Goal: Task Accomplishment & Management: Manage account settings

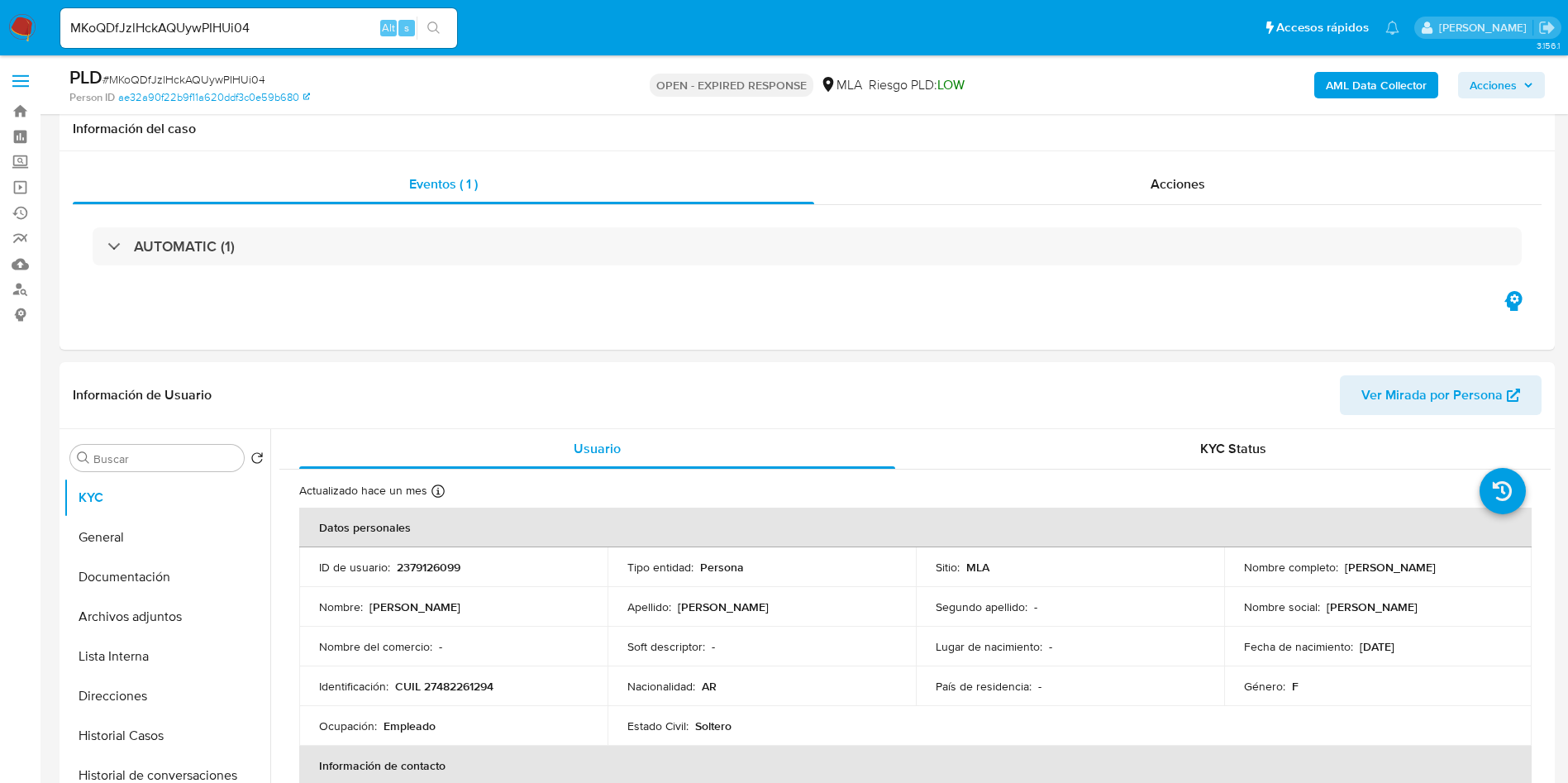
select select "10"
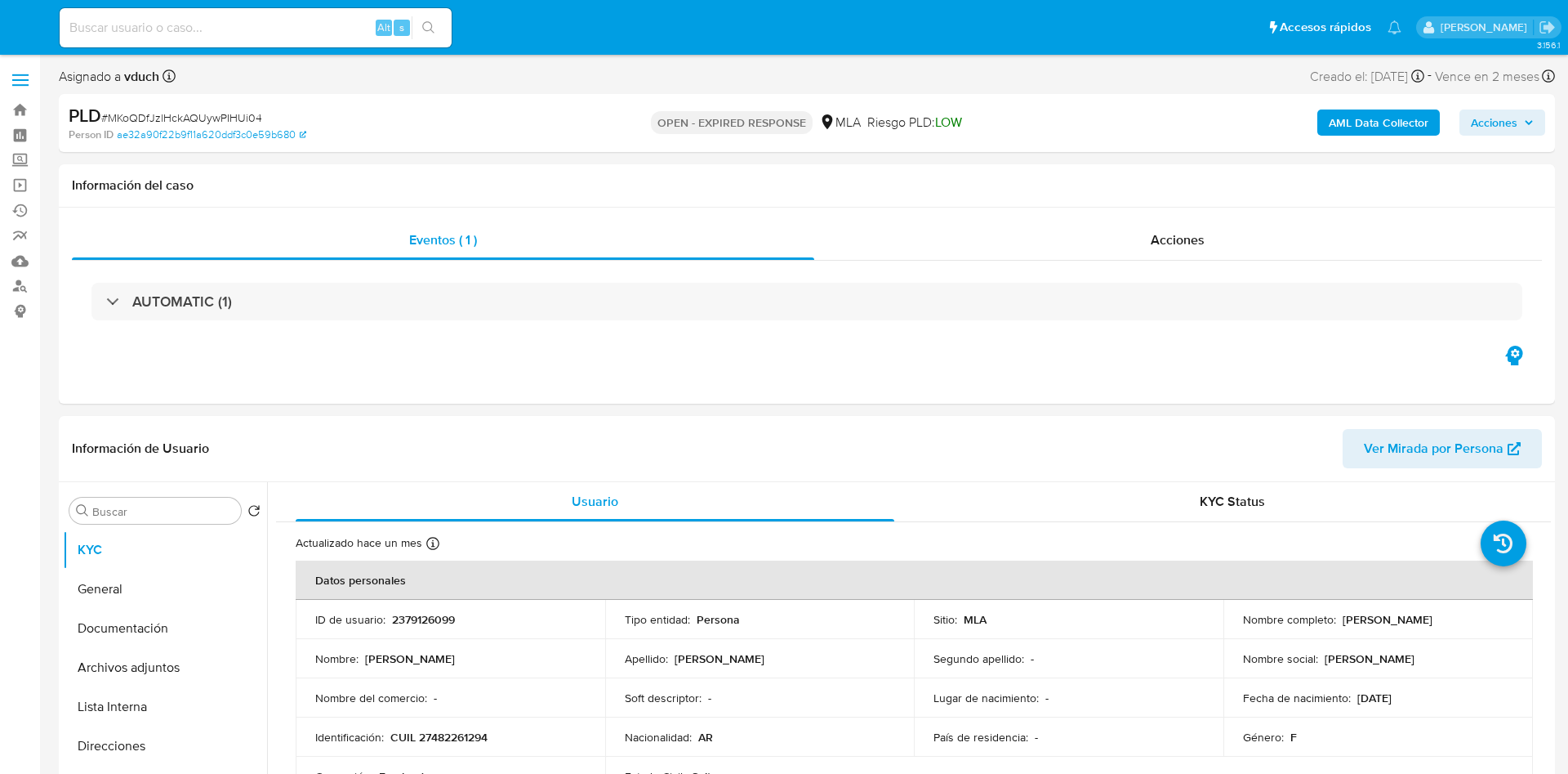
select select "10"
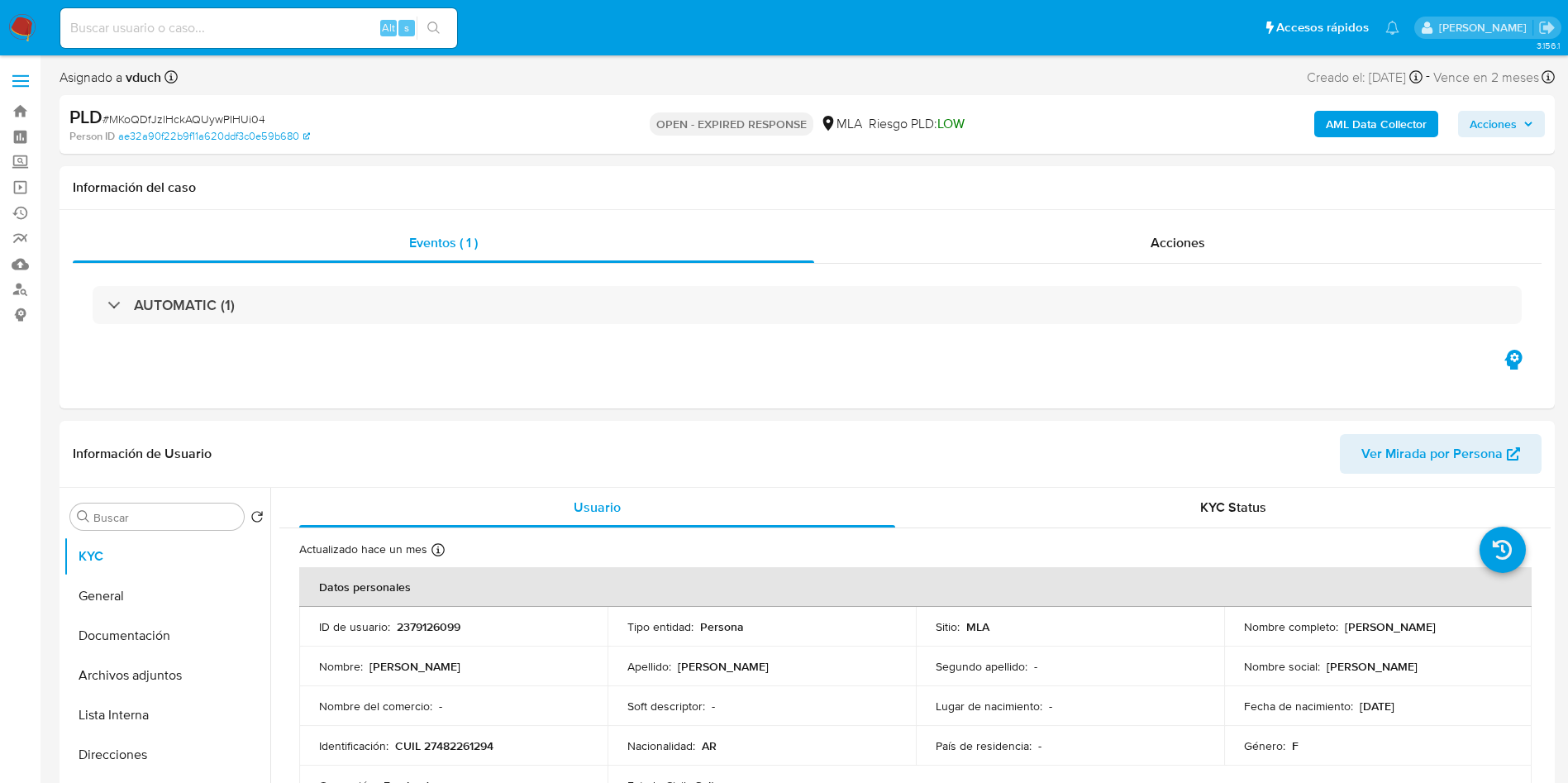
click at [334, 37] on input at bounding box center [259, 28] width 397 height 21
paste input "MKoQDfJzlHckAQUywPIHUi04"
type input "MKoQDfJzlHckAQUywPIHUi04"
click at [395, 42] on div "MKoQDfJzlHckAQUywPIHUi04 Alt s" at bounding box center [259, 28] width 397 height 40
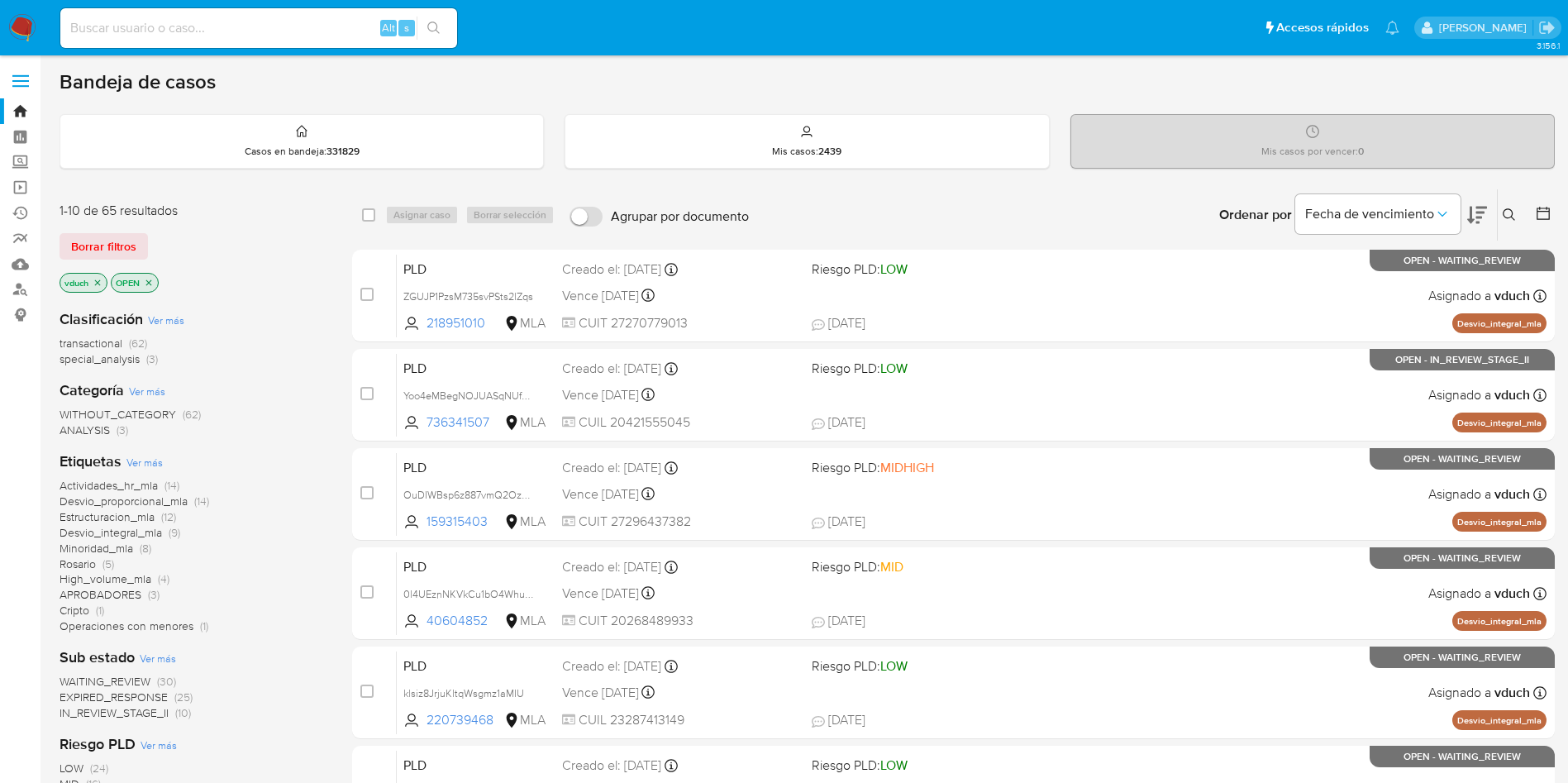
click at [1499, 218] on button at bounding box center [1512, 215] width 27 height 20
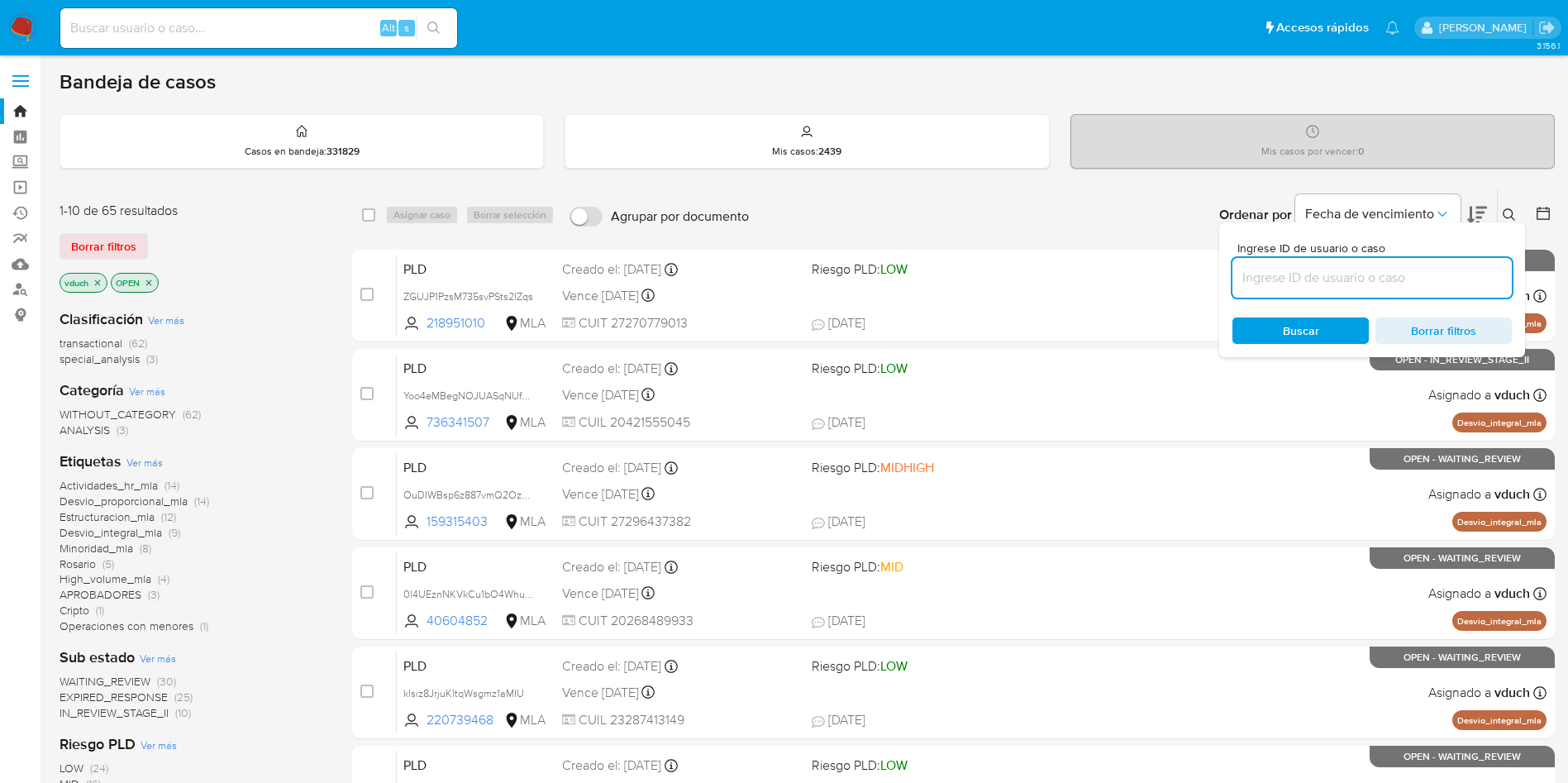
click at [1458, 270] on input at bounding box center [1372, 278] width 280 height 21
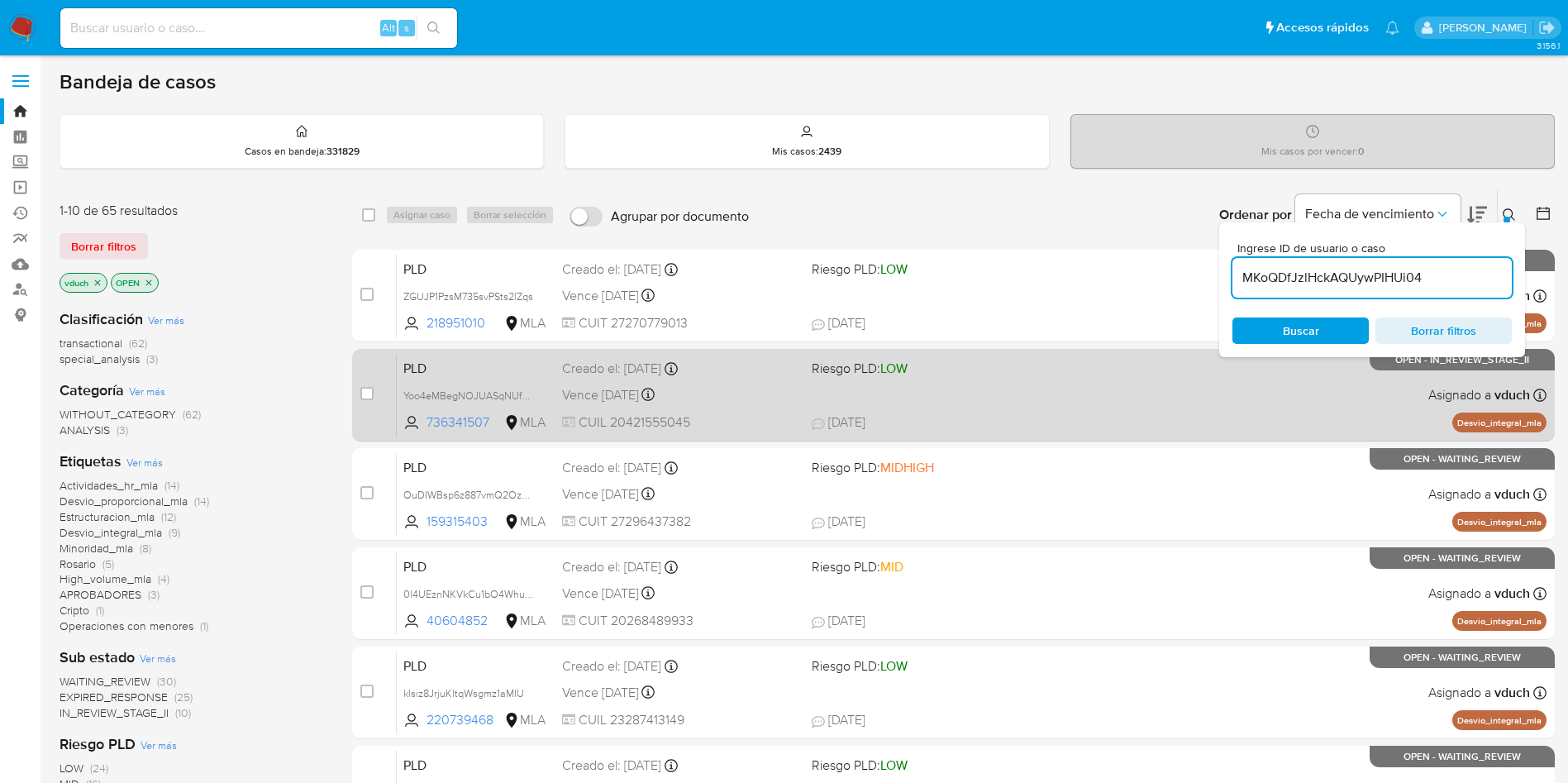
type input "MKoQDfJzlHckAQUywPIHUi04"
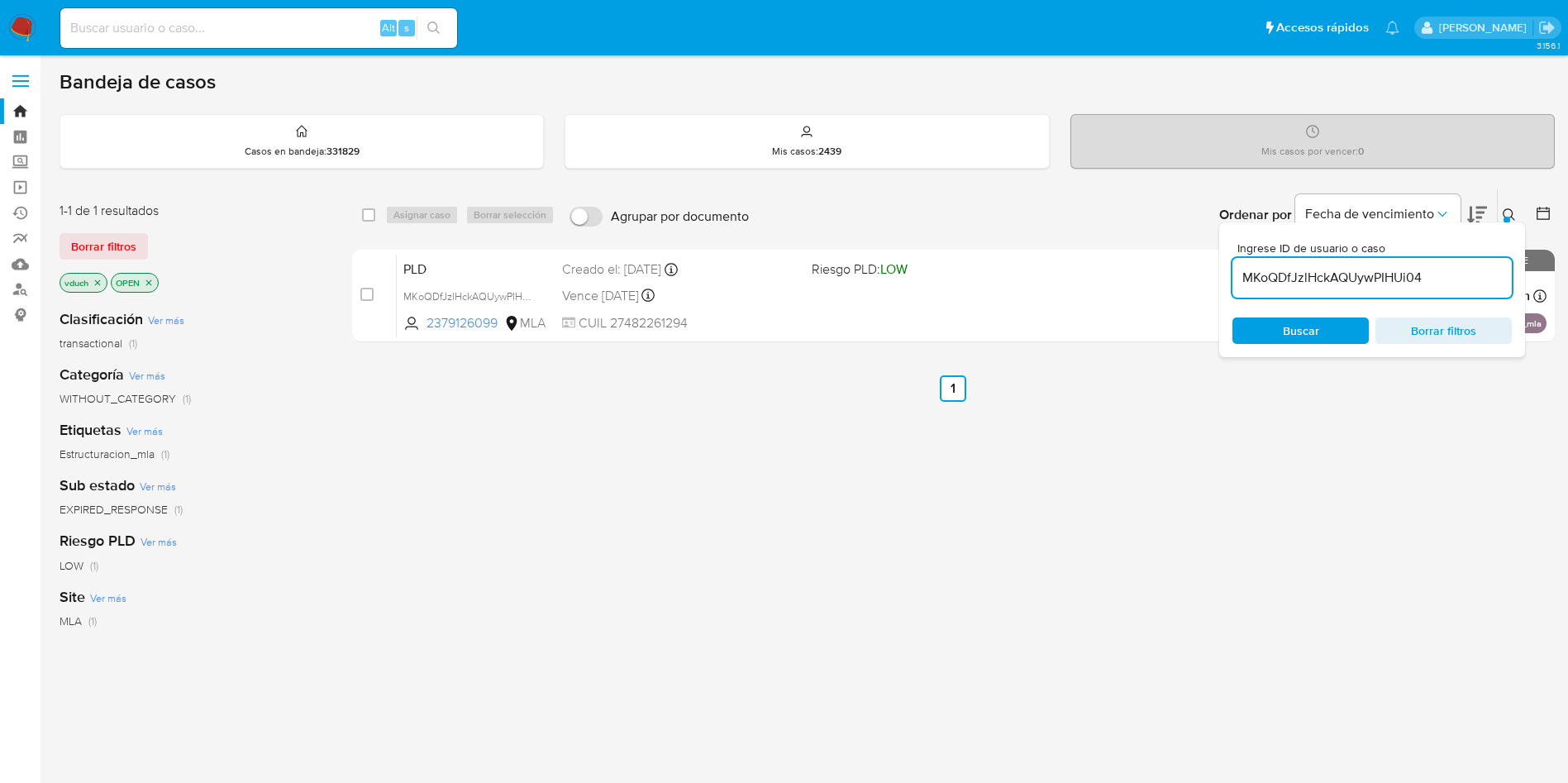
click at [365, 224] on div "select-all-cases-checkbox" at bounding box center [372, 215] width 20 height 20
click at [365, 218] on input "checkbox" at bounding box center [369, 215] width 14 height 14
checkbox input "true"
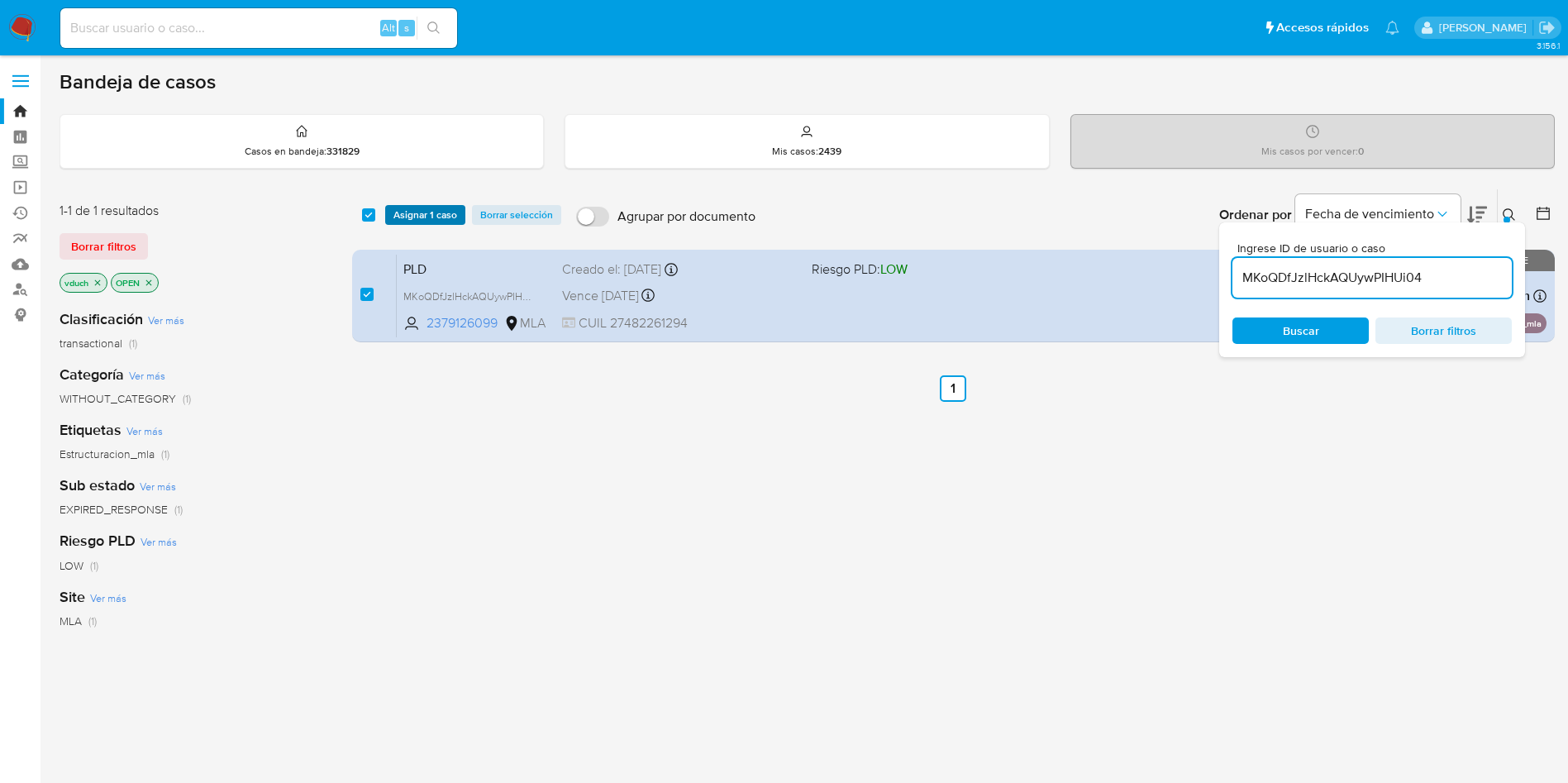
click at [428, 218] on span "Asignar 1 caso" at bounding box center [425, 214] width 64 height 16
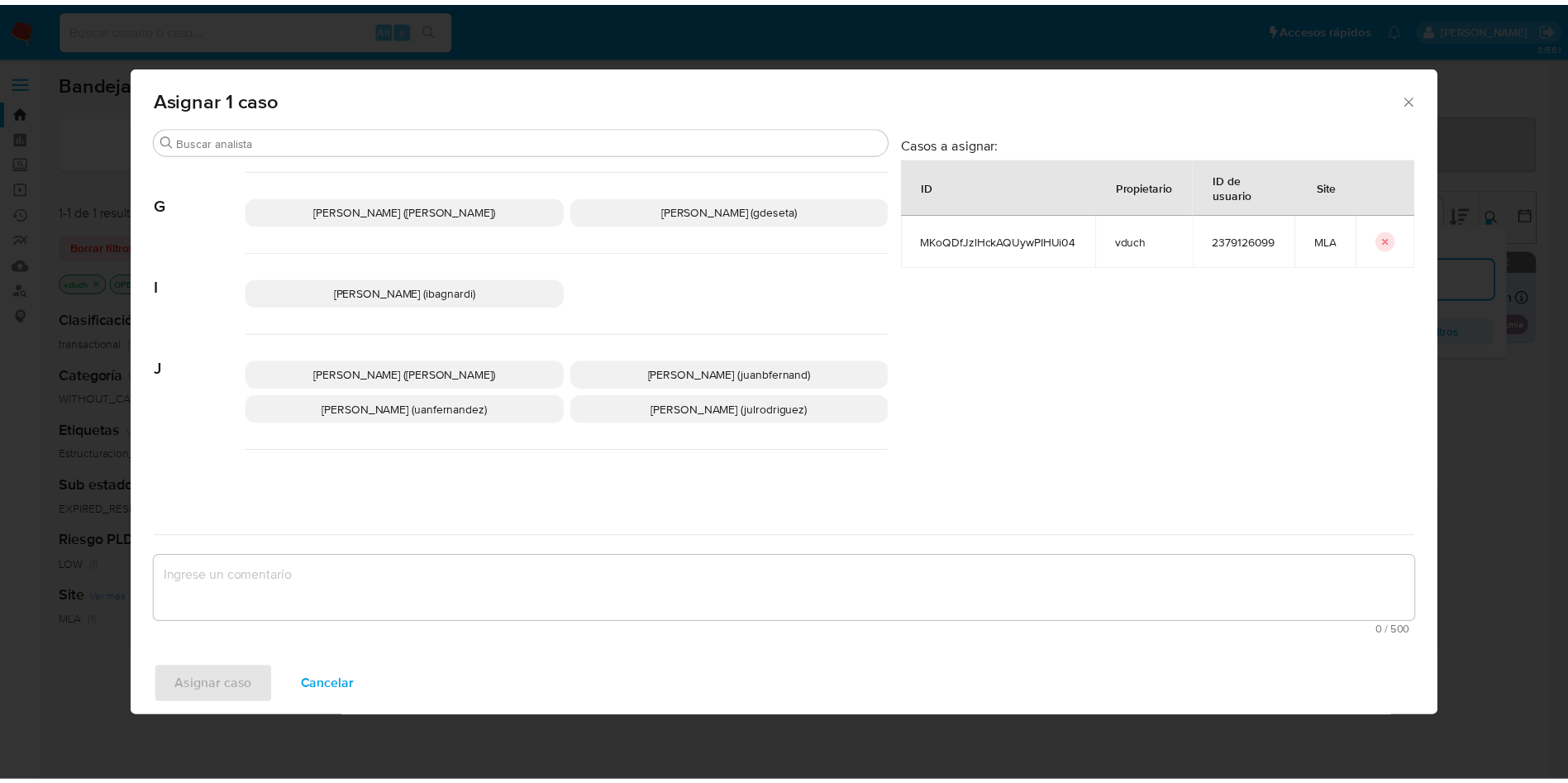
scroll to position [1512, 0]
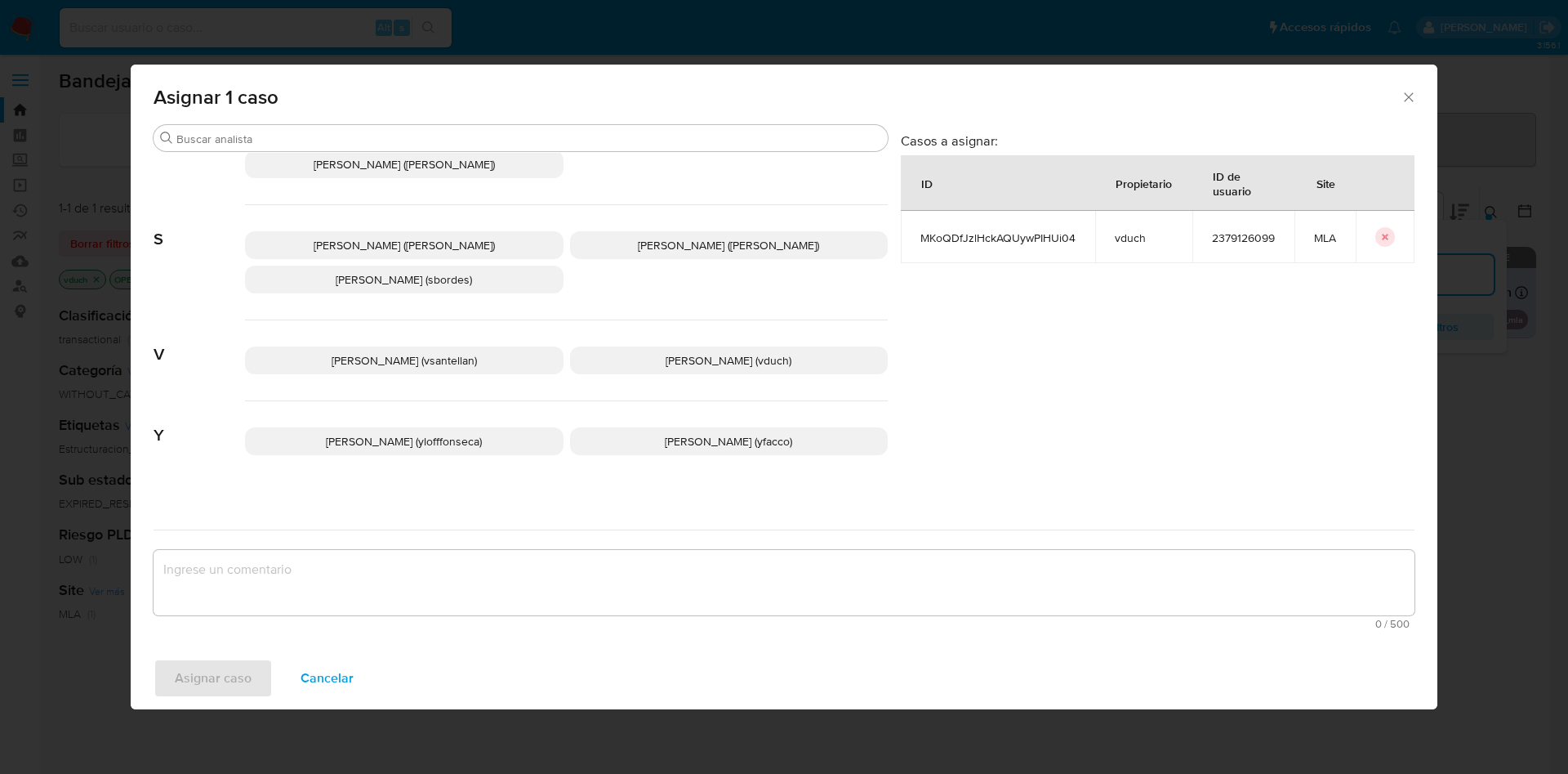
click at [708, 355] on p "Valeria Duch (vduch)" at bounding box center [729, 360] width 318 height 28
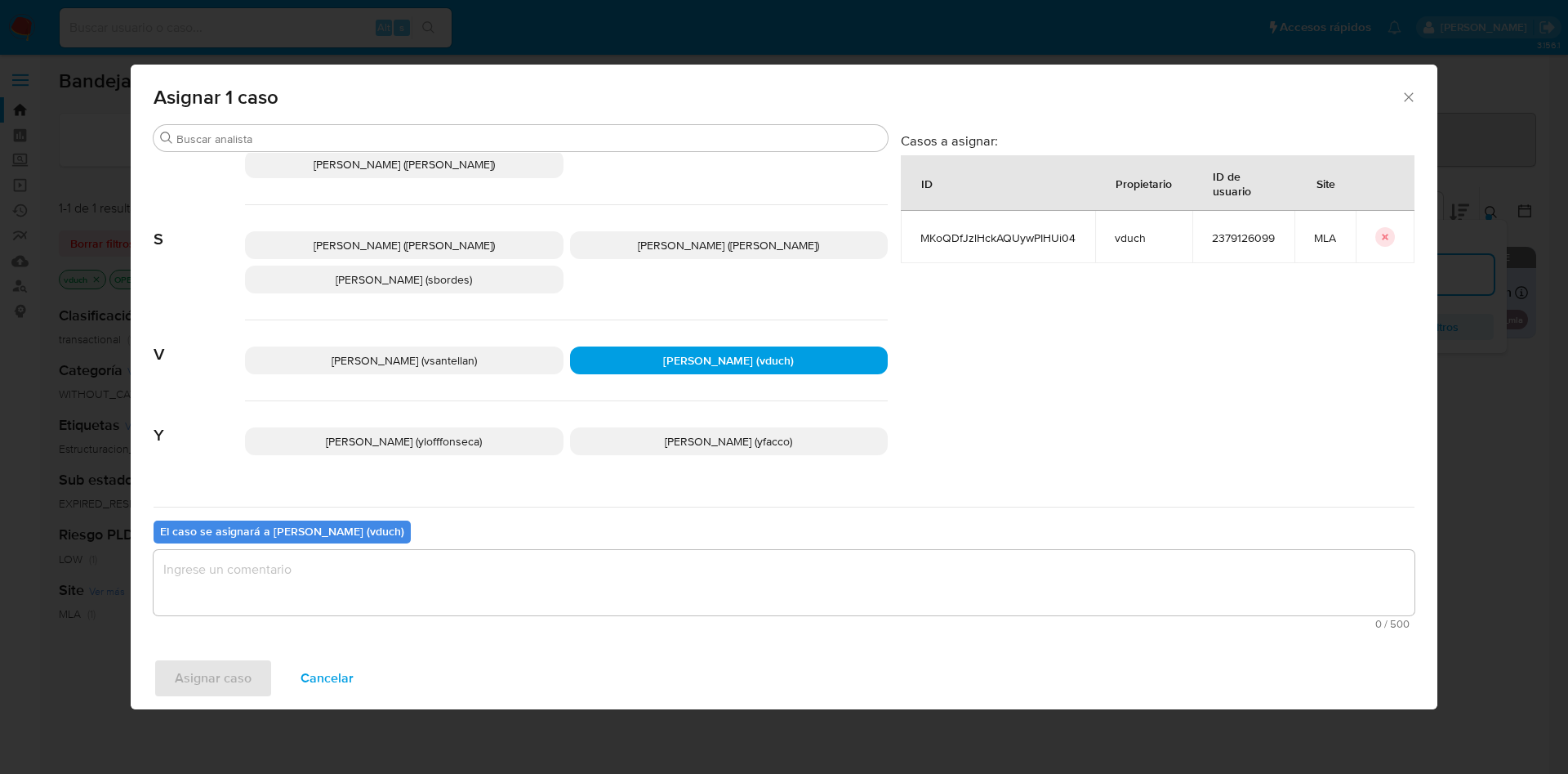
click at [726, 589] on textarea "assign-modal" at bounding box center [784, 582] width 1261 height 66
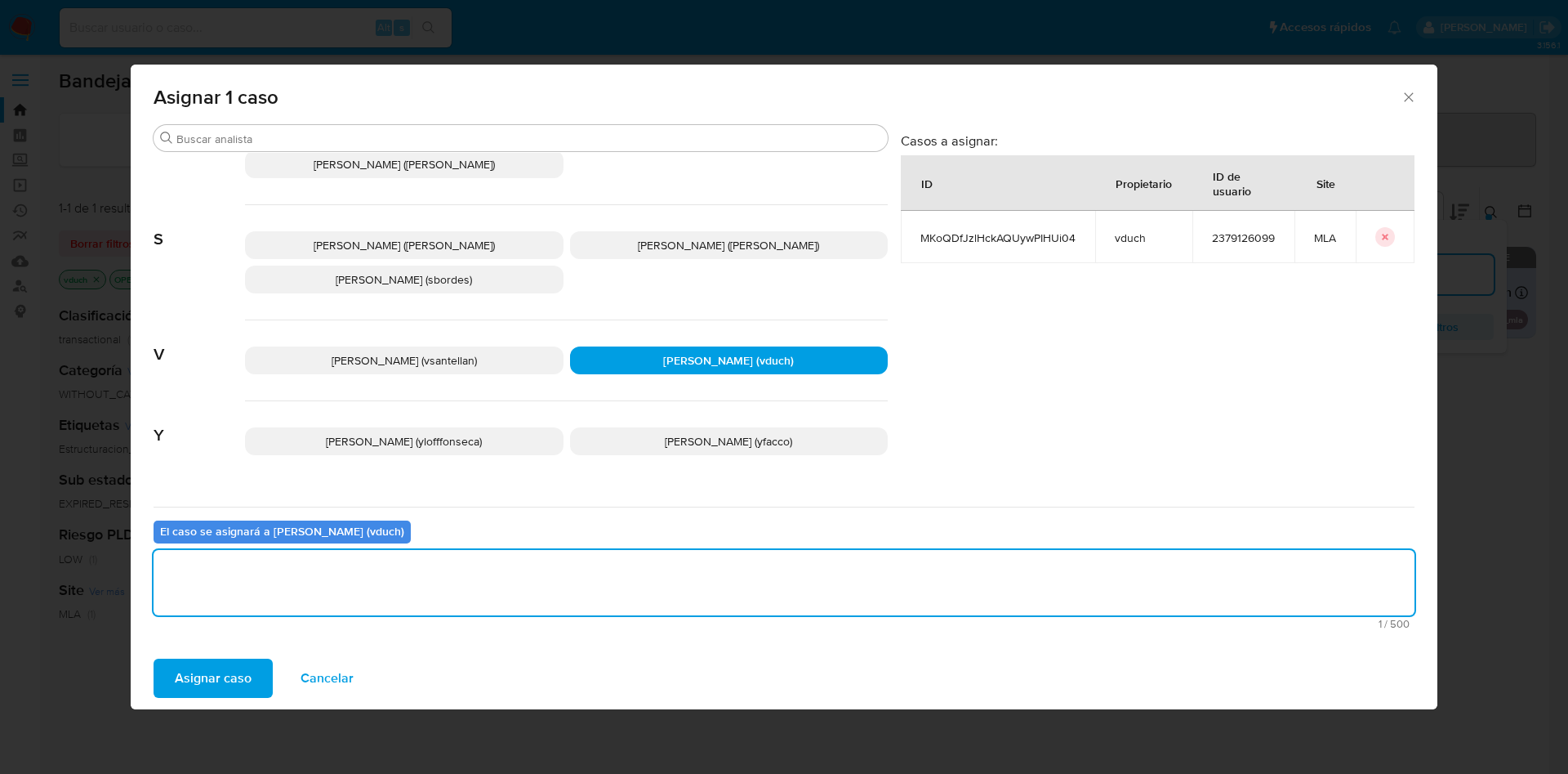
click at [250, 678] on button "Asignar caso" at bounding box center [212, 678] width 119 height 39
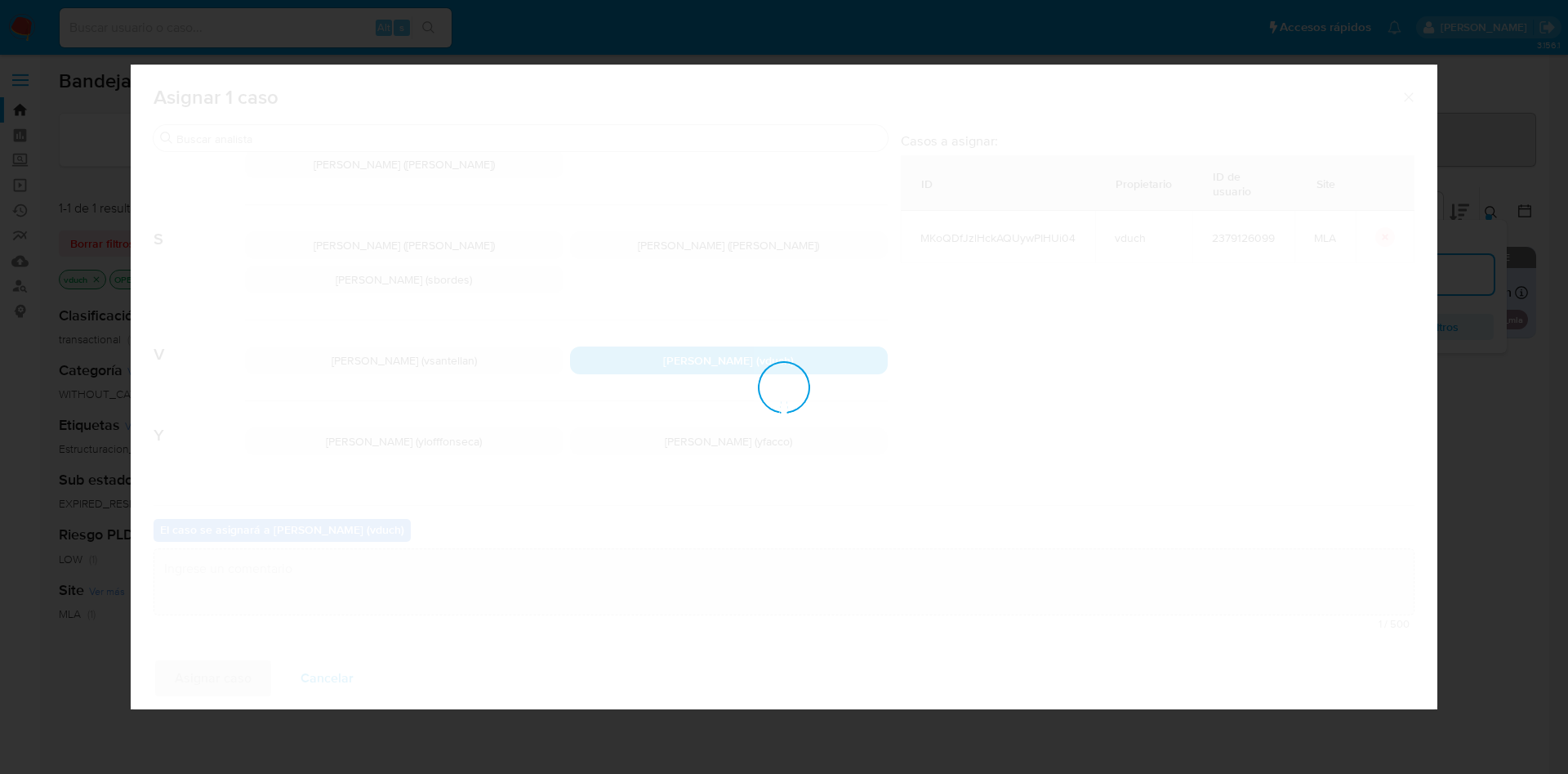
checkbox input "false"
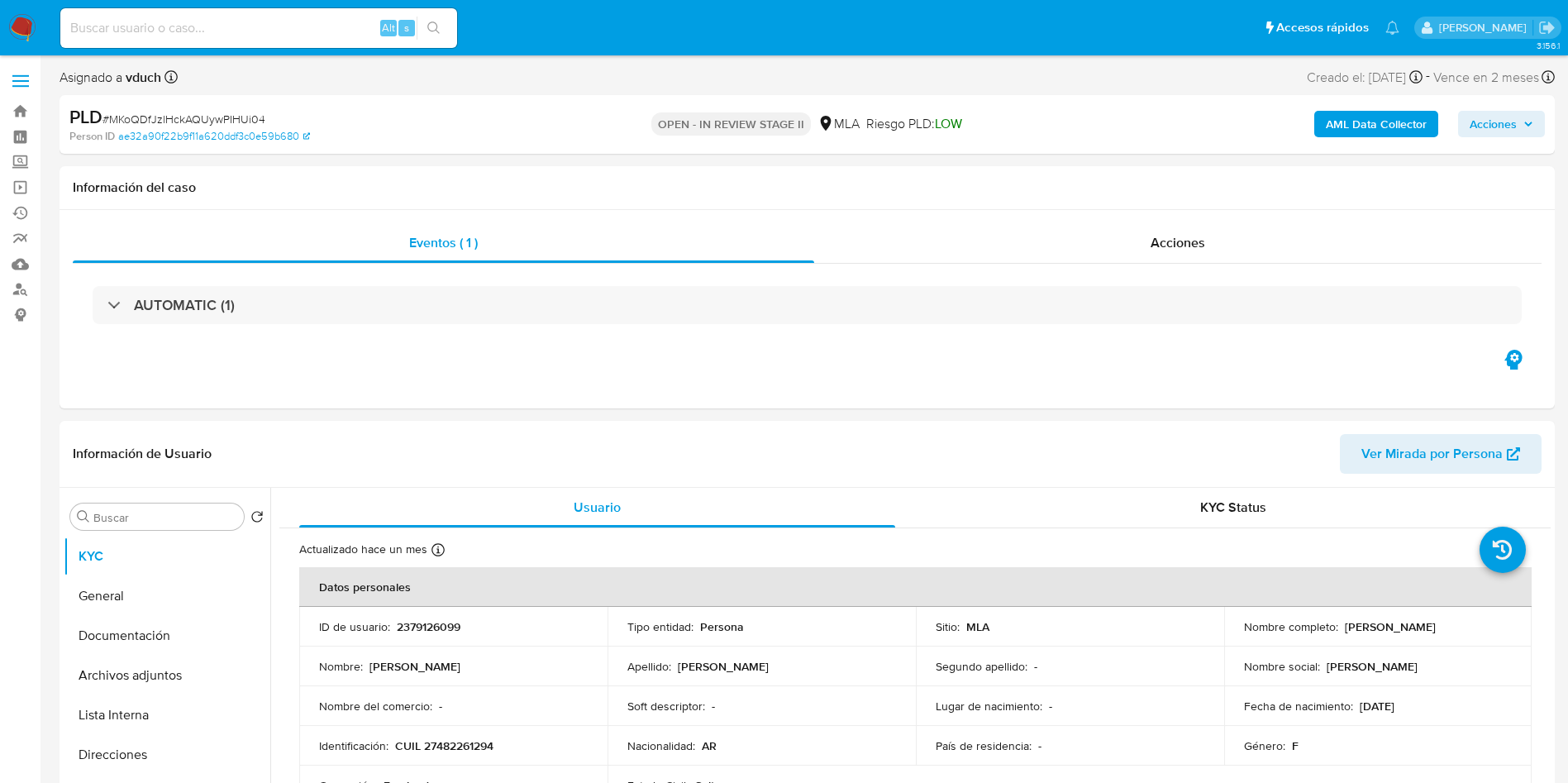
select select "10"
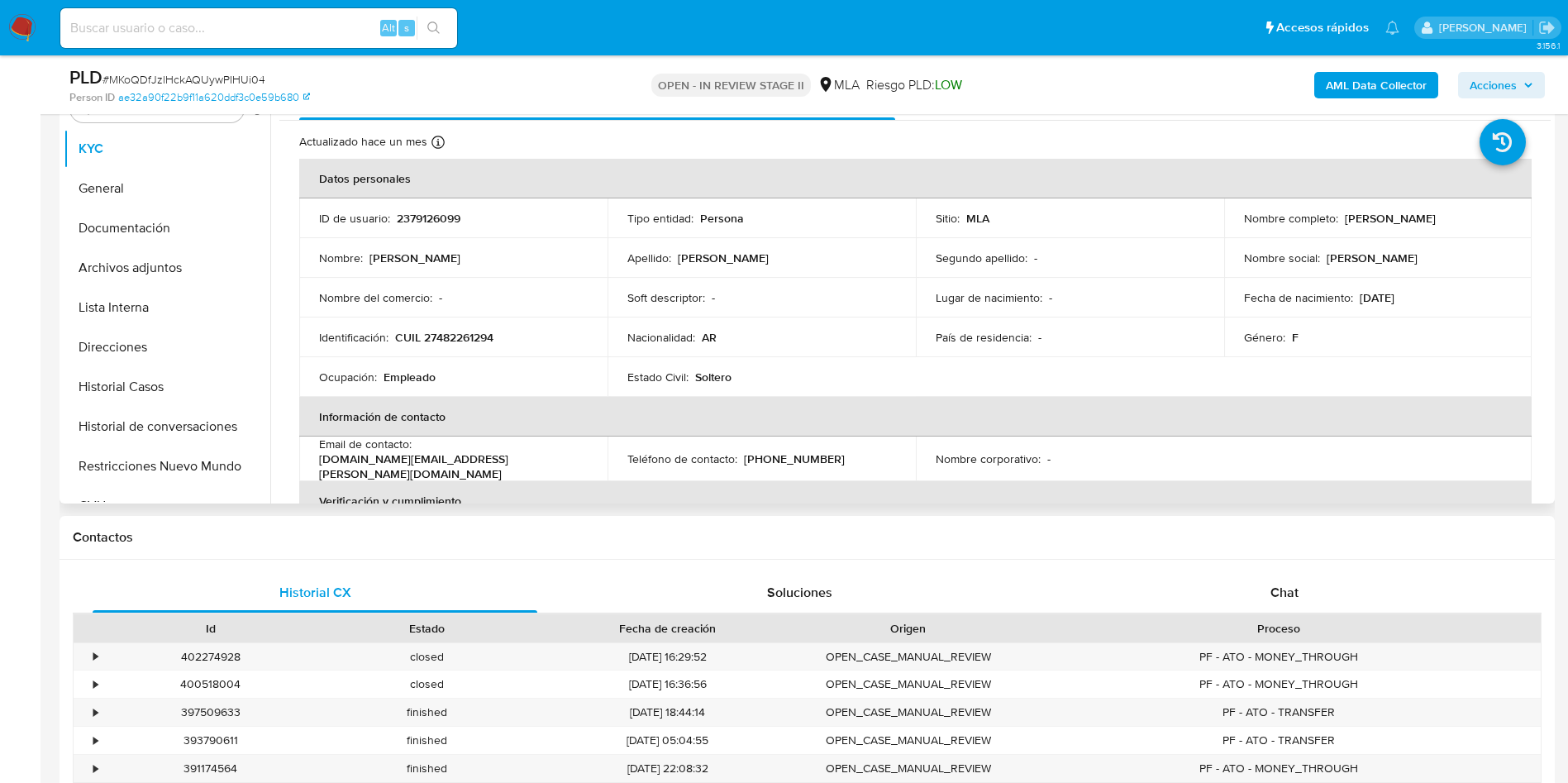
scroll to position [372, 0]
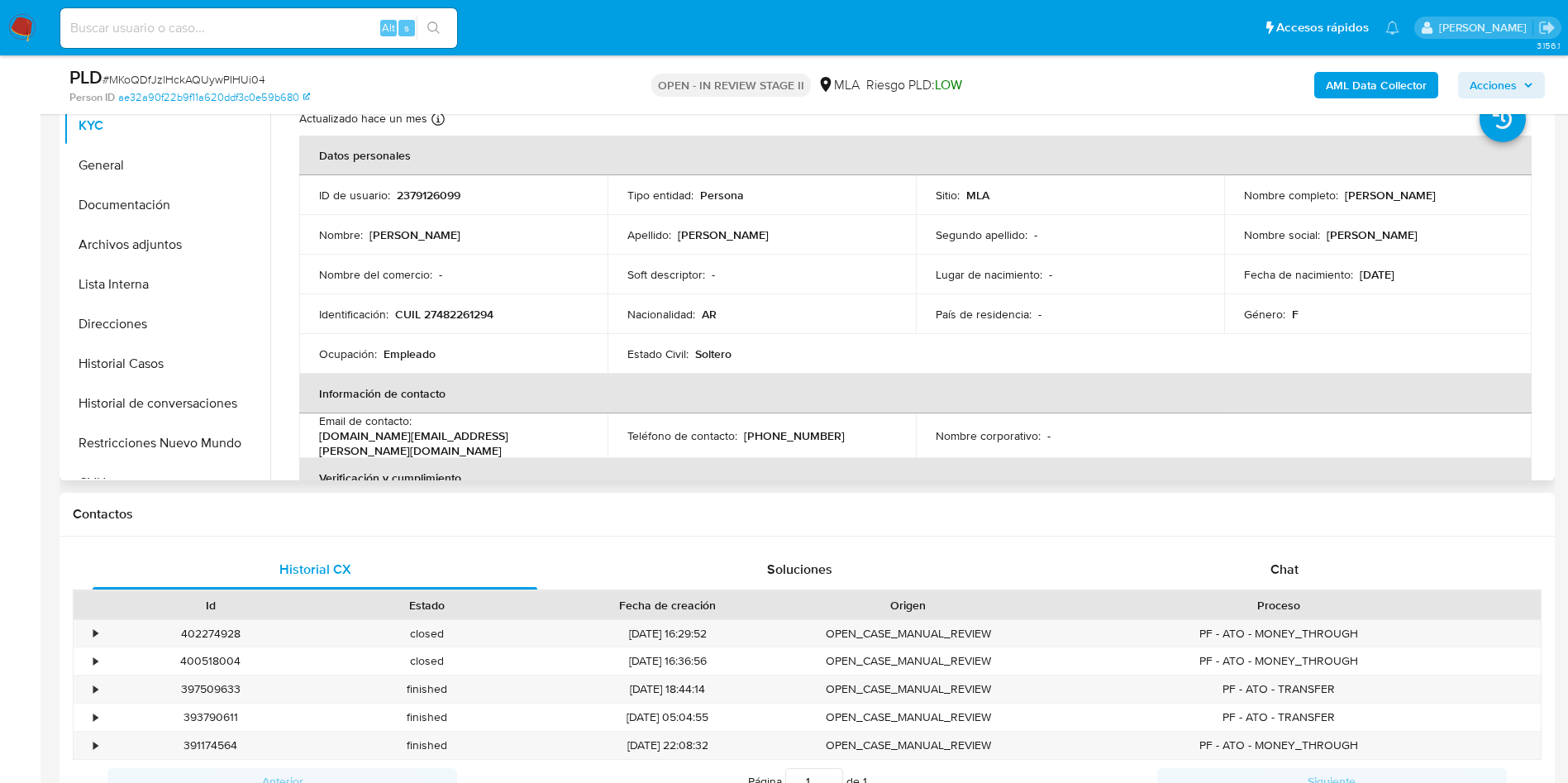
click at [420, 192] on p "2379126099" at bounding box center [429, 195] width 64 height 14
copy p "2379126099"
click at [1284, 537] on div "Historial CX Soluciones Chat Id Estado Fecha de creación Origen Proceso • 40227…" at bounding box center [807, 695] width 1496 height 319
click at [1226, 582] on div "Chat" at bounding box center [1284, 569] width 445 height 40
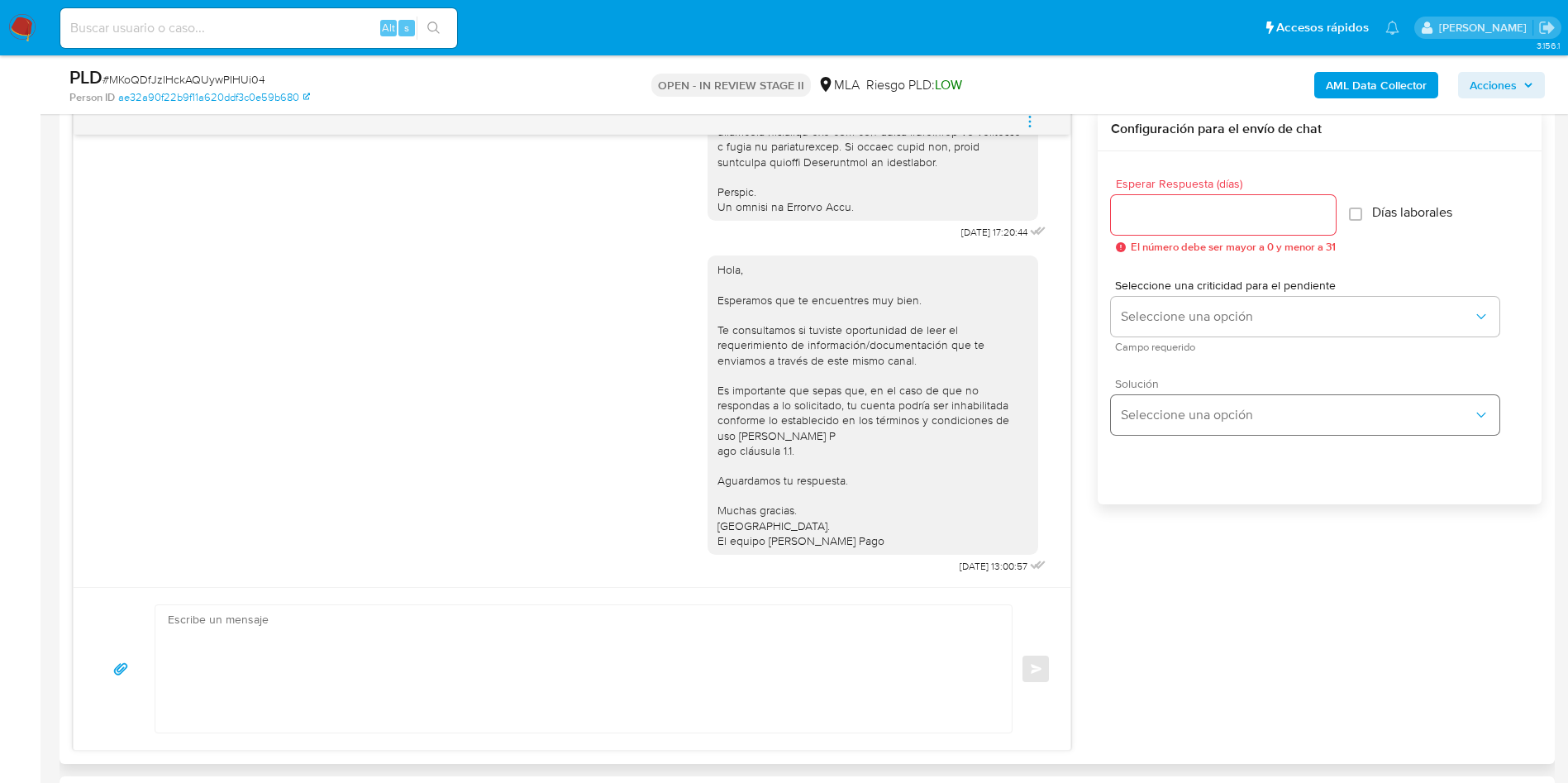
scroll to position [620, 0]
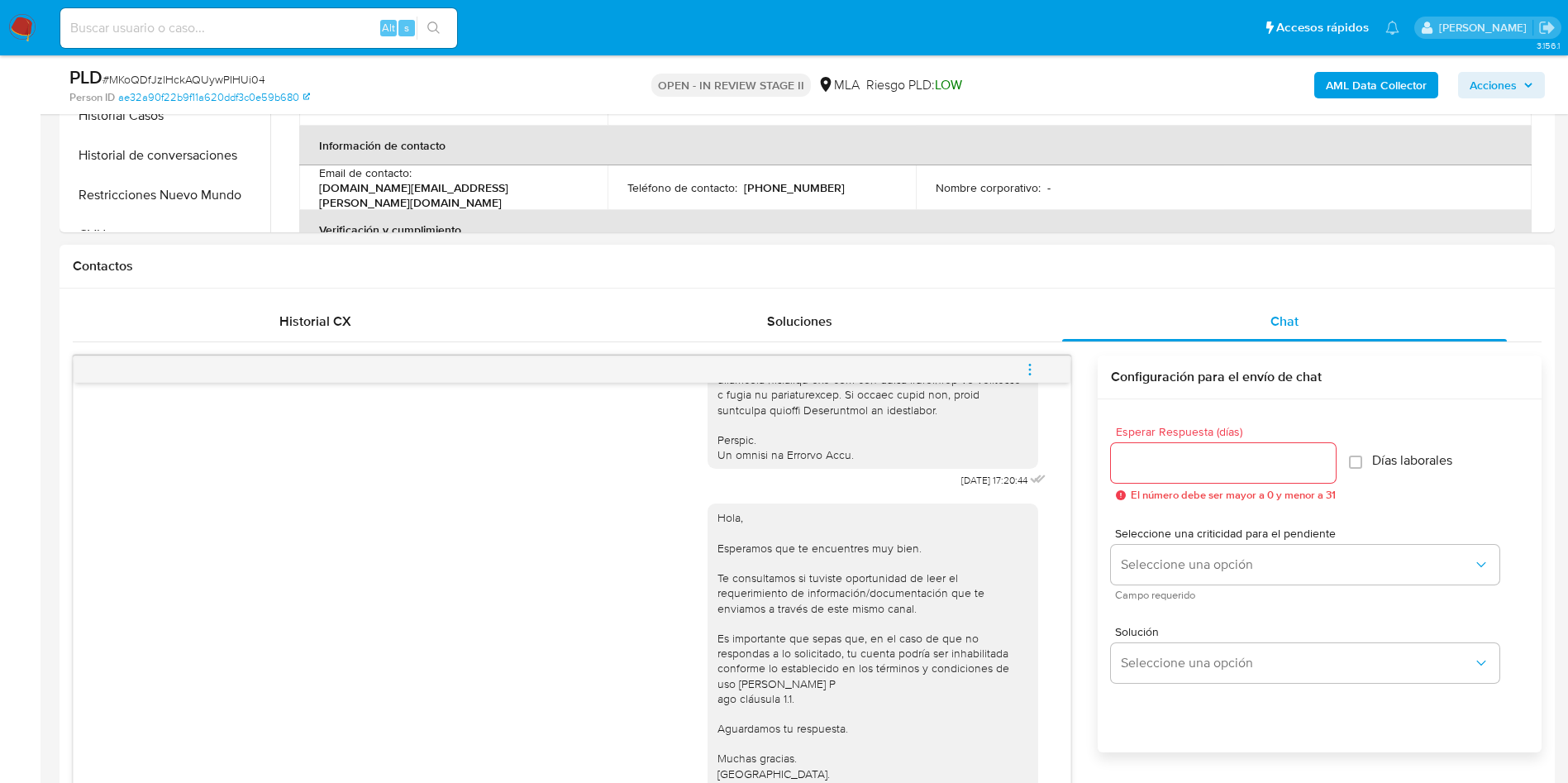
click at [1035, 363] on icon "menu-action" at bounding box center [1030, 369] width 14 height 14
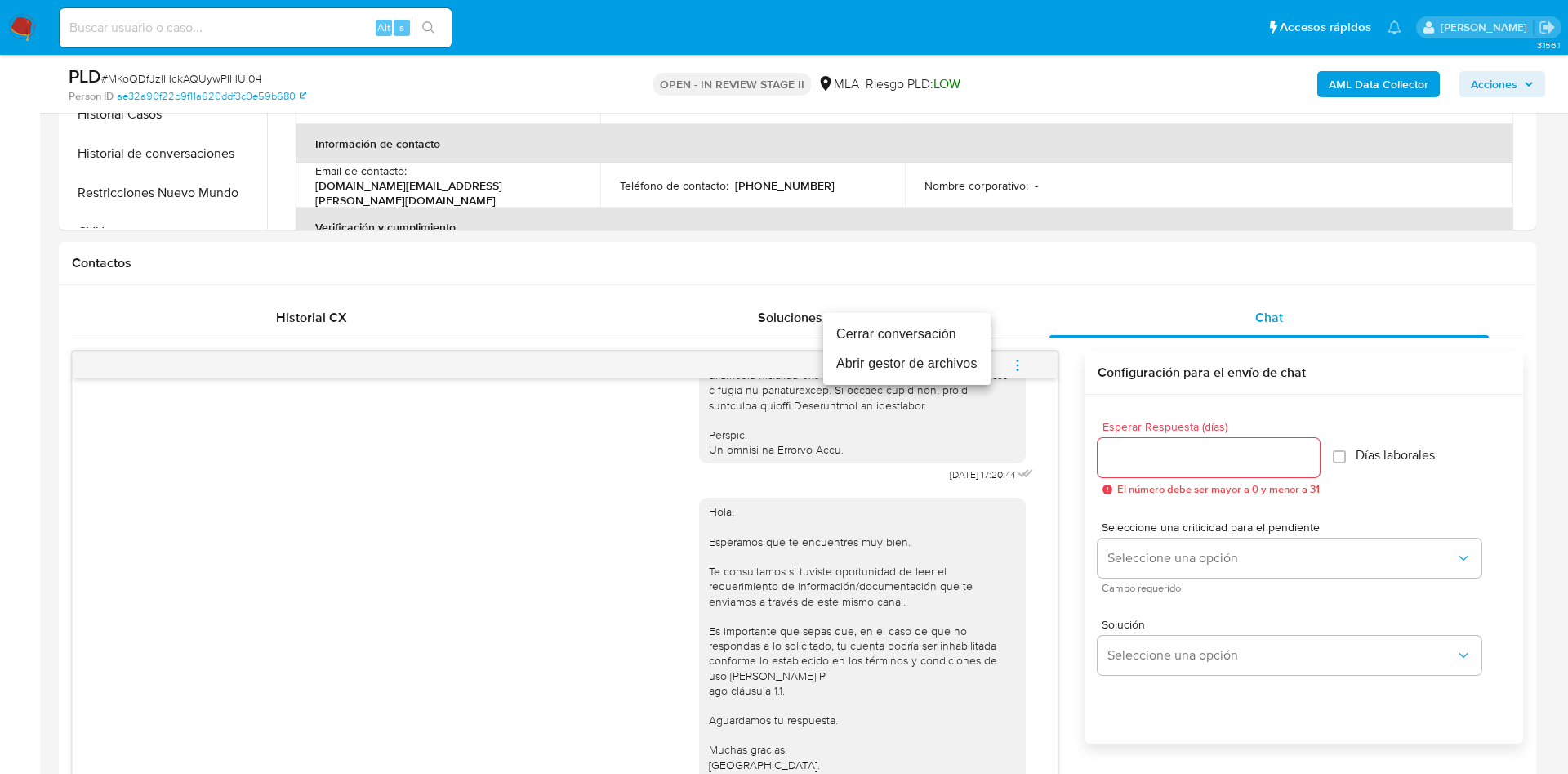
click at [952, 332] on li "Cerrar conversación" at bounding box center [907, 334] width 168 height 30
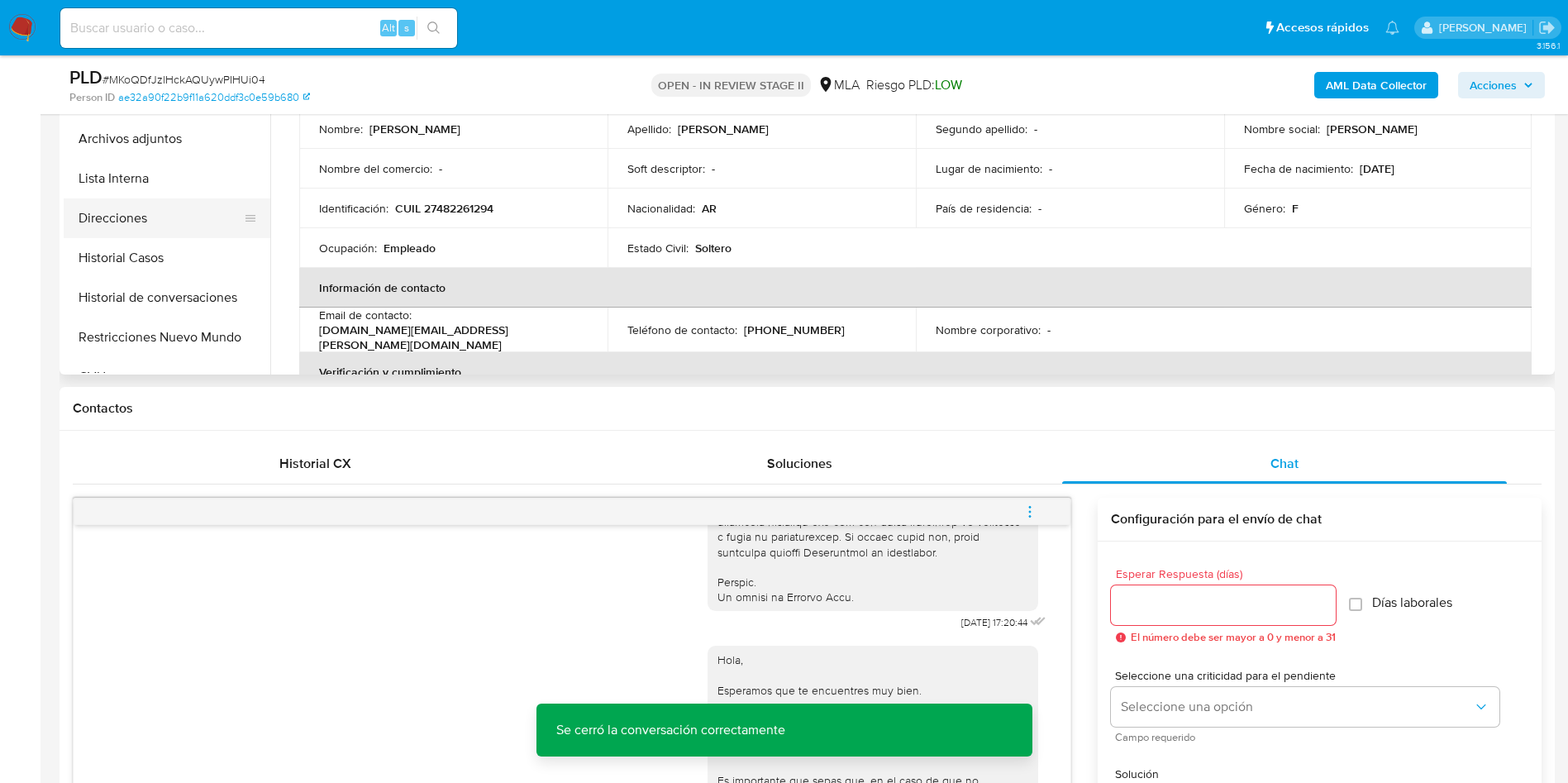
scroll to position [372, 0]
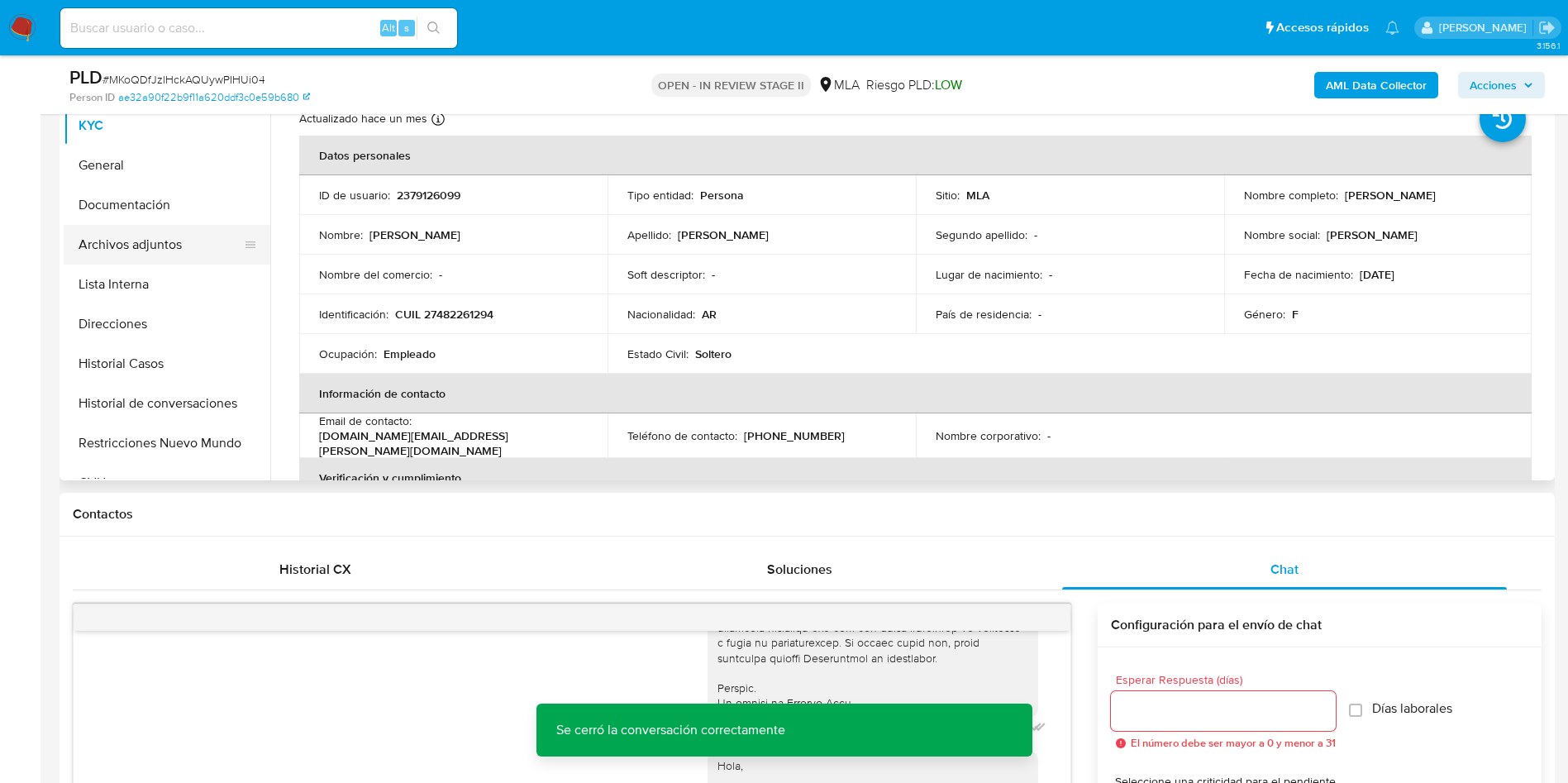
click at [149, 236] on button "Archivos adjuntos" at bounding box center [160, 244] width 194 height 40
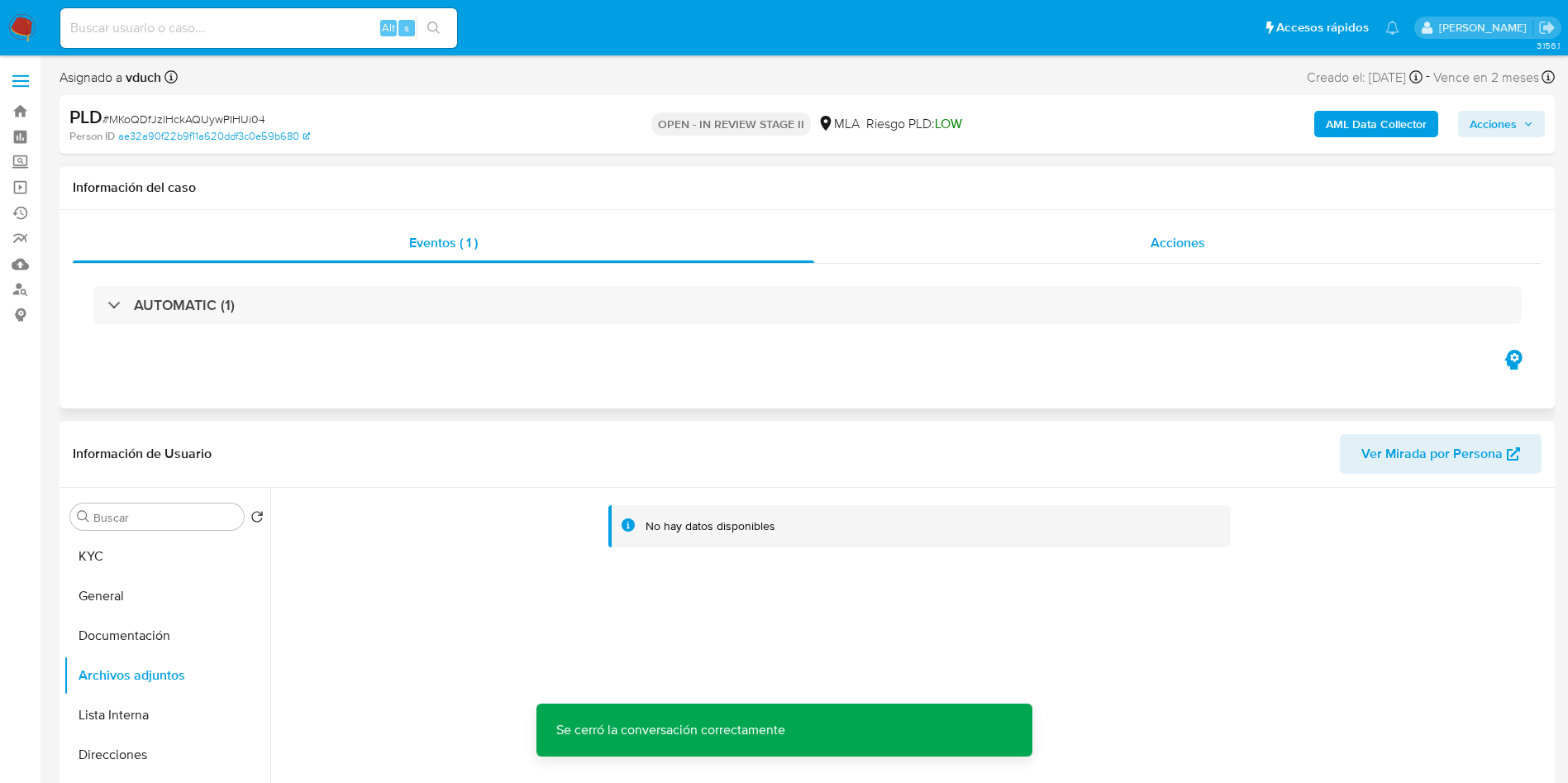
scroll to position [124, 0]
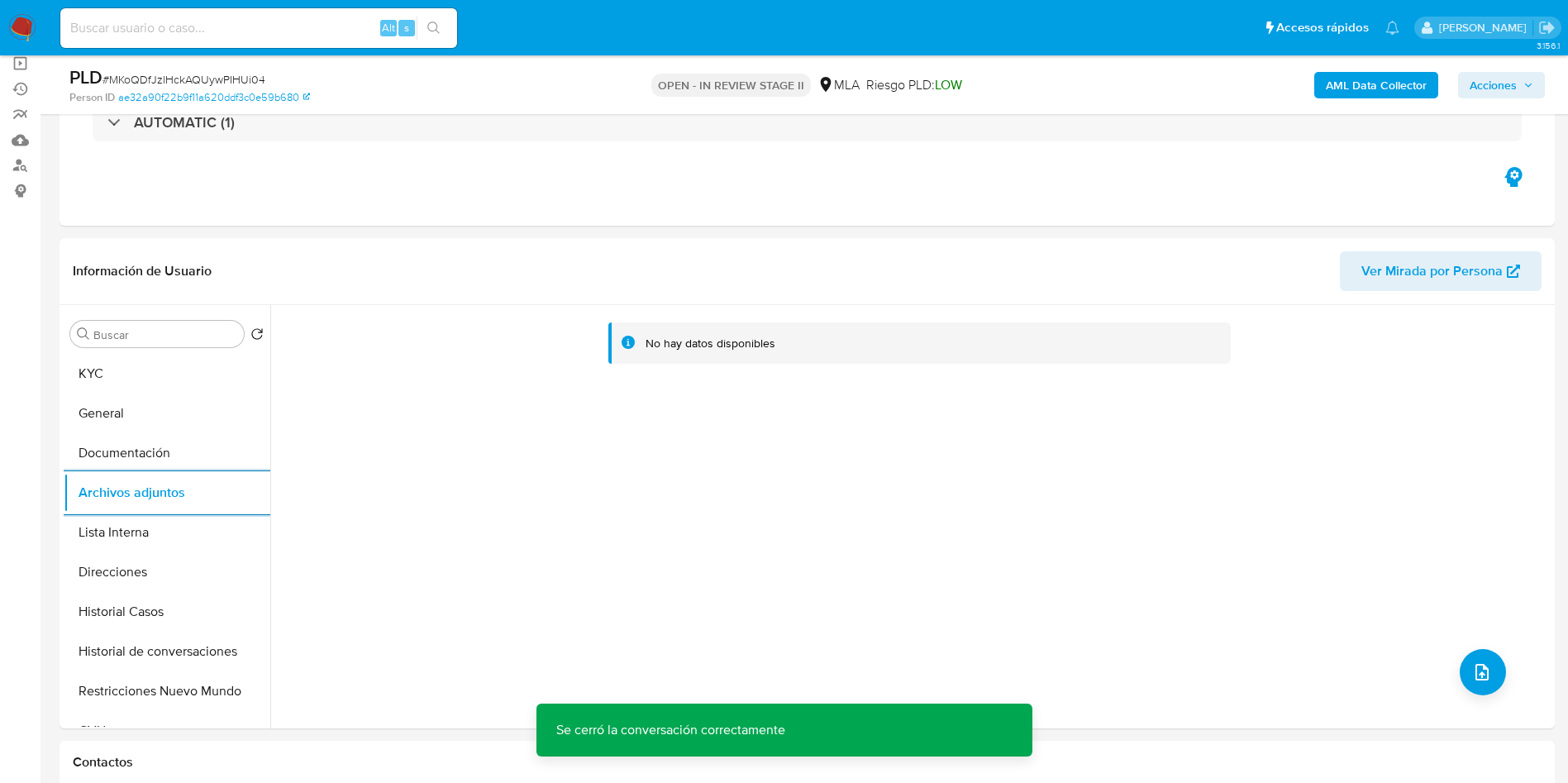
click at [1319, 96] on button "AML Data Collector" at bounding box center [1376, 85] width 124 height 26
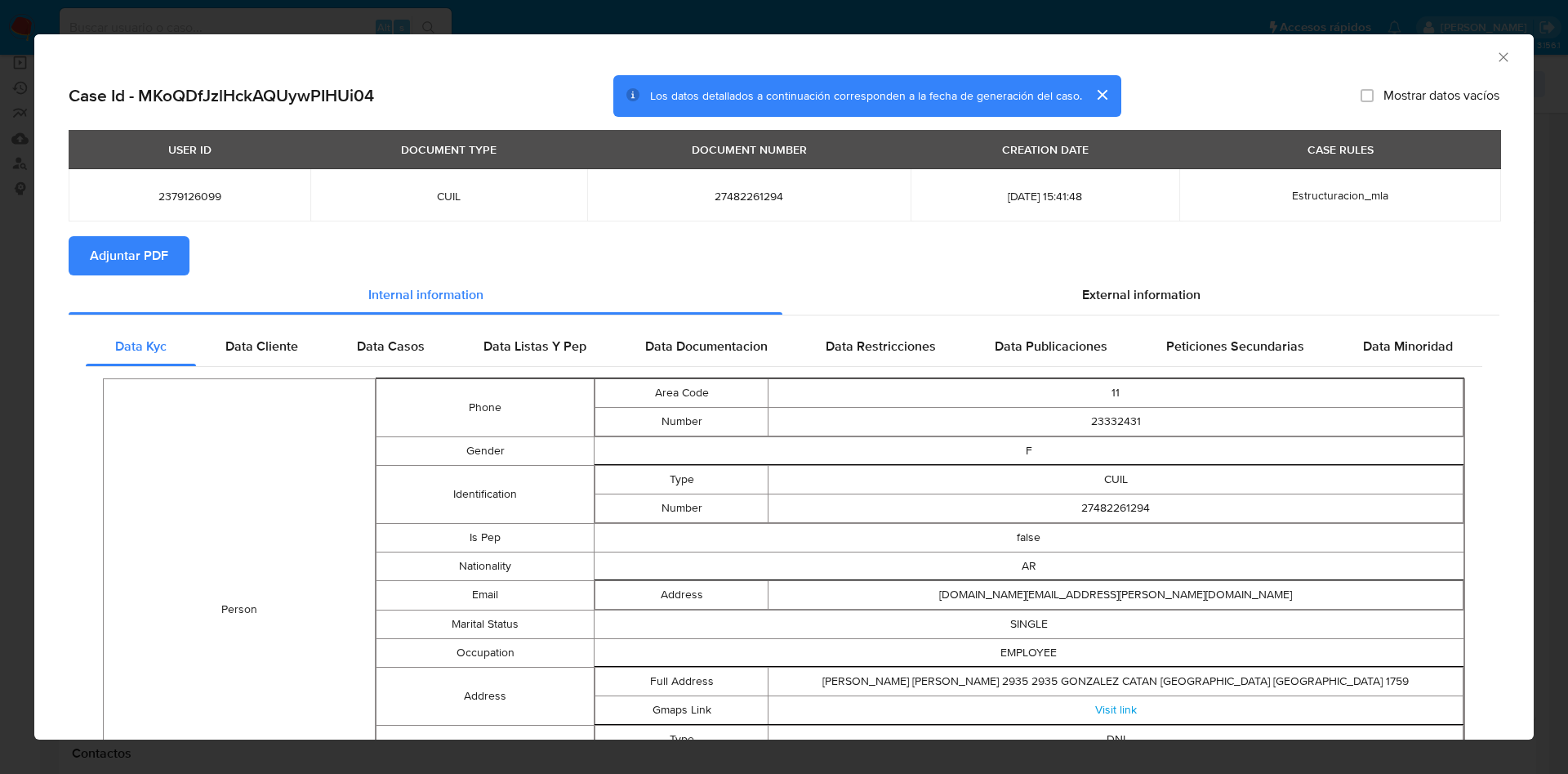
click at [154, 247] on span "Adjuntar PDF" at bounding box center [129, 256] width 78 height 36
click at [1496, 53] on icon "Cerrar ventana" at bounding box center [1503, 56] width 16 height 16
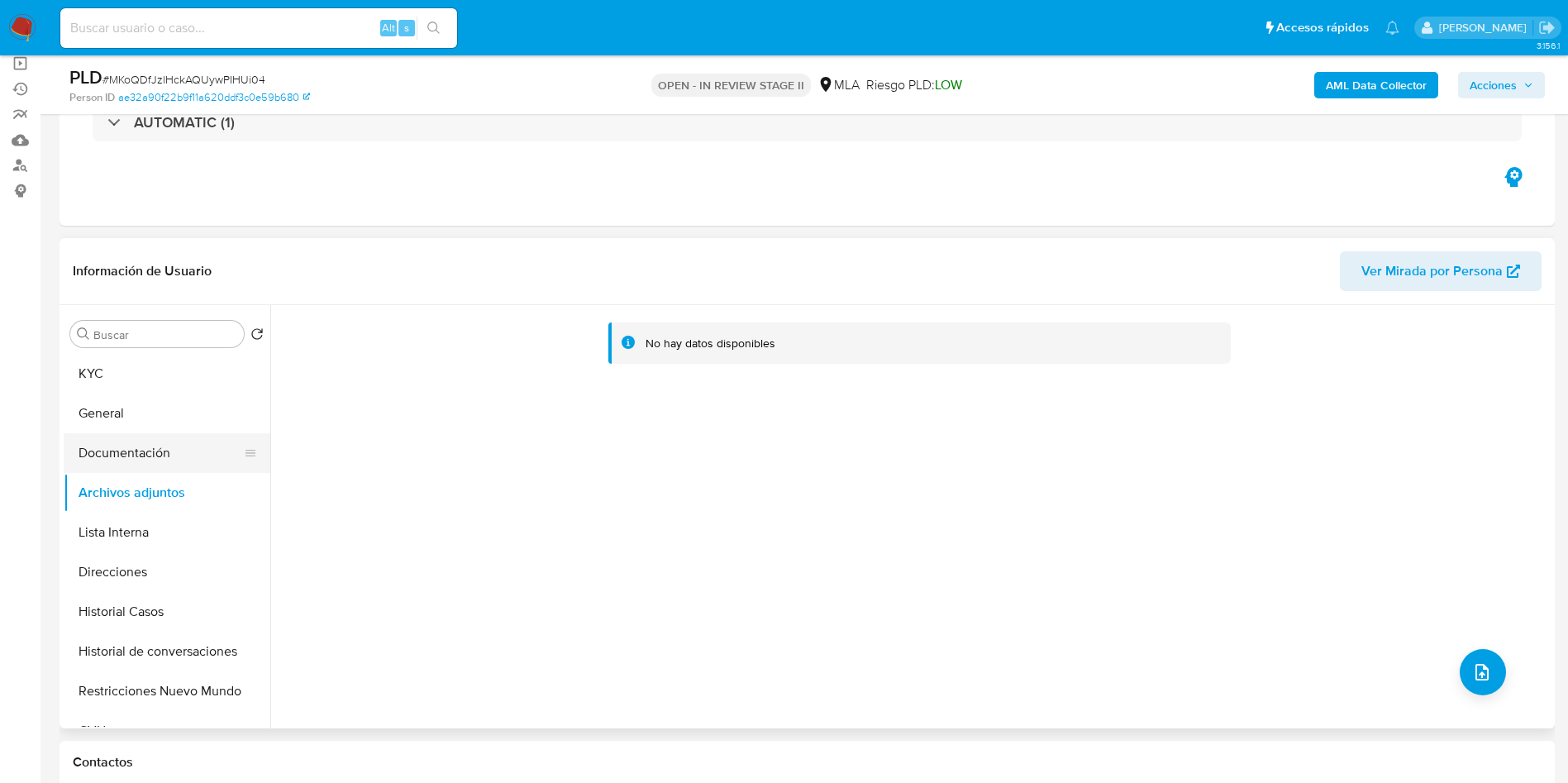
click at [67, 437] on button "Documentación" at bounding box center [160, 452] width 194 height 40
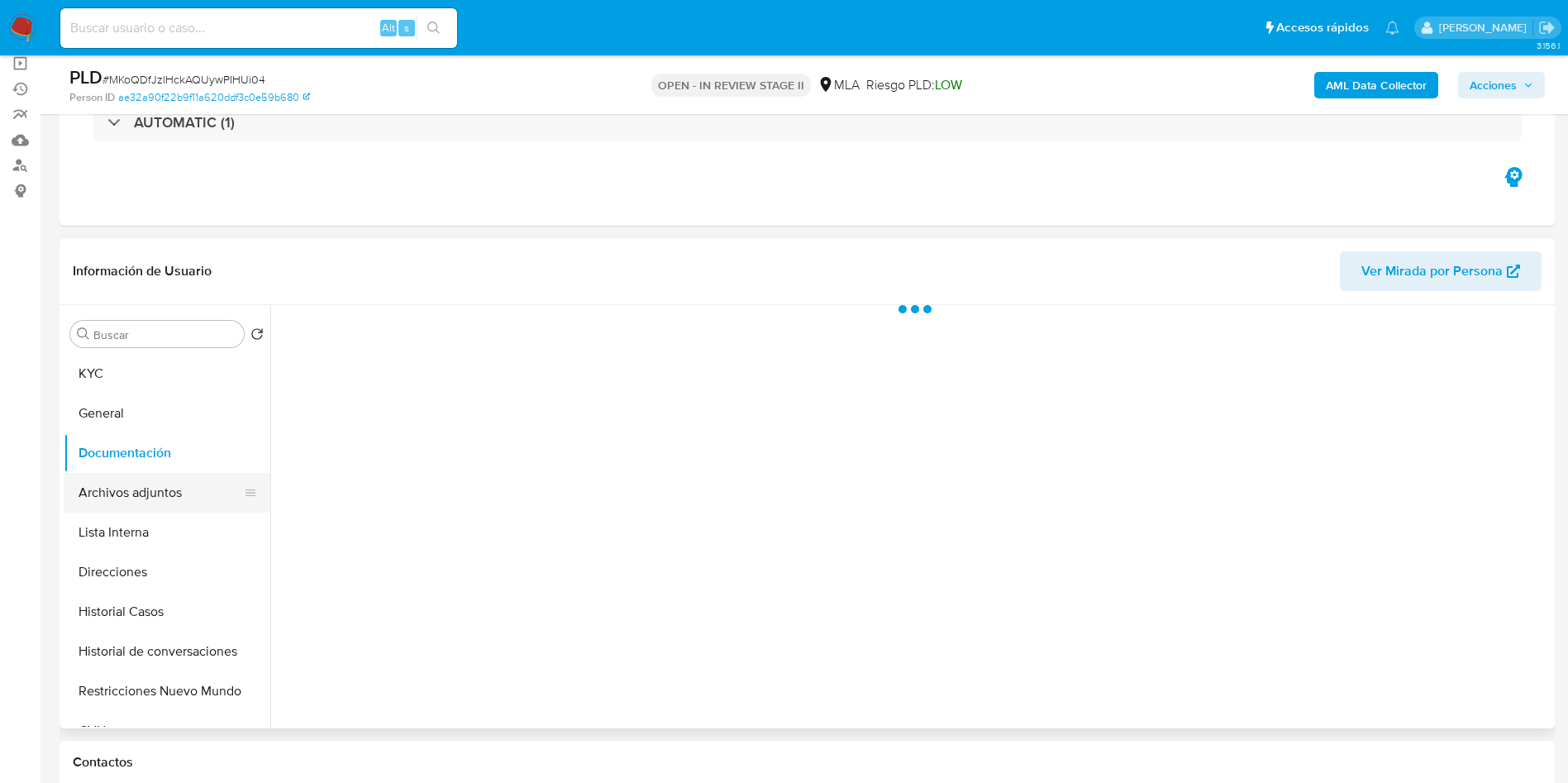
click at [98, 486] on button "Archivos adjuntos" at bounding box center [160, 492] width 194 height 40
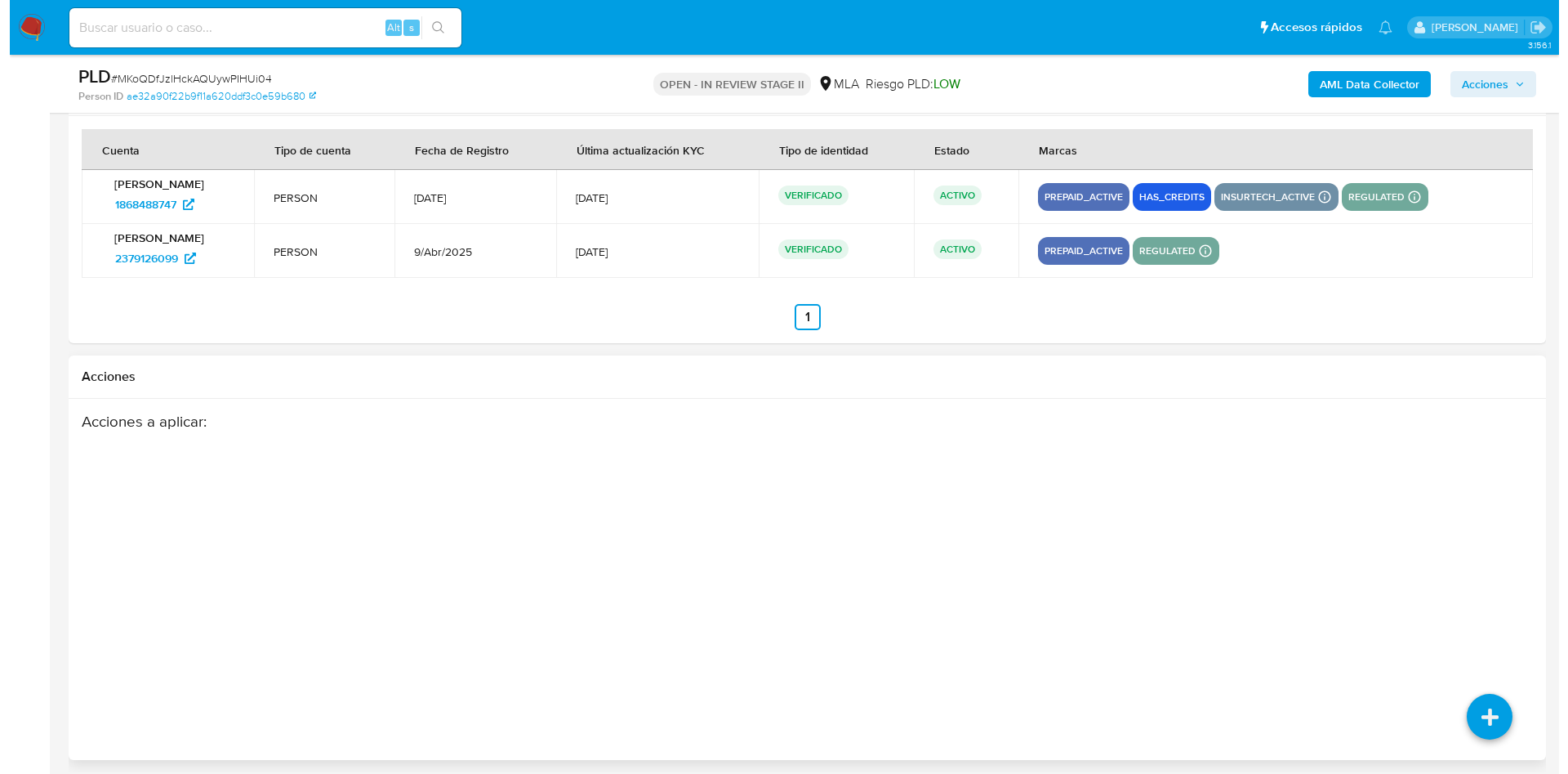
scroll to position [2928, 0]
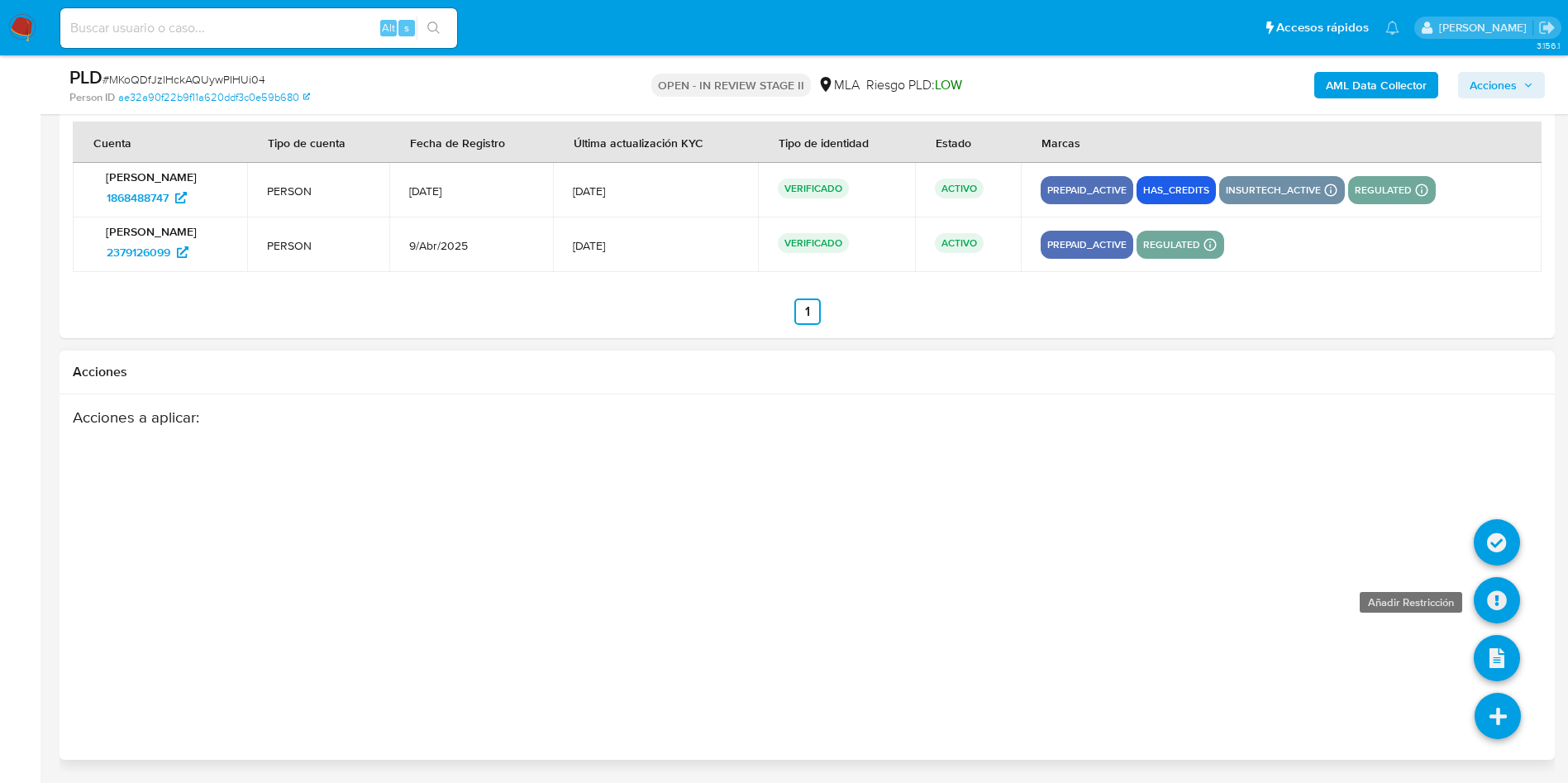
click at [1513, 596] on icon at bounding box center [1498, 600] width 46 height 46
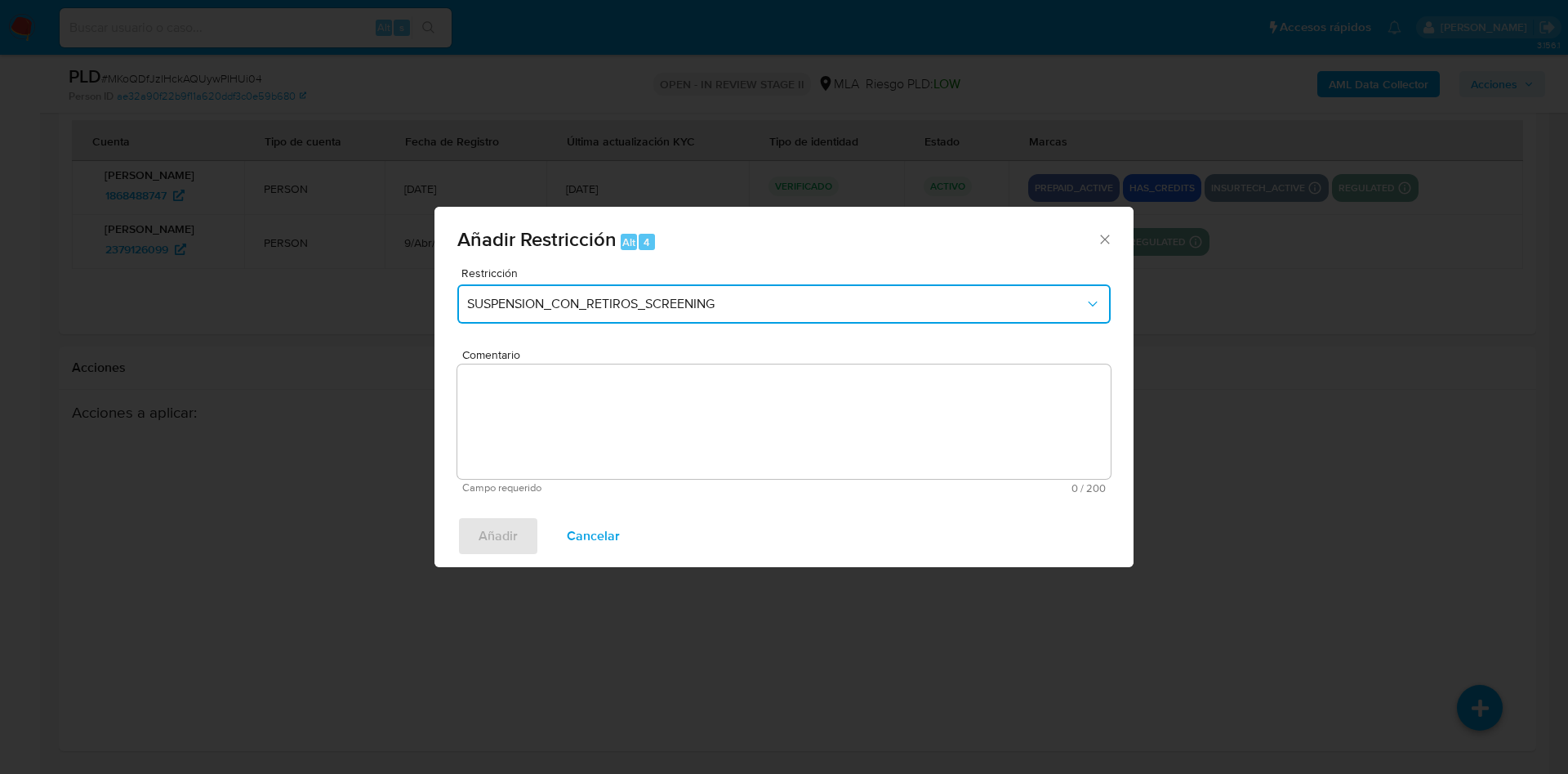
click at [644, 316] on button "SUSPENSION_CON_RETIROS_SCREENING" at bounding box center [784, 303] width 653 height 39
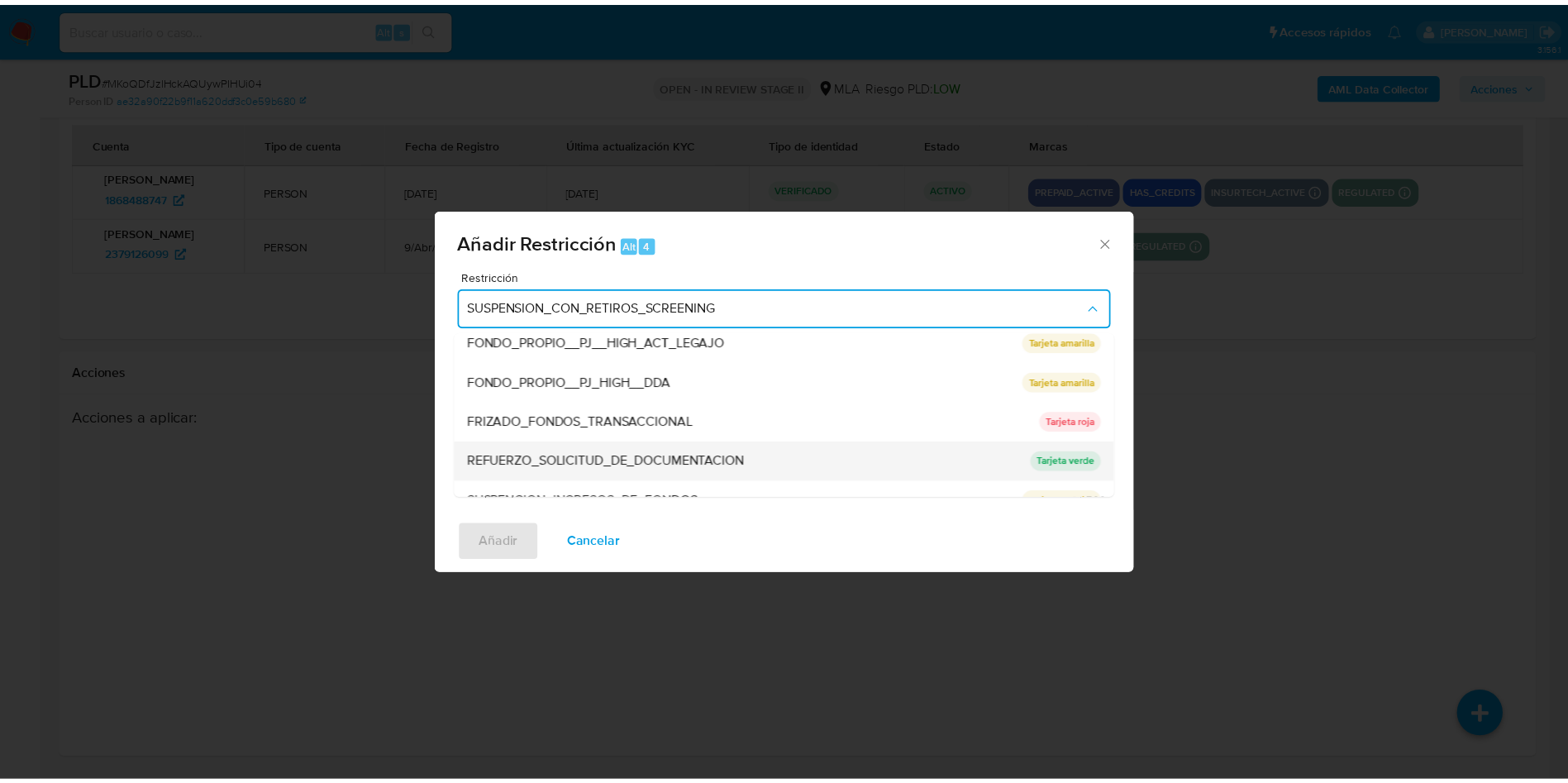
scroll to position [351, 0]
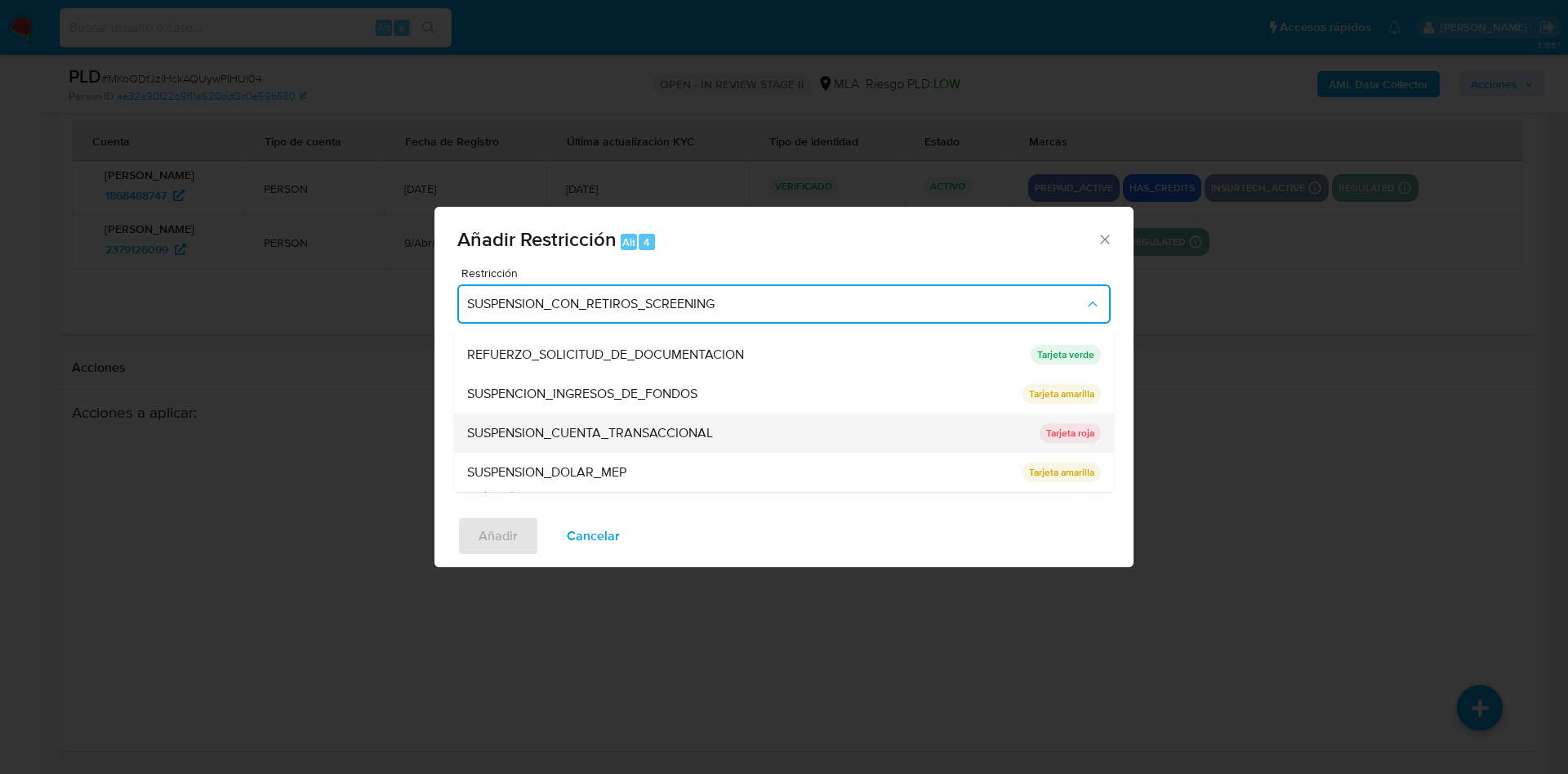
click at [626, 433] on span "SUSPENSION_CUENTA_TRANSACCIONAL" at bounding box center [590, 433] width 246 height 16
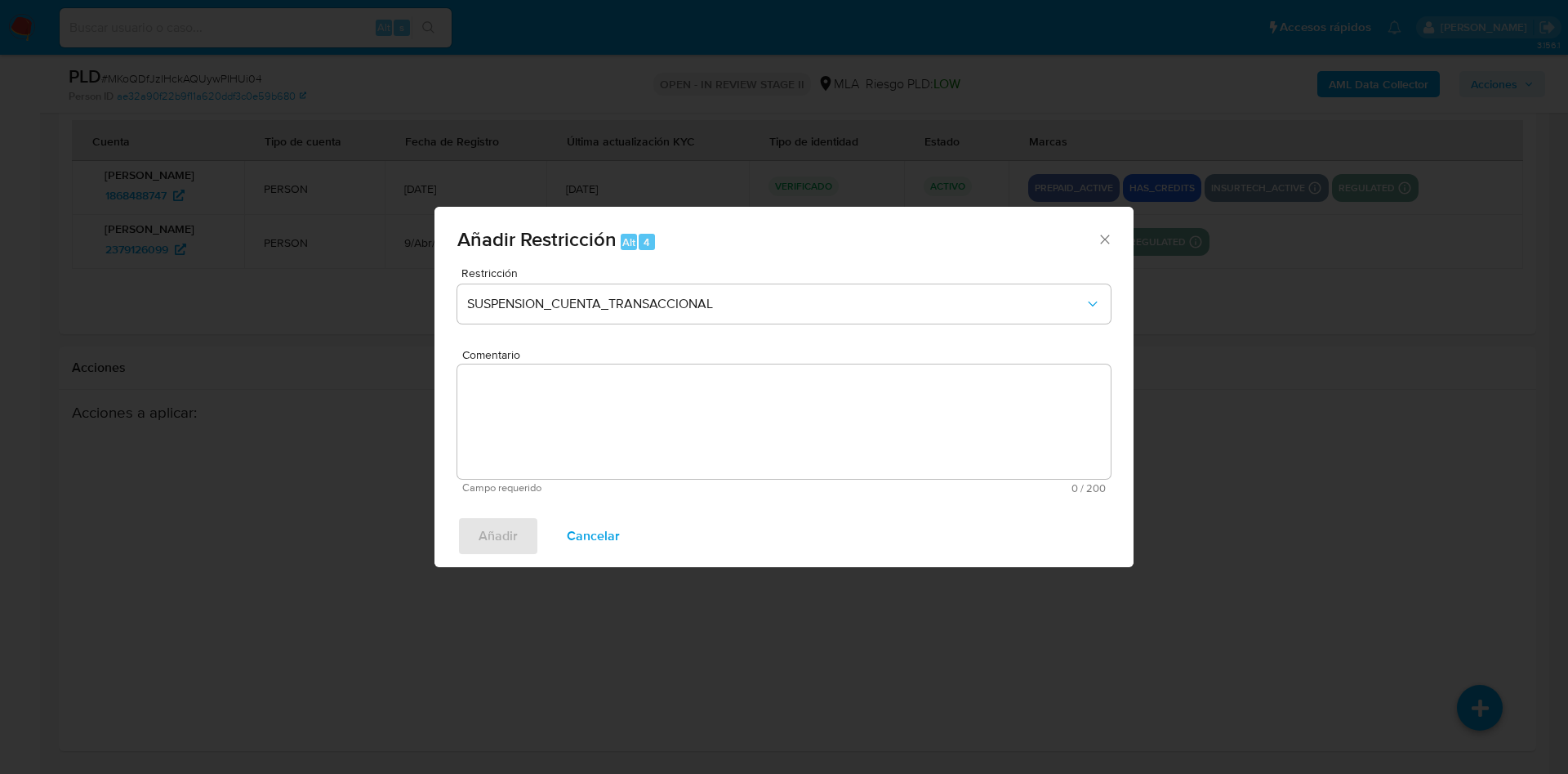
click at [670, 416] on textarea "Comentario" at bounding box center [784, 421] width 653 height 114
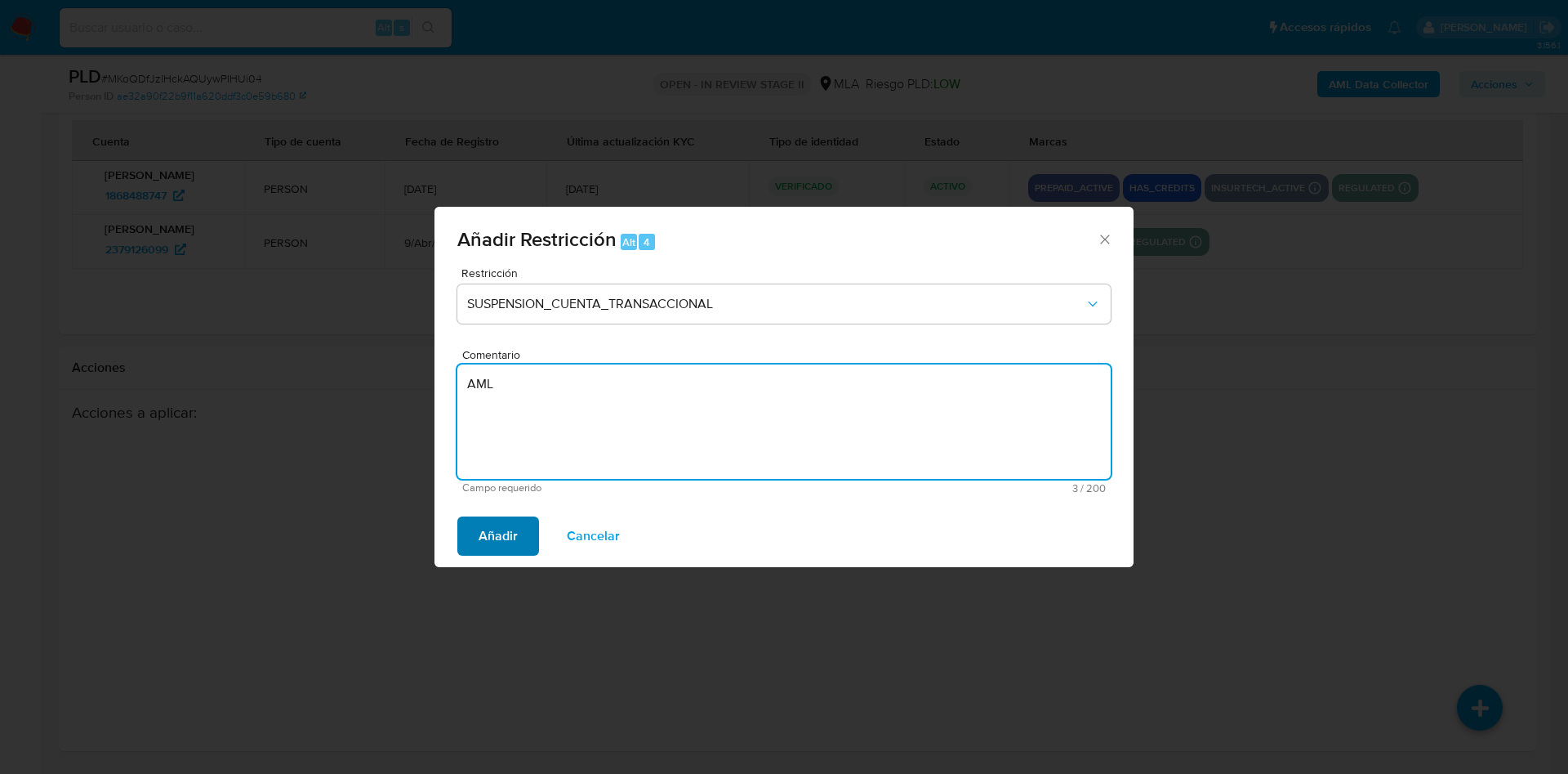
type textarea "AML"
click at [522, 541] on button "Añadir" at bounding box center [498, 536] width 82 height 39
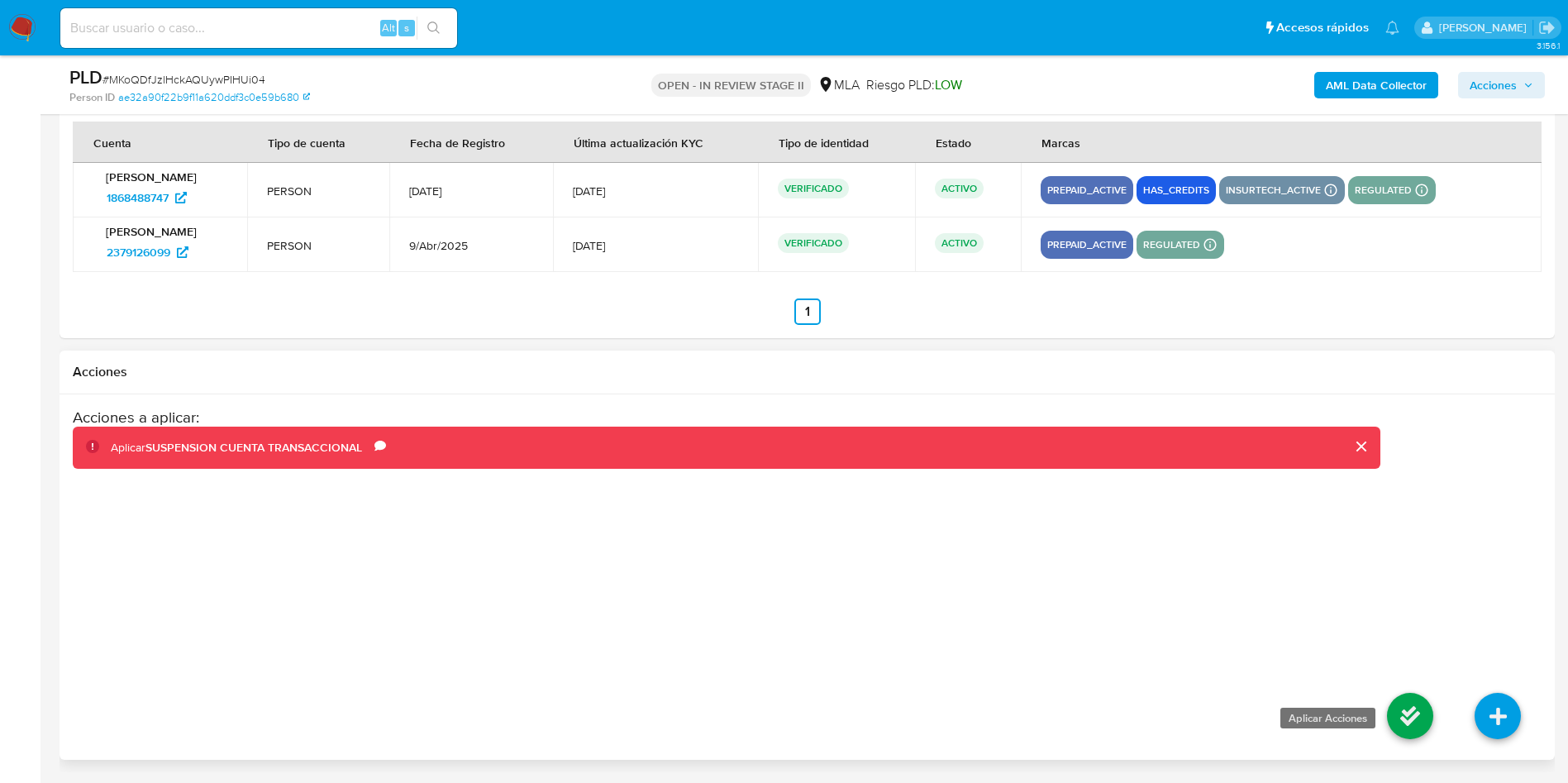
click at [1423, 718] on icon at bounding box center [1411, 716] width 46 height 46
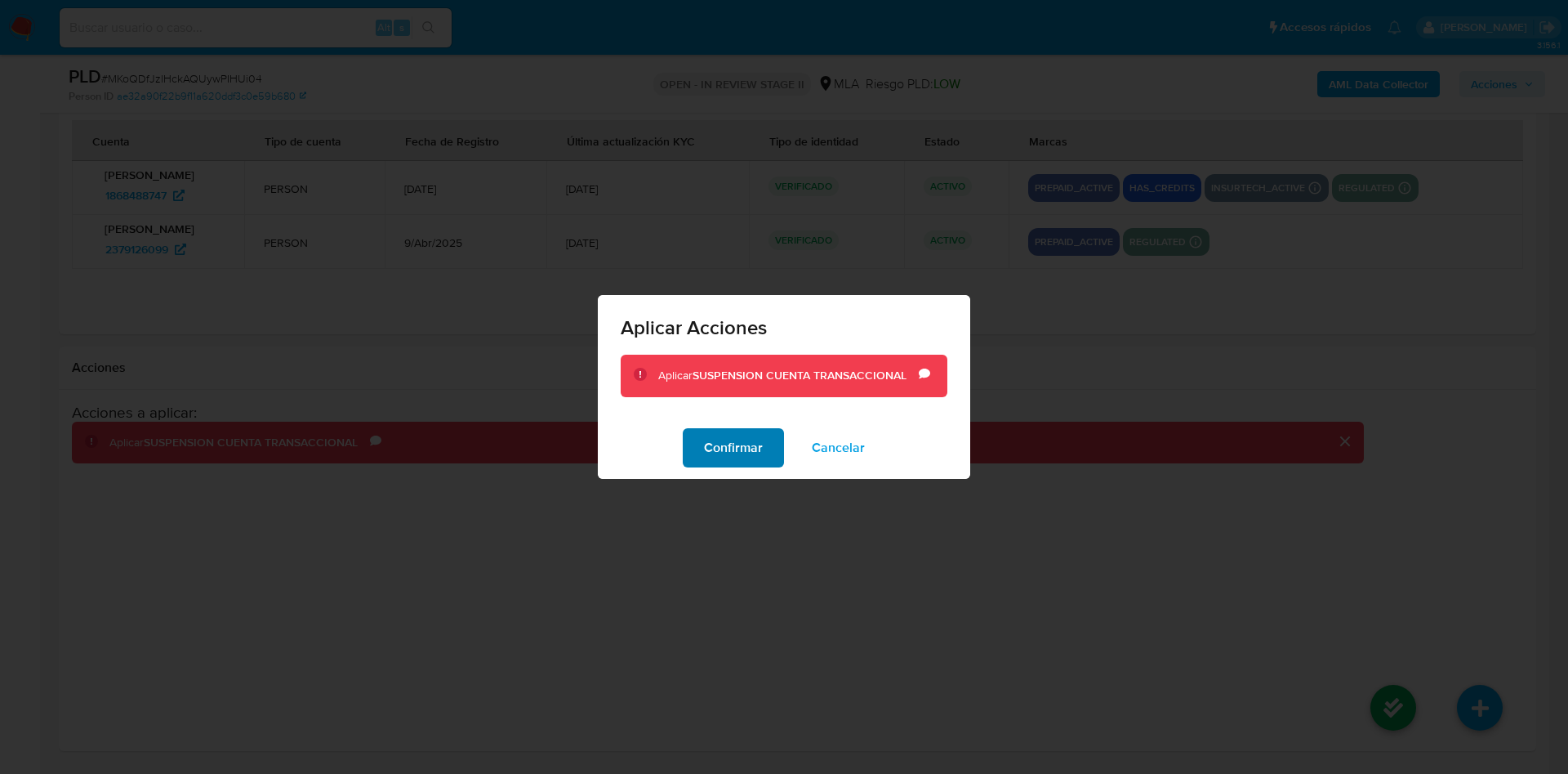
click at [744, 457] on span "Confirmar" at bounding box center [734, 448] width 59 height 36
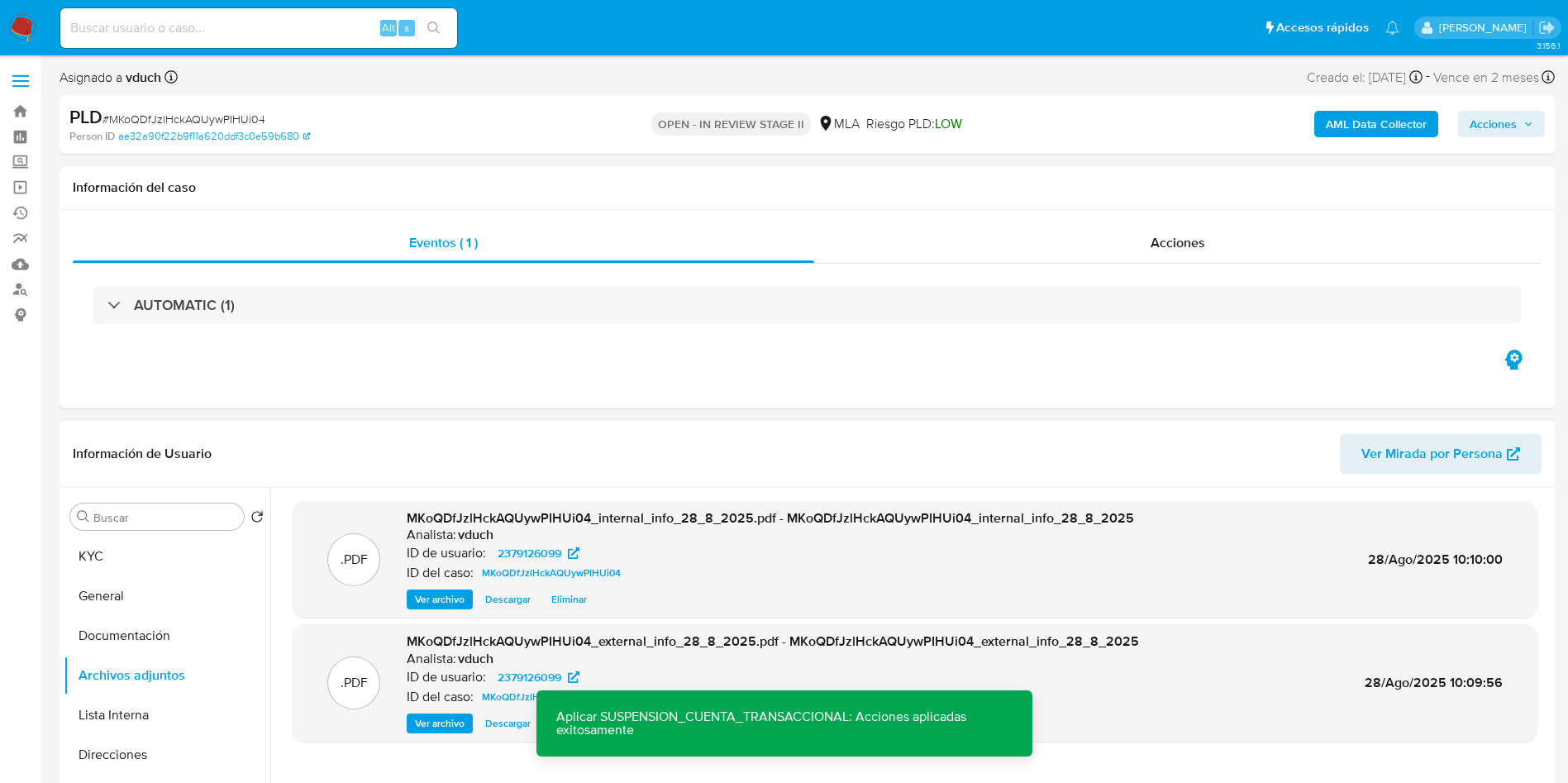
scroll to position [248, 0]
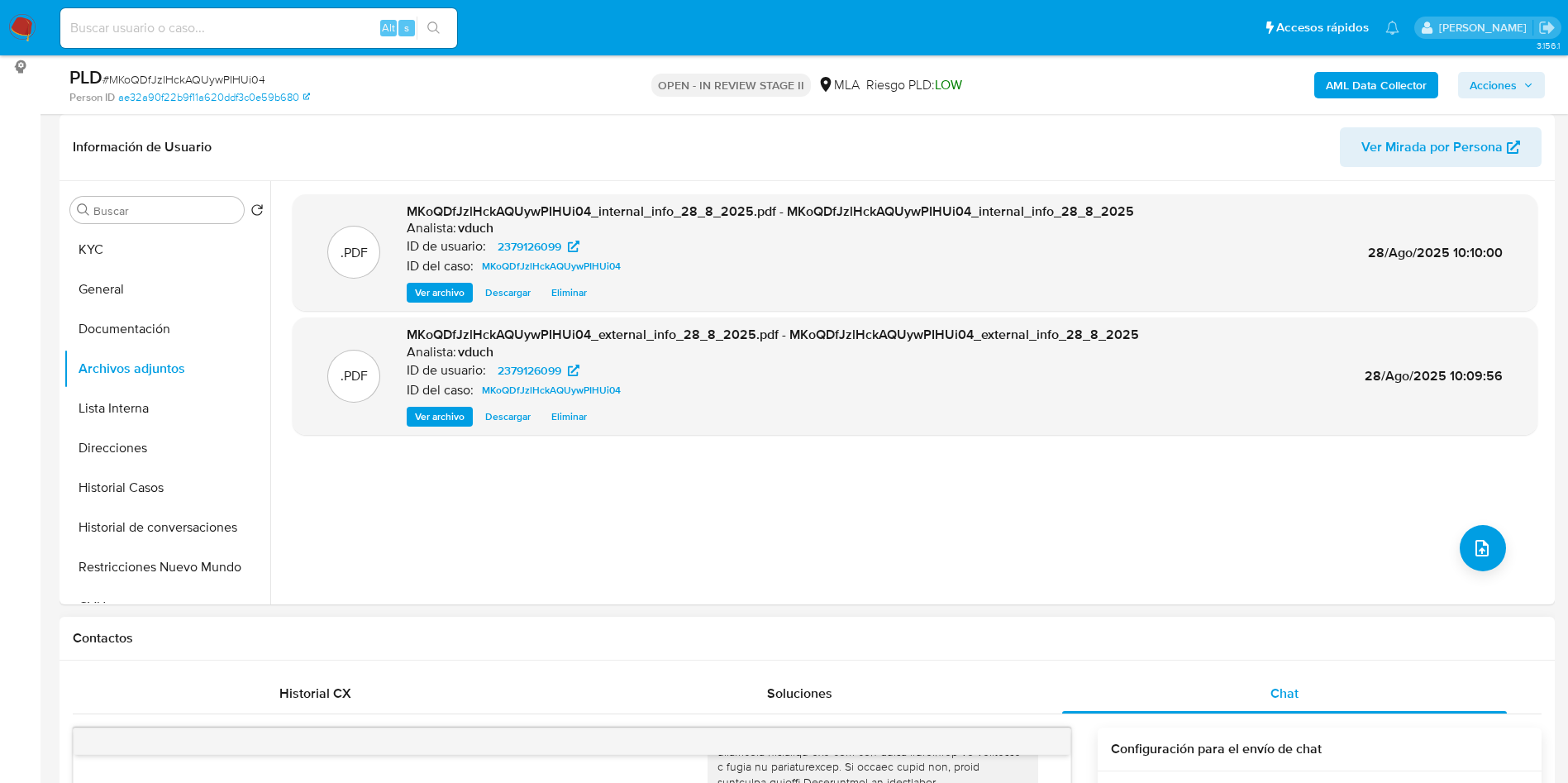
click at [687, 621] on div "Contactos" at bounding box center [807, 638] width 1496 height 43
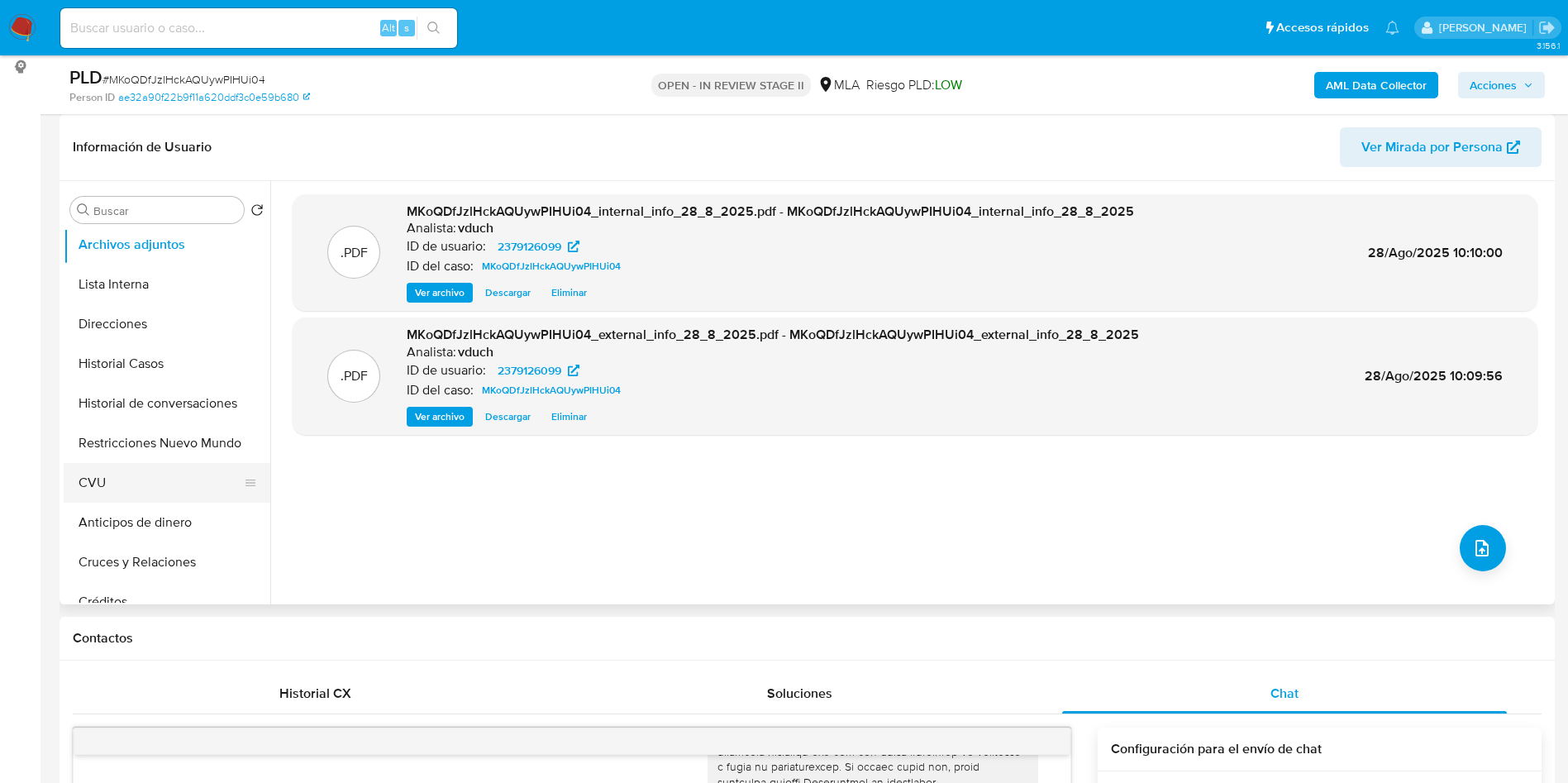
click at [123, 475] on button "CVU" at bounding box center [160, 482] width 194 height 40
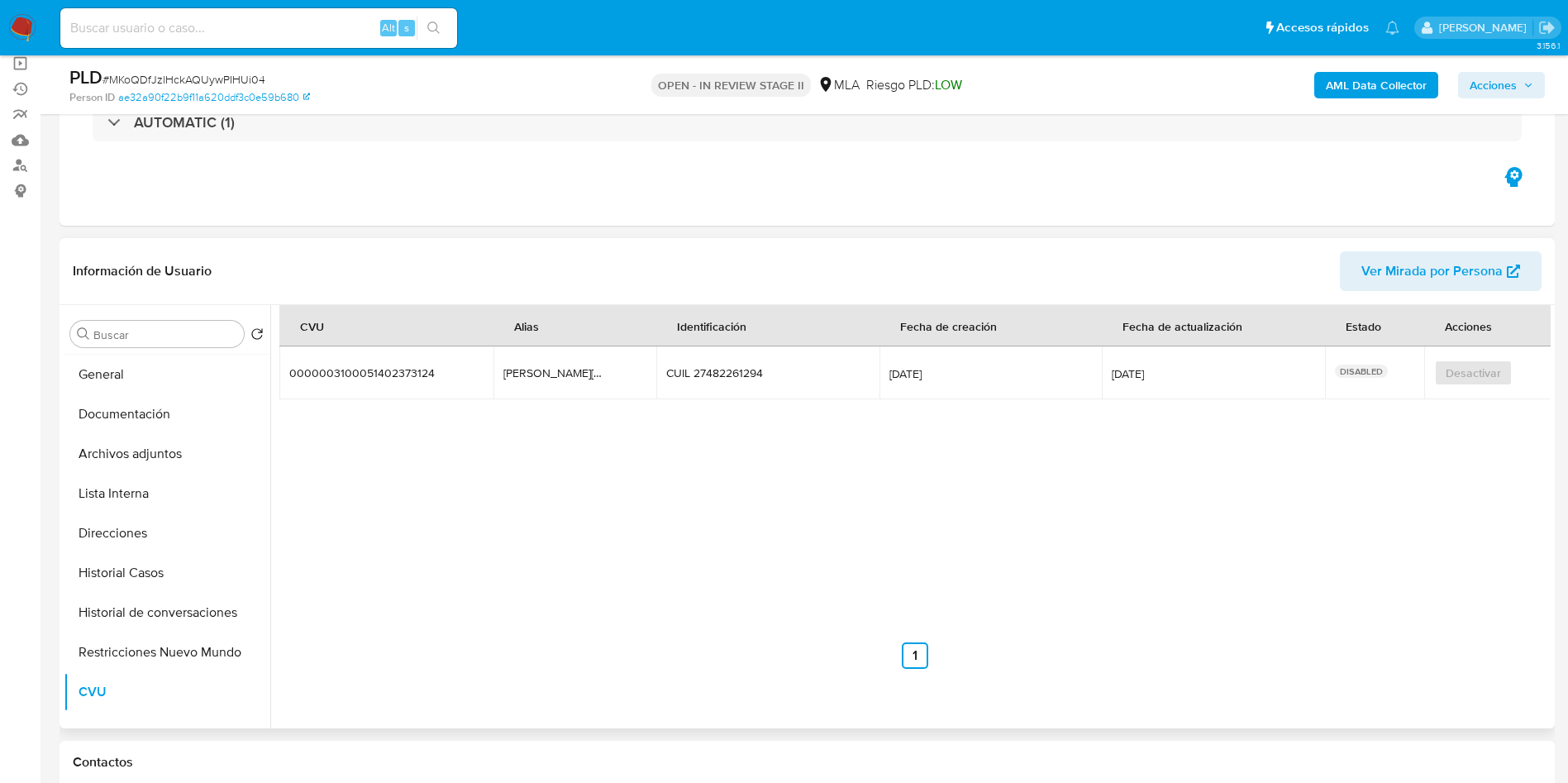
scroll to position [0, 0]
click at [98, 417] on button "General" at bounding box center [160, 413] width 194 height 40
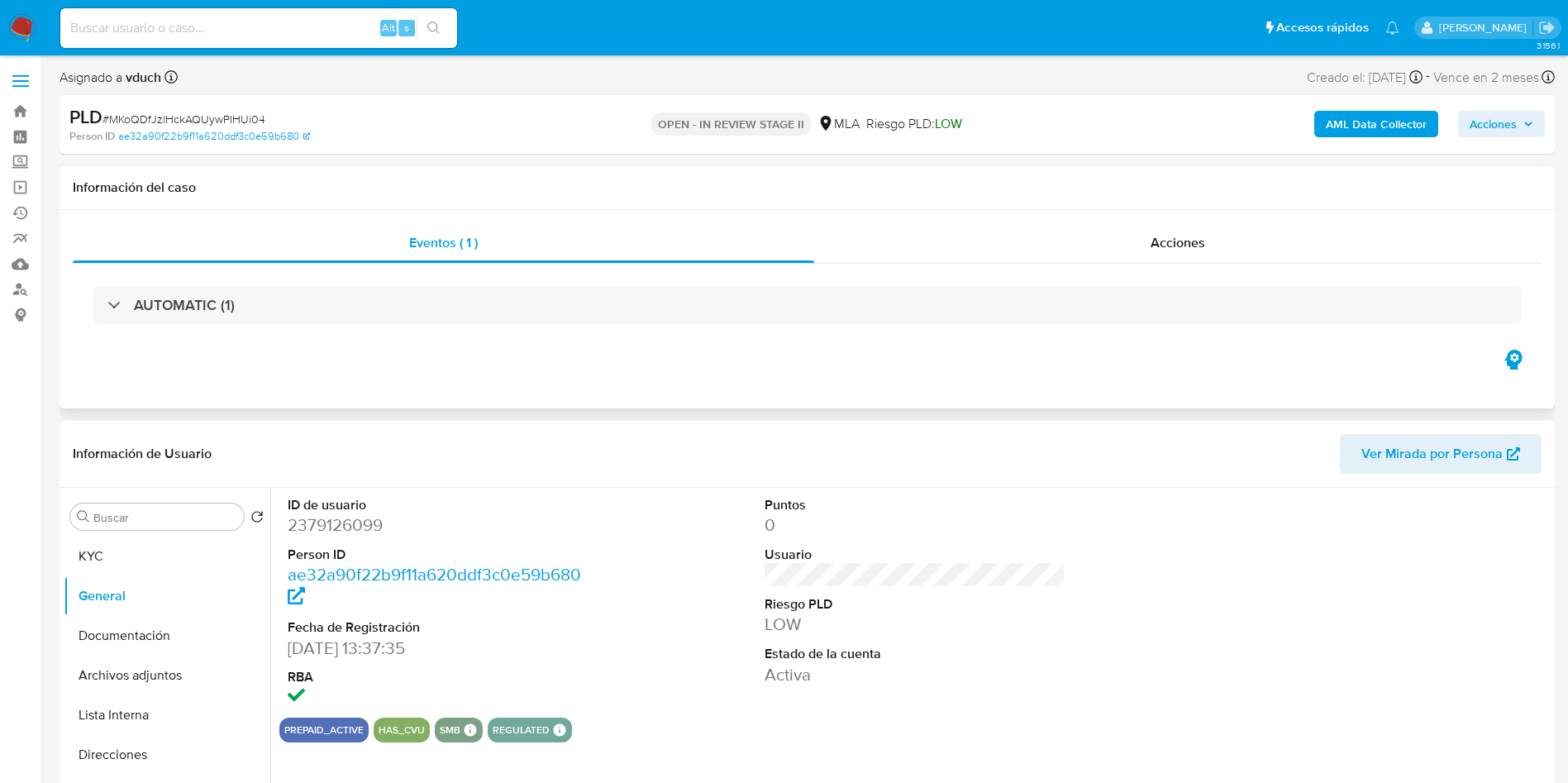
scroll to position [248, 0]
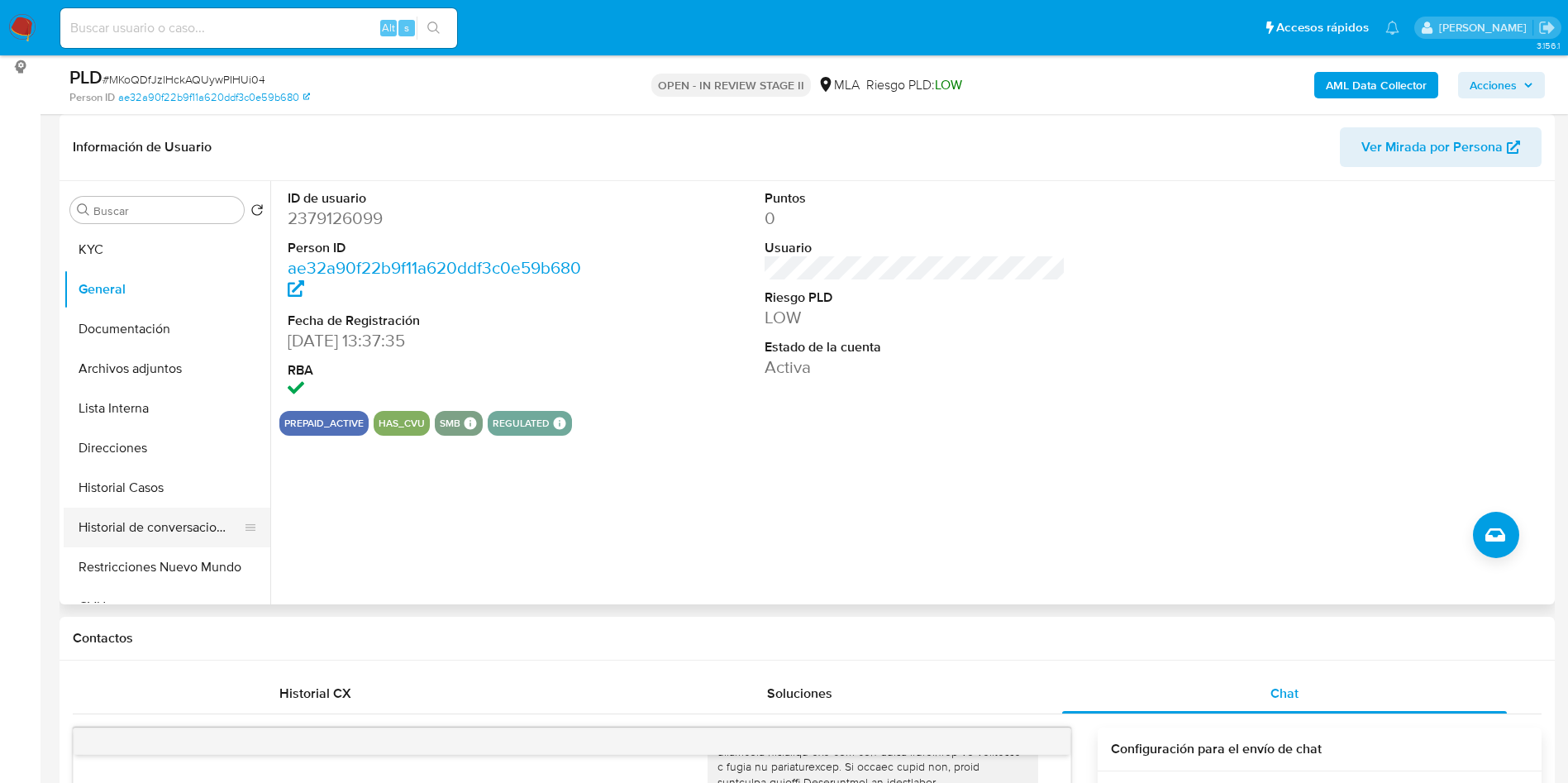
click at [105, 523] on button "Historial de conversaciones" at bounding box center [160, 526] width 194 height 40
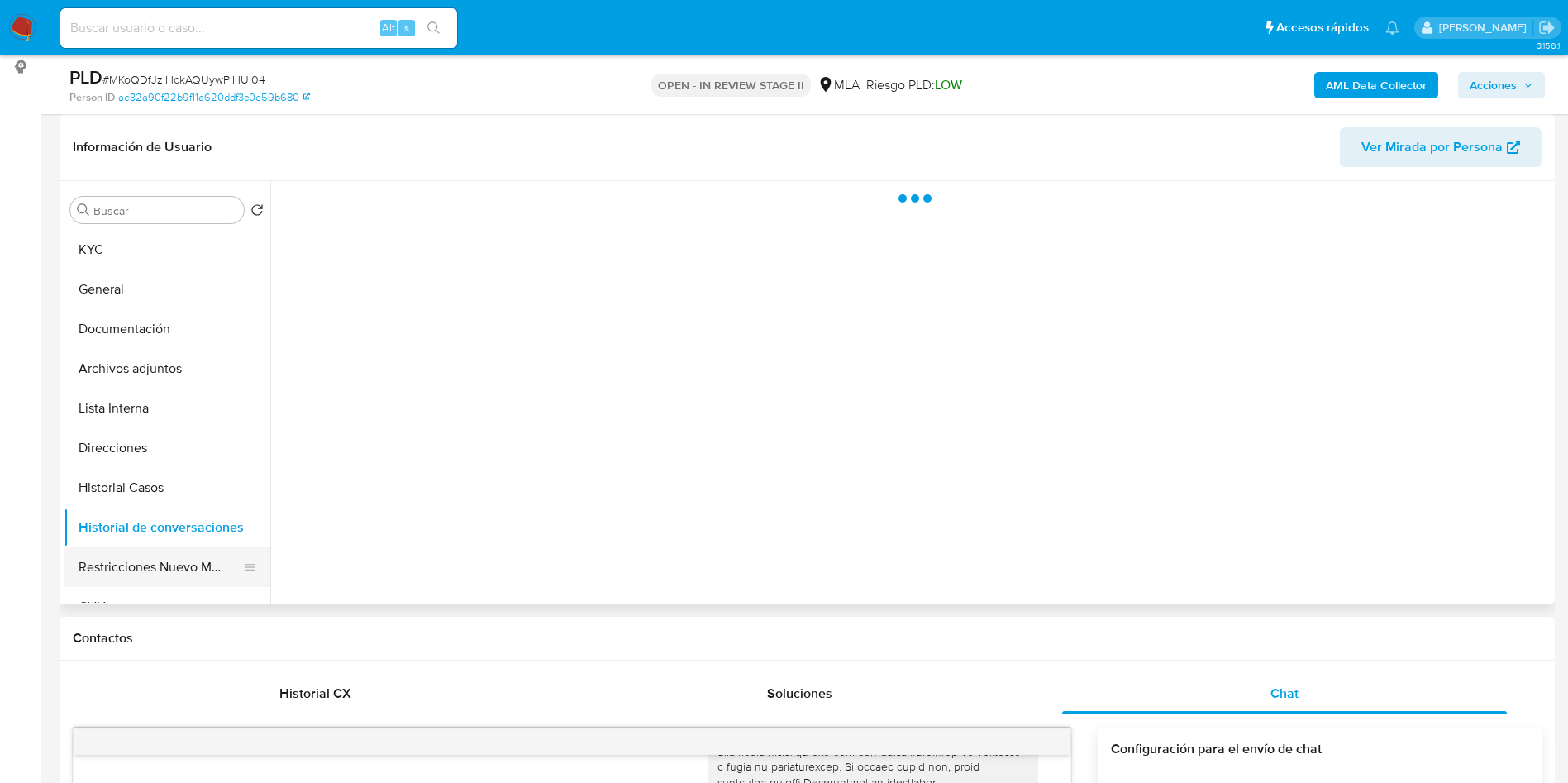
click at [115, 558] on button "Restricciones Nuevo Mundo" at bounding box center [160, 567] width 194 height 40
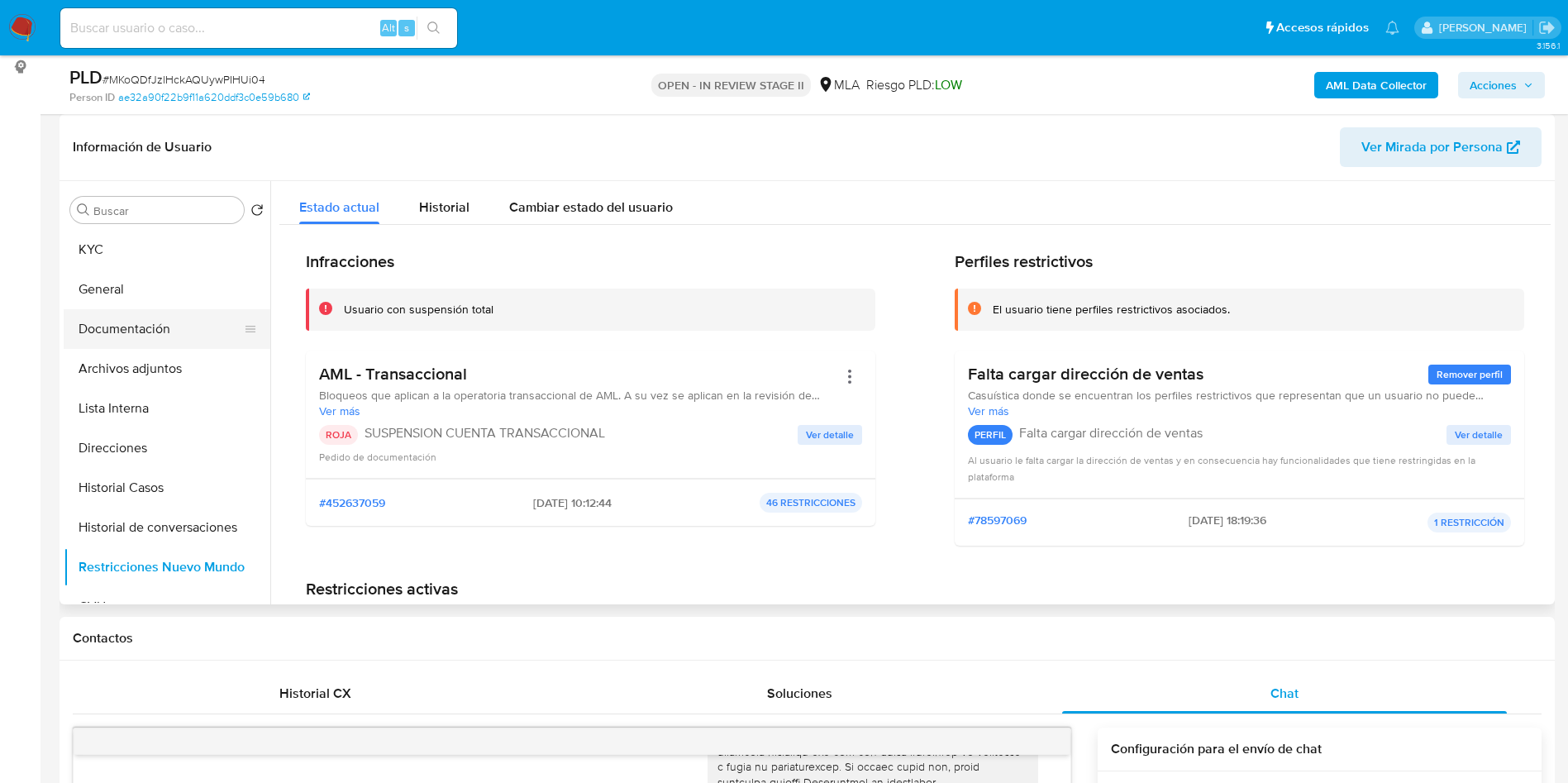
click at [160, 317] on button "Documentación" at bounding box center [160, 329] width 194 height 40
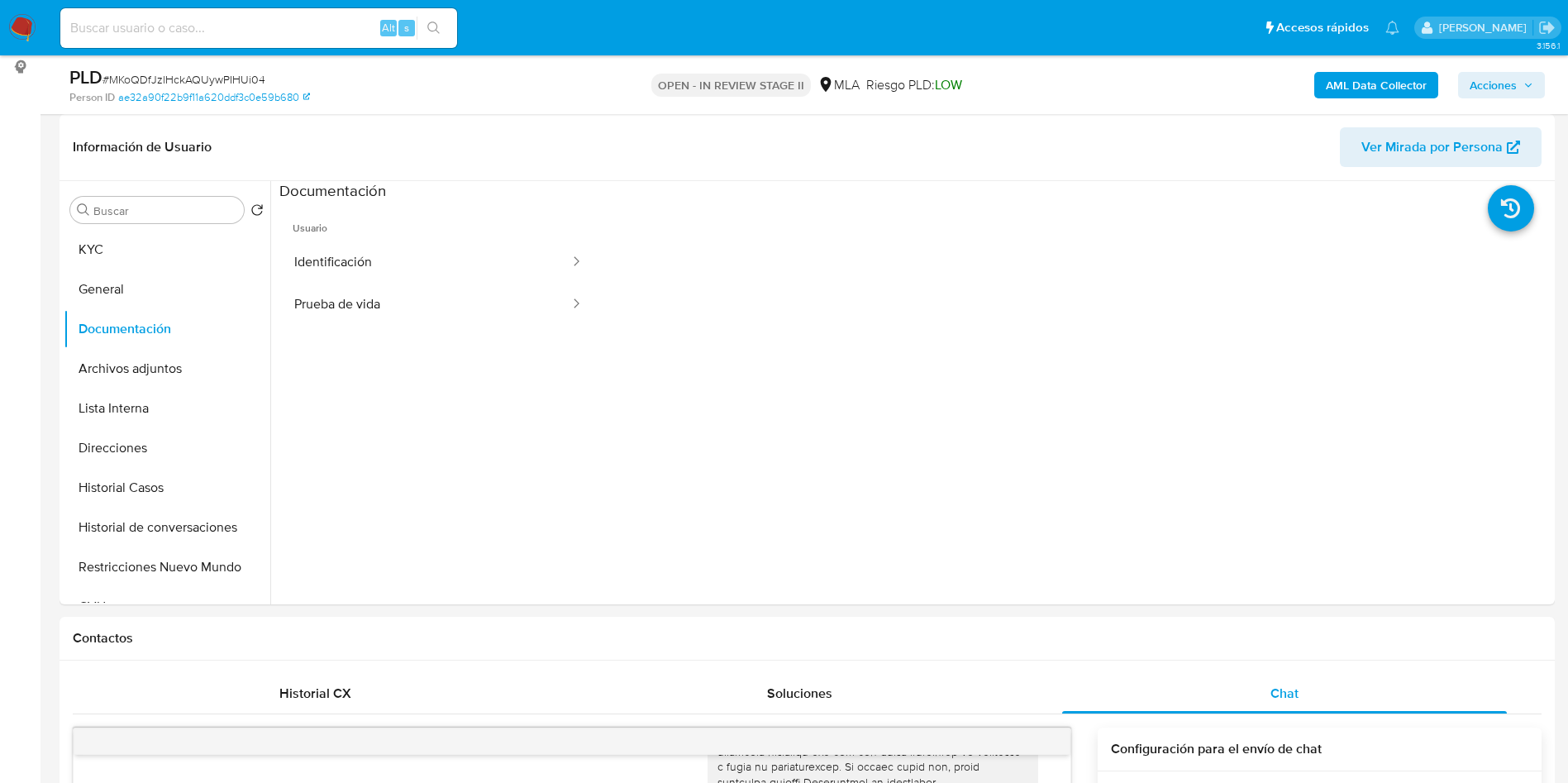
scroll to position [744, 0]
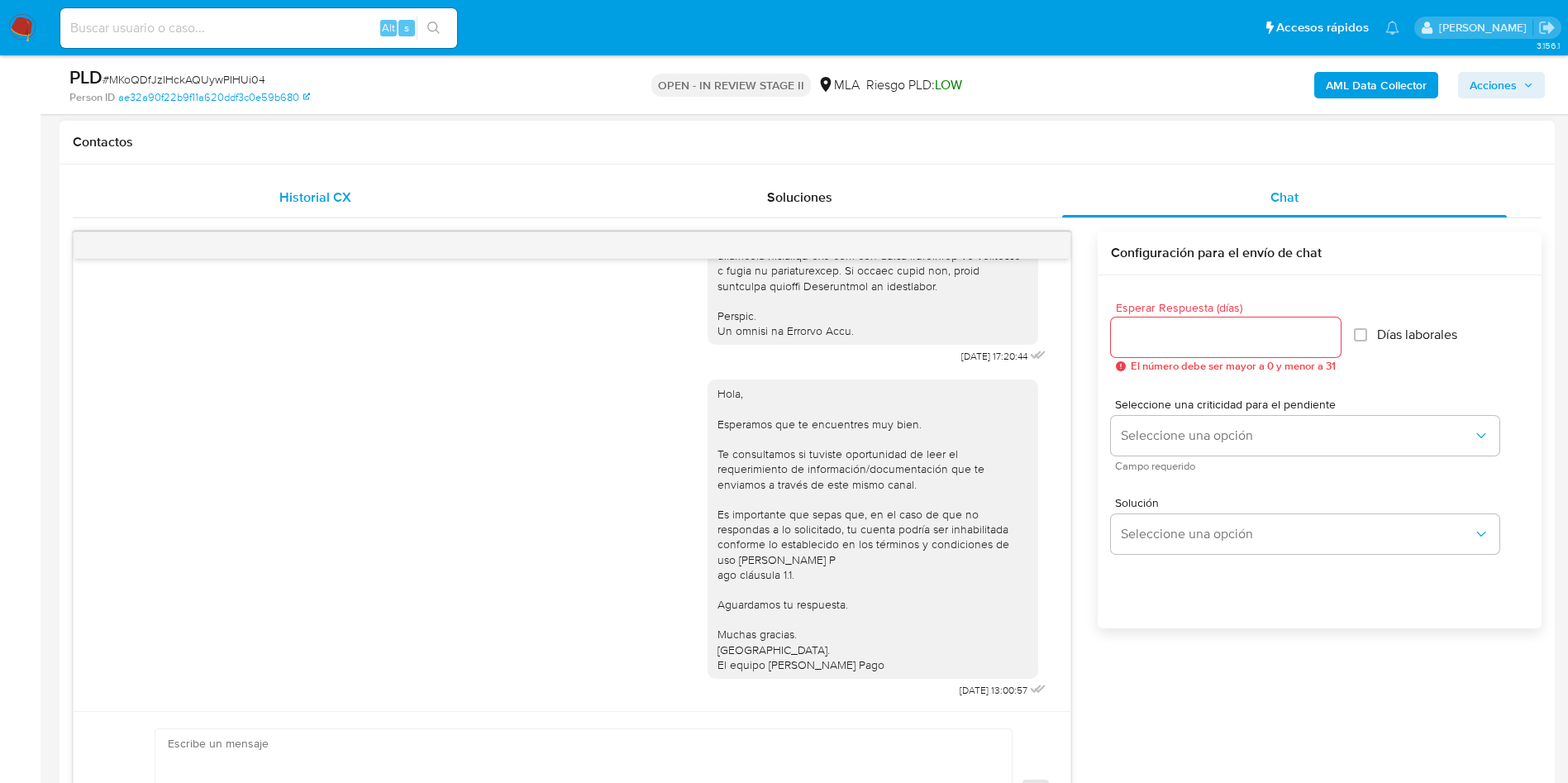
click at [353, 197] on div "Historial CX" at bounding box center [314, 197] width 445 height 40
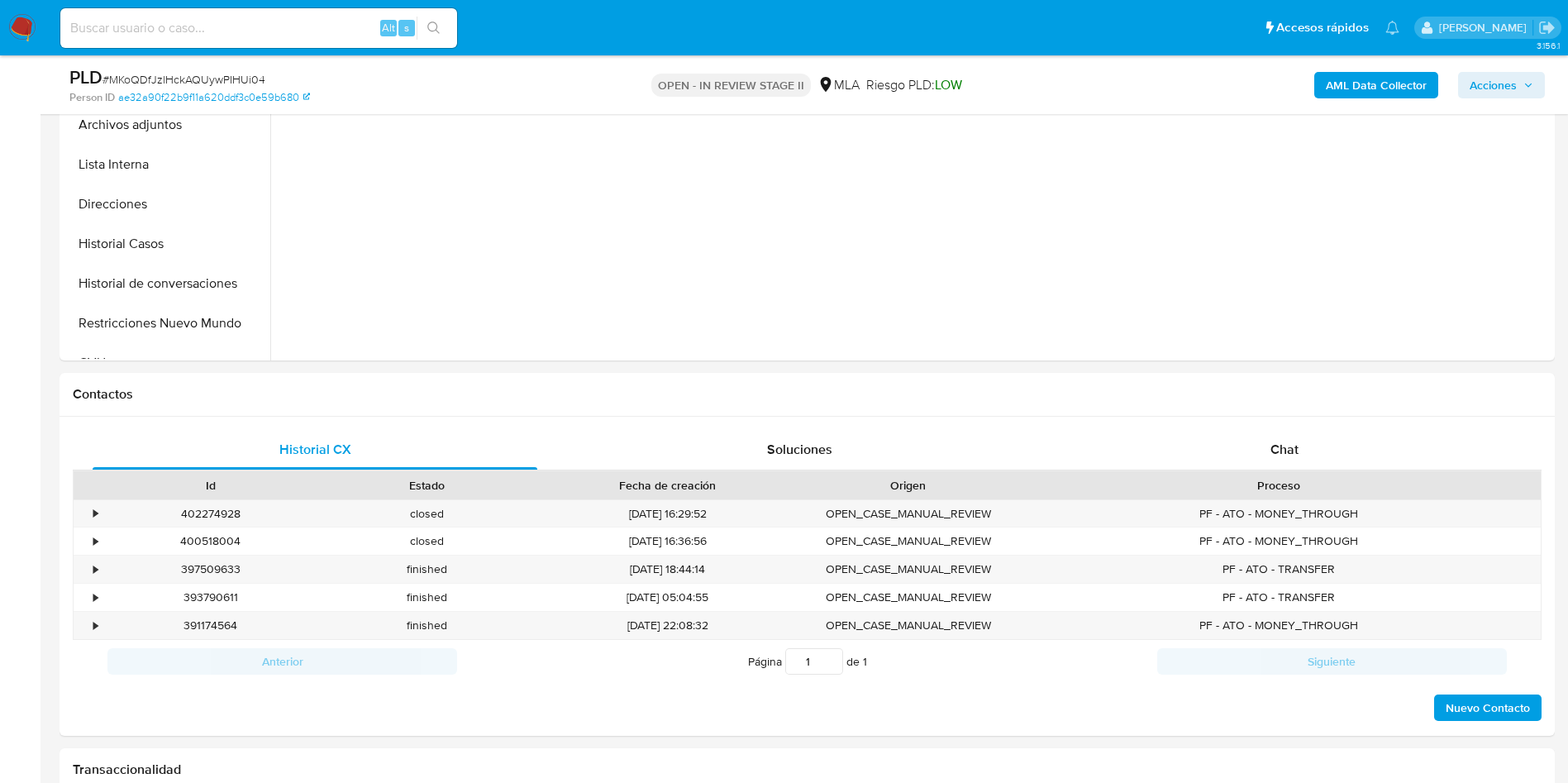
scroll to position [124, 0]
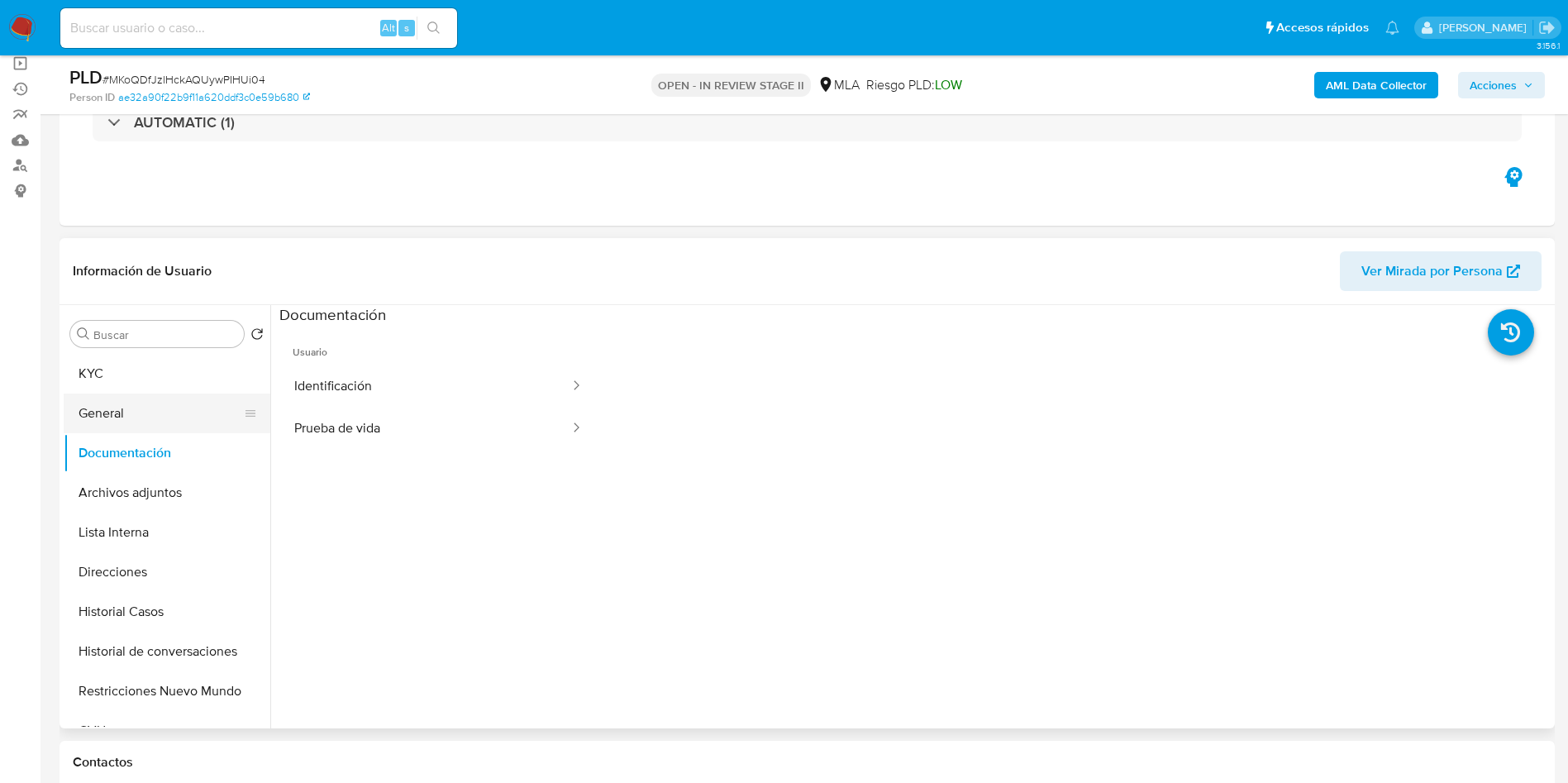
click at [114, 405] on button "General" at bounding box center [160, 413] width 194 height 40
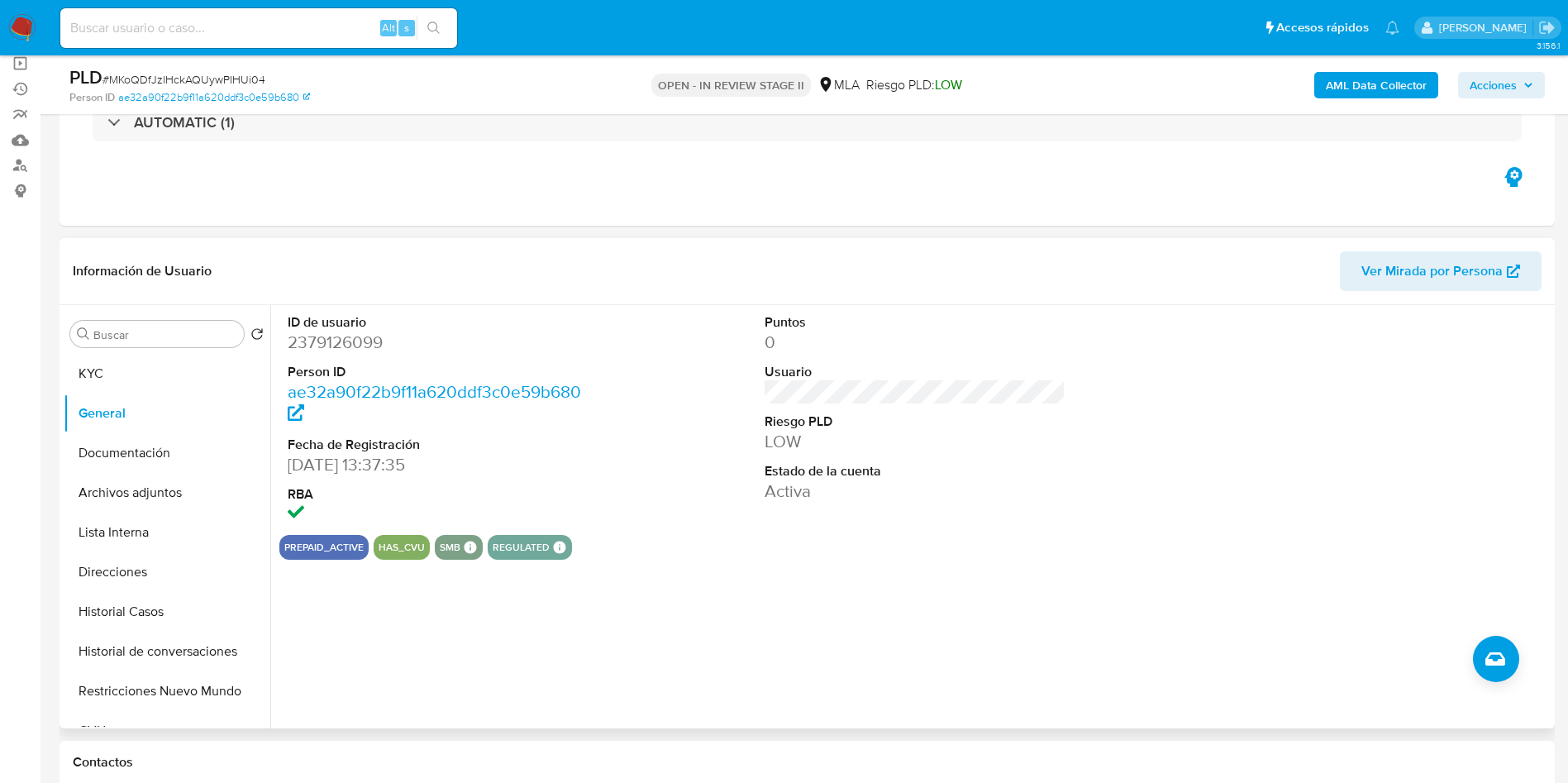
click at [319, 336] on dd "2379126099" at bounding box center [438, 342] width 302 height 23
click at [319, 335] on dd "2379126099" at bounding box center [438, 342] width 302 height 23
copy dd "2379126099"
click at [195, 663] on button "Historial de conversaciones" at bounding box center [160, 651] width 194 height 40
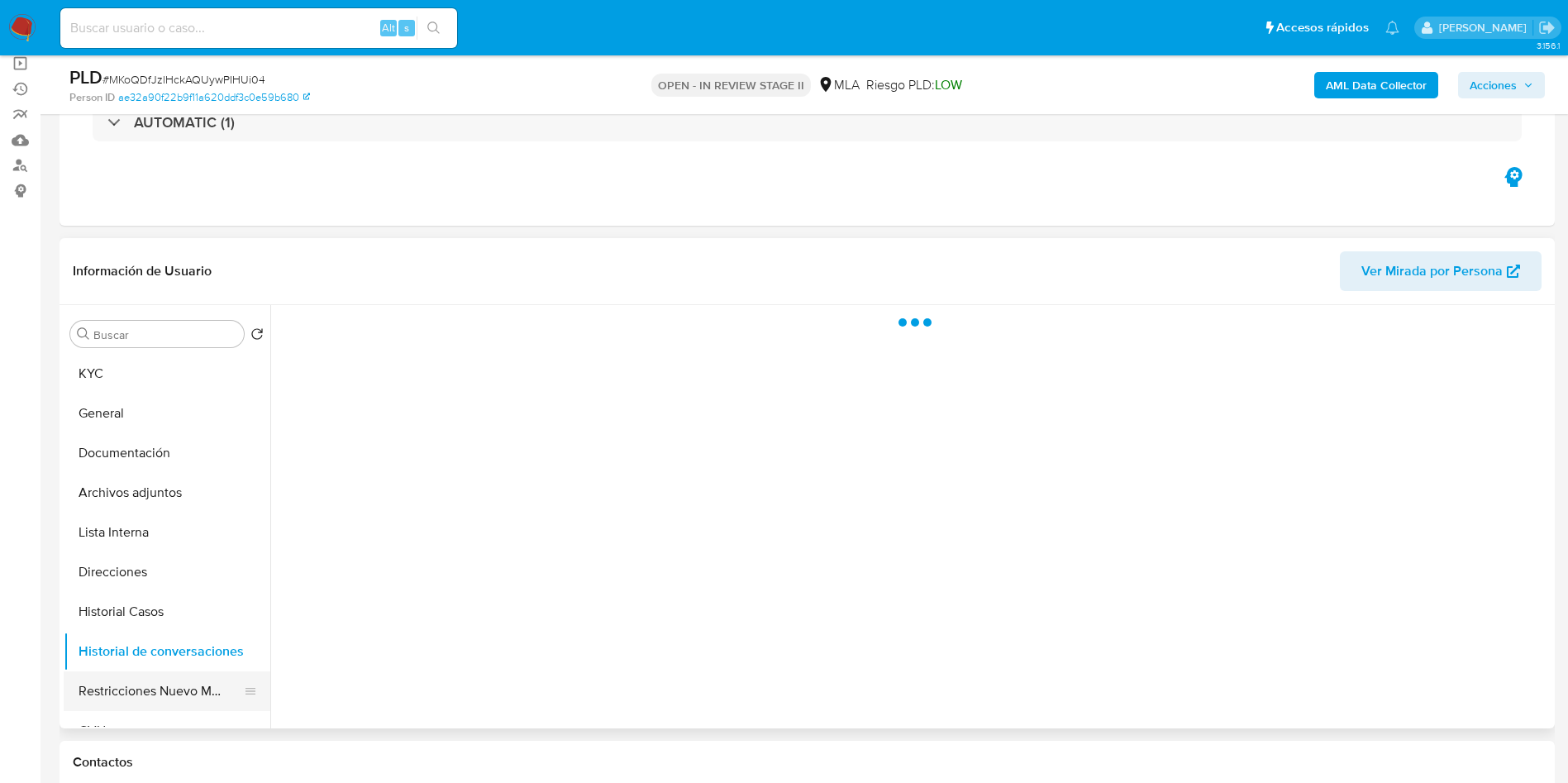
click at [184, 673] on button "Restricciones Nuevo Mundo" at bounding box center [160, 690] width 194 height 40
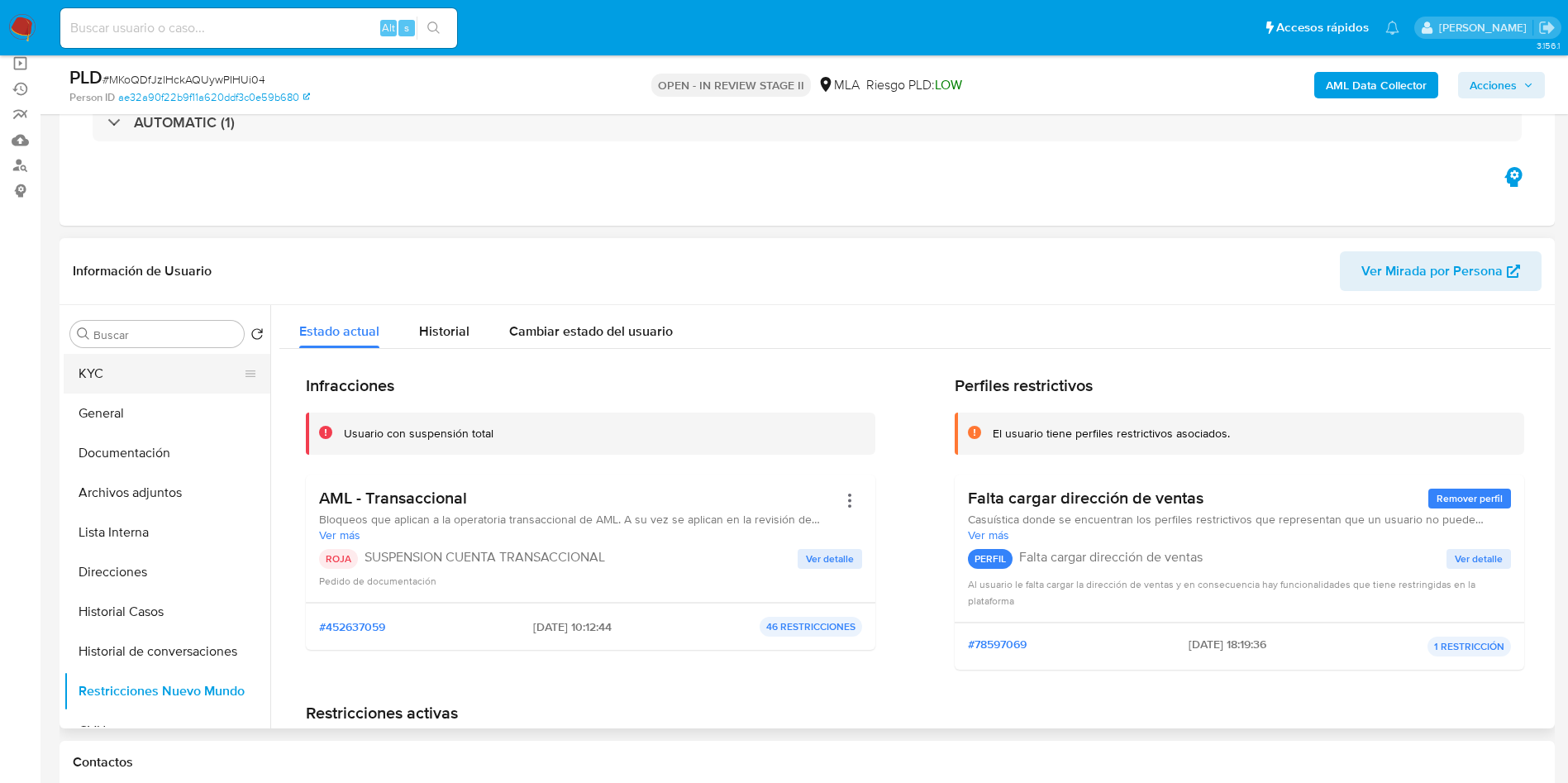
click at [121, 374] on button "KYC" at bounding box center [160, 373] width 194 height 40
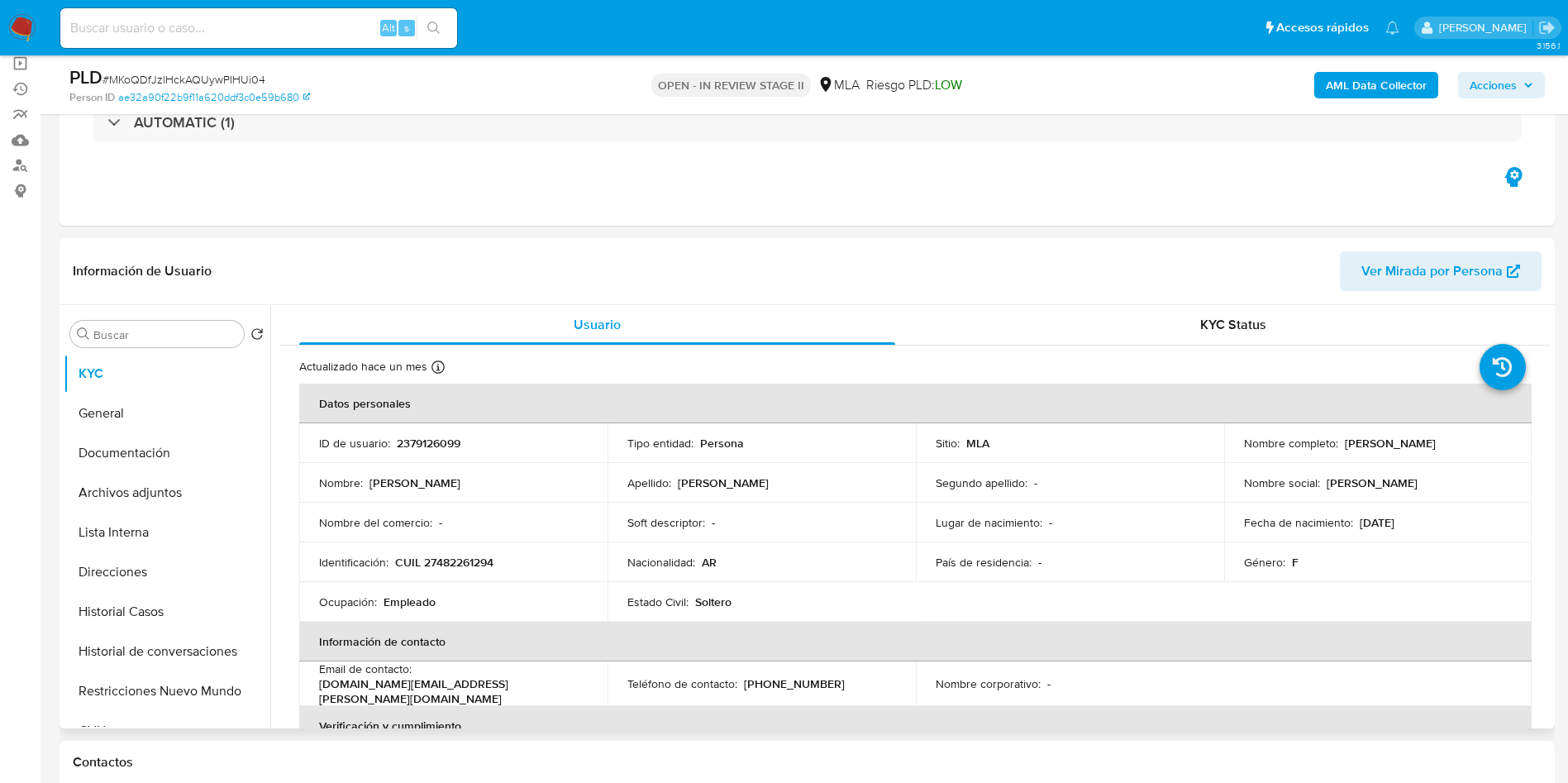
drag, startPoint x: 162, startPoint y: 500, endPoint x: 500, endPoint y: 364, distance: 364.3
click at [162, 500] on button "Archivos adjuntos" at bounding box center [167, 492] width 206 height 40
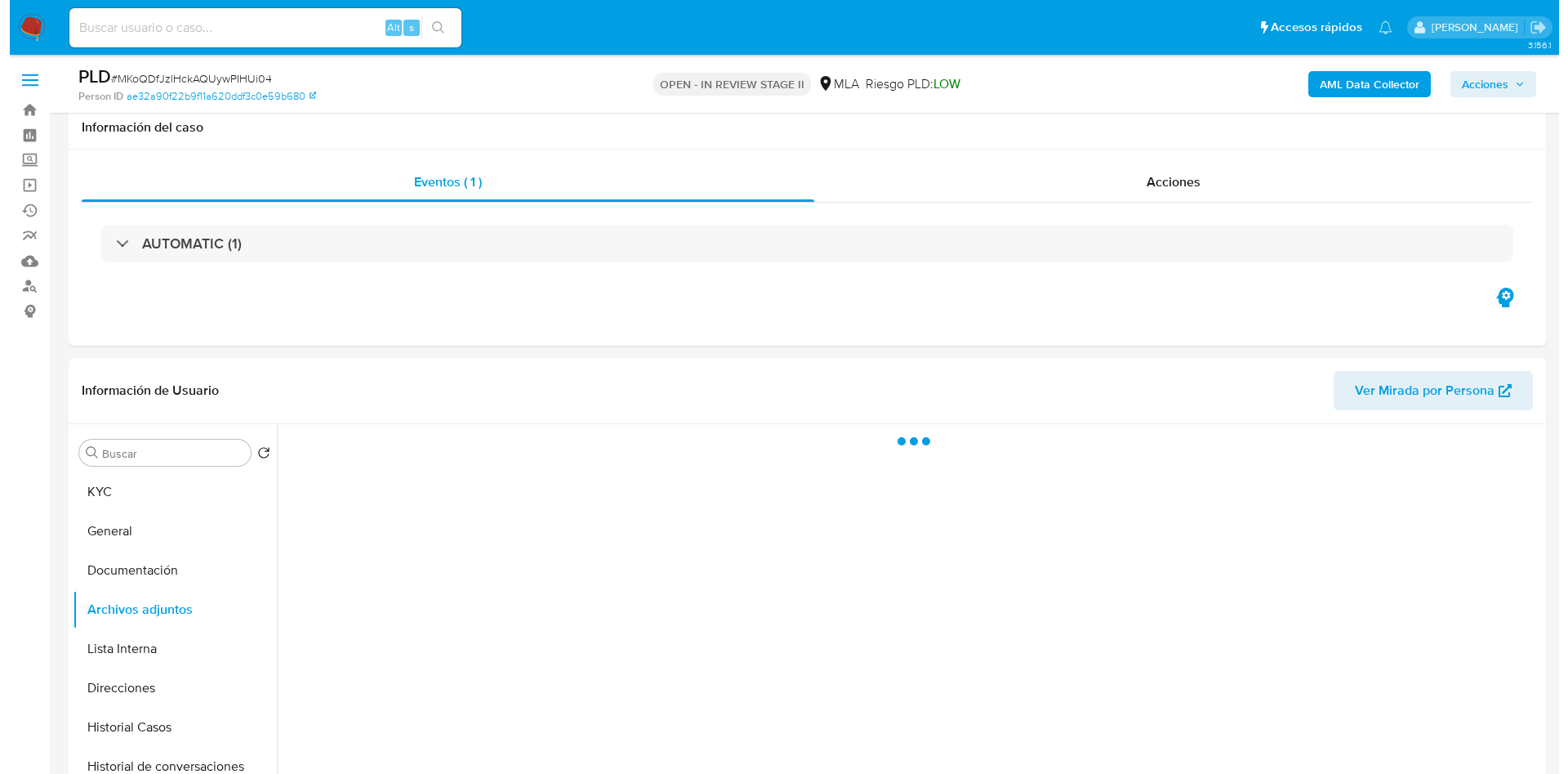
scroll to position [245, 0]
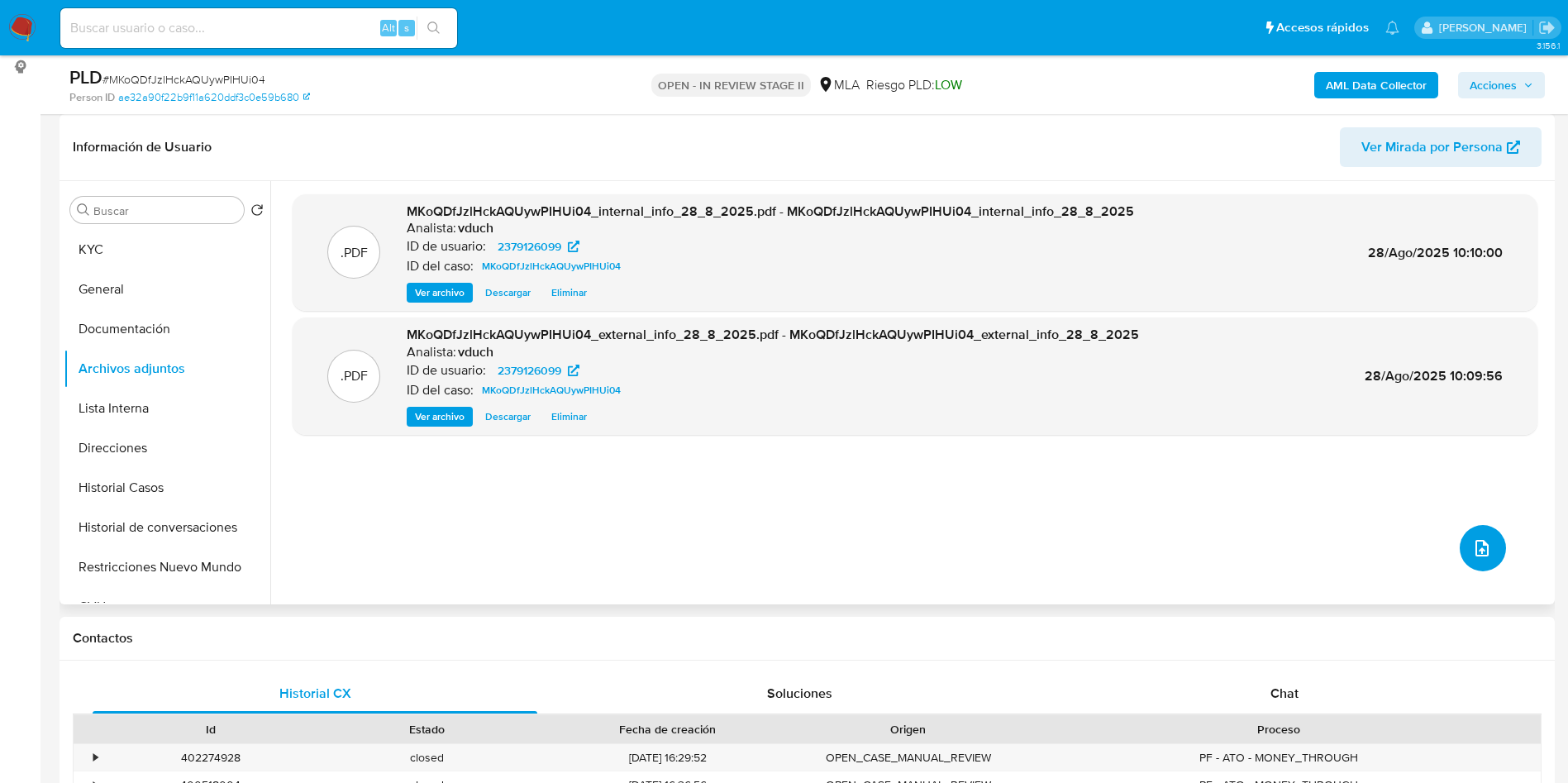
click at [1473, 538] on span "upload-file" at bounding box center [1482, 548] width 20 height 20
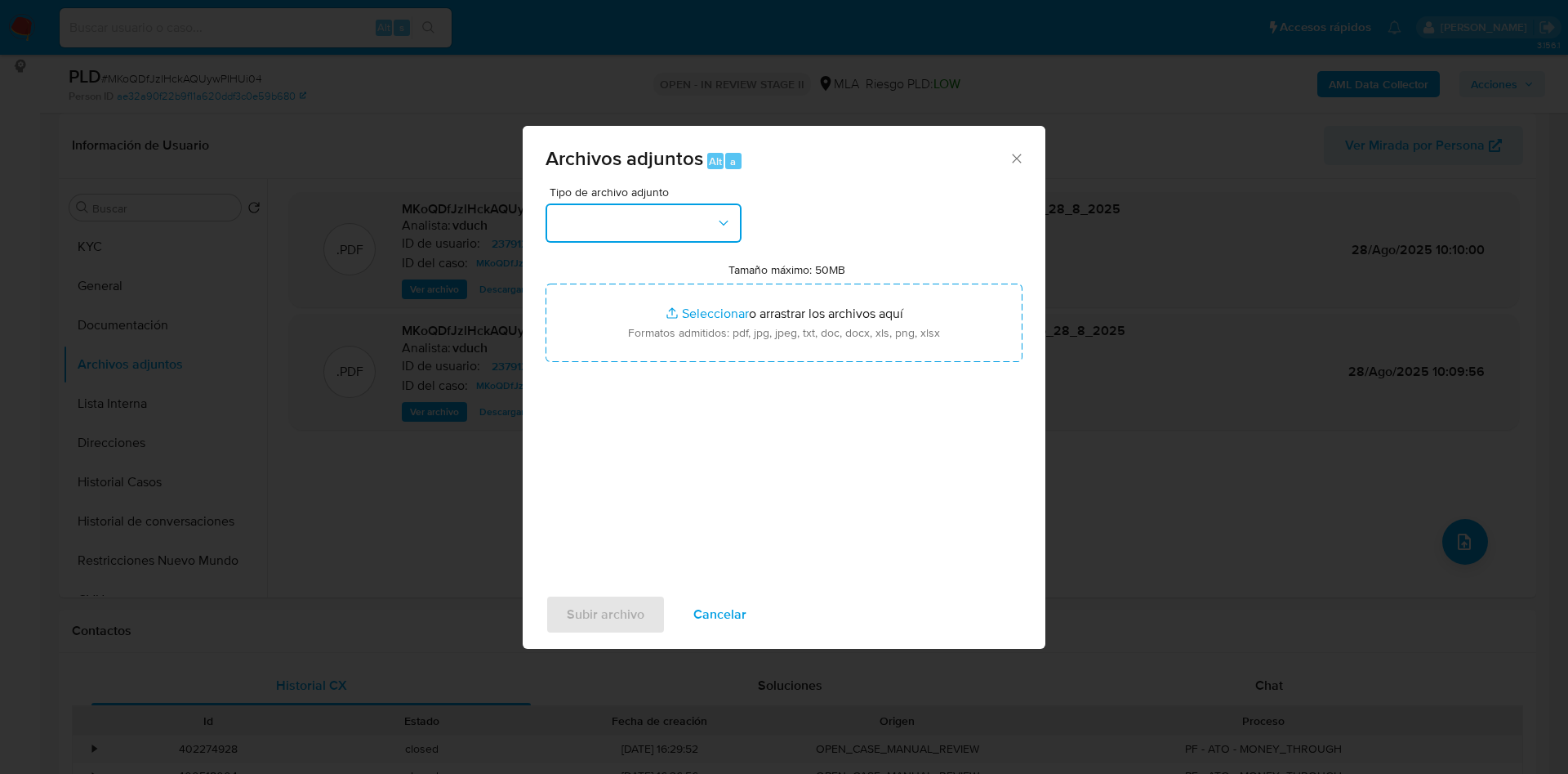
click at [667, 202] on div "Tipo de archivo adjunto" at bounding box center [644, 214] width 196 height 56
click at [659, 227] on button "button" at bounding box center [644, 222] width 196 height 39
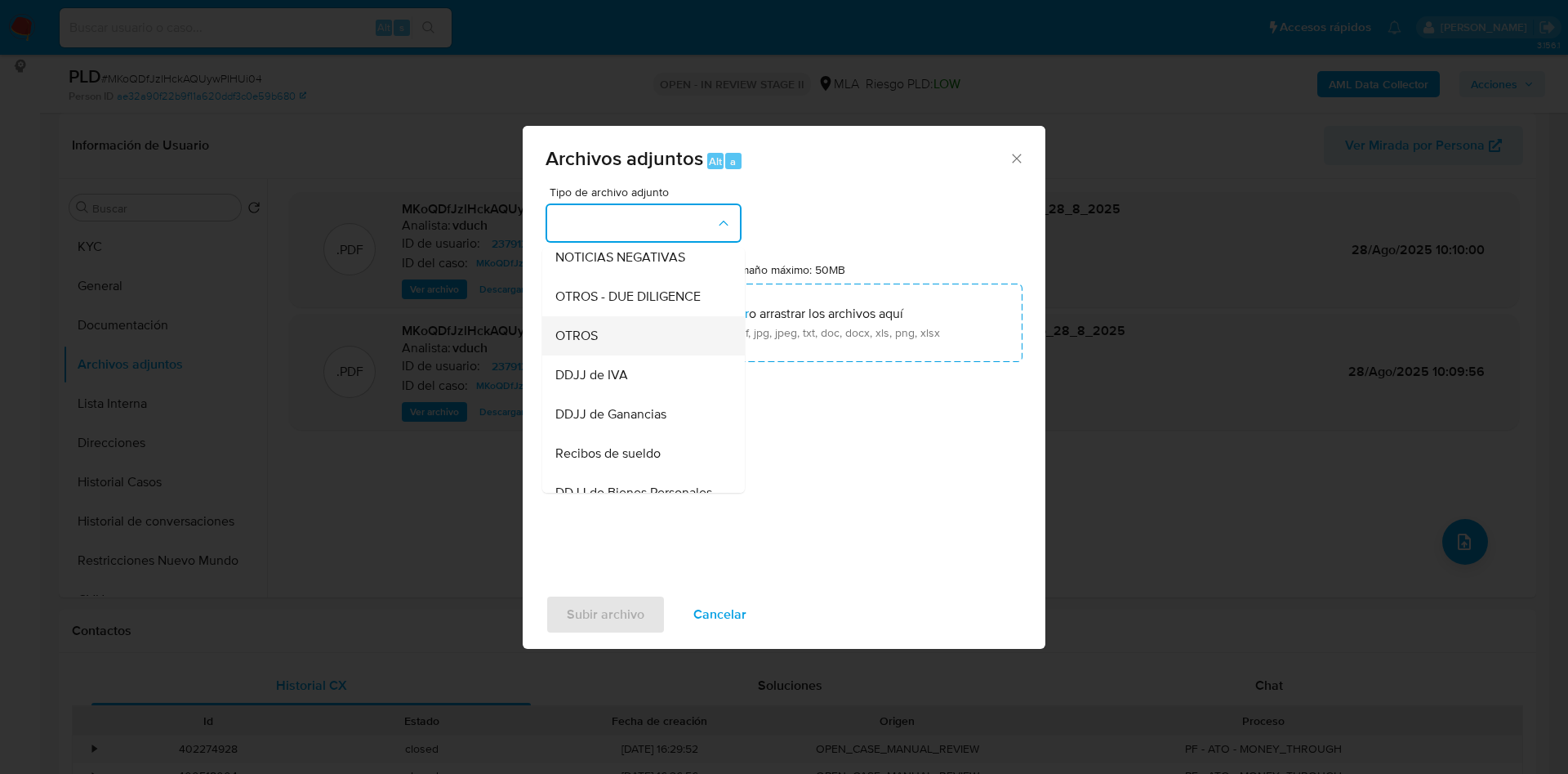
click at [611, 339] on div "OTROS" at bounding box center [638, 336] width 167 height 39
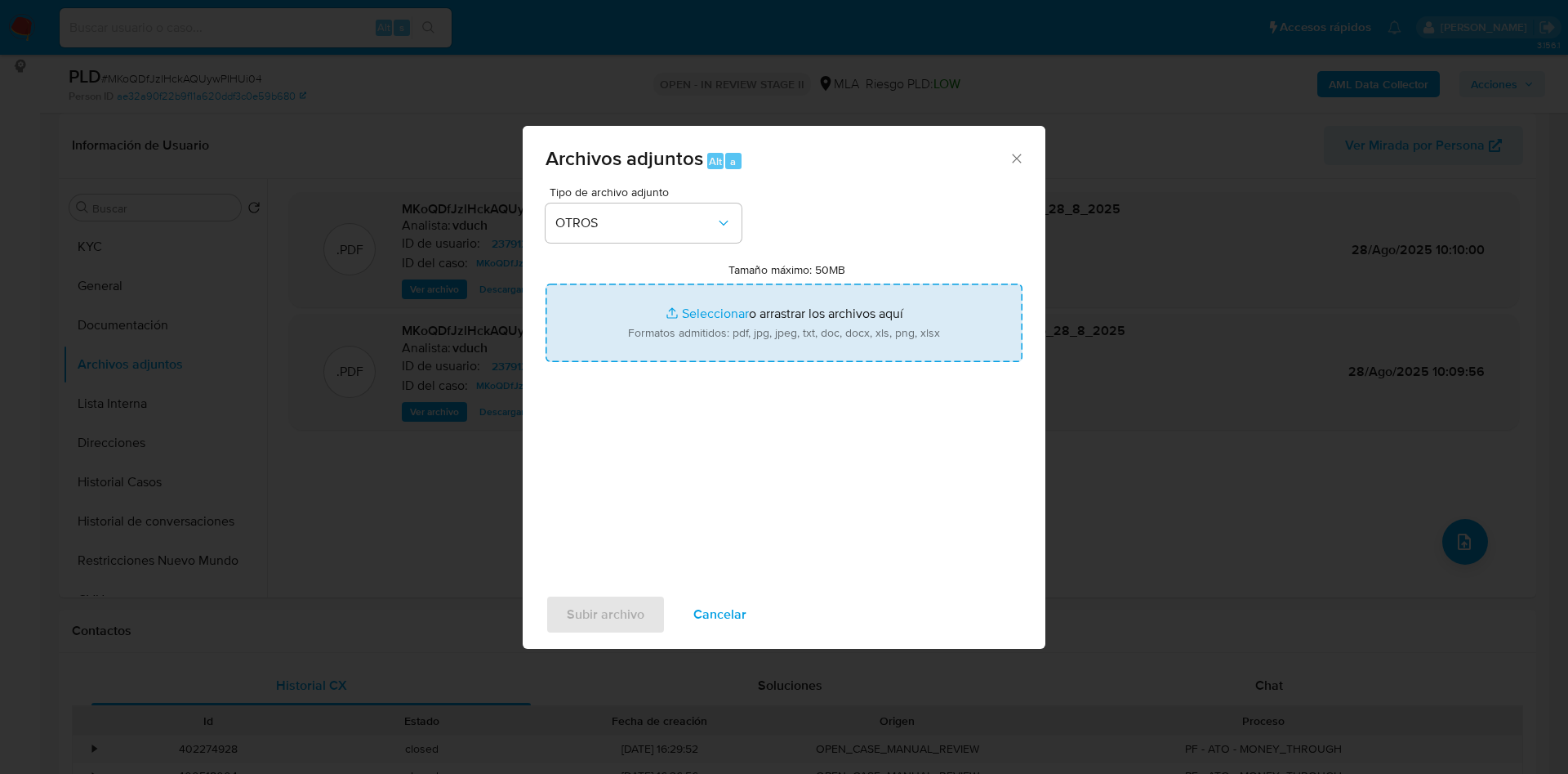
type input "C:\fakepath\Caselog MKoQDfJzlHckAQUywPIHUi04_2025_08_18_21_07_07.docx"
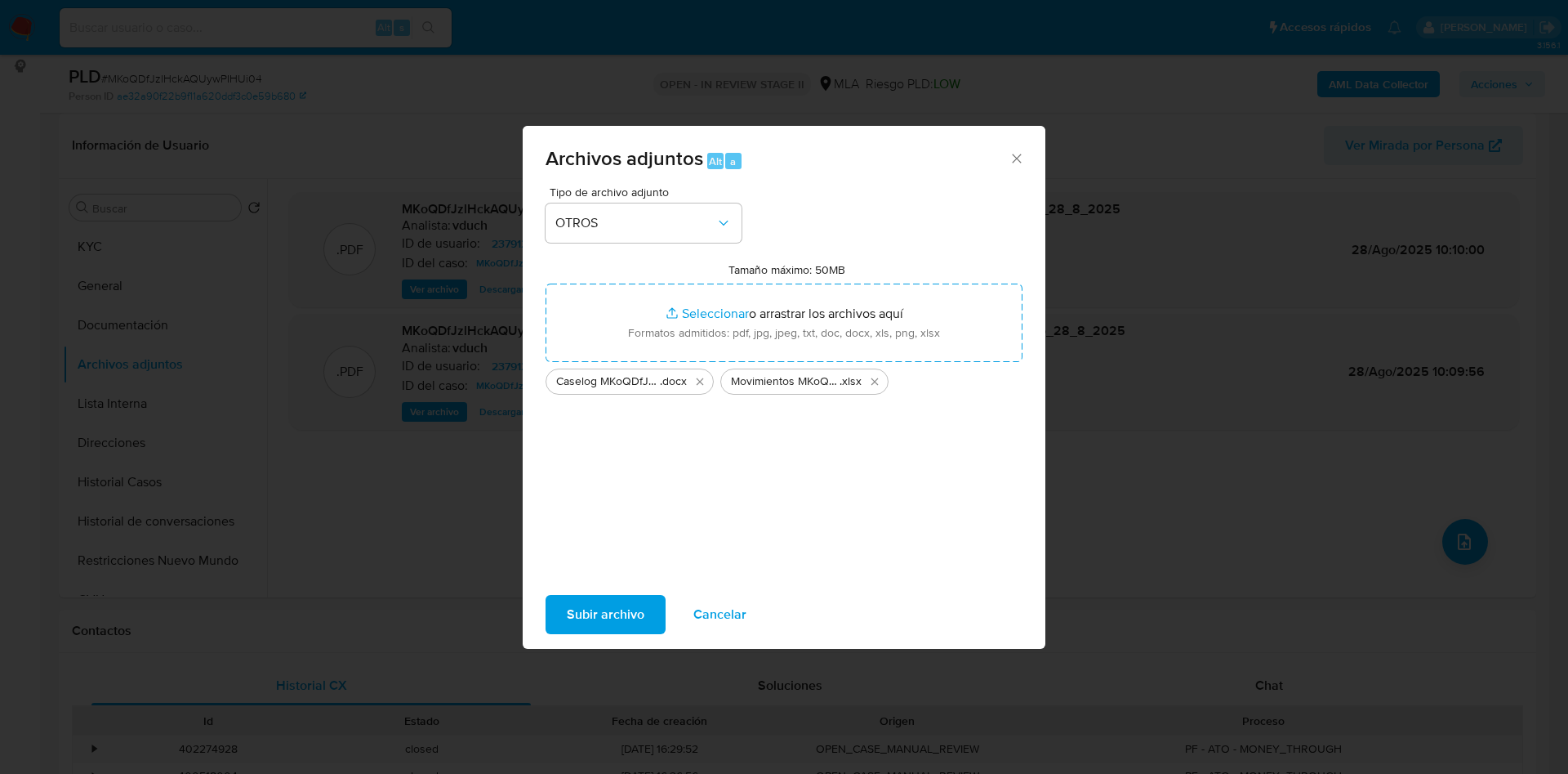
click at [625, 607] on span "Subir archivo" at bounding box center [605, 615] width 77 height 36
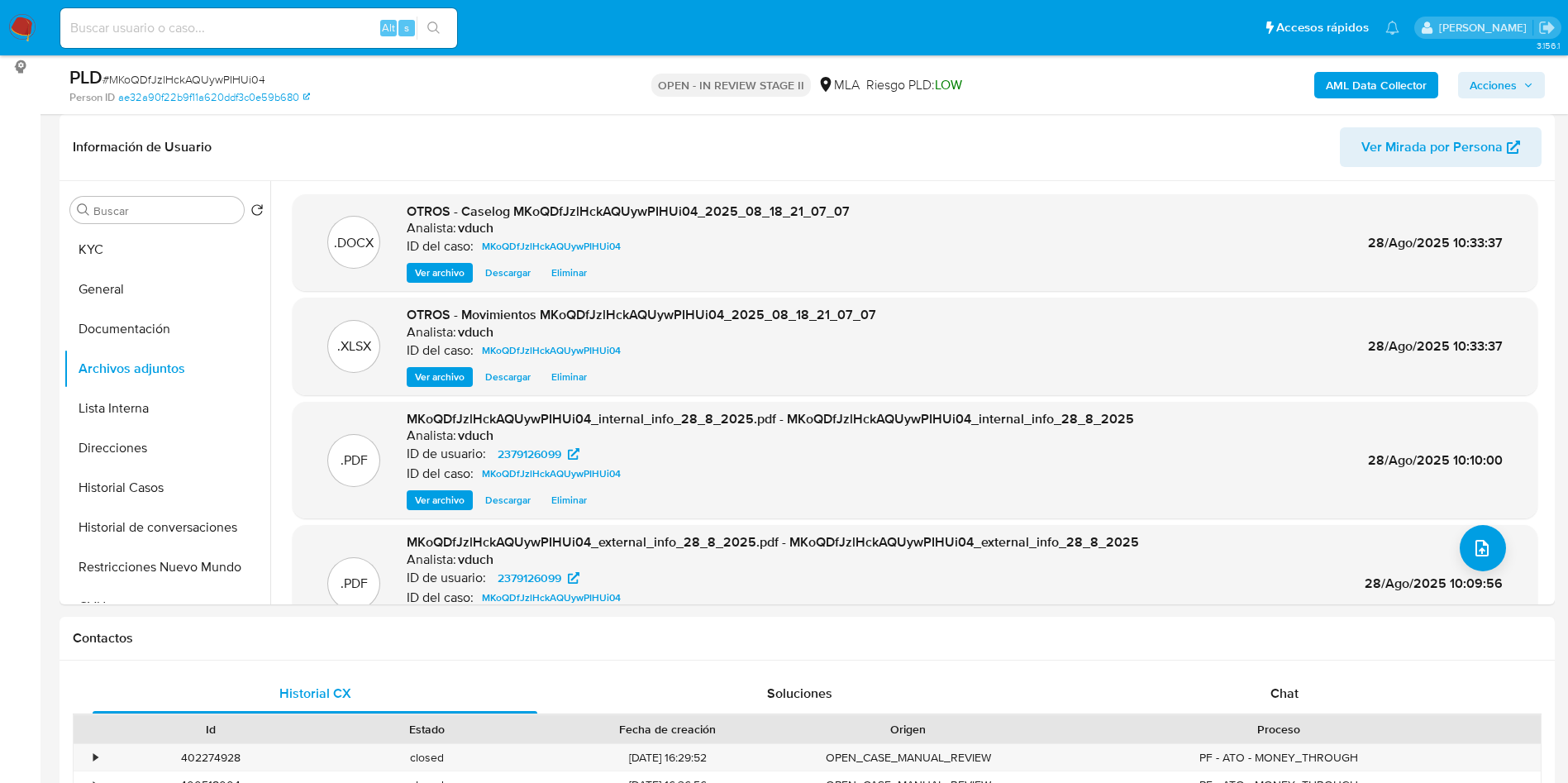
click at [1550, 95] on div "PLD # MKoQDfJzlHckAQUywPIHUi04 Person ID ae32a90f22b9f11a620ddf3c0e59b680 OPEN …" at bounding box center [807, 84] width 1496 height 59
click at [1512, 92] on span "Acciones" at bounding box center [1493, 85] width 47 height 26
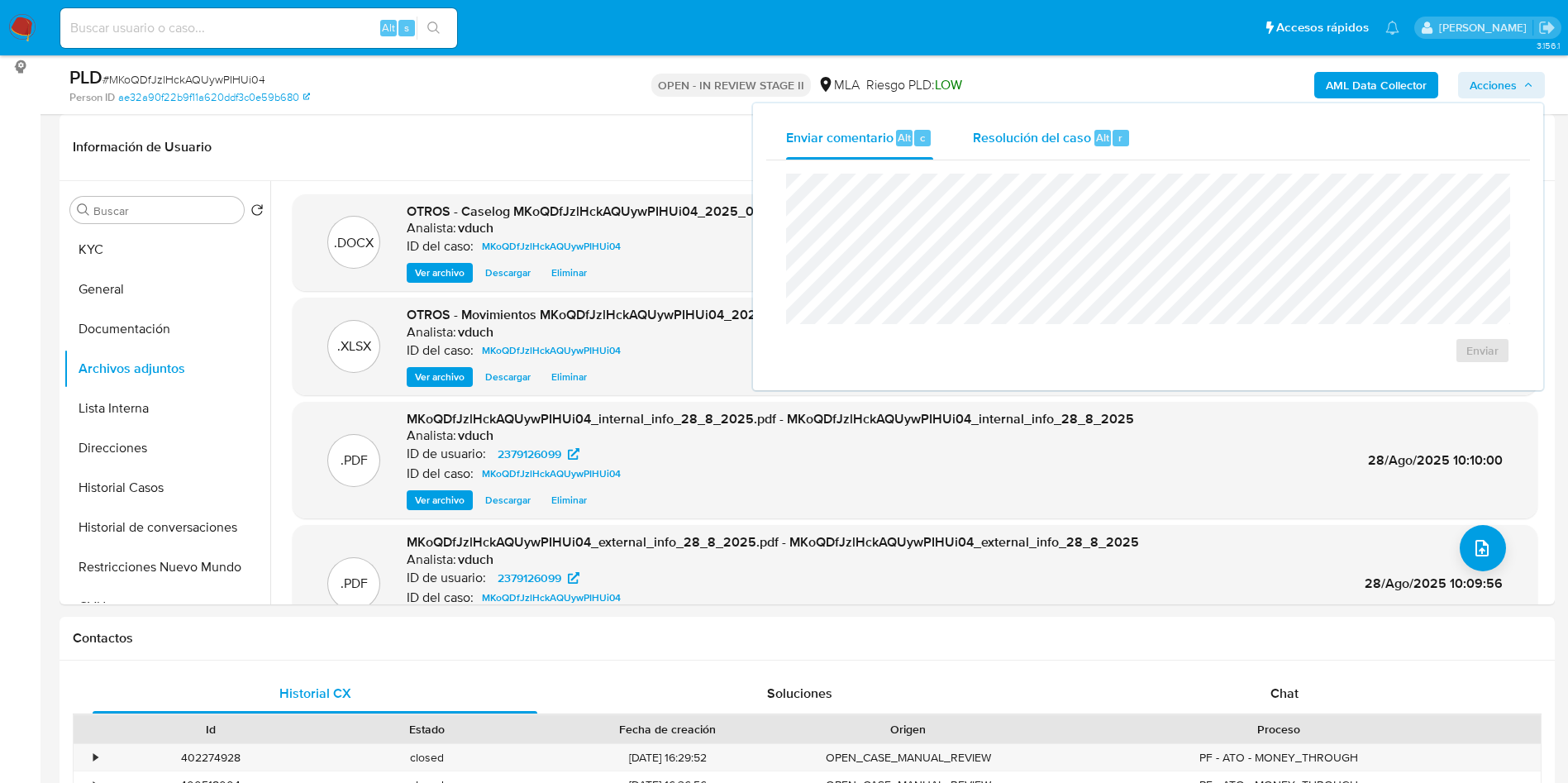
click at [1114, 134] on div "r" at bounding box center [1121, 138] width 16 height 16
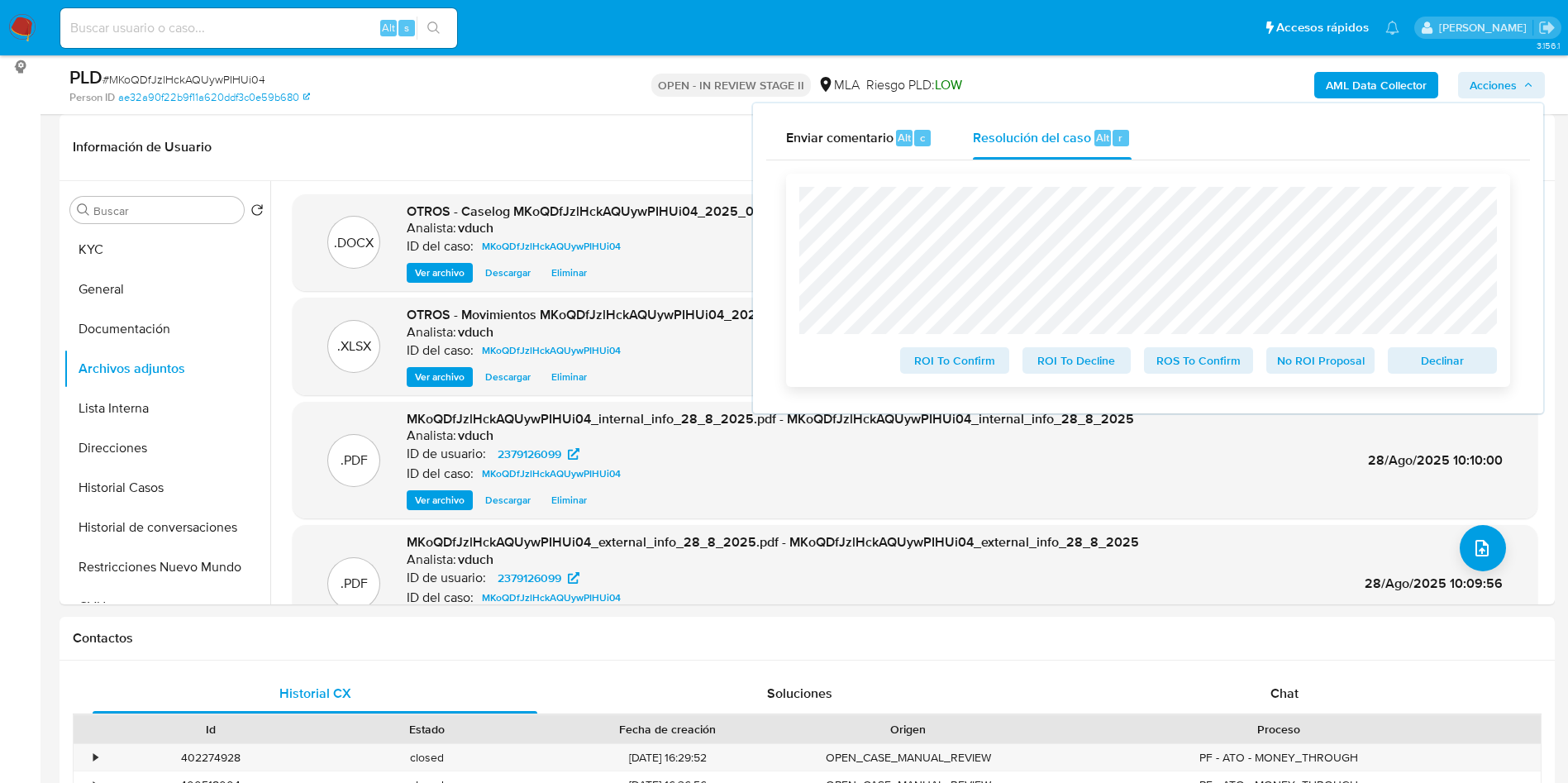
click at [1447, 372] on span "Declinar" at bounding box center [1443, 361] width 86 height 23
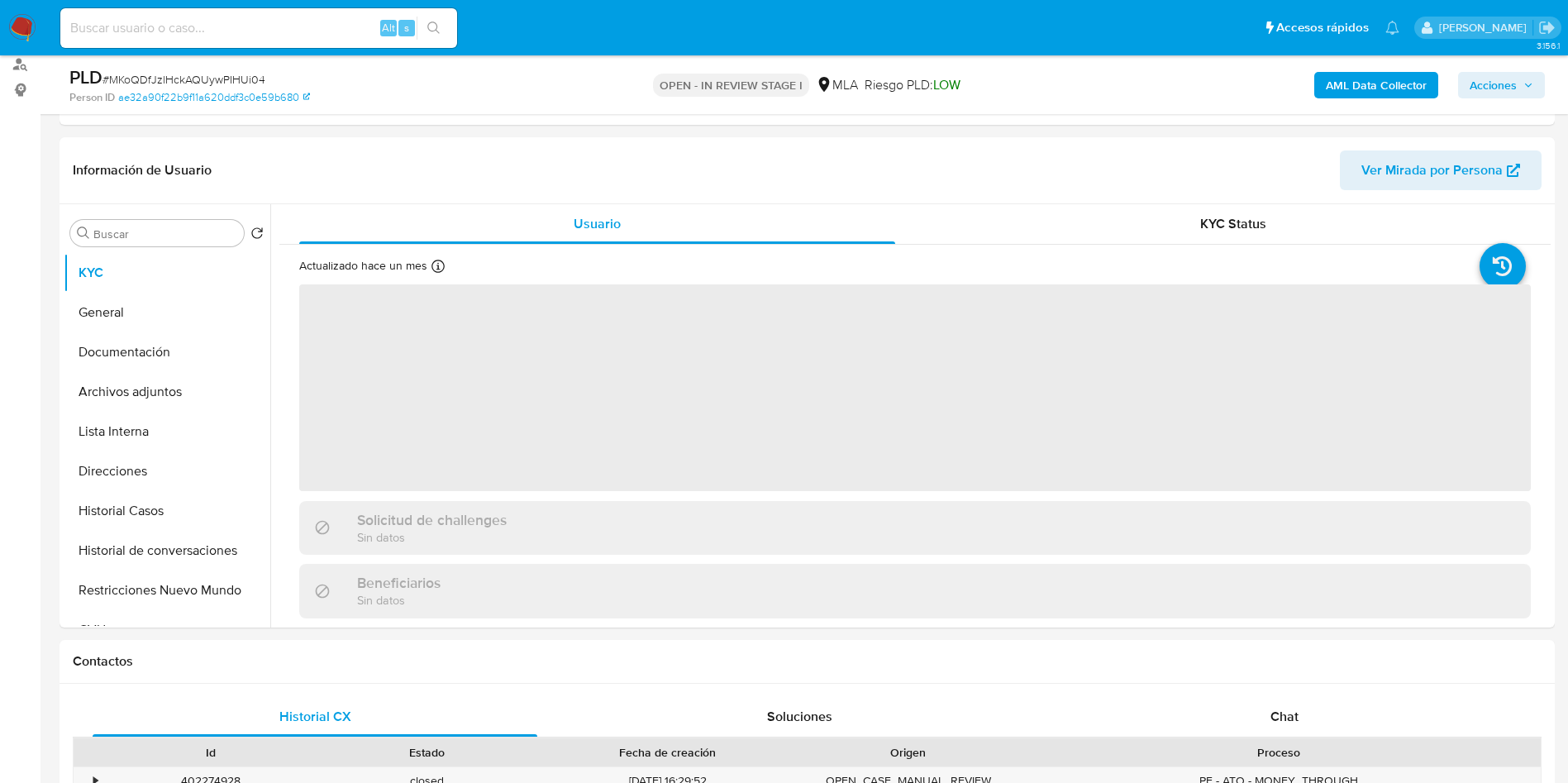
scroll to position [248, 0]
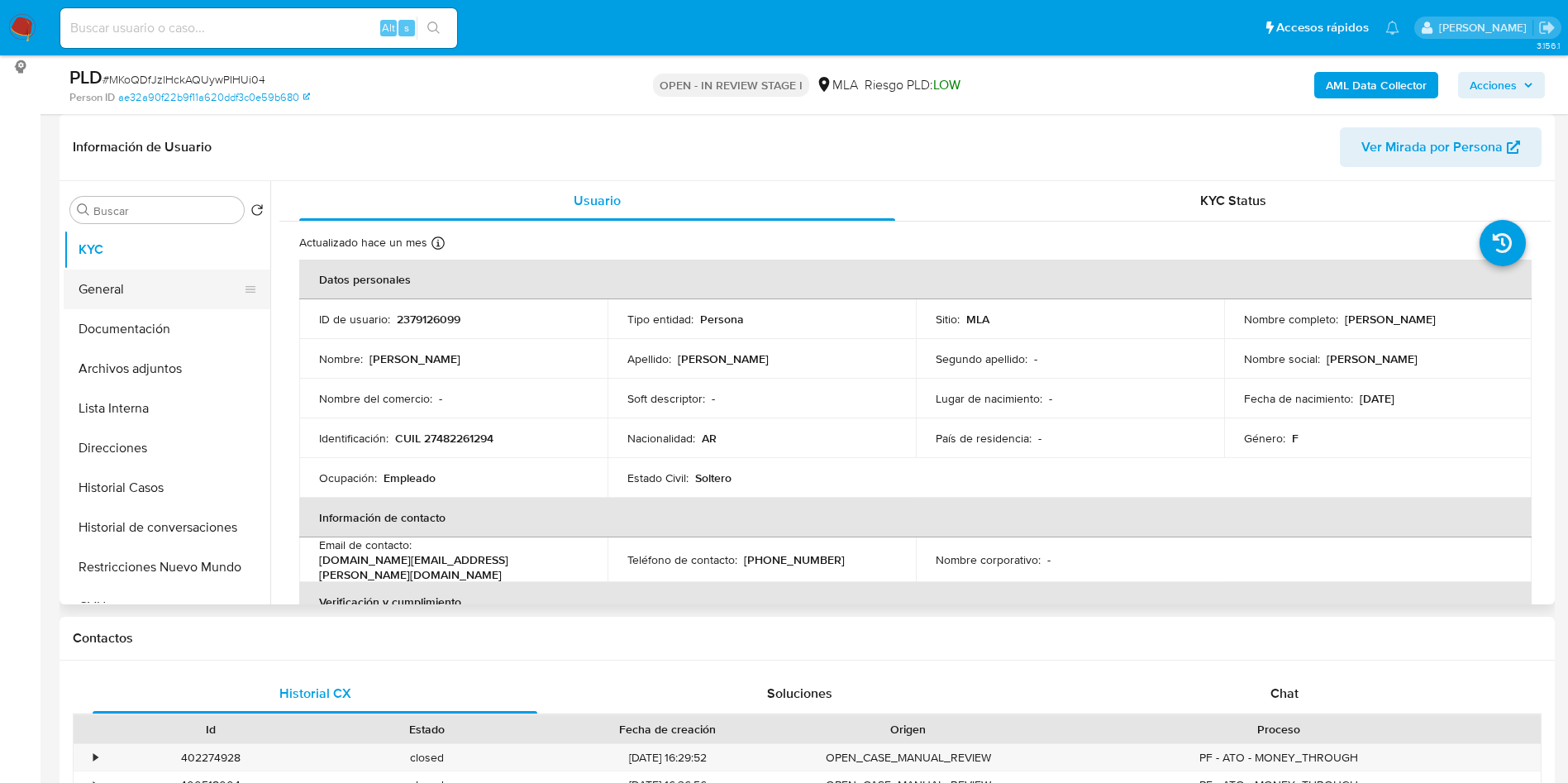
click at [69, 282] on button "General" at bounding box center [160, 289] width 194 height 40
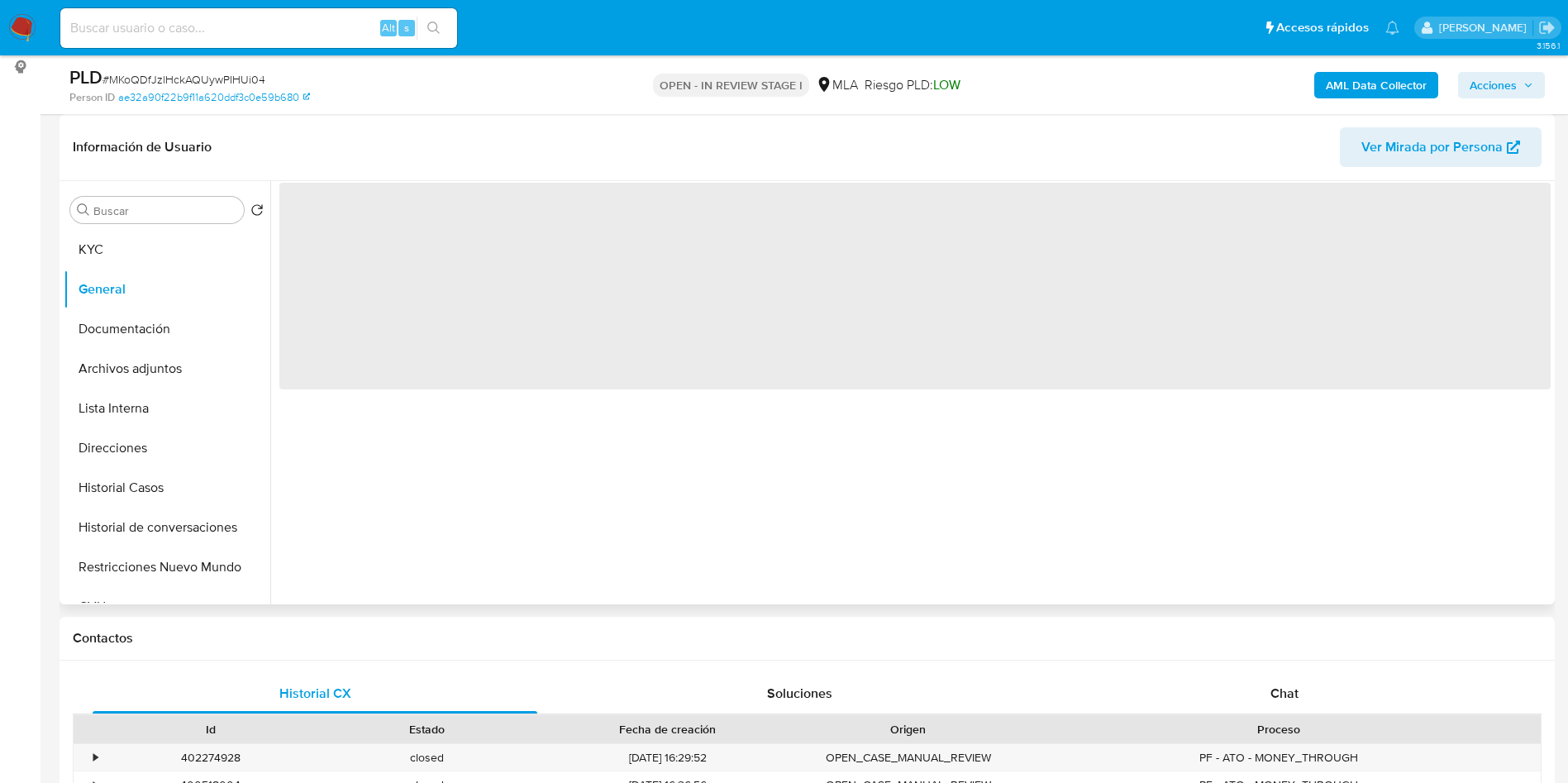
select select "10"
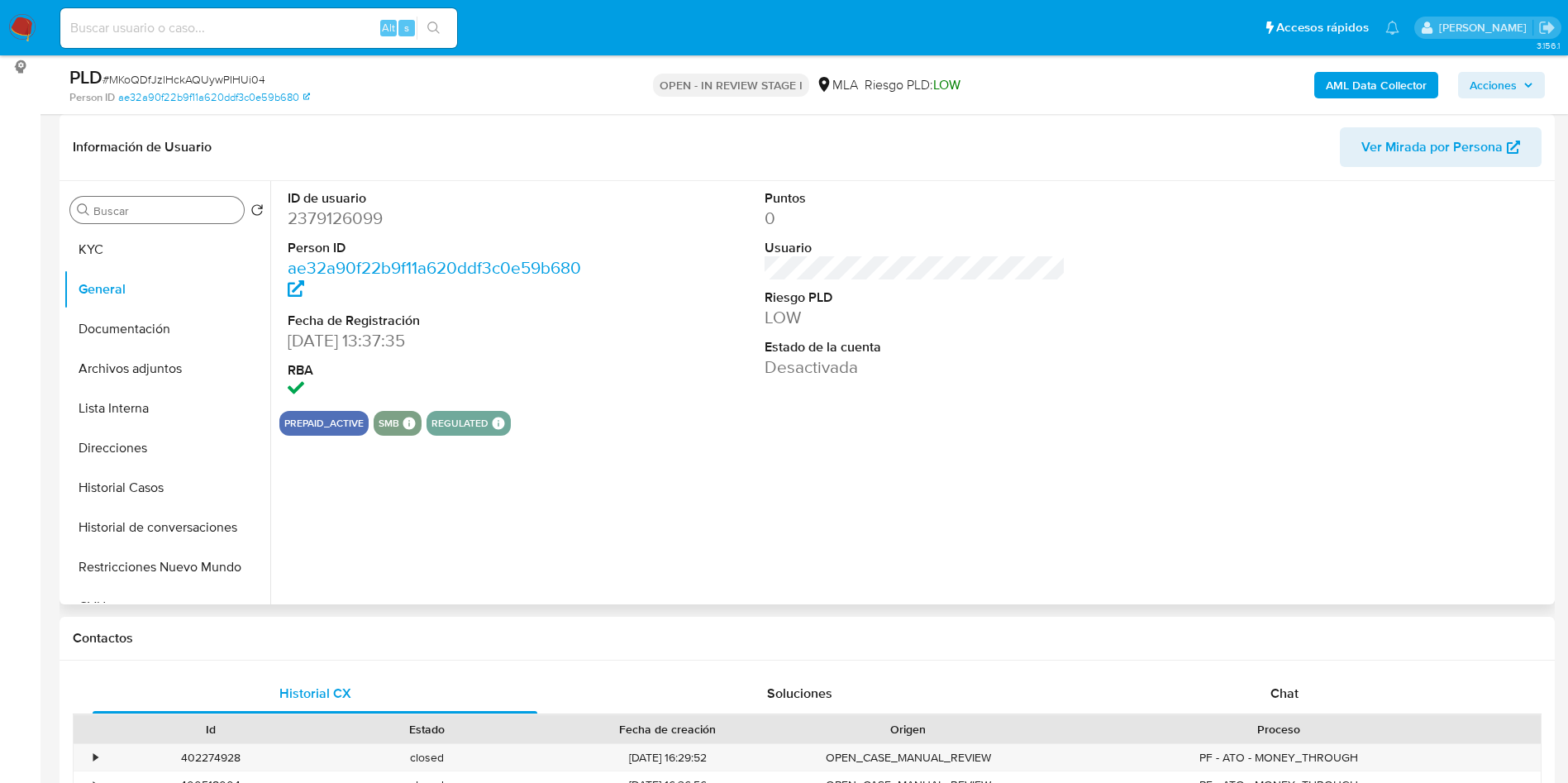
click at [139, 208] on input "Buscar" at bounding box center [165, 210] width 144 height 14
click at [121, 263] on button "KYC" at bounding box center [160, 249] width 194 height 40
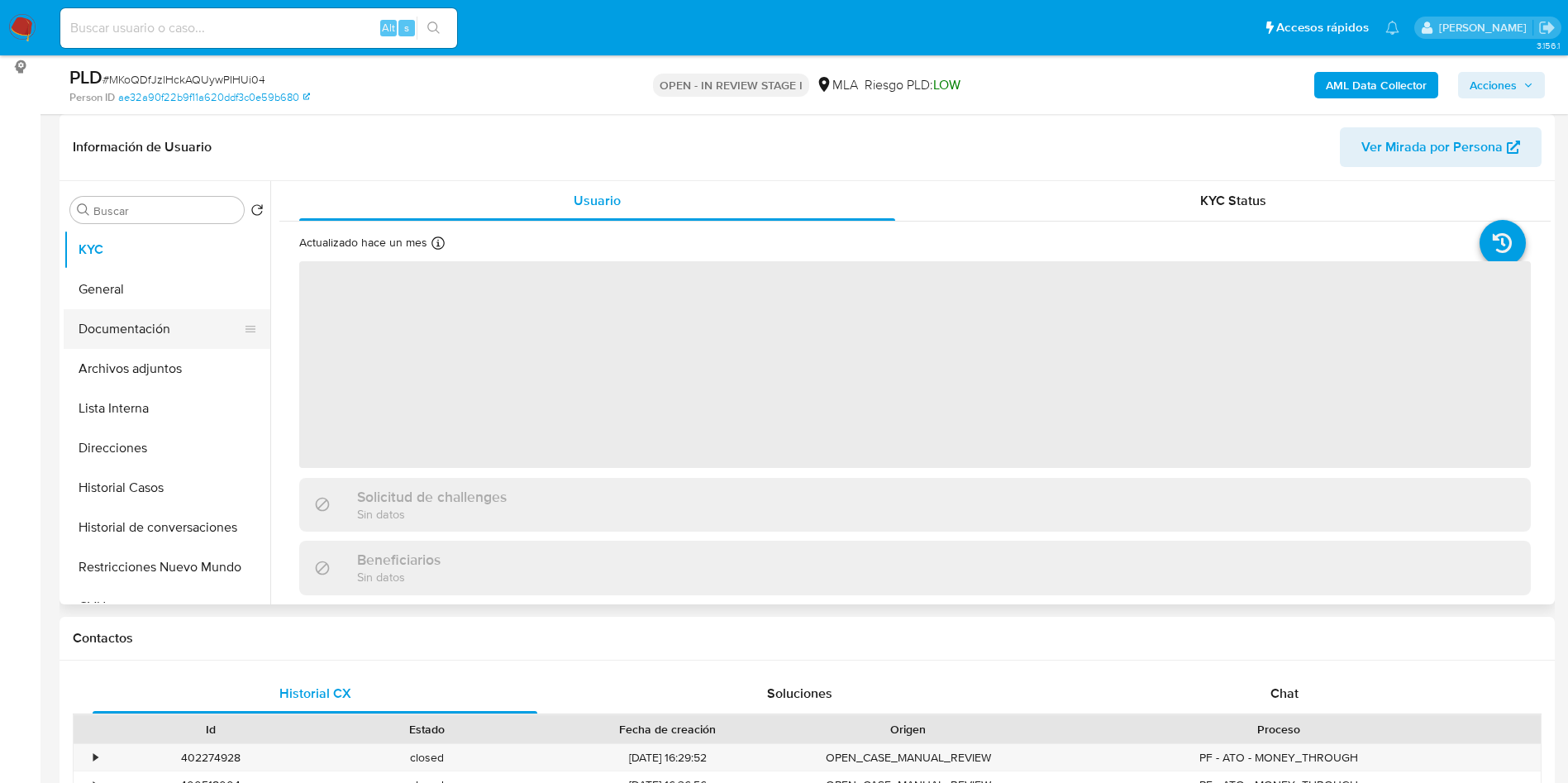
click at [129, 339] on button "Documentación" at bounding box center [160, 329] width 194 height 40
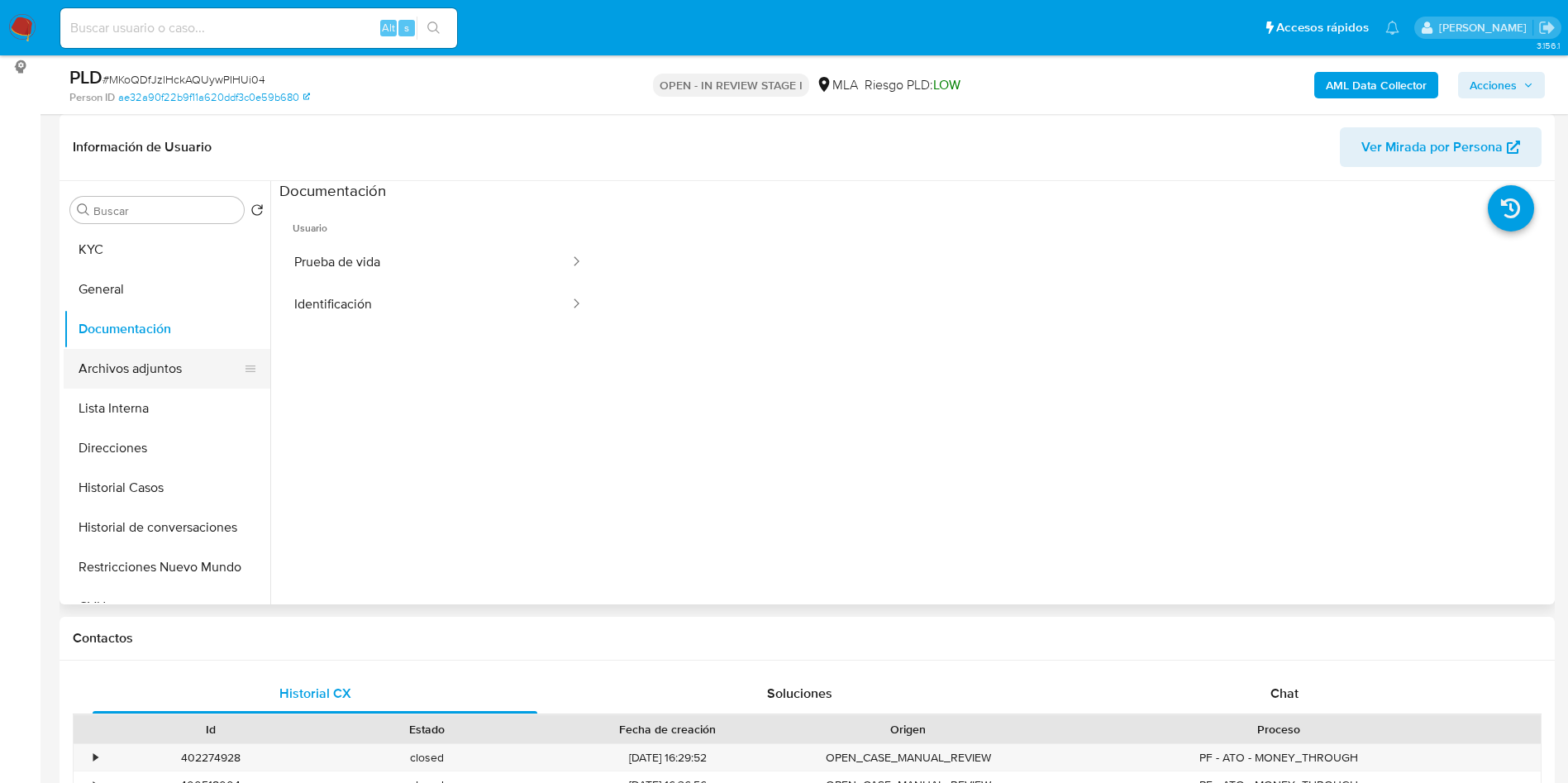
click at [200, 380] on button "Archivos adjuntos" at bounding box center [160, 368] width 194 height 40
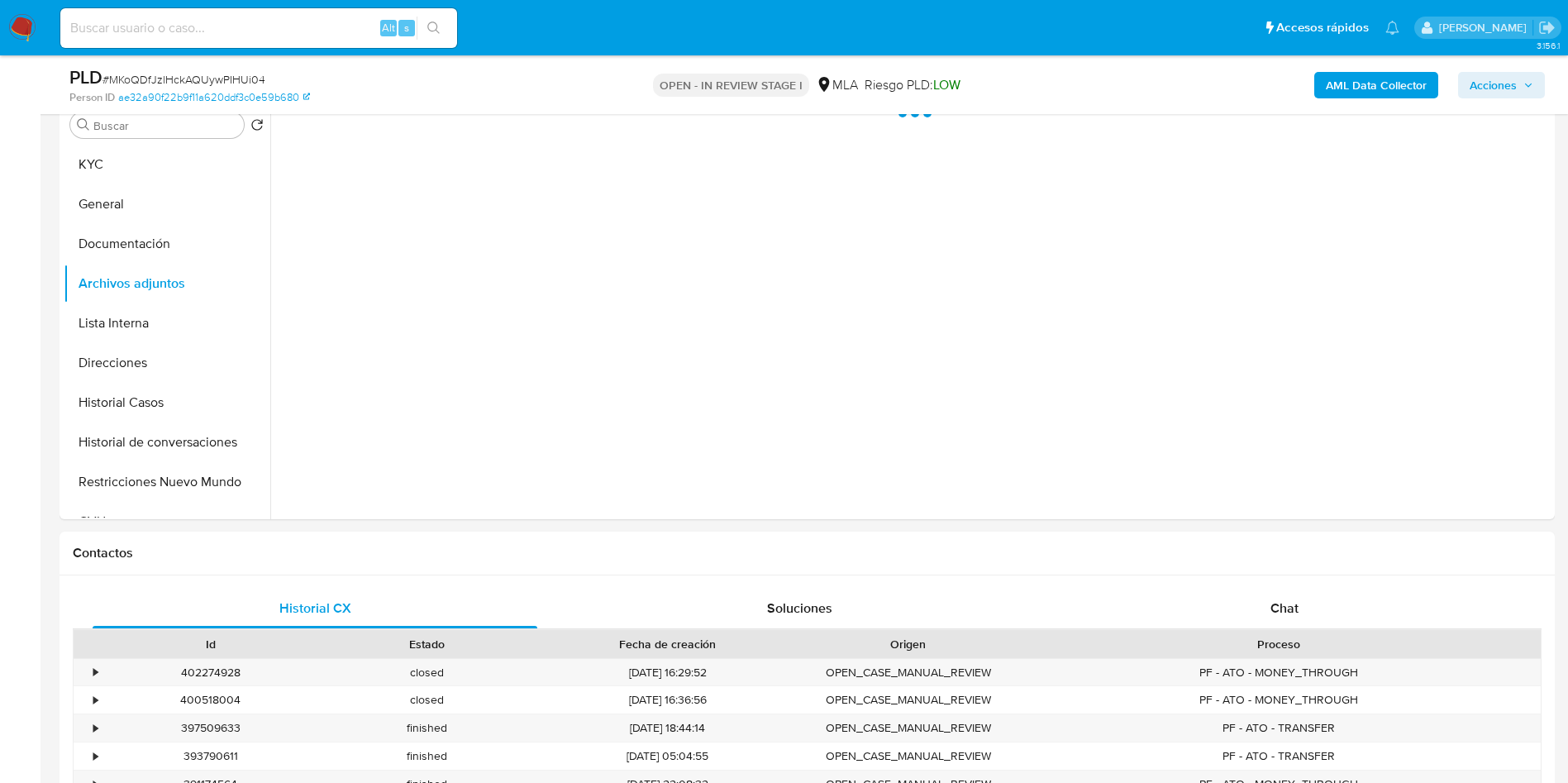
scroll to position [372, 0]
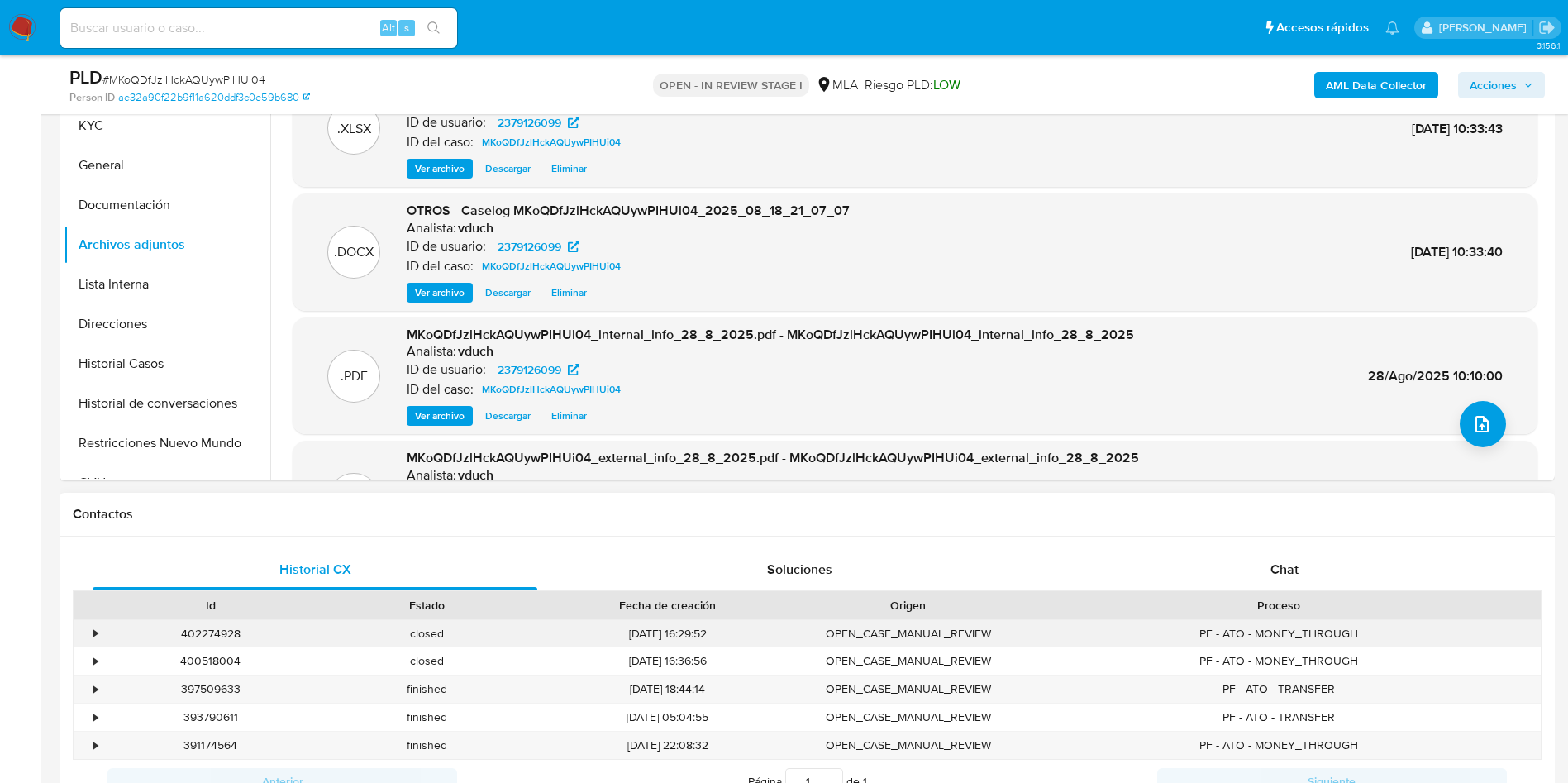
click at [96, 634] on div "•" at bounding box center [95, 634] width 4 height 15
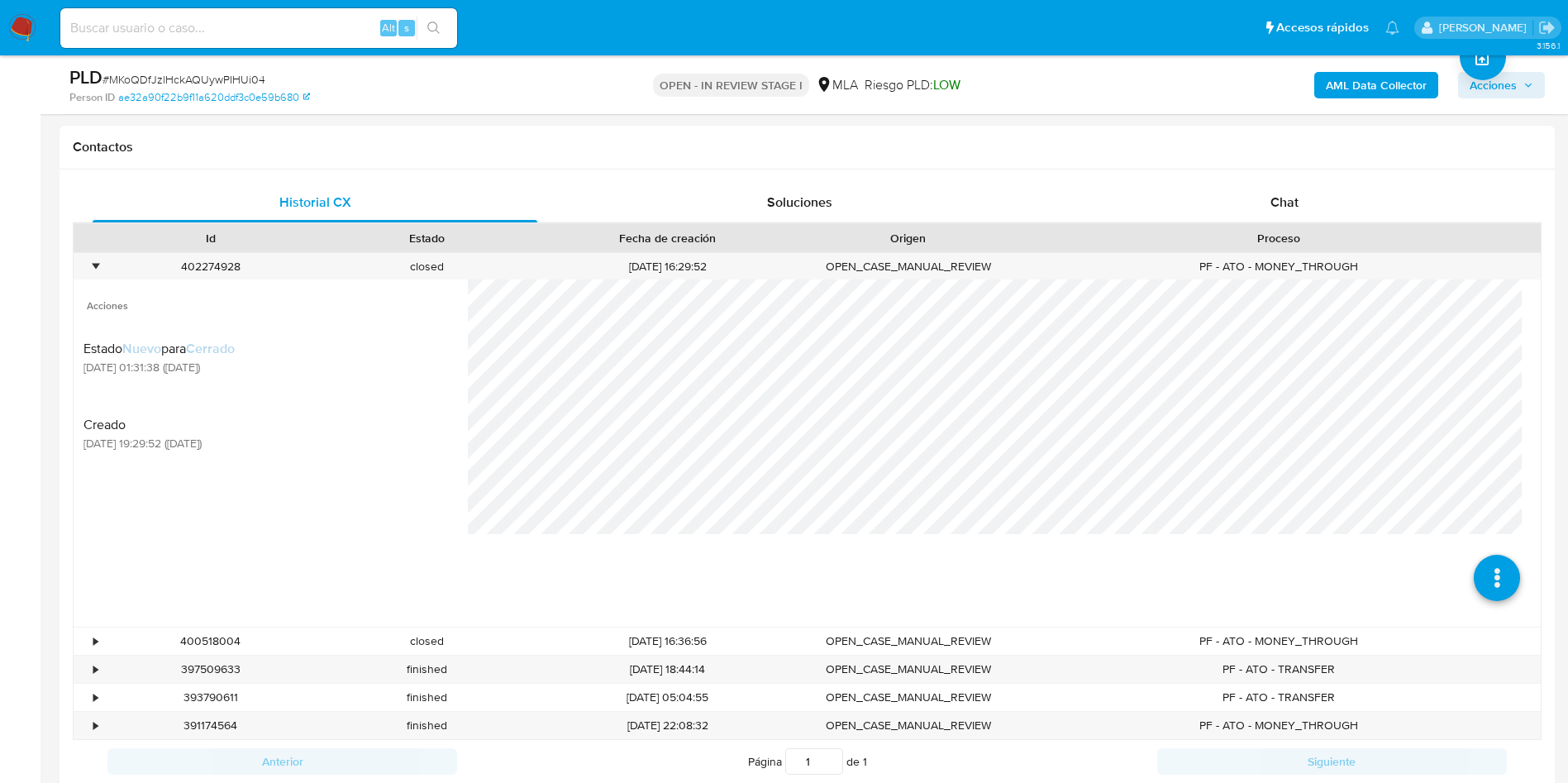
scroll to position [744, 0]
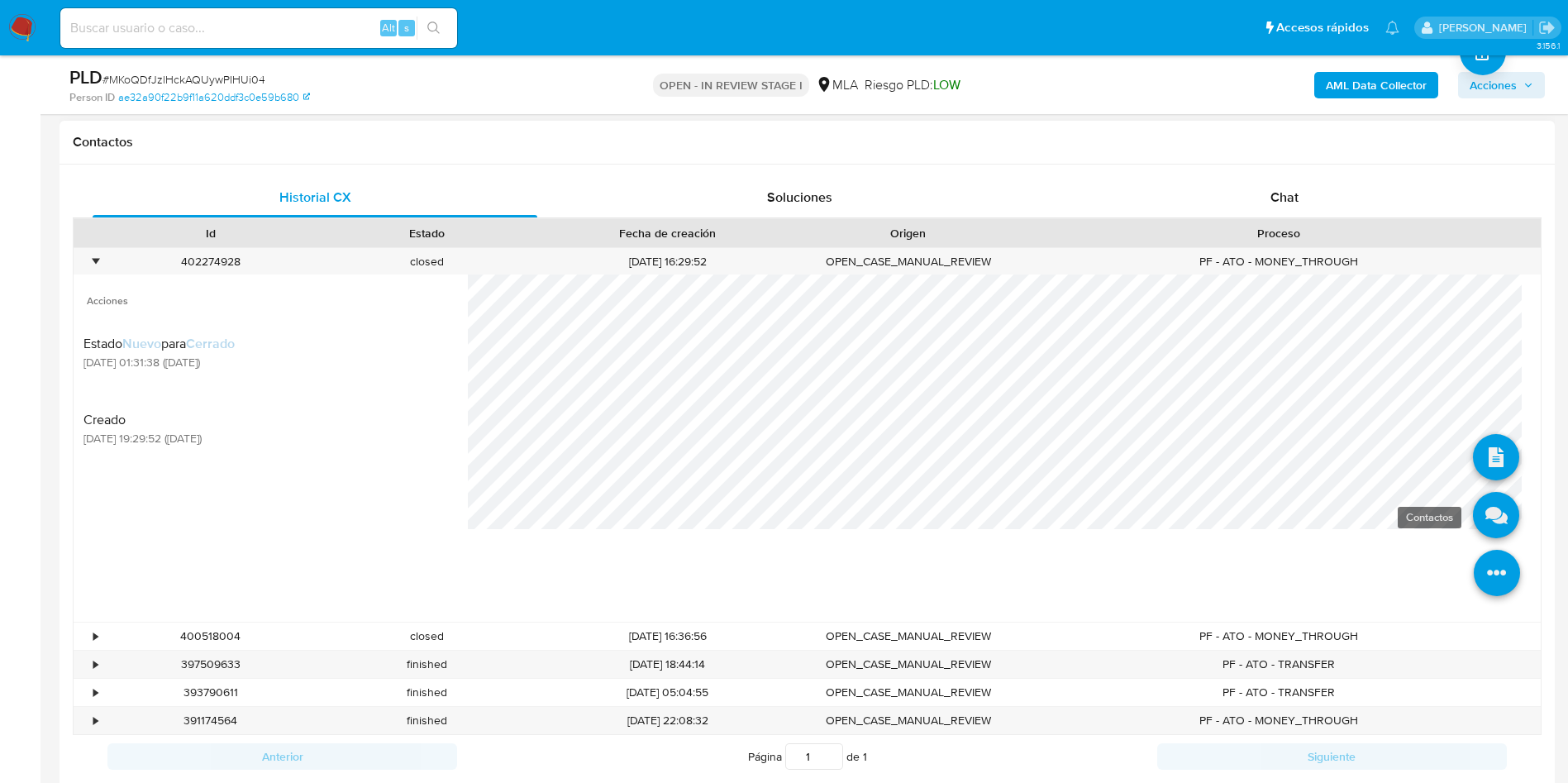
click at [1473, 521] on icon at bounding box center [1497, 515] width 46 height 46
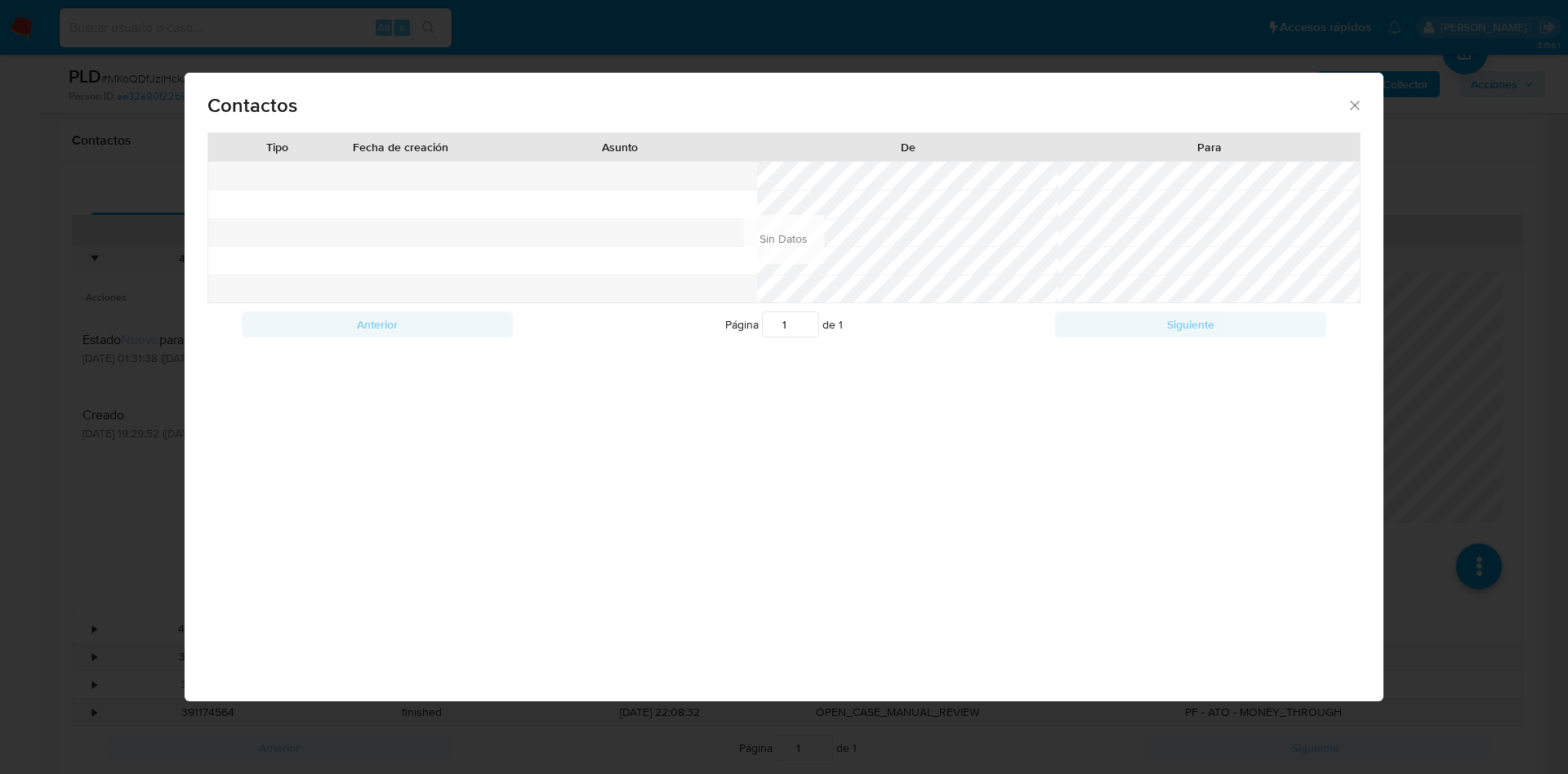
click at [117, 234] on div "Contactos Tipo Fecha de creación Asunto De Para Anterior Página 1 de 1 Siguient…" at bounding box center [784, 387] width 1568 height 774
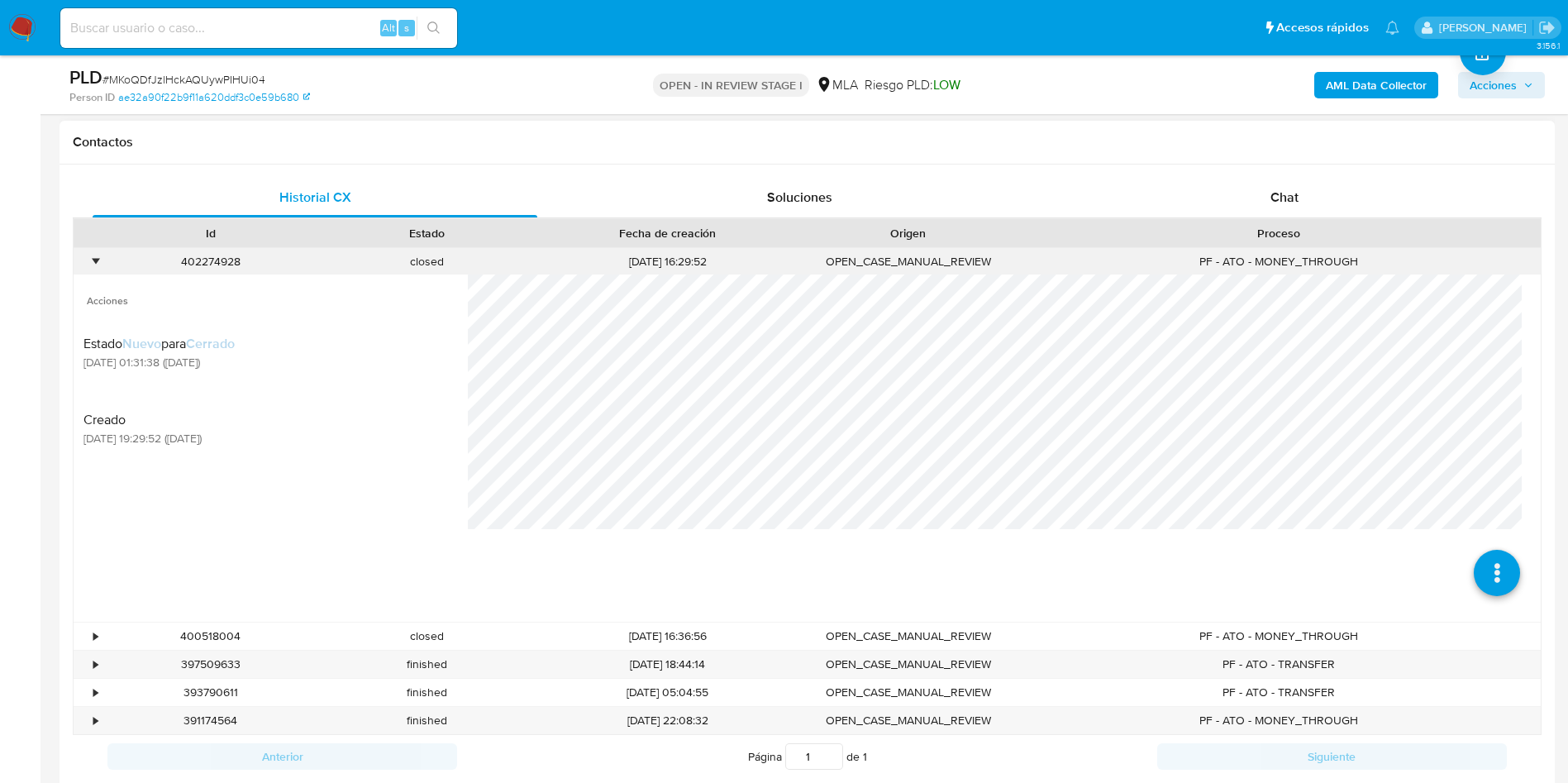
click at [83, 259] on div "•" at bounding box center [88, 261] width 29 height 27
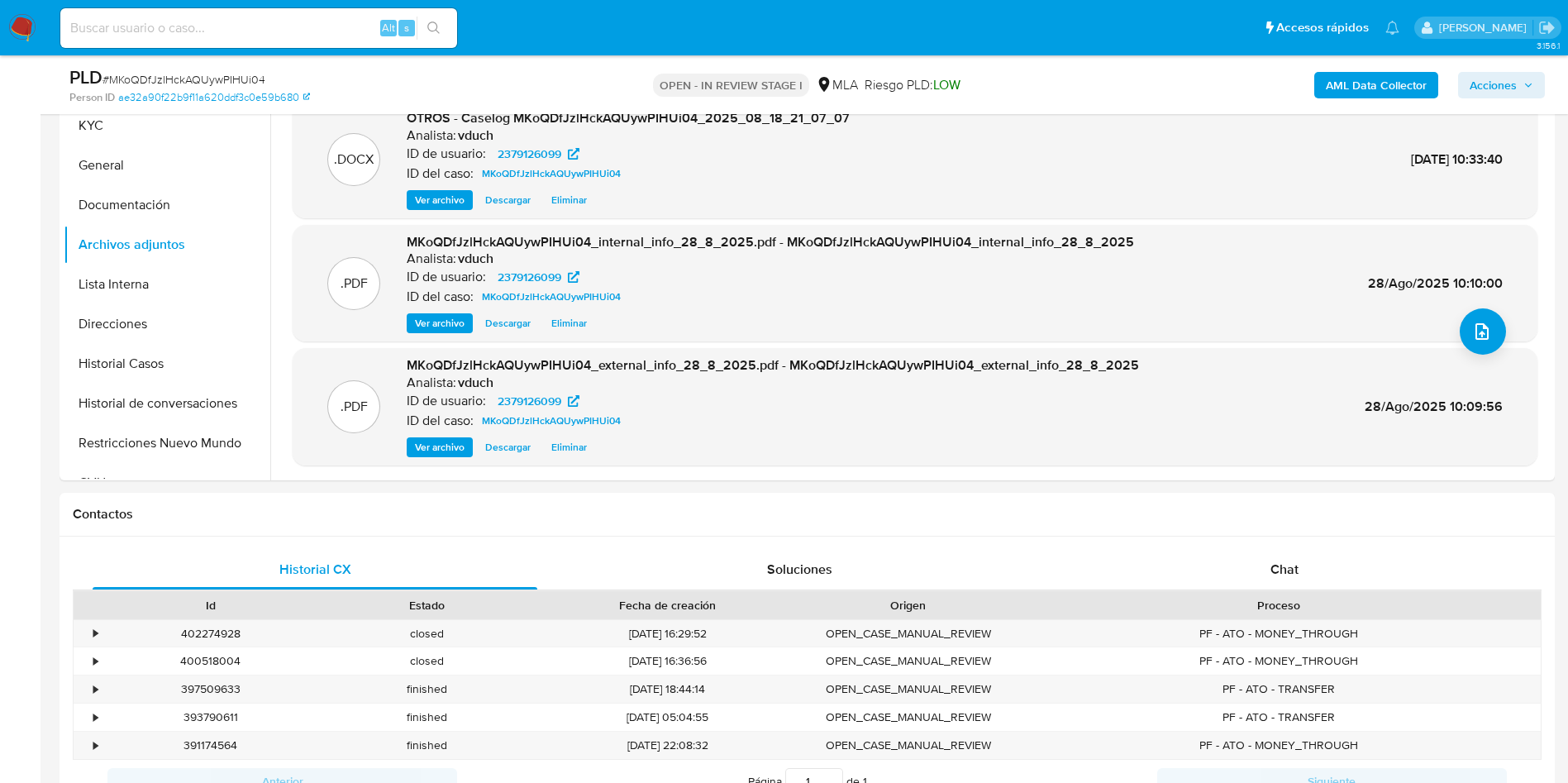
scroll to position [248, 0]
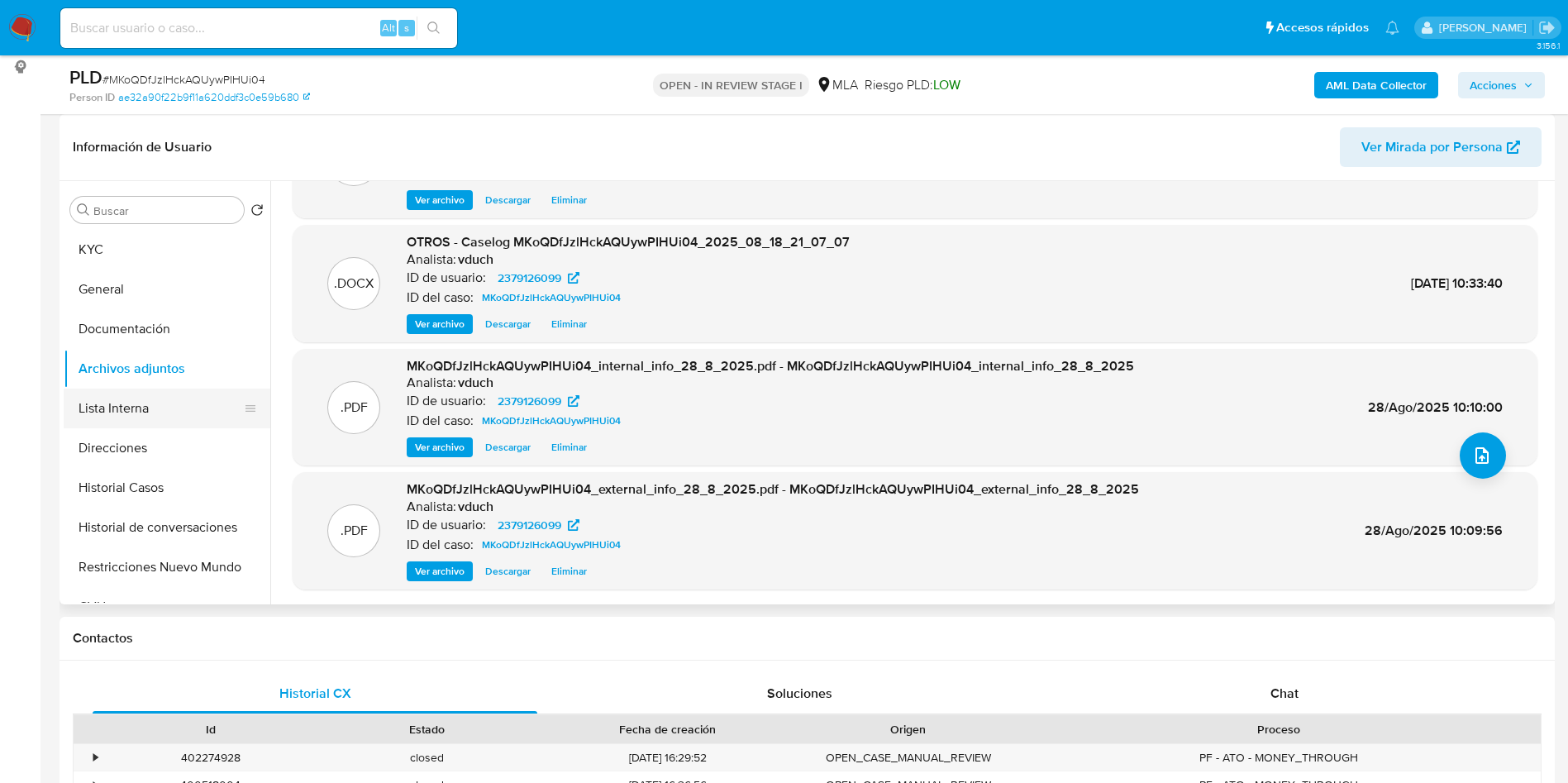
click at [121, 414] on button "Lista Interna" at bounding box center [160, 408] width 194 height 40
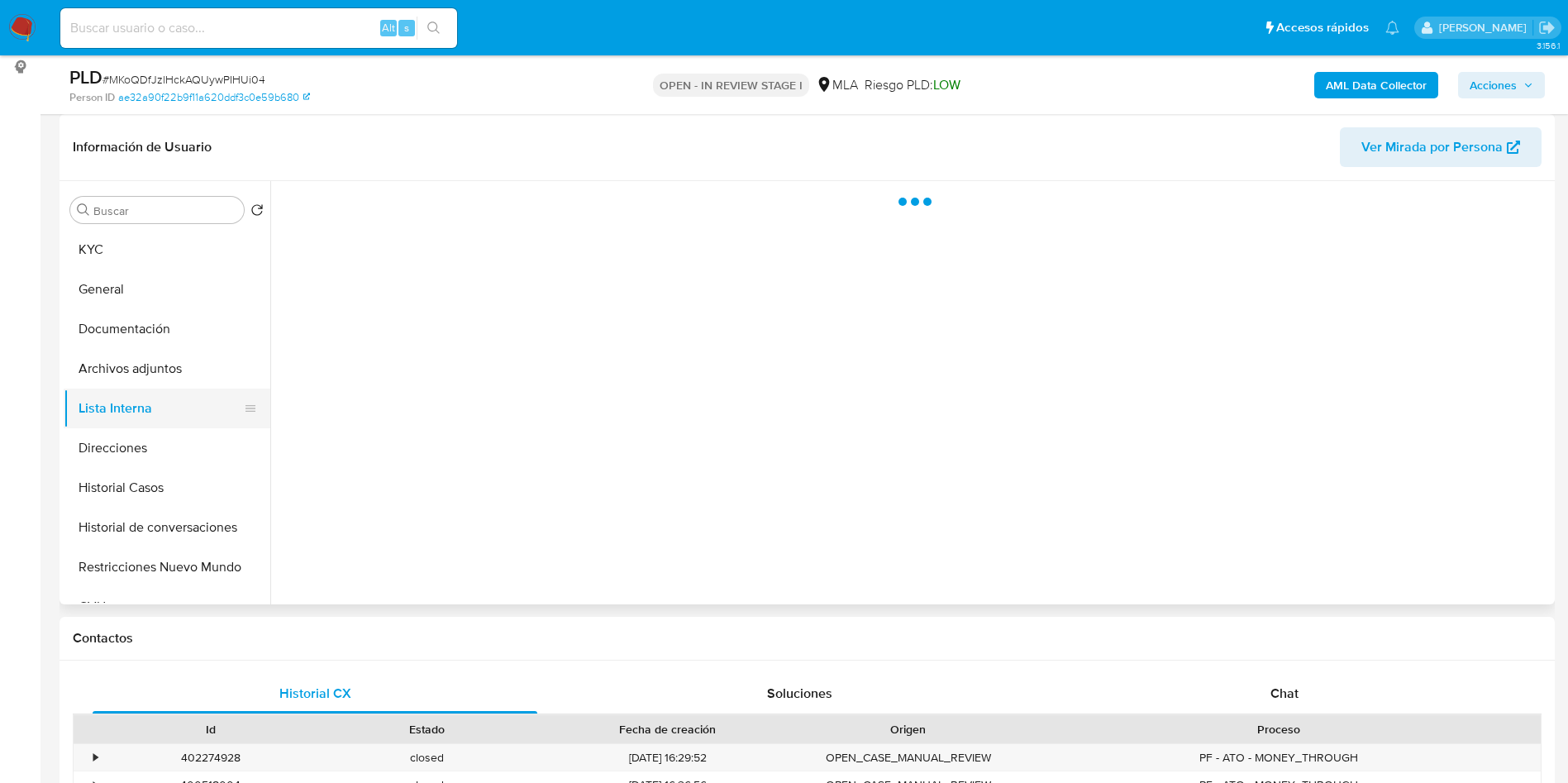
scroll to position [0, 0]
click at [119, 449] on button "Direcciones" at bounding box center [160, 447] width 194 height 40
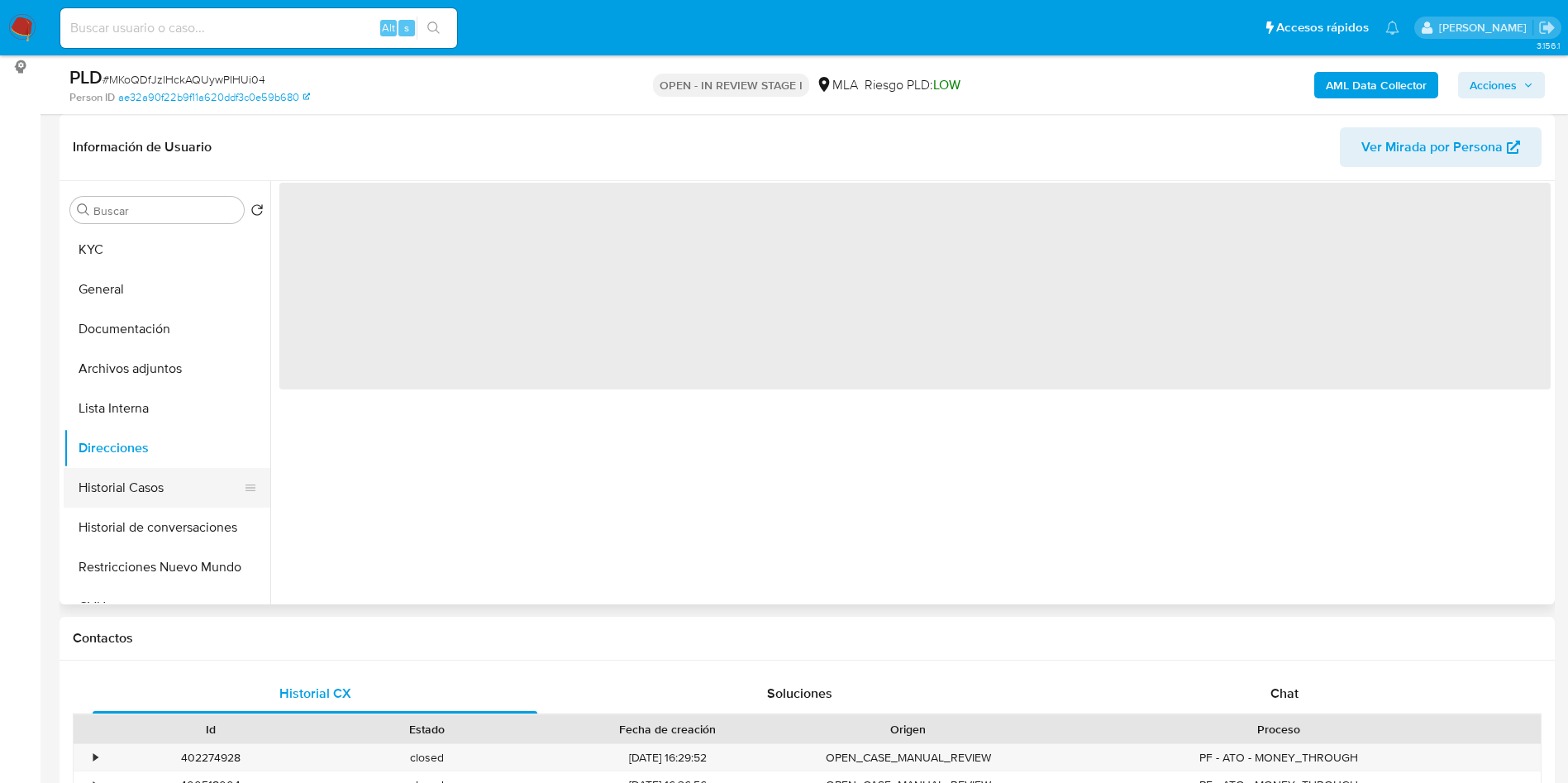
click at [143, 487] on button "Historial Casos" at bounding box center [160, 487] width 194 height 40
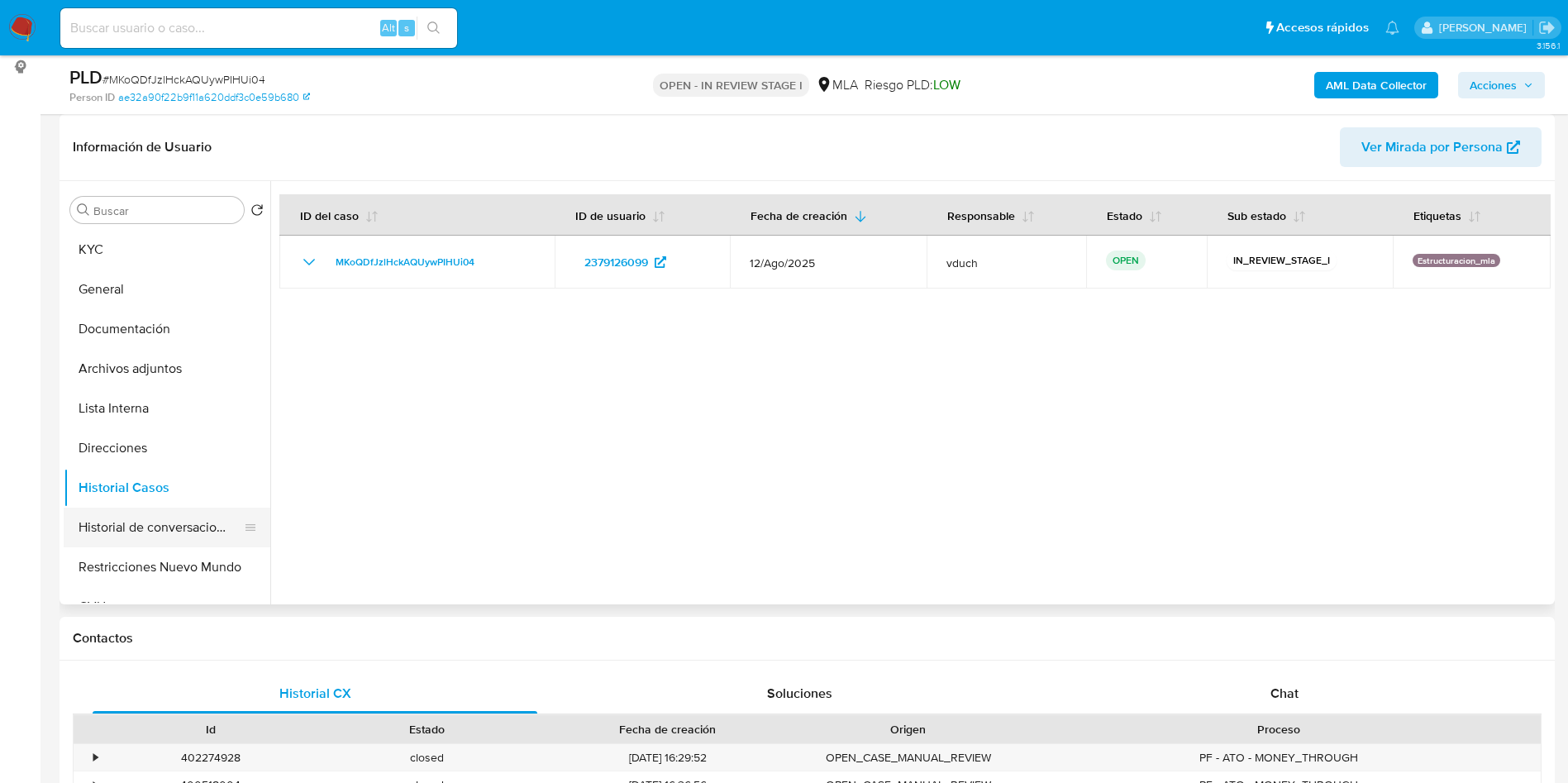
click at [165, 525] on button "Historial de conversaciones" at bounding box center [160, 526] width 194 height 40
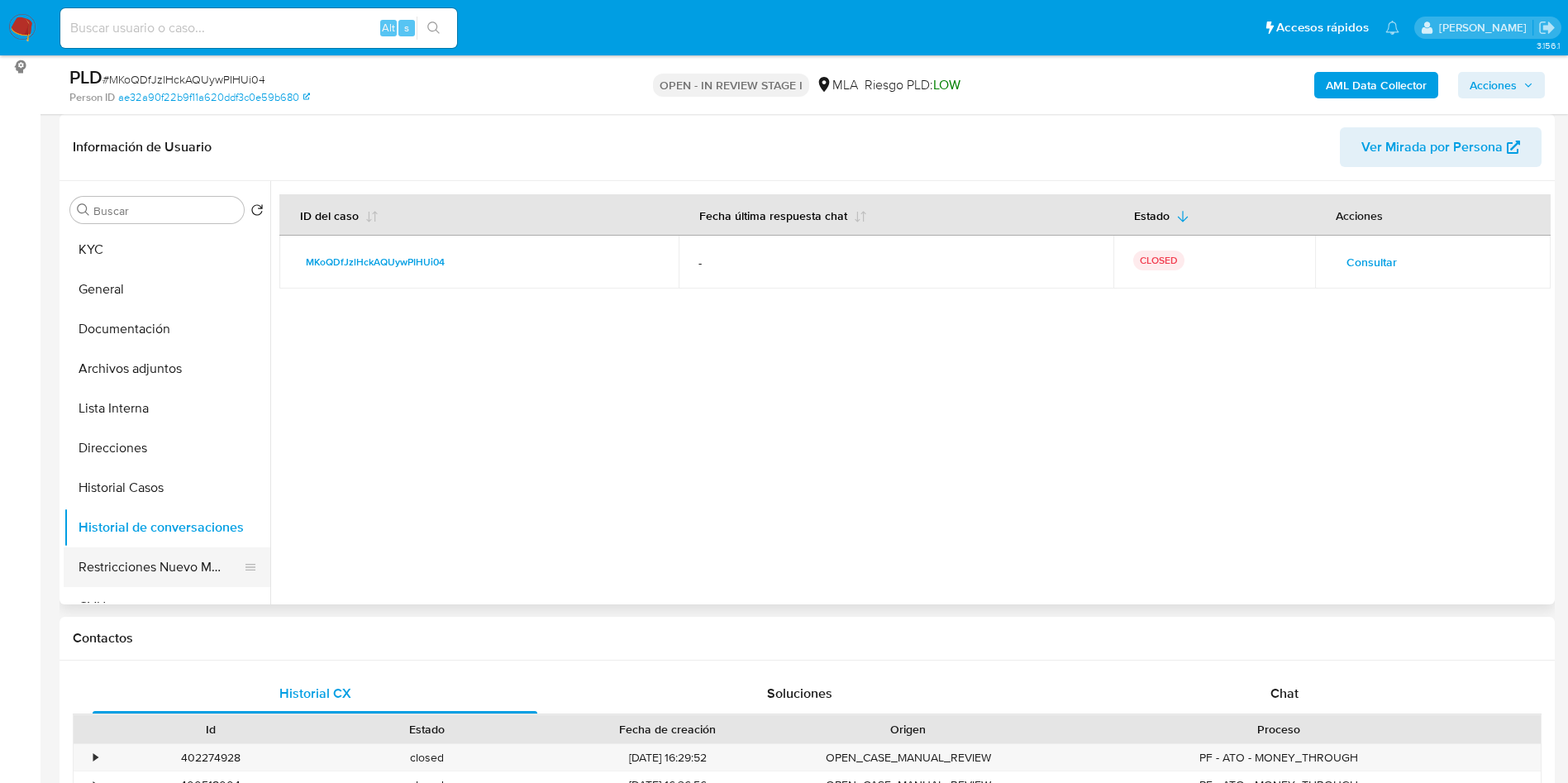
click at [176, 574] on button "Restricciones Nuevo Mundo" at bounding box center [160, 567] width 194 height 40
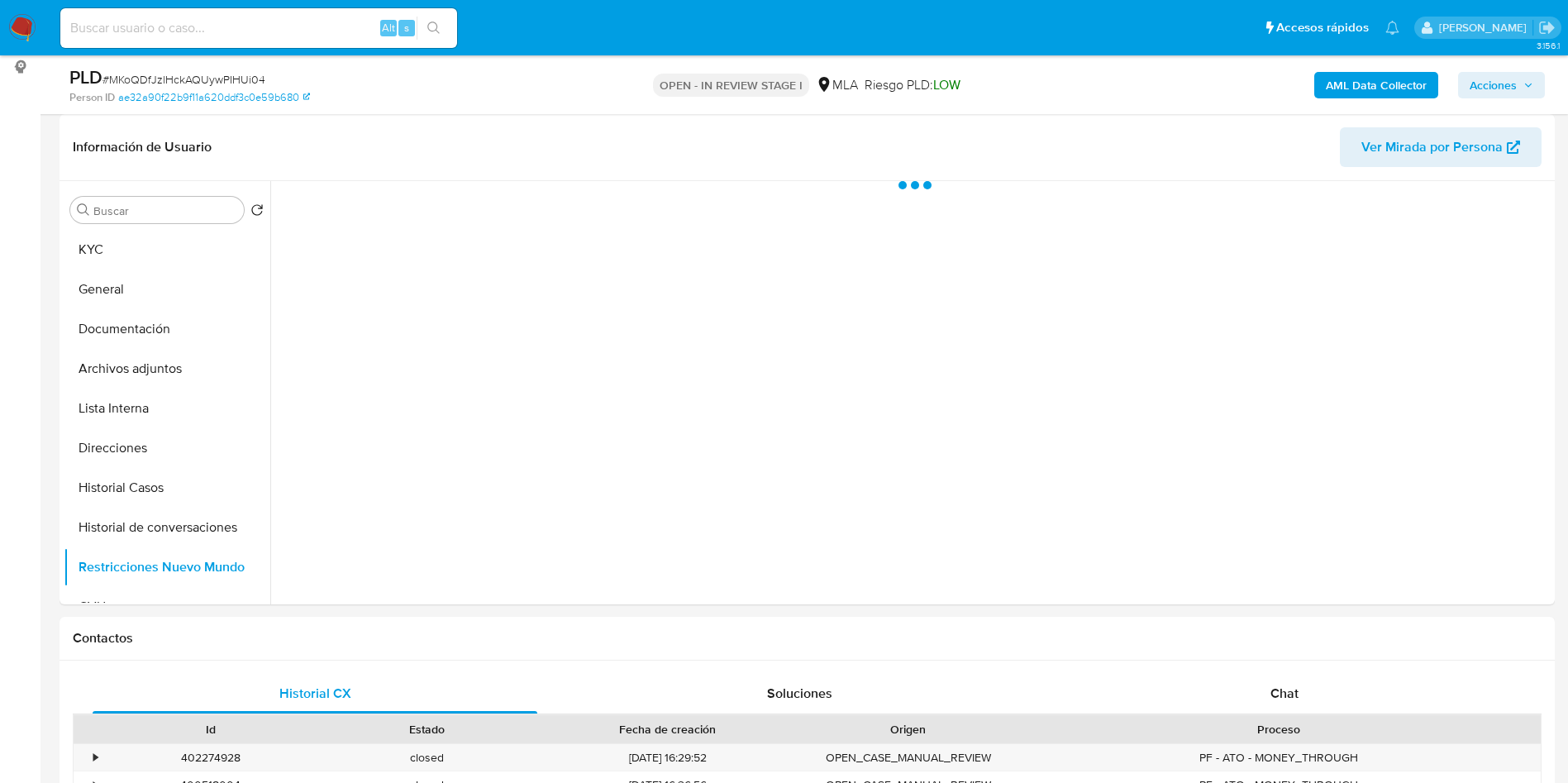
click at [1462, 84] on button "Acciones" at bounding box center [1501, 85] width 87 height 26
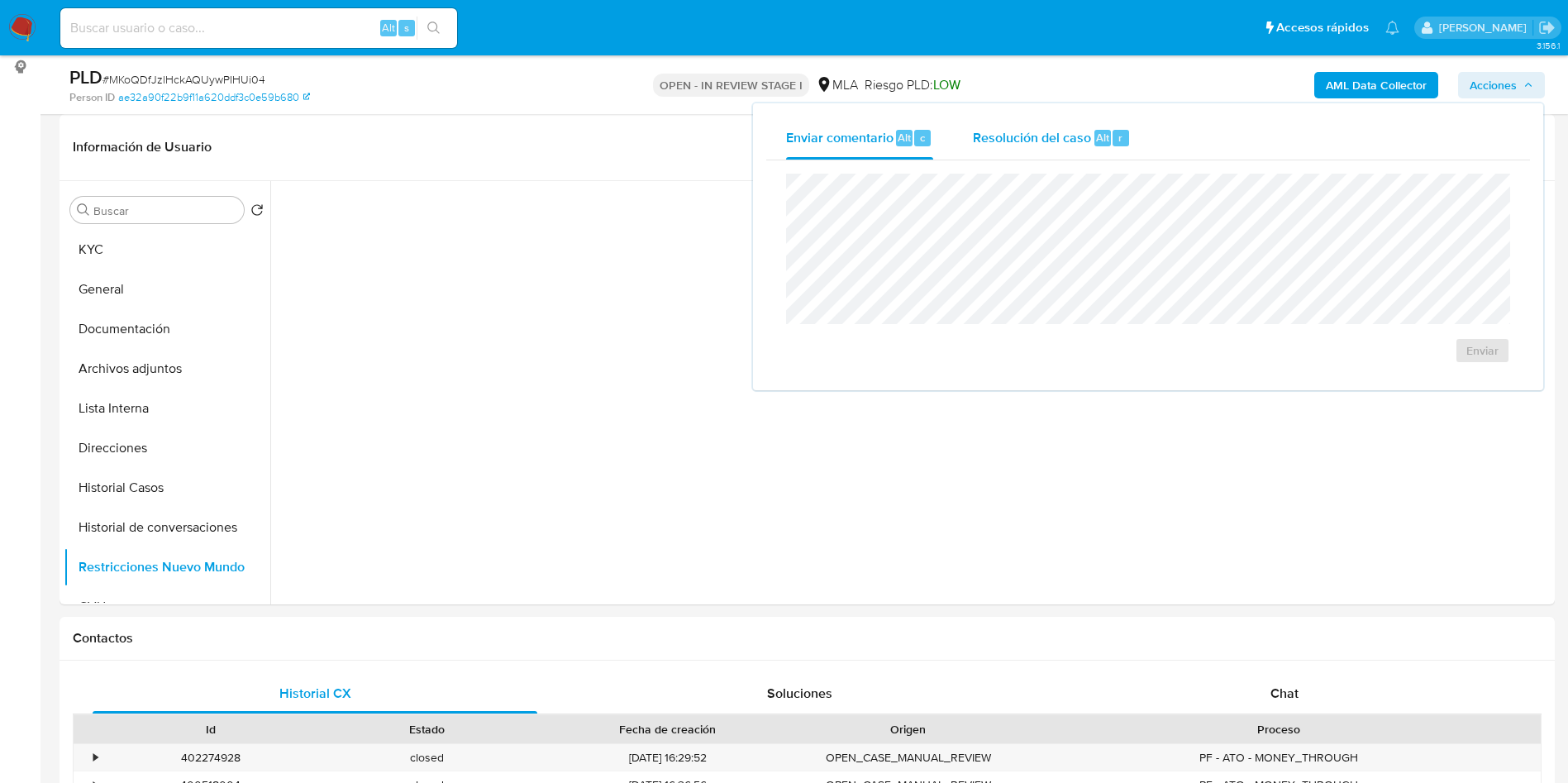
click at [1121, 125] on div "Resolución del caso Alt r" at bounding box center [1052, 138] width 158 height 43
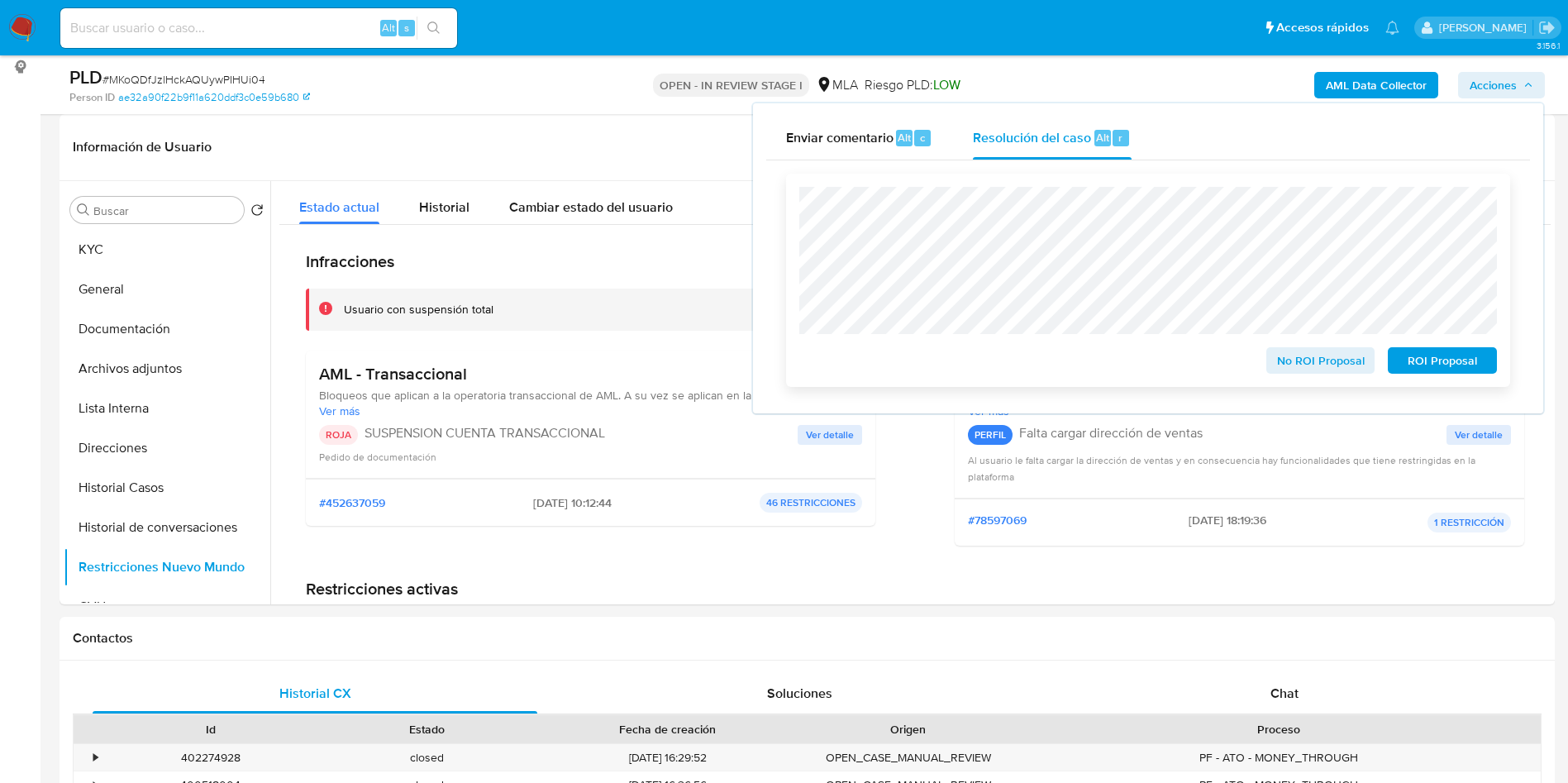
click at [1422, 365] on span "ROI Proposal" at bounding box center [1443, 361] width 86 height 23
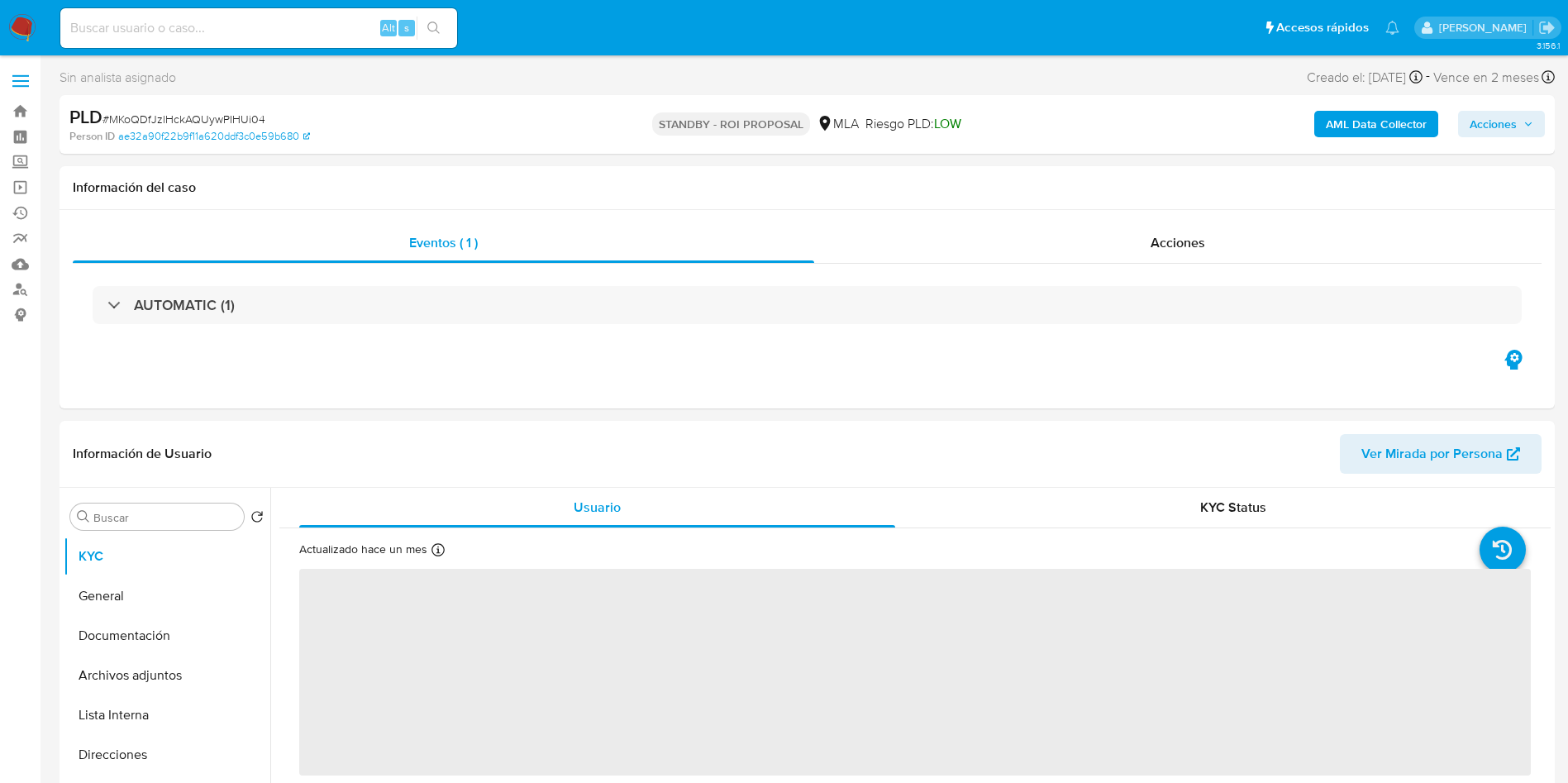
click at [284, 32] on input at bounding box center [259, 28] width 397 height 21
click at [246, 20] on input at bounding box center [259, 28] width 397 height 21
paste input "xWBFnPW7GAJ0N6sryD2z1MFu"
type input "xWBFnPW7GAJ0N6sryD2z1MFu"
click at [420, 25] on button "search-icon" at bounding box center [433, 28] width 34 height 23
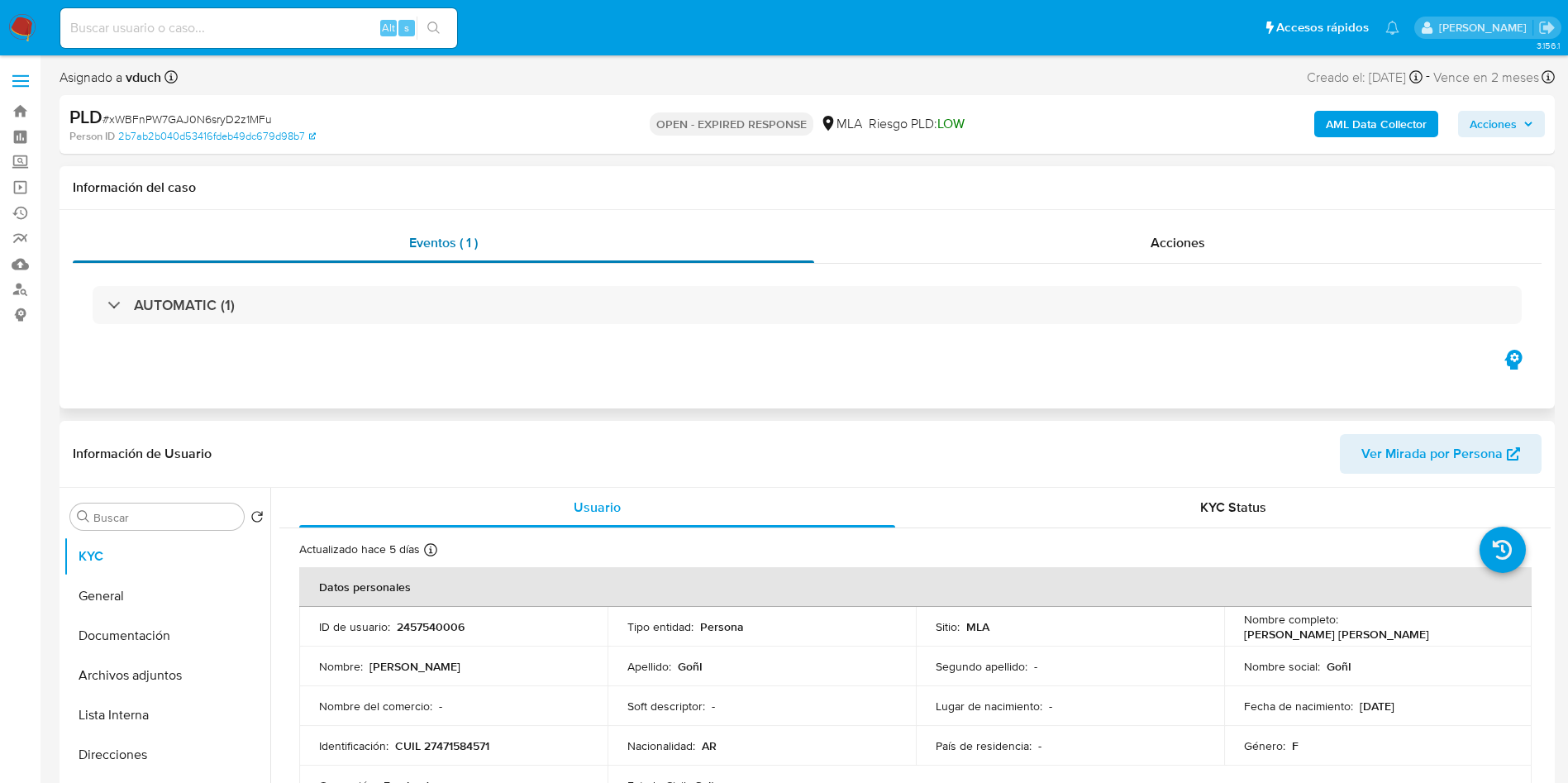
click at [866, 617] on td "Tipo entidad : Persona" at bounding box center [762, 626] width 309 height 40
select select "10"
click at [223, 111] on span "# xWBFnPW7GAJ0N6sryD2z1MFu" at bounding box center [187, 119] width 170 height 16
copy span "xWBFnPW7GAJ0N6sryD2z1MFu"
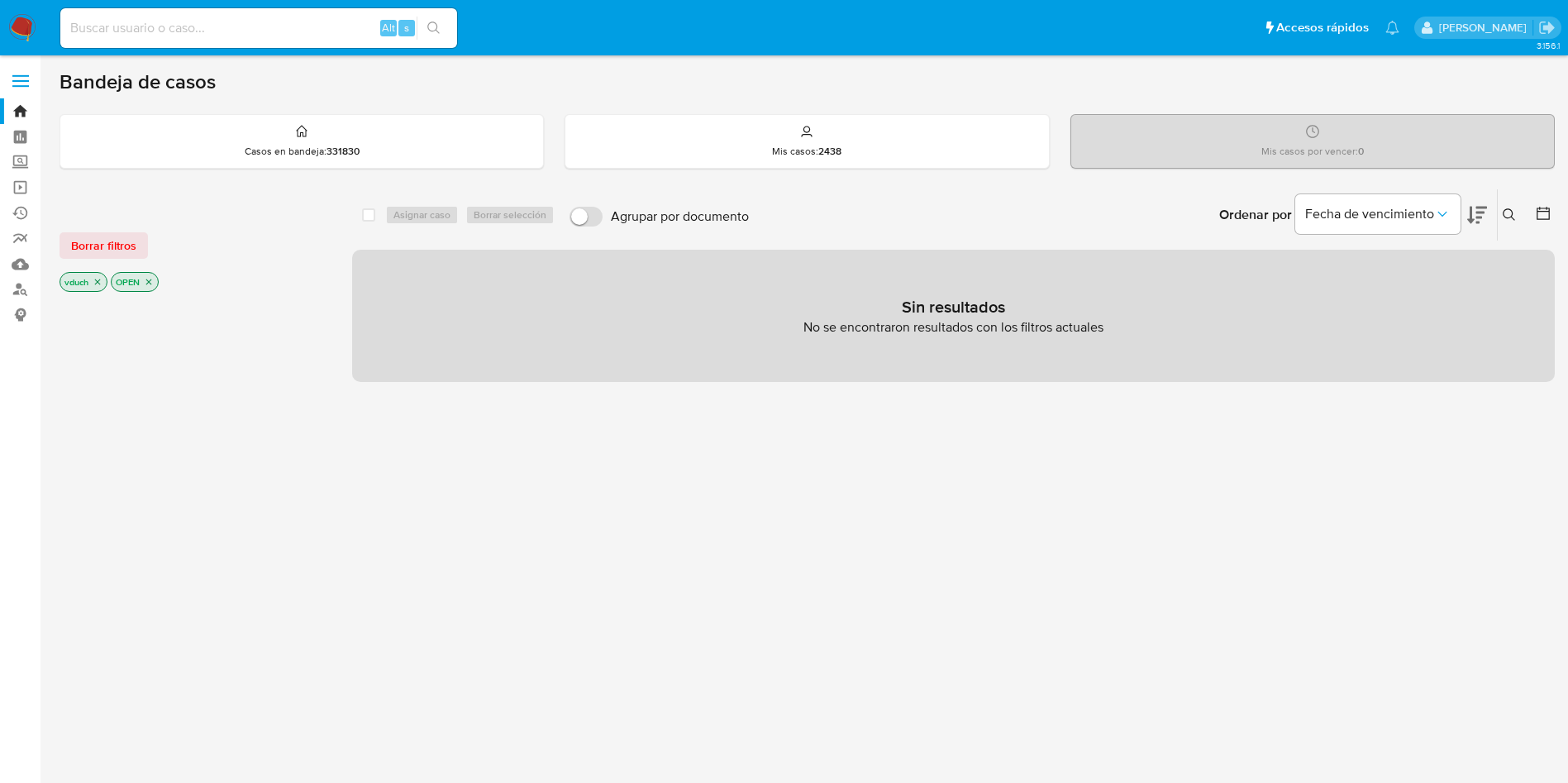
click at [1497, 212] on div "Ordenar por Fecha de vencimiento" at bounding box center [1352, 214] width 291 height 51
click at [1511, 216] on icon at bounding box center [1510, 215] width 14 height 14
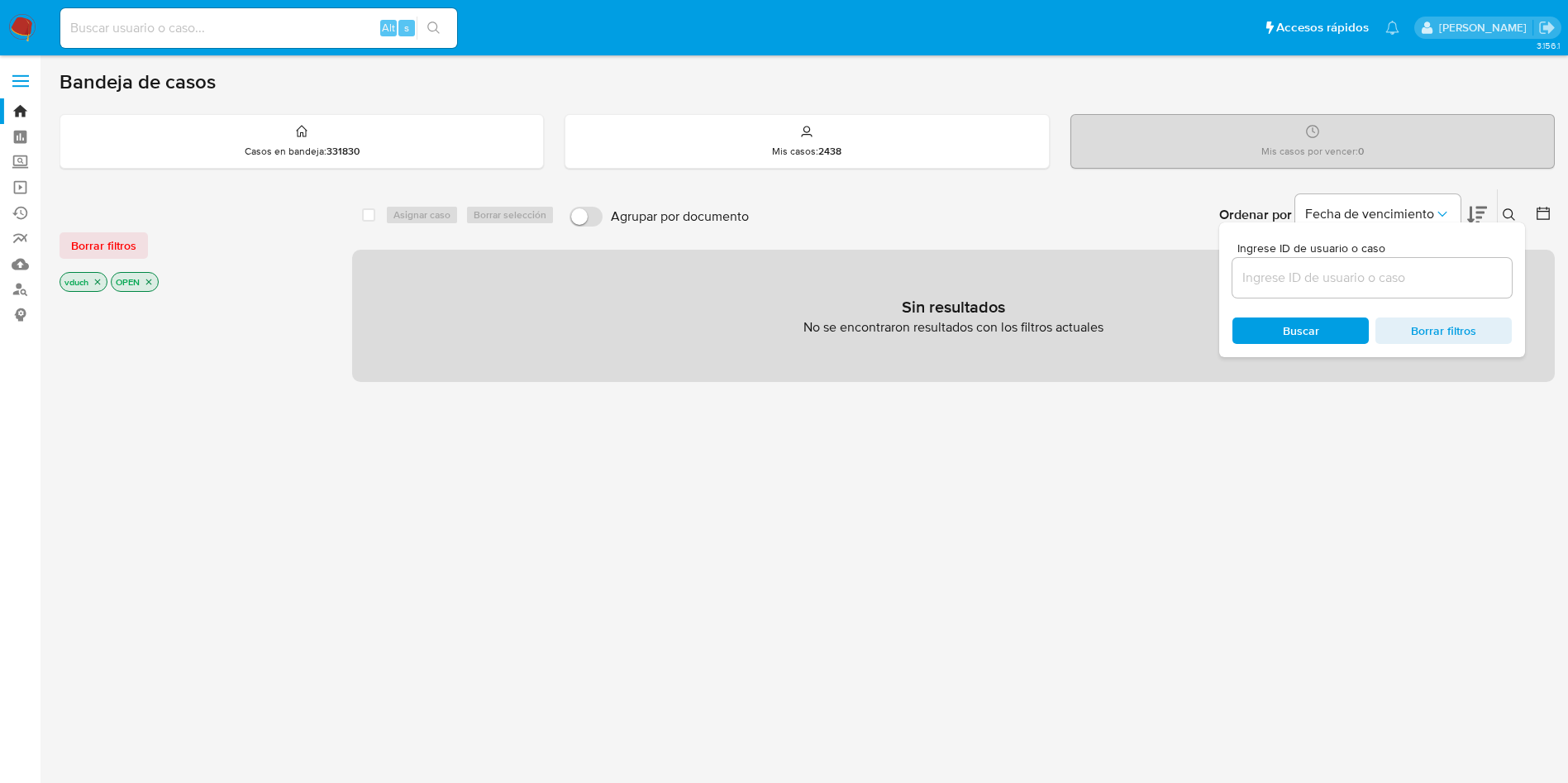
click at [1332, 282] on input at bounding box center [1372, 278] width 280 height 21
type input "xWBFnPW7GAJ0N6sryD2z1MFu"
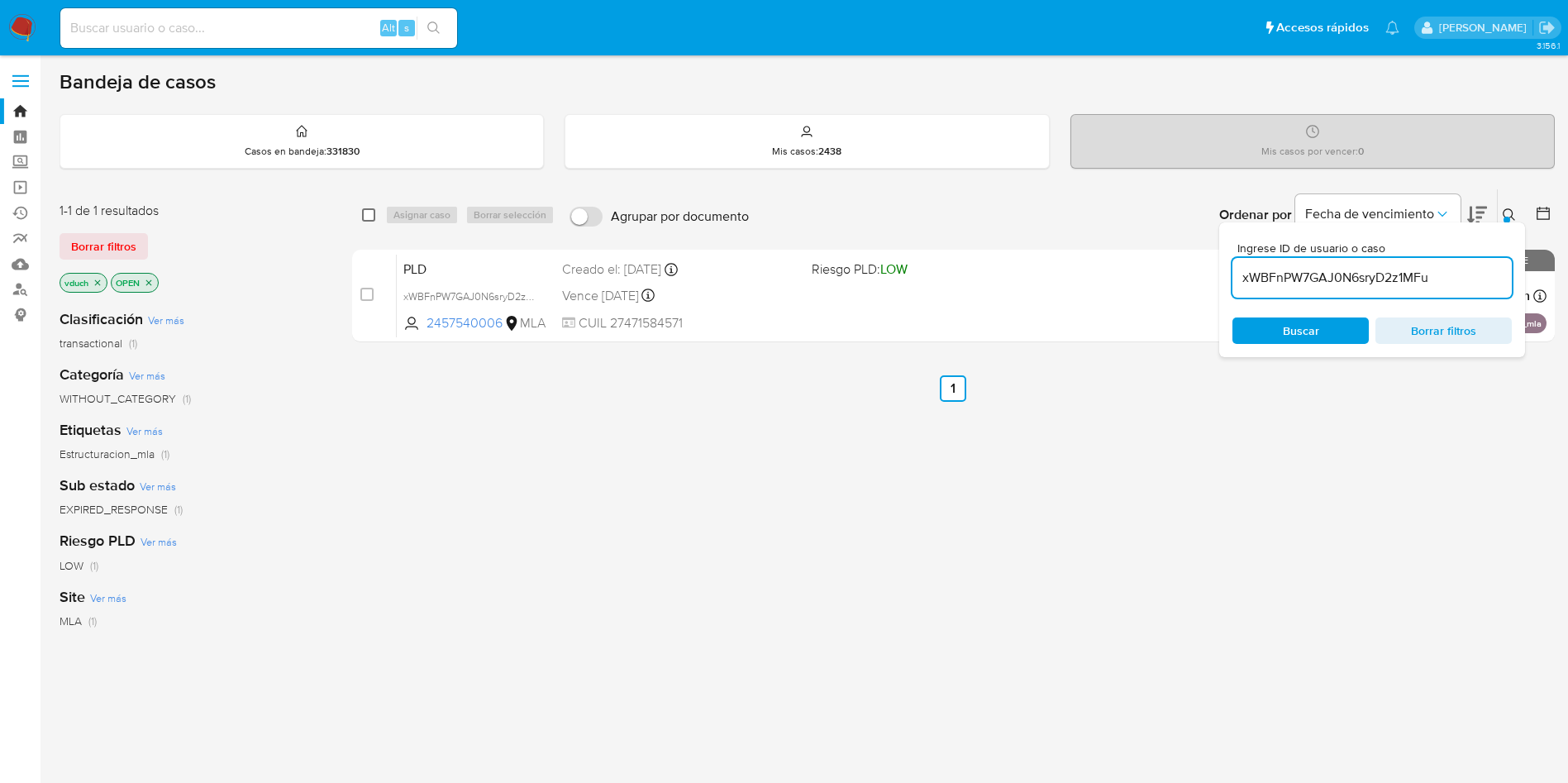
click at [372, 213] on input "checkbox" at bounding box center [369, 215] width 14 height 14
checkbox input "true"
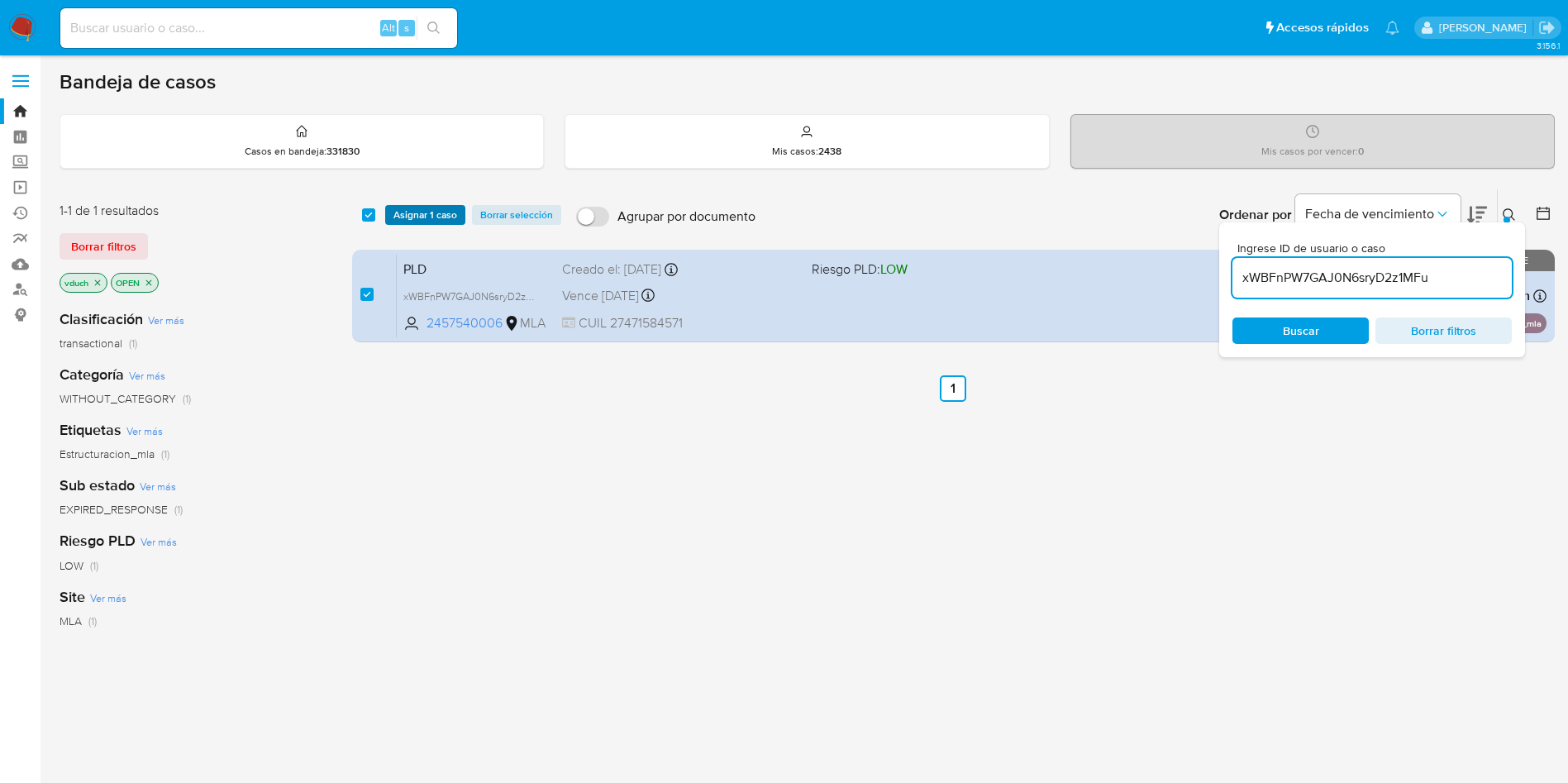
click at [418, 212] on span "Asignar 1 caso" at bounding box center [425, 214] width 64 height 16
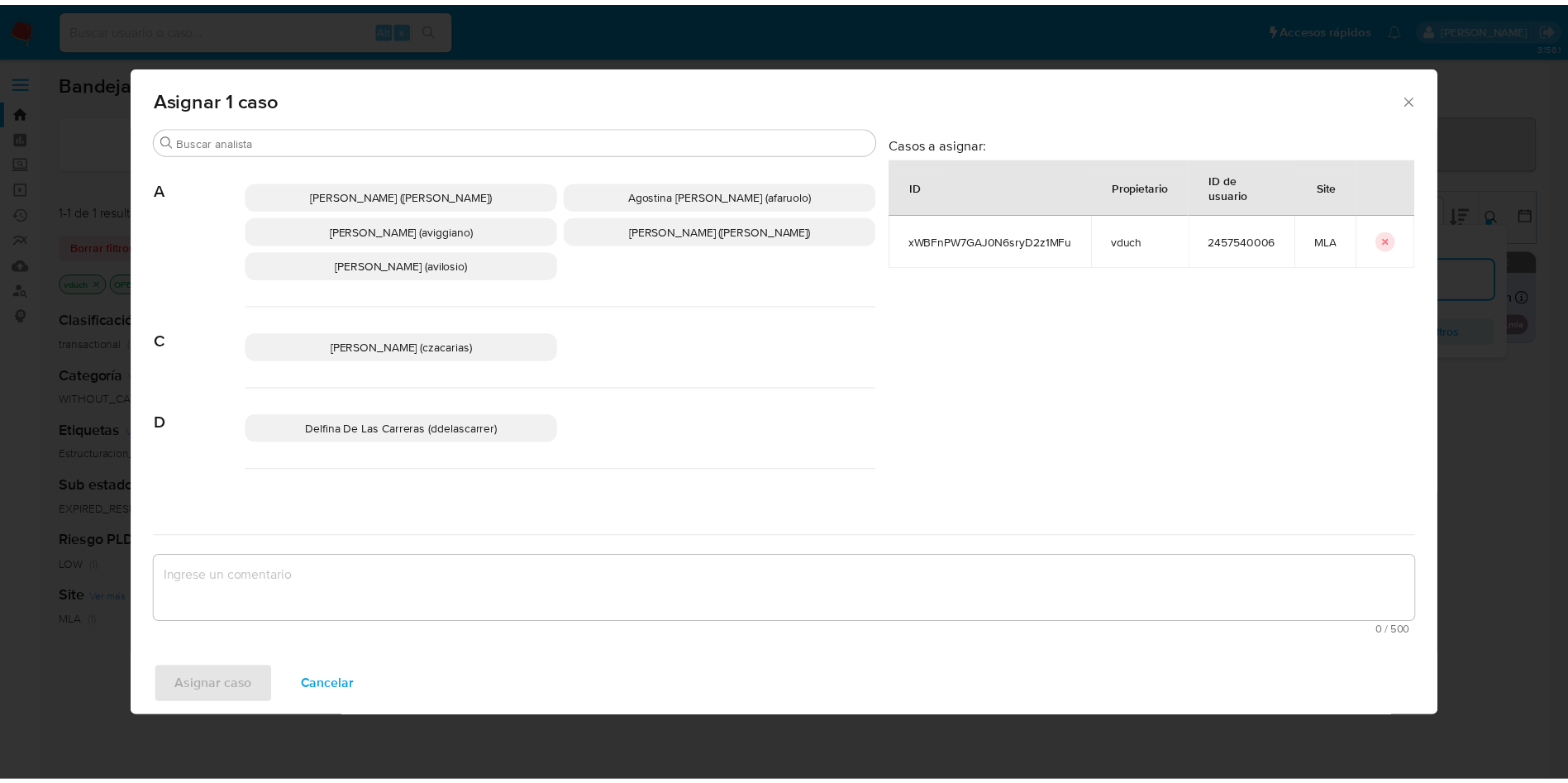
scroll to position [1512, 0]
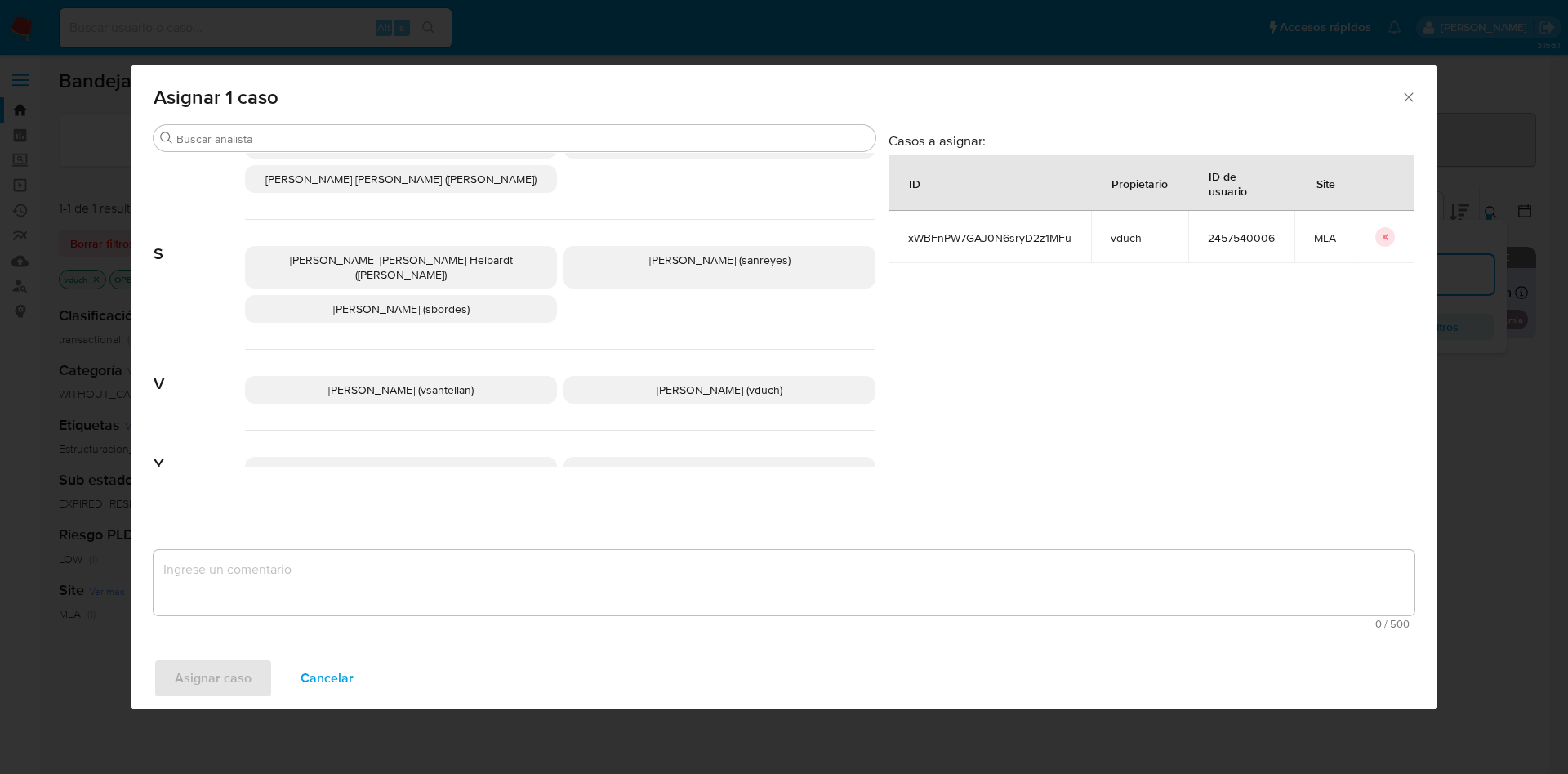
click at [694, 350] on div "Valentina Santellan Barbosa (vsantellan) Valeria Duch (vduch)" at bounding box center [560, 390] width 631 height 81
click at [692, 359] on div "Valentina Santellan Barbosa (vsantellan) Valeria Duch (vduch)" at bounding box center [560, 390] width 631 height 81
click at [688, 381] on span "Valeria Duch (vduch)" at bounding box center [719, 389] width 126 height 16
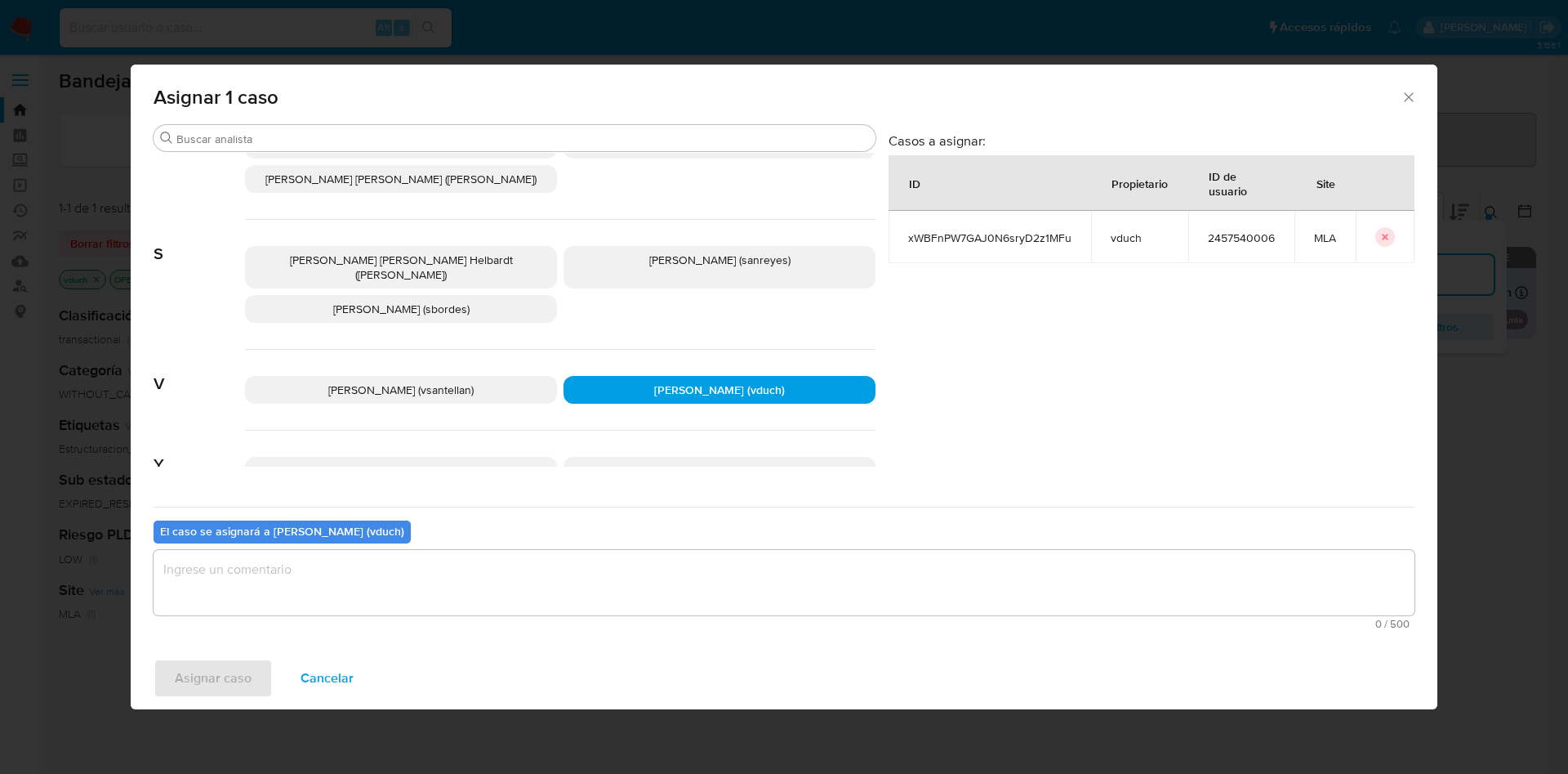
click at [714, 606] on textarea "assign-modal" at bounding box center [784, 582] width 1261 height 66
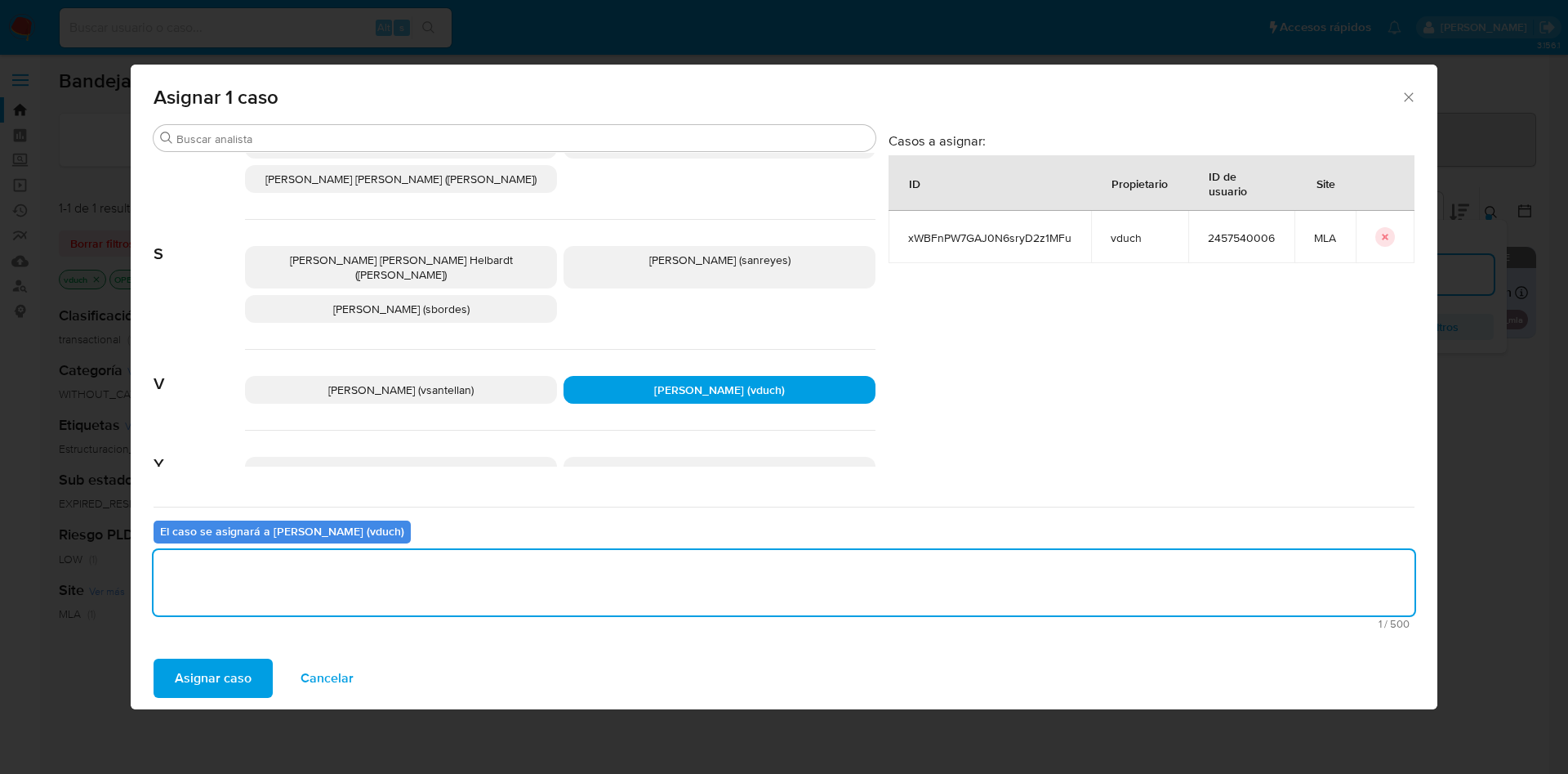
click at [252, 671] on button "Asignar caso" at bounding box center [212, 678] width 119 height 39
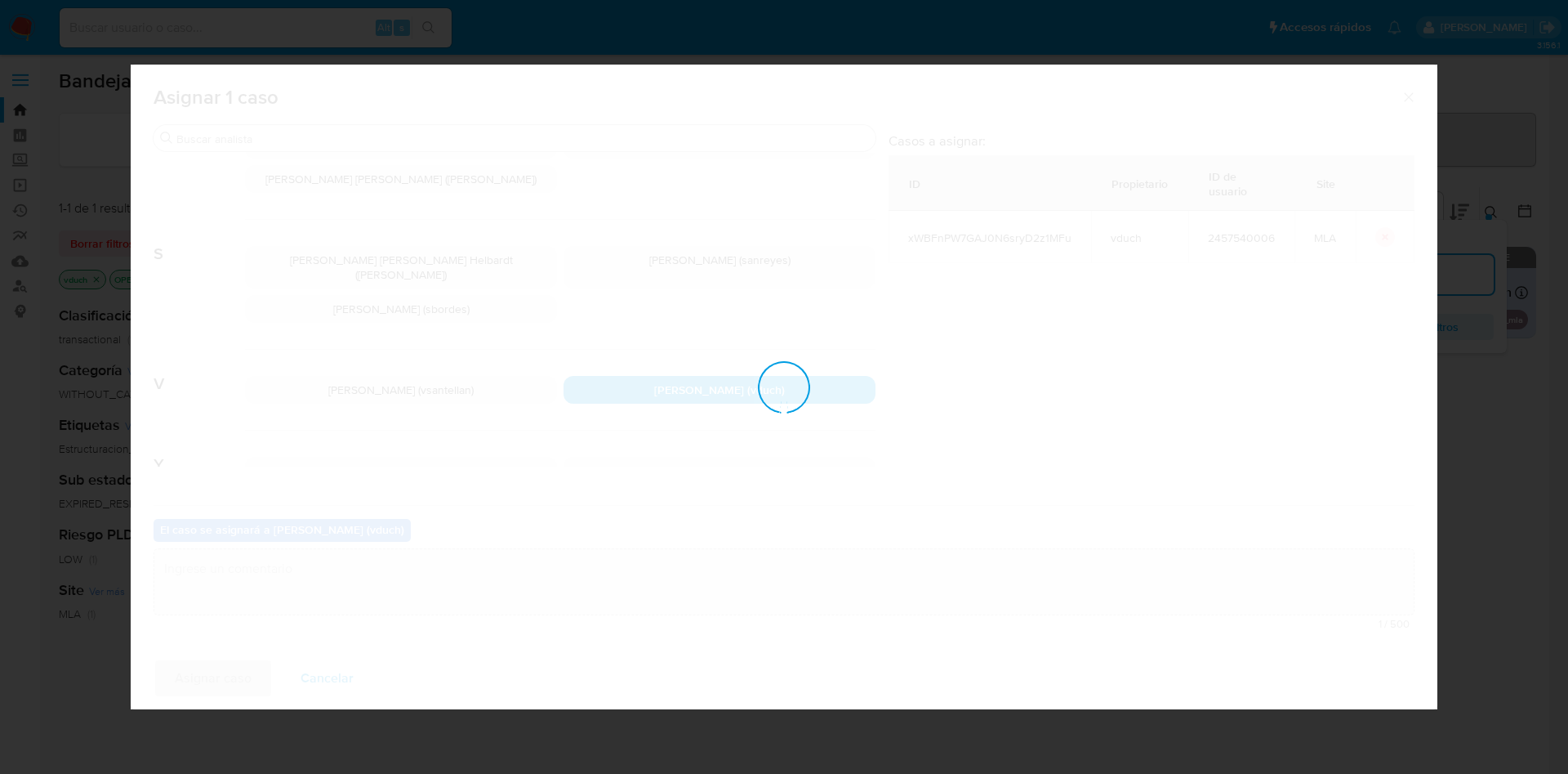
checkbox input "false"
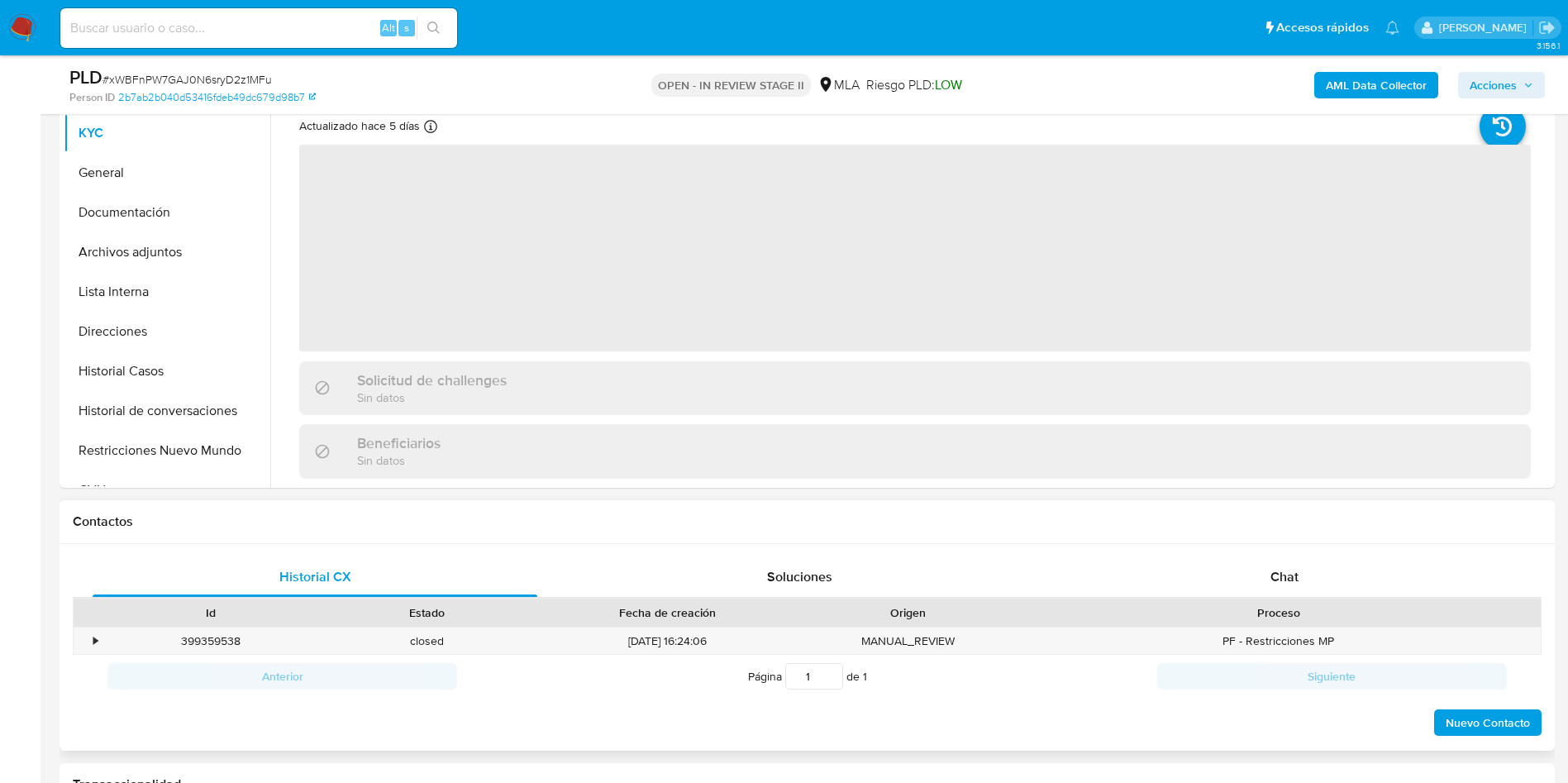
scroll to position [372, 0]
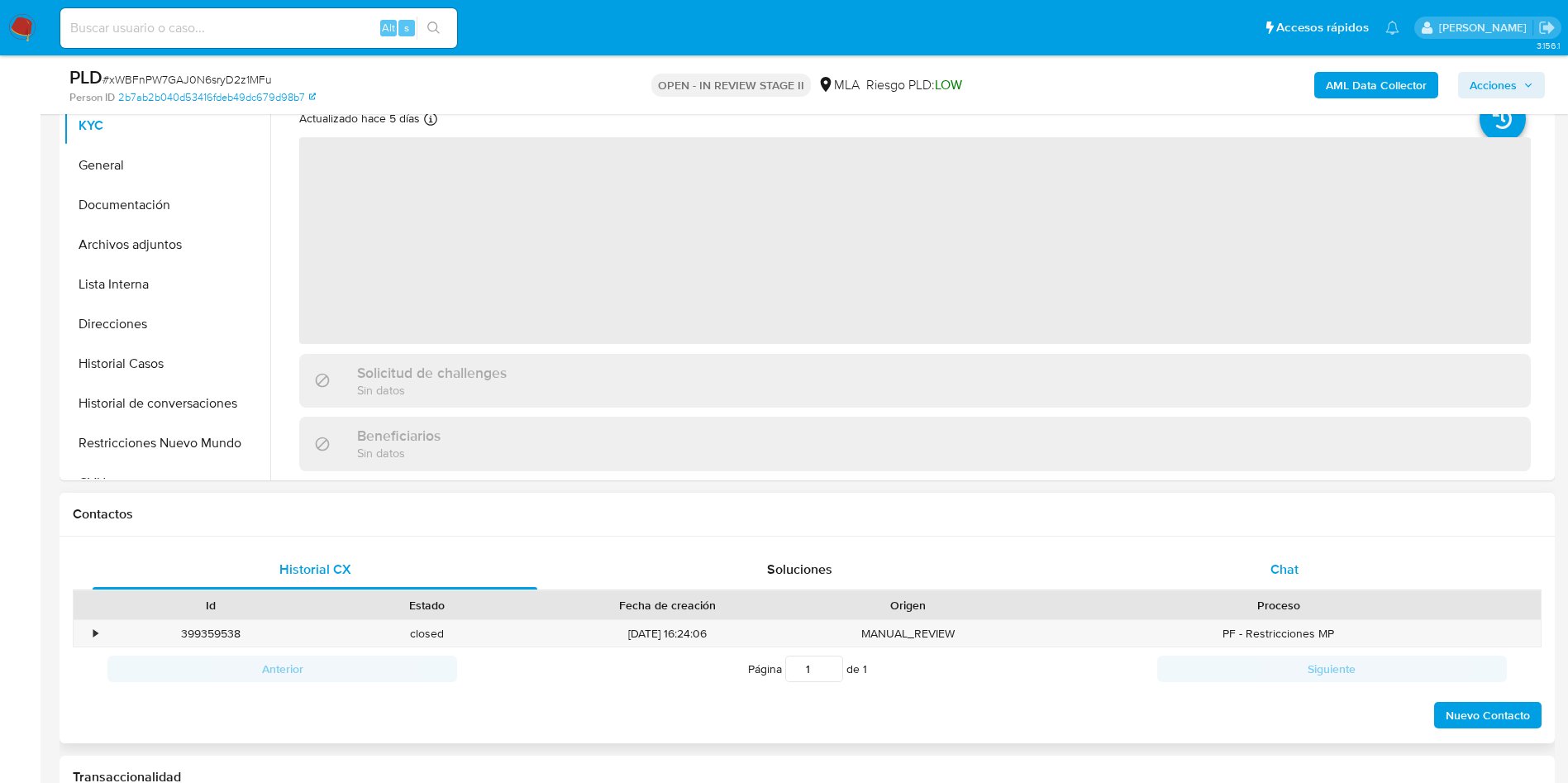
select select "10"
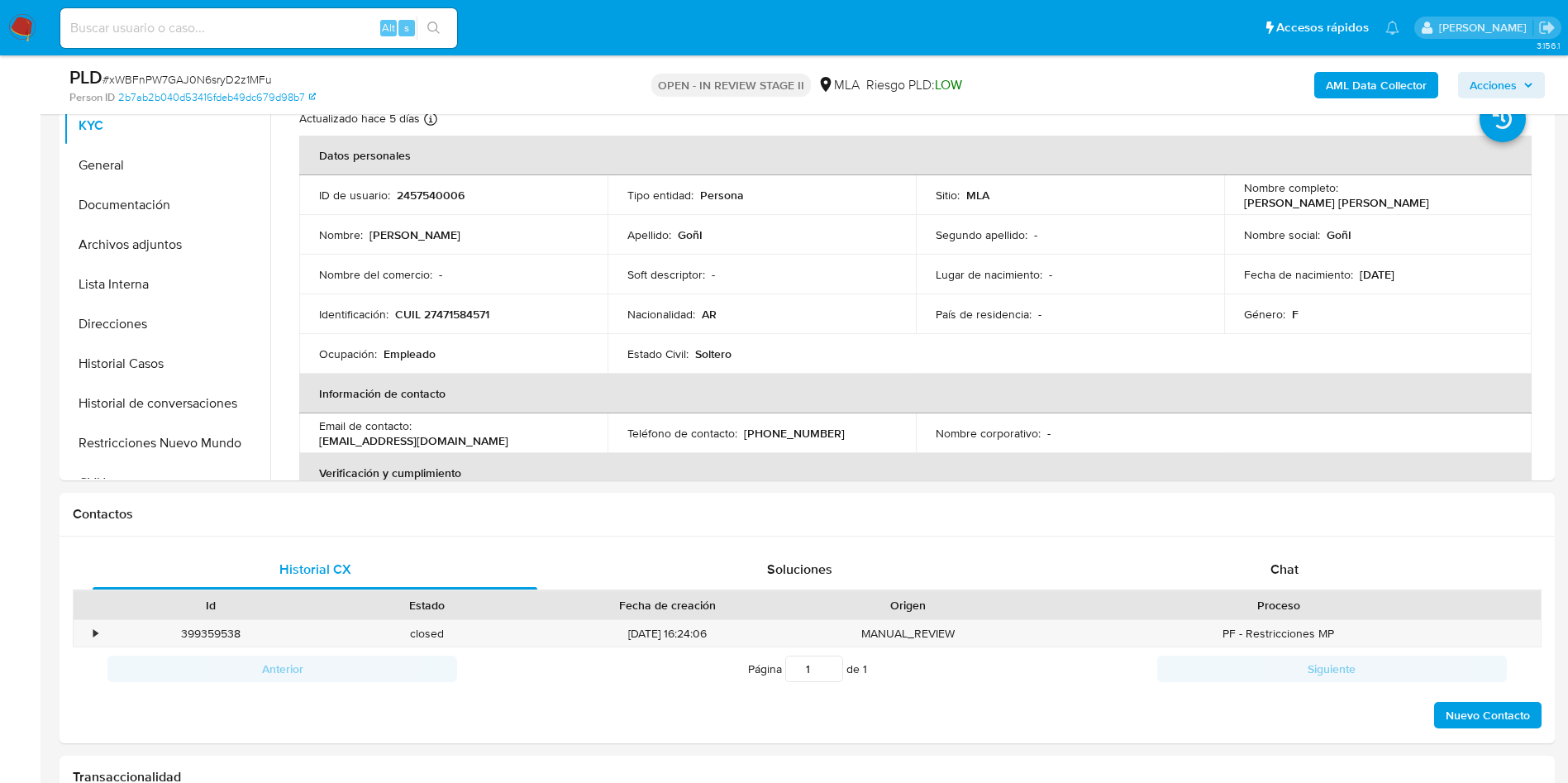
click at [1404, 568] on div "Chat" at bounding box center [1284, 569] width 445 height 40
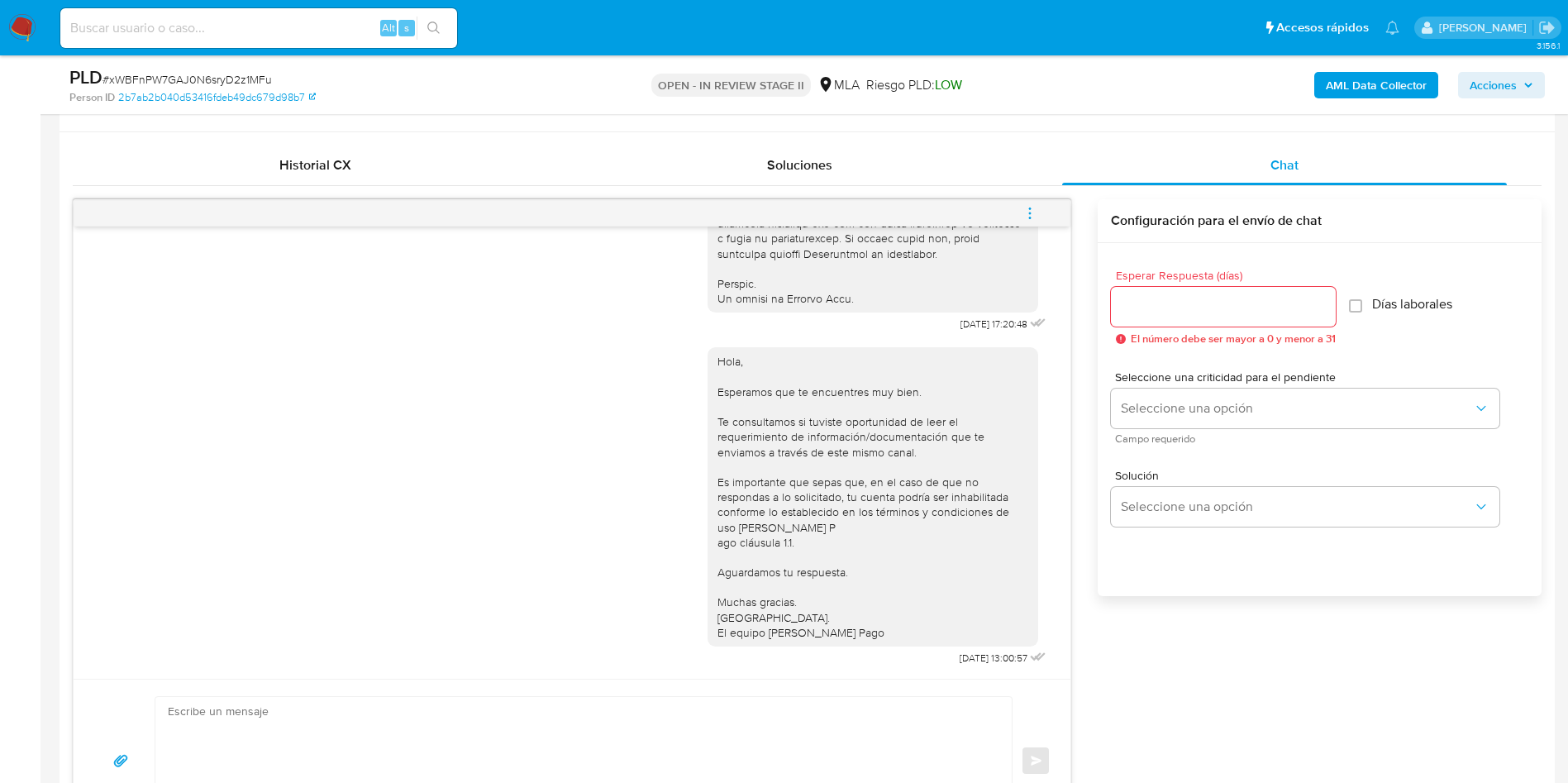
scroll to position [744, 0]
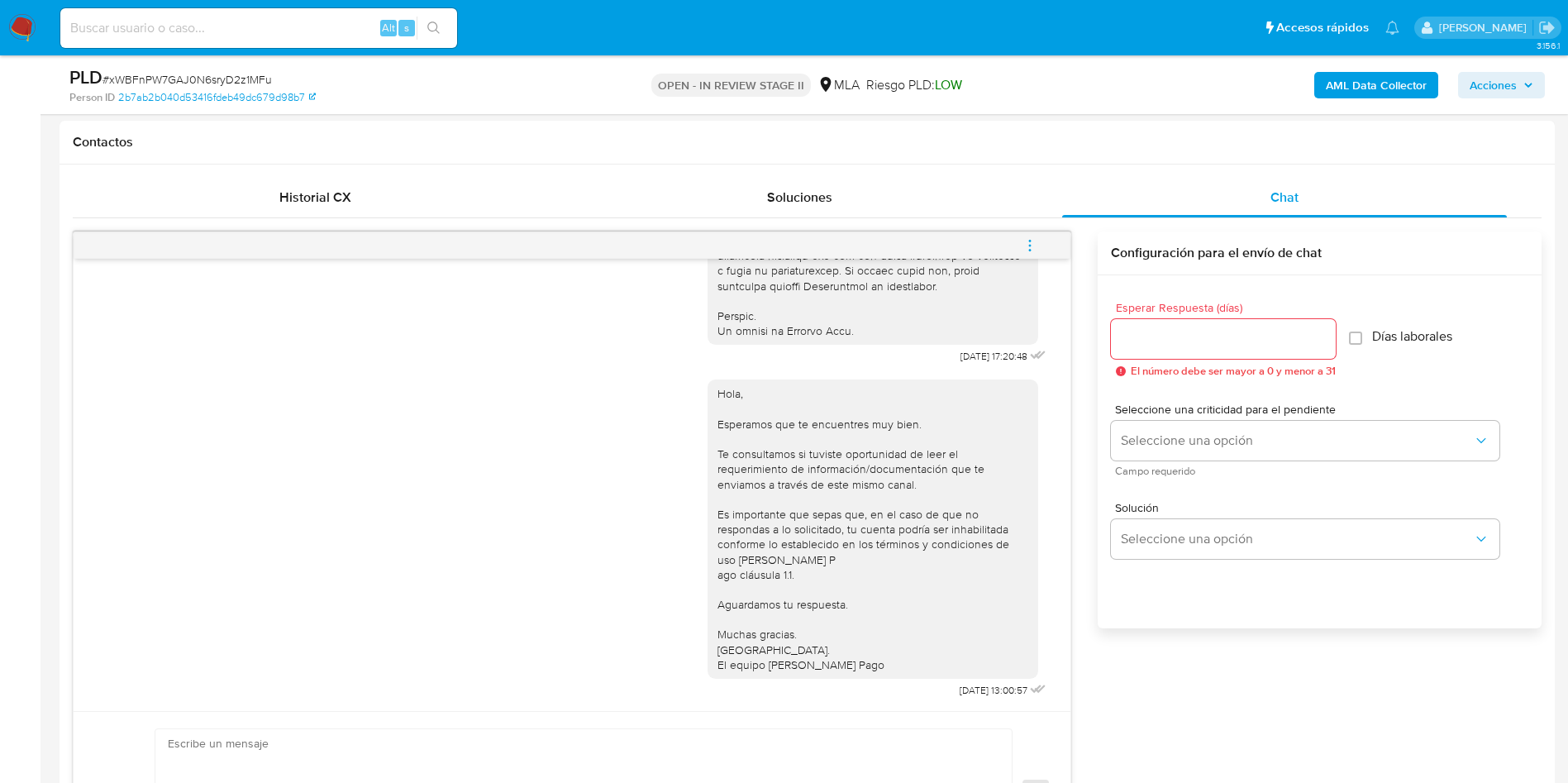
click at [1038, 246] on icon "menu-action" at bounding box center [1030, 245] width 14 height 14
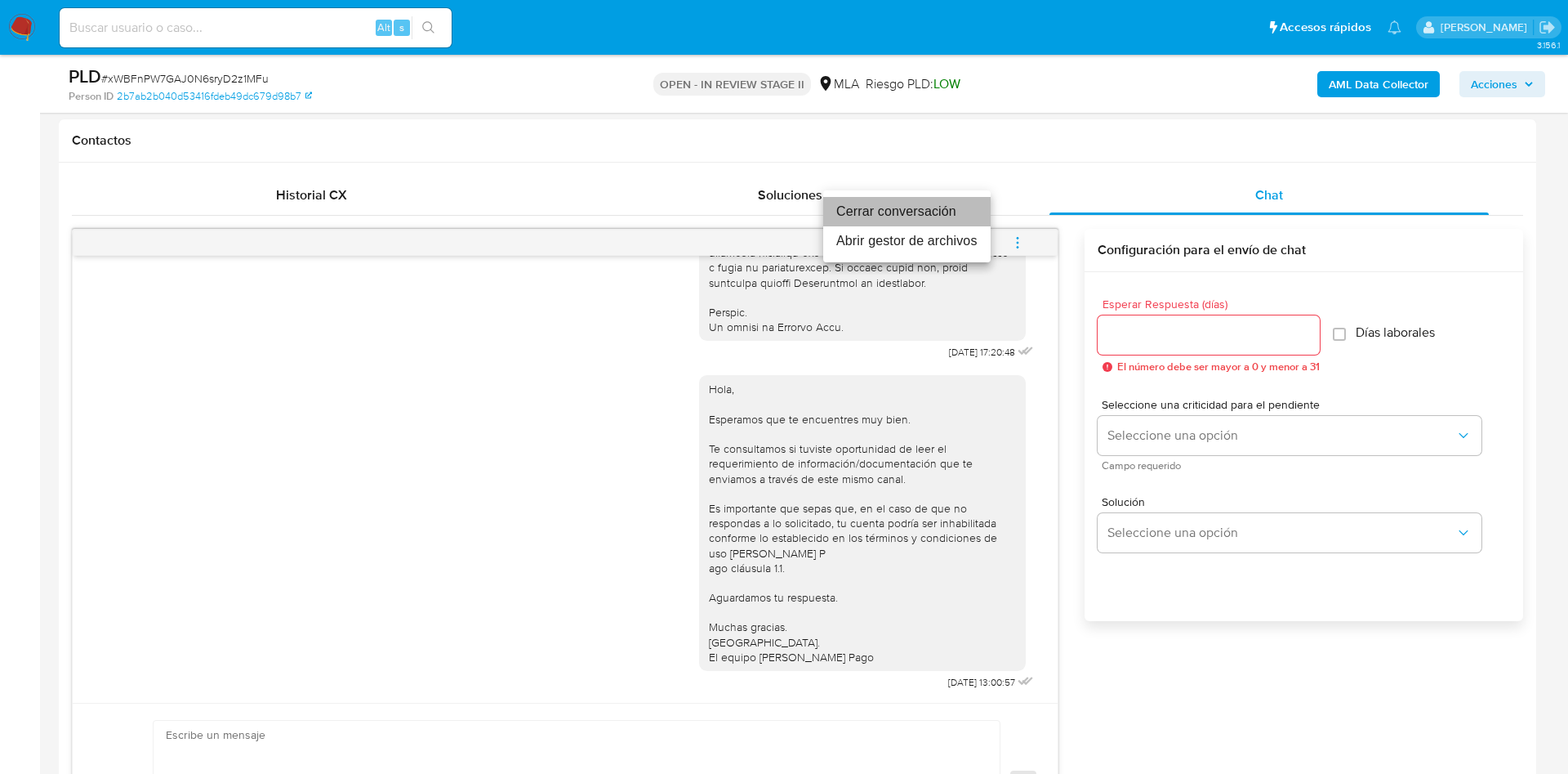
click at [955, 213] on li "Cerrar conversación" at bounding box center [907, 212] width 168 height 30
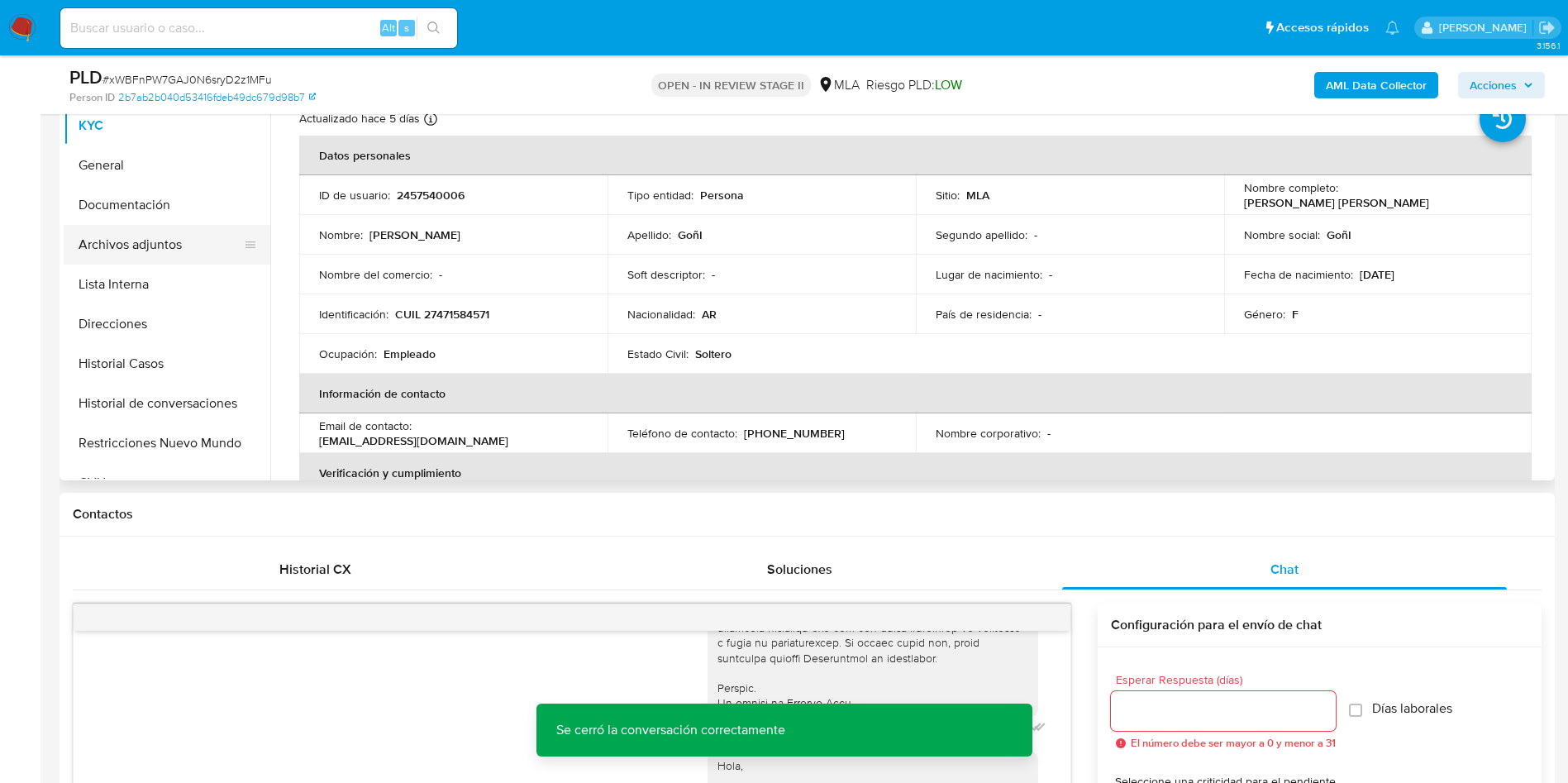
click at [171, 262] on button "Archivos adjuntos" at bounding box center [160, 244] width 194 height 40
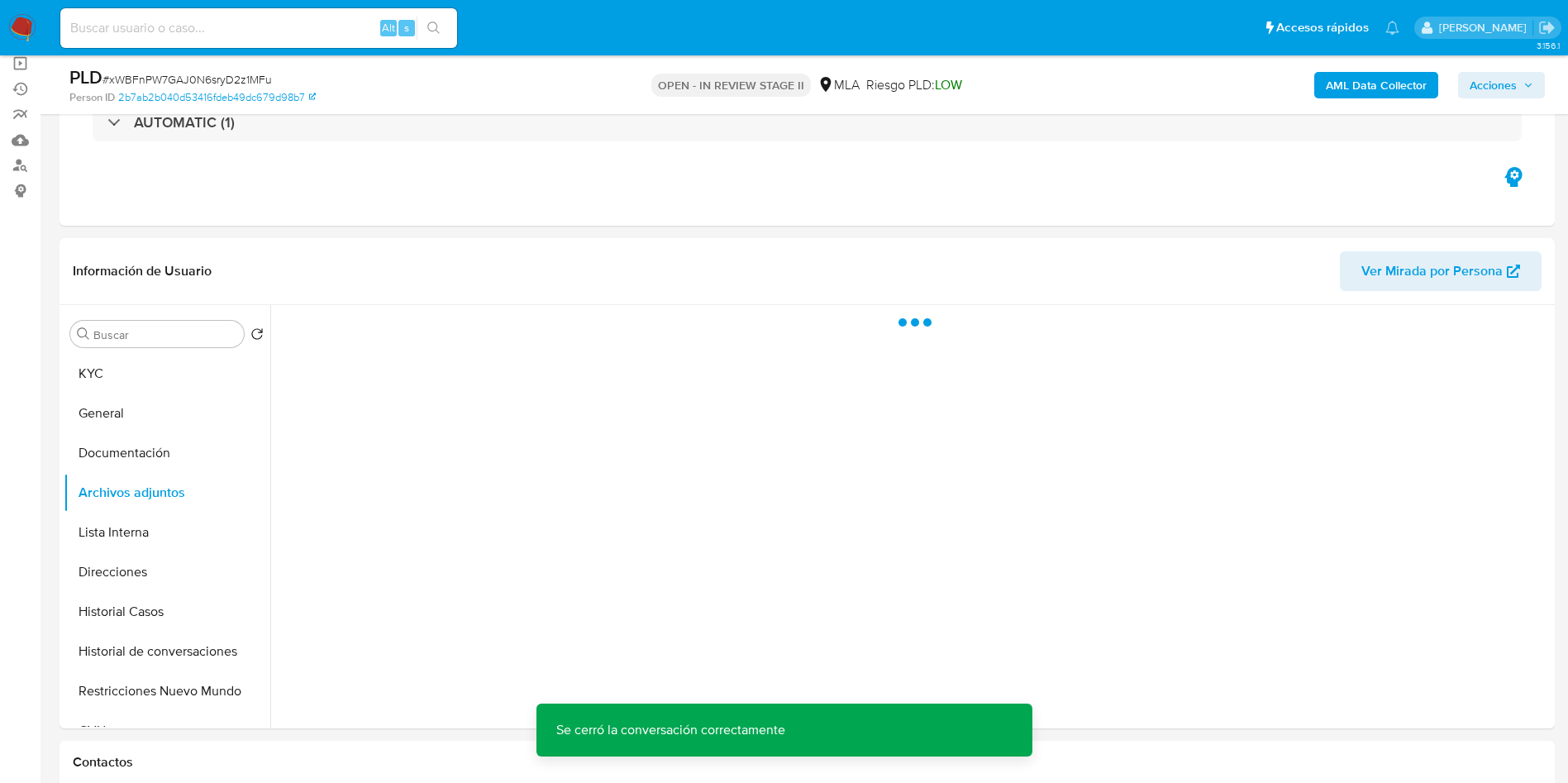
scroll to position [248, 0]
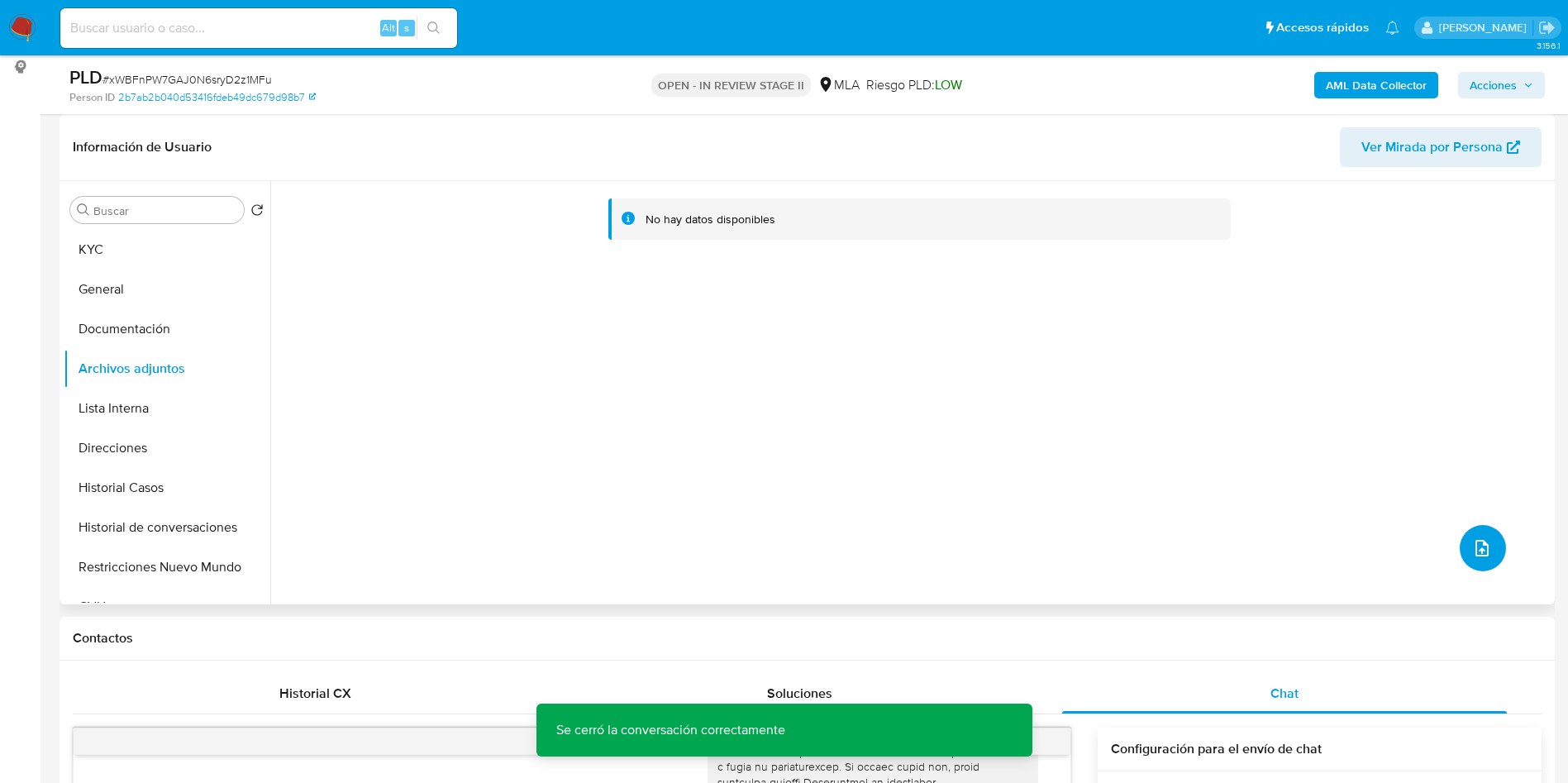
click at [1475, 554] on icon "upload-file" at bounding box center [1482, 548] width 20 height 20
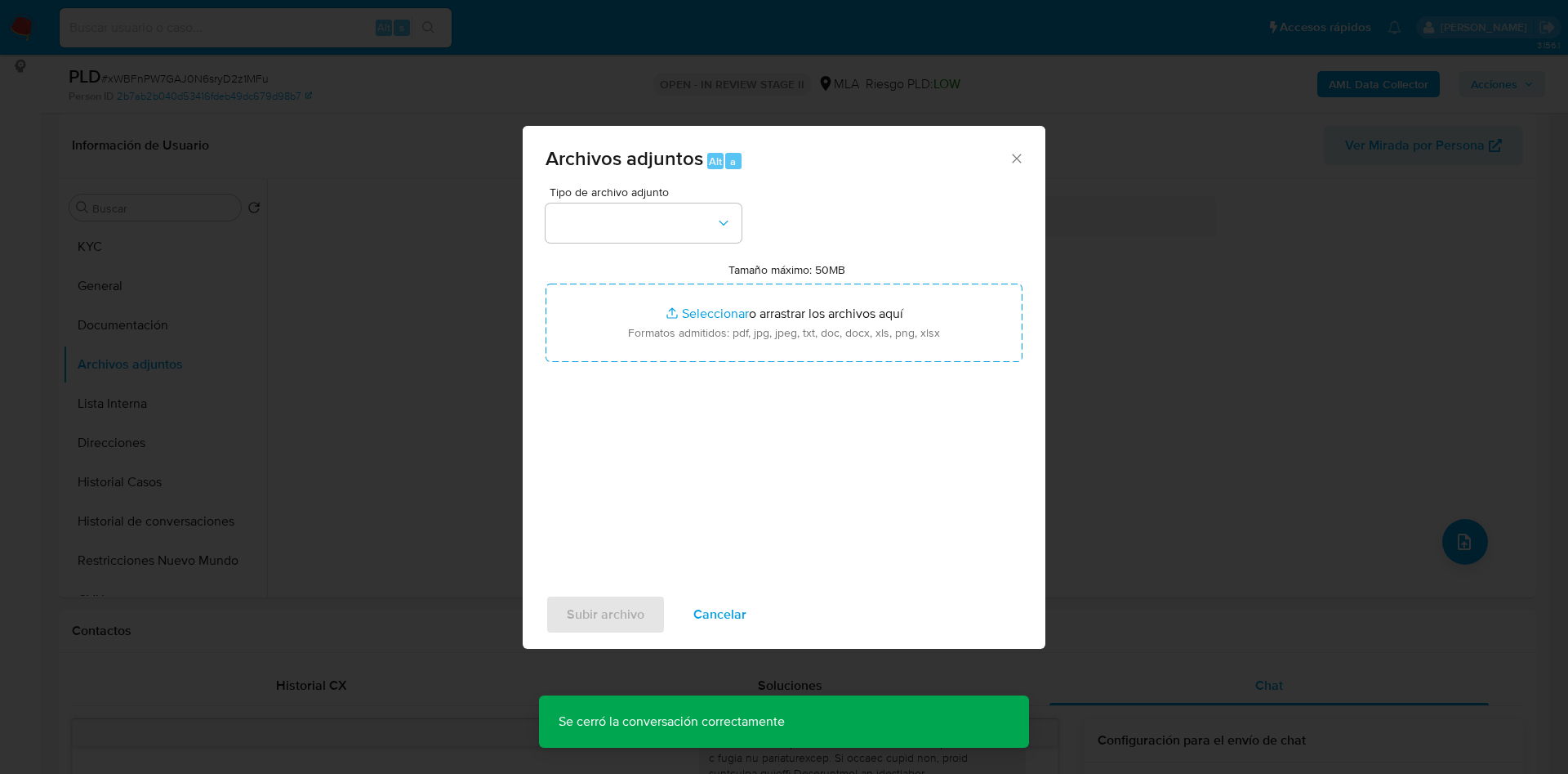
click at [649, 201] on div "Tipo de archivo adjunto" at bounding box center [644, 214] width 196 height 56
click at [666, 226] on button "button" at bounding box center [644, 222] width 196 height 39
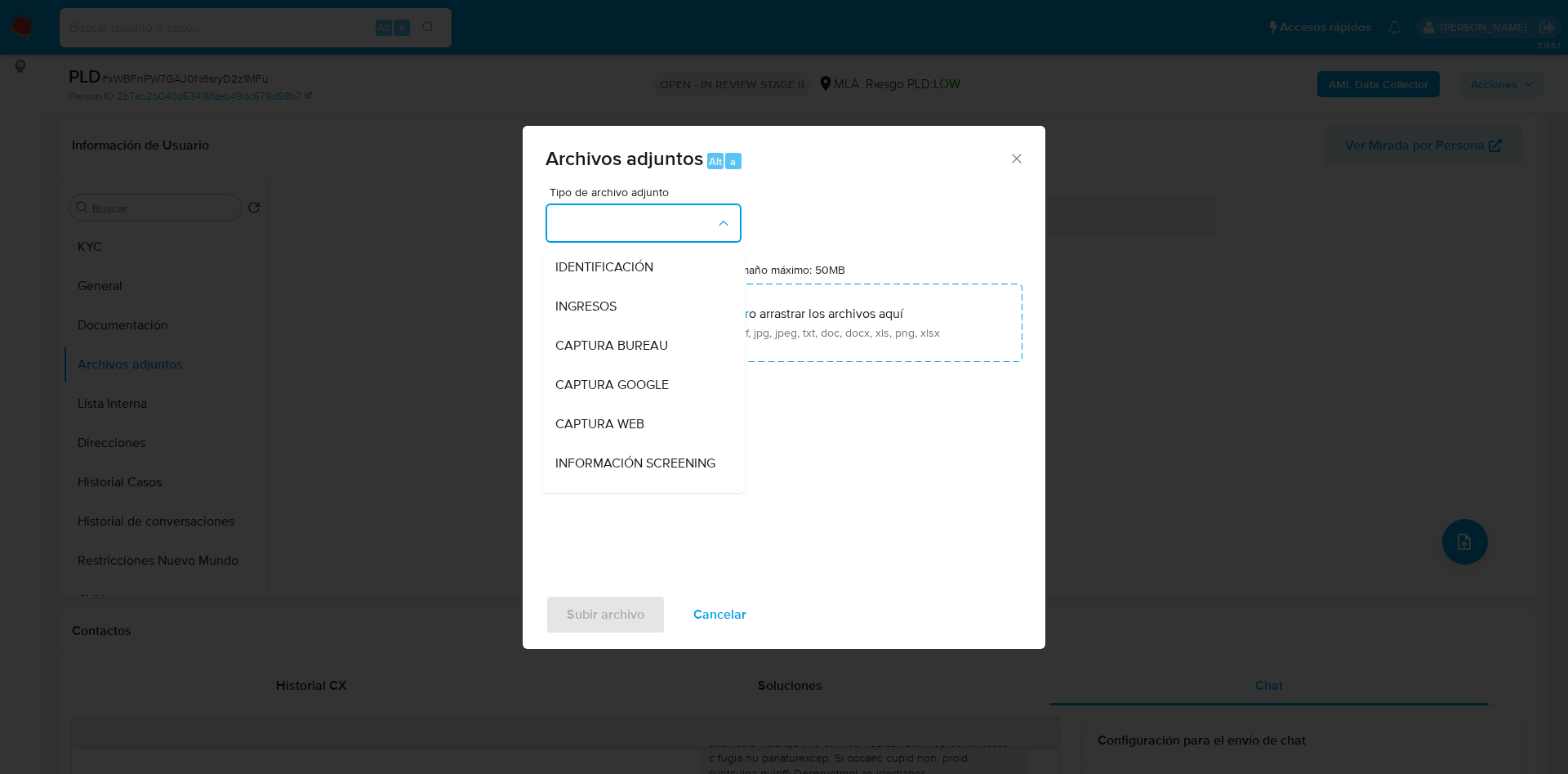
click at [891, 385] on div "Tipo de archivo adjunto IDENTIFICACIÓN INGRESOS CAPTURA BUREAU CAPTURA GOOGLE C…" at bounding box center [784, 378] width 477 height 386
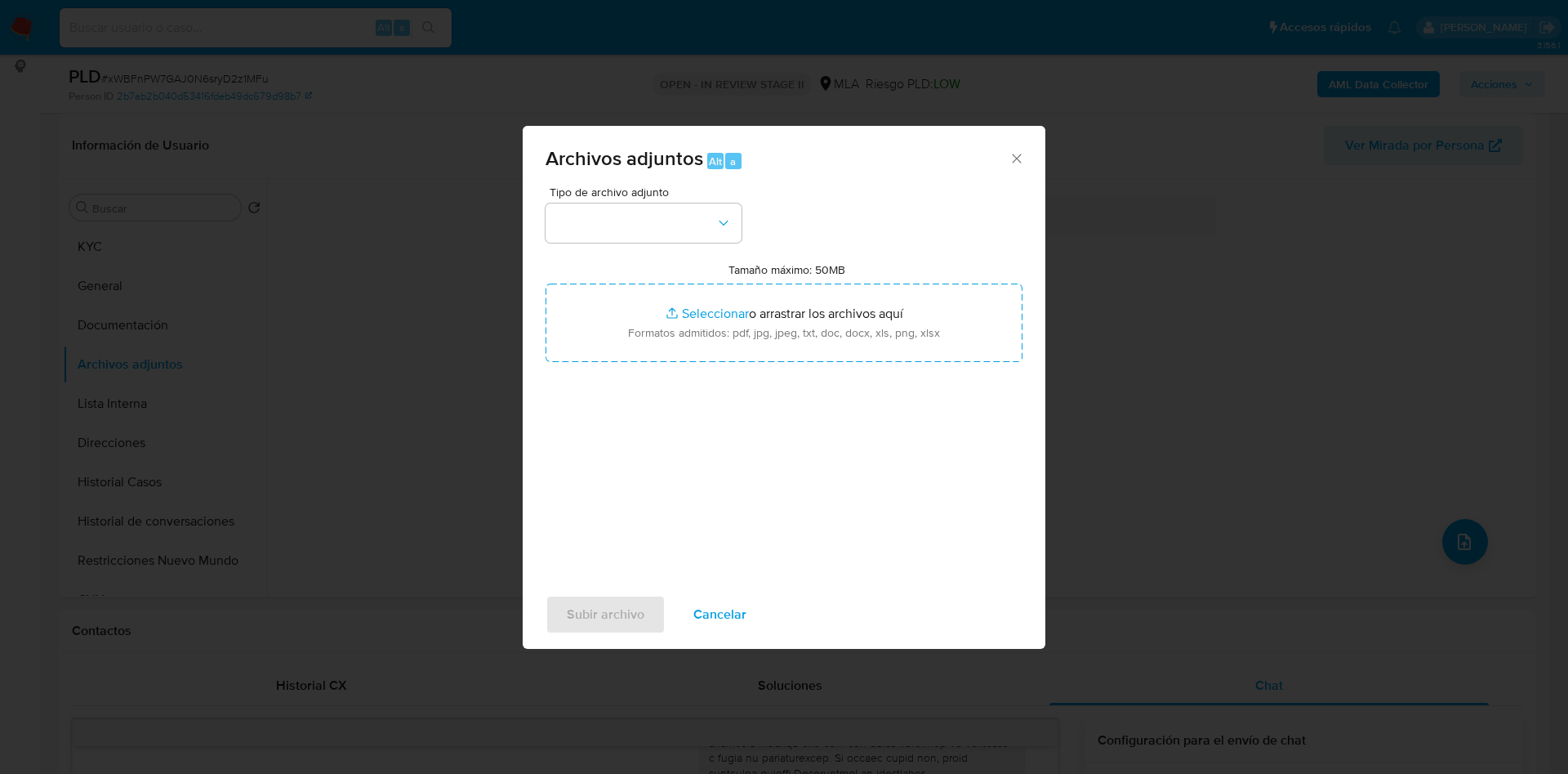
click at [1229, 425] on div "Archivos adjuntos Alt a Tipo de archivo adjunto Tamaño máximo: 50MB Seleccionar…" at bounding box center [784, 387] width 1568 height 774
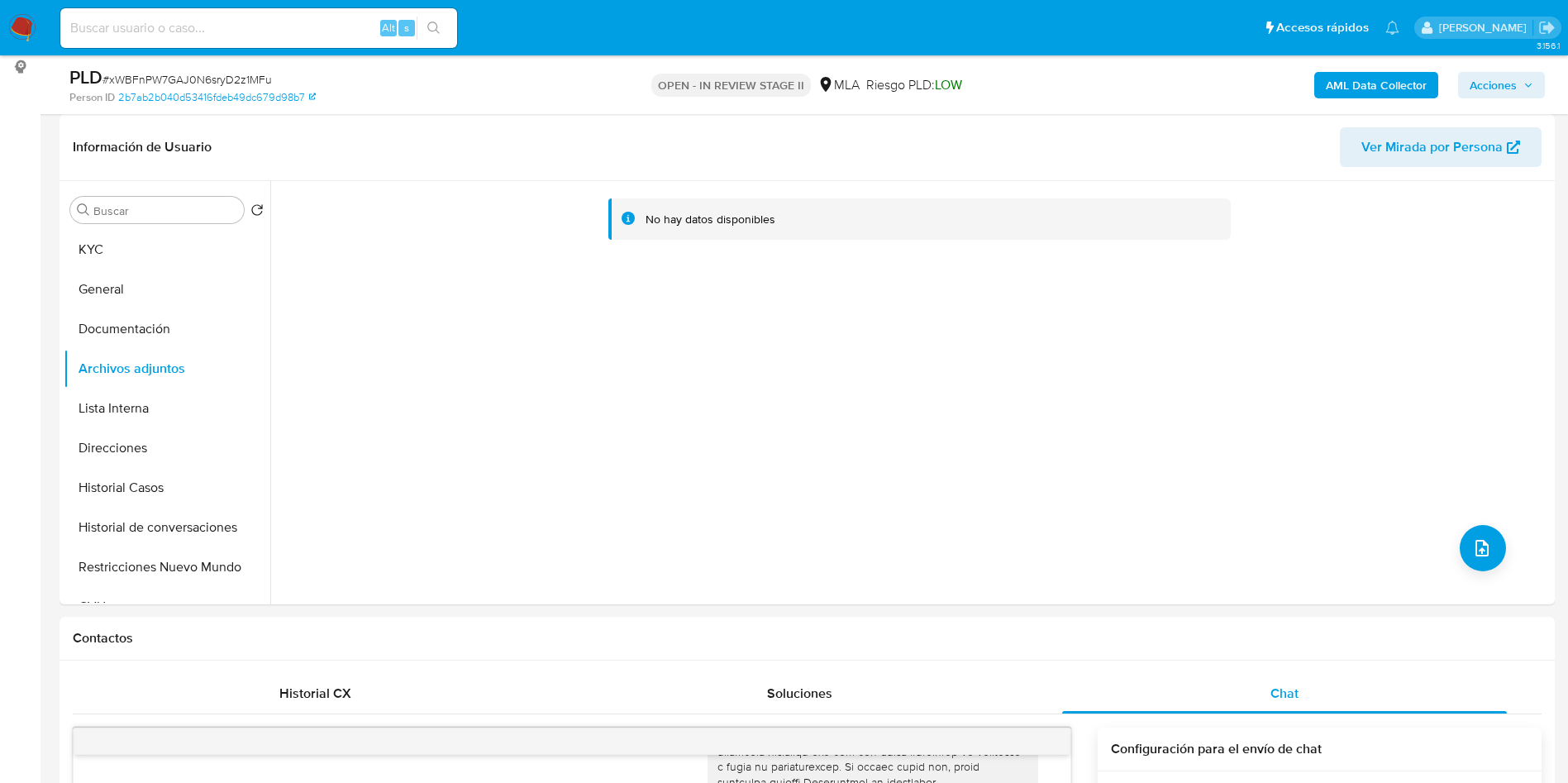
click at [1405, 82] on b "AML Data Collector" at bounding box center [1376, 85] width 101 height 26
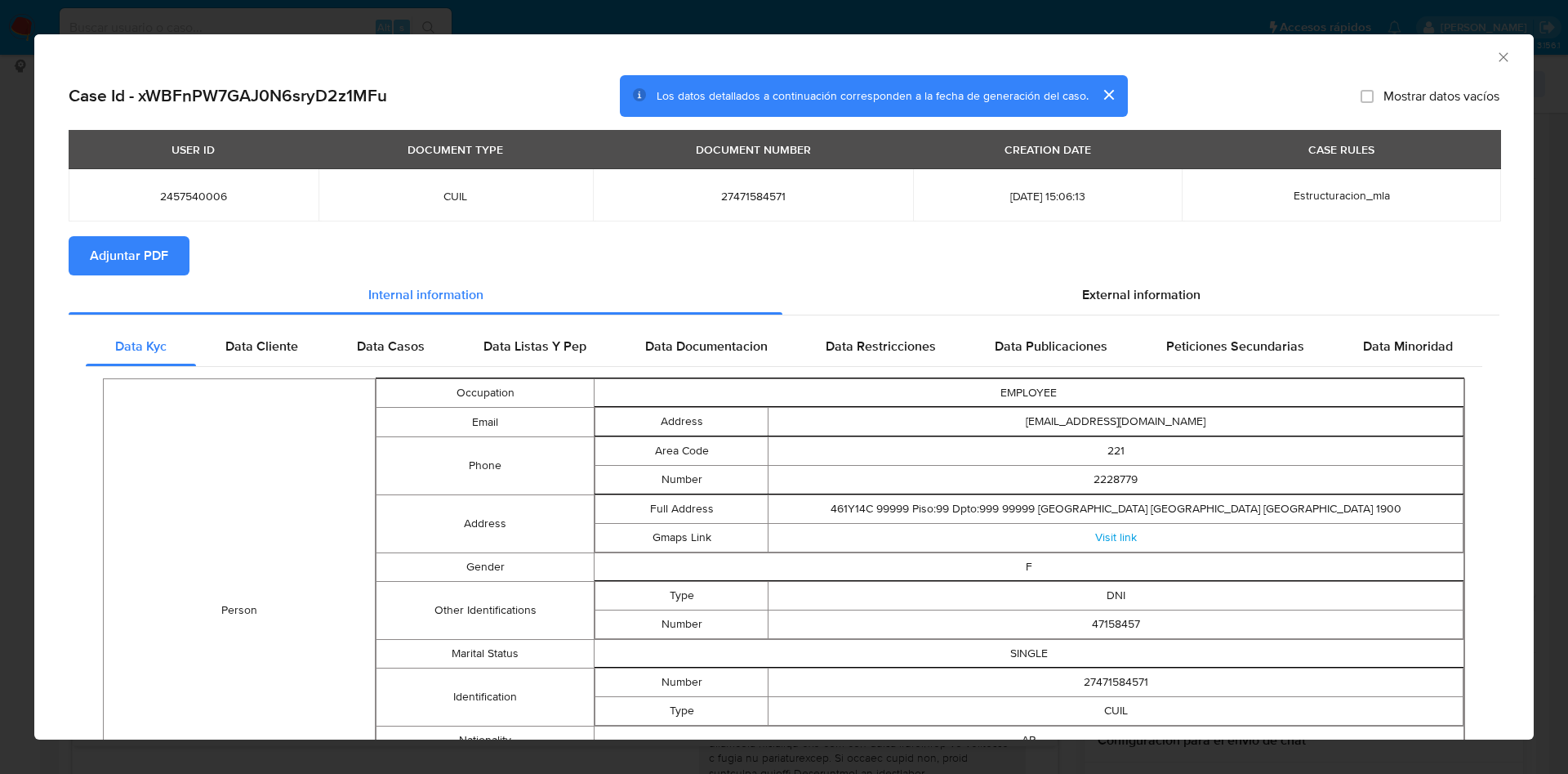
click at [140, 273] on span "Adjuntar PDF" at bounding box center [129, 256] width 78 height 36
click at [1496, 52] on icon "Cerrar ventana" at bounding box center [1503, 56] width 16 height 16
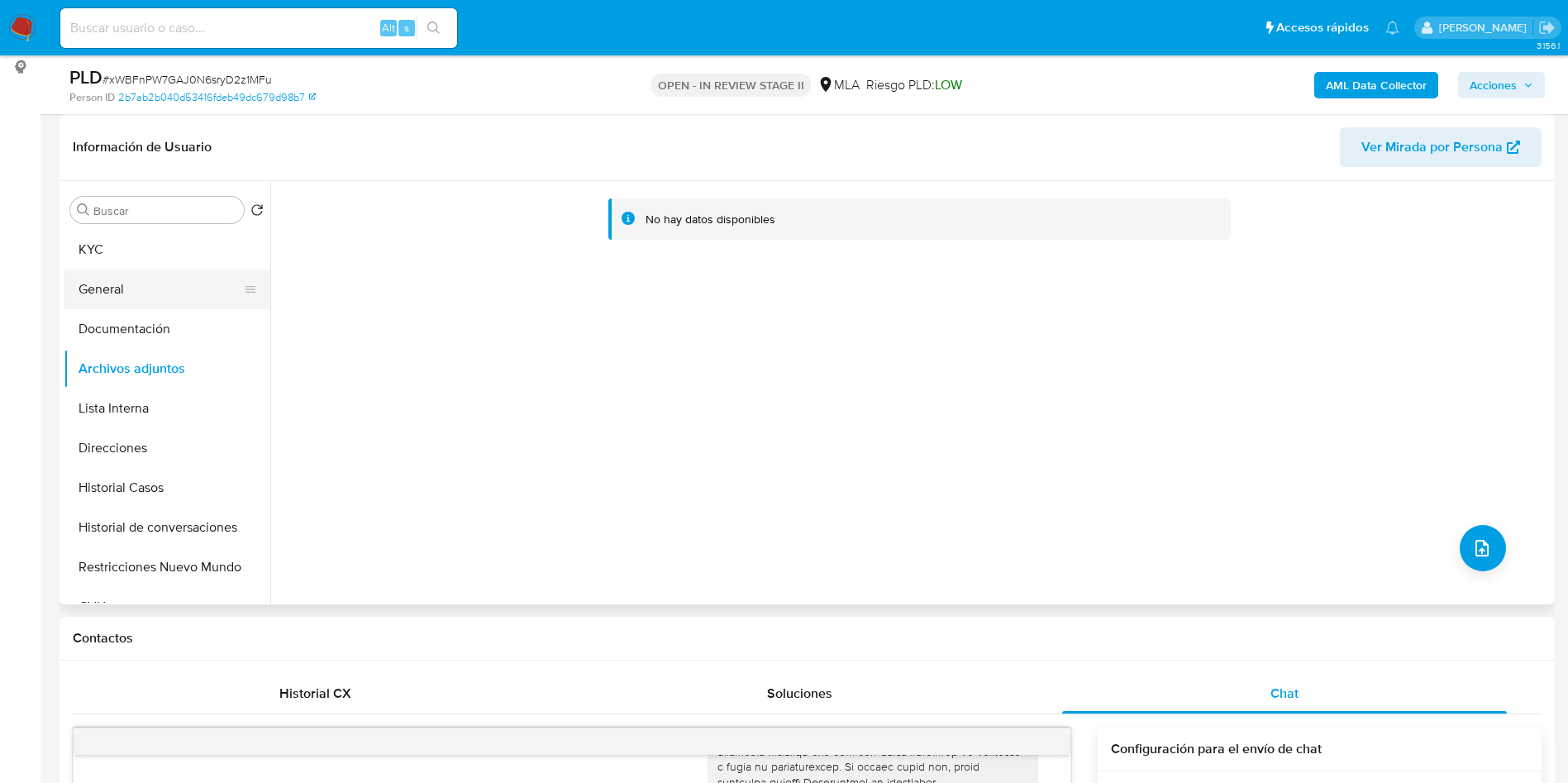
click at [88, 290] on button "General" at bounding box center [160, 289] width 194 height 40
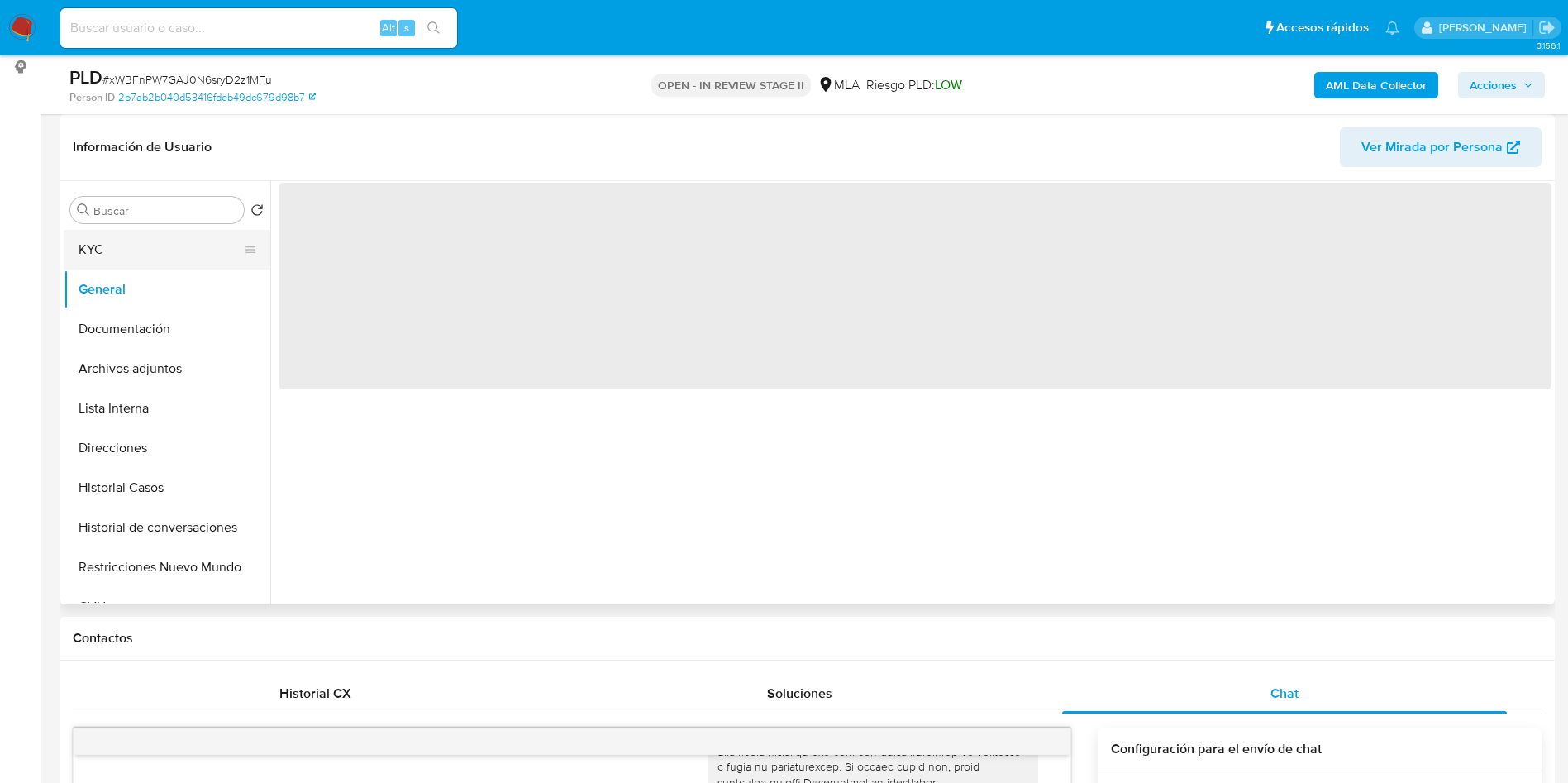
click at [101, 249] on button "KYC" at bounding box center [160, 249] width 194 height 40
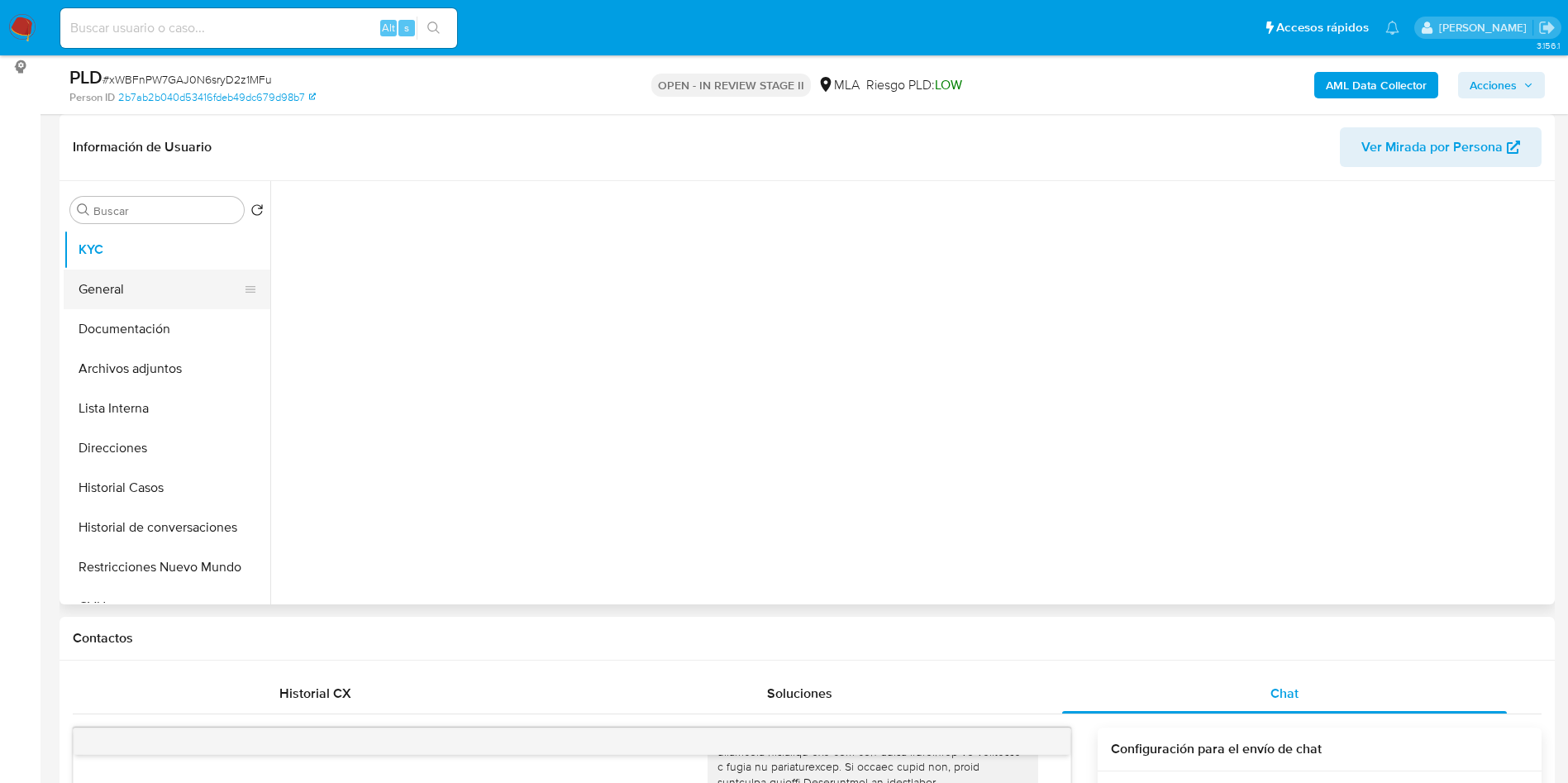
click at [108, 278] on button "General" at bounding box center [160, 289] width 194 height 40
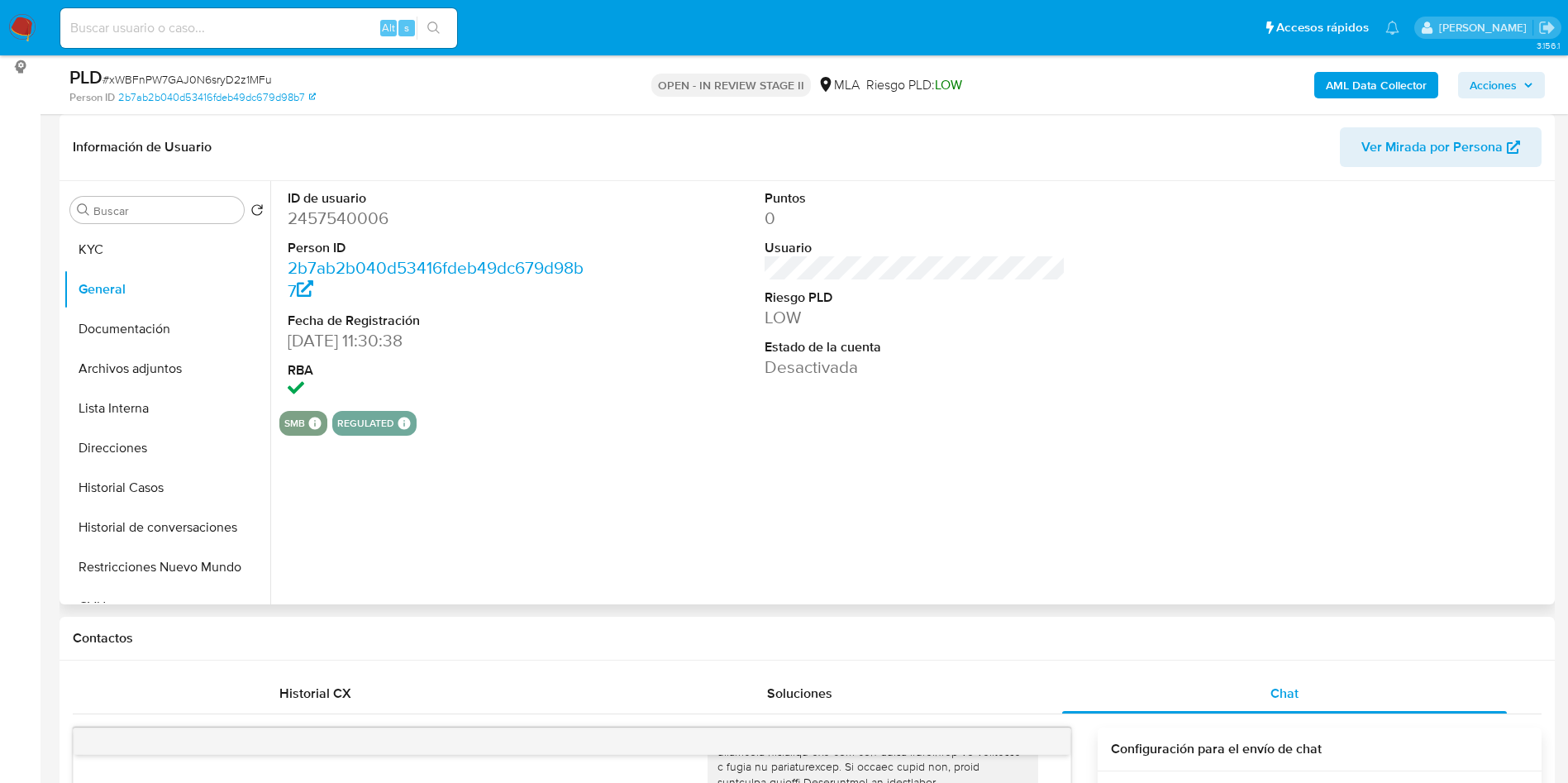
click at [347, 217] on dd "2457540006" at bounding box center [438, 218] width 302 height 23
copy dd "2457540006"
click at [922, 538] on div "ID de usuario 2457540006 Person ID 2b7ab2b040d53416fdeb49dc679d98b7 Fecha de Re…" at bounding box center [910, 392] width 1281 height 423
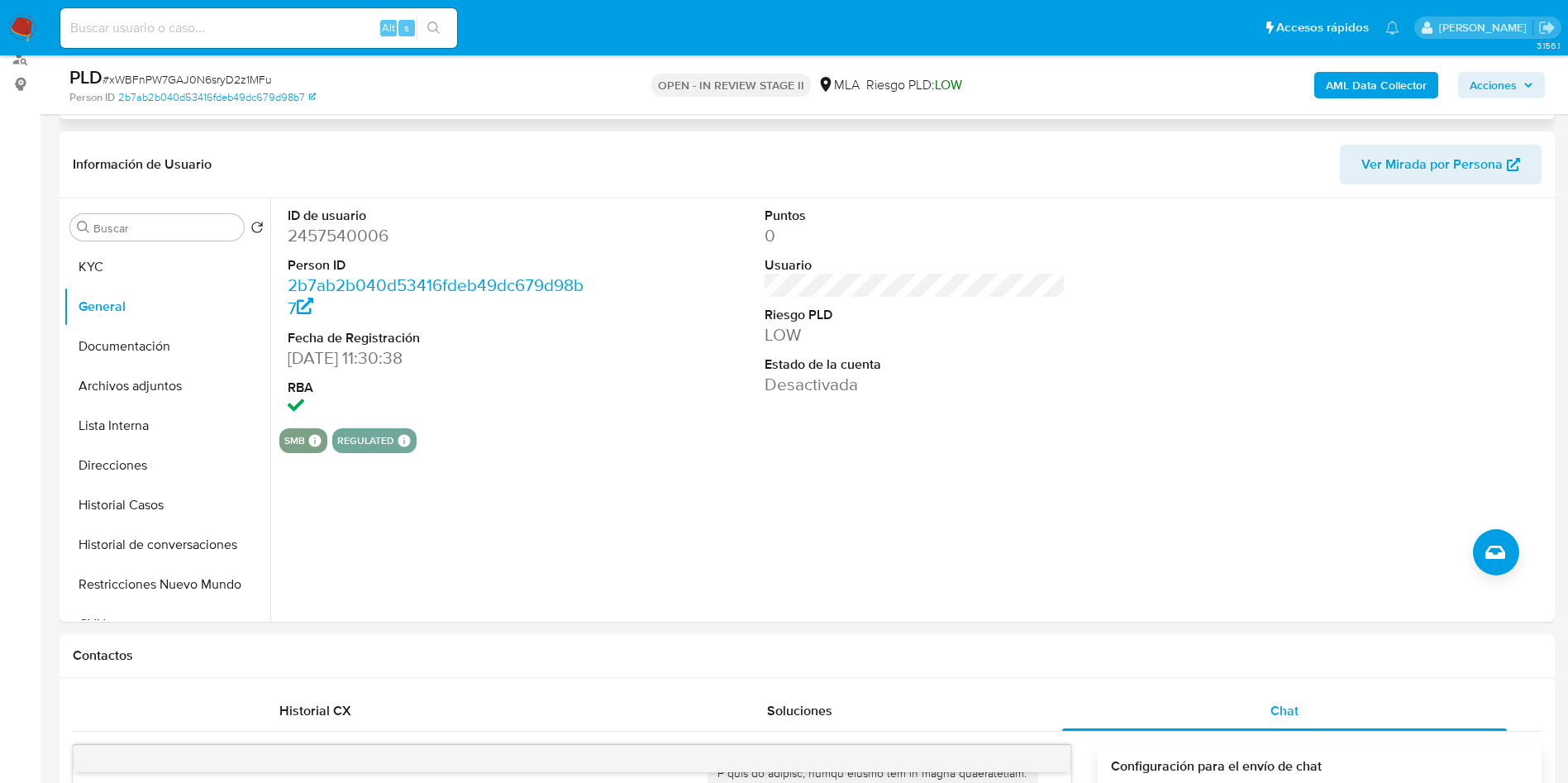
scroll to position [0, 0]
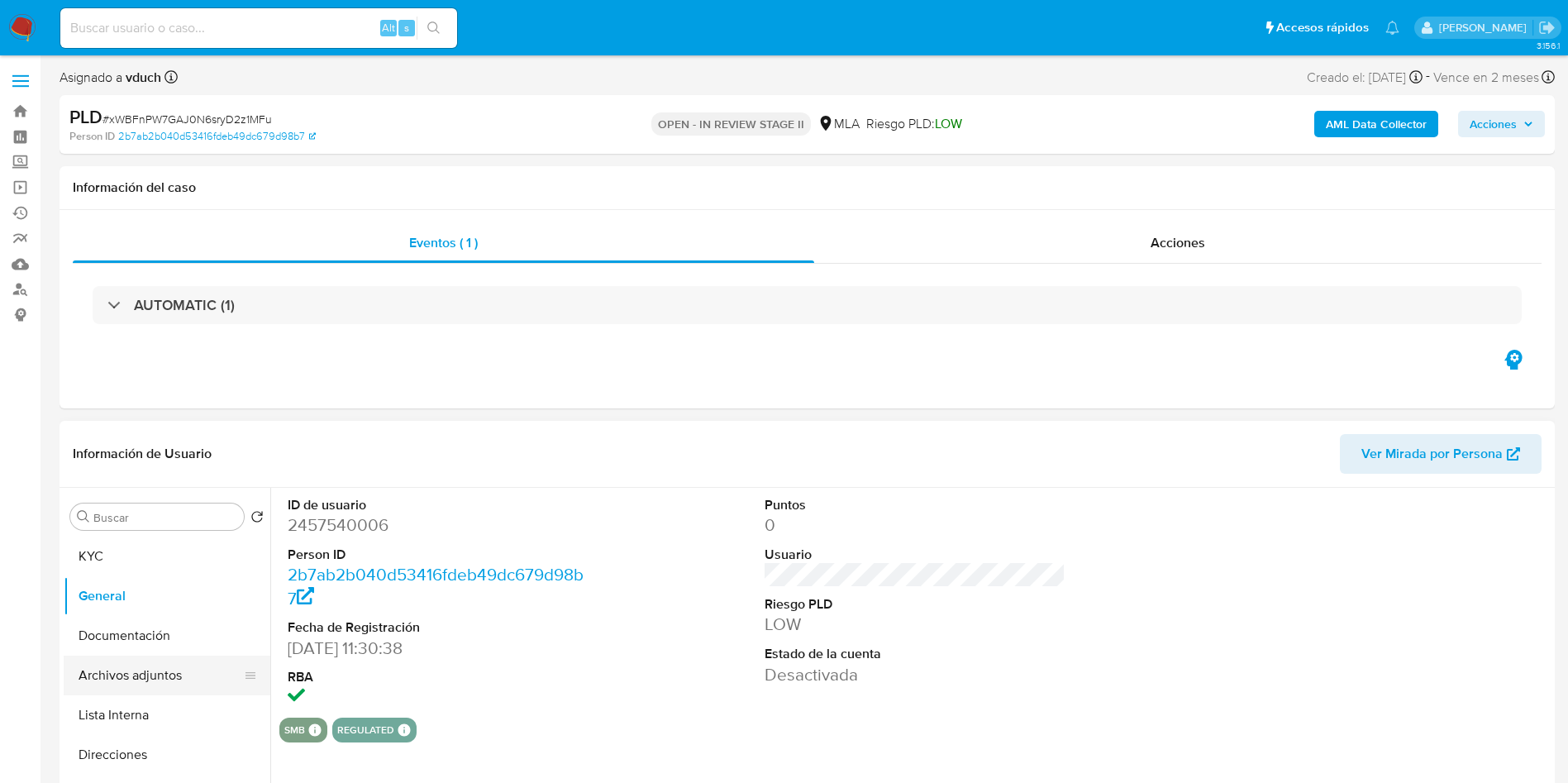
click at [190, 676] on button "Archivos adjuntos" at bounding box center [160, 675] width 194 height 40
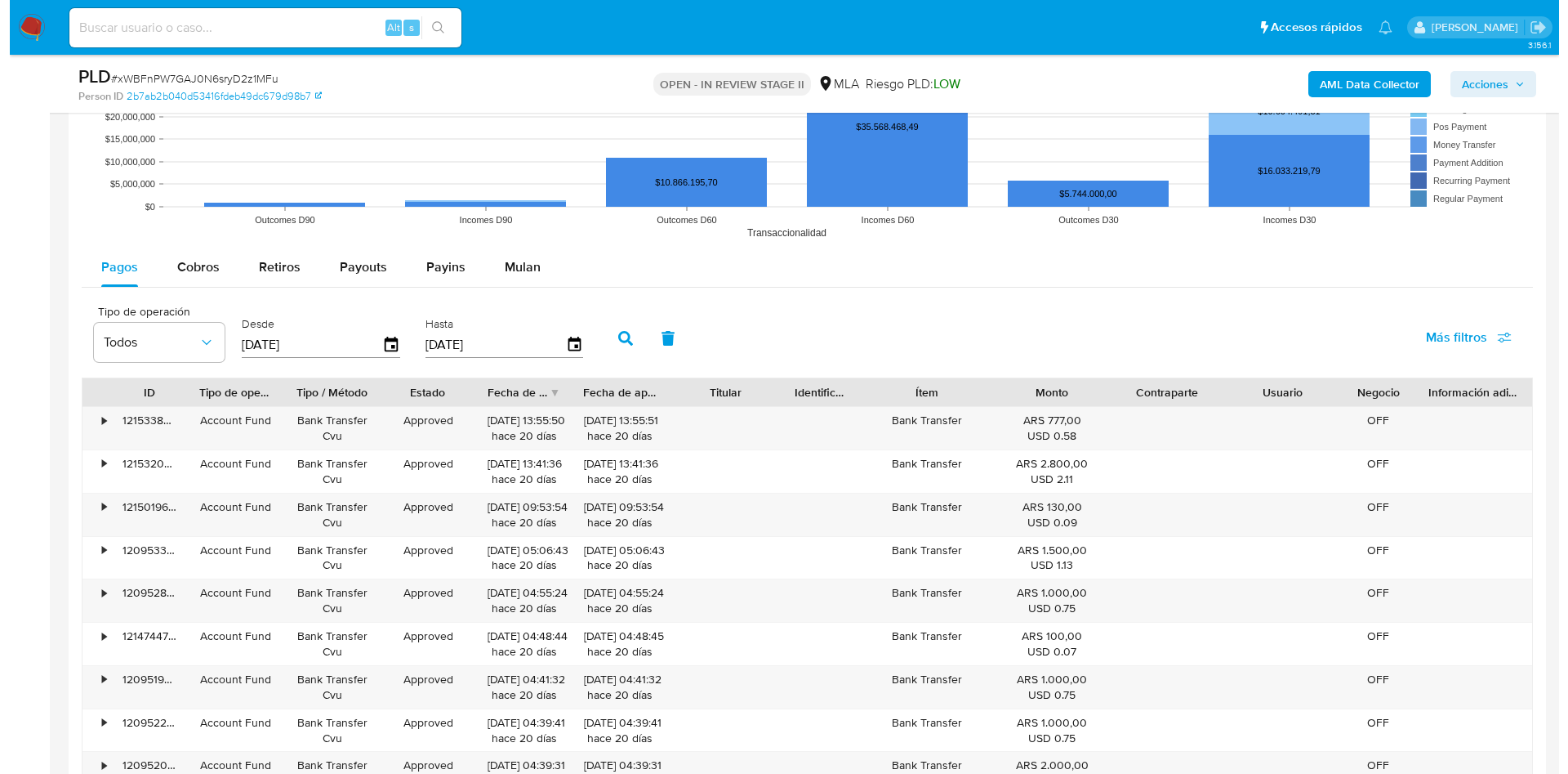
scroll to position [3036, 0]
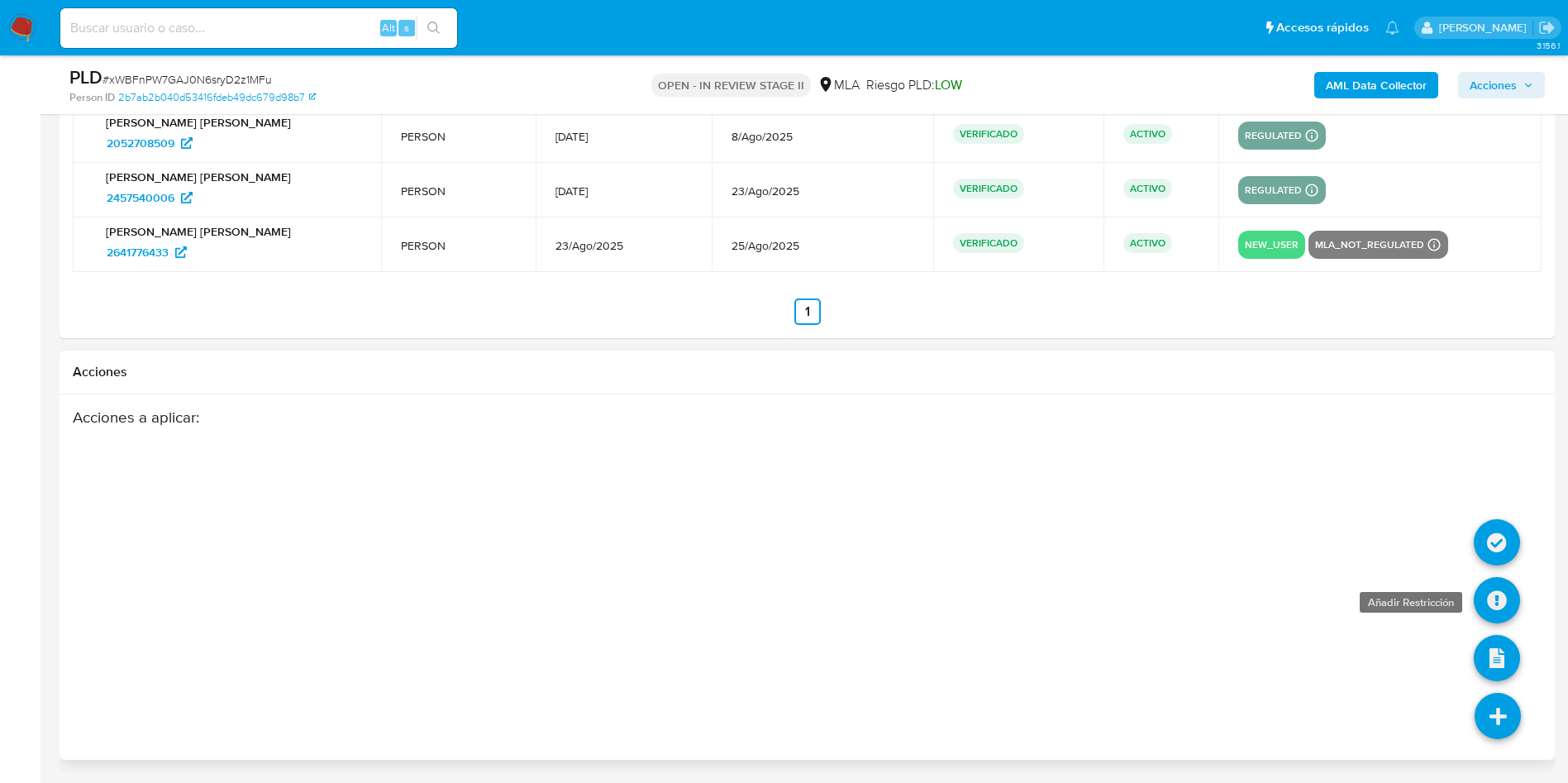
click at [1504, 620] on icon at bounding box center [1498, 600] width 46 height 46
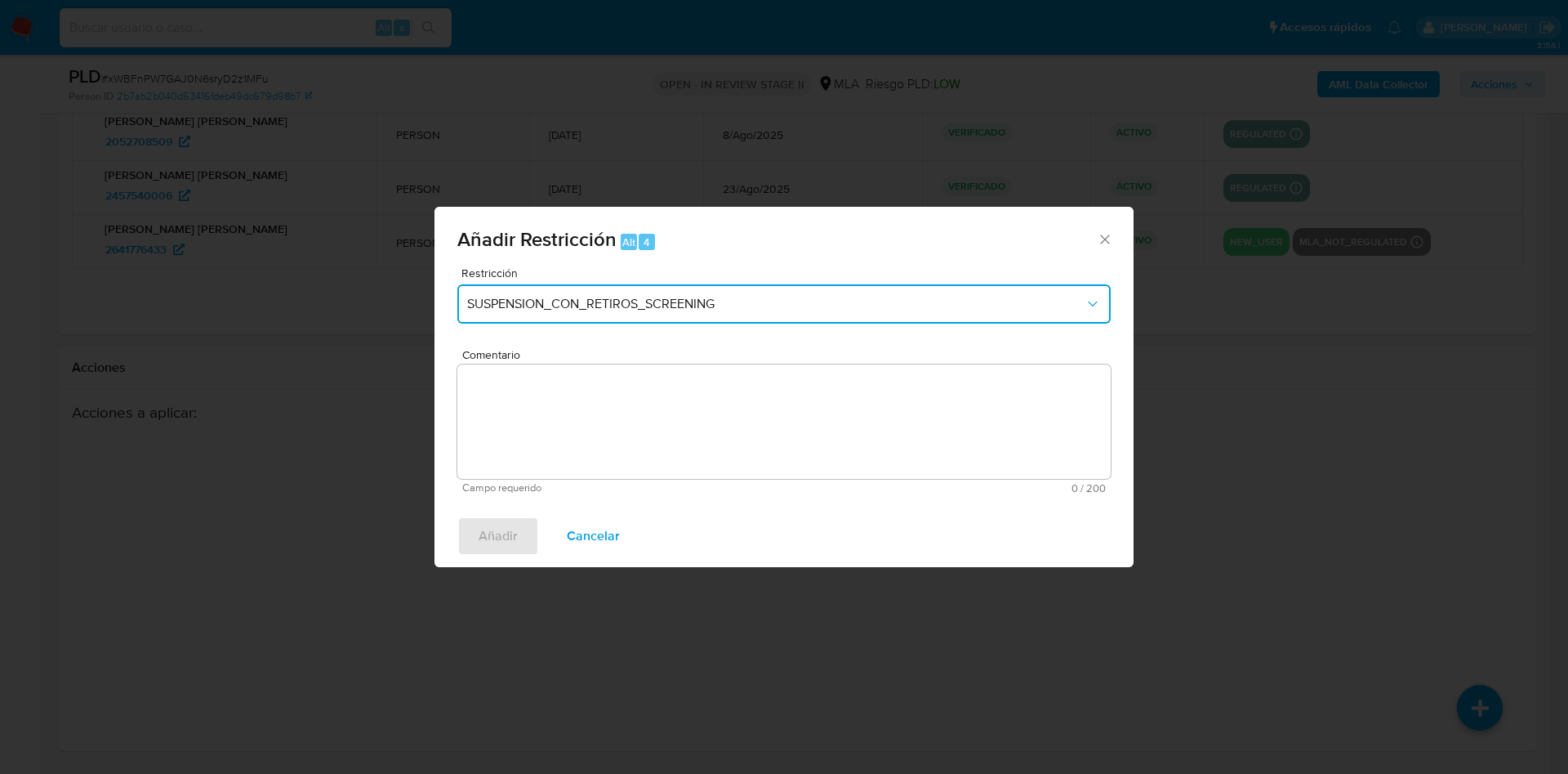
click at [839, 287] on button "SUSPENSION_CON_RETIROS_SCREENING" at bounding box center [784, 303] width 653 height 39
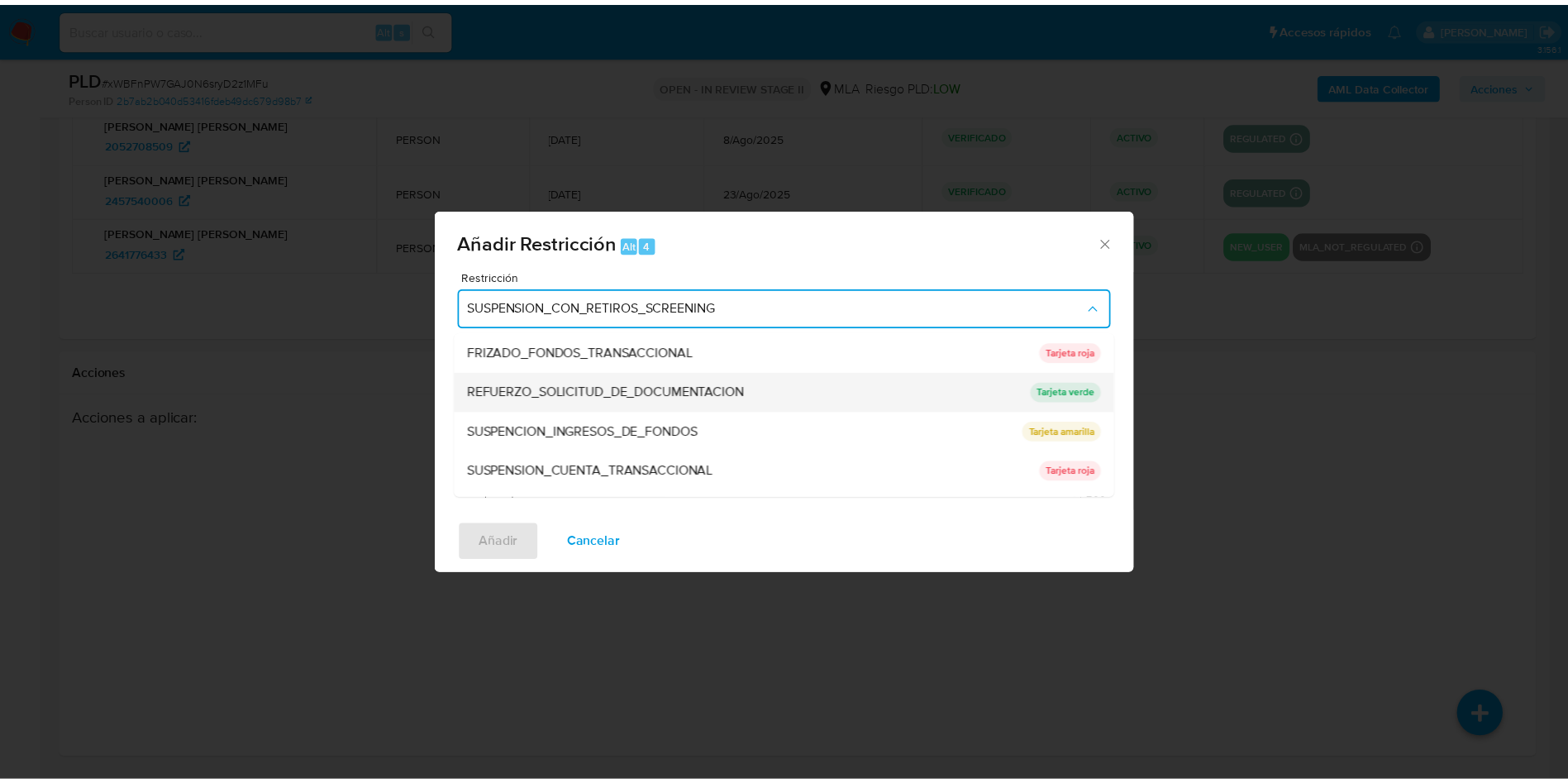
scroll to position [351, 0]
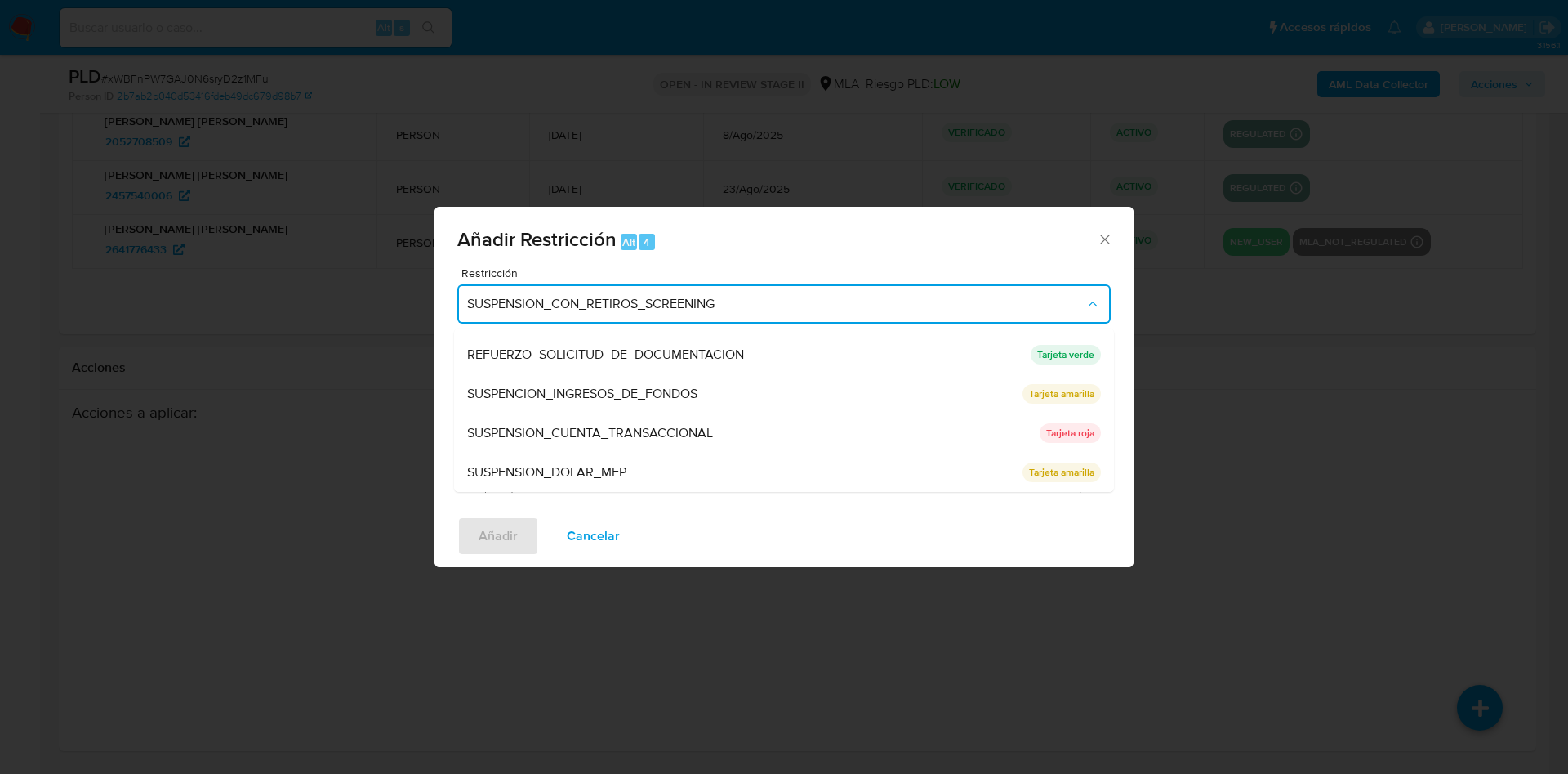
click at [739, 433] on div "SUSPENSION_CUENTA_TRANSACCIONAL" at bounding box center [748, 433] width 563 height 39
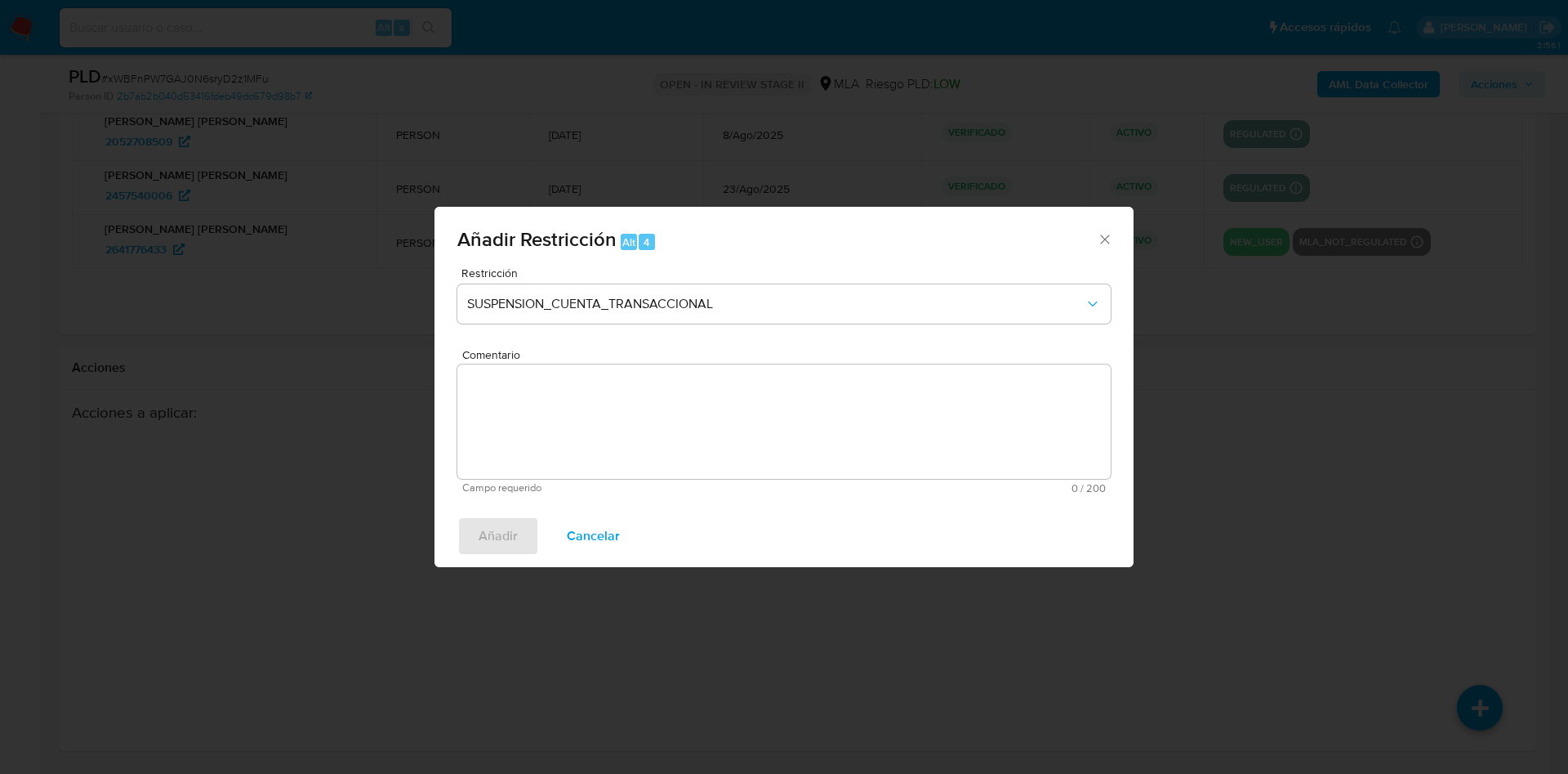
click at [608, 415] on textarea "Comentario" at bounding box center [784, 421] width 653 height 114
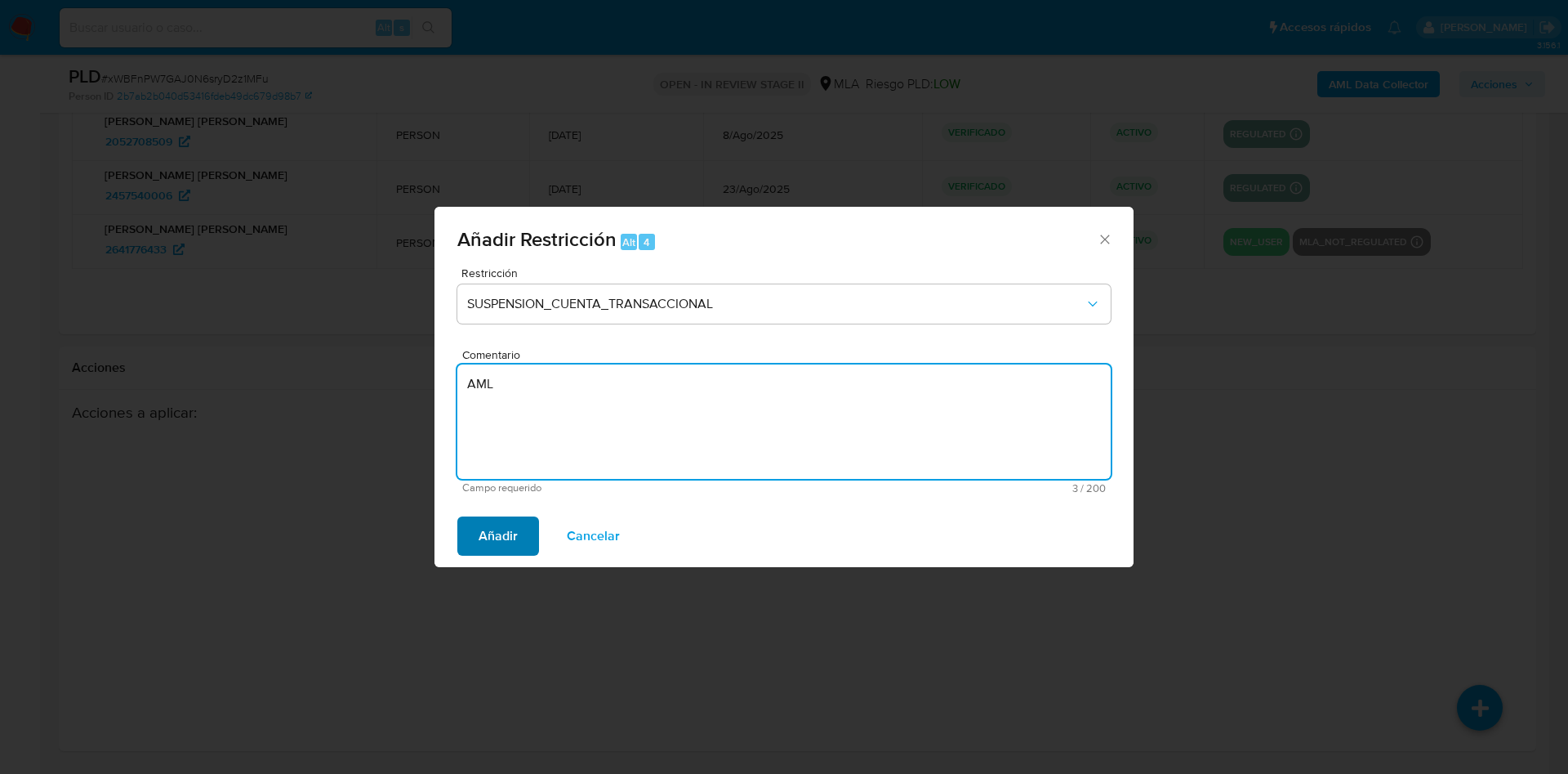
type textarea "AML"
click at [483, 519] on span "Añadir" at bounding box center [497, 537] width 39 height 36
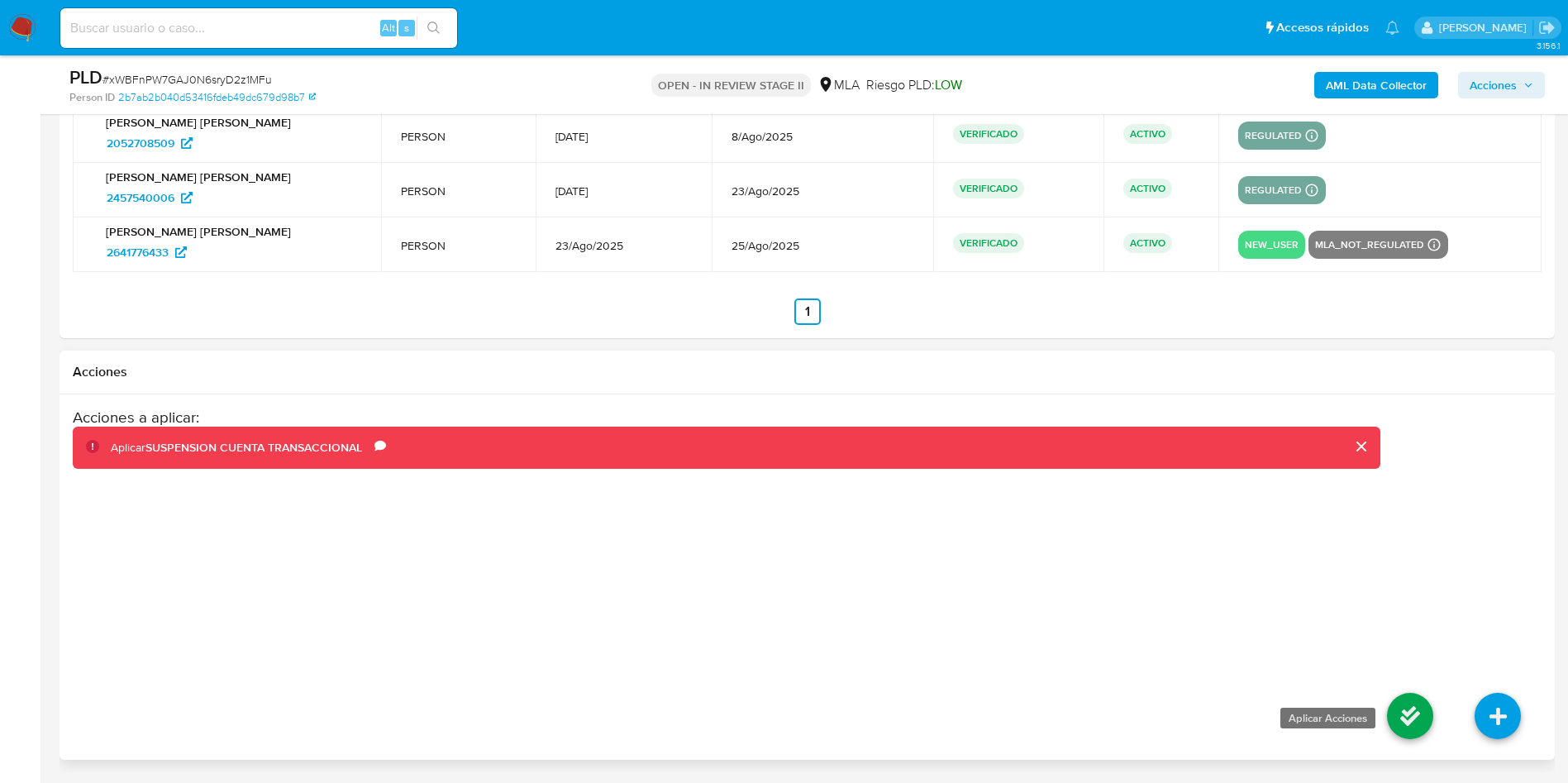
click at [1391, 720] on icon at bounding box center [1411, 716] width 46 height 46
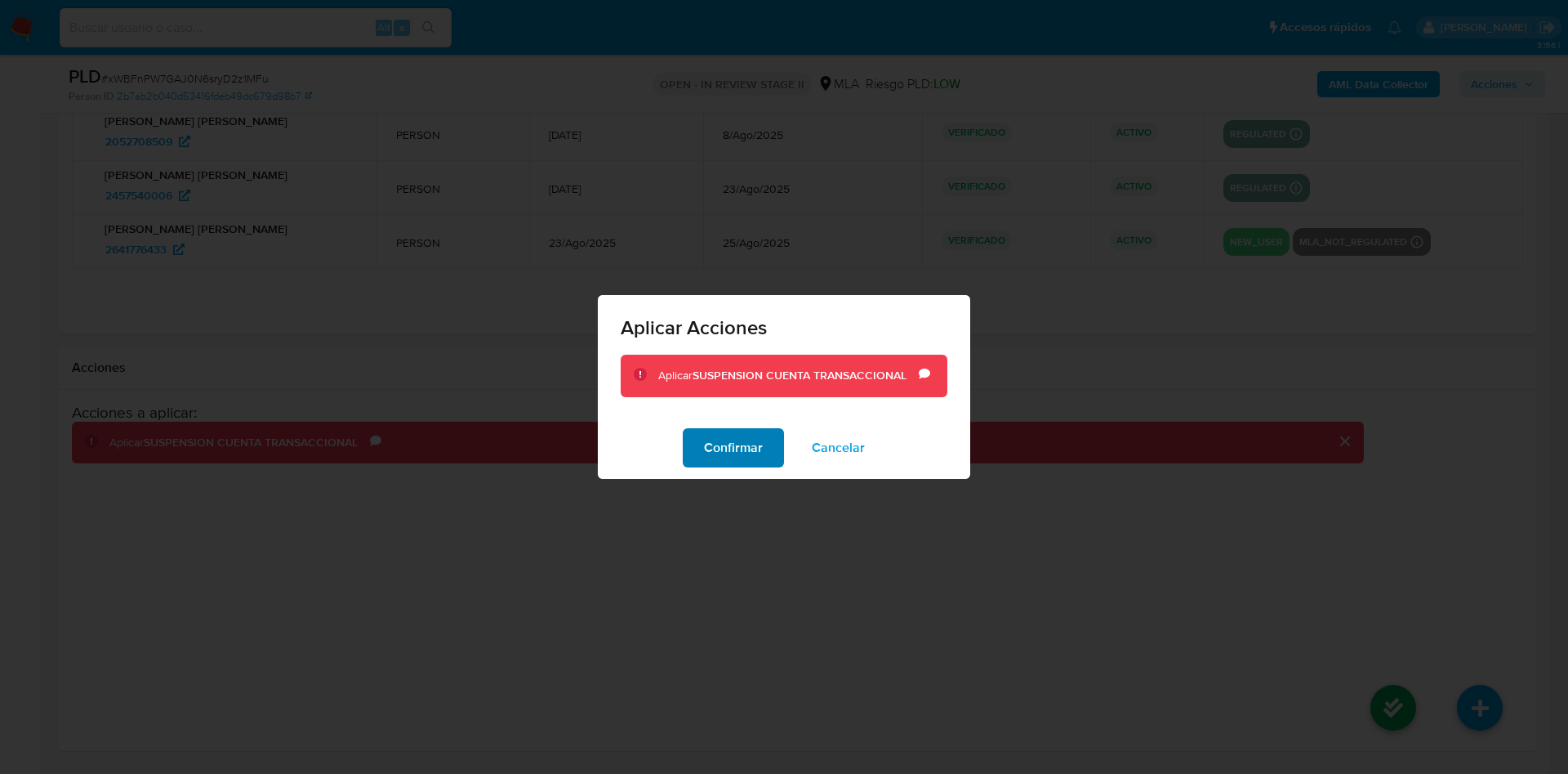
click at [747, 464] on span "Confirmar" at bounding box center [734, 448] width 59 height 36
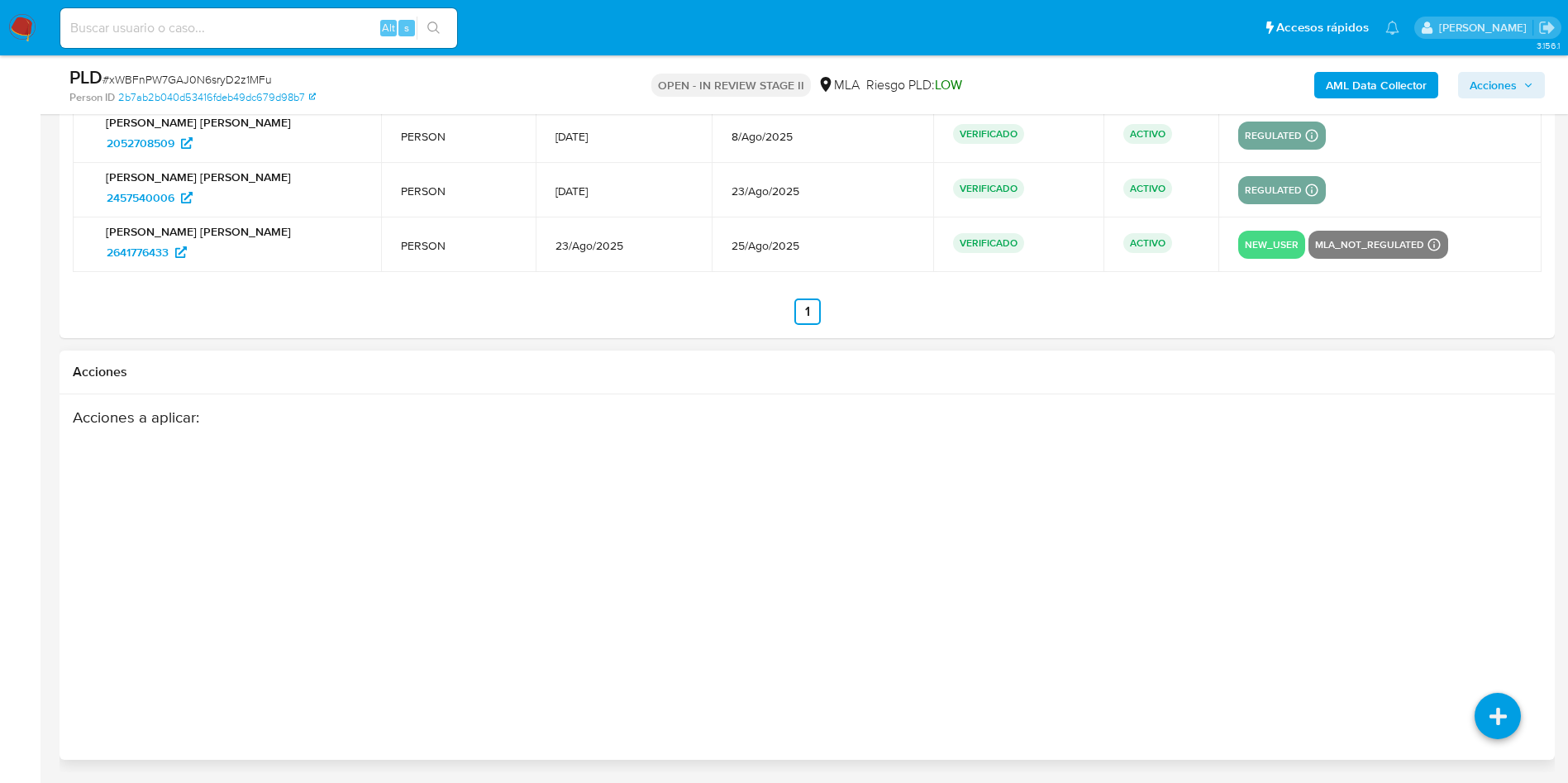
click at [503, 546] on div "Acciones a aplicar :" at bounding box center [726, 540] width 1308 height 264
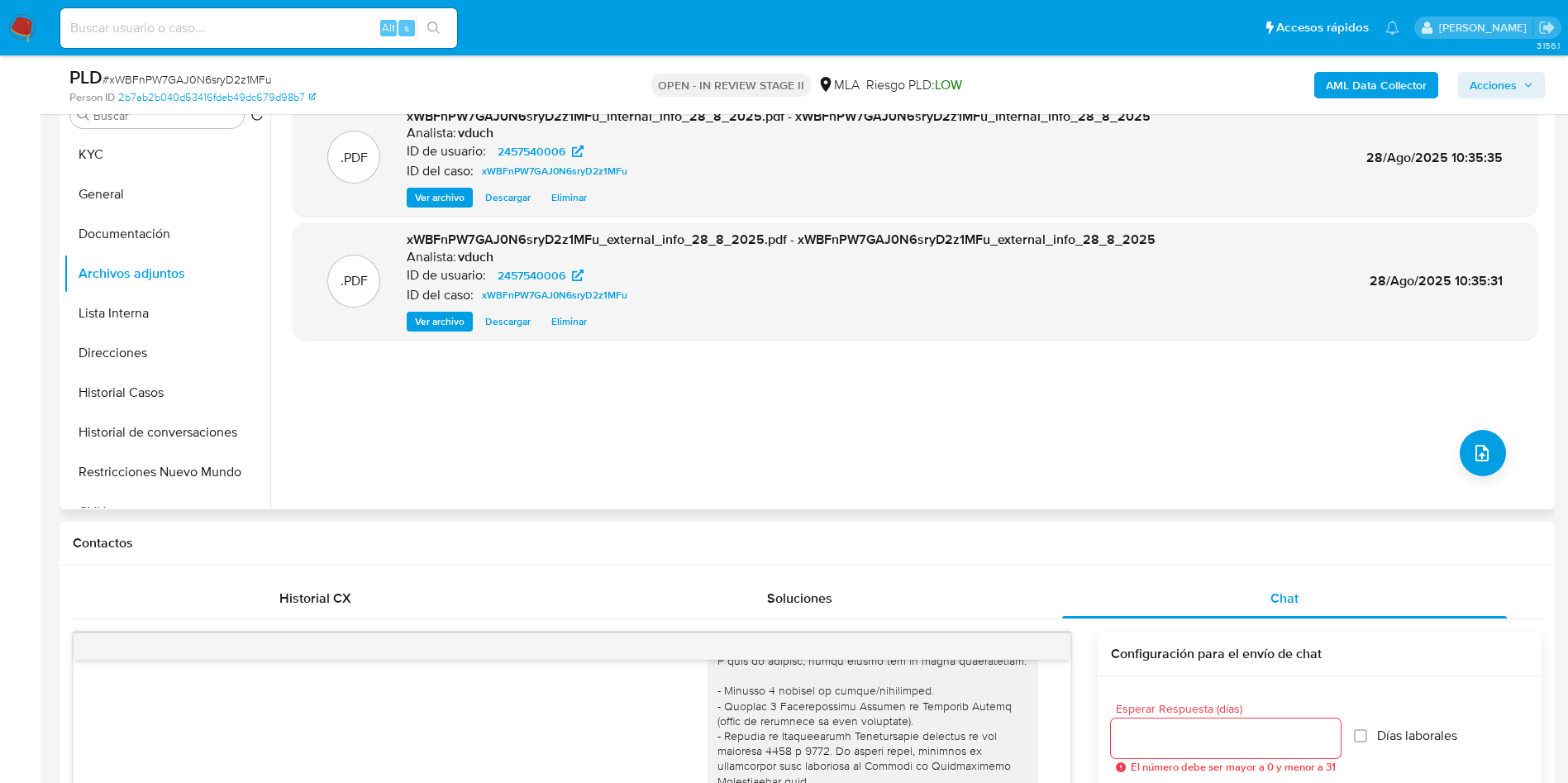
scroll to position [219, 0]
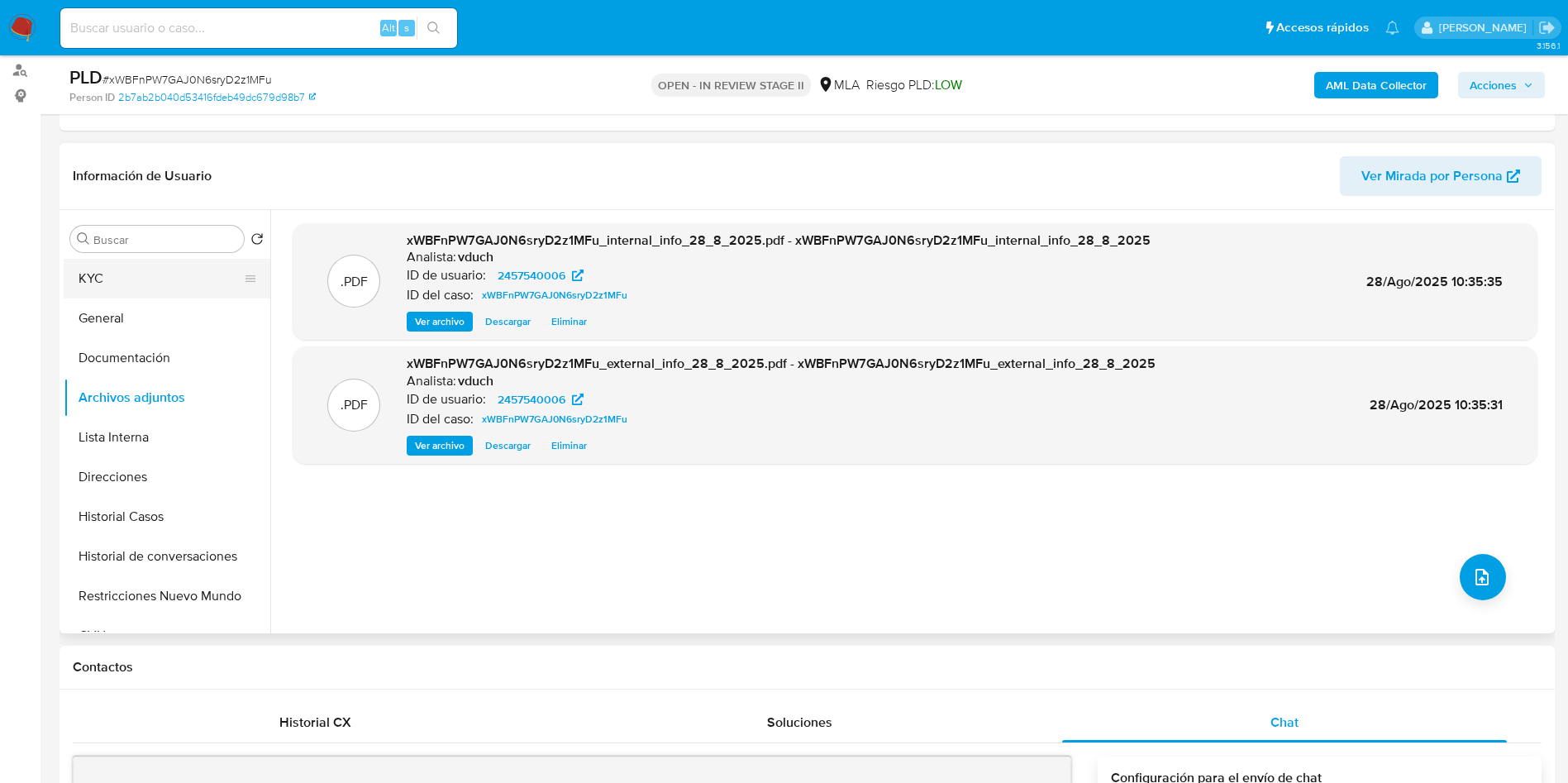
click at [205, 279] on button "KYC" at bounding box center [160, 278] width 194 height 40
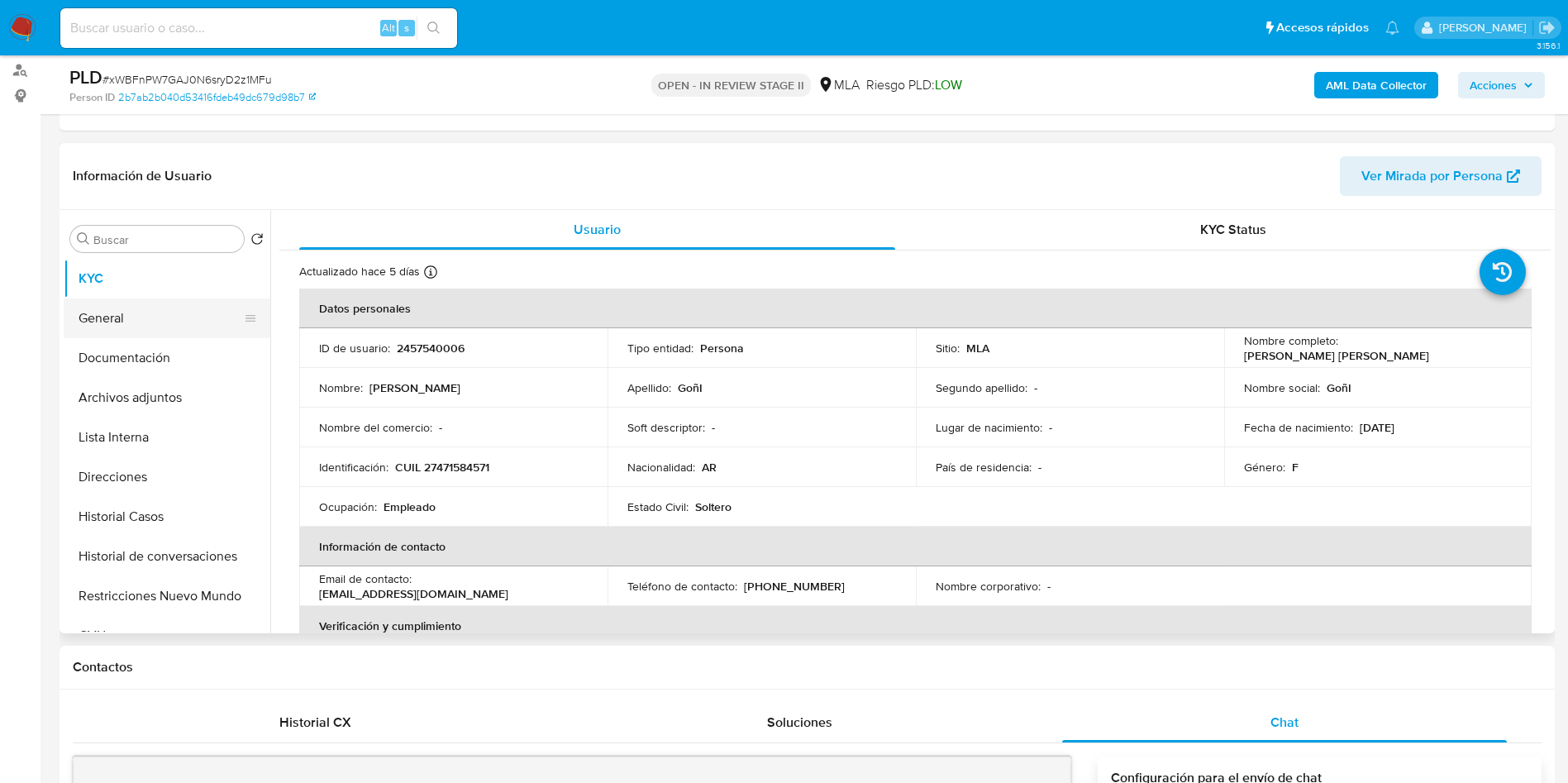
click at [154, 316] on button "General" at bounding box center [160, 318] width 194 height 40
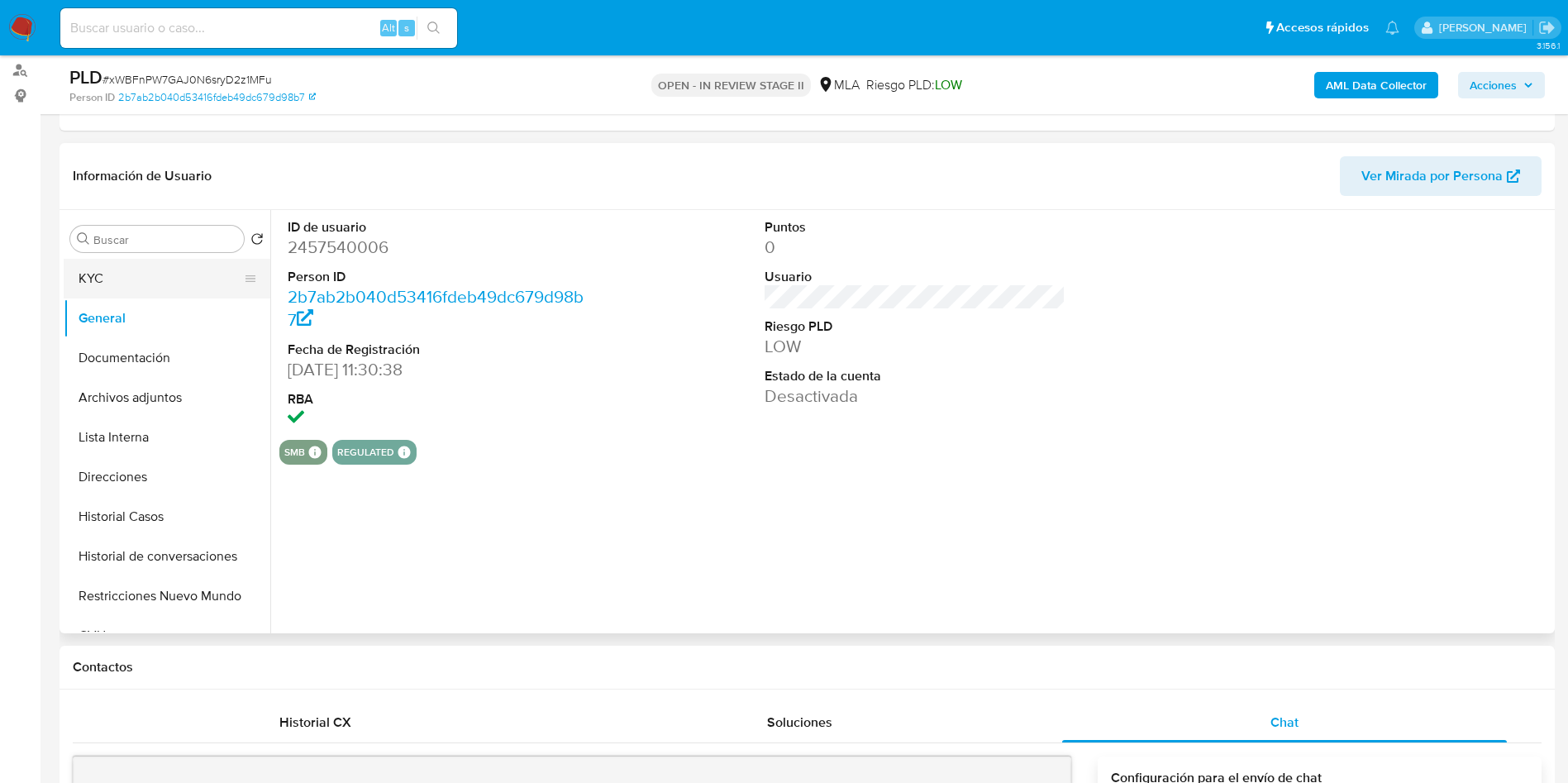
drag, startPoint x: 156, startPoint y: 355, endPoint x: 237, endPoint y: 258, distance: 126.4
click at [156, 354] on button "Documentación" at bounding box center [167, 358] width 206 height 40
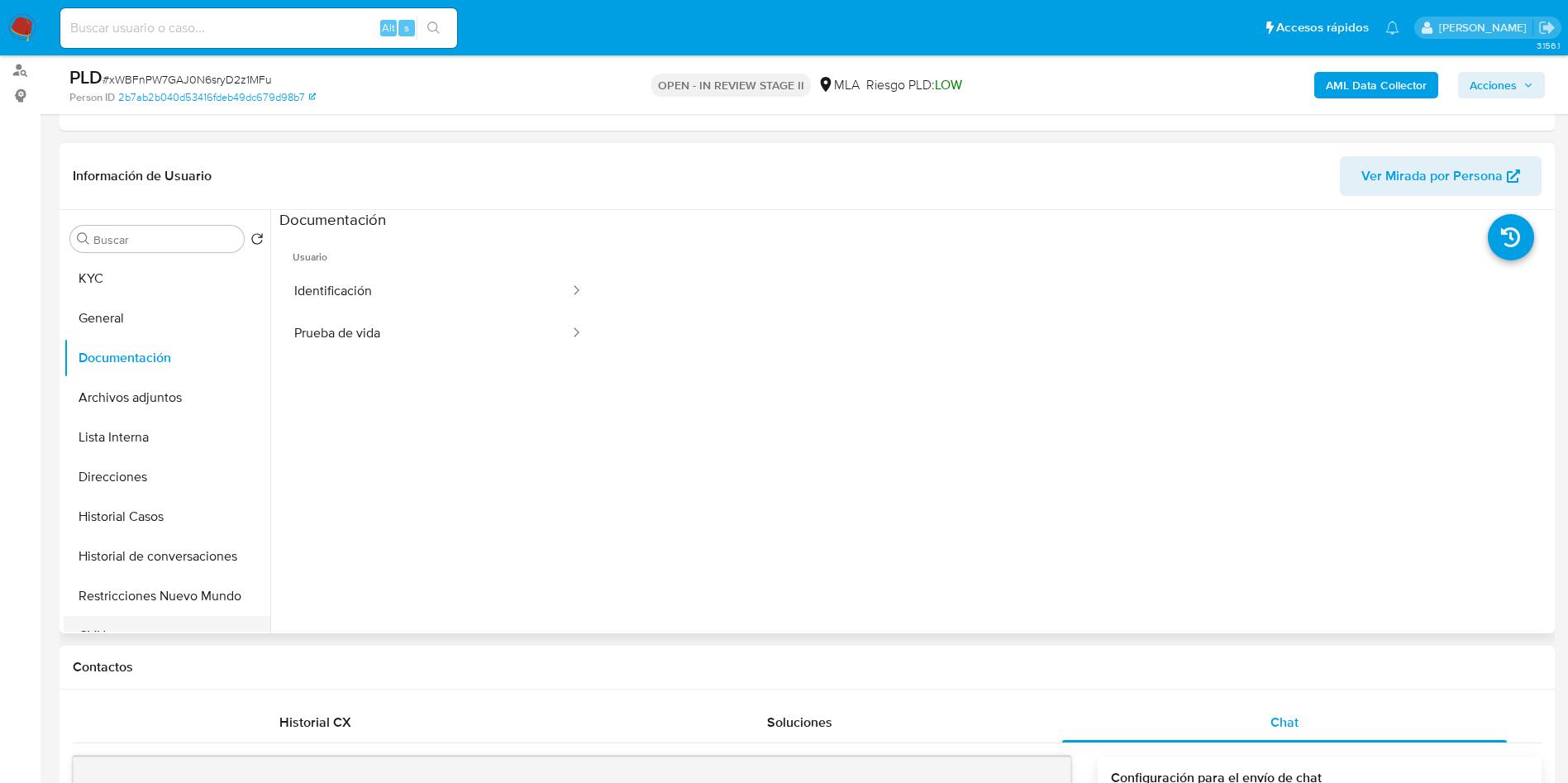
scroll to position [124, 0]
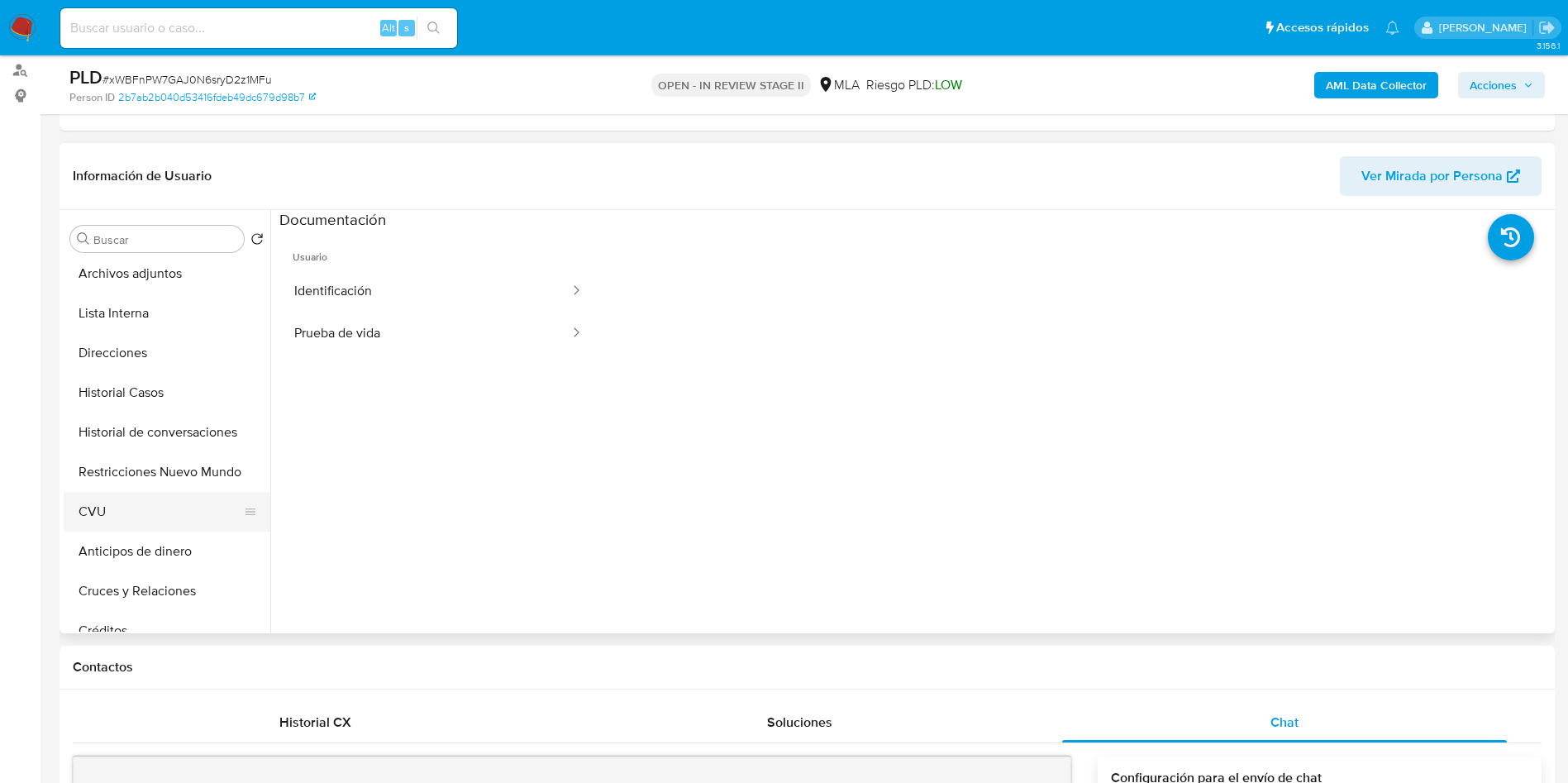
drag, startPoint x: 136, startPoint y: 535, endPoint x: 142, endPoint y: 527, distance: 10.0
click at [136, 535] on button "Anticipos de dinero" at bounding box center [167, 551] width 206 height 40
click at [142, 520] on button "CVU" at bounding box center [160, 511] width 194 height 40
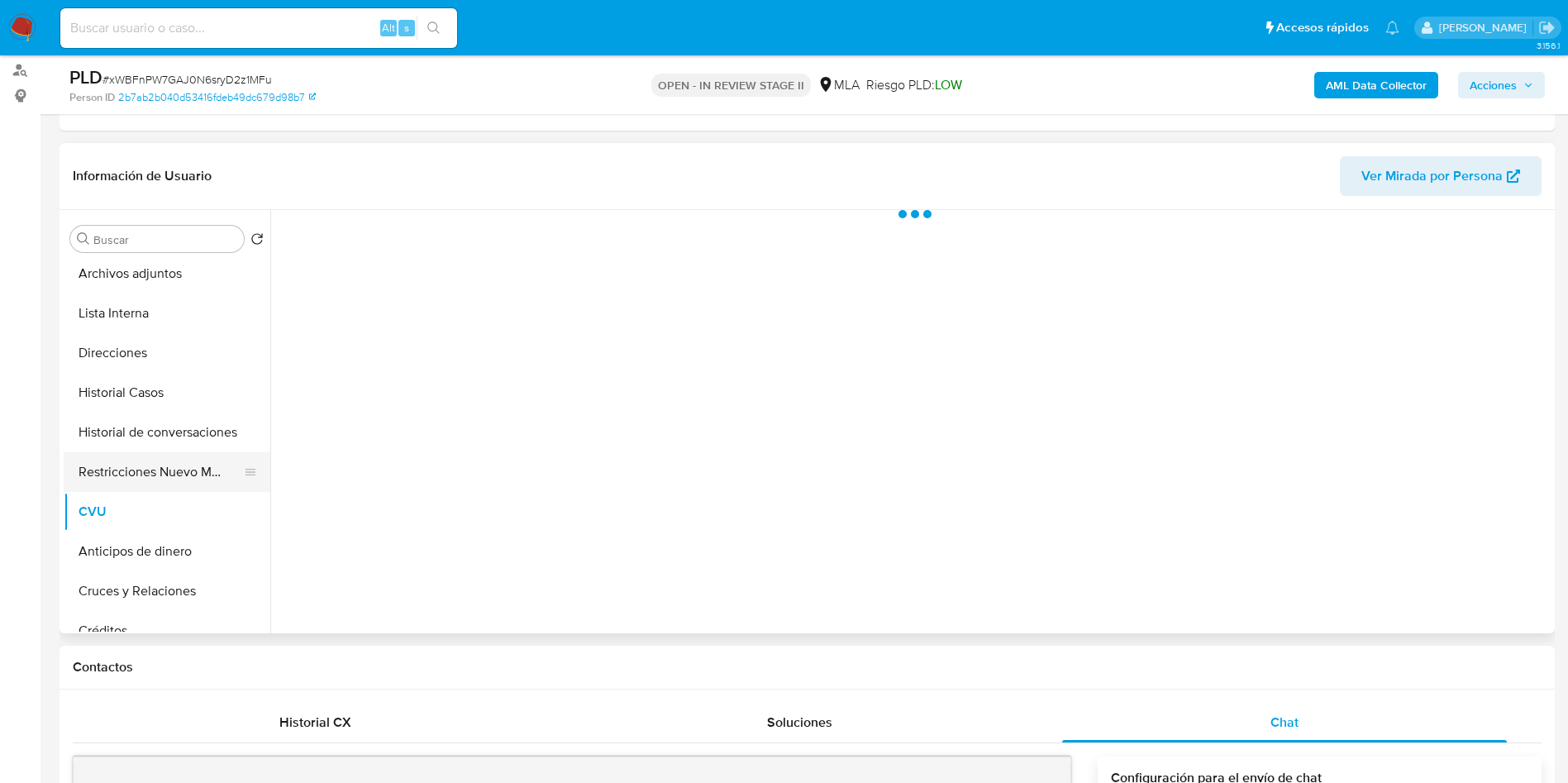
click at [157, 487] on button "Restricciones Nuevo Mundo" at bounding box center [160, 472] width 194 height 40
click at [113, 522] on button "CVU" at bounding box center [160, 511] width 194 height 40
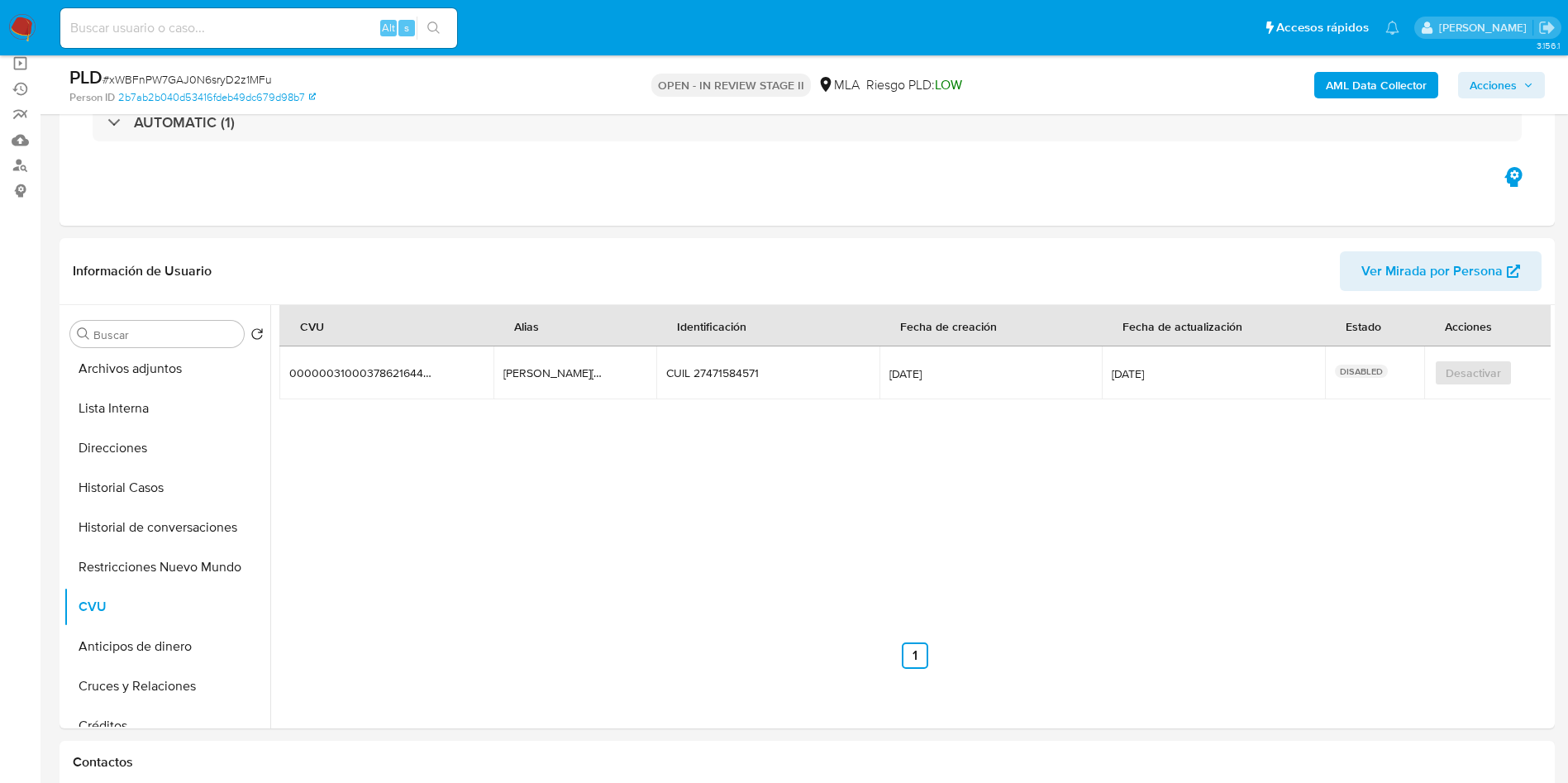
click at [1503, 85] on span "Acciones" at bounding box center [1493, 85] width 47 height 26
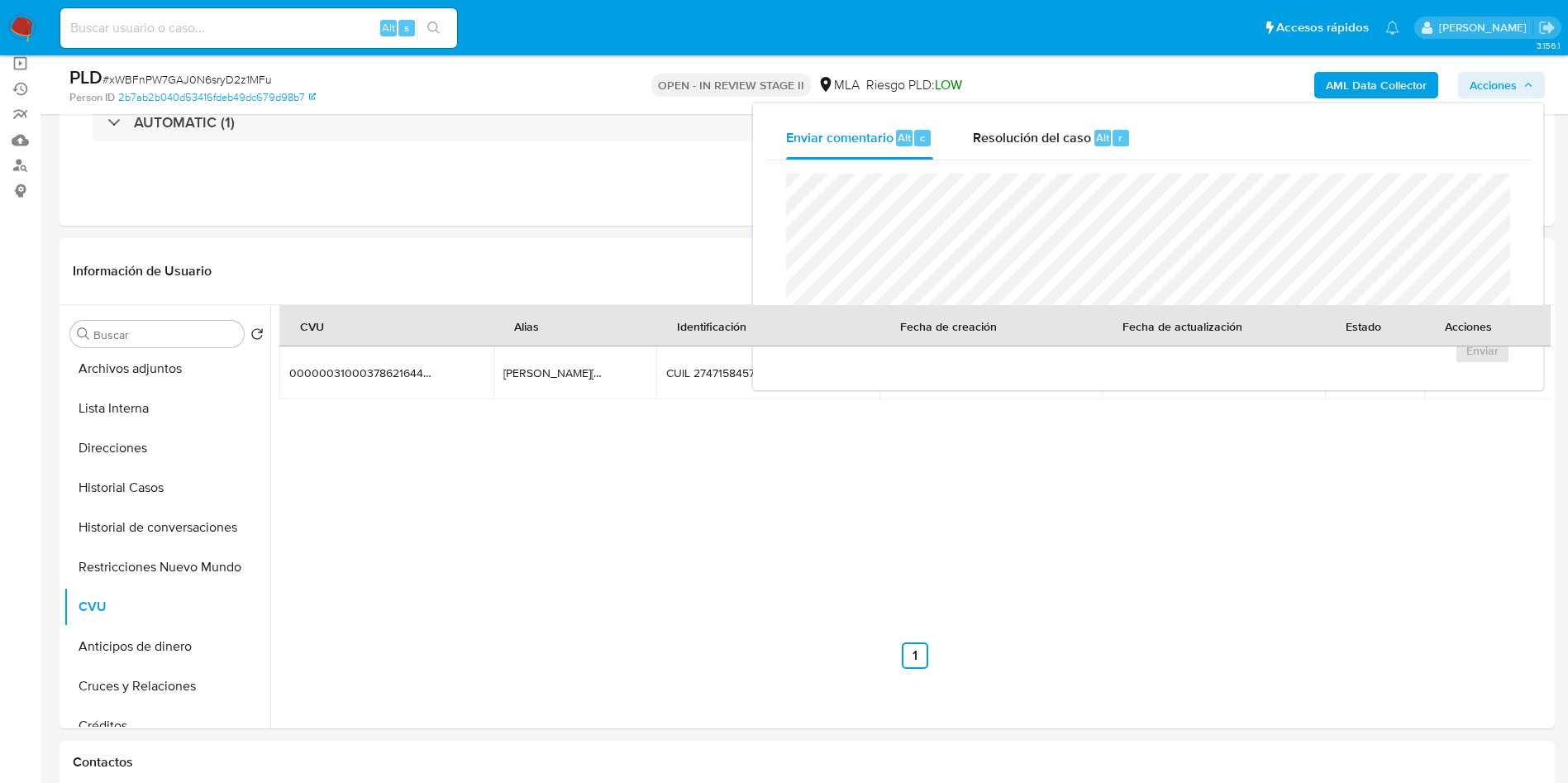
click at [1159, 161] on div "Enviar" at bounding box center [1149, 268] width 764 height 217
click at [1087, 135] on span "Resolución del caso" at bounding box center [1032, 137] width 119 height 19
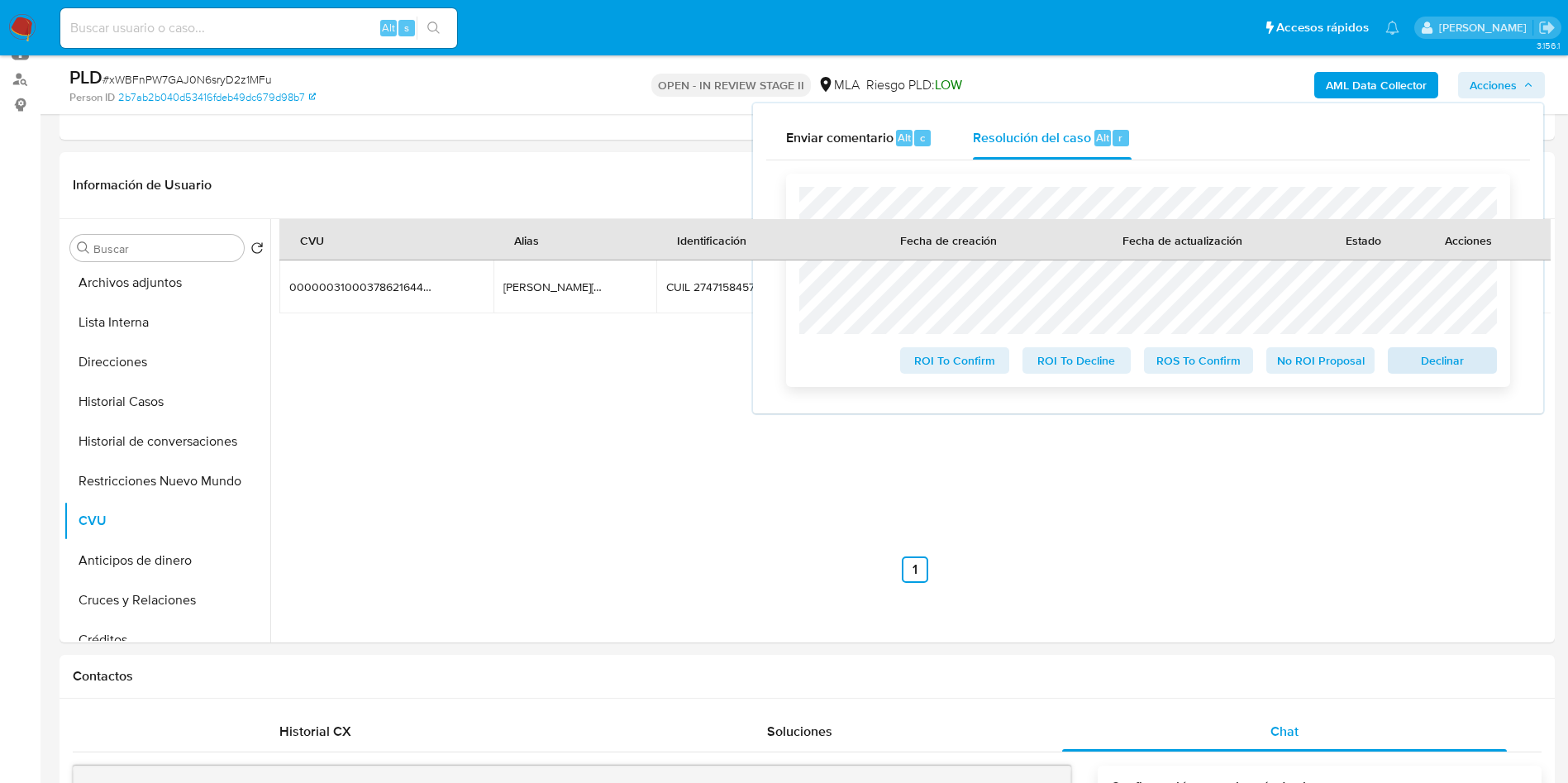
scroll to position [248, 0]
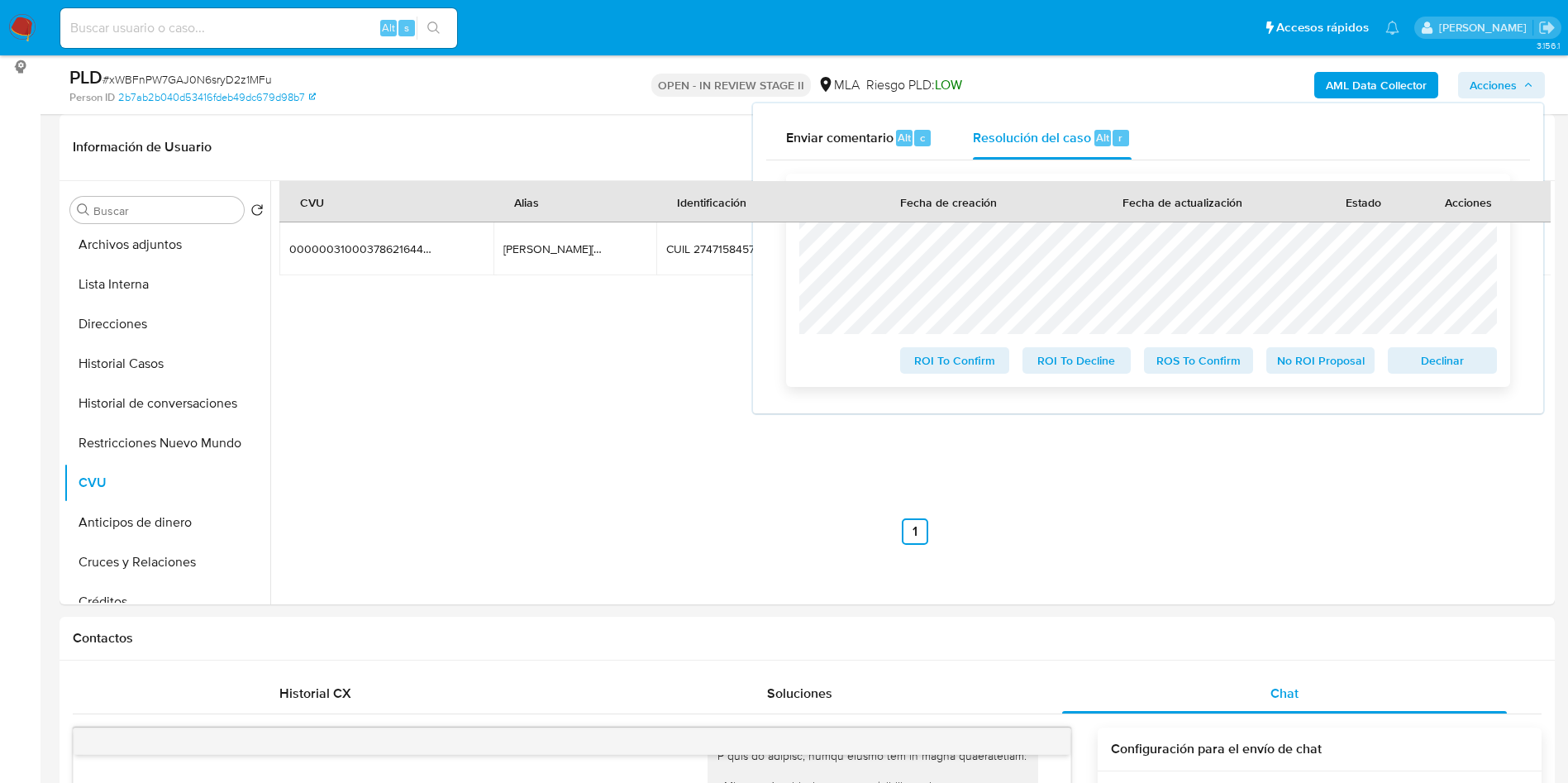
click at [1444, 364] on span "Declinar" at bounding box center [1443, 361] width 86 height 23
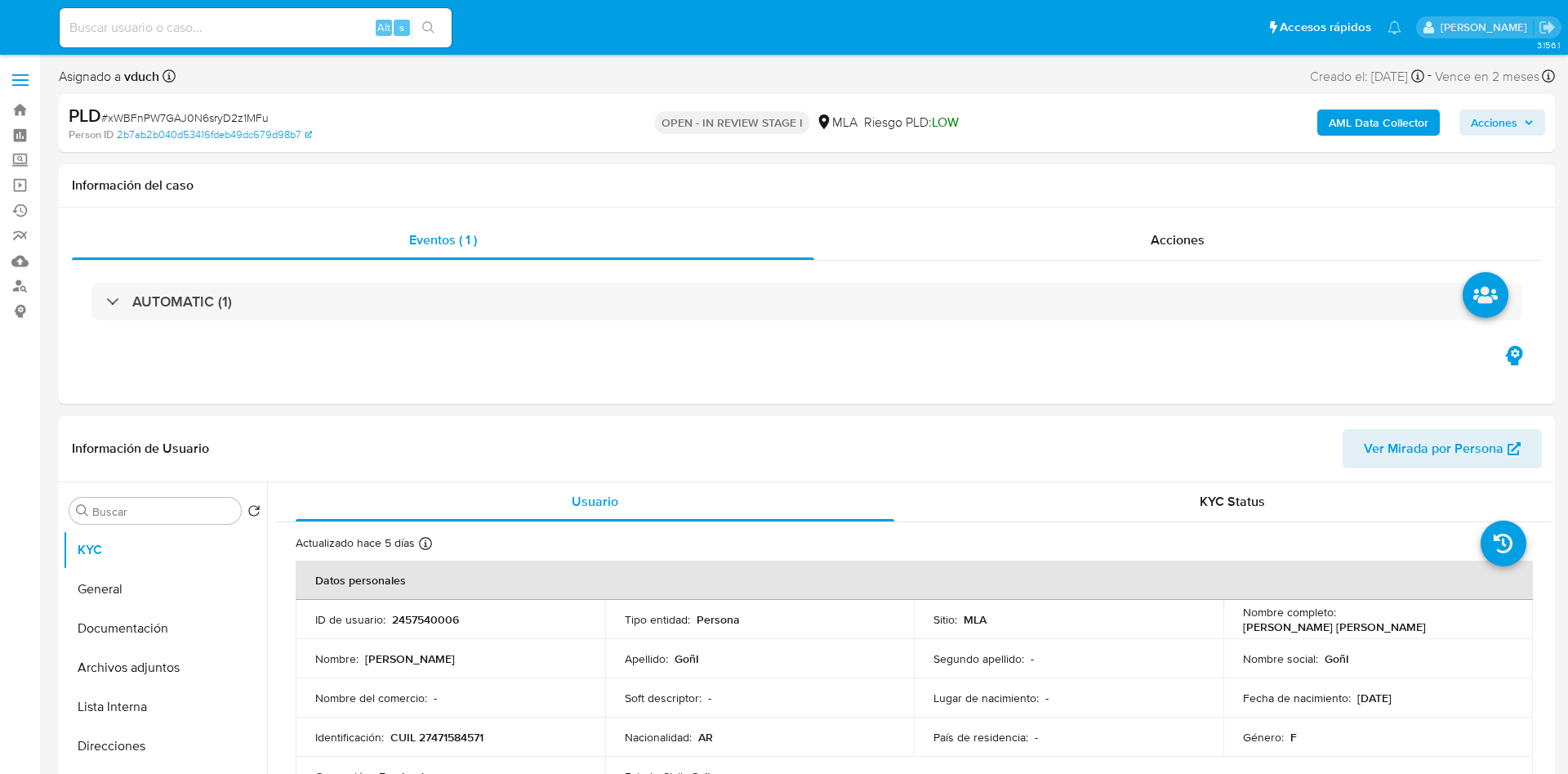
select select "10"
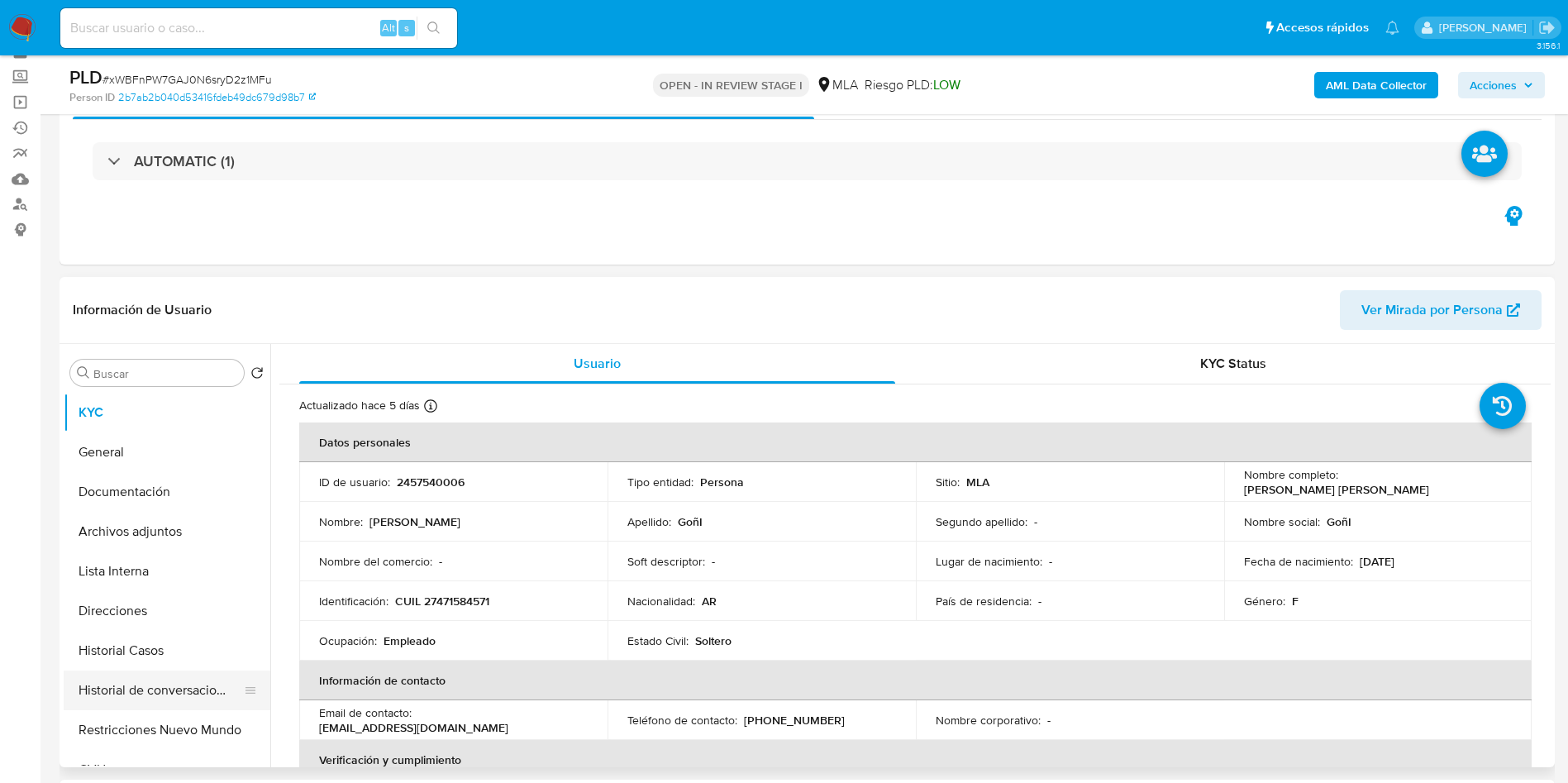
scroll to position [124, 0]
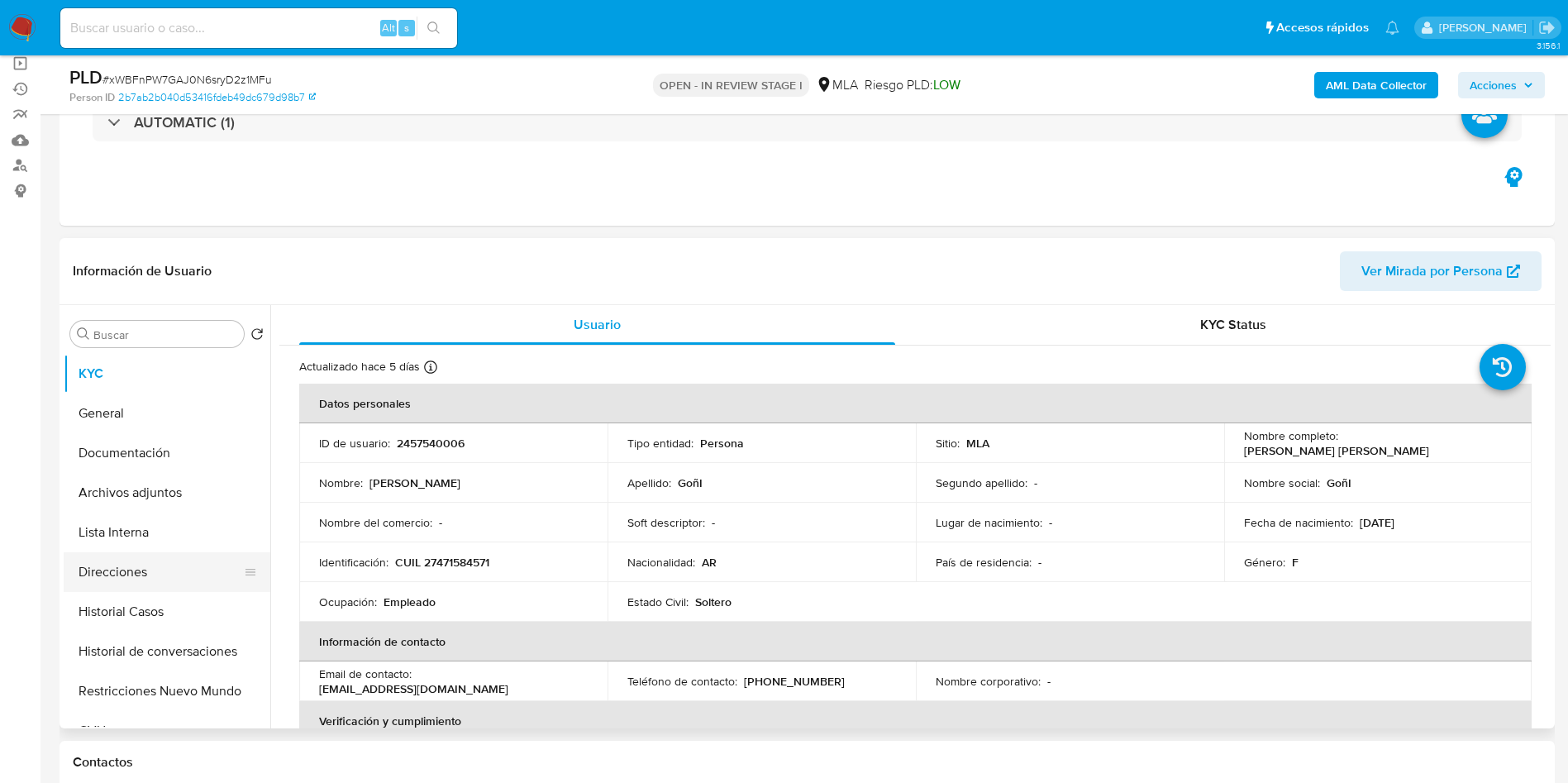
click at [167, 566] on button "Direcciones" at bounding box center [160, 572] width 194 height 40
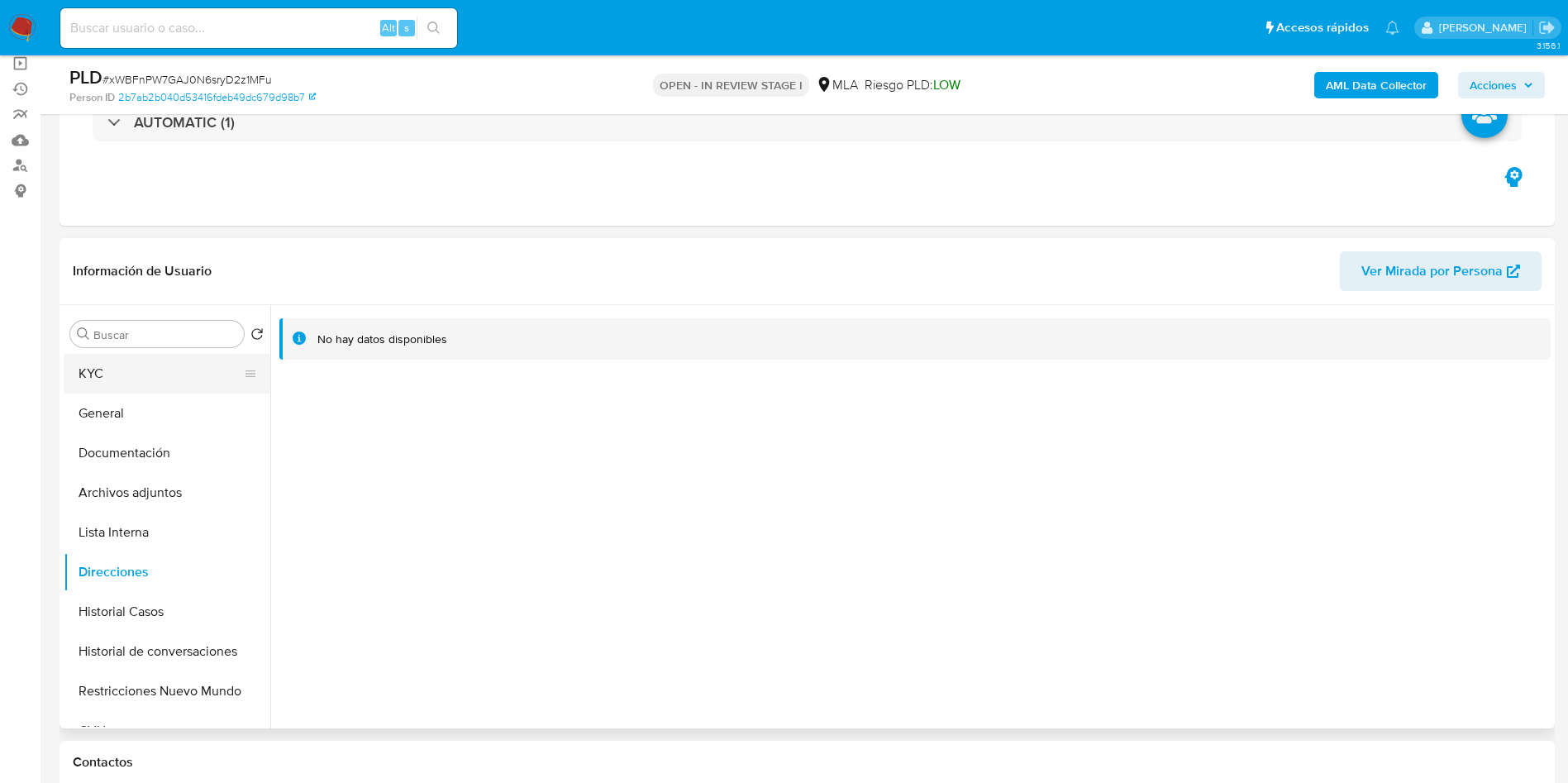
click at [175, 382] on button "KYC" at bounding box center [160, 373] width 194 height 40
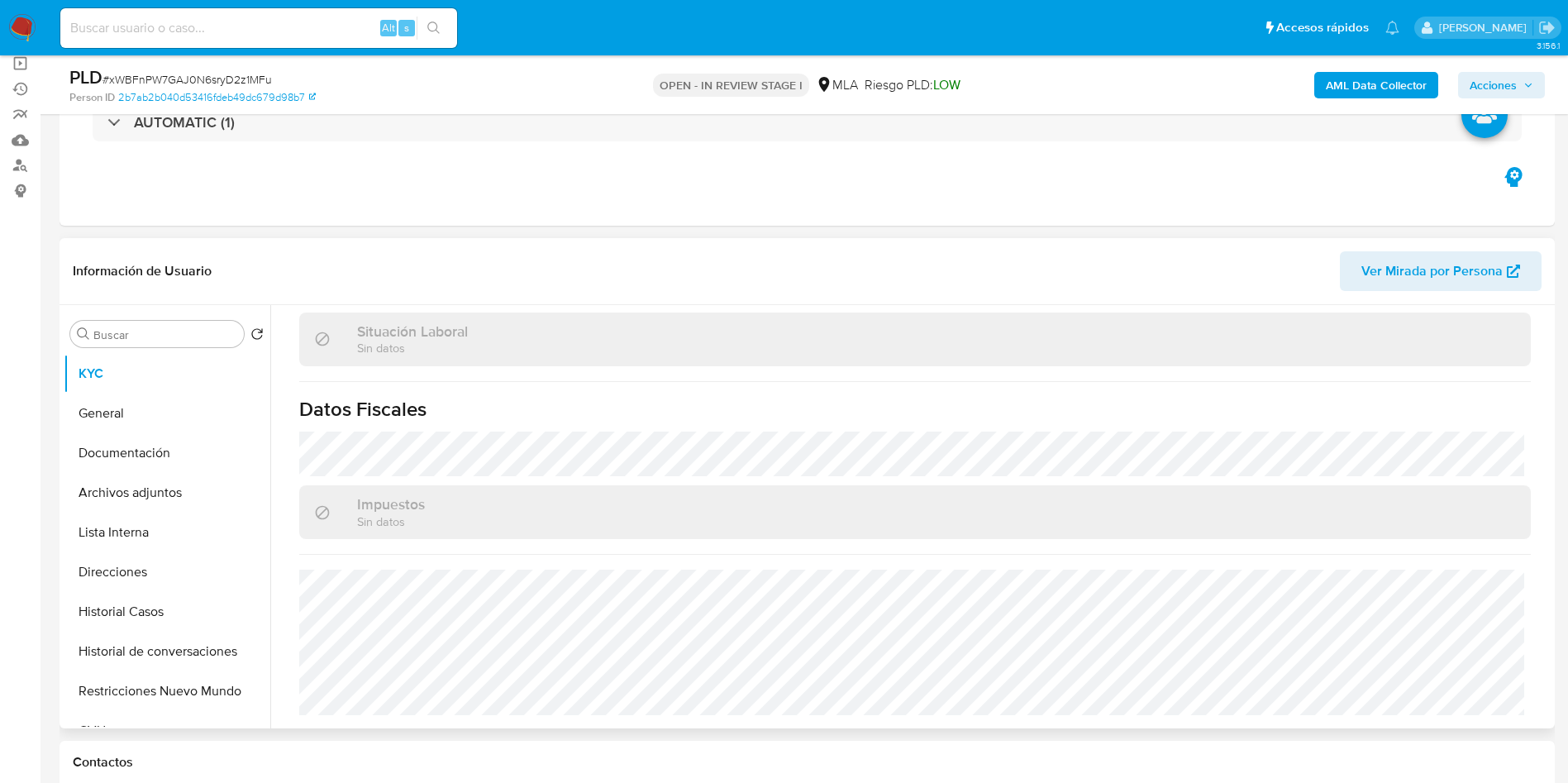
scroll to position [855, 0]
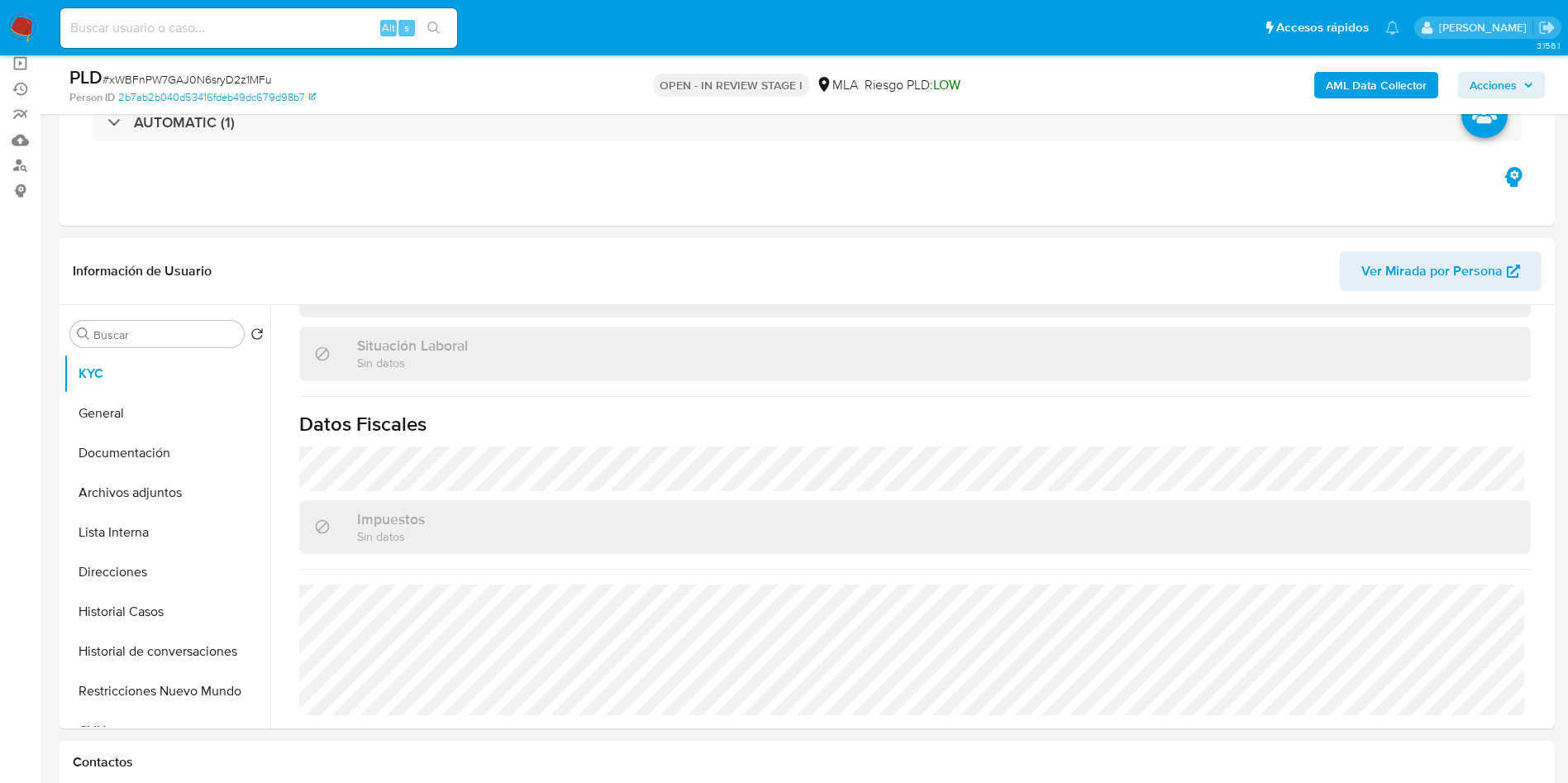
click at [833, 744] on div "Contactos" at bounding box center [807, 762] width 1496 height 43
click at [165, 431] on button "General" at bounding box center [160, 413] width 194 height 40
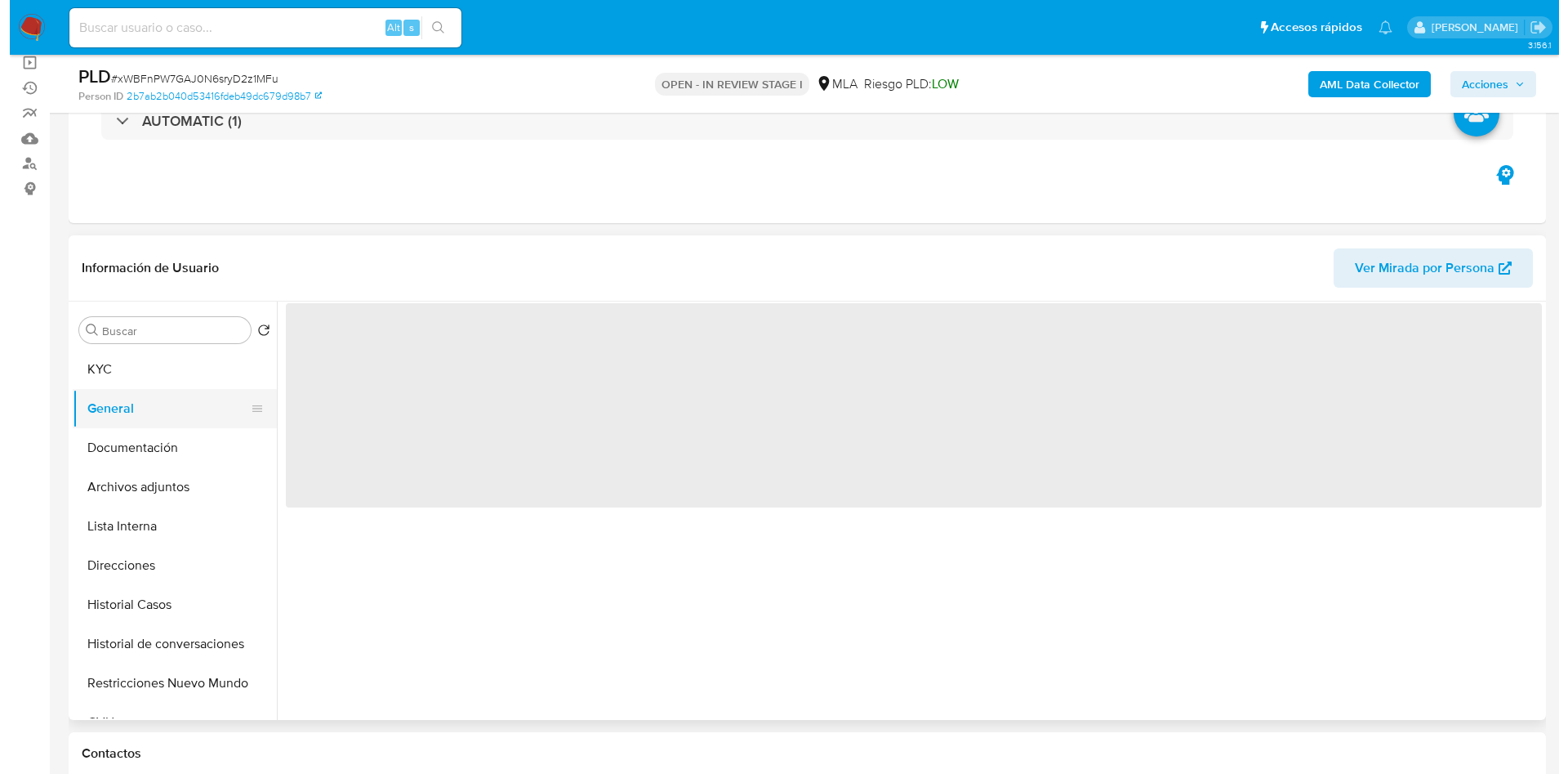
scroll to position [0, 0]
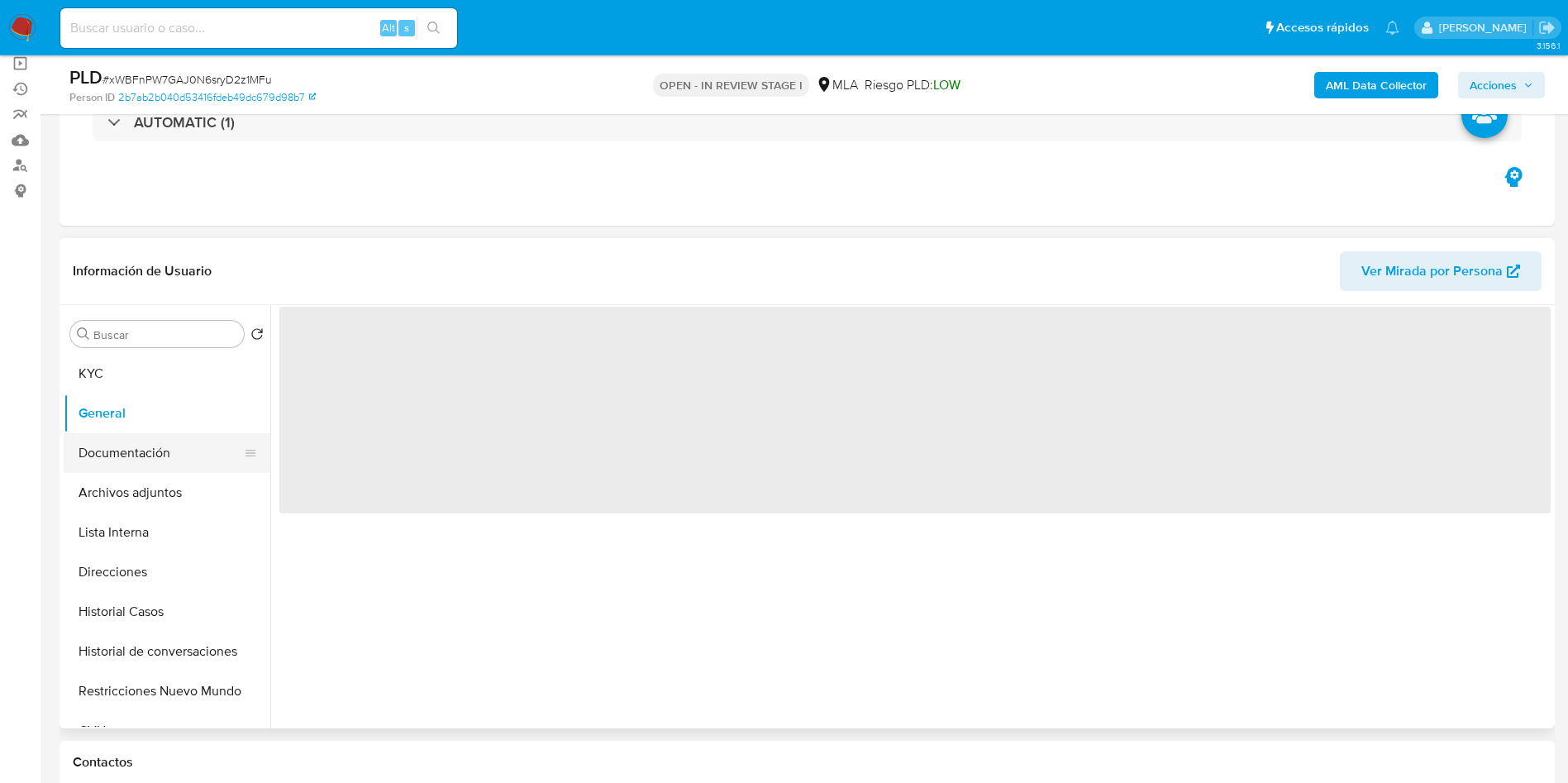
click at [198, 451] on button "Documentación" at bounding box center [160, 452] width 194 height 40
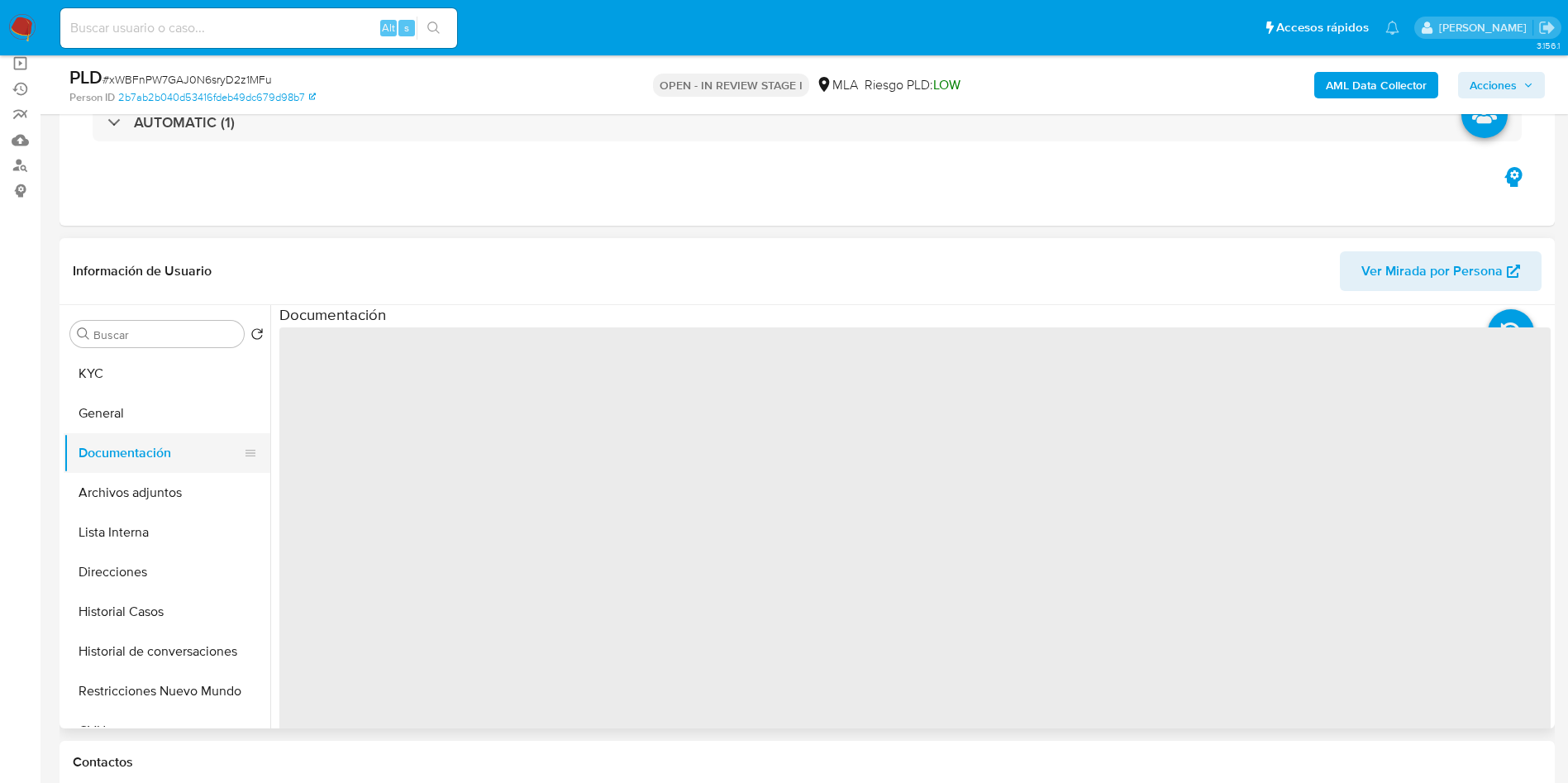
drag, startPoint x: 158, startPoint y: 487, endPoint x: 167, endPoint y: 468, distance: 21.0
click at [158, 489] on button "Archivos adjuntos" at bounding box center [167, 492] width 206 height 40
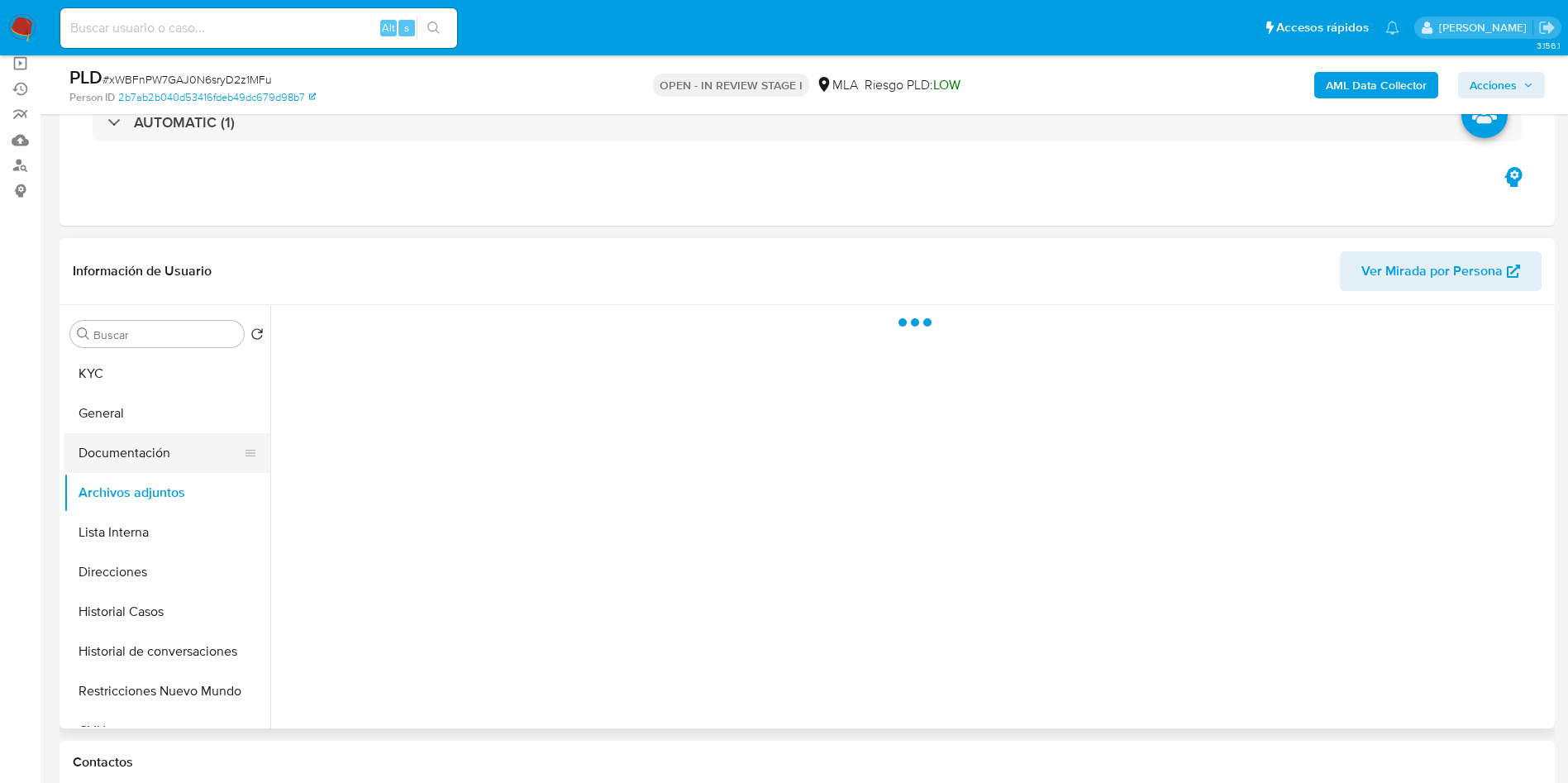
click at [179, 443] on button "Documentación" at bounding box center [160, 452] width 194 height 40
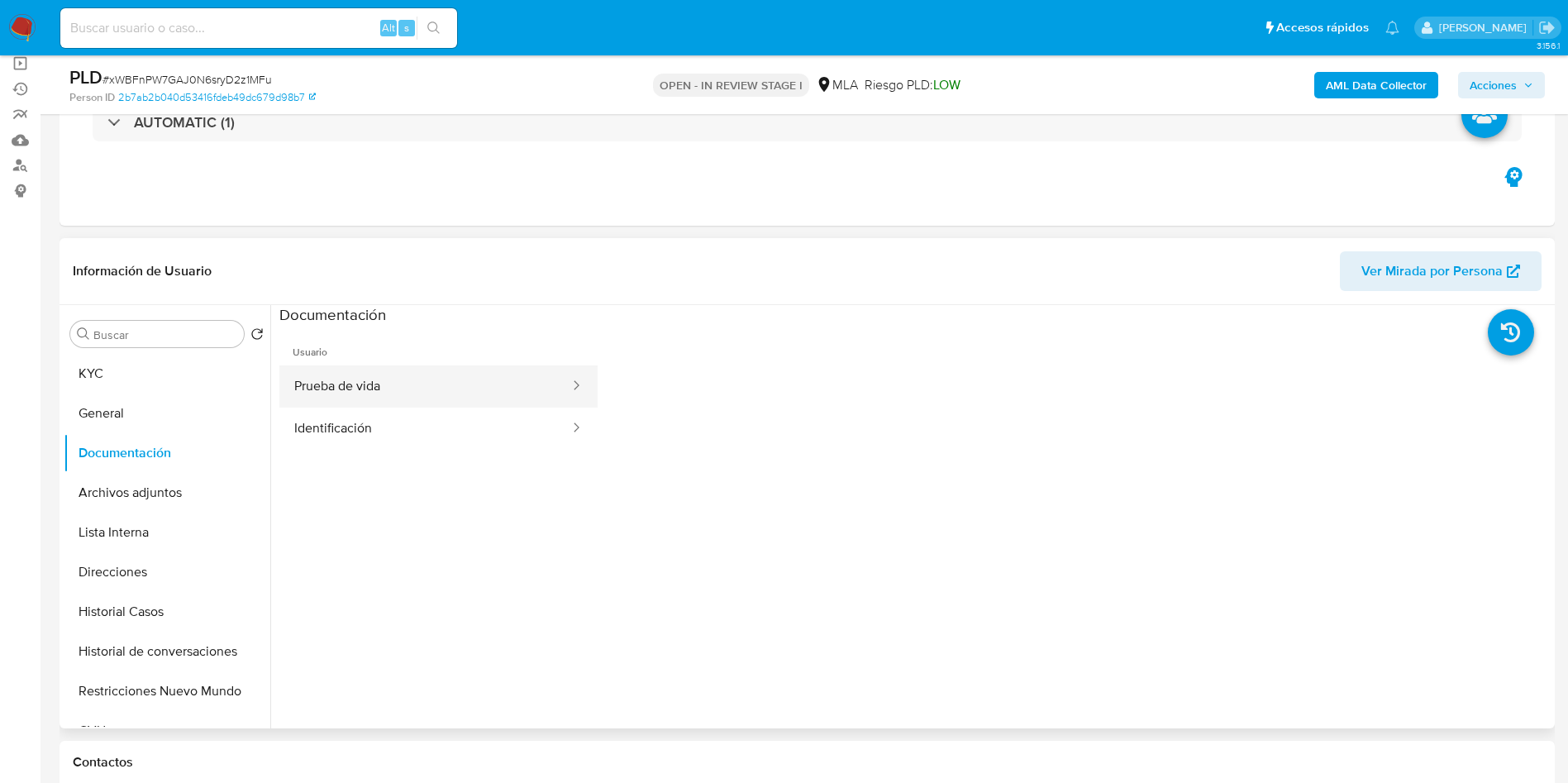
click at [437, 397] on button "Prueba de vida" at bounding box center [425, 387] width 292 height 42
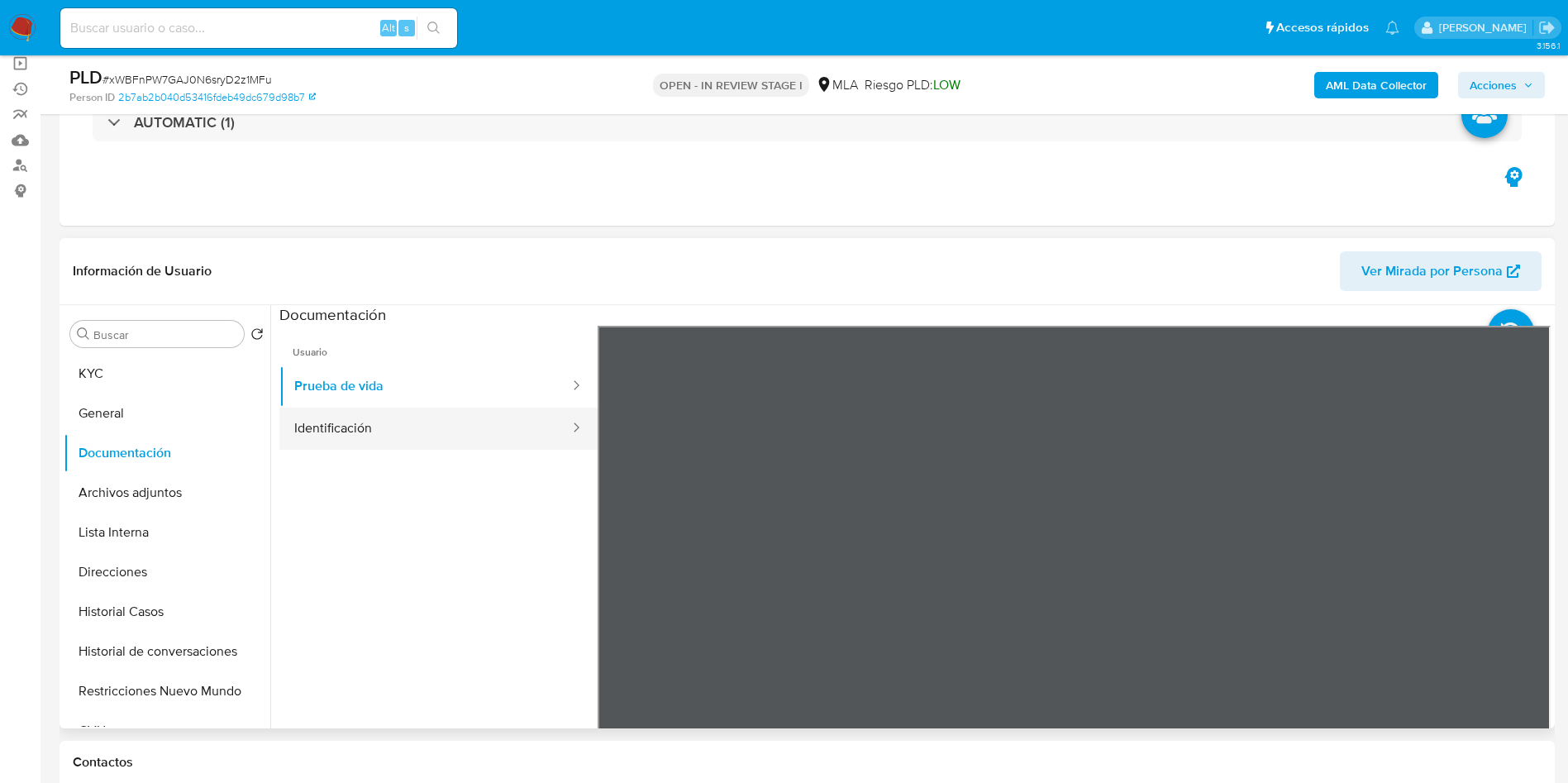
click at [426, 430] on button "Identificación" at bounding box center [425, 429] width 292 height 42
click at [1526, 596] on icon at bounding box center [1530, 594] width 10 height 16
click at [1248, 688] on div at bounding box center [1074, 597] width 954 height 542
click at [377, 588] on ul "Usuario Prueba de vida Identificación" at bounding box center [439, 564] width 318 height 476
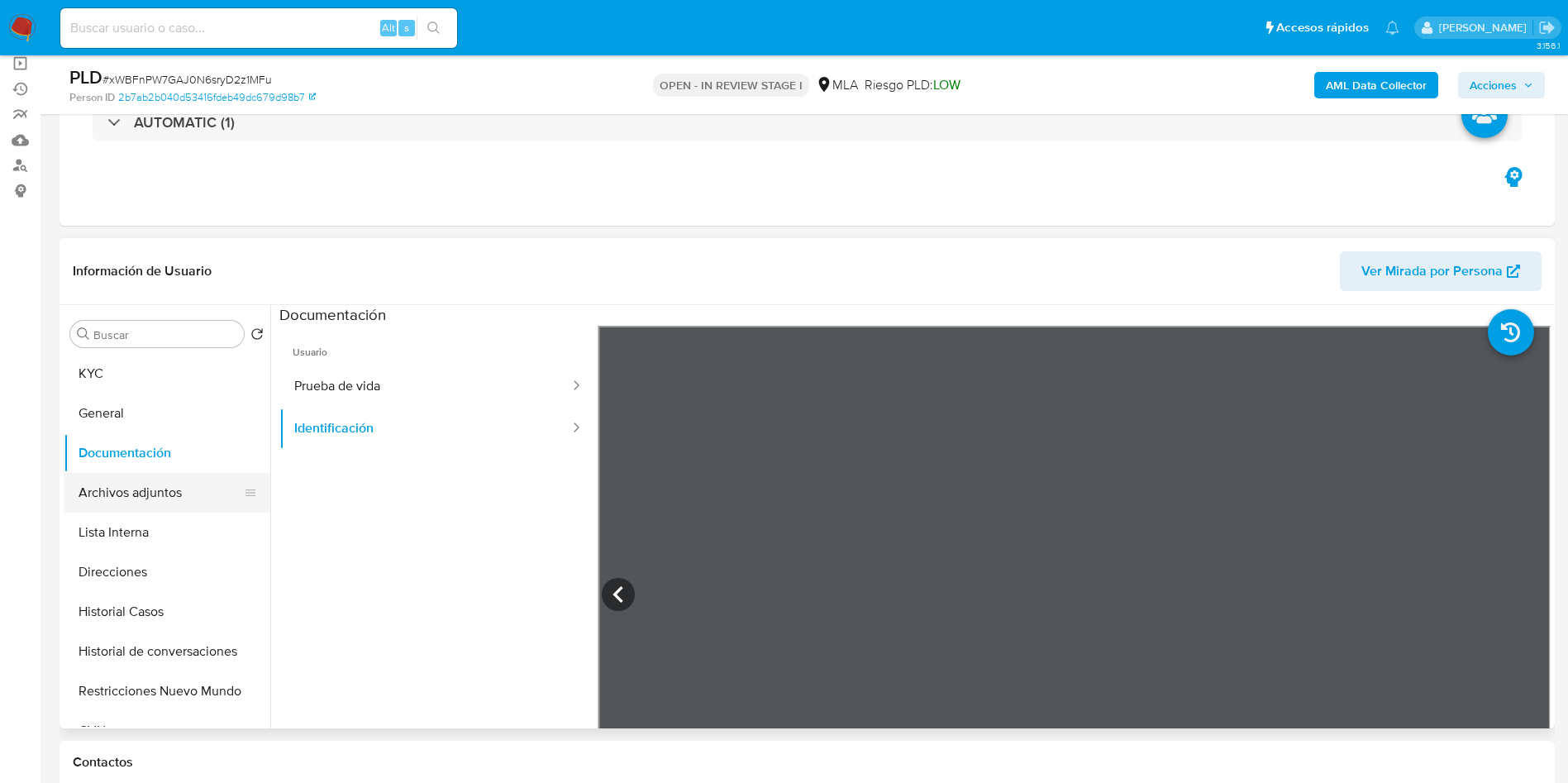
click at [146, 484] on button "Archivos adjuntos" at bounding box center [160, 492] width 194 height 40
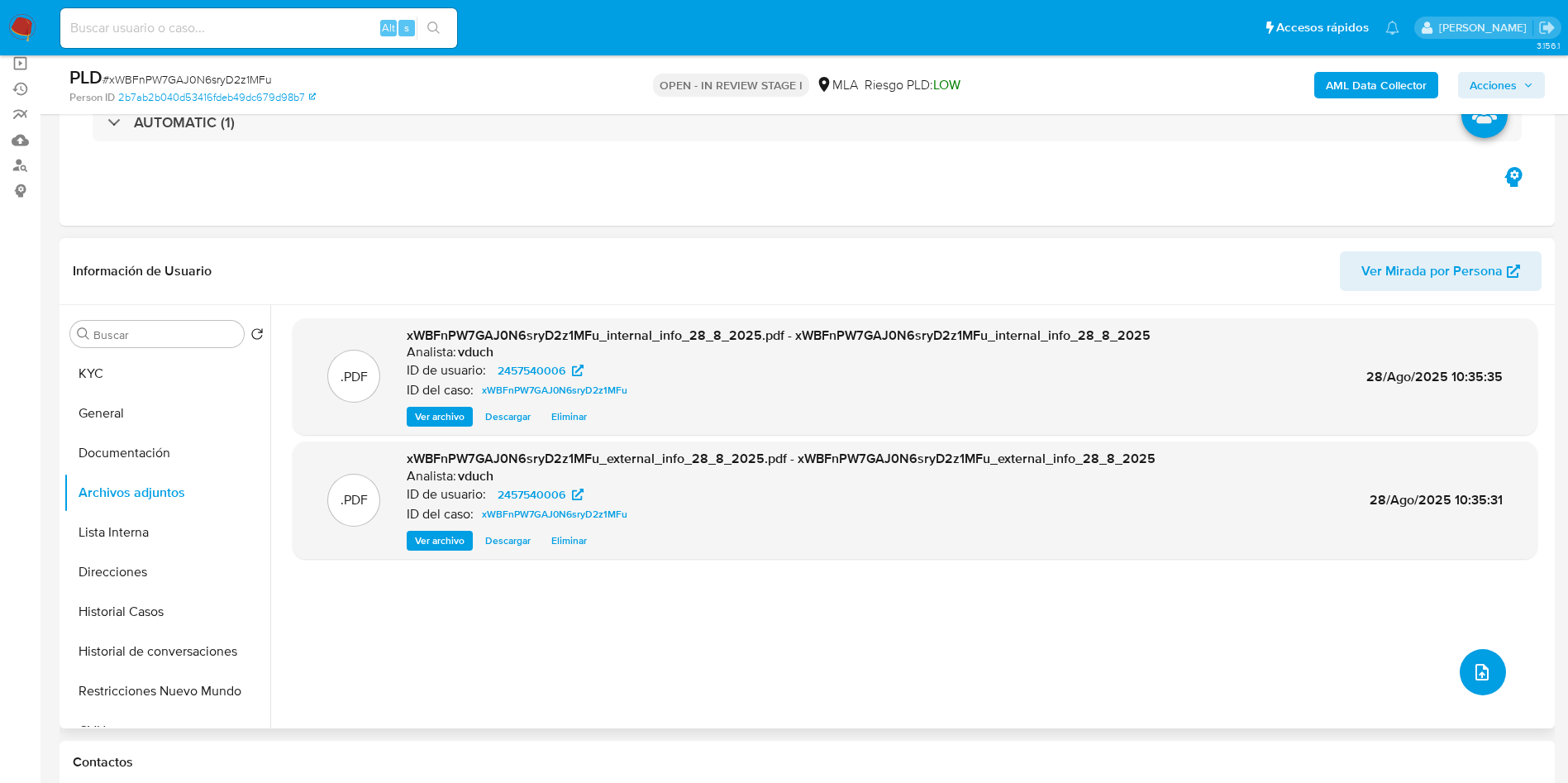
click at [1481, 668] on icon "upload-file" at bounding box center [1482, 672] width 20 height 20
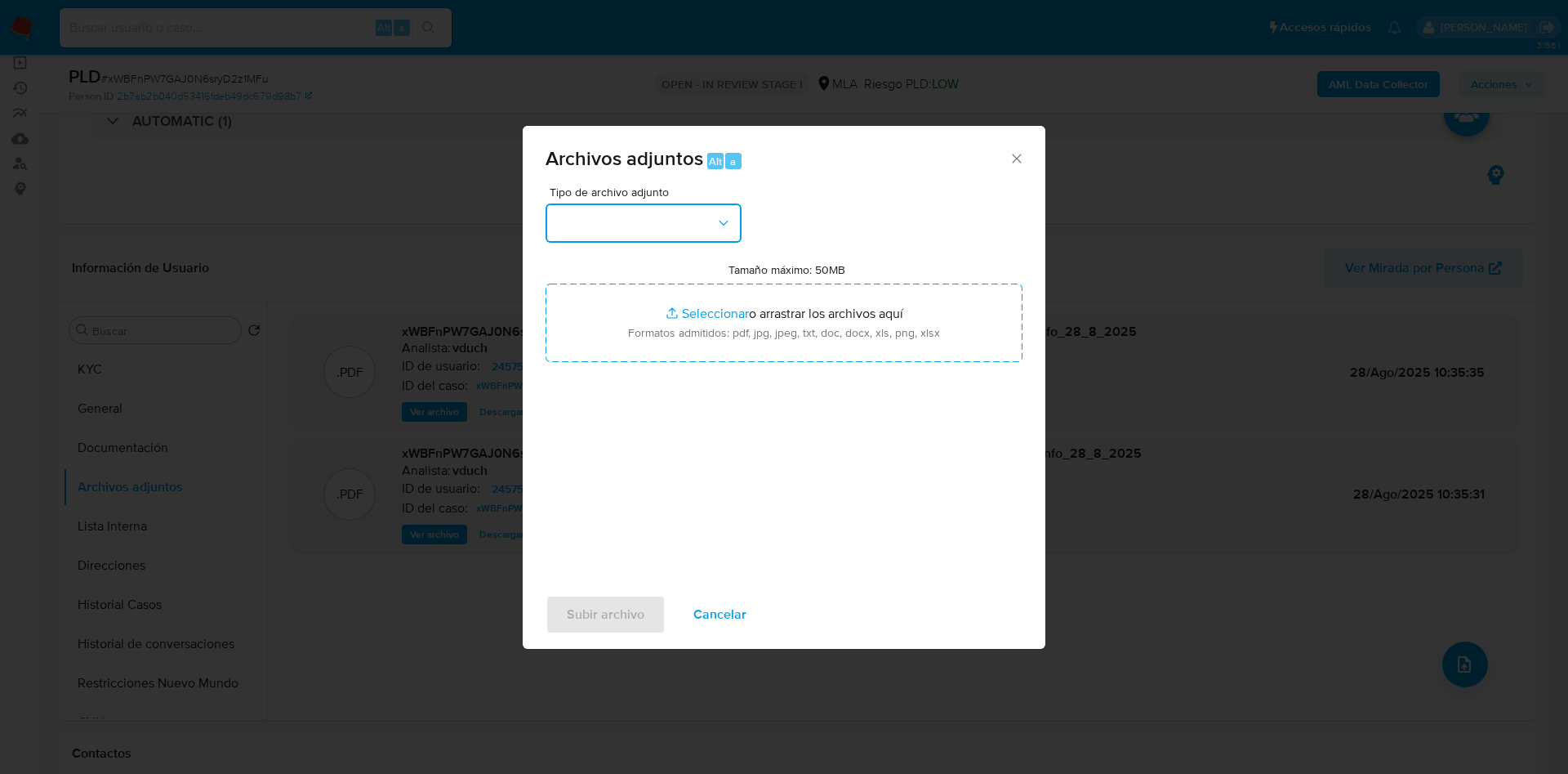
click at [656, 224] on button "button" at bounding box center [644, 222] width 196 height 39
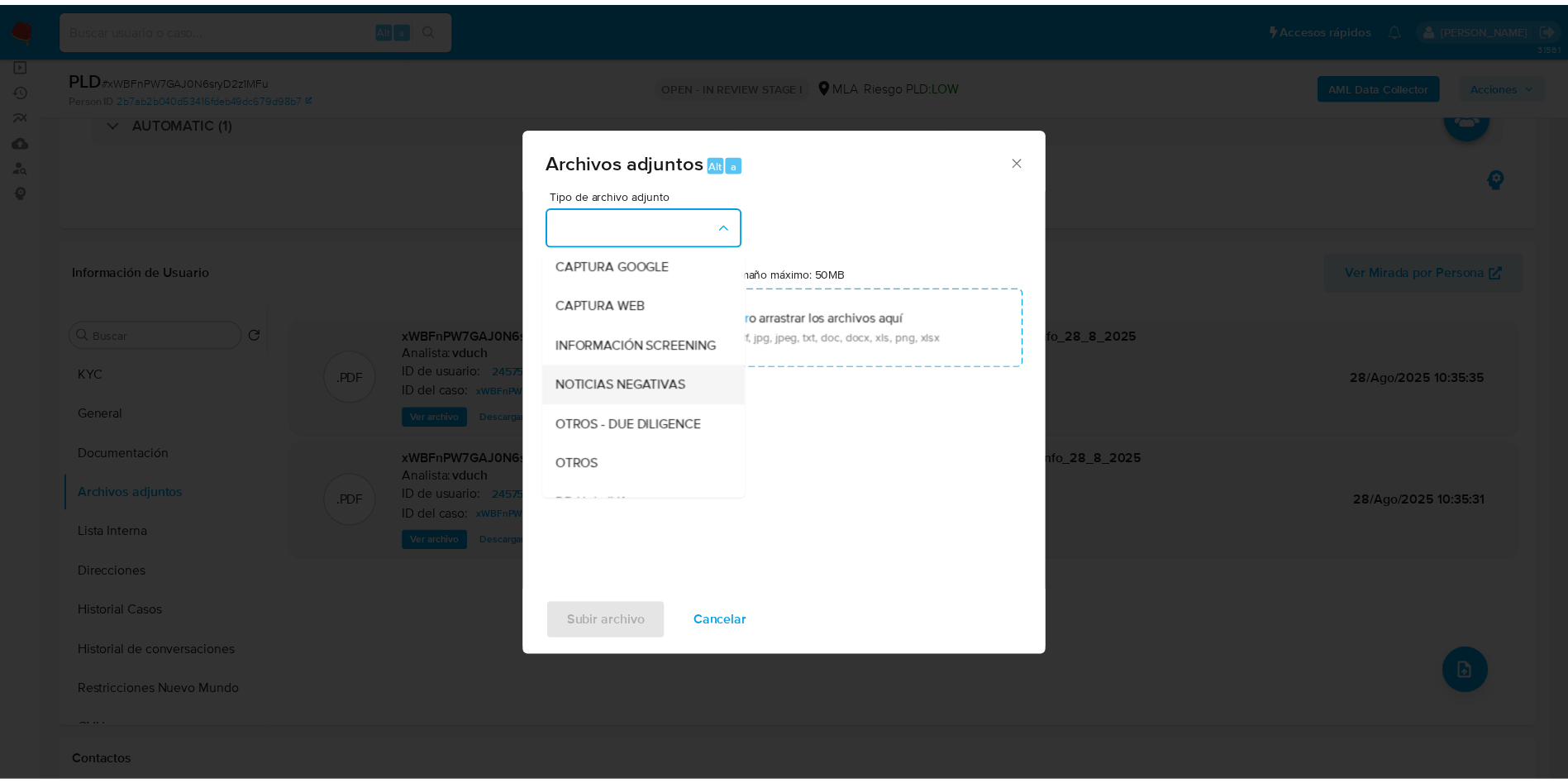
scroll to position [248, 0]
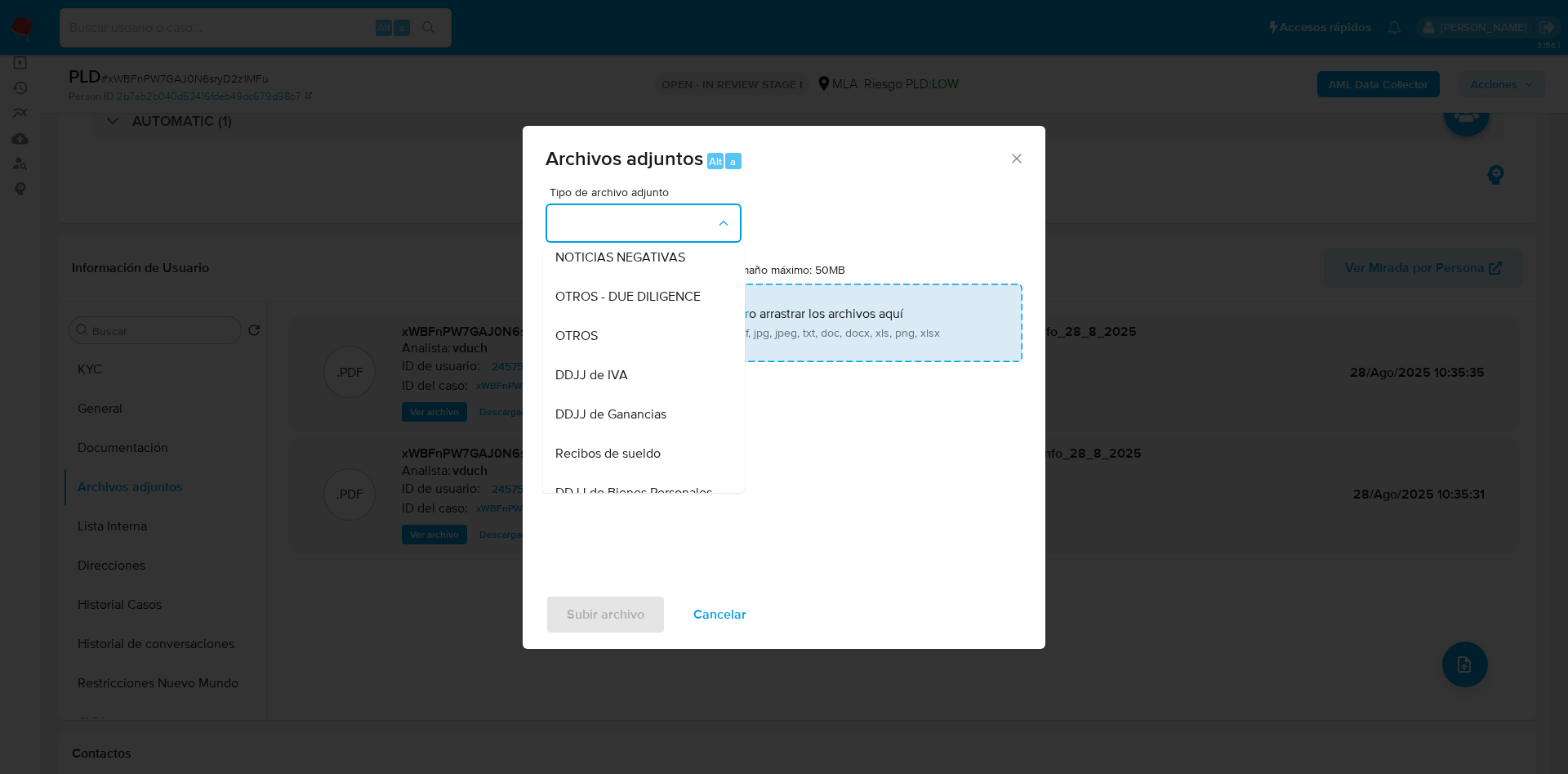
click at [605, 345] on div "OTROS" at bounding box center [638, 336] width 167 height 39
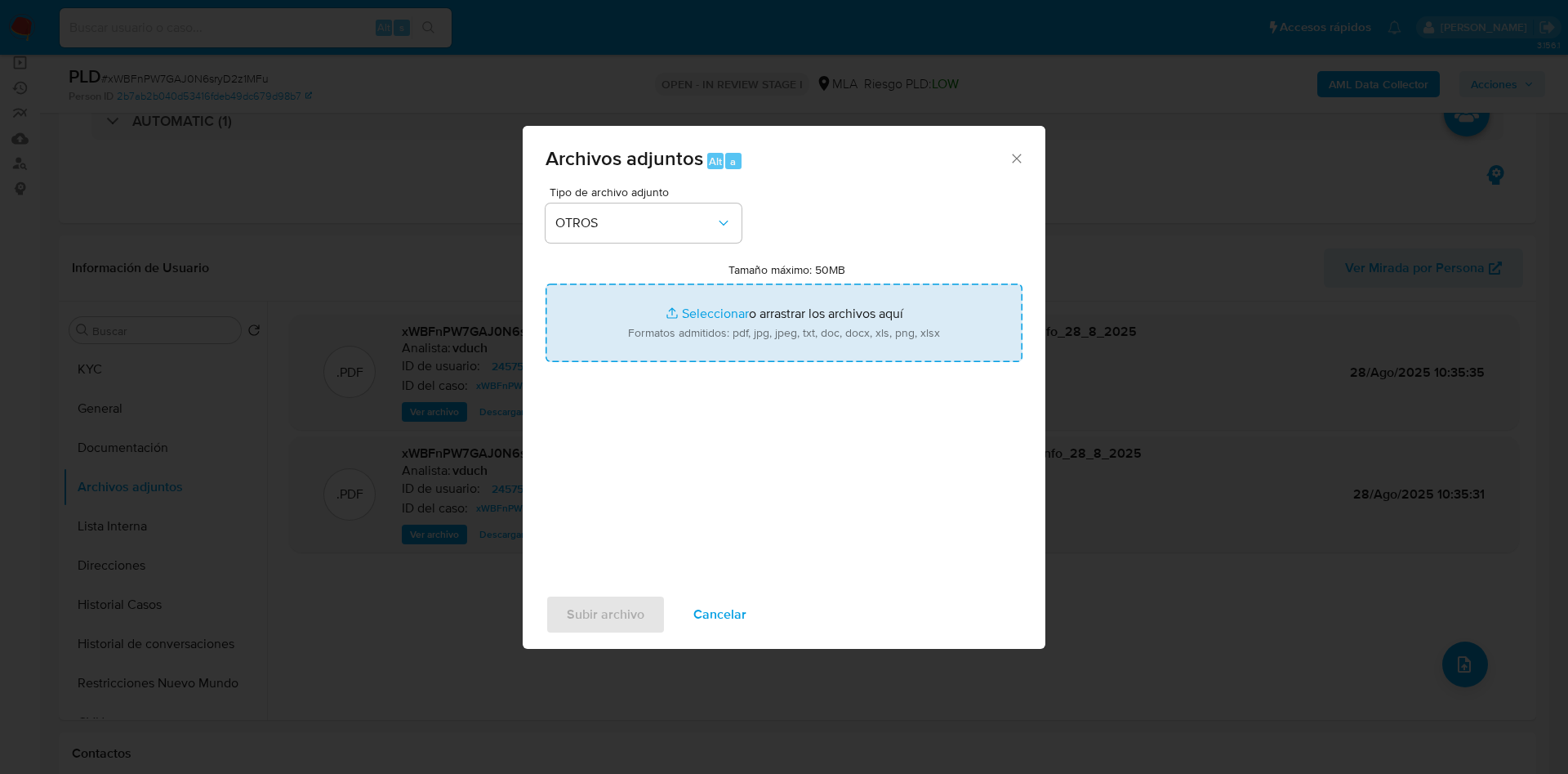
type input "C:\fakepath\Caselog xWBFnPW7GAJ0N6sryD2z1MFu_2025_08_18_19_08_11.docx"
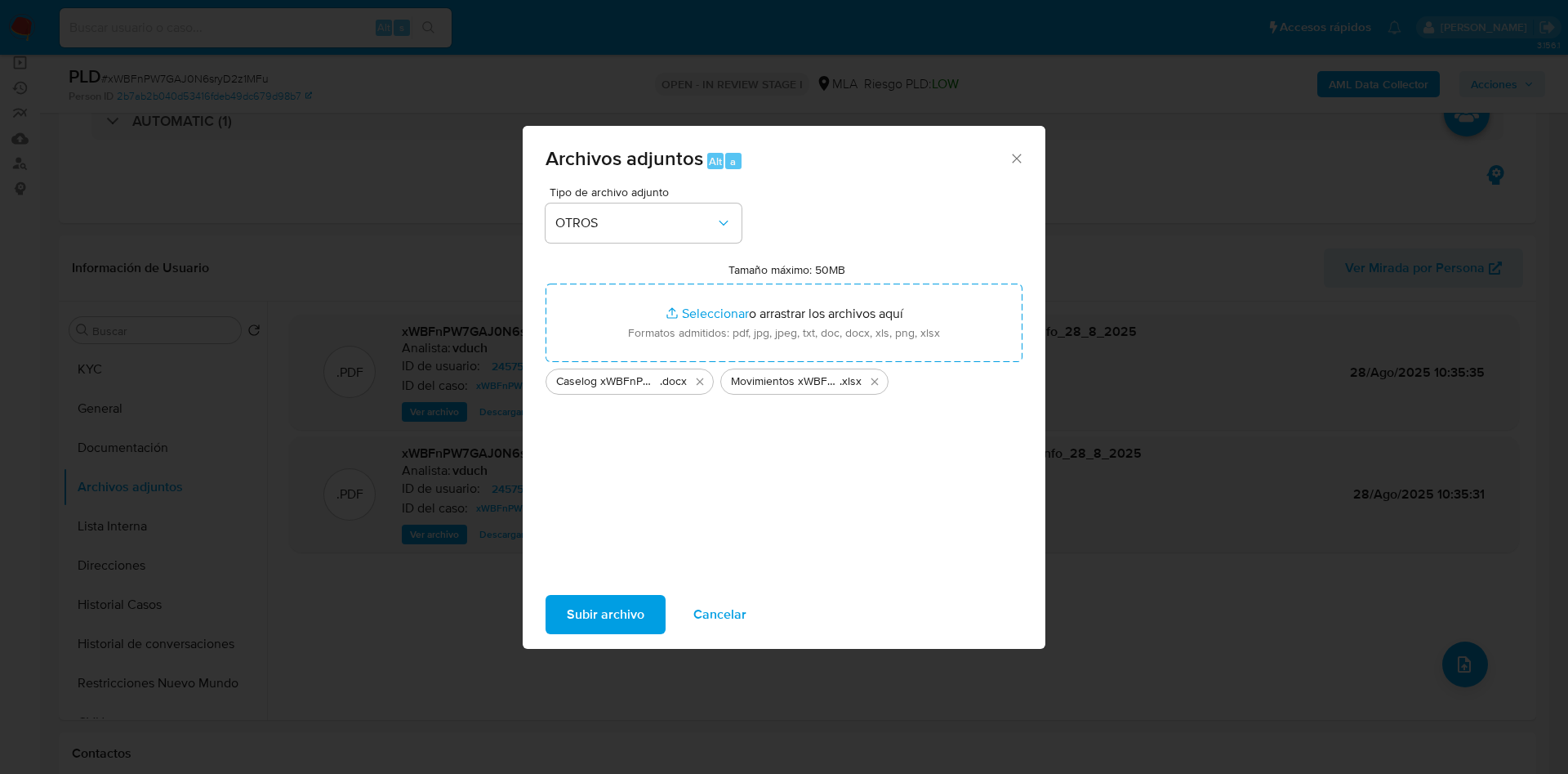
click at [614, 618] on span "Subir archivo" at bounding box center [605, 615] width 77 height 36
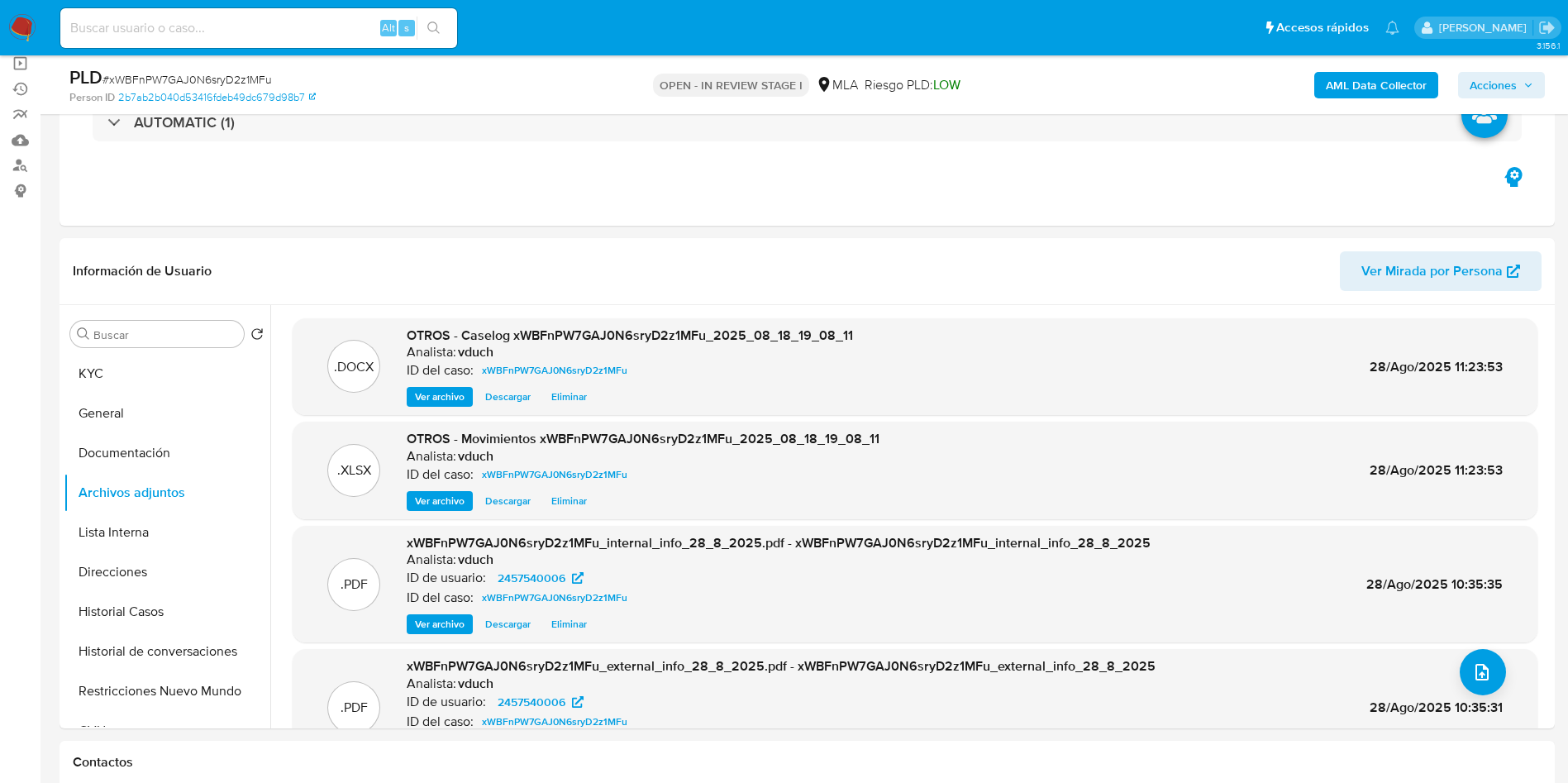
click at [1515, 77] on span "Acciones" at bounding box center [1493, 85] width 47 height 26
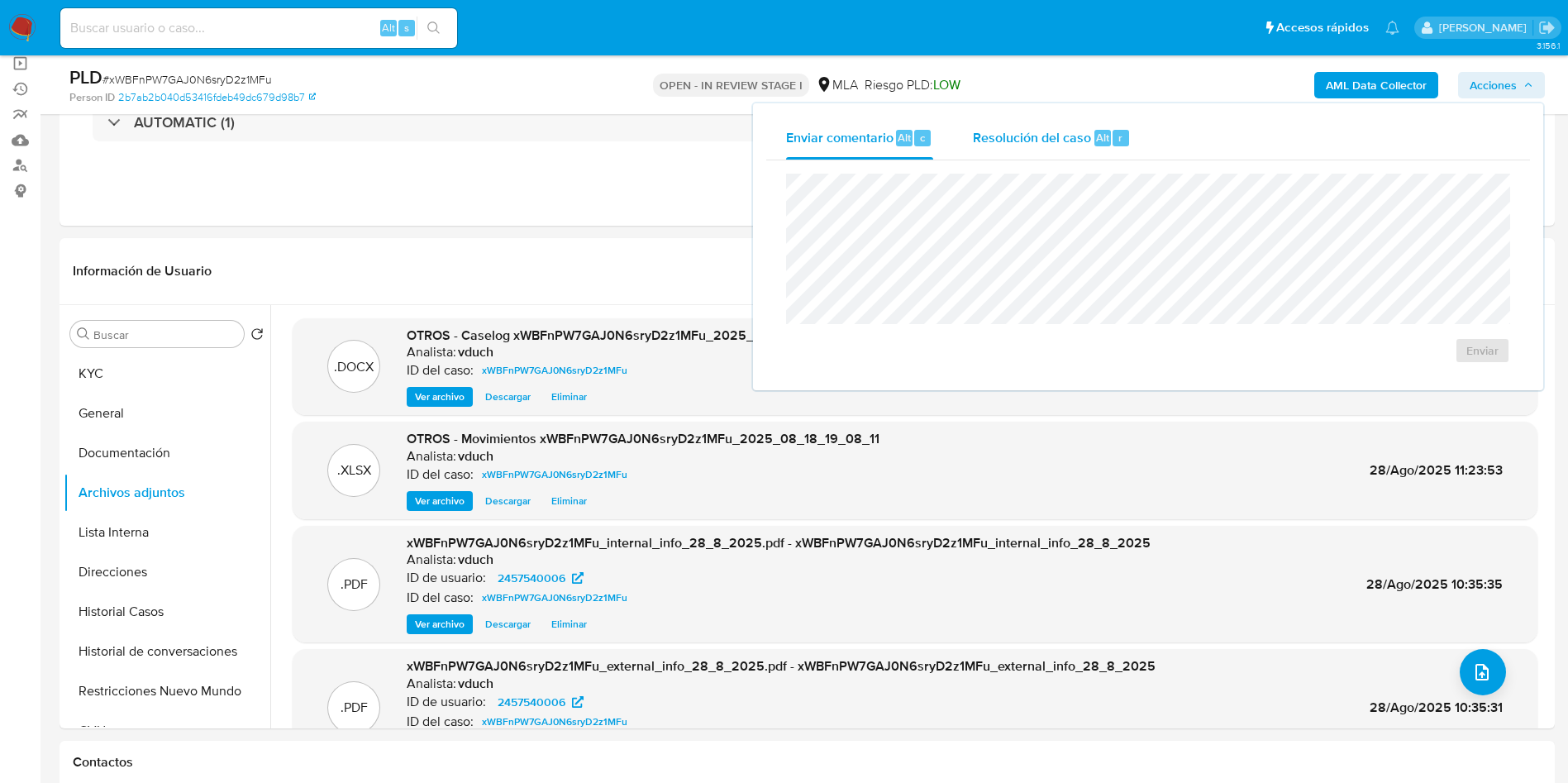
click at [1051, 151] on div "Resolución del caso Alt r" at bounding box center [1052, 138] width 158 height 43
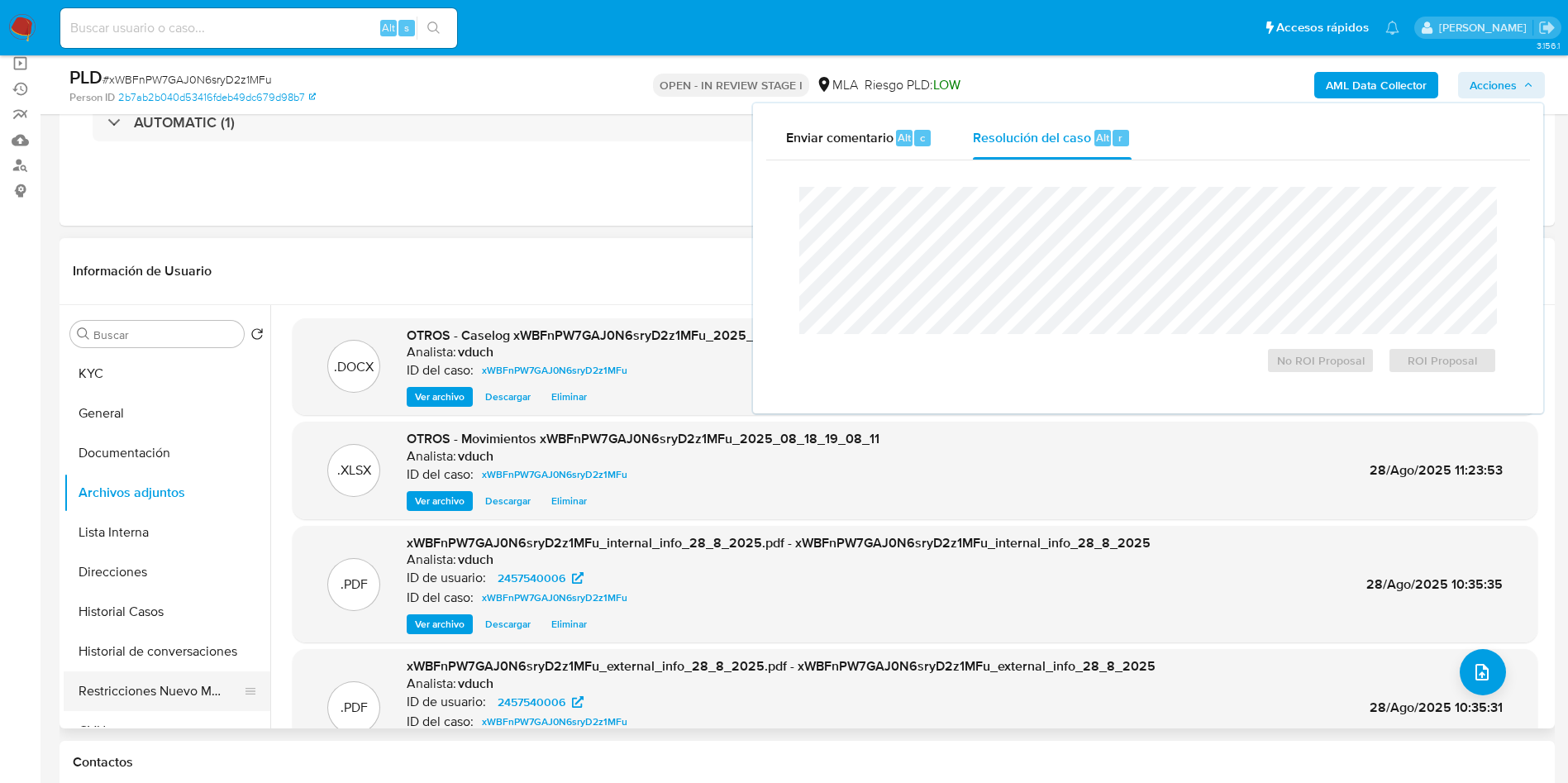
click at [173, 686] on button "Restricciones Nuevo Mundo" at bounding box center [160, 690] width 194 height 40
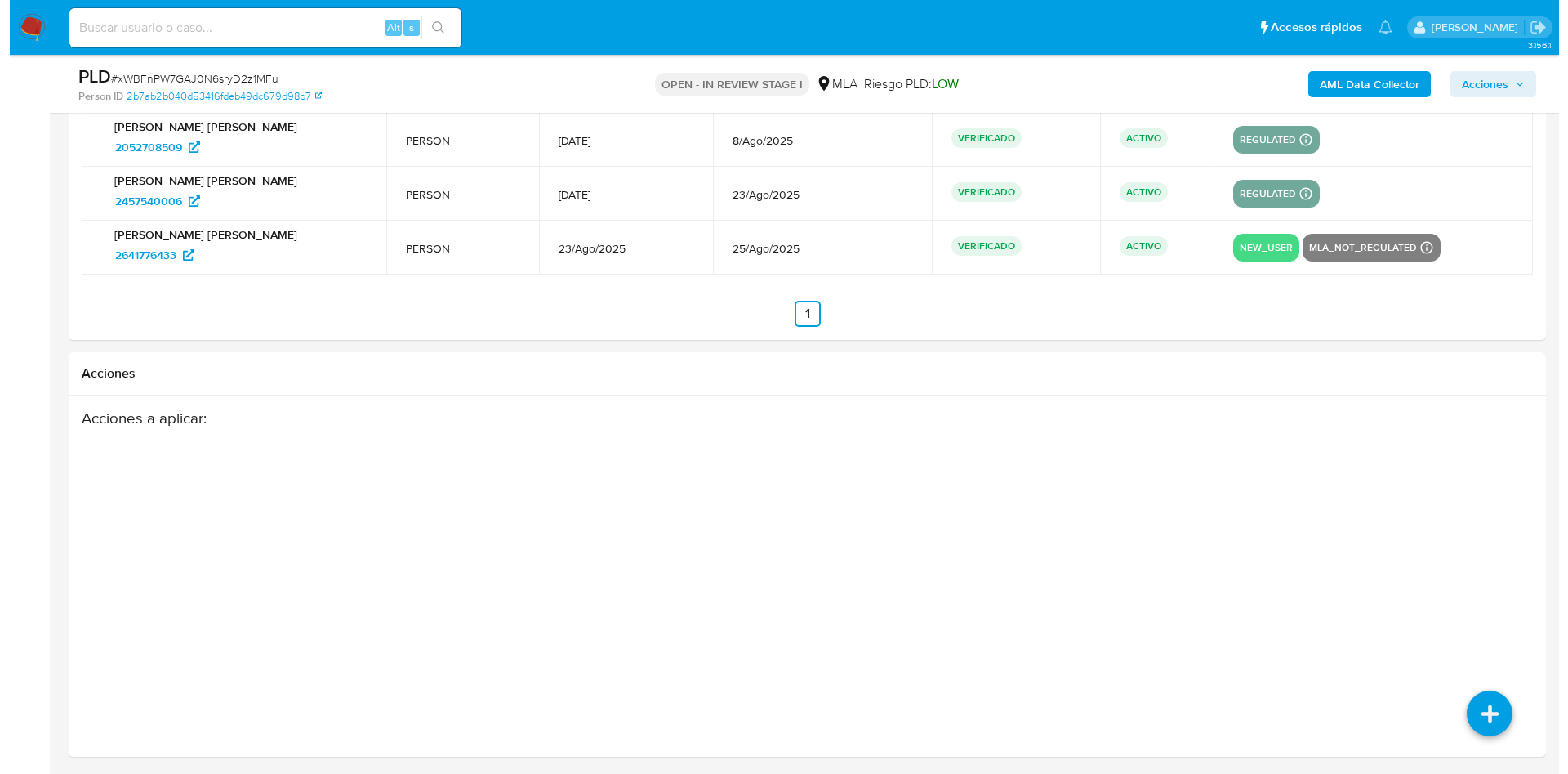
scroll to position [2526, 0]
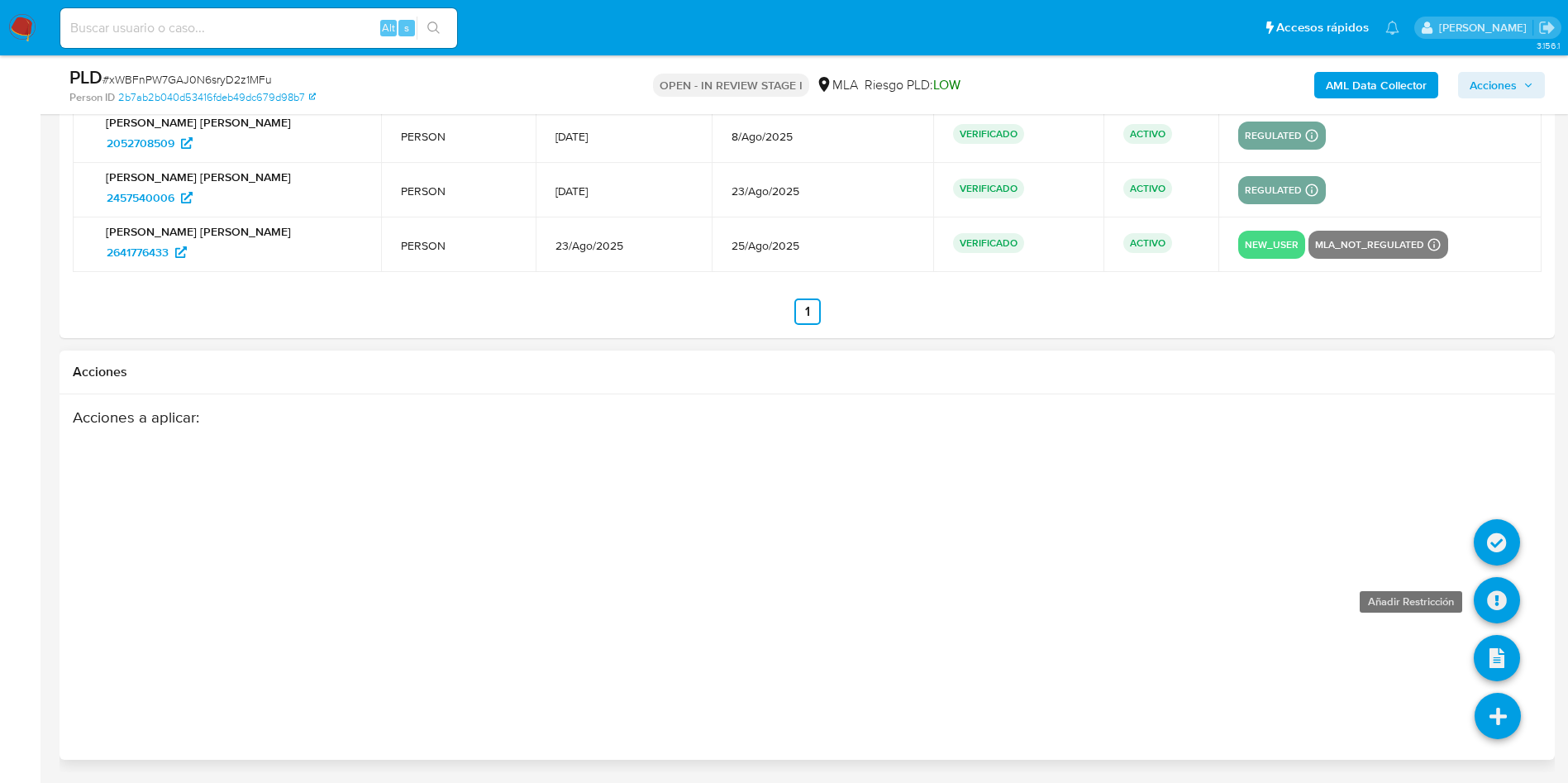
click at [1487, 597] on icon at bounding box center [1498, 600] width 46 height 46
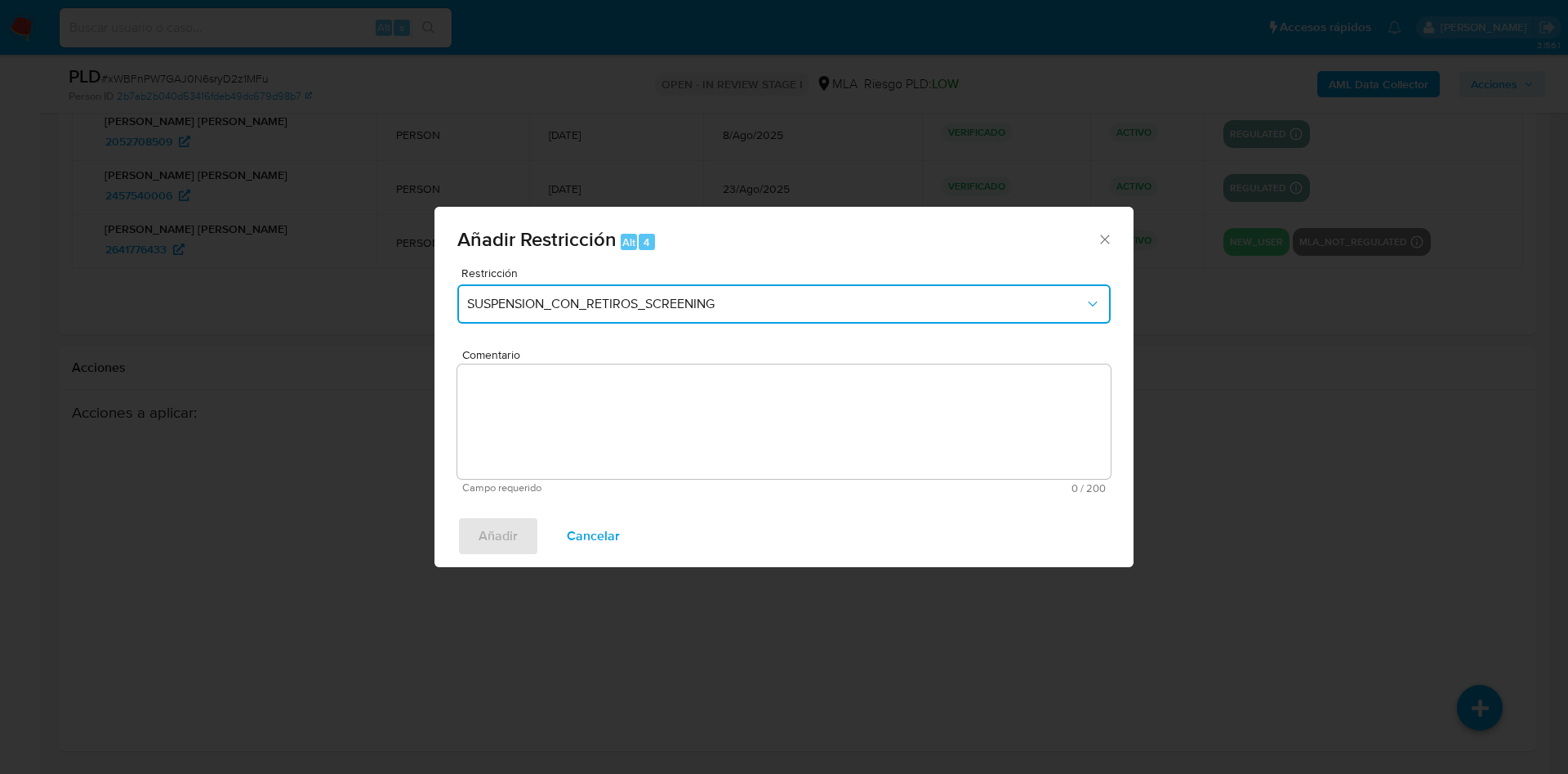
click at [706, 296] on span "SUSPENSION_CON_RETIROS_SCREENING" at bounding box center [775, 303] width 617 height 16
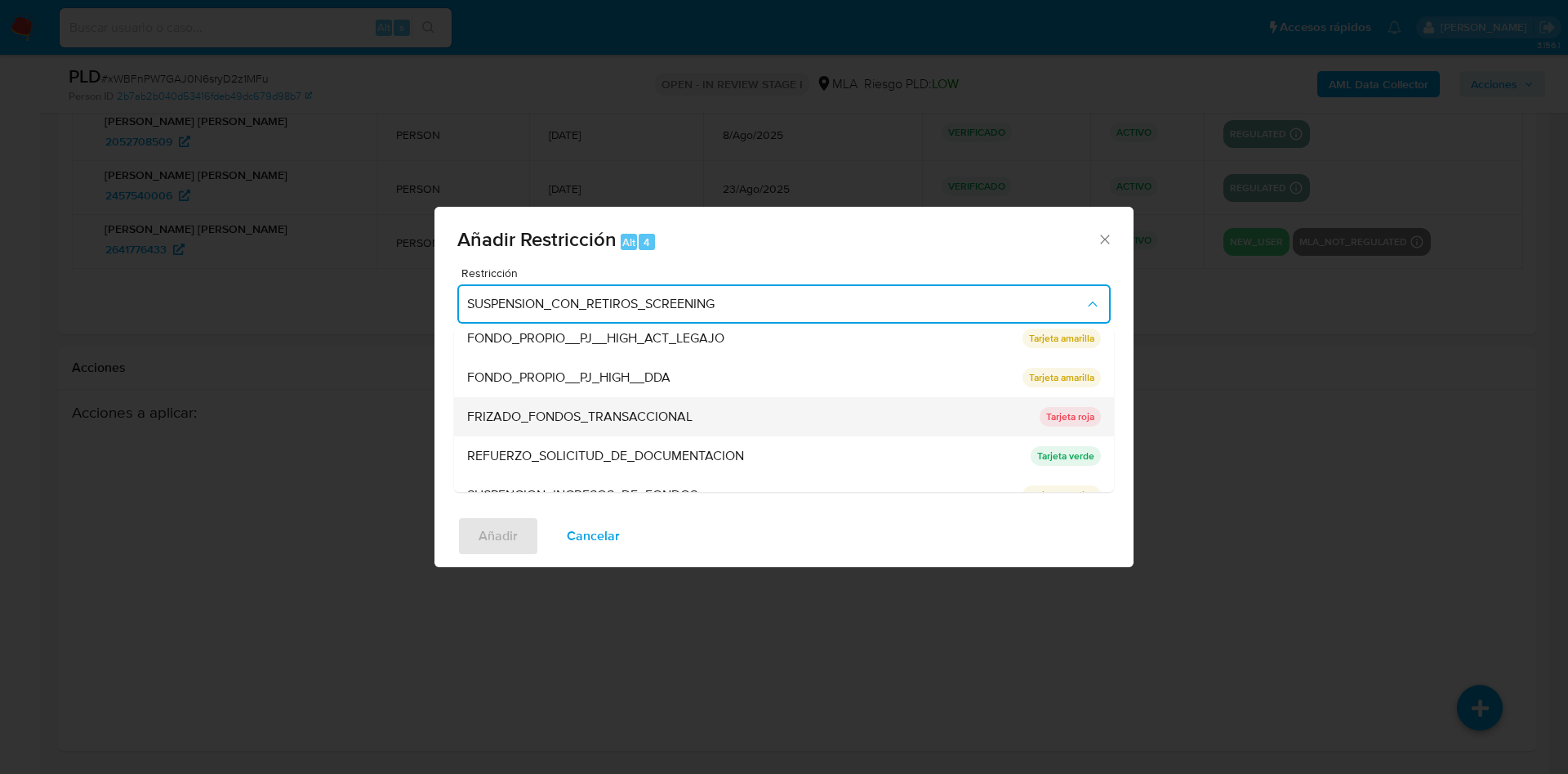
scroll to position [347, 0]
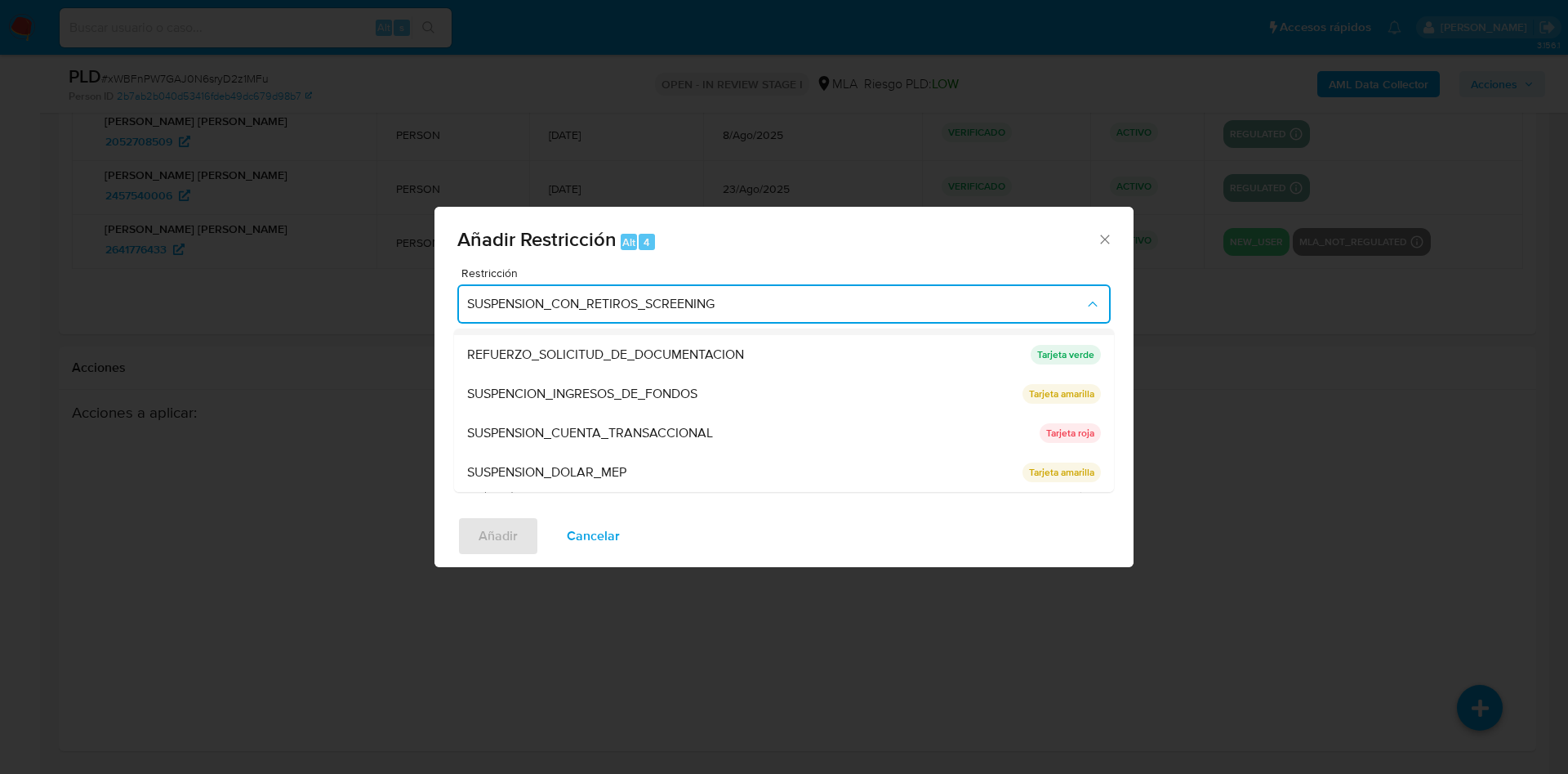
click at [637, 431] on span "SUSPENSION_CUENTA_TRANSACCIONAL" at bounding box center [590, 433] width 246 height 16
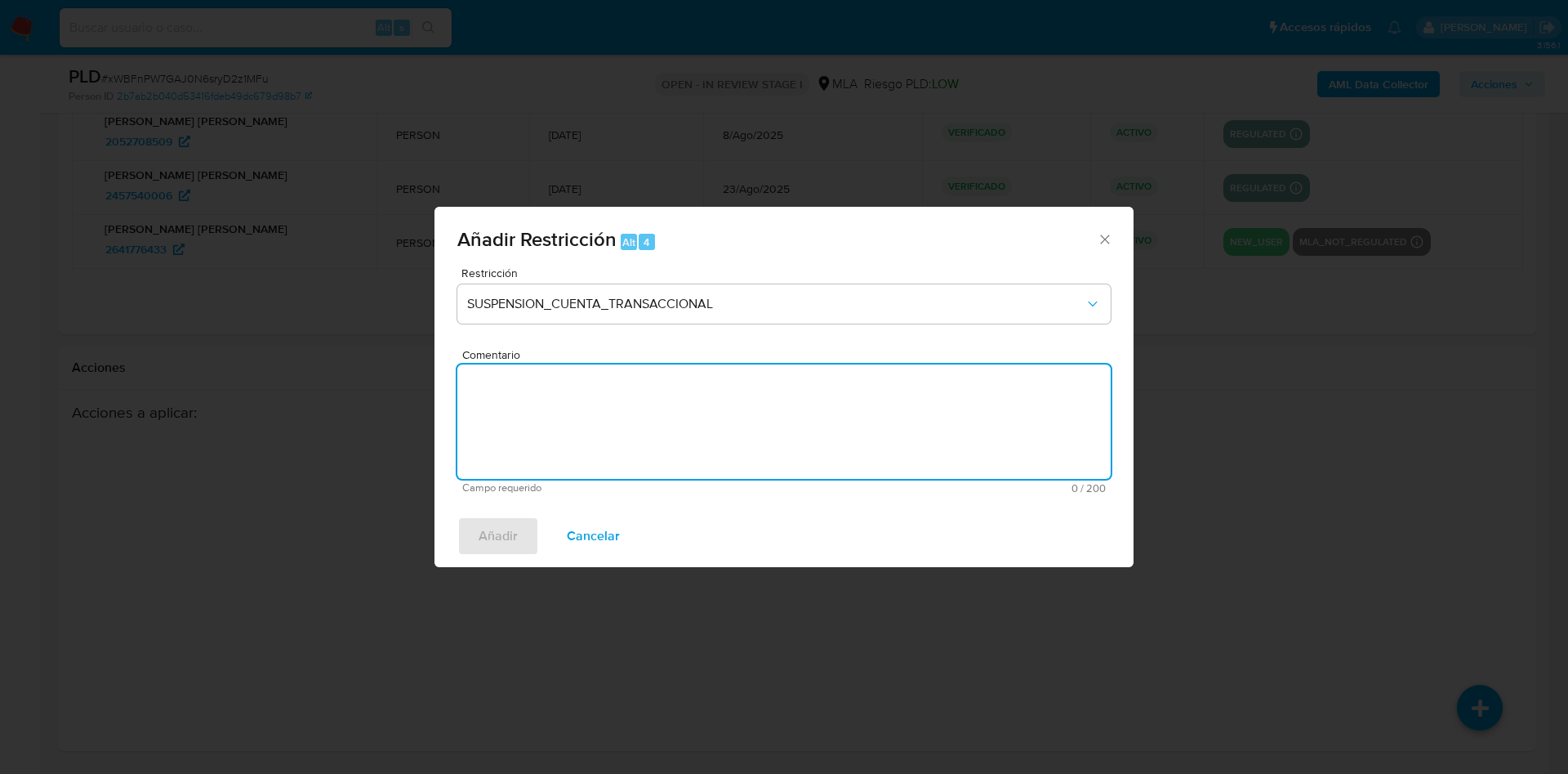
click at [680, 413] on textarea "Comentario" at bounding box center [784, 421] width 653 height 114
type textarea "AML"
click at [608, 530] on span "Cancelar" at bounding box center [593, 537] width 53 height 36
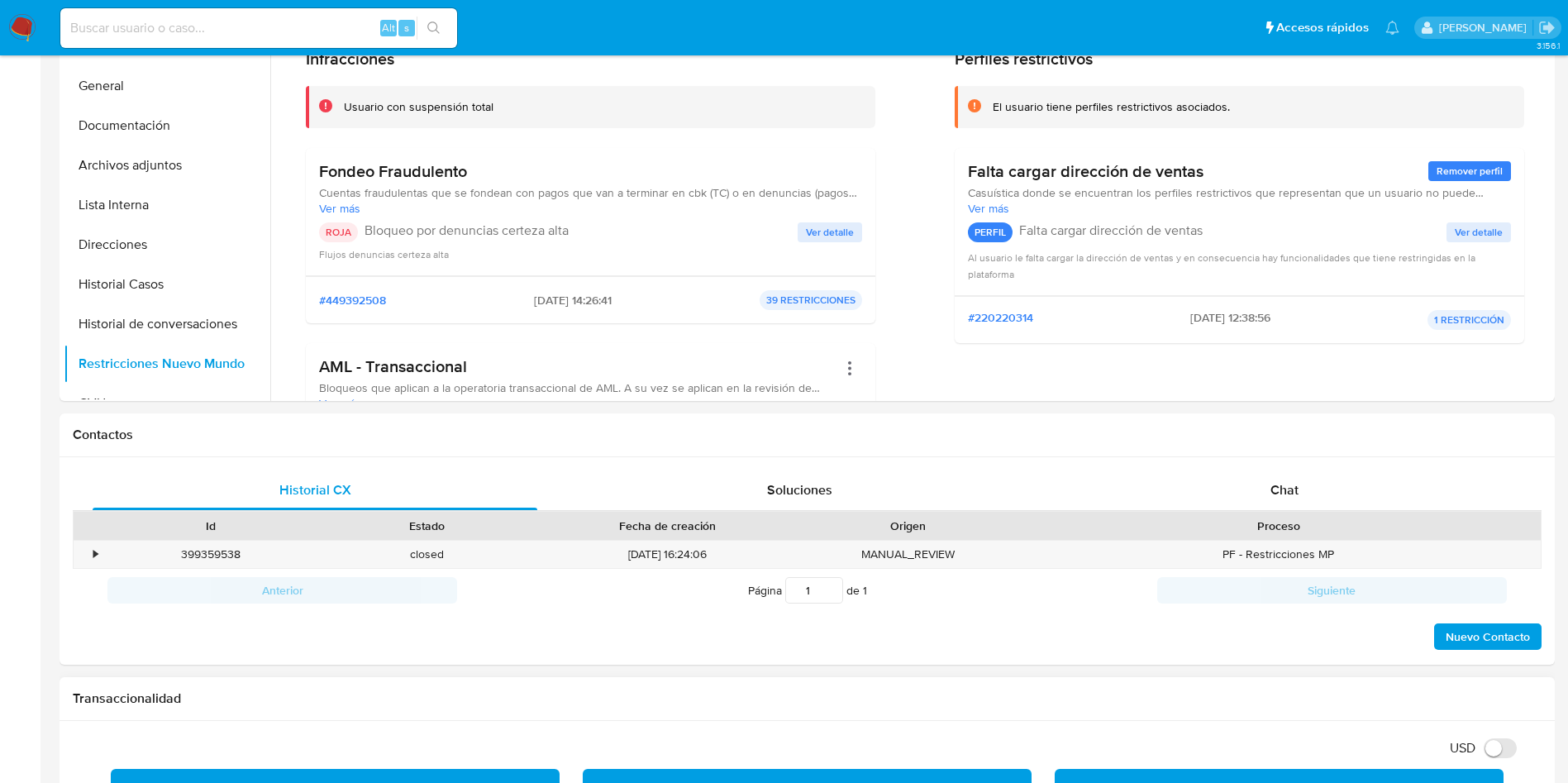
scroll to position [0, 0]
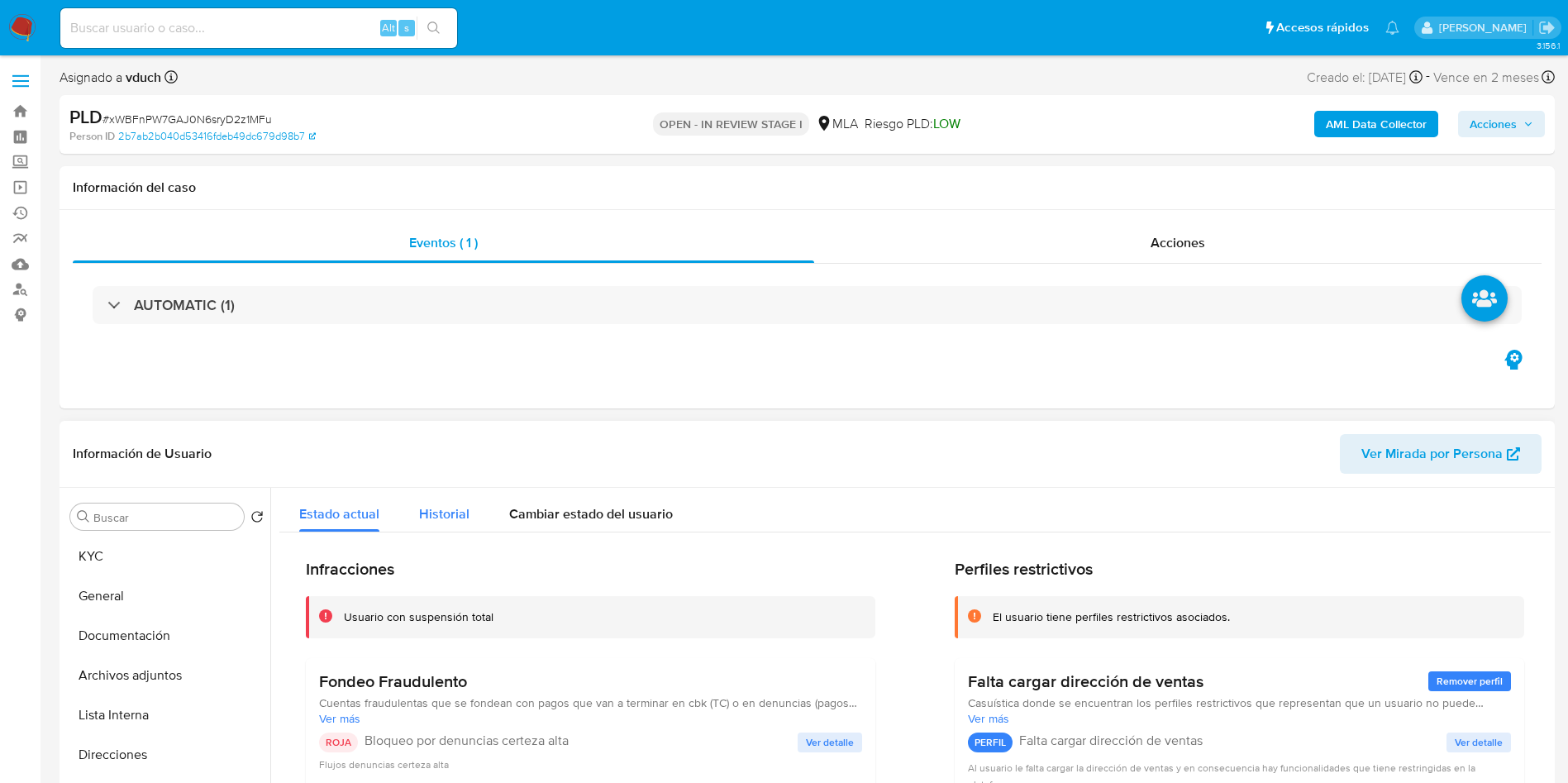
click at [464, 514] on span "Historial" at bounding box center [445, 514] width 50 height 19
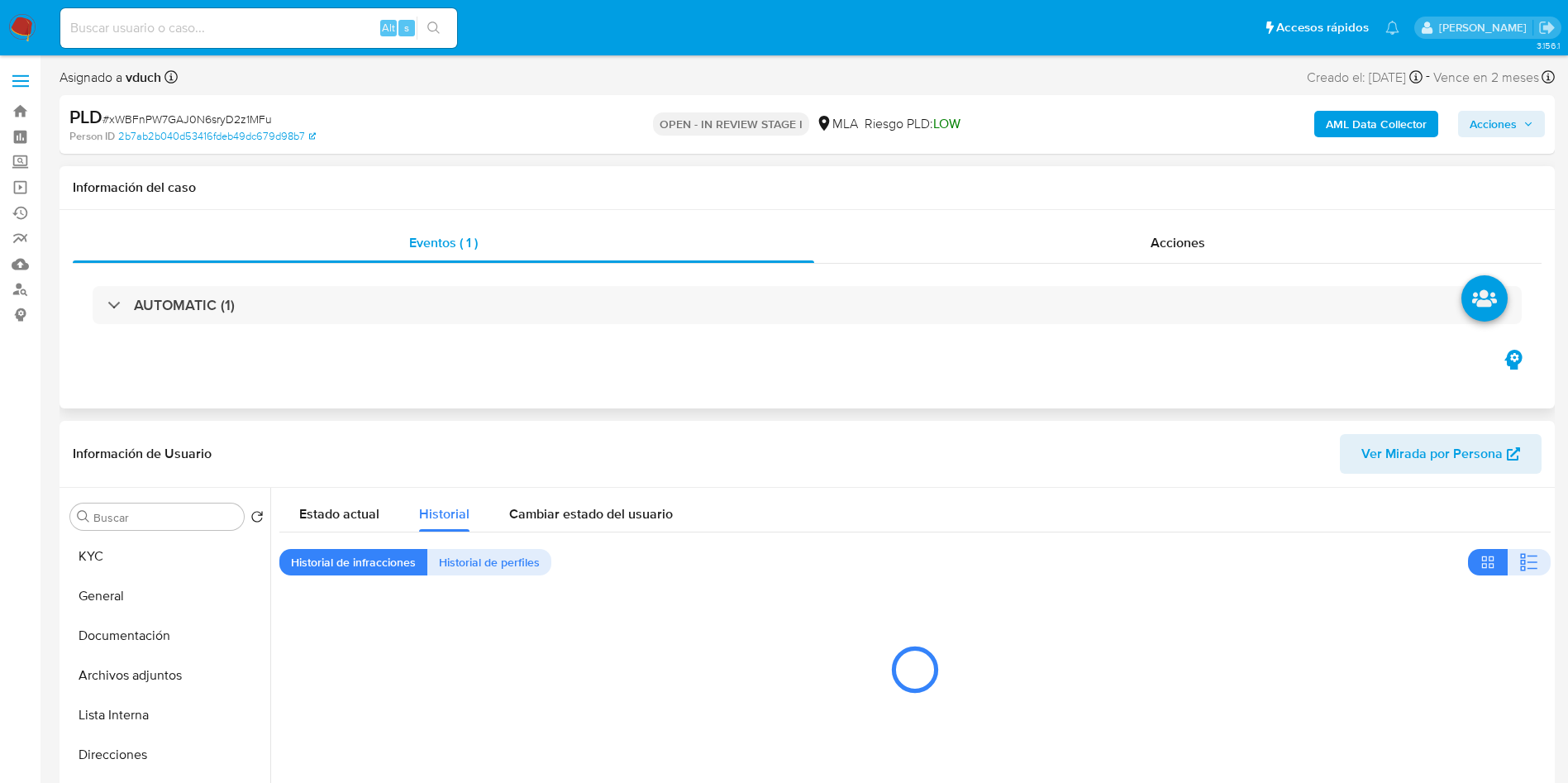
scroll to position [124, 0]
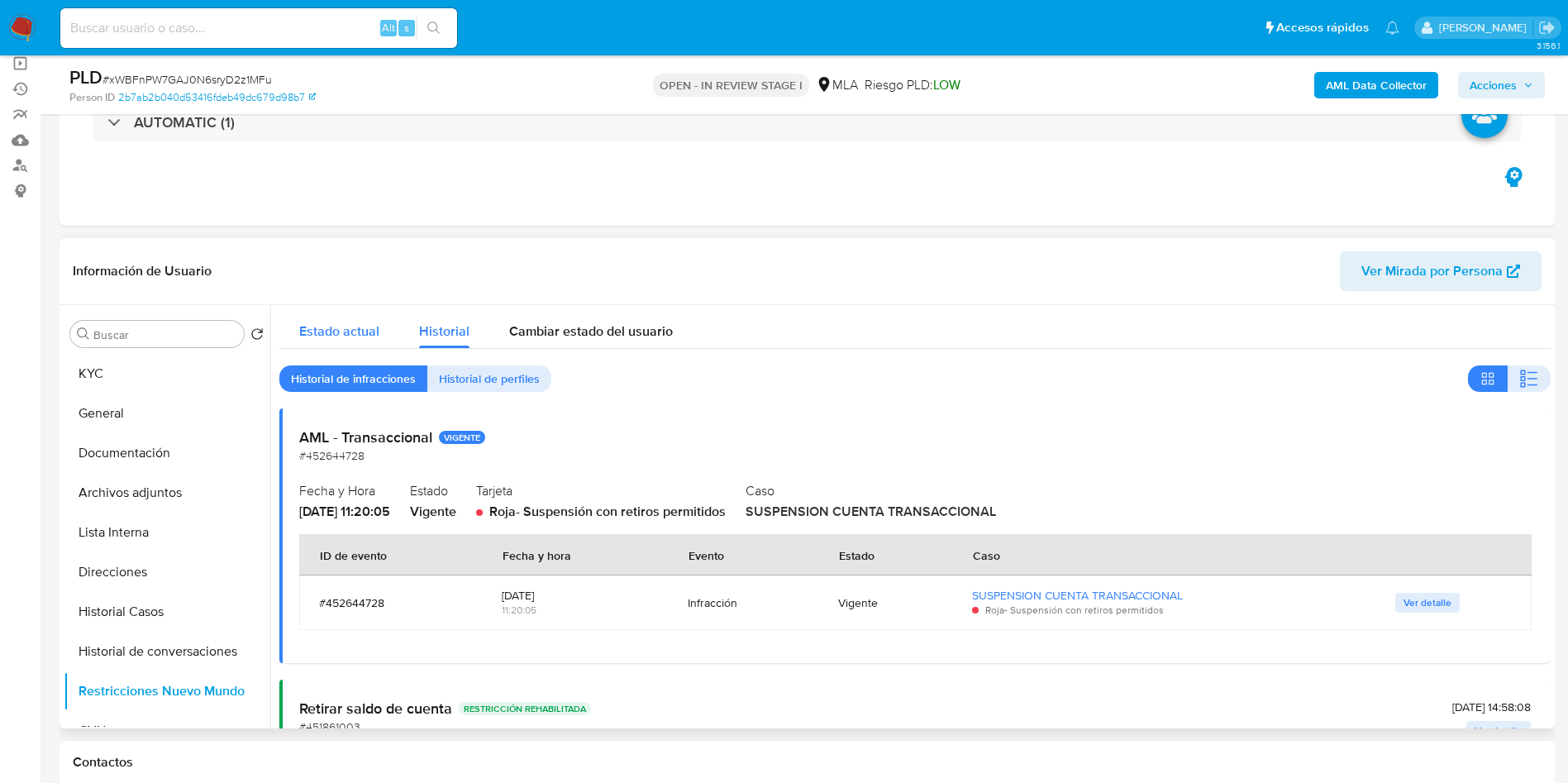
click at [367, 332] on span "Estado actual" at bounding box center [338, 332] width 80 height 19
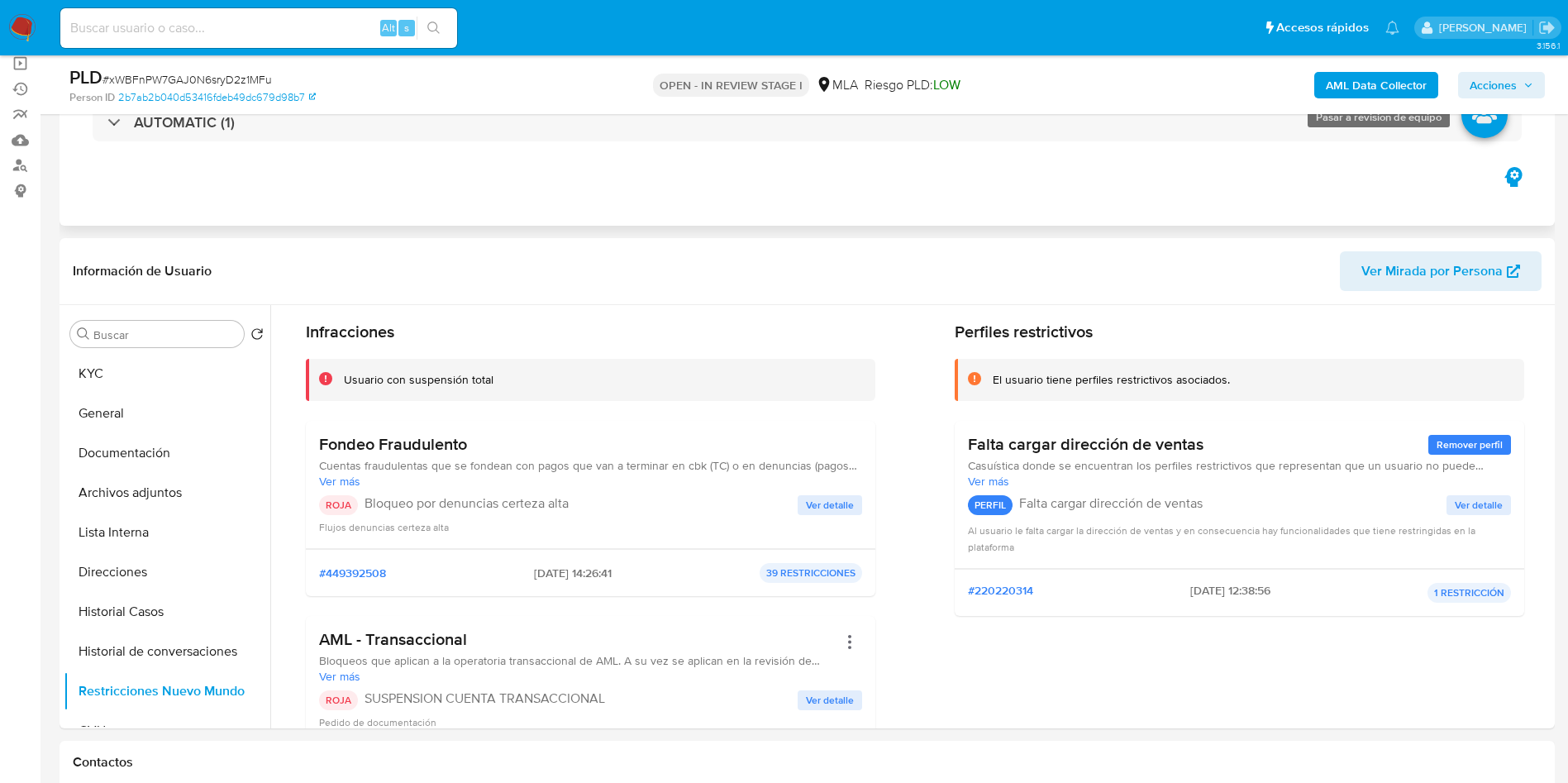
scroll to position [0, 0]
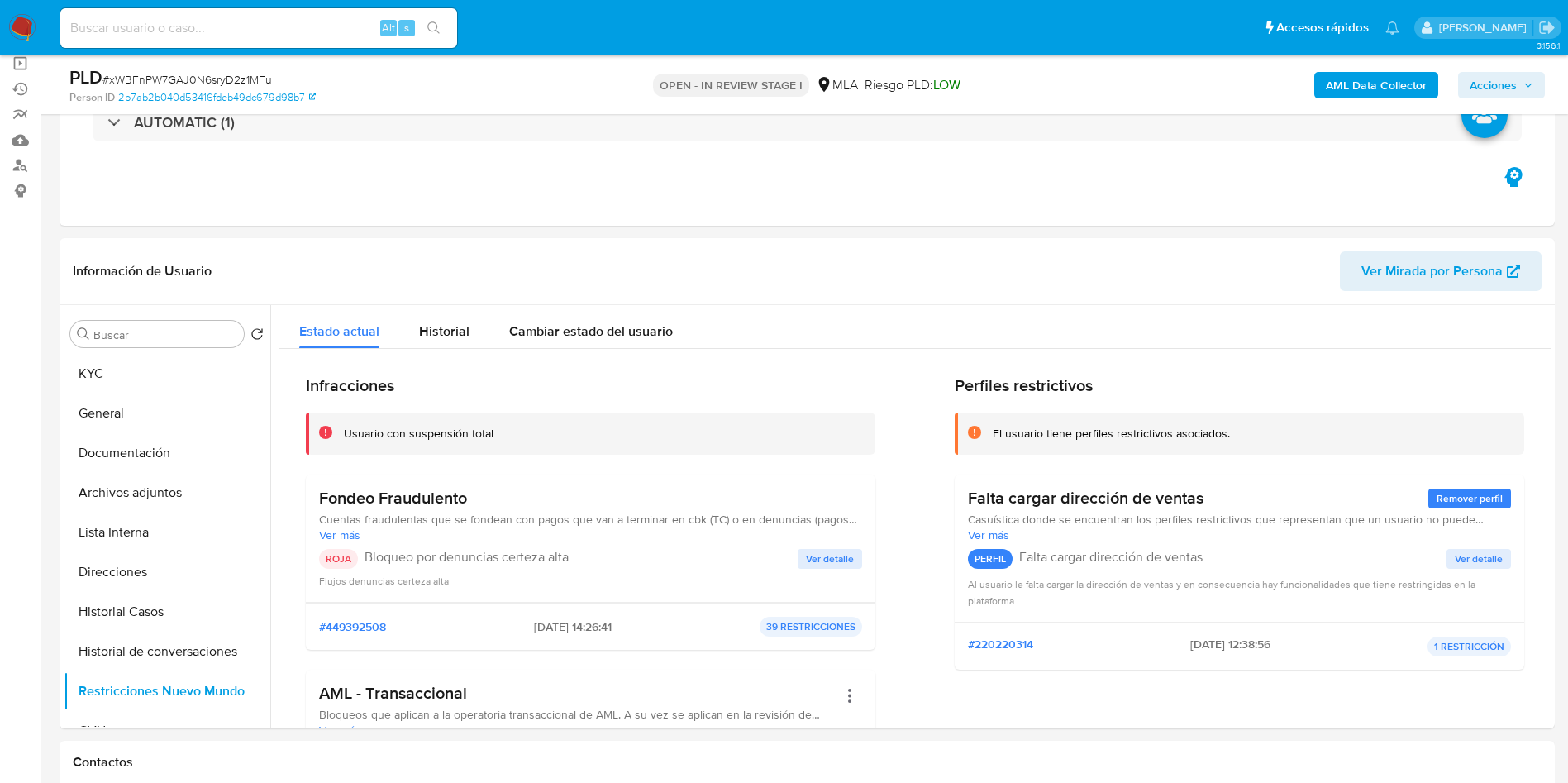
click at [1502, 91] on span "Acciones" at bounding box center [1493, 85] width 47 height 26
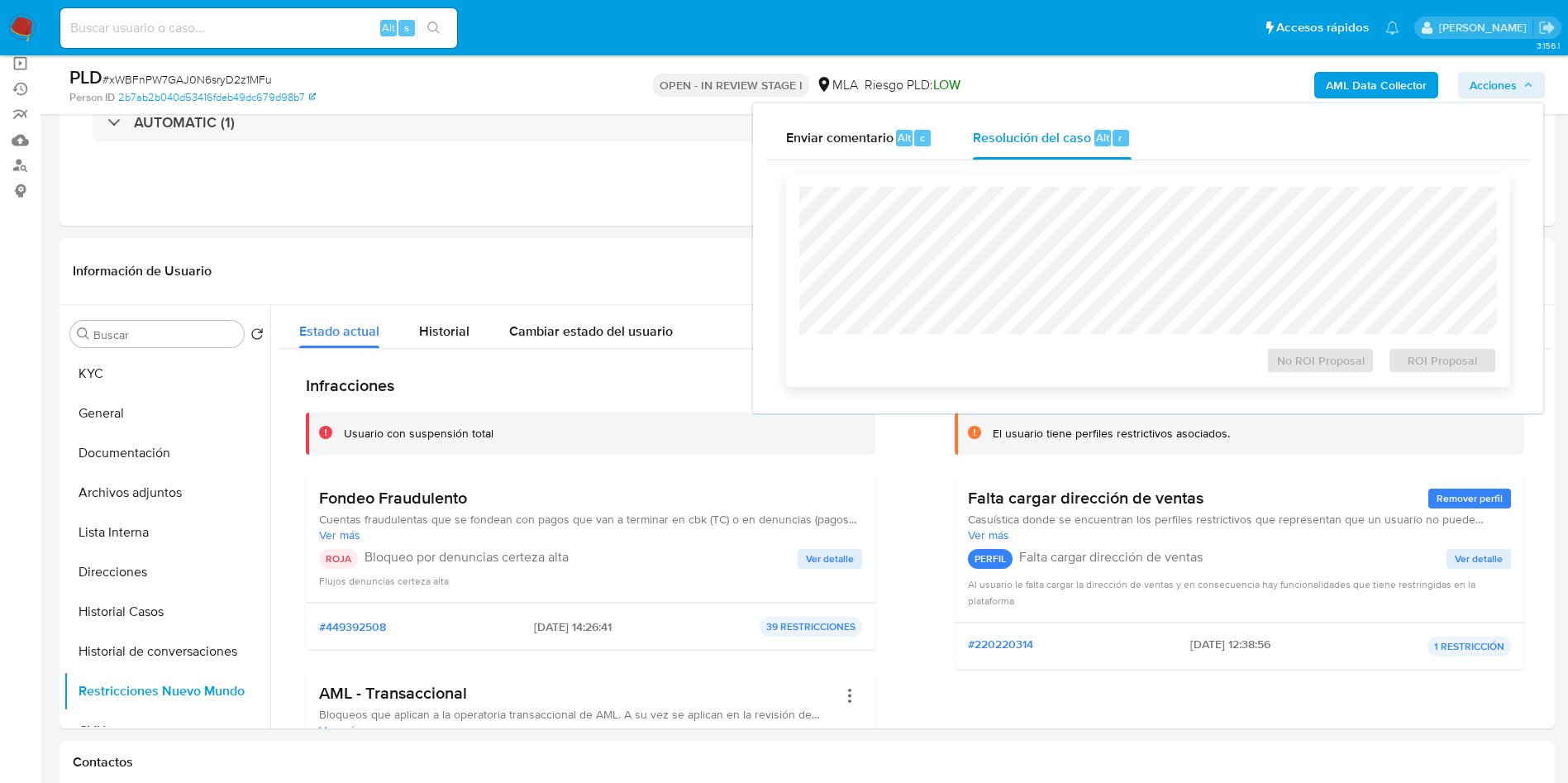
click at [1024, 188] on div at bounding box center [1149, 260] width 698 height 148
click at [1469, 363] on span "ROI Proposal" at bounding box center [1443, 361] width 86 height 23
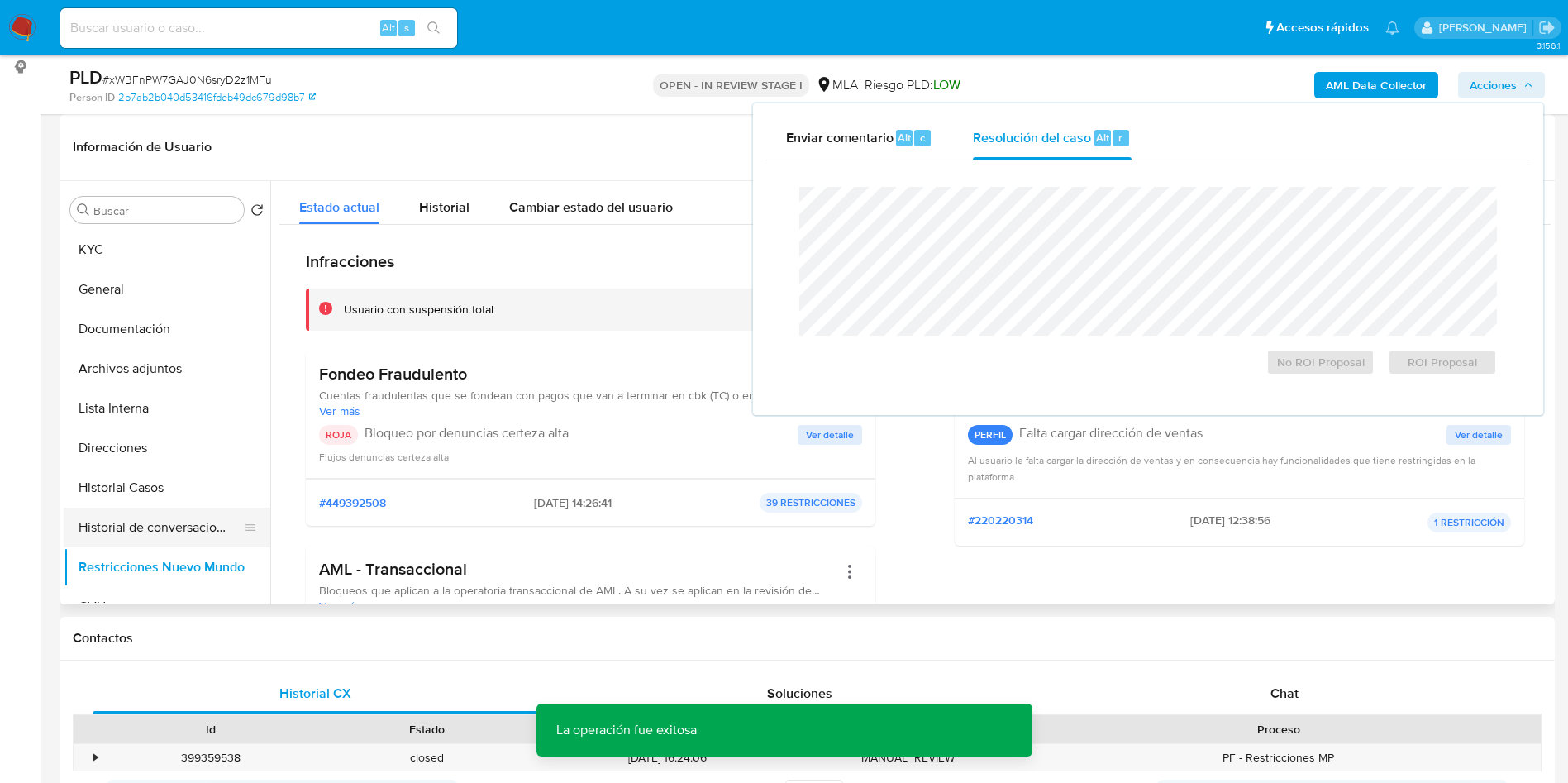
click at [183, 524] on button "Historial de conversaciones" at bounding box center [160, 526] width 194 height 40
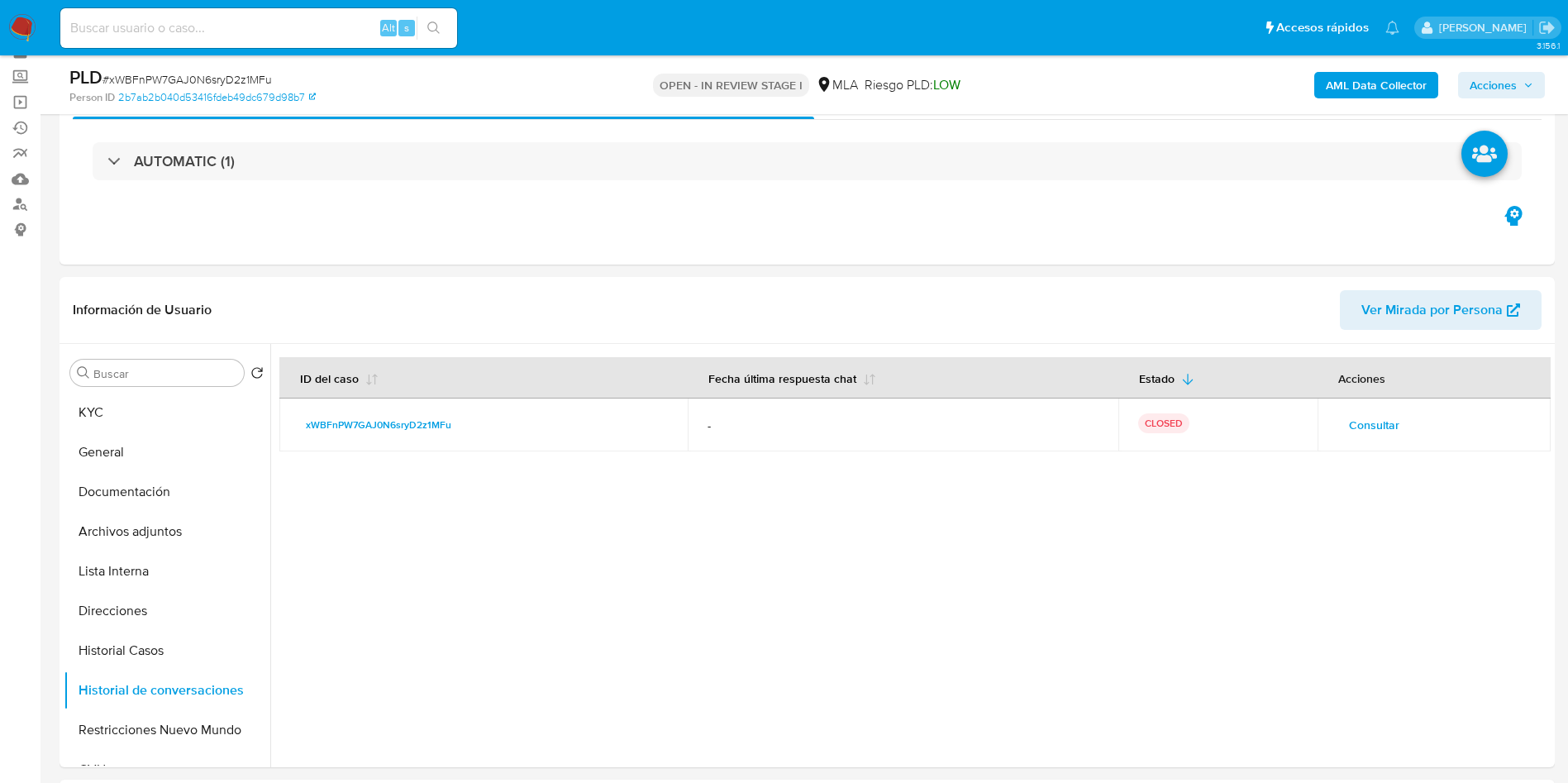
scroll to position [124, 0]
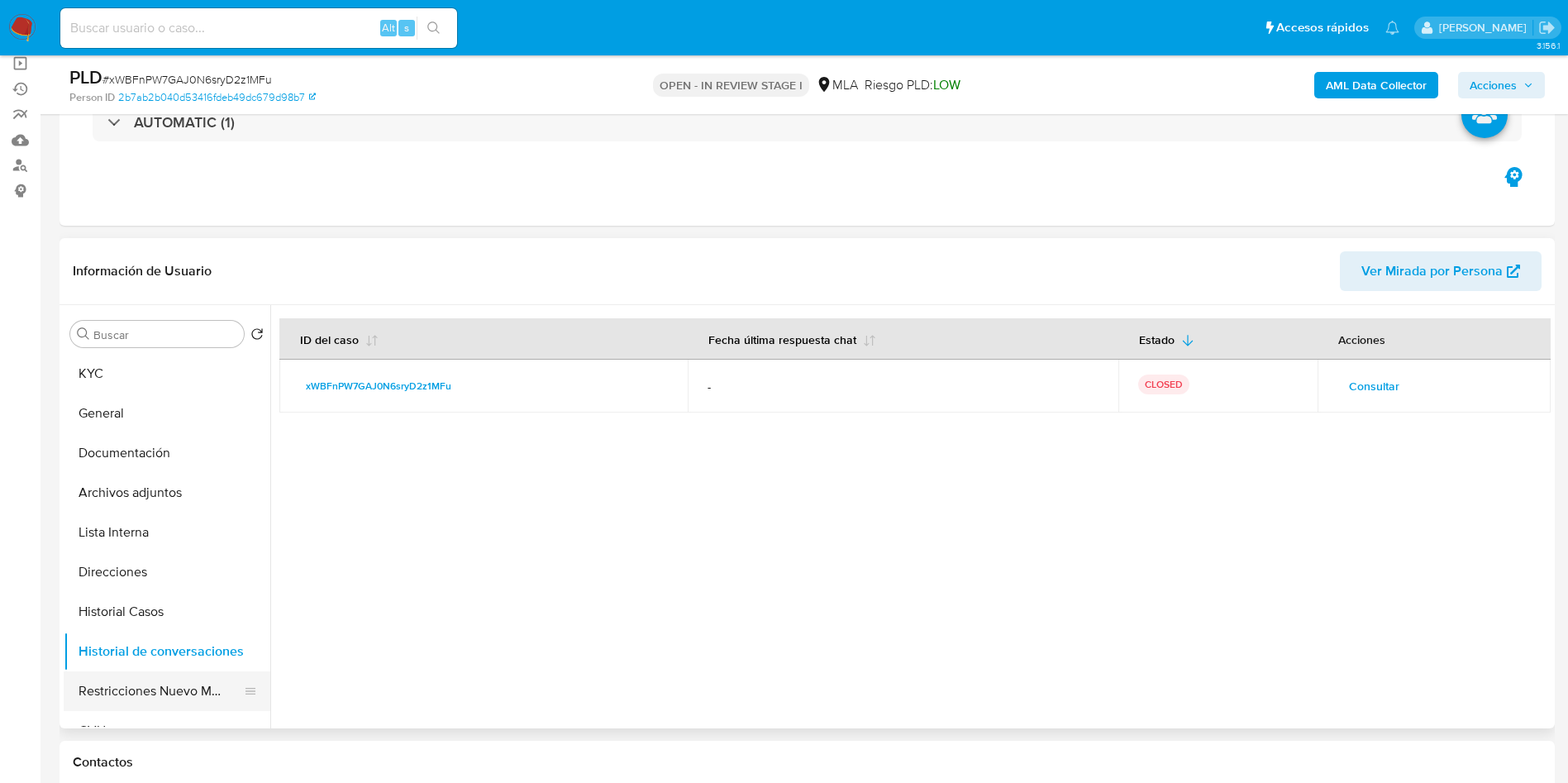
click at [257, 675] on button "Restricciones Nuevo Mundo" at bounding box center [160, 690] width 194 height 40
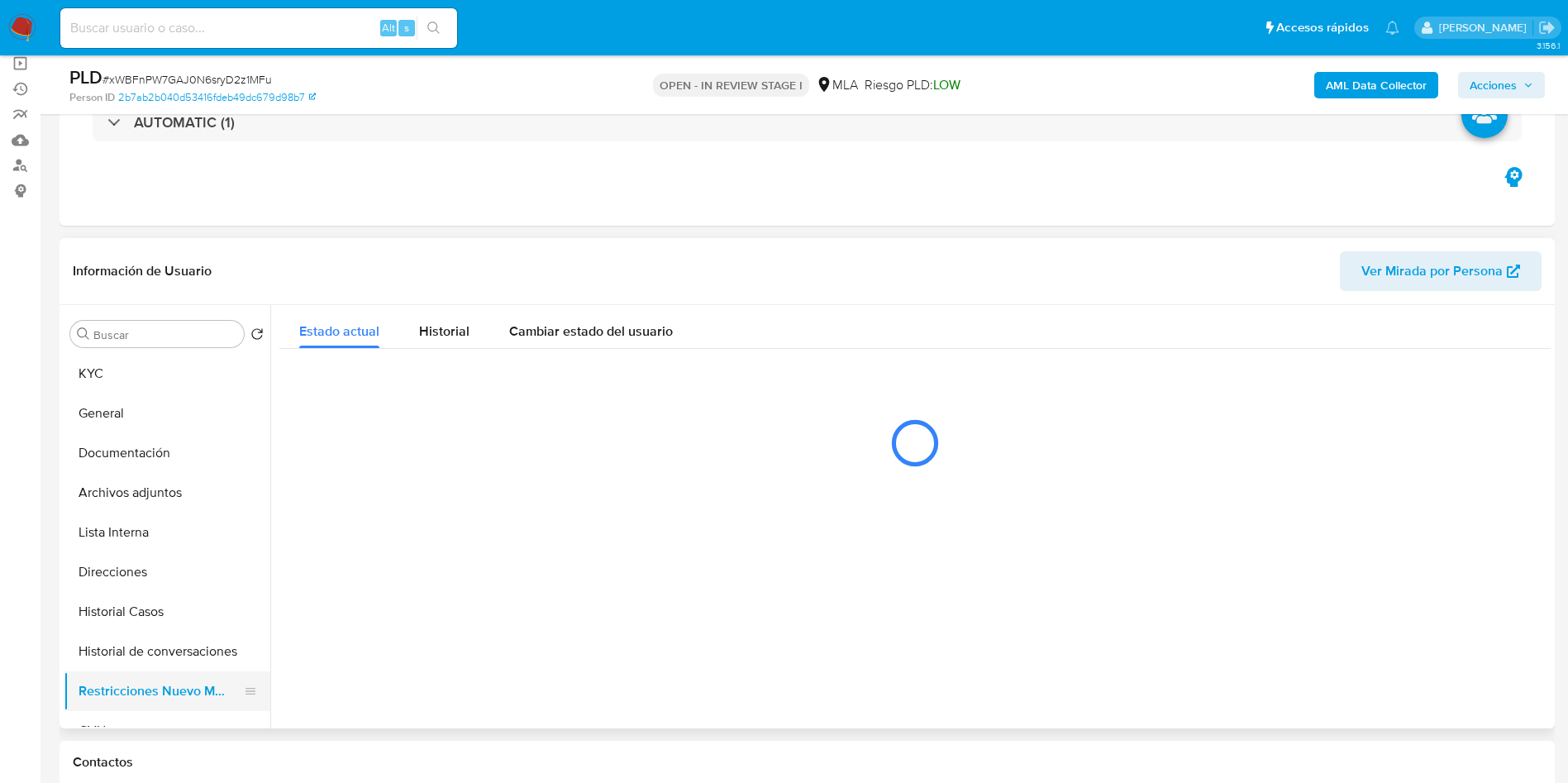
click at [229, 693] on button "Restricciones Nuevo Mundo" at bounding box center [160, 690] width 194 height 40
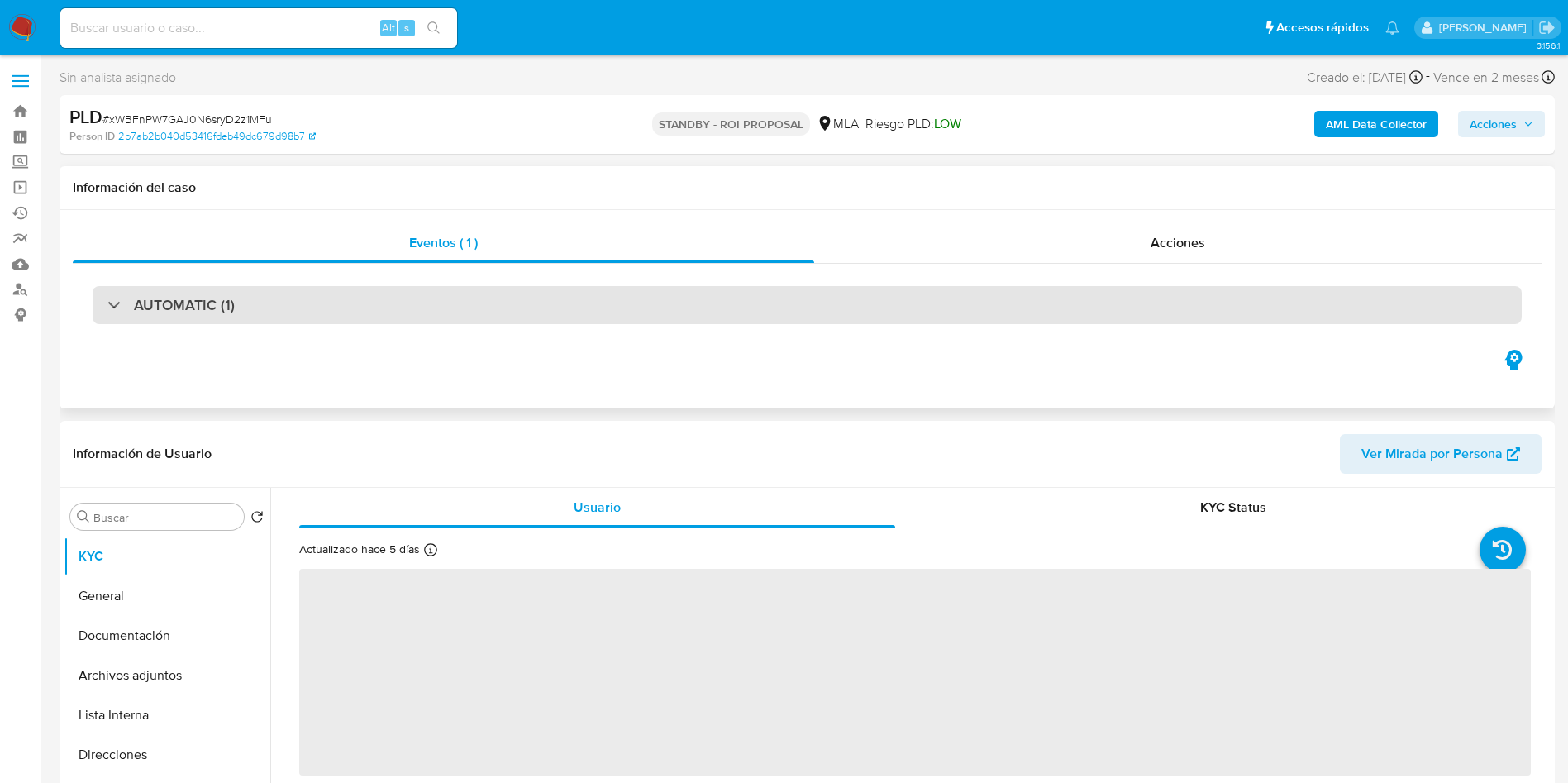
select select "10"
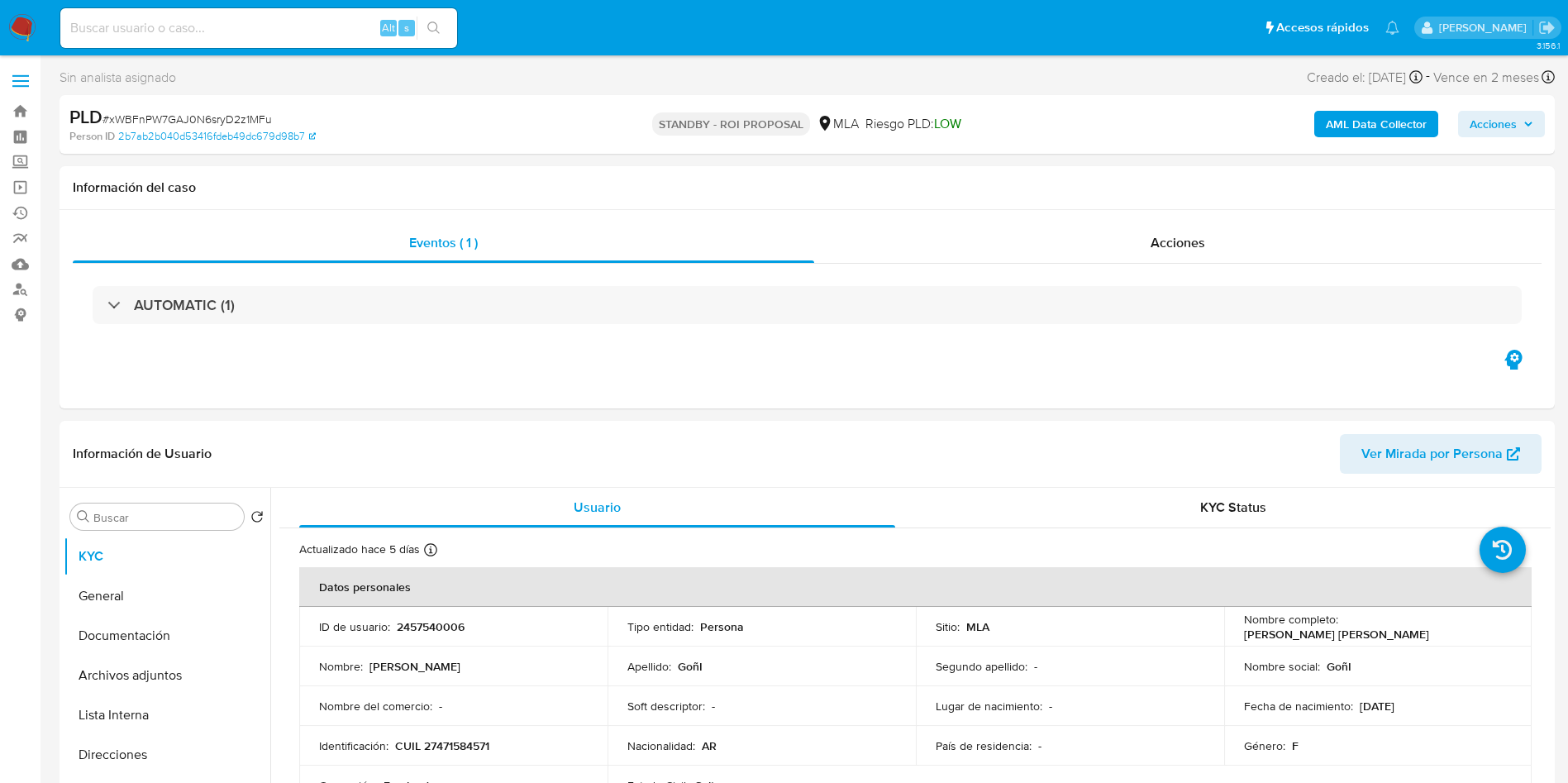
click at [236, 32] on input at bounding box center [259, 28] width 397 height 21
click at [254, 24] on input at bounding box center [259, 28] width 397 height 21
paste input "XDRpmsfVbAKvWjHMHstNw2la"
type input "XDRpmsfVbAKvWjHMHstNw2la"
click at [430, 28] on icon "search-icon" at bounding box center [434, 28] width 14 height 14
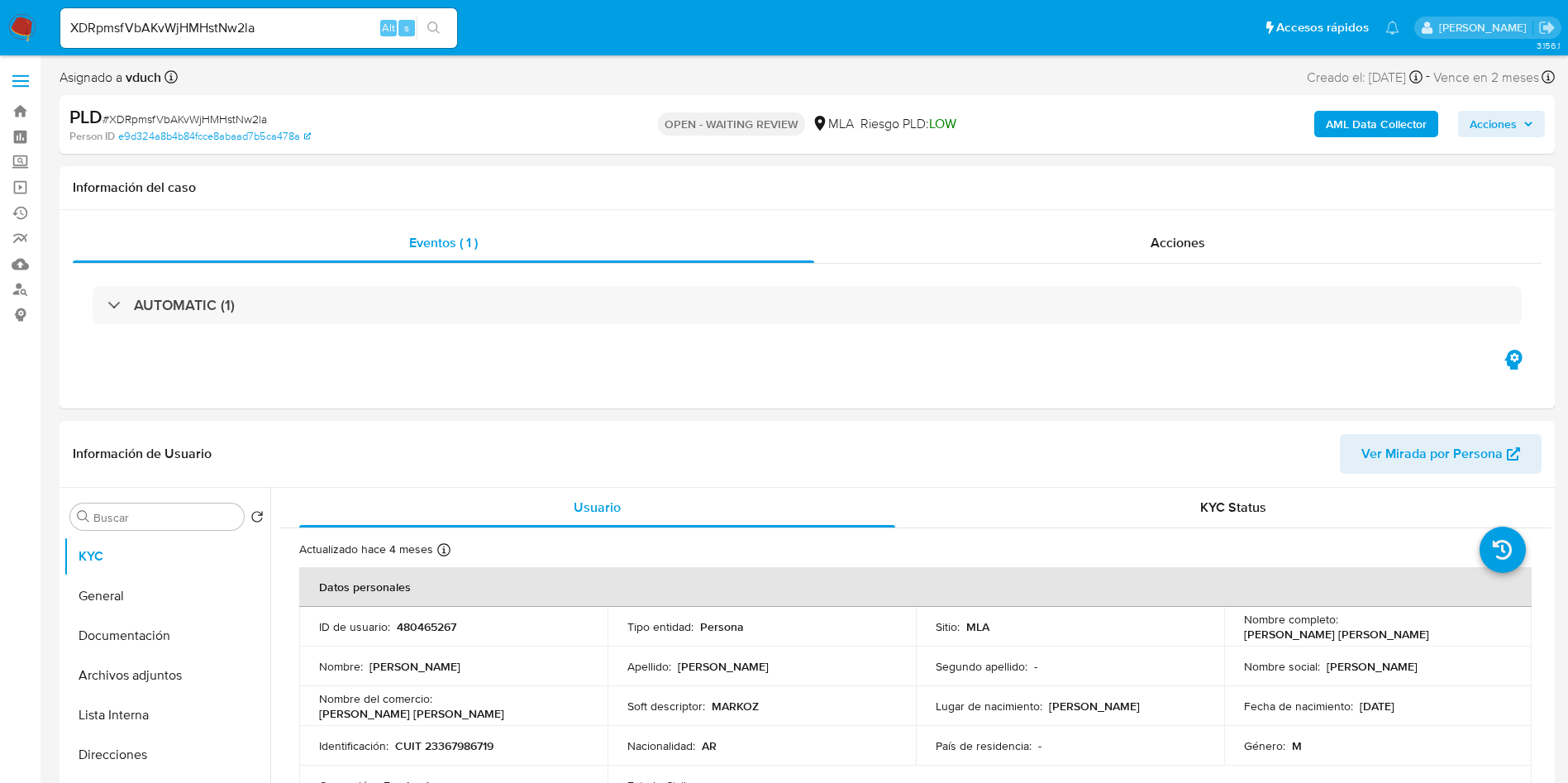
select select "10"
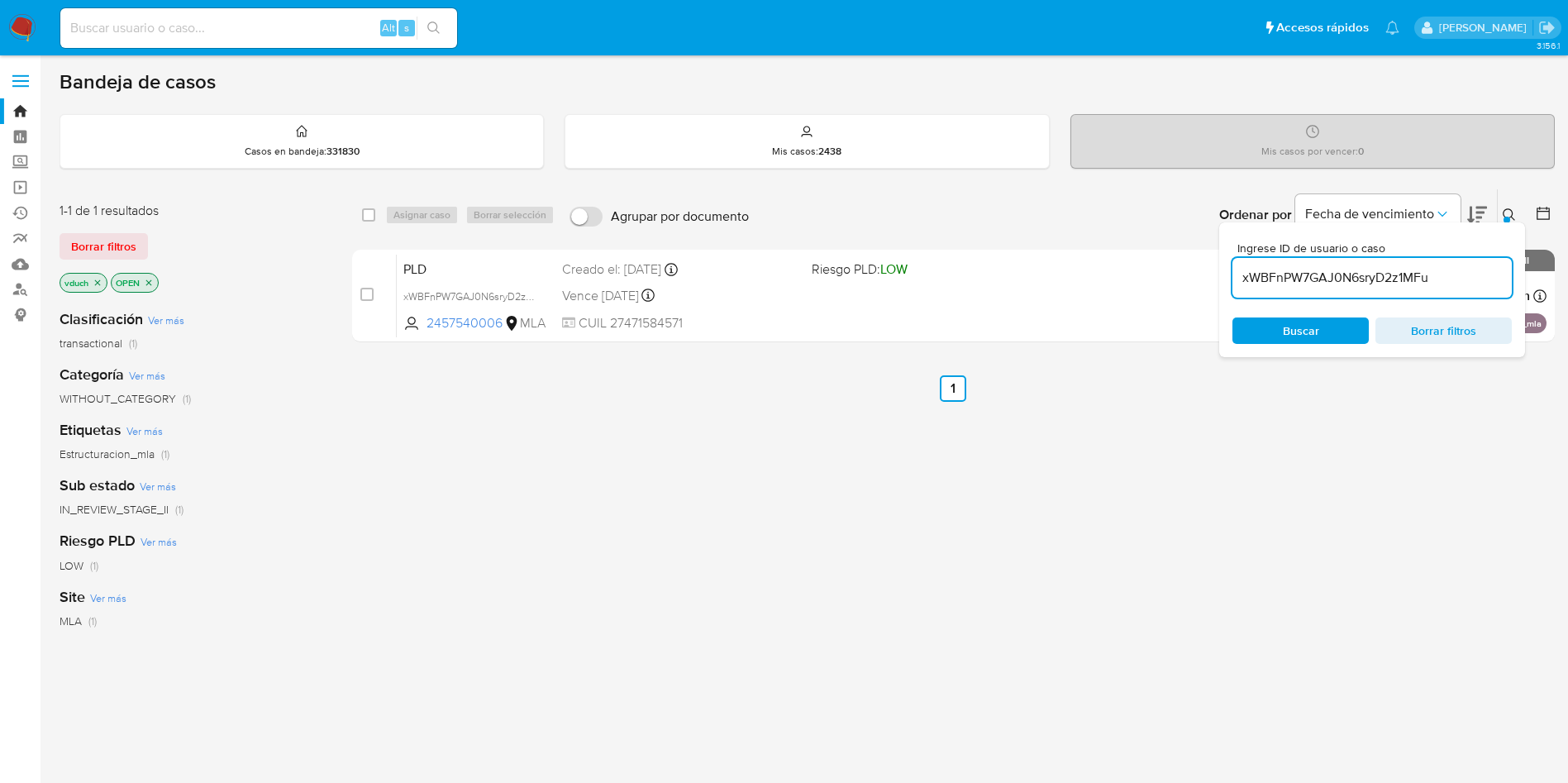
click at [1331, 271] on input "xWBFnPW7GAJ0N6sryD2z1MFu" at bounding box center [1372, 278] width 280 height 21
paste input "XDRpmsfVbAKvWjHMHstNw2la"
click at [1437, 274] on input "XDRpmsfVbAKvWjHMHstNw2la" at bounding box center [1372, 278] width 280 height 21
type input "XDRpmsfVbAKvWjHMHstNw2la"
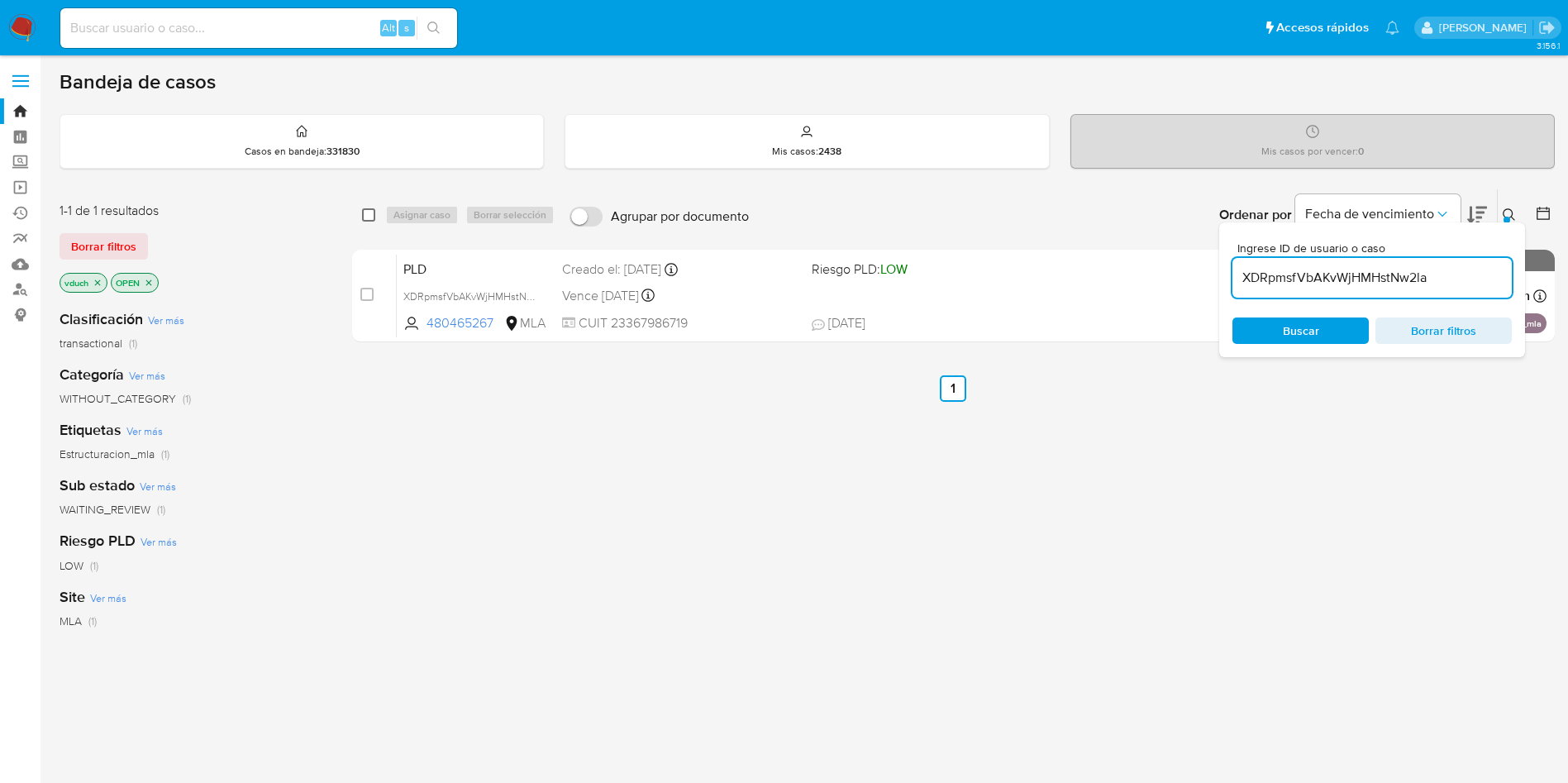
click at [371, 215] on input "checkbox" at bounding box center [369, 215] width 14 height 14
checkbox input "true"
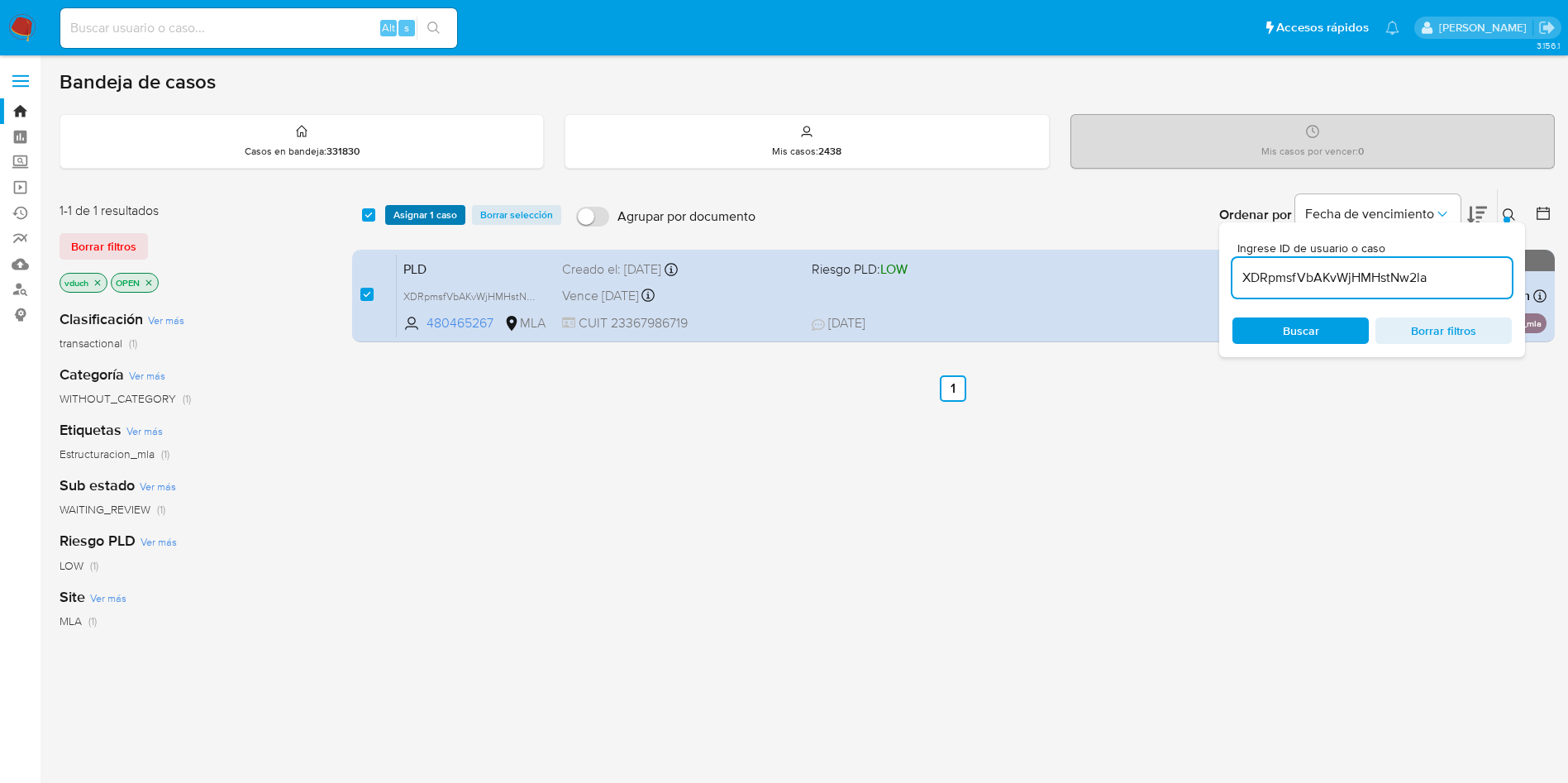
click at [414, 206] on span "Asignar 1 caso" at bounding box center [425, 214] width 64 height 16
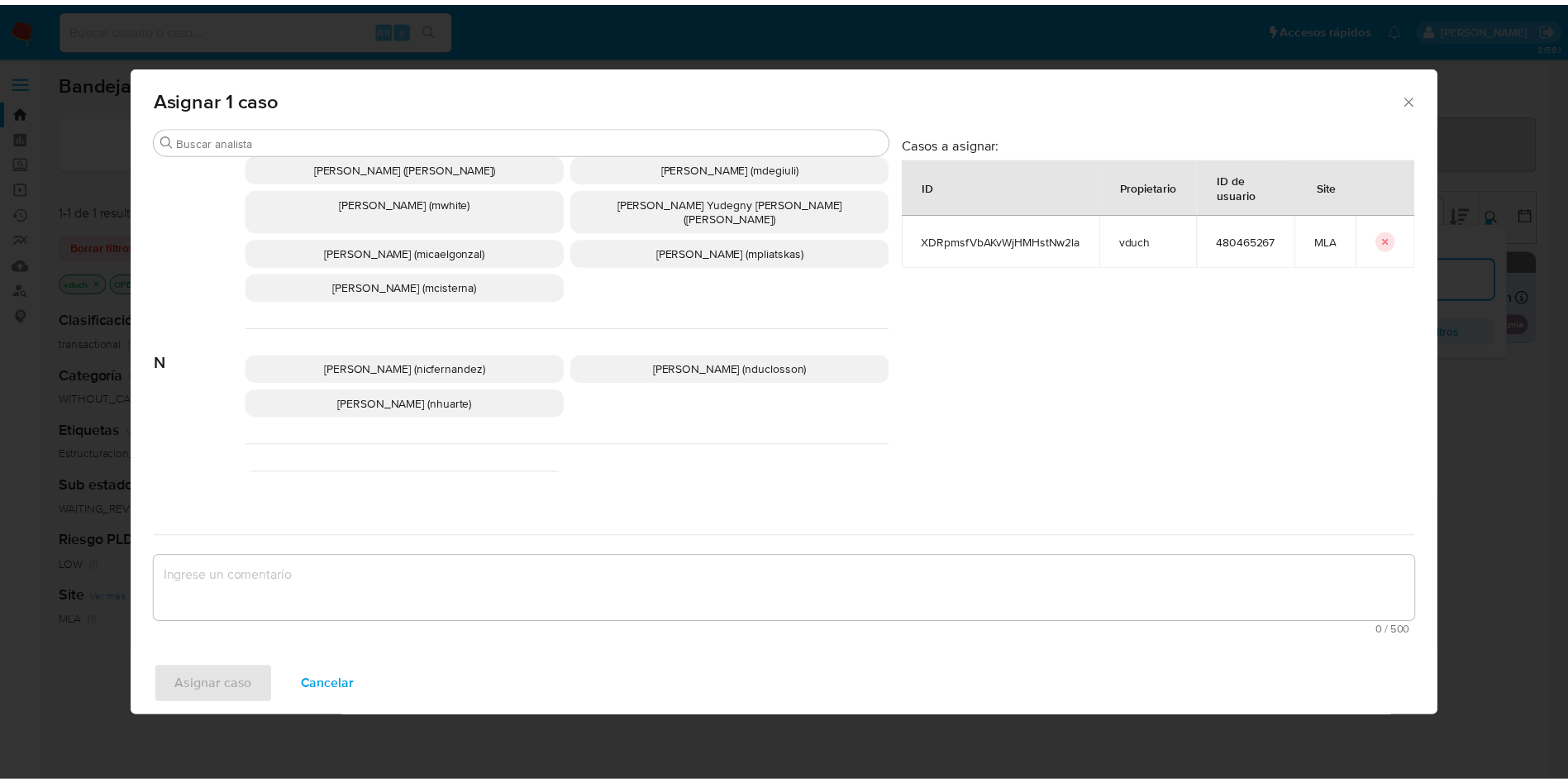
scroll to position [1512, 0]
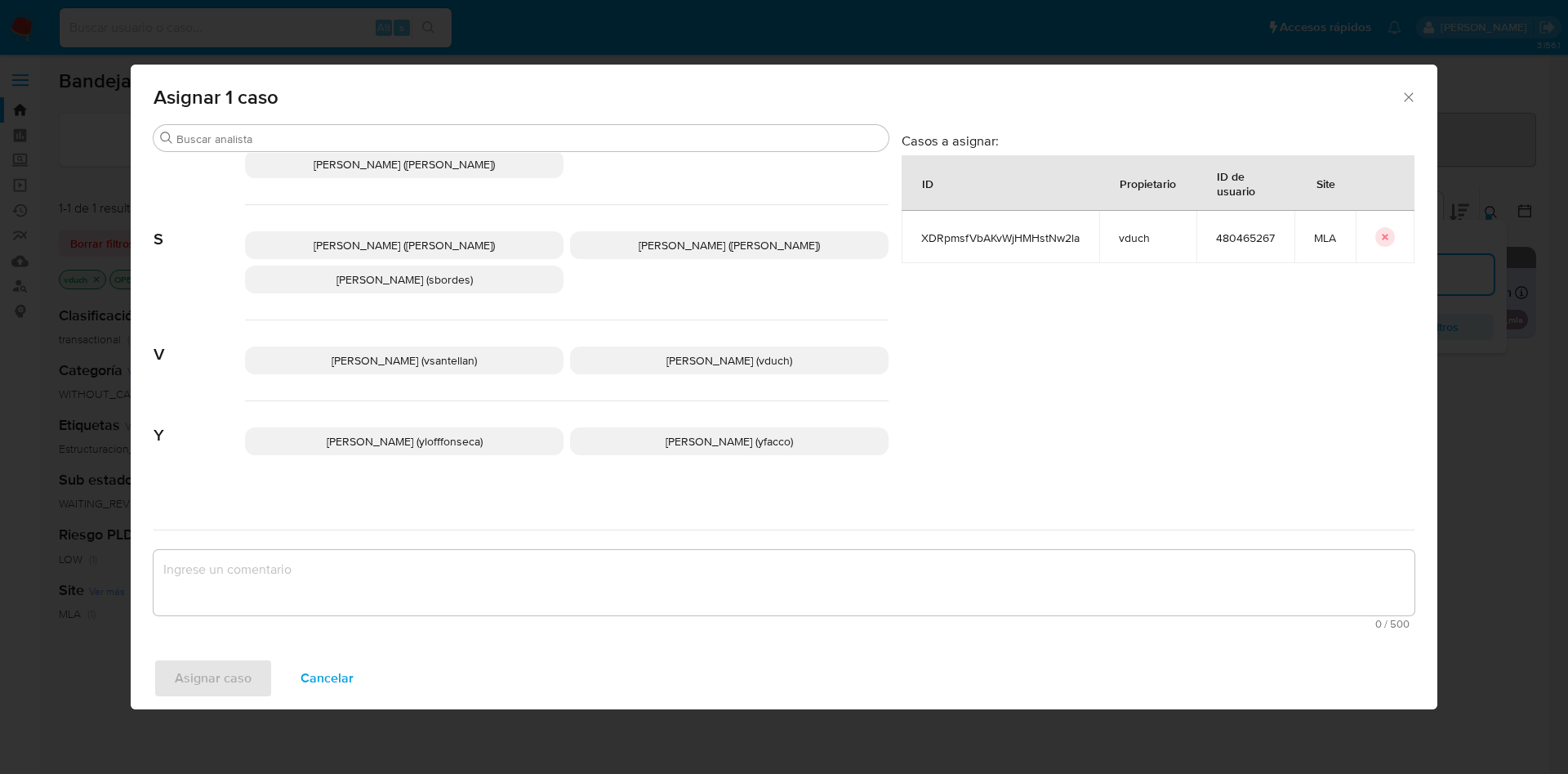
click at [742, 347] on p "Valeria Duch (vduch)" at bounding box center [729, 360] width 318 height 28
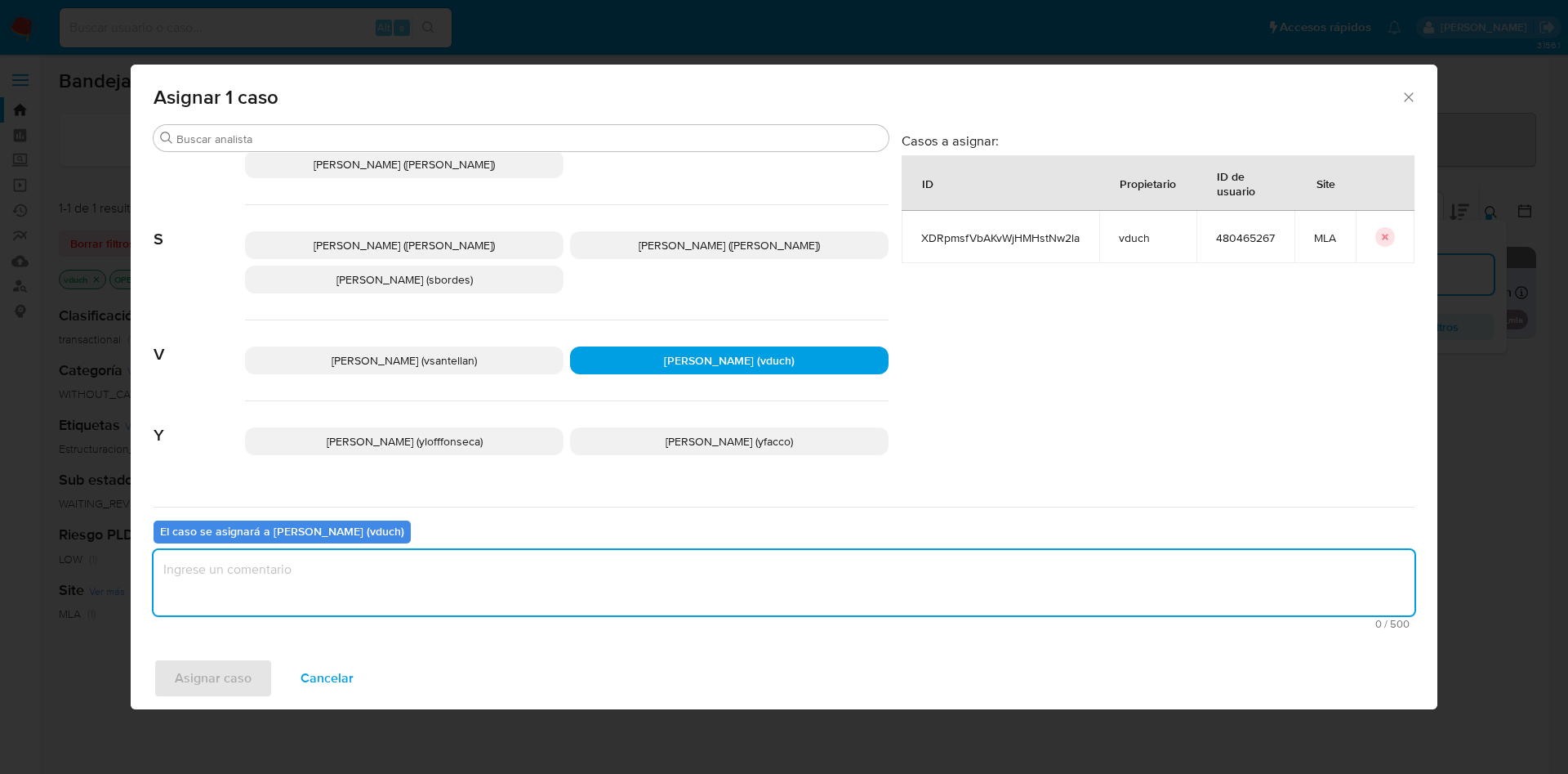
click at [798, 577] on textarea "assign-modal" at bounding box center [784, 582] width 1261 height 66
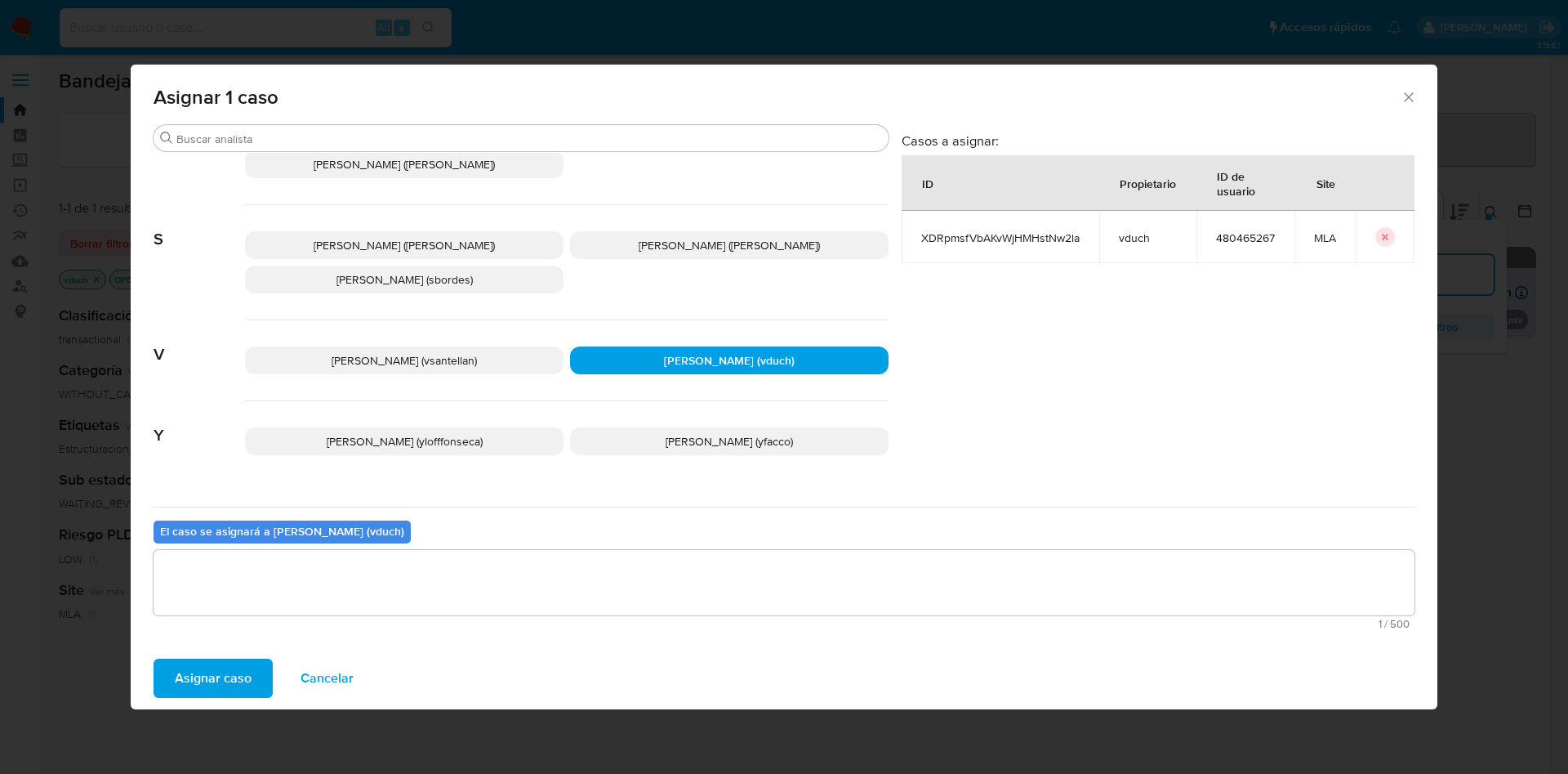
click at [183, 679] on span "Asignar caso" at bounding box center [212, 679] width 77 height 36
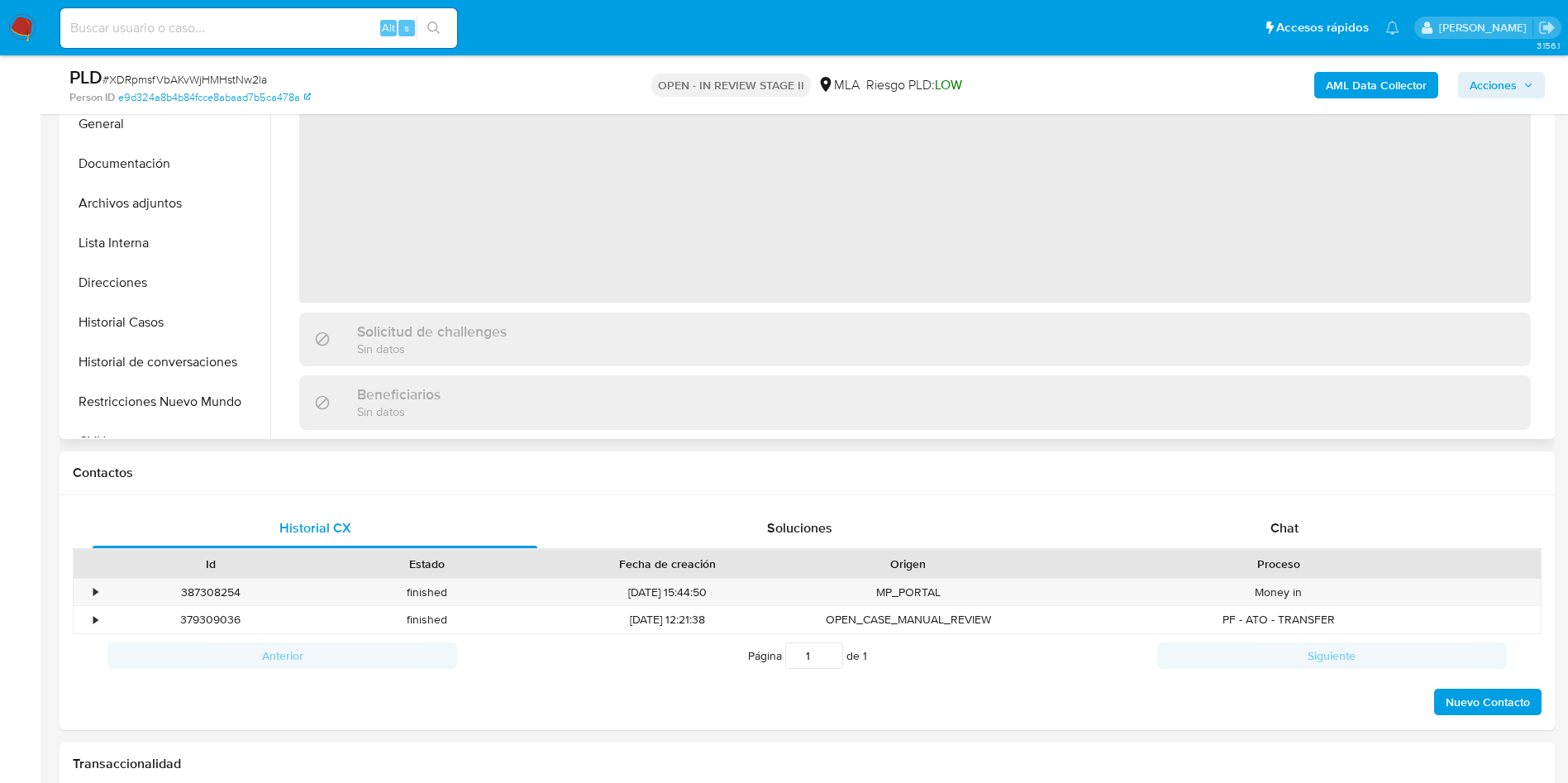
scroll to position [496, 0]
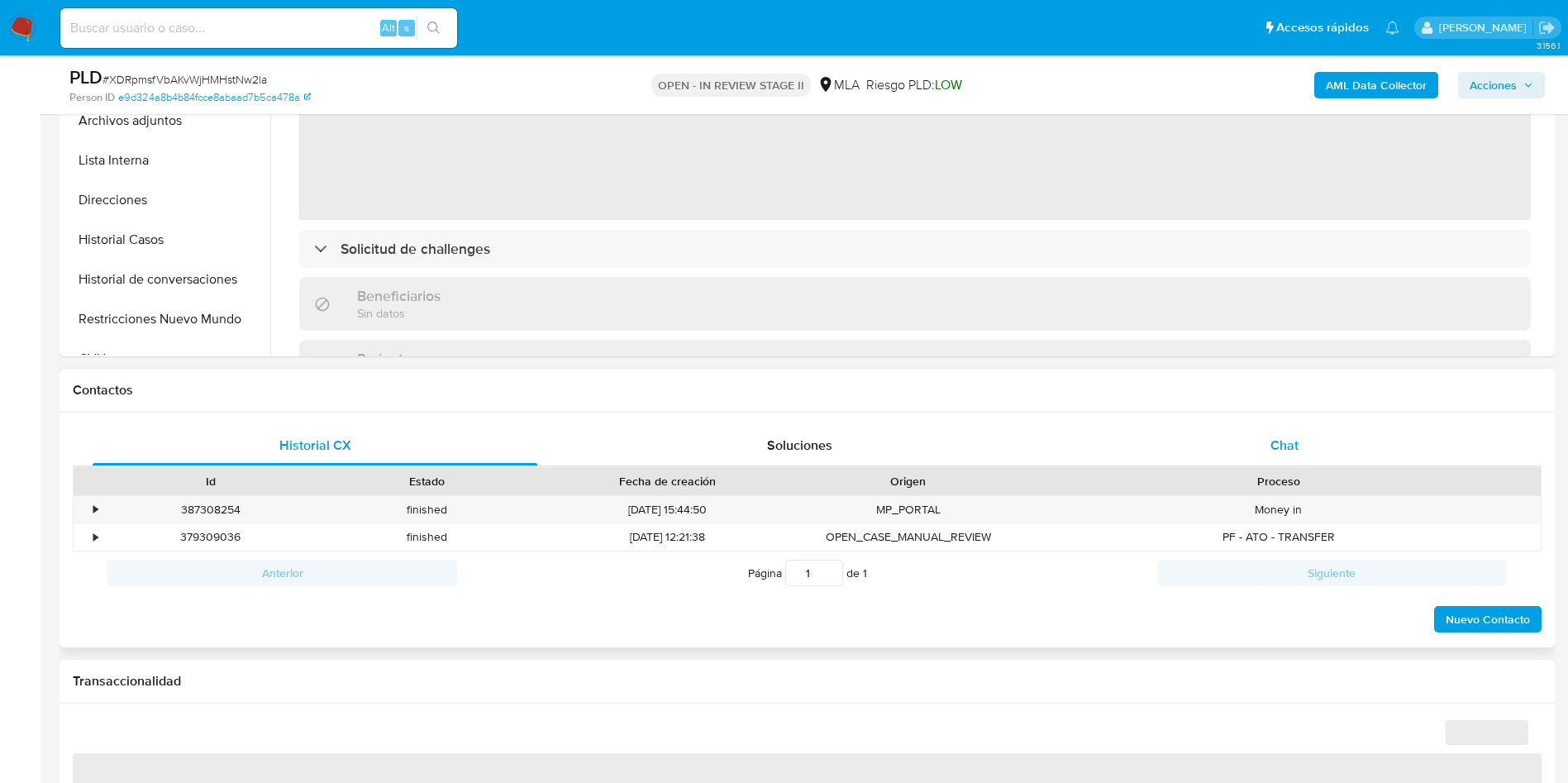
click at [1301, 440] on div "Chat" at bounding box center [1284, 446] width 445 height 40
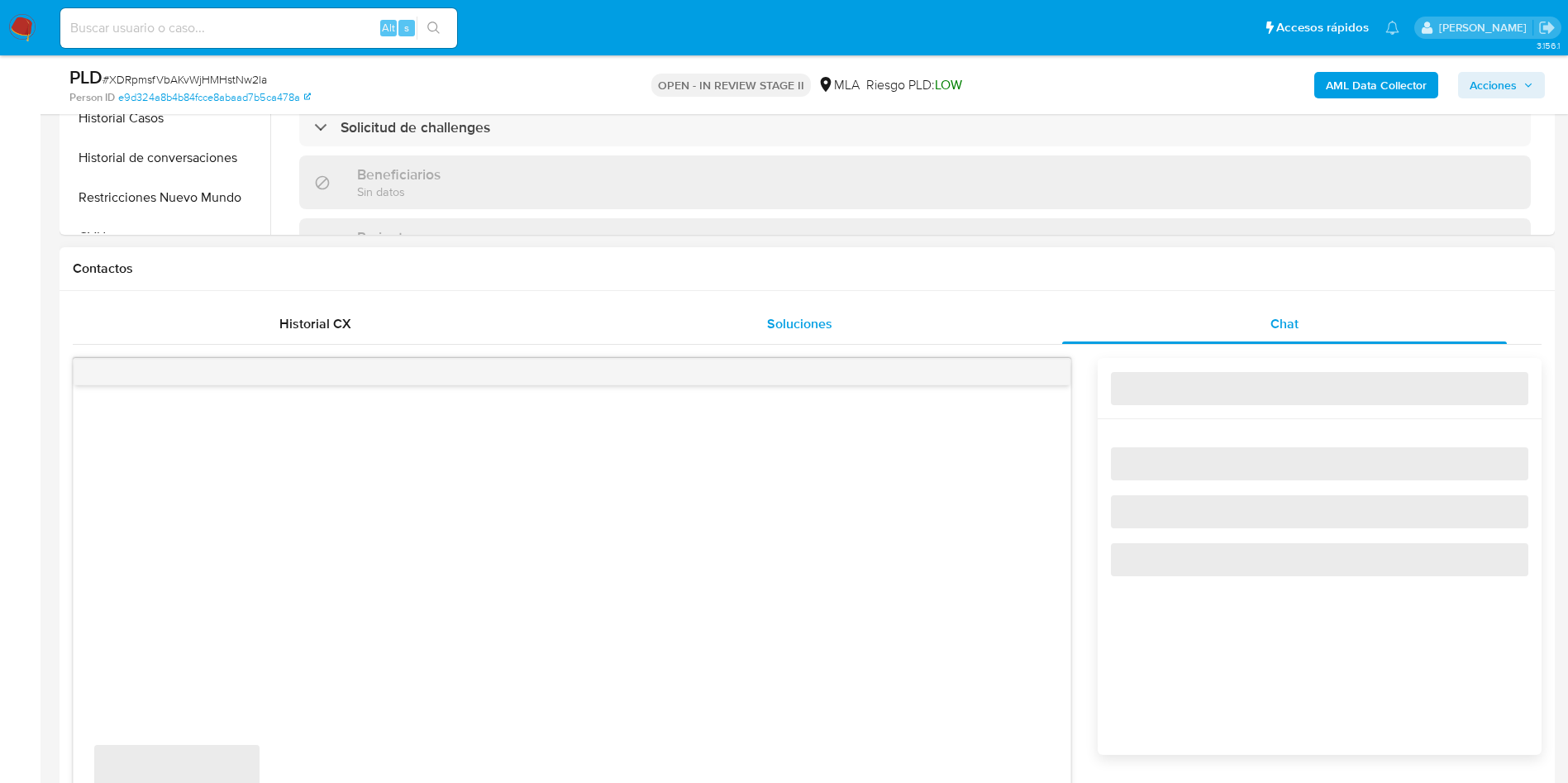
select select "10"
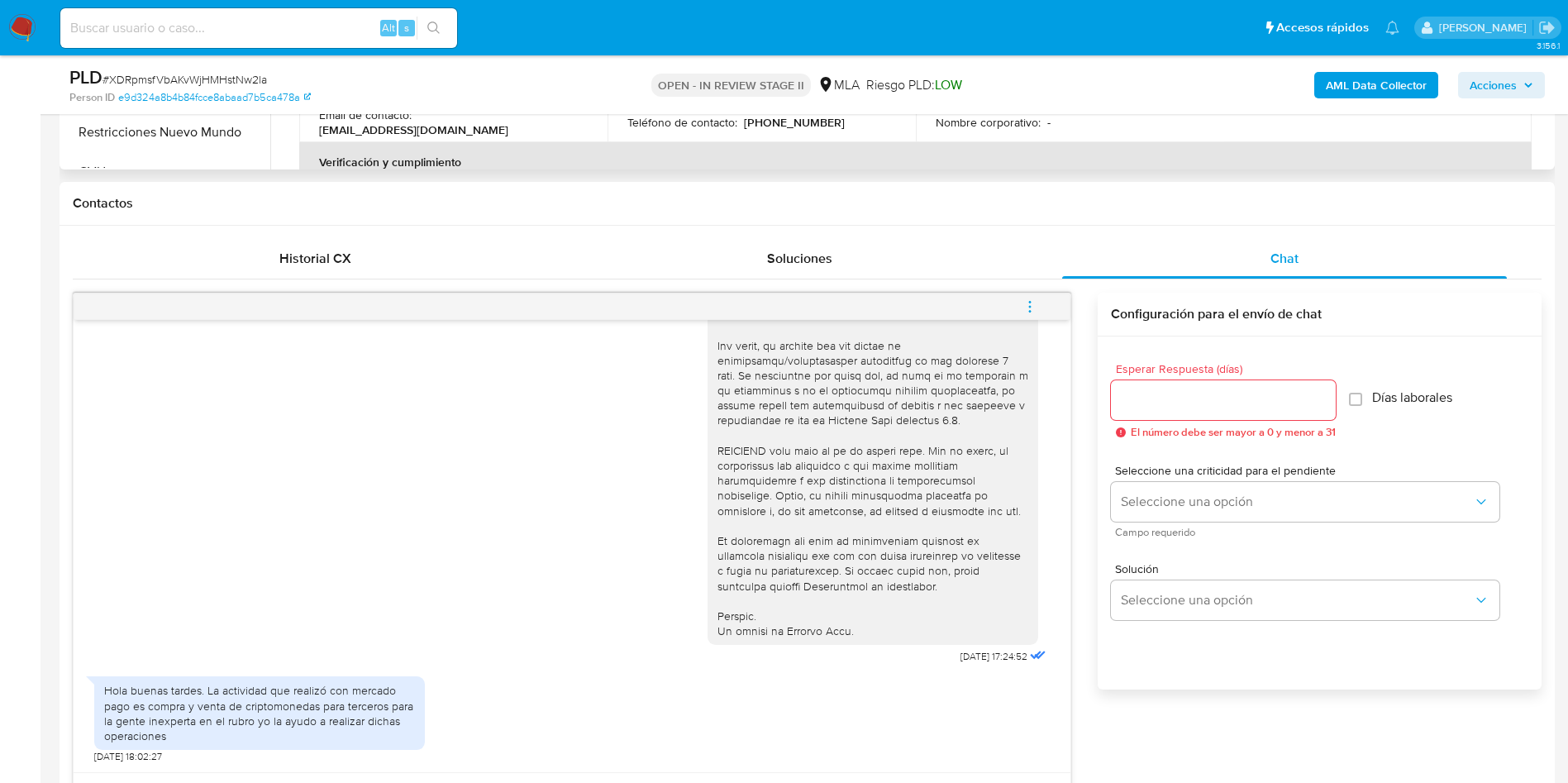
scroll to position [372, 0]
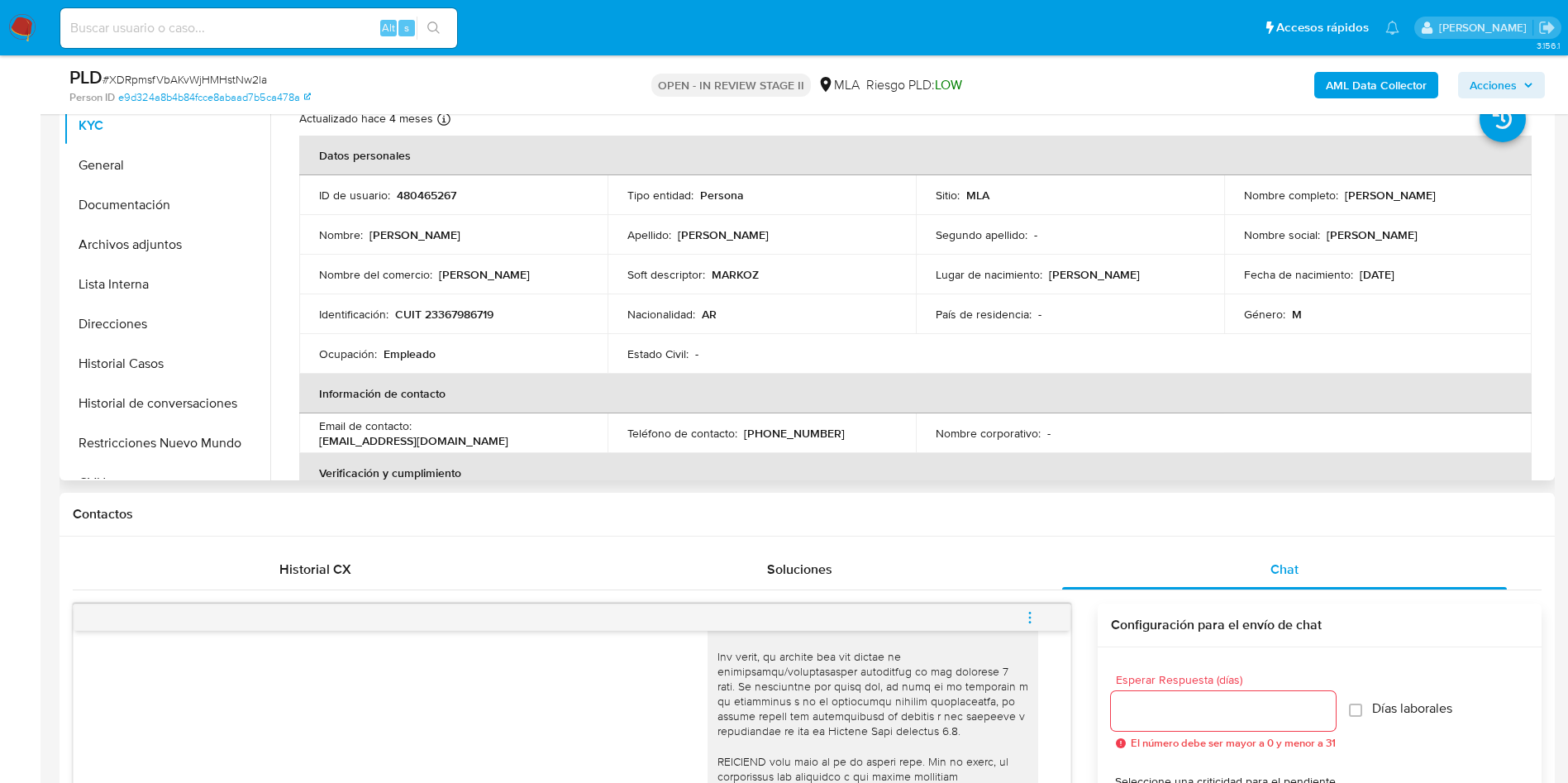
click at [422, 194] on p "480465267" at bounding box center [427, 195] width 60 height 14
copy p "480465267"
click at [304, 38] on input at bounding box center [259, 28] width 397 height 21
paste input "jecjcJ3BPqleSZAJbgdQs5Ls"
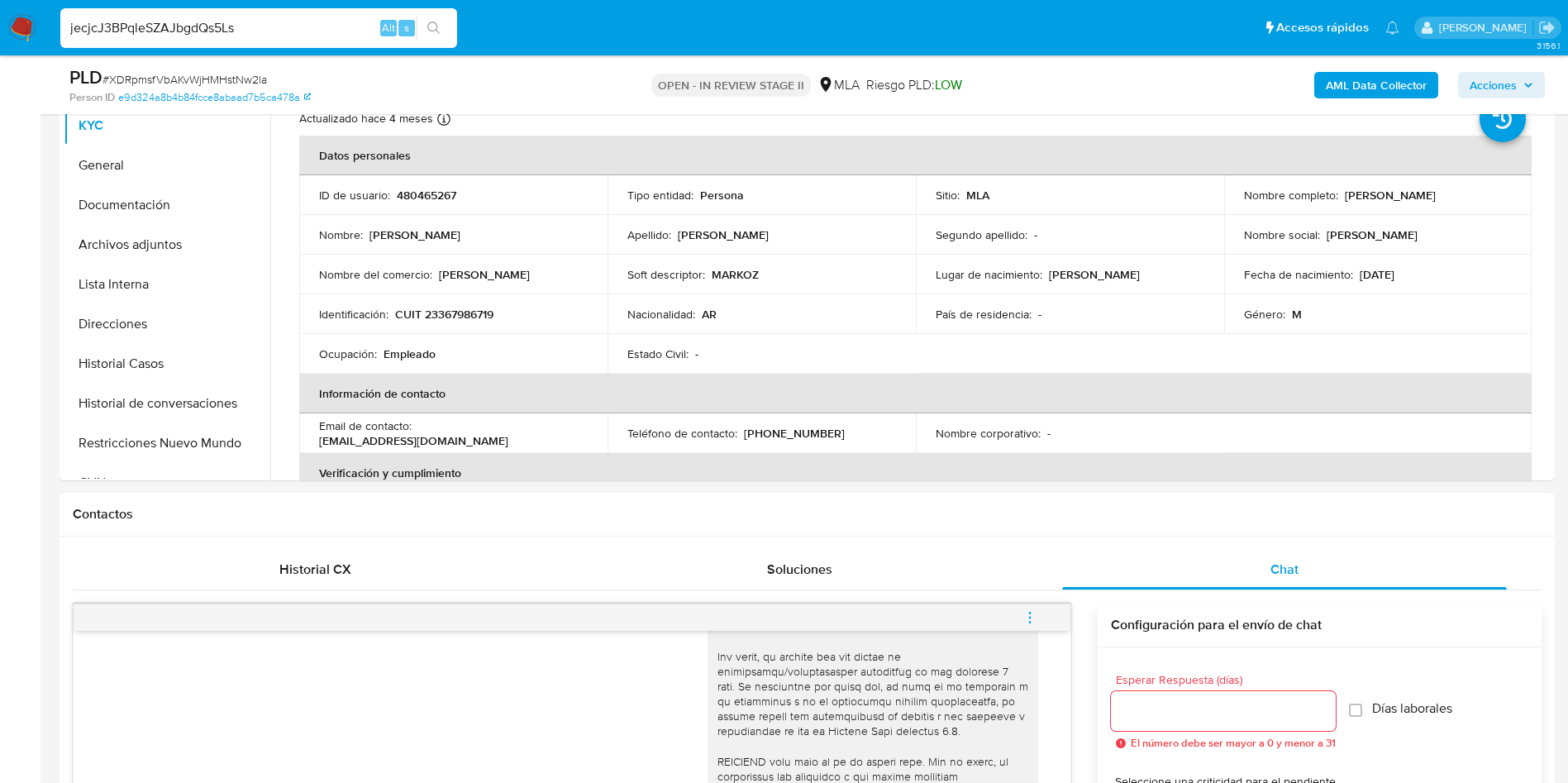
type input "jecjcJ3BPqleSZAJbgdQs5Ls"
click at [446, 24] on button "search-icon" at bounding box center [433, 28] width 34 height 23
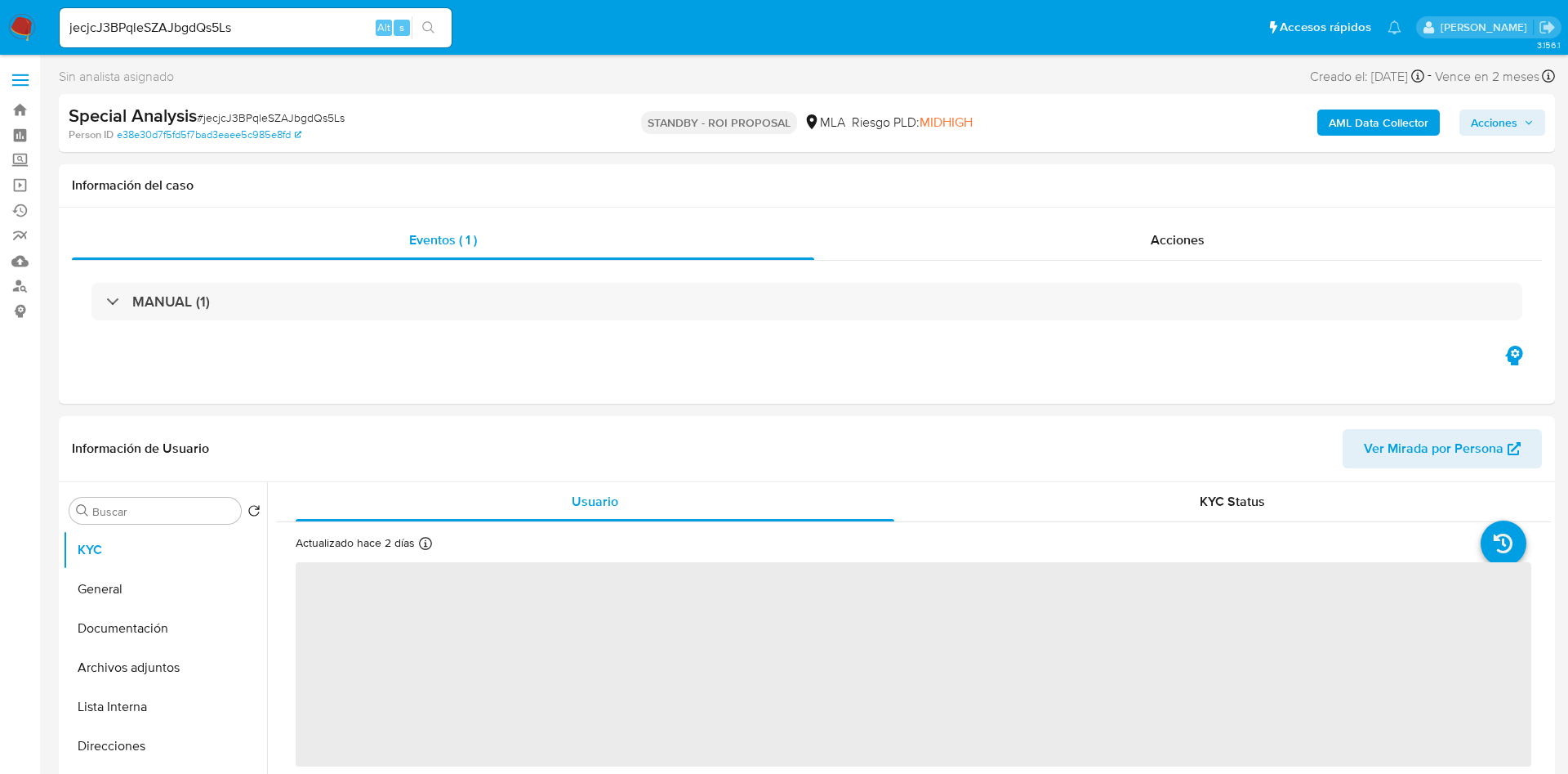
select select "10"
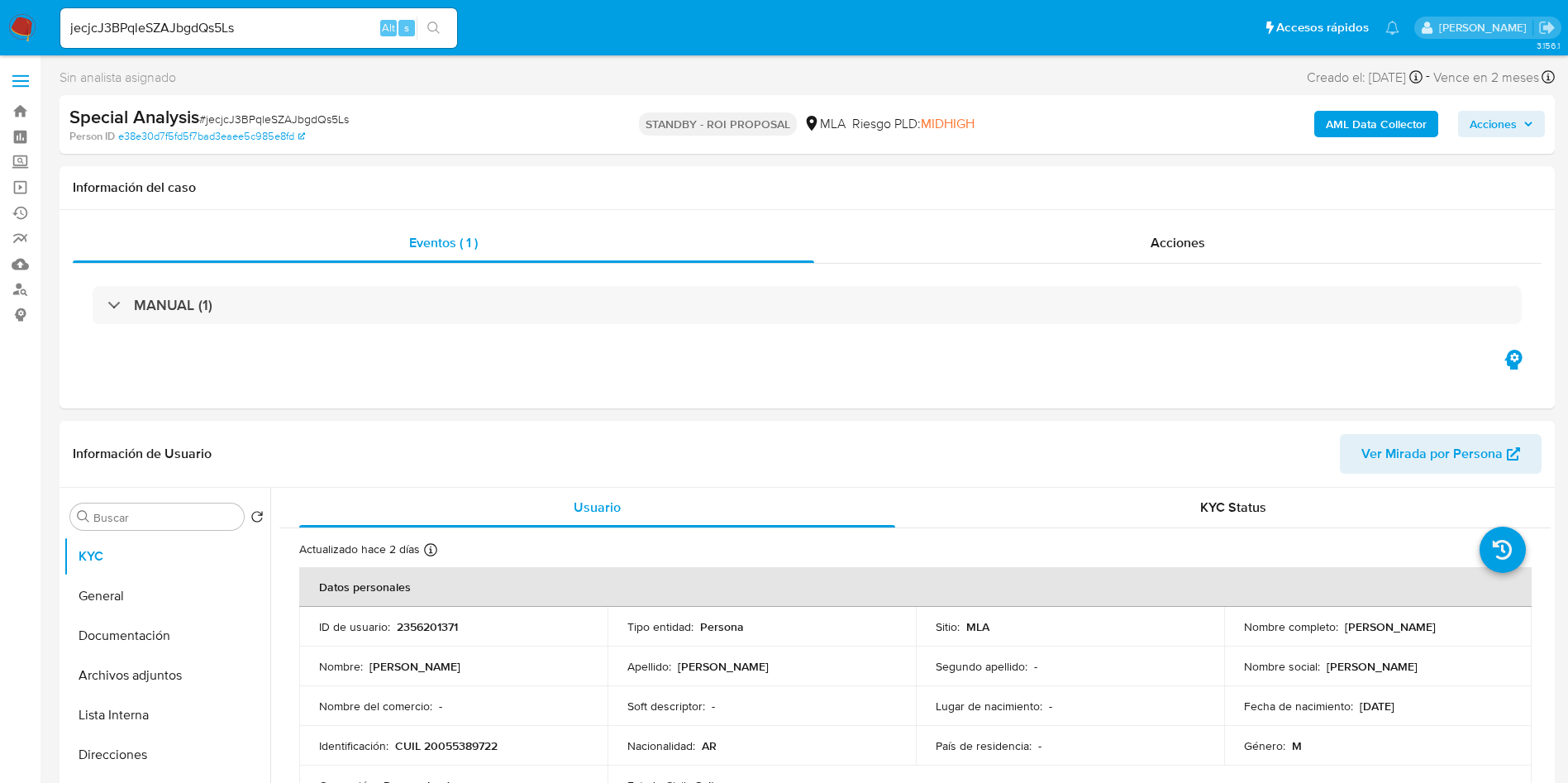
click at [799, 78] on div "Sin analista asignado Asignado el: 23/07/2025 14:29:13 Creado el: 23/07/2025 Cr…" at bounding box center [807, 81] width 1496 height 29
click at [338, 9] on div "jecjcJ3BPqleSZAJbgdQs5Ls Alt s" at bounding box center [259, 28] width 397 height 40
click at [257, 18] on input "jecjcJ3BPqleSZAJbgdQs5Ls" at bounding box center [259, 28] width 397 height 21
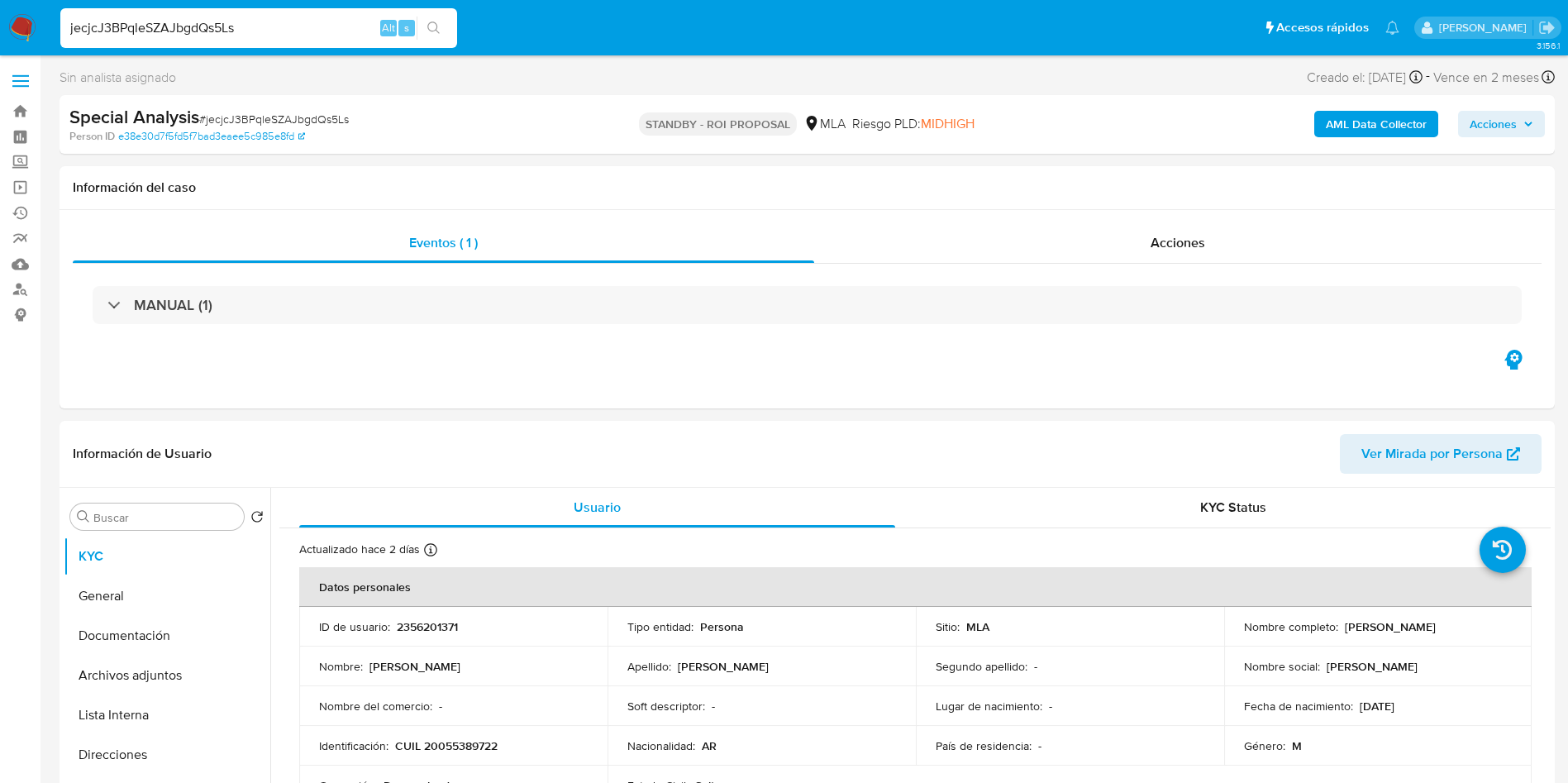
paste input "XDRpmsfVbAKvWjHMHstNw2la"
type input "XDRpmsfVbAKvWjHMHstNw2la"
click at [428, 26] on icon "search-icon" at bounding box center [433, 27] width 13 height 13
select select "10"
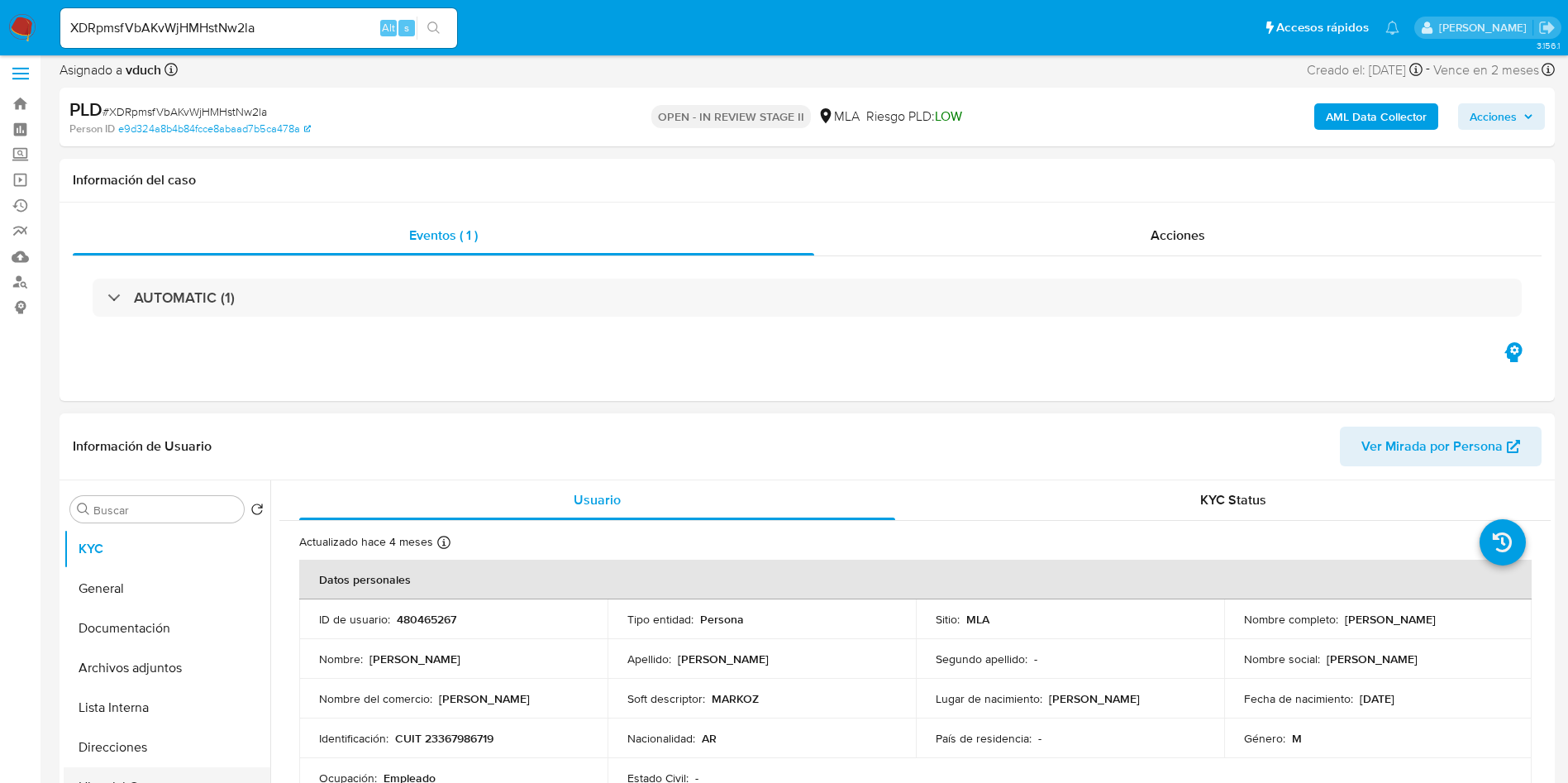
scroll to position [124, 0]
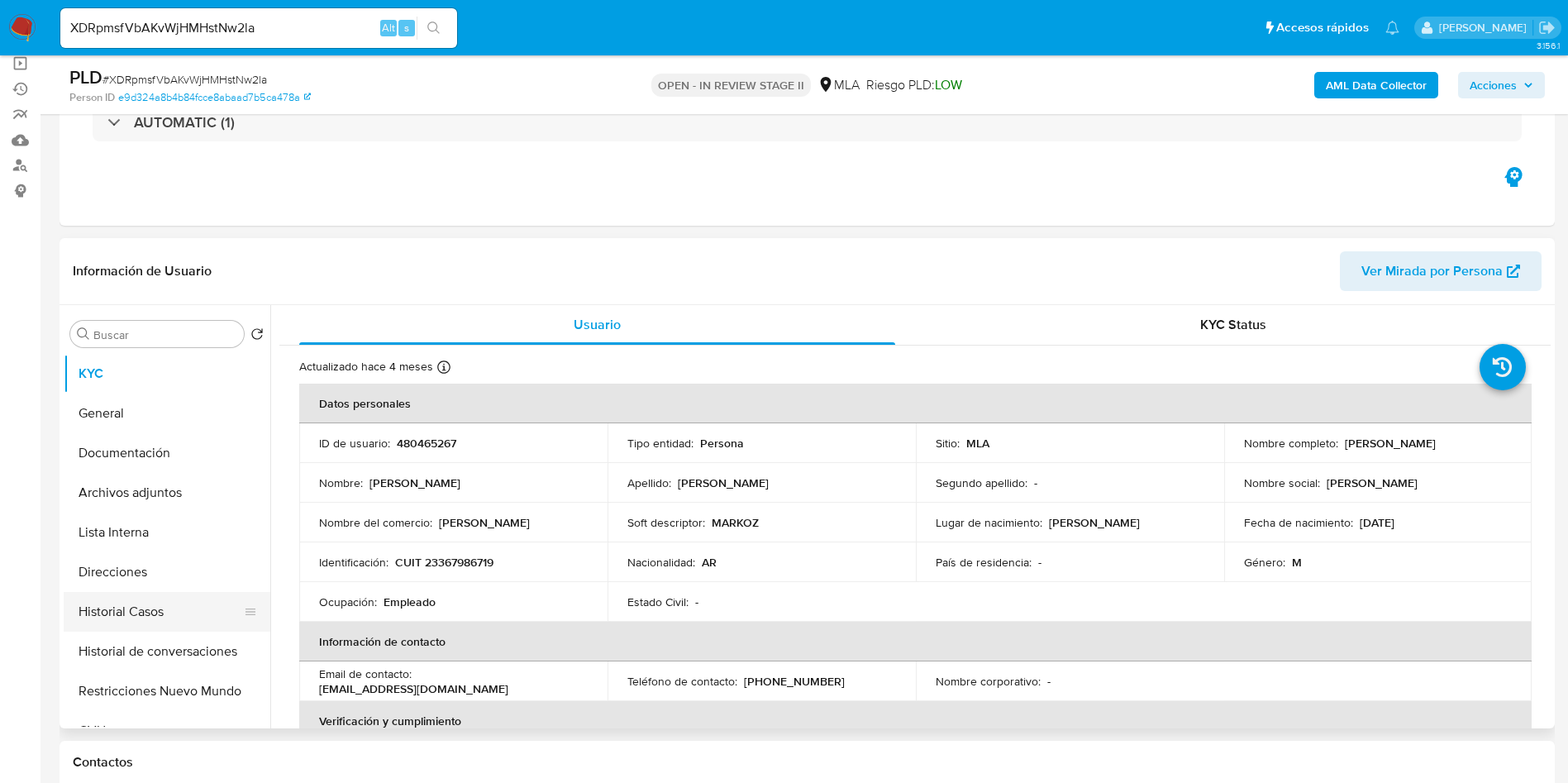
click at [100, 609] on button "Historial Casos" at bounding box center [160, 611] width 194 height 40
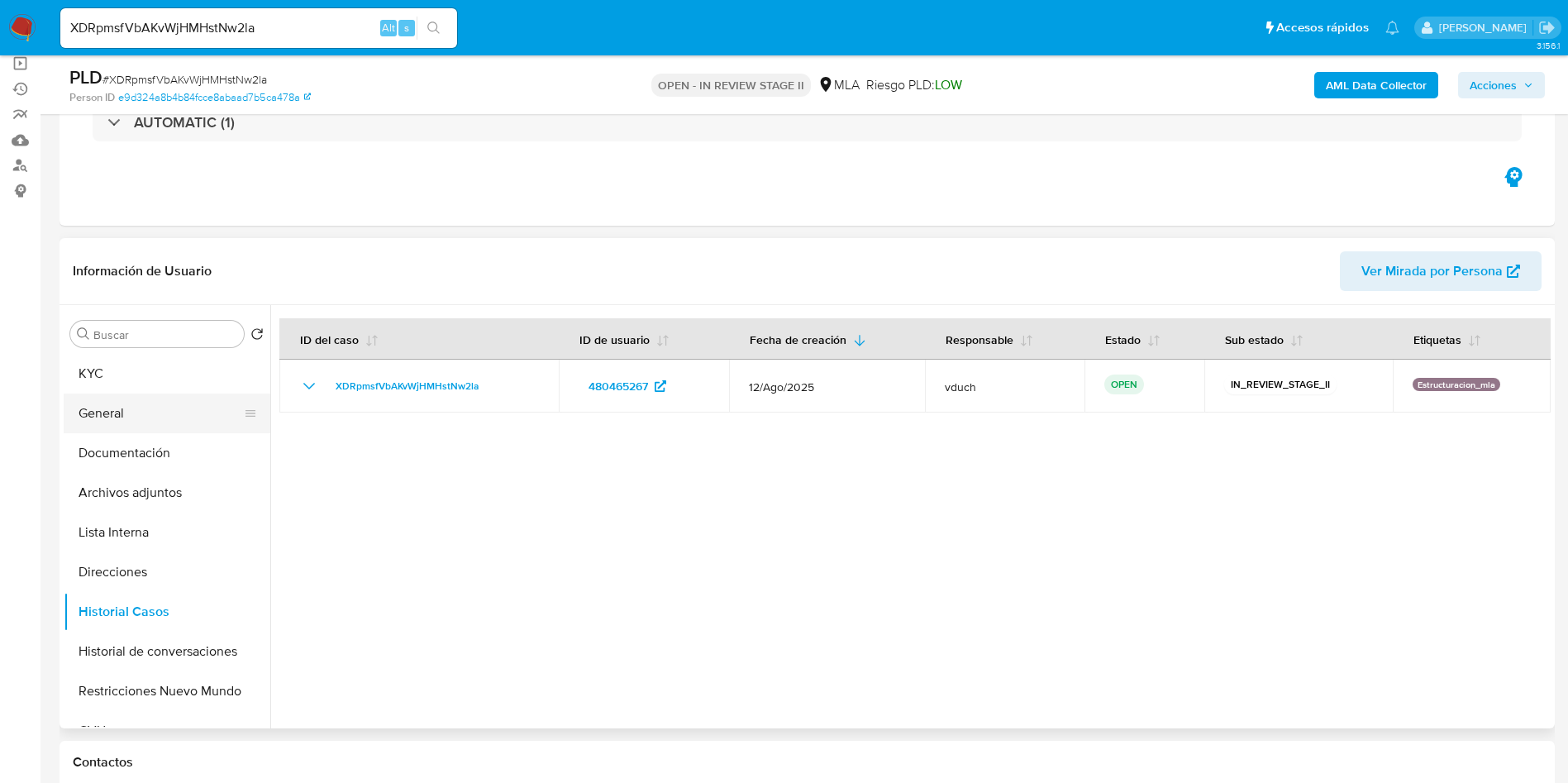
click at [143, 416] on button "General" at bounding box center [160, 413] width 194 height 40
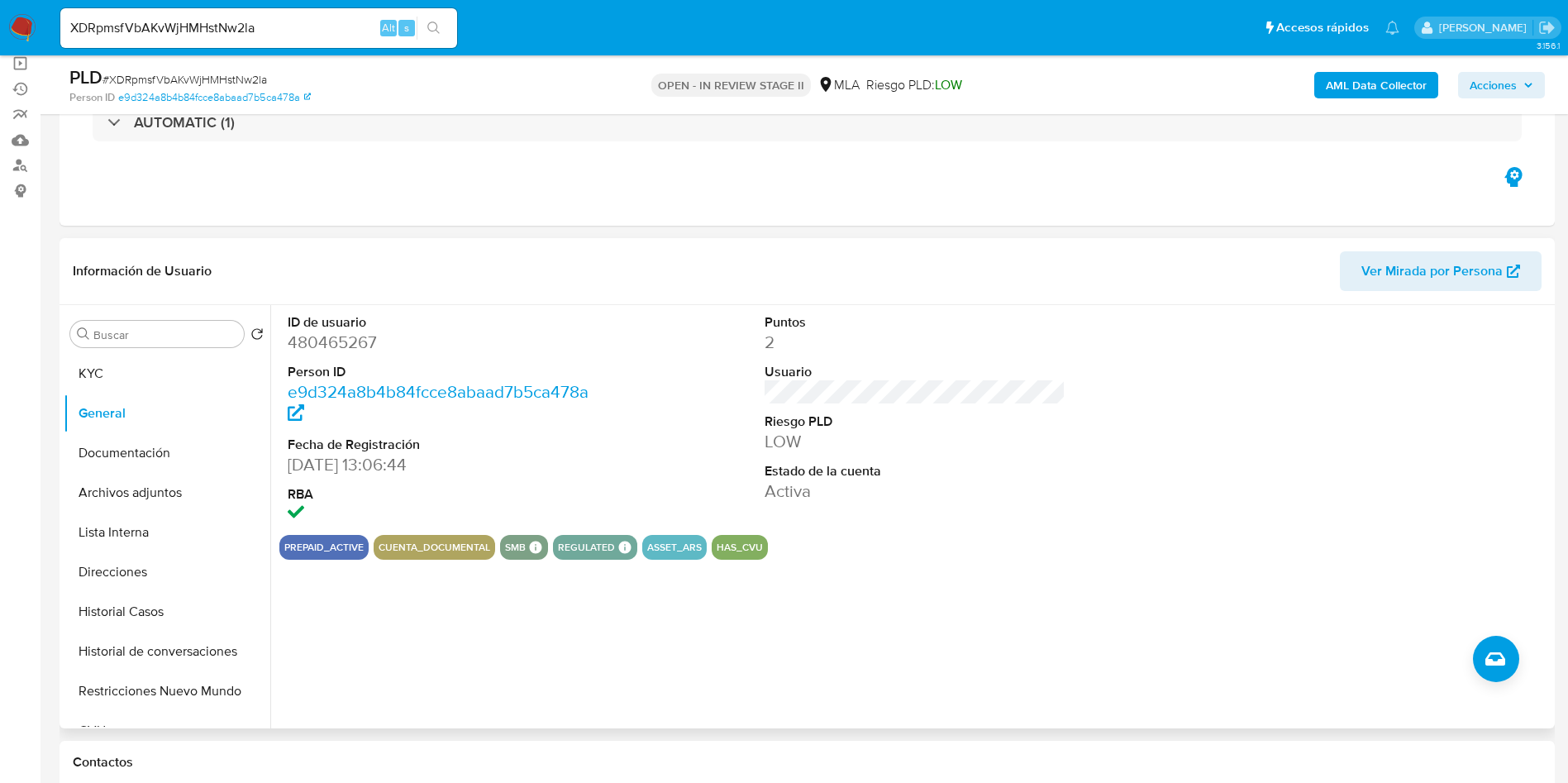
click at [370, 336] on dd "480465267" at bounding box center [438, 342] width 302 height 23
copy dd "480465267"
click at [159, 606] on button "Historial Casos" at bounding box center [160, 611] width 194 height 40
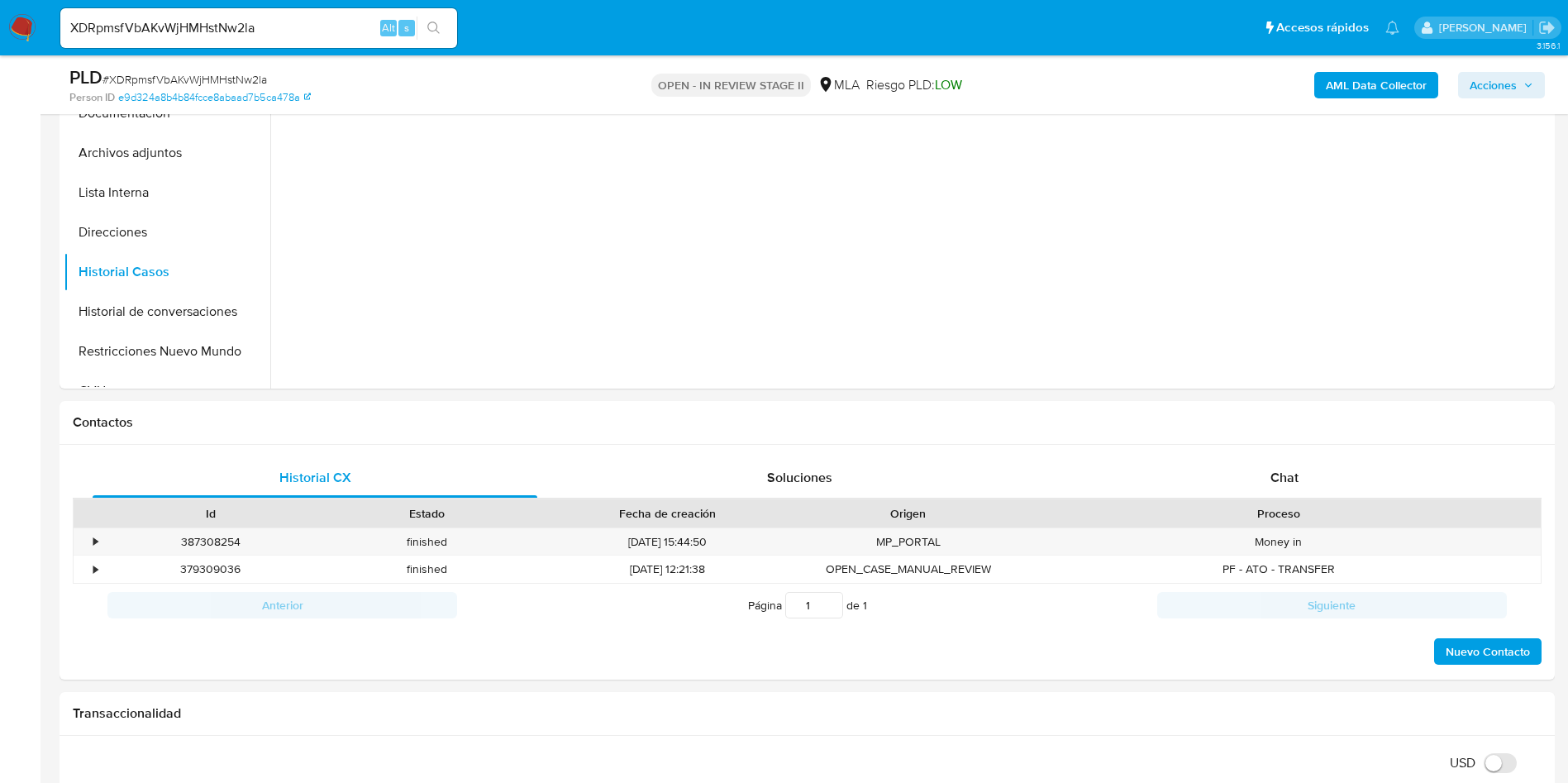
scroll to position [0, 0]
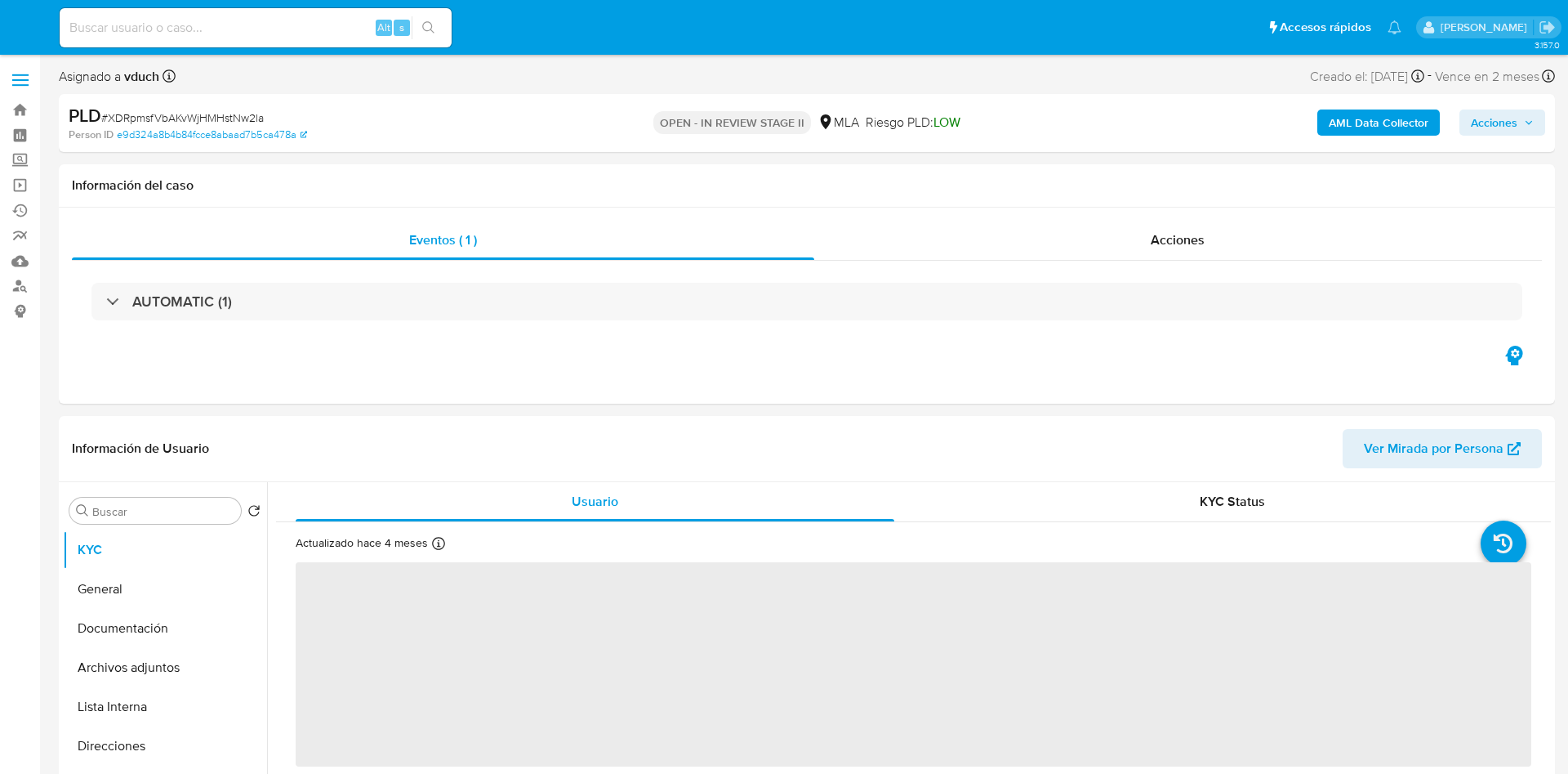
select select "10"
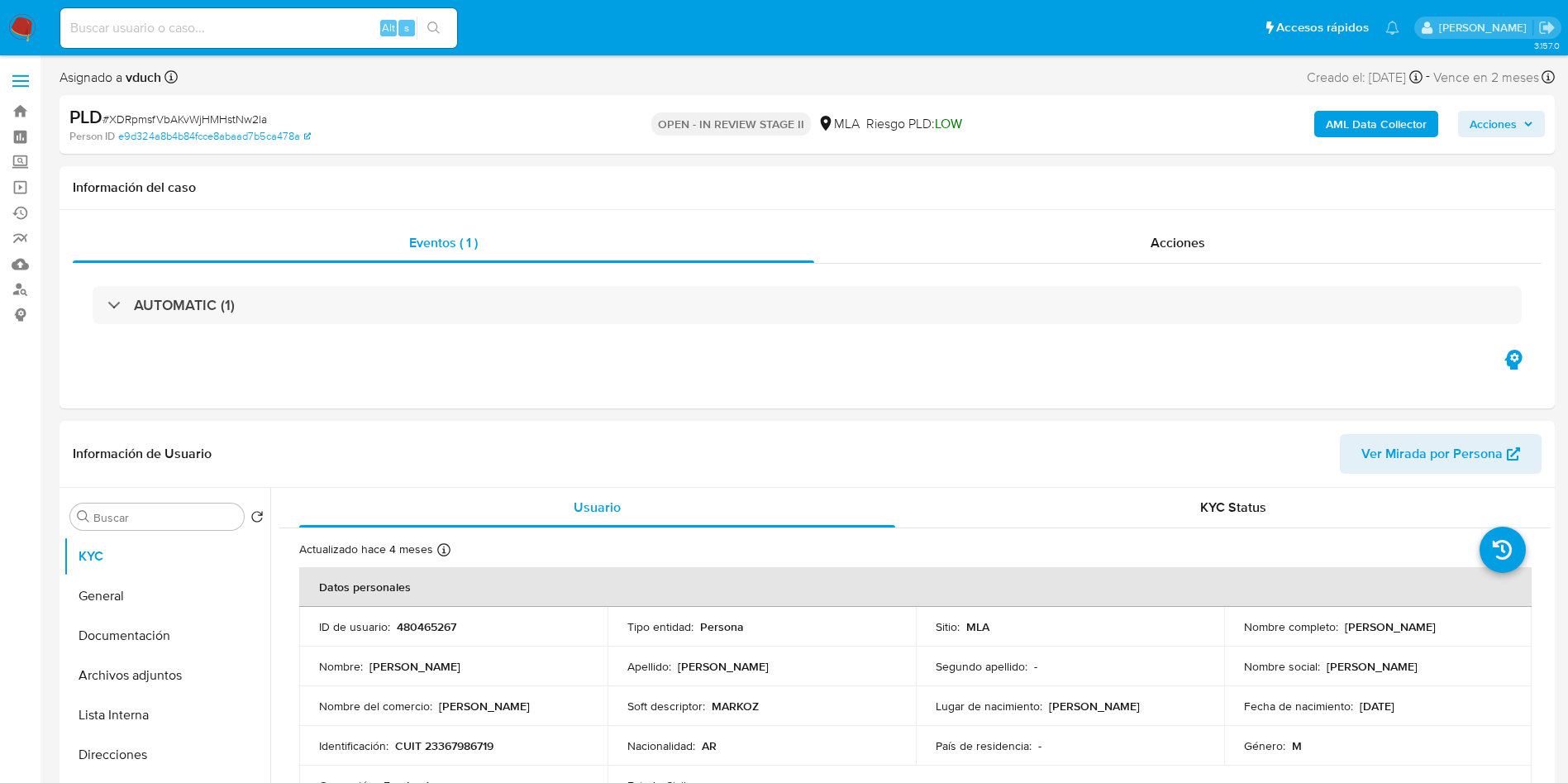
click at [239, 26] on input at bounding box center [259, 28] width 397 height 21
paste input "irn1eom7PMKdpt9KFmCeJvsr"
click at [416, 21] on input "irn1eom7PMKdpt9KFmCeJvsr" at bounding box center [259, 28] width 397 height 21
type input "irn1eom7PMKdpt9KFmCeJvsr"
click at [437, 24] on icon "search-icon" at bounding box center [433, 27] width 13 height 13
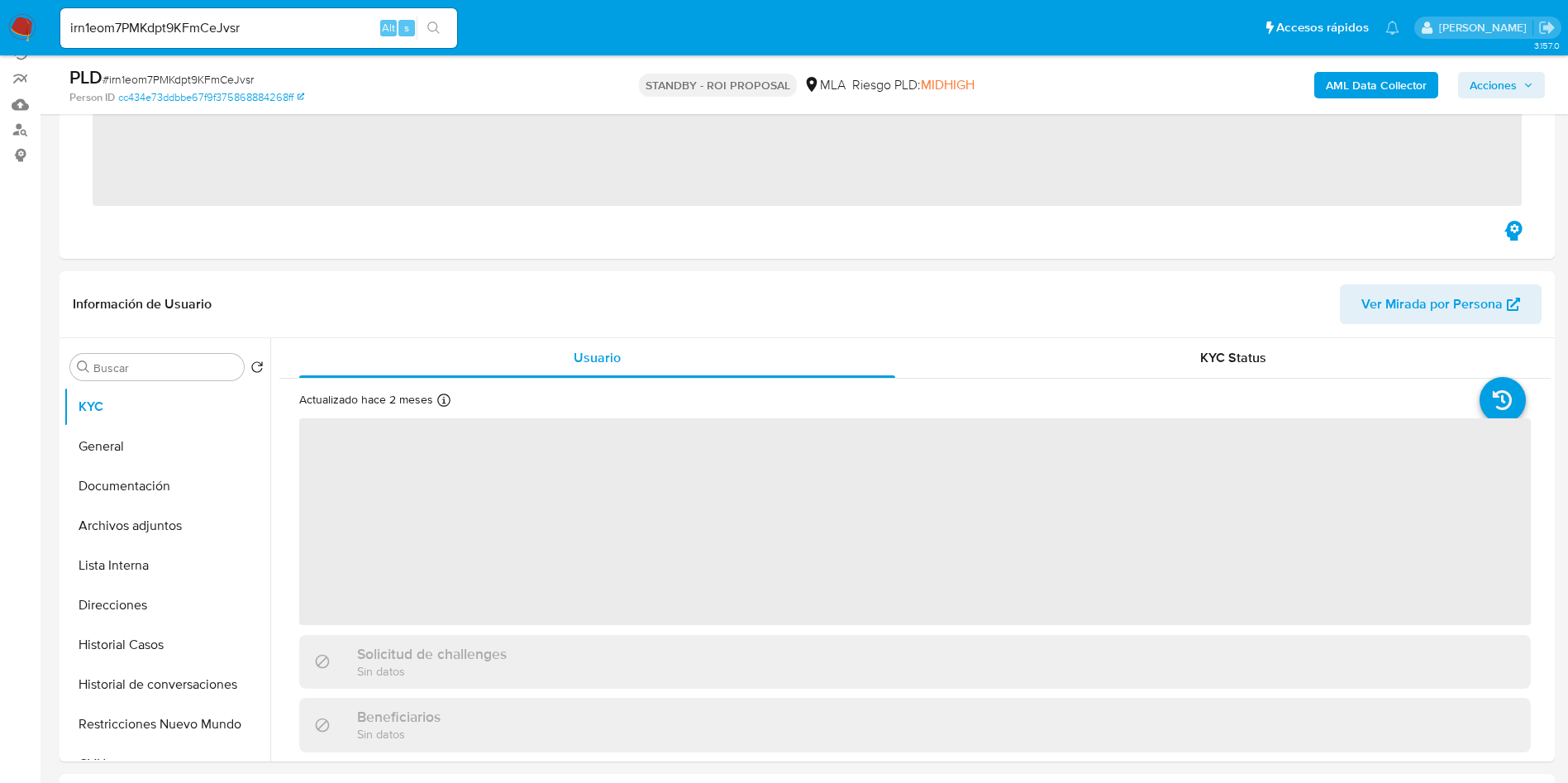
scroll to position [248, 0]
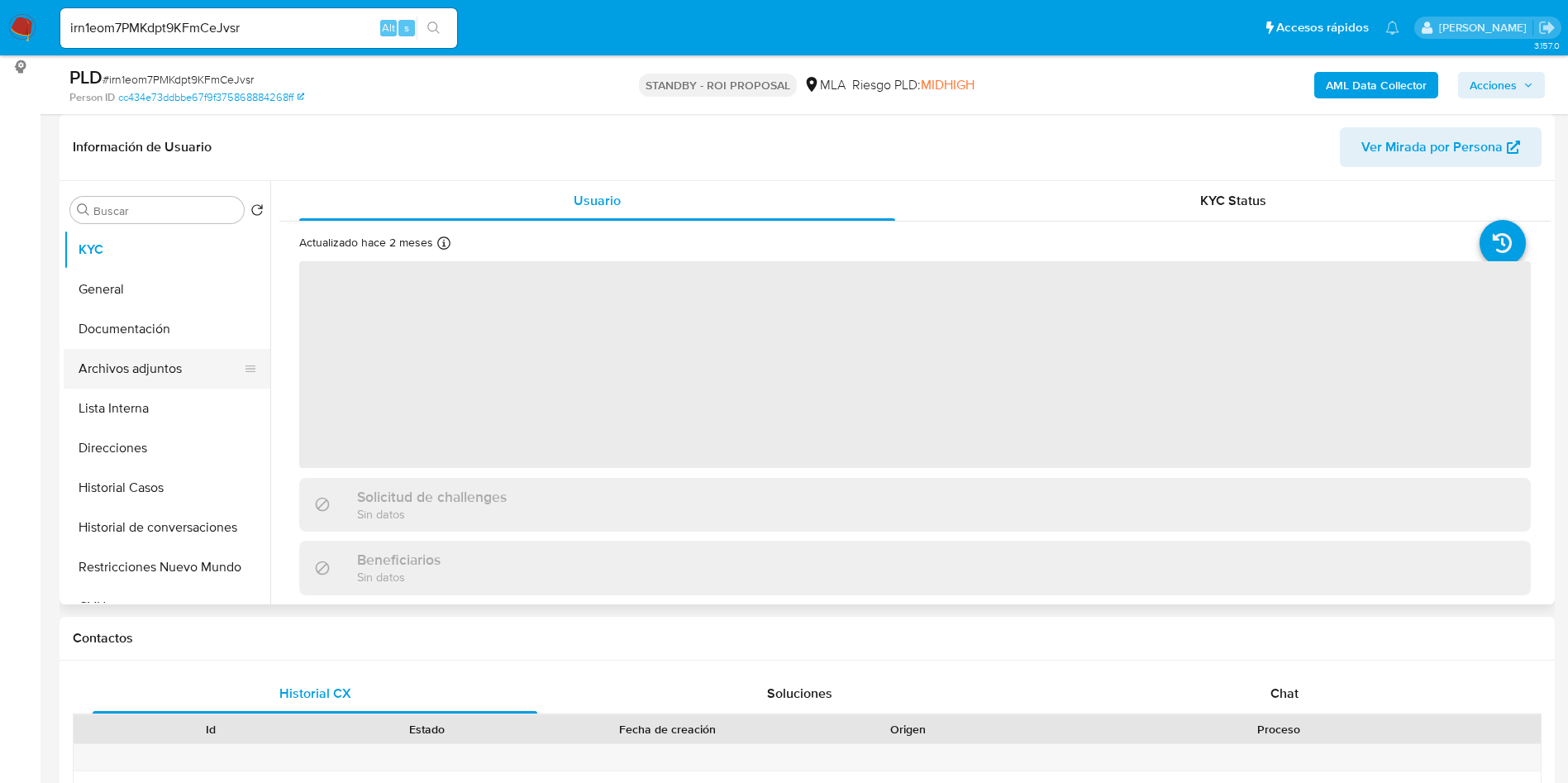
click at [159, 356] on button "Archivos adjuntos" at bounding box center [160, 368] width 194 height 40
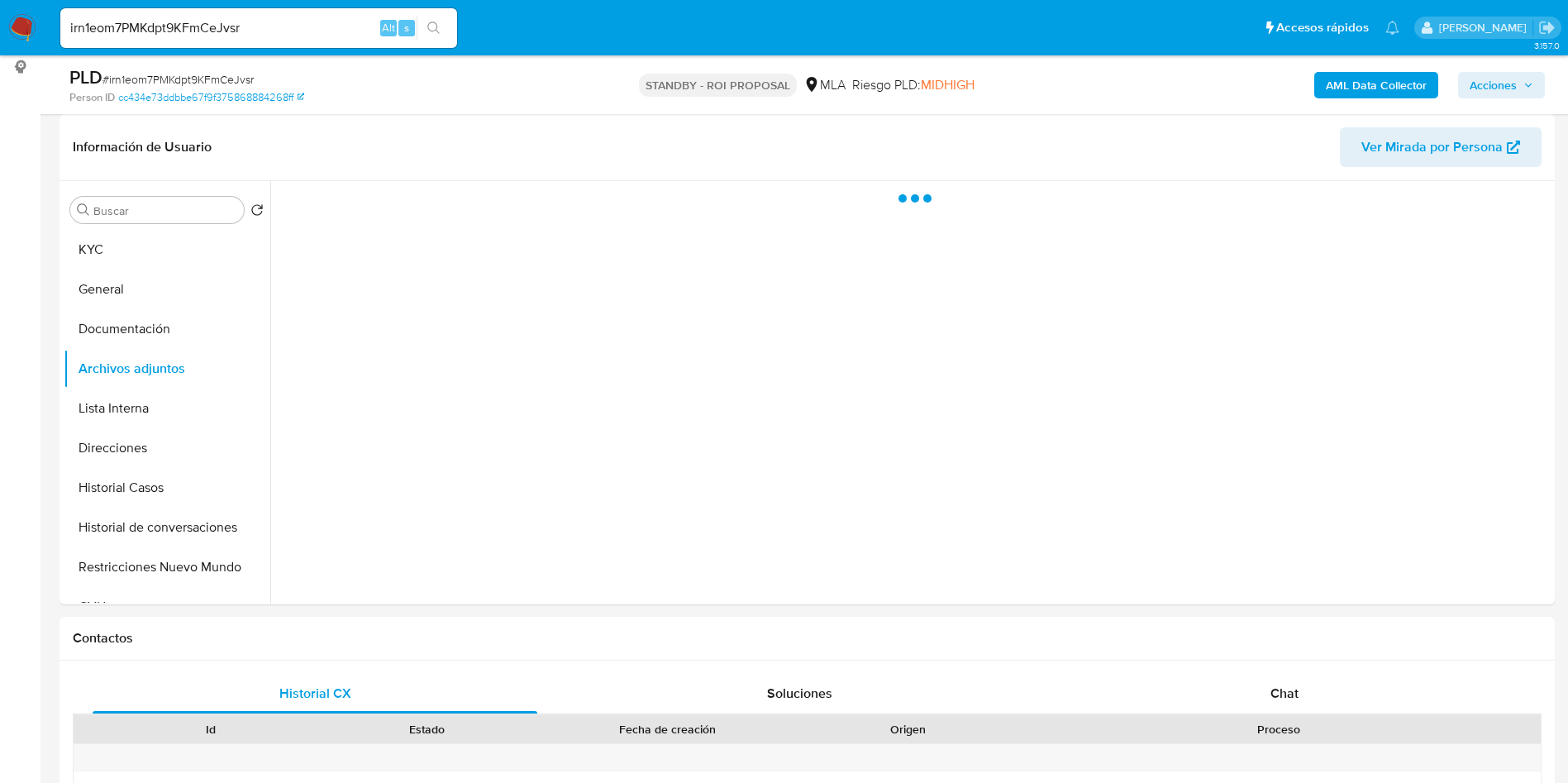
scroll to position [0, 0]
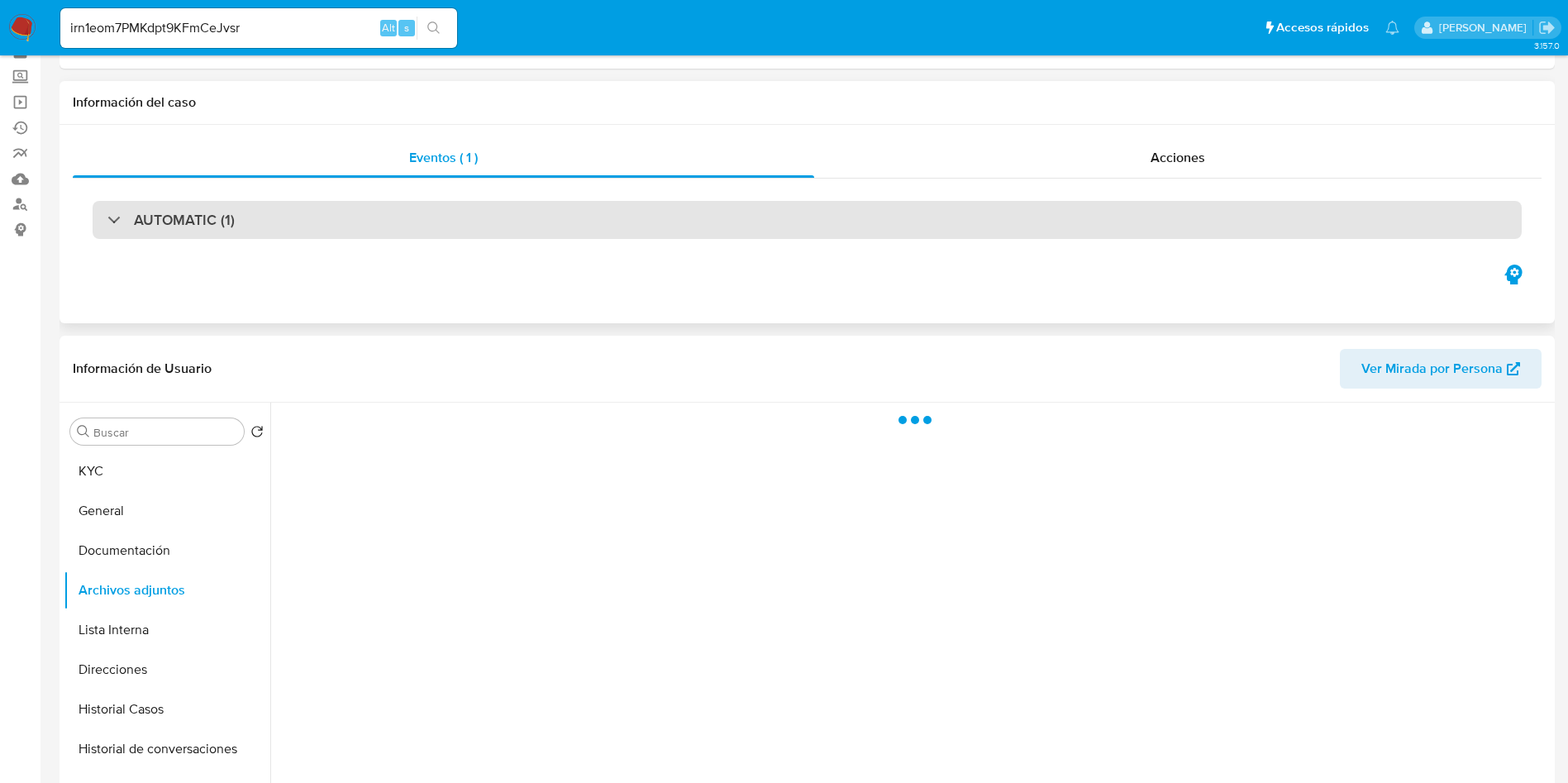
select select "10"
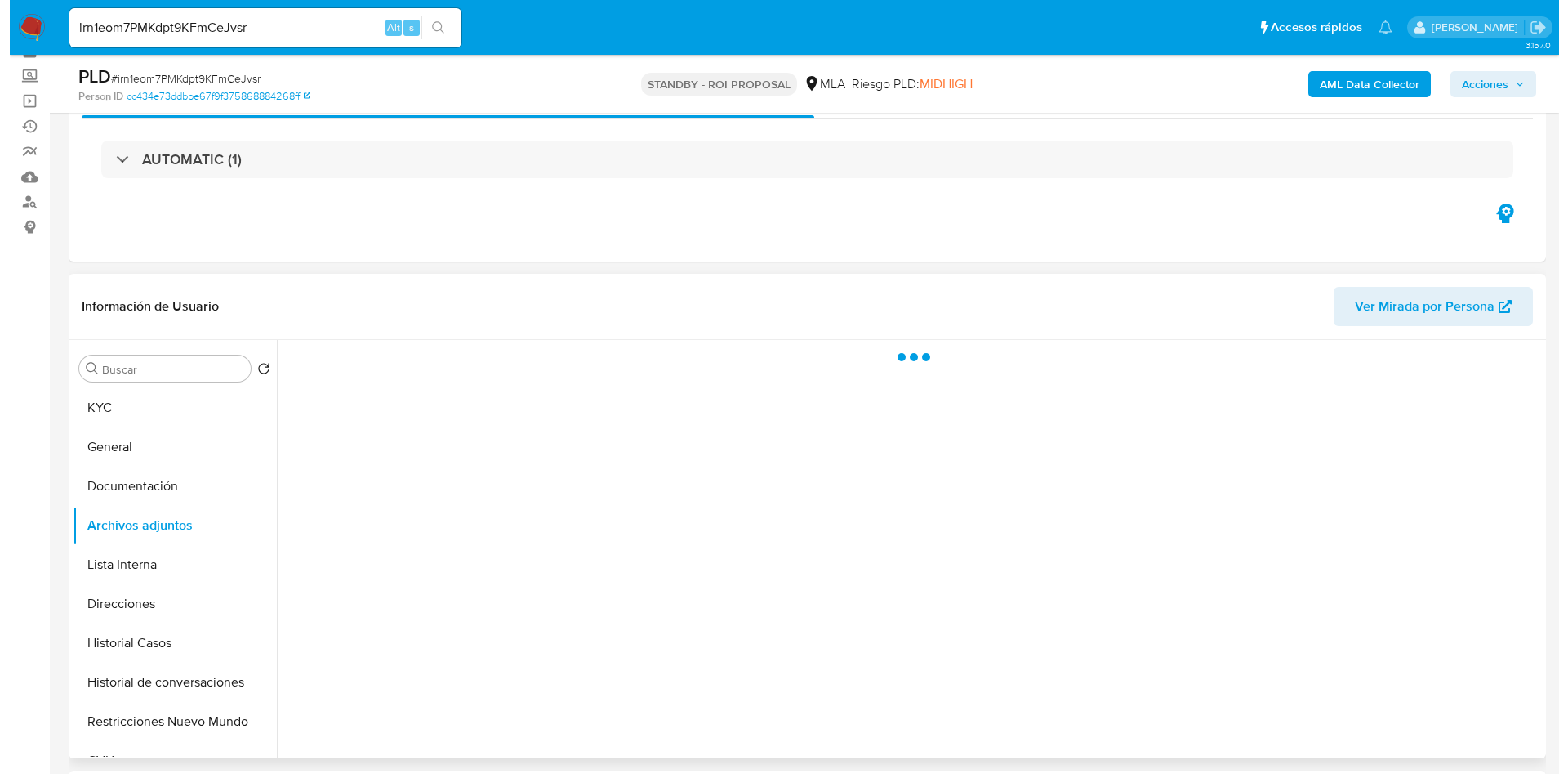
scroll to position [123, 0]
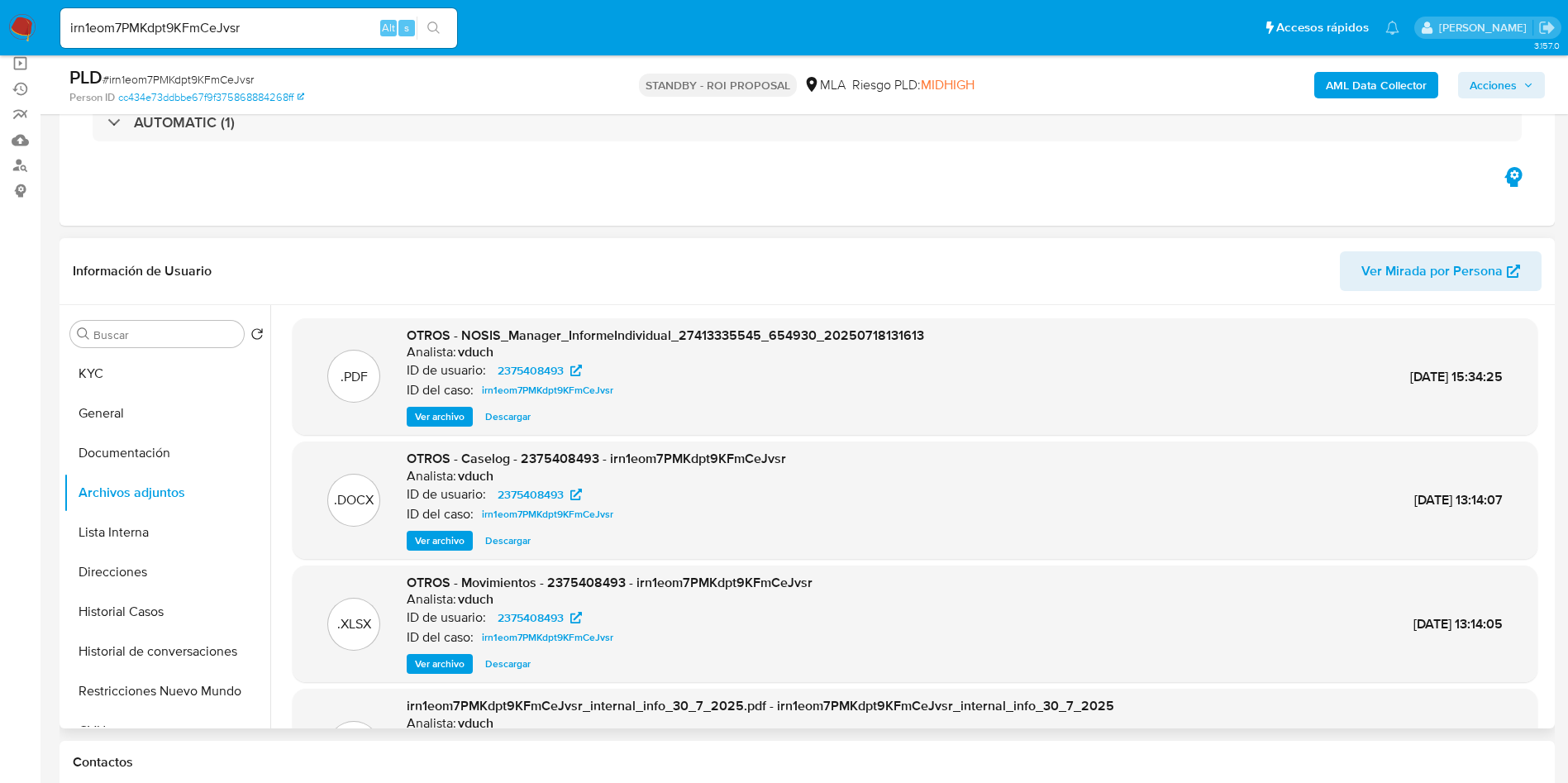
click at [424, 541] on span "Ver archivo" at bounding box center [439, 540] width 49 height 16
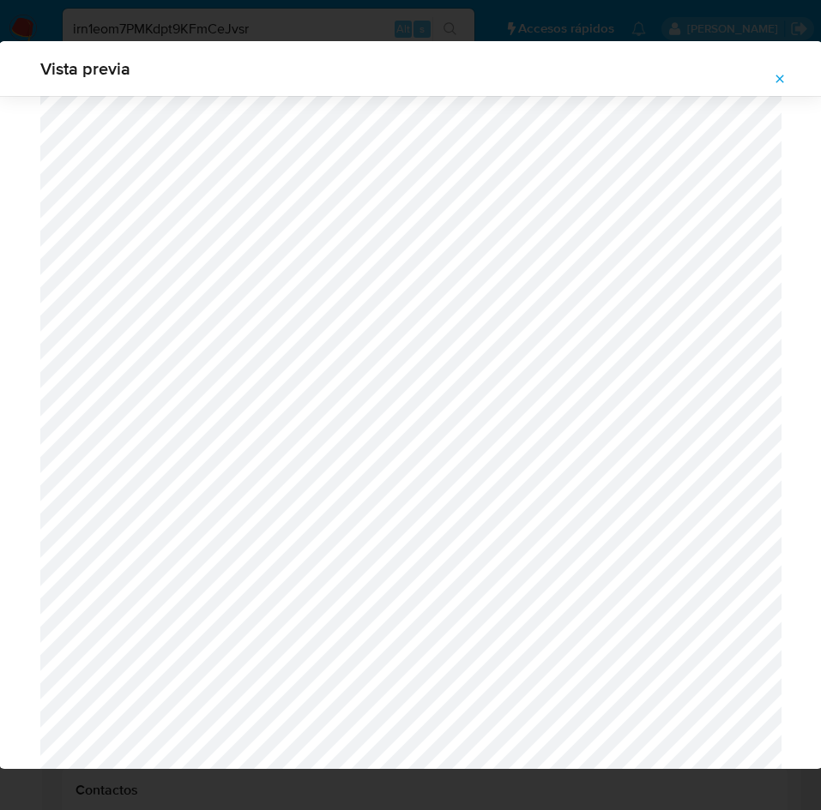
scroll to position [737, 0]
click at [789, 74] on button "Attachment preview" at bounding box center [780, 78] width 38 height 27
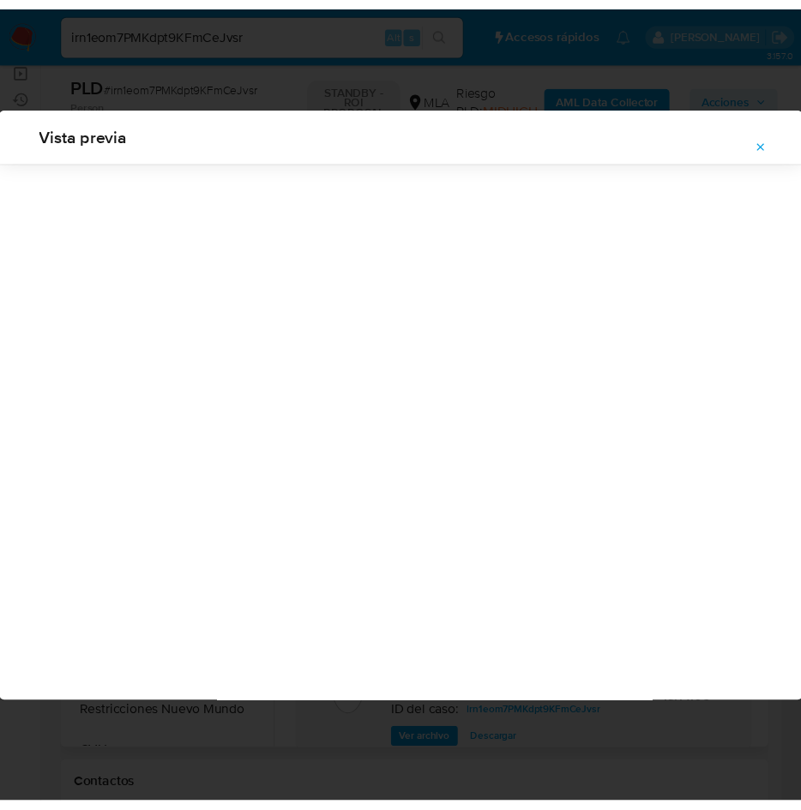
scroll to position [0, 0]
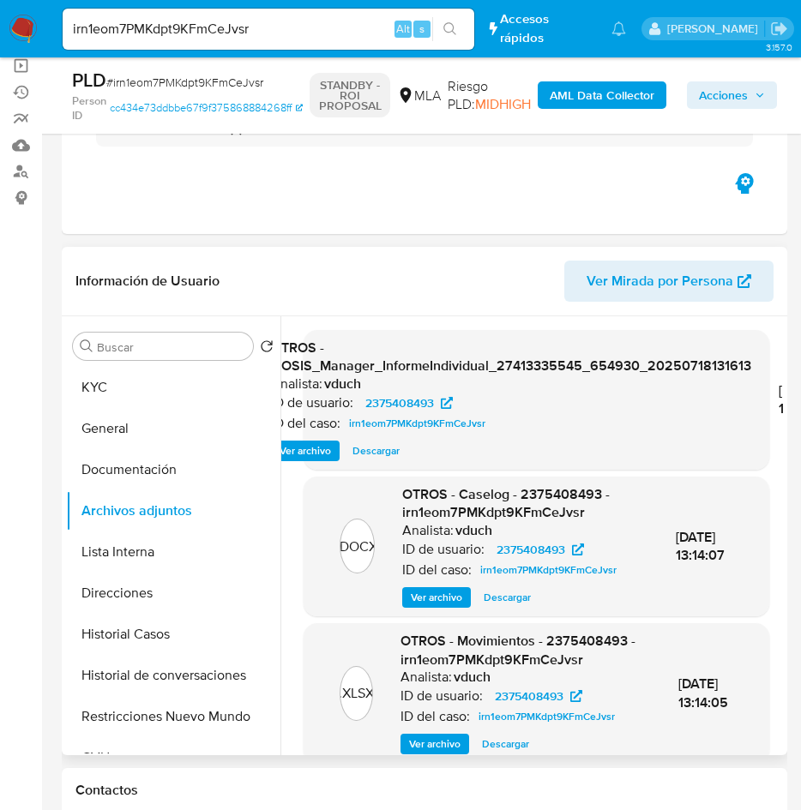
click at [230, 18] on input "irn1eom7PMKdpt9KFmCeJvsr" at bounding box center [269, 29] width 412 height 22
paste input "ALyhTh8upTRW6elPTNbzPISj"
type input "ALyhTh8upTRW6elPTNbzPISj"
click at [452, 21] on button "search-icon" at bounding box center [449, 29] width 35 height 24
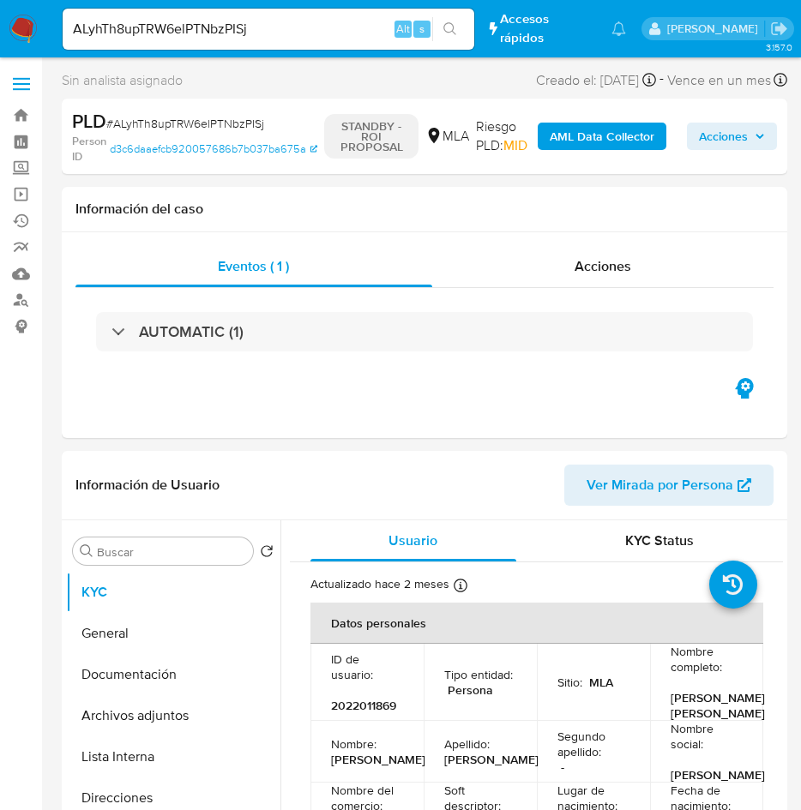
select select "10"
click at [276, 42] on div "ALyhTh8upTRW6elPTNbzPISj Alt s" at bounding box center [269, 29] width 412 height 41
click at [269, 26] on input "ALyhTh8upTRW6elPTNbzPISj" at bounding box center [269, 29] width 412 height 22
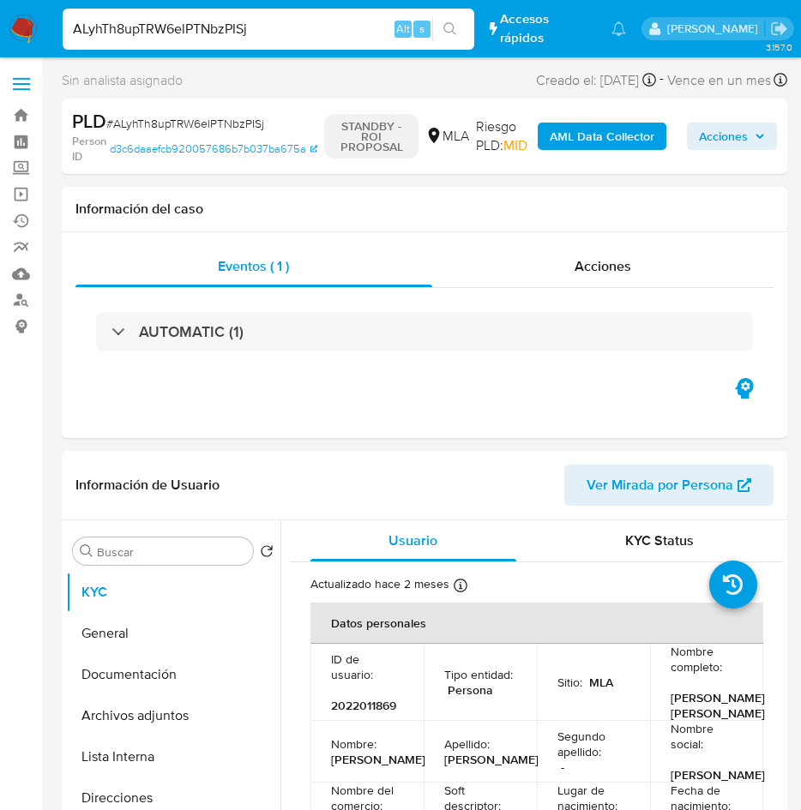
click at [450, 22] on icon "search-icon" at bounding box center [449, 28] width 13 height 13
click at [132, 705] on button "Archivos adjuntos" at bounding box center [166, 715] width 201 height 41
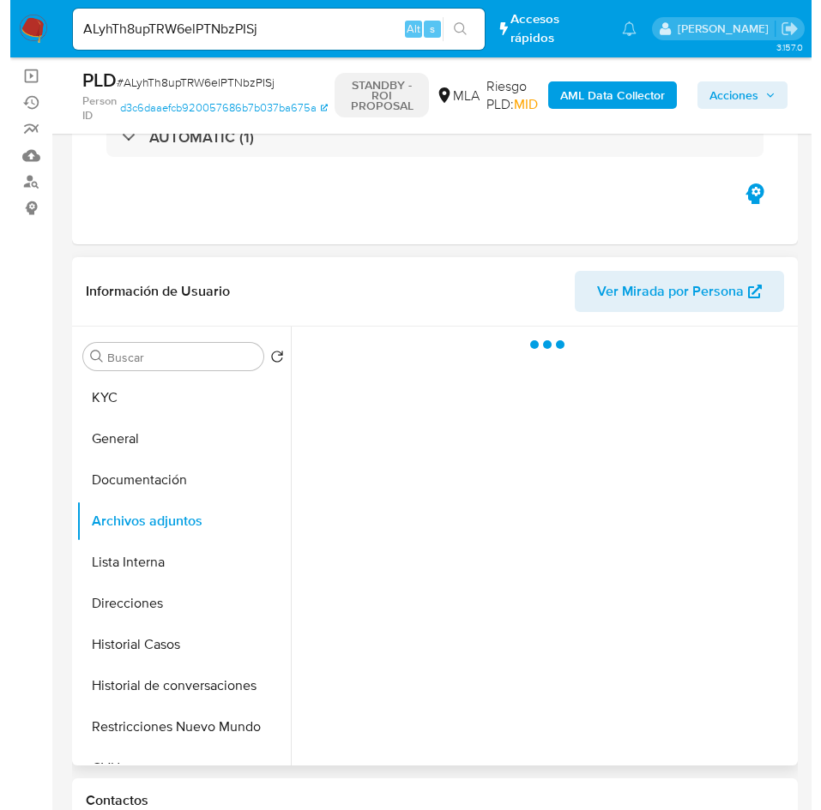
scroll to position [257, 0]
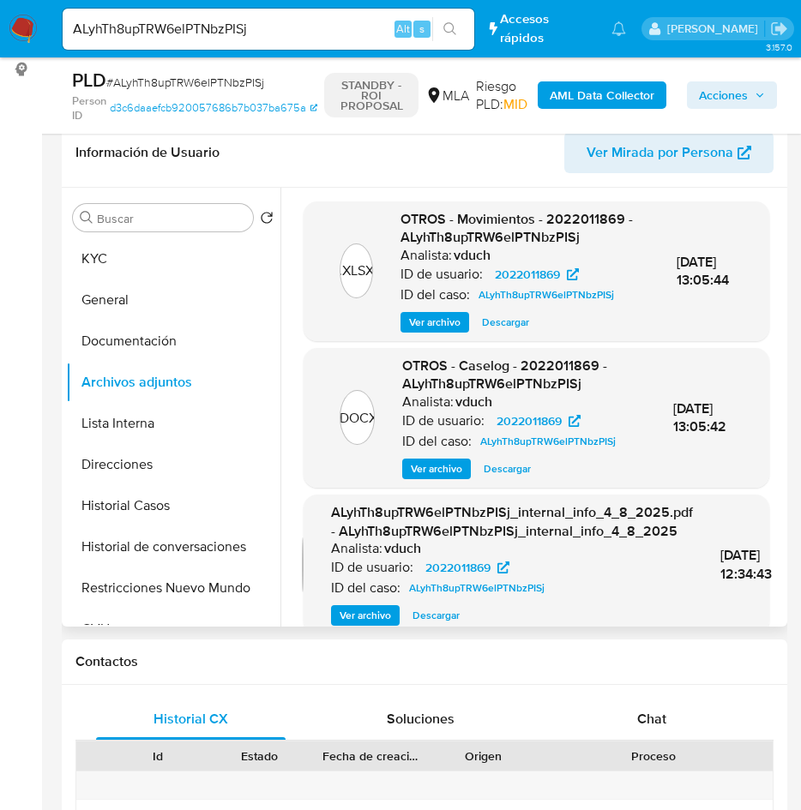
click at [435, 478] on span "Ver archivo" at bounding box center [436, 468] width 51 height 17
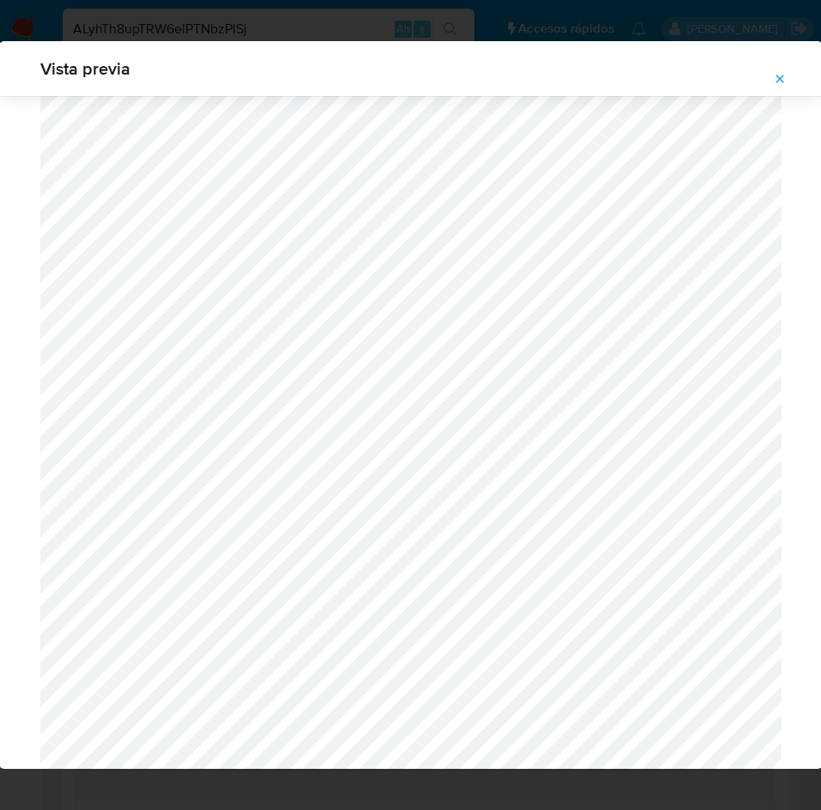
scroll to position [609, 0]
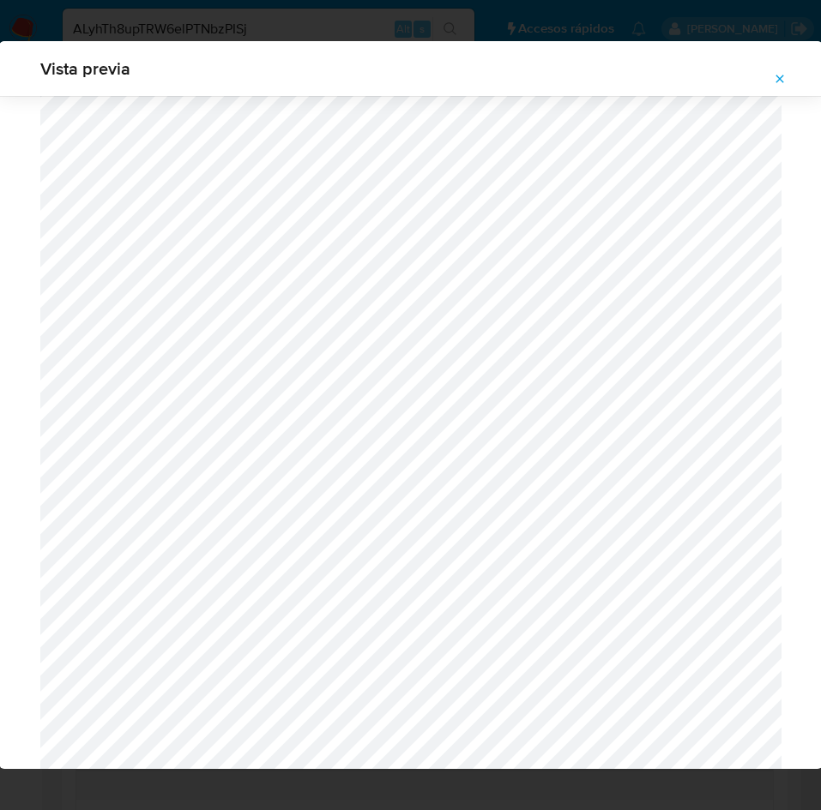
click at [782, 80] on icon "Attachment preview" at bounding box center [780, 79] width 14 height 14
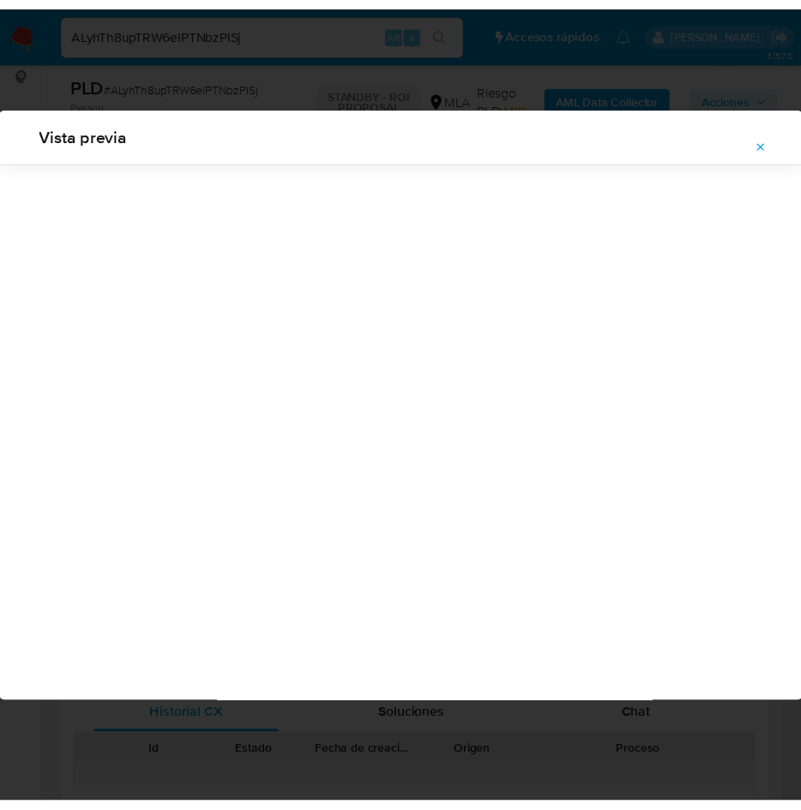
scroll to position [0, 0]
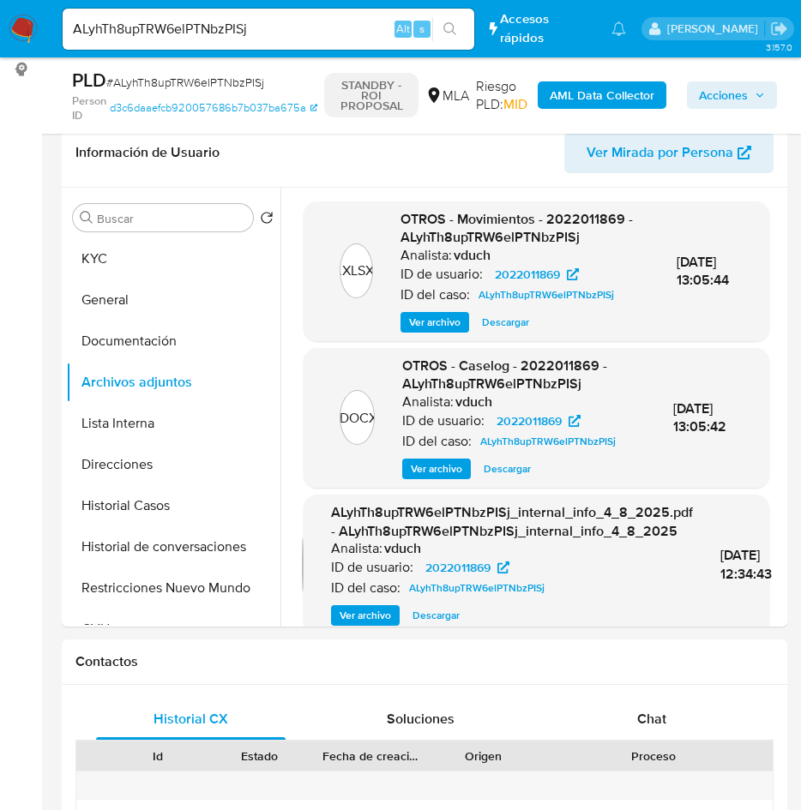
click at [214, 21] on input "ALyhTh8upTRW6elPTNbzPISj" at bounding box center [269, 29] width 412 height 22
paste input "qhfSkcop4MwTr2G9xp6dCRGY"
click at [326, 34] on input "ALyhTh8upTRW6elPTNqhfSkcop4MwTr2G9xp6dCRGYzPISj" at bounding box center [269, 29] width 412 height 22
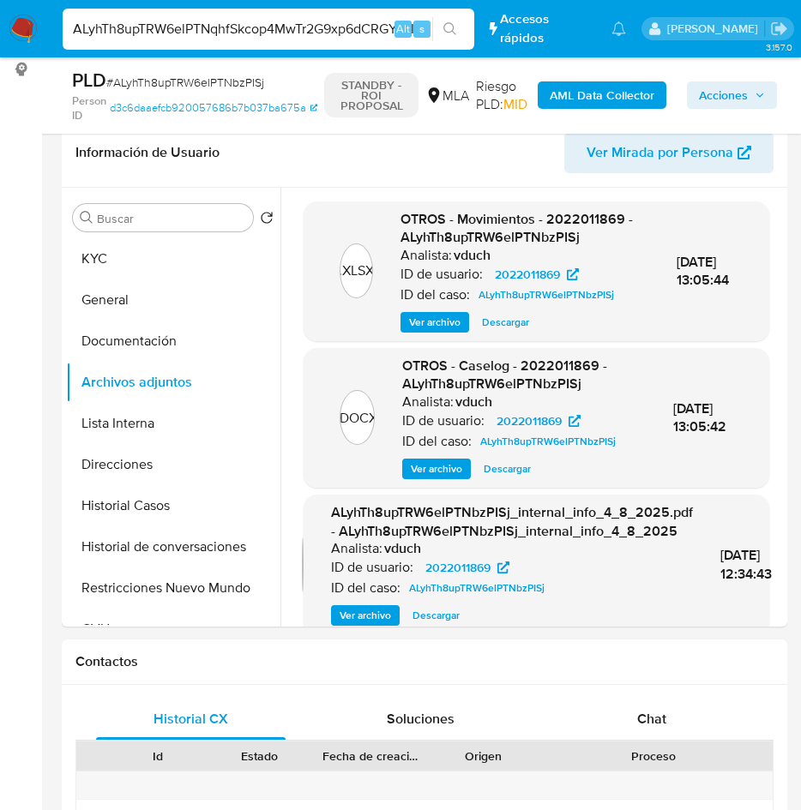
click at [326, 34] on input "ALyhTh8upTRW6elPTNqhfSkcop4MwTr2G9xp6dCRGYzPISj" at bounding box center [269, 29] width 412 height 22
paste input "qhfSkcop4MwTr2G9xp6dCRGY"
type input "qhfSkcop4MwTr2G9xp6dCRGY"
click at [445, 26] on icon "search-icon" at bounding box center [450, 29] width 14 height 14
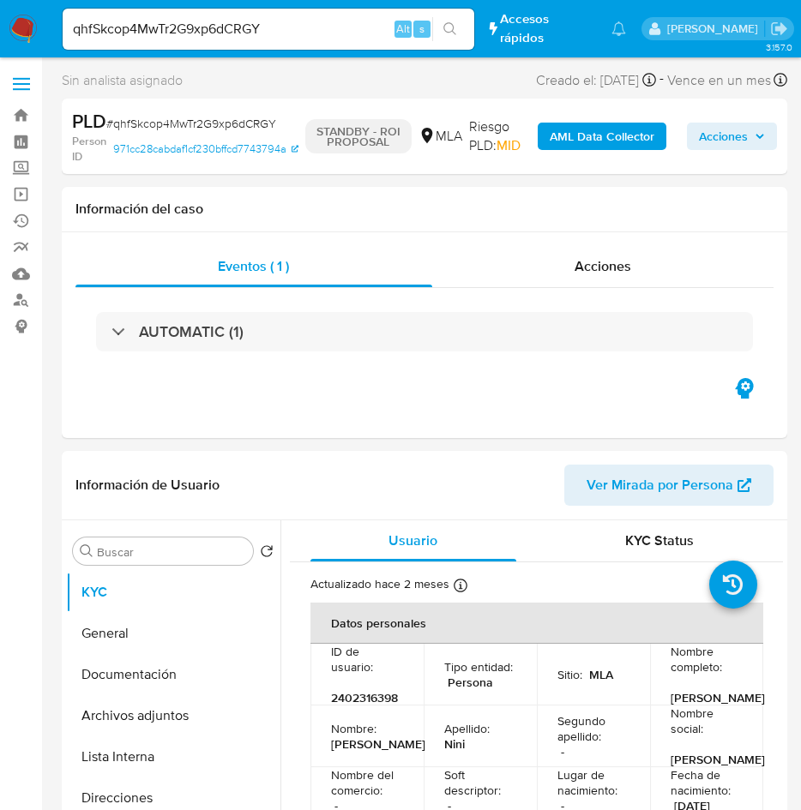
select select "10"
click at [151, 696] on button "Archivos adjuntos" at bounding box center [166, 715] width 201 height 41
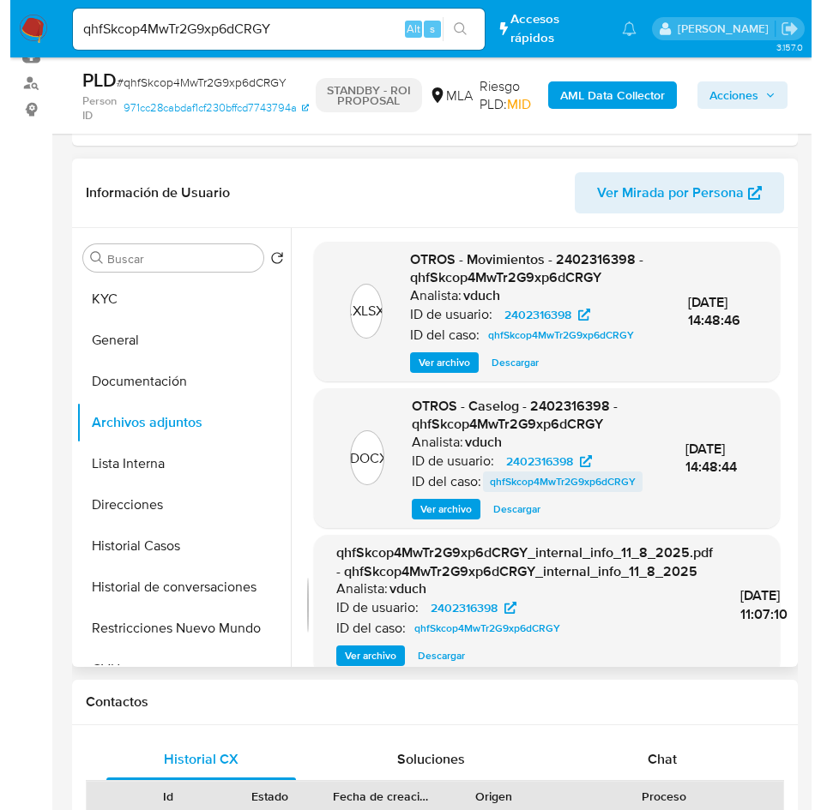
scroll to position [257, 0]
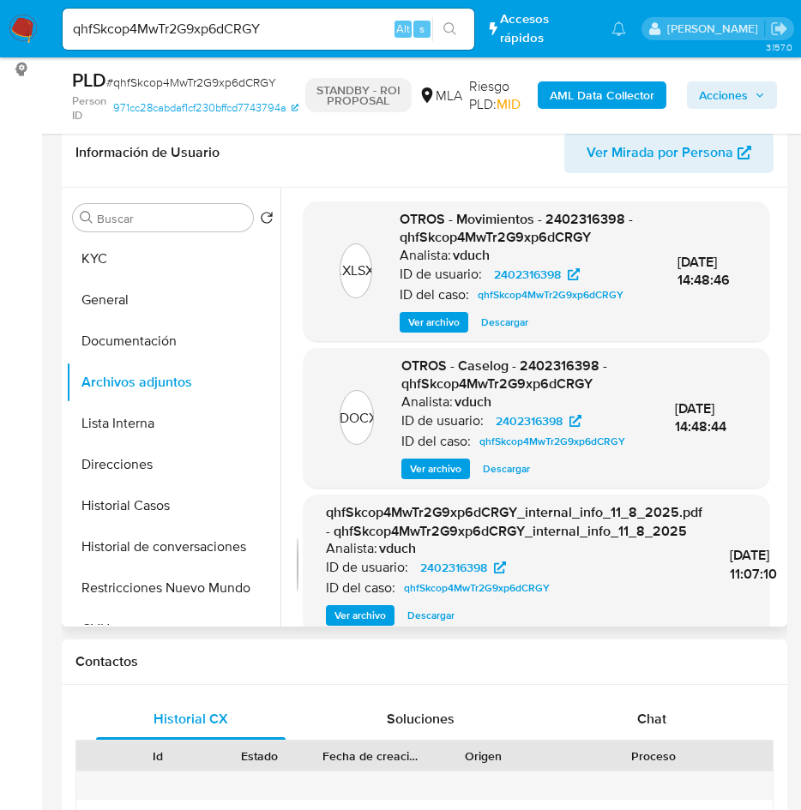
click at [448, 478] on span "Ver archivo" at bounding box center [435, 468] width 51 height 17
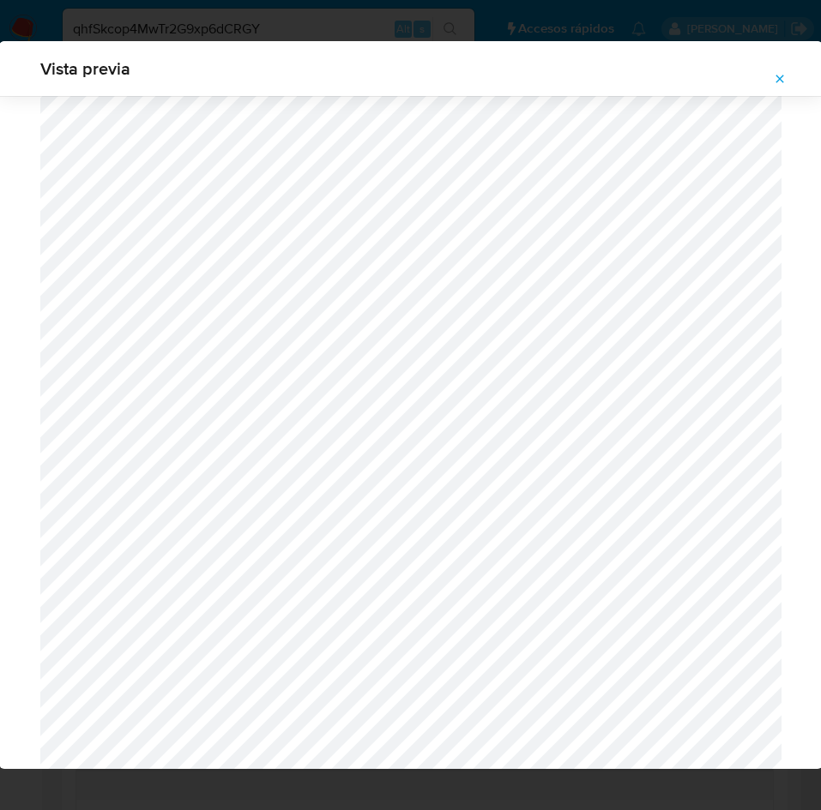
scroll to position [632, 0]
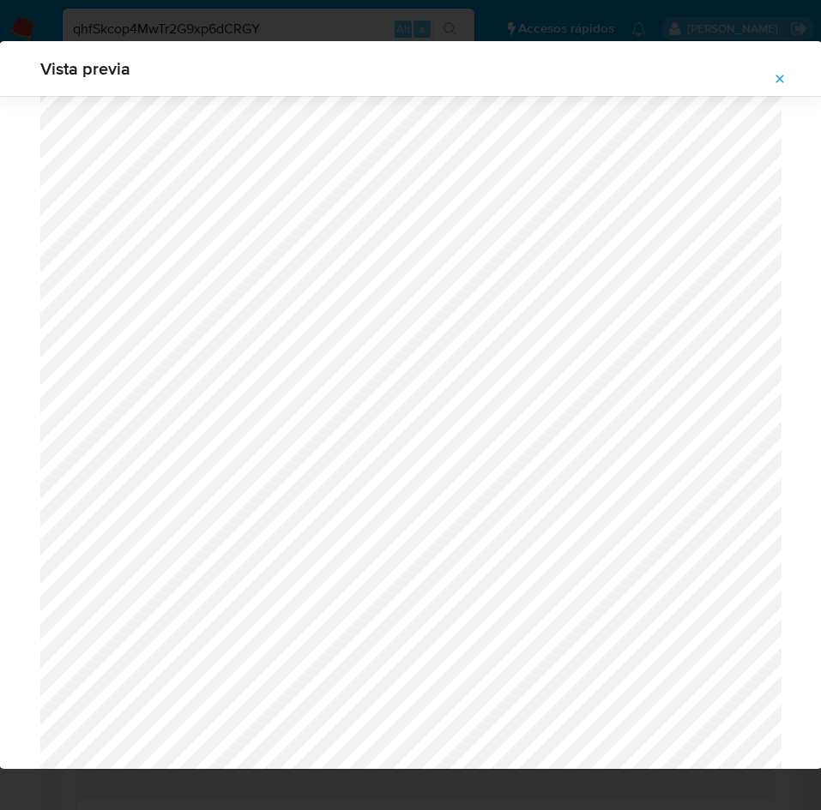
click at [790, 75] on button "Attachment preview" at bounding box center [780, 78] width 38 height 27
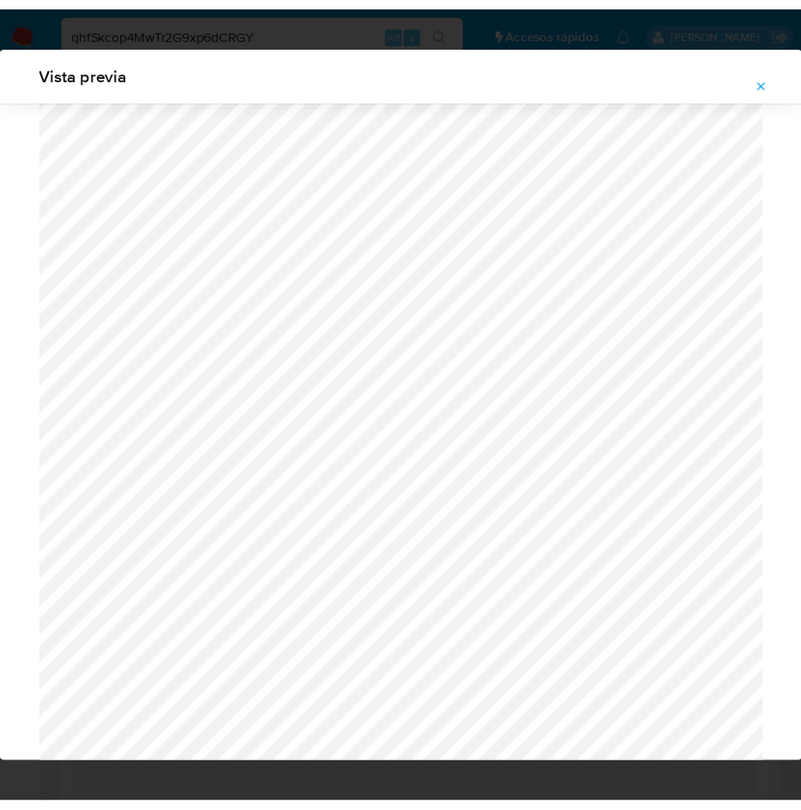
scroll to position [0, 0]
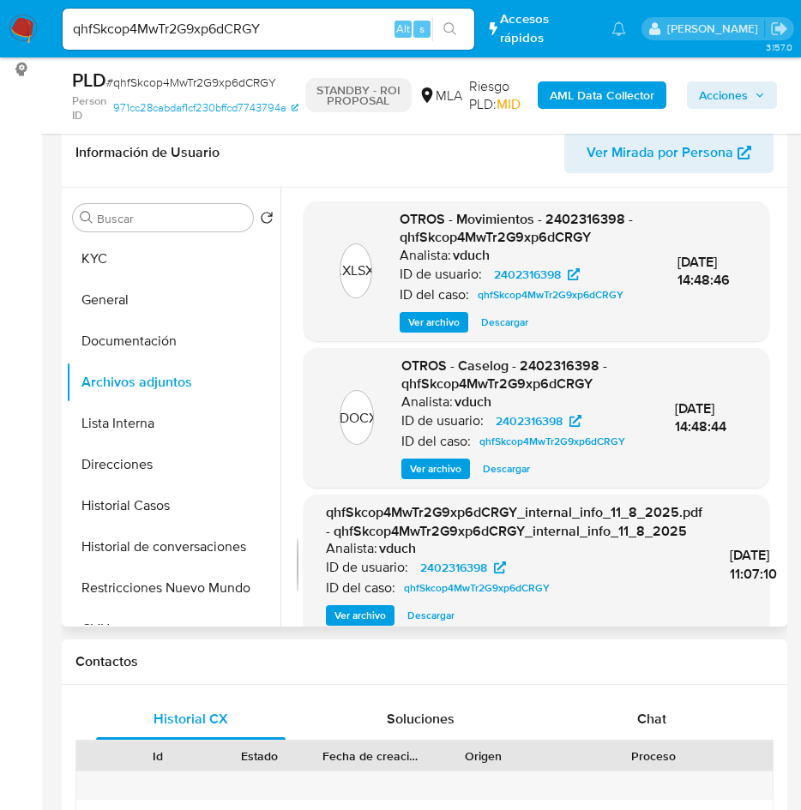
click at [183, 33] on input "qhfSkcop4MwTr2G9xp6dCRGY" at bounding box center [269, 29] width 412 height 22
click at [183, 32] on input "qhfSkcop4MwTr2G9xp6dCRGY" at bounding box center [269, 29] width 412 height 22
paste input "tL4u0zOLANM11JJHFsLlIwDq"
type input "tL4u0zOLANM11JJHFsLlIwDq"
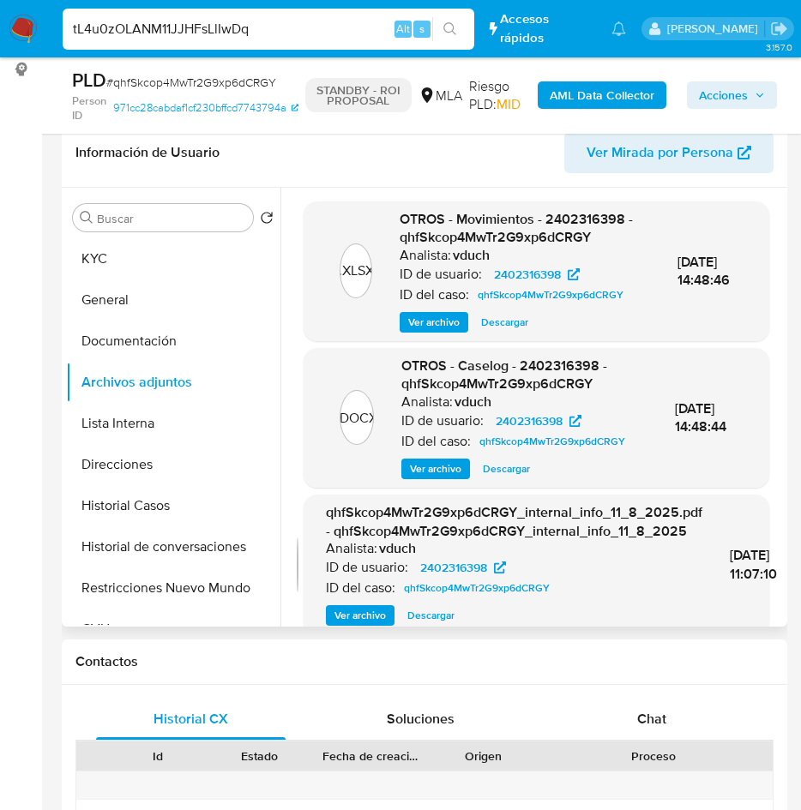
click at [446, 30] on icon "search-icon" at bounding box center [449, 28] width 13 height 13
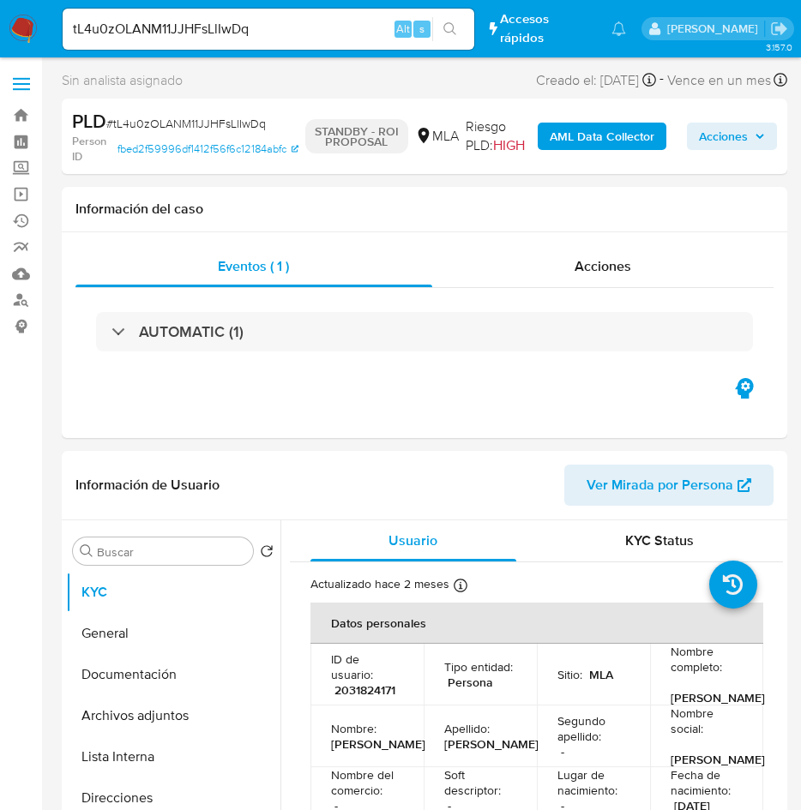
select select "10"
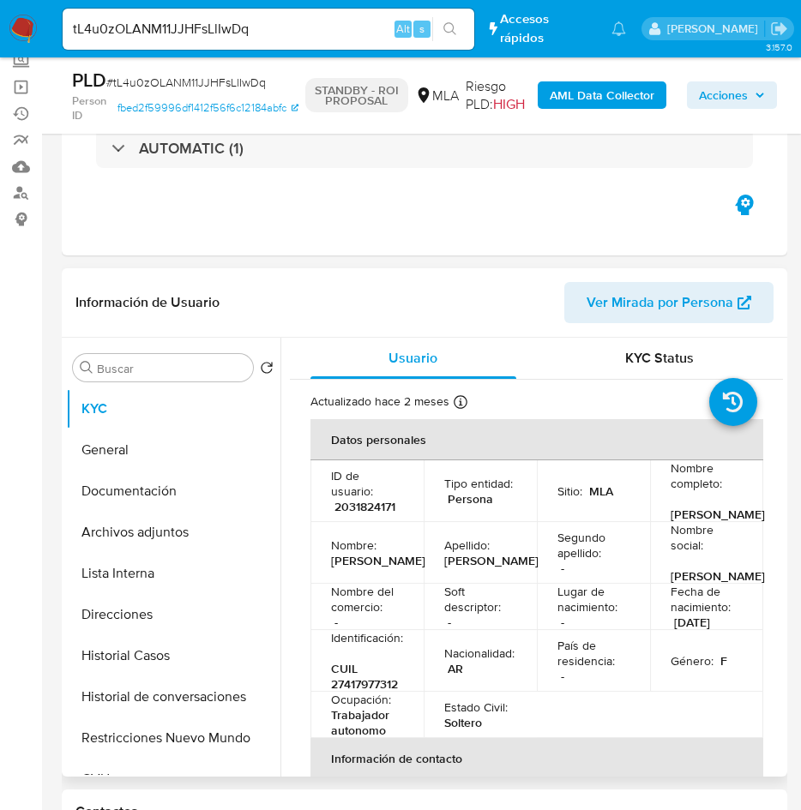
scroll to position [257, 0]
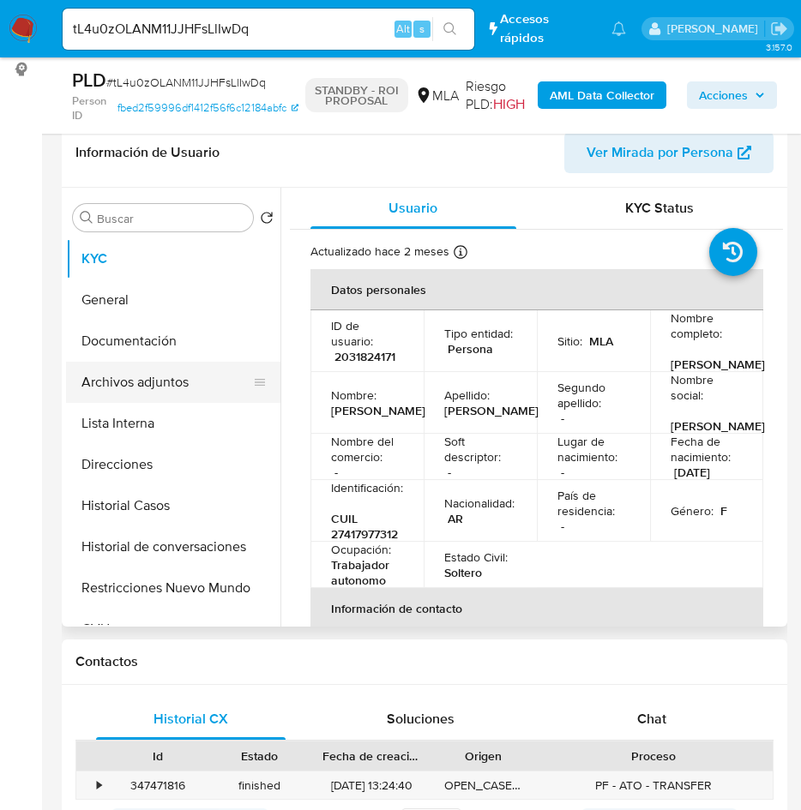
click at [191, 387] on button "Archivos adjuntos" at bounding box center [166, 382] width 201 height 41
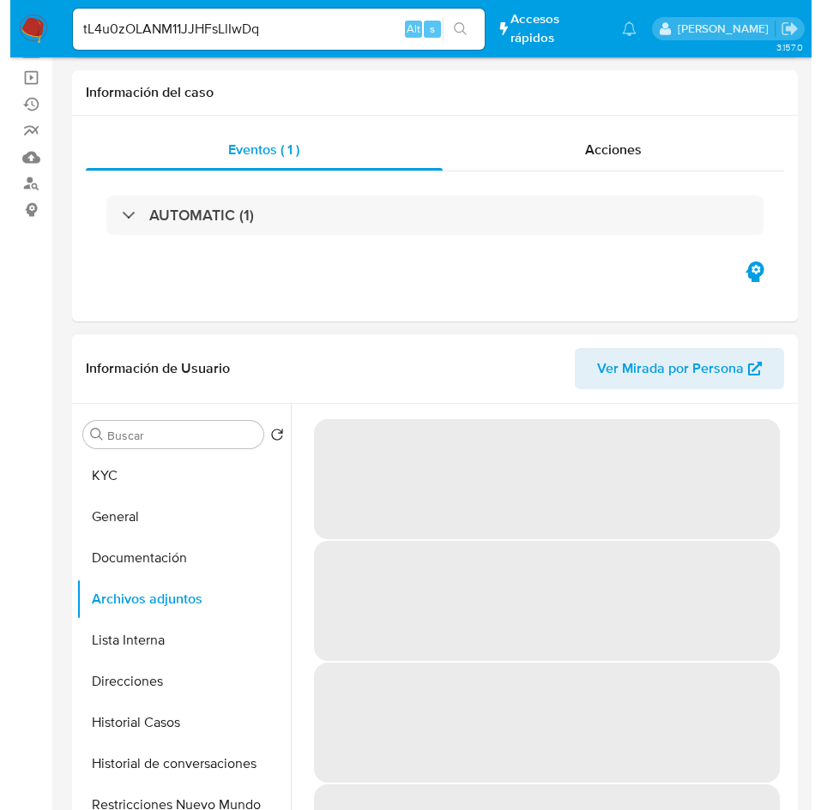
scroll to position [129, 0]
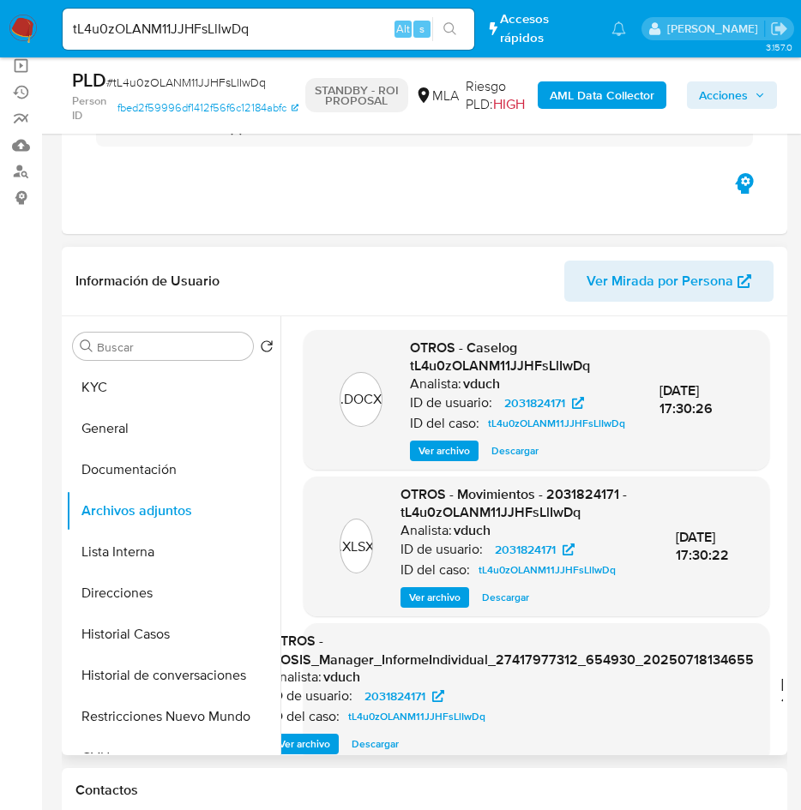
click at [430, 470] on div ".DOCX OTROS - Caselog tL4u0zOLANM11JJHFsLlIwDq Analista: vduch ID de usuario: 2…" at bounding box center [537, 400] width 466 height 140
click at [438, 460] on span "Ver archivo" at bounding box center [443, 450] width 51 height 17
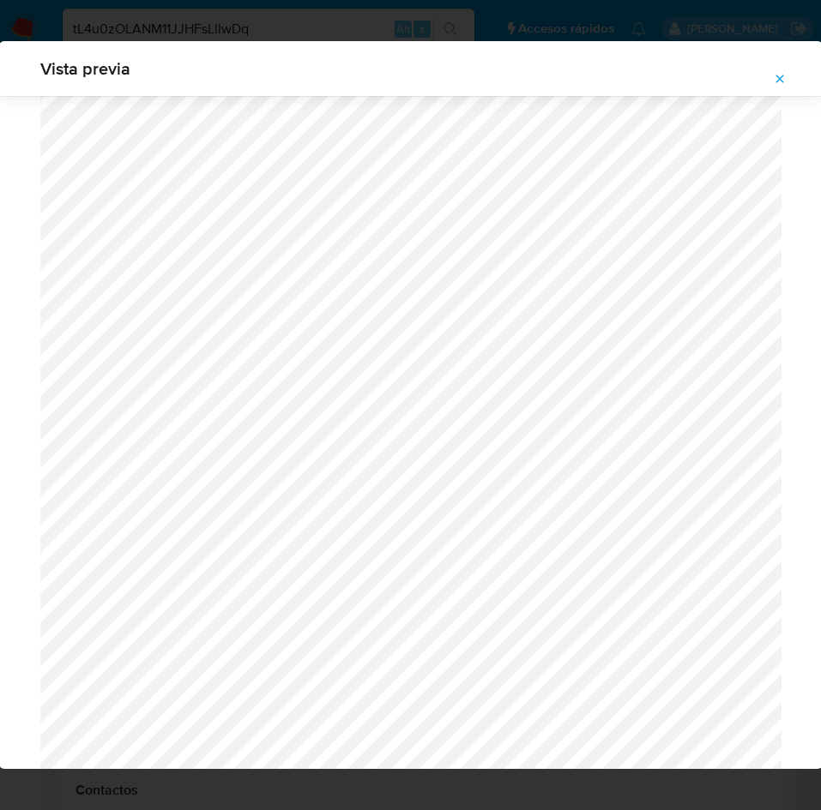
scroll to position [781, 0]
click at [791, 91] on button "Attachment preview" at bounding box center [780, 78] width 38 height 27
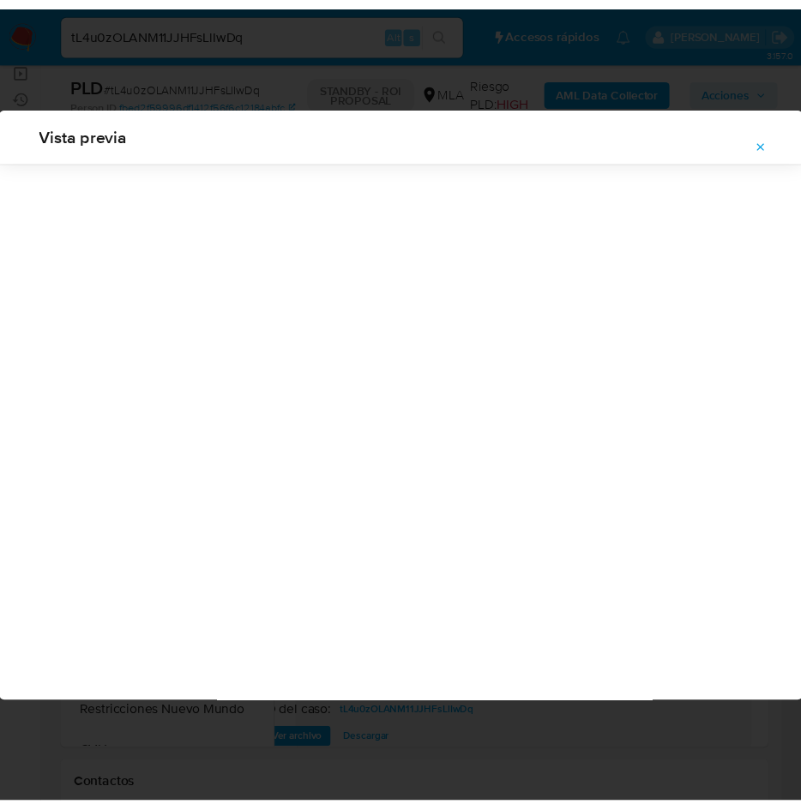
scroll to position [0, 0]
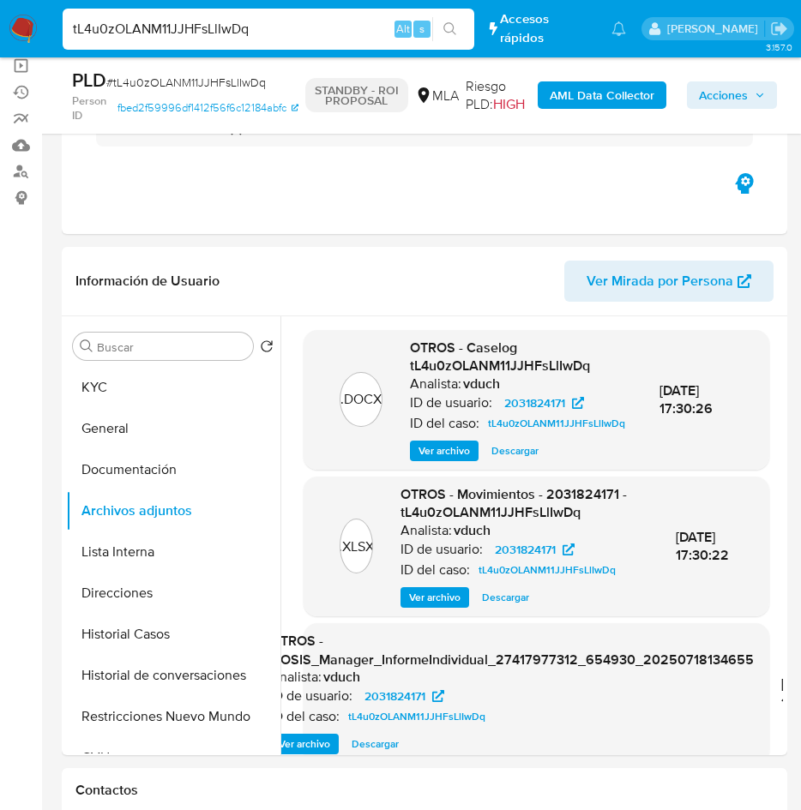
click at [205, 18] on input "tL4u0zOLANM11JJHFsLlIwDq" at bounding box center [269, 29] width 412 height 22
paste input "XFK36MHhOFX1ilqo4LUkCVUC"
type input "XFK36MHhOFX1ilqo4LUkCVUC"
click at [434, 30] on button "search-icon" at bounding box center [449, 29] width 35 height 24
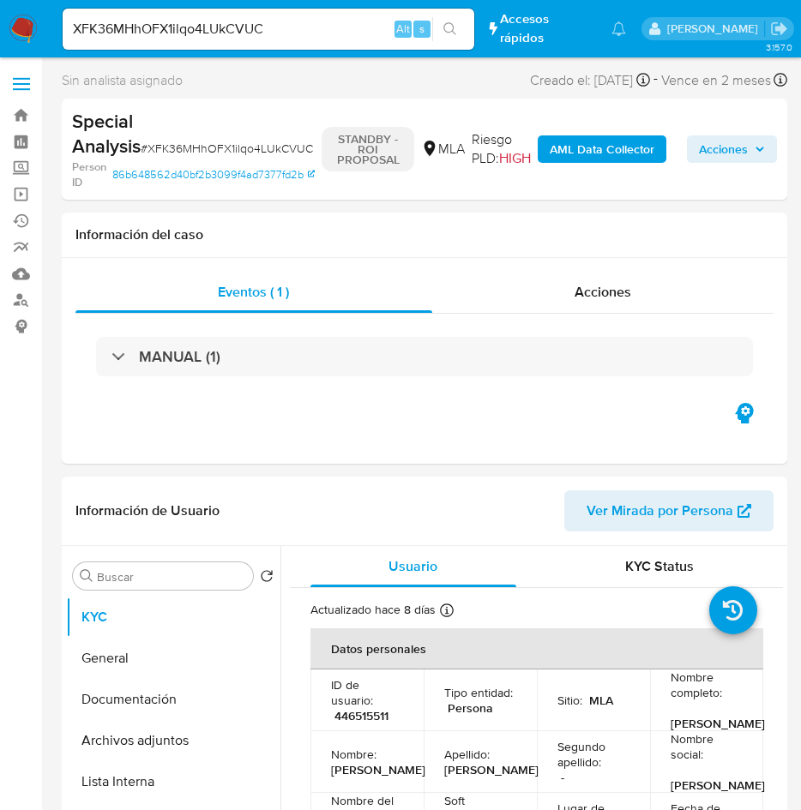
select select "10"
click at [98, 737] on button "Archivos adjuntos" at bounding box center [166, 740] width 201 height 41
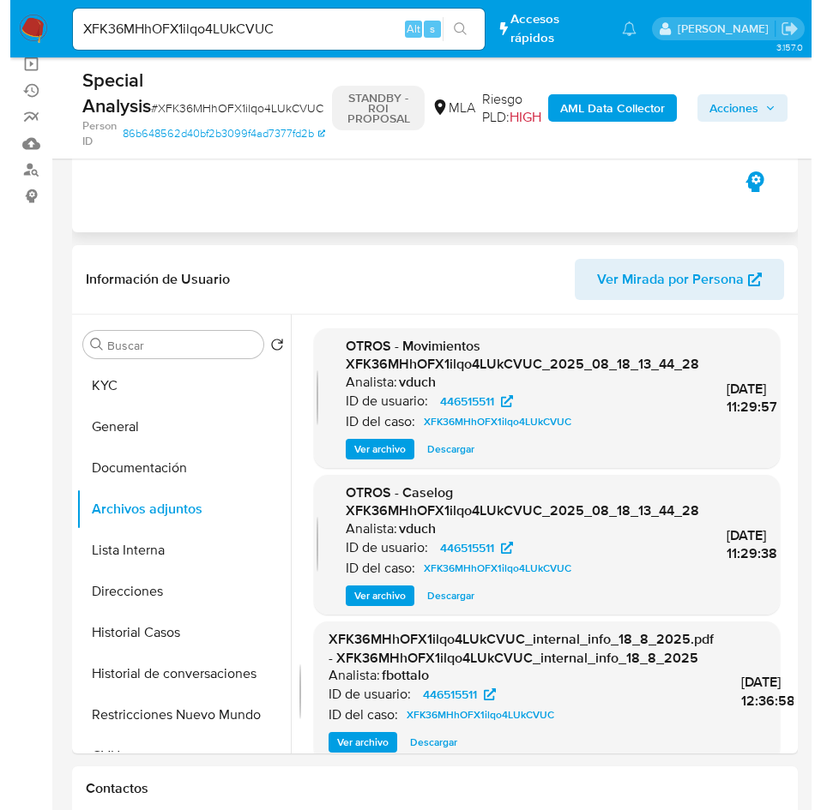
scroll to position [257, 0]
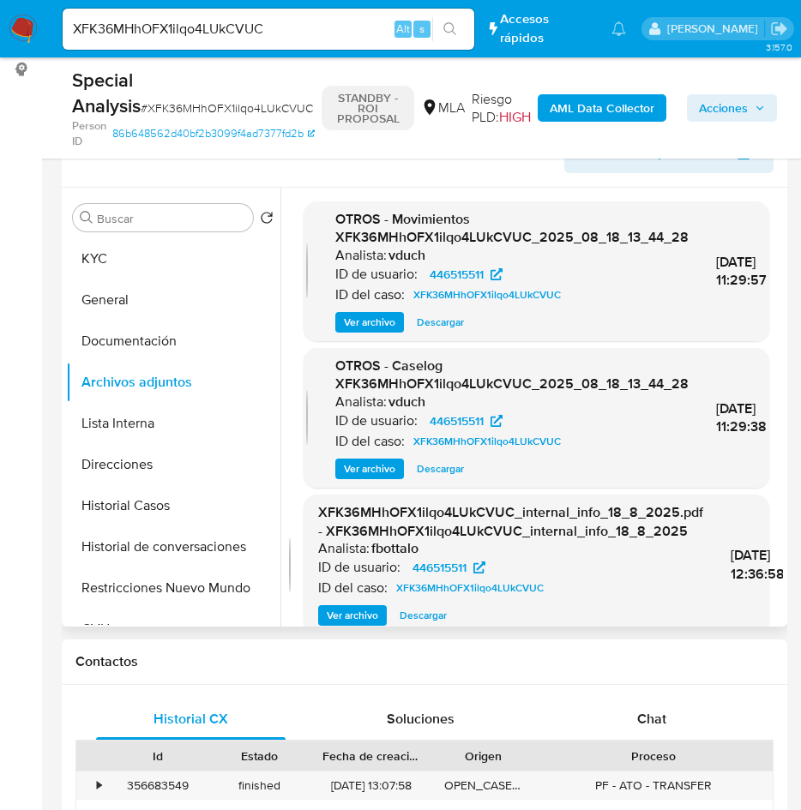
click at [357, 466] on span "Ver archivo" at bounding box center [369, 468] width 51 height 17
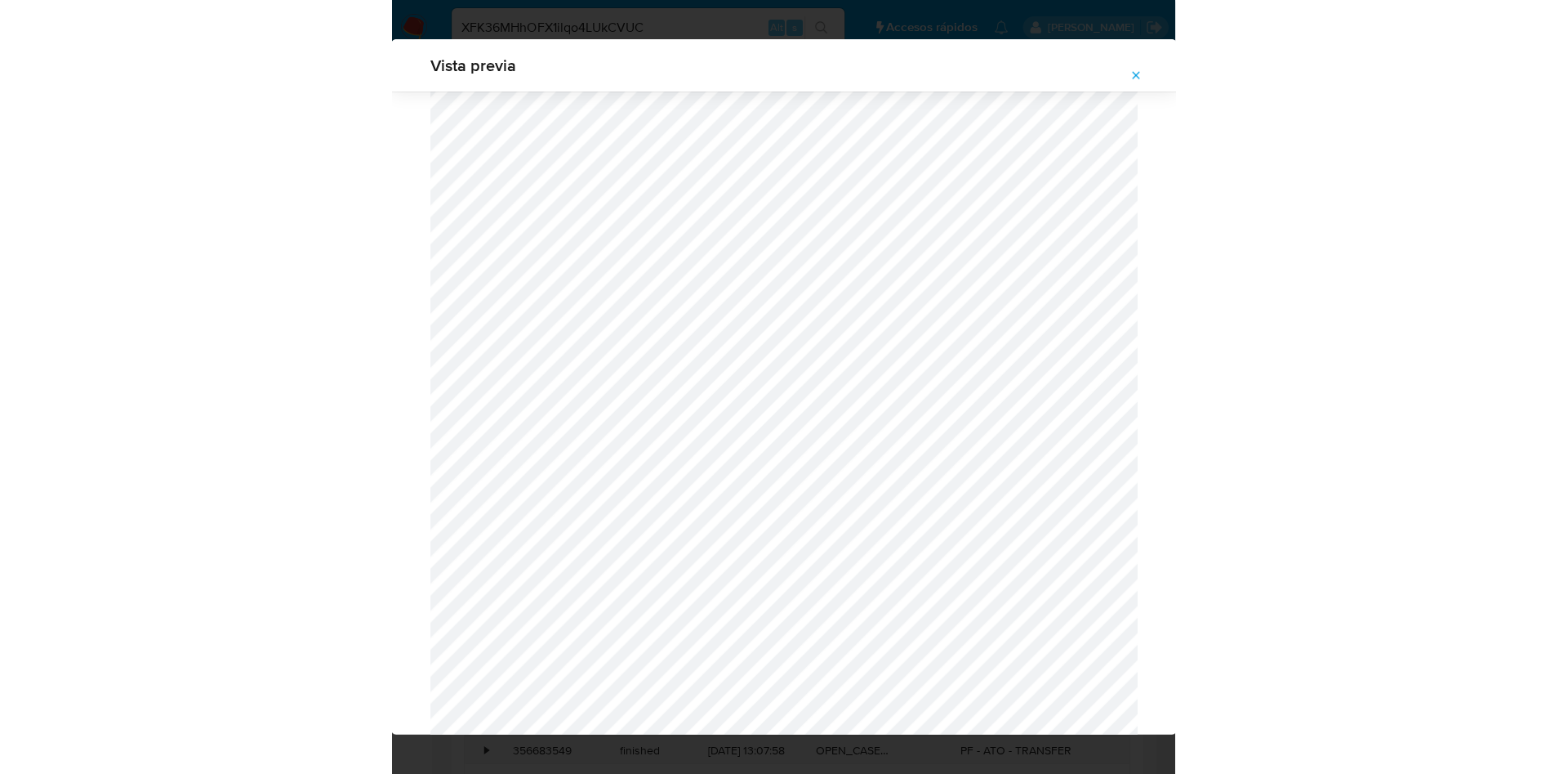
scroll to position [745, 0]
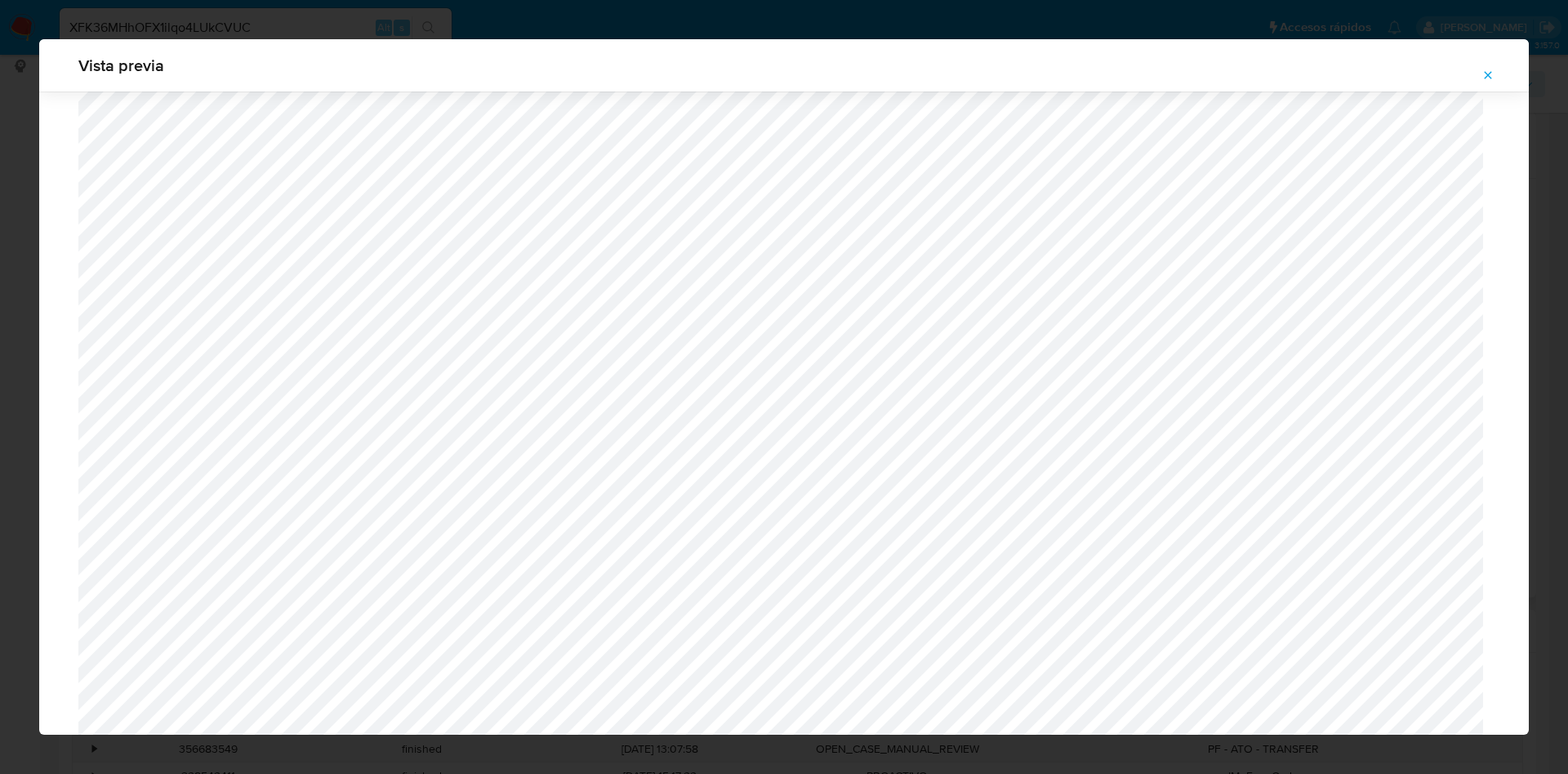
click at [1486, 69] on icon "Attachment preview" at bounding box center [1488, 75] width 13 height 13
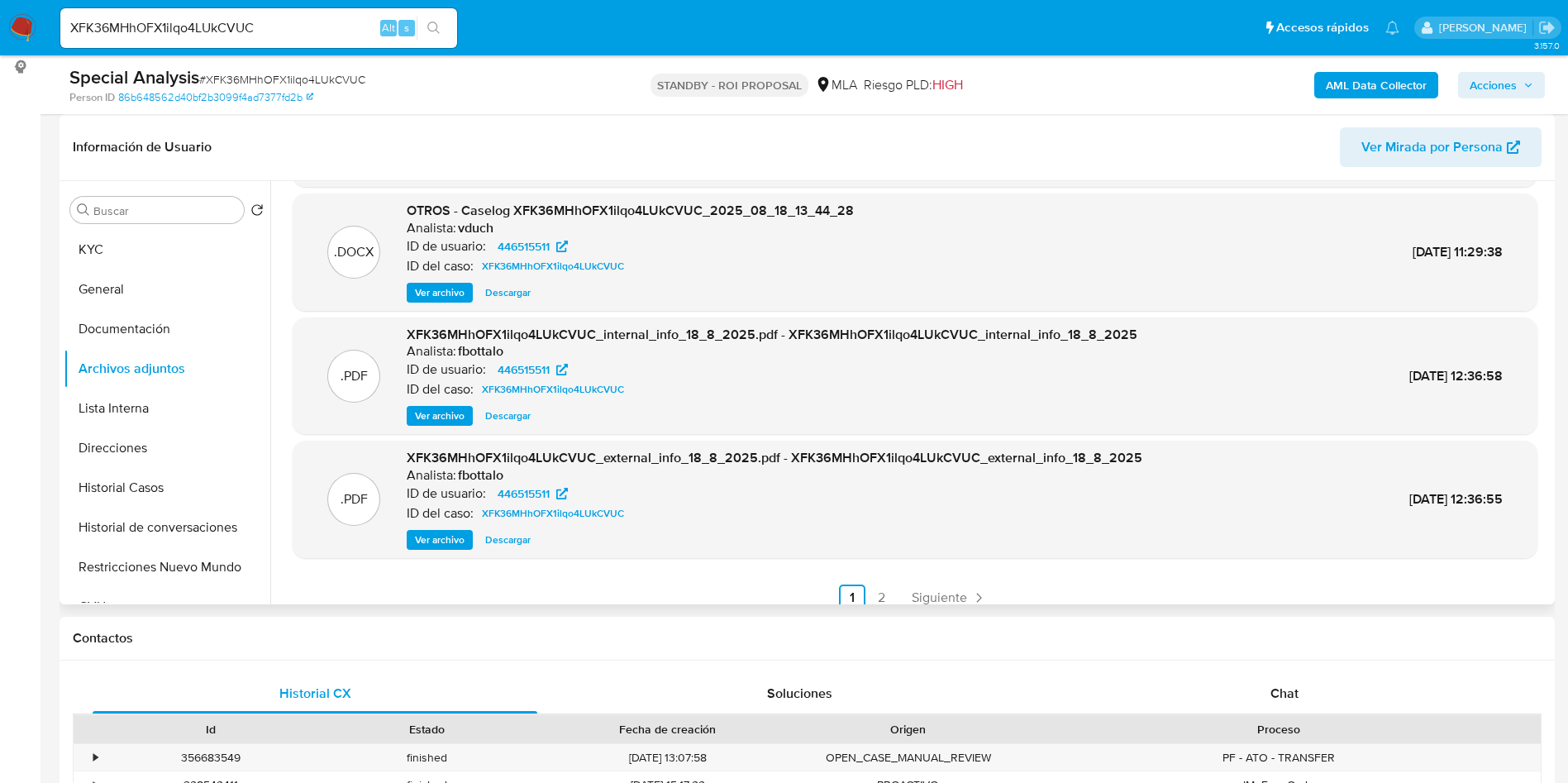
scroll to position [139, 0]
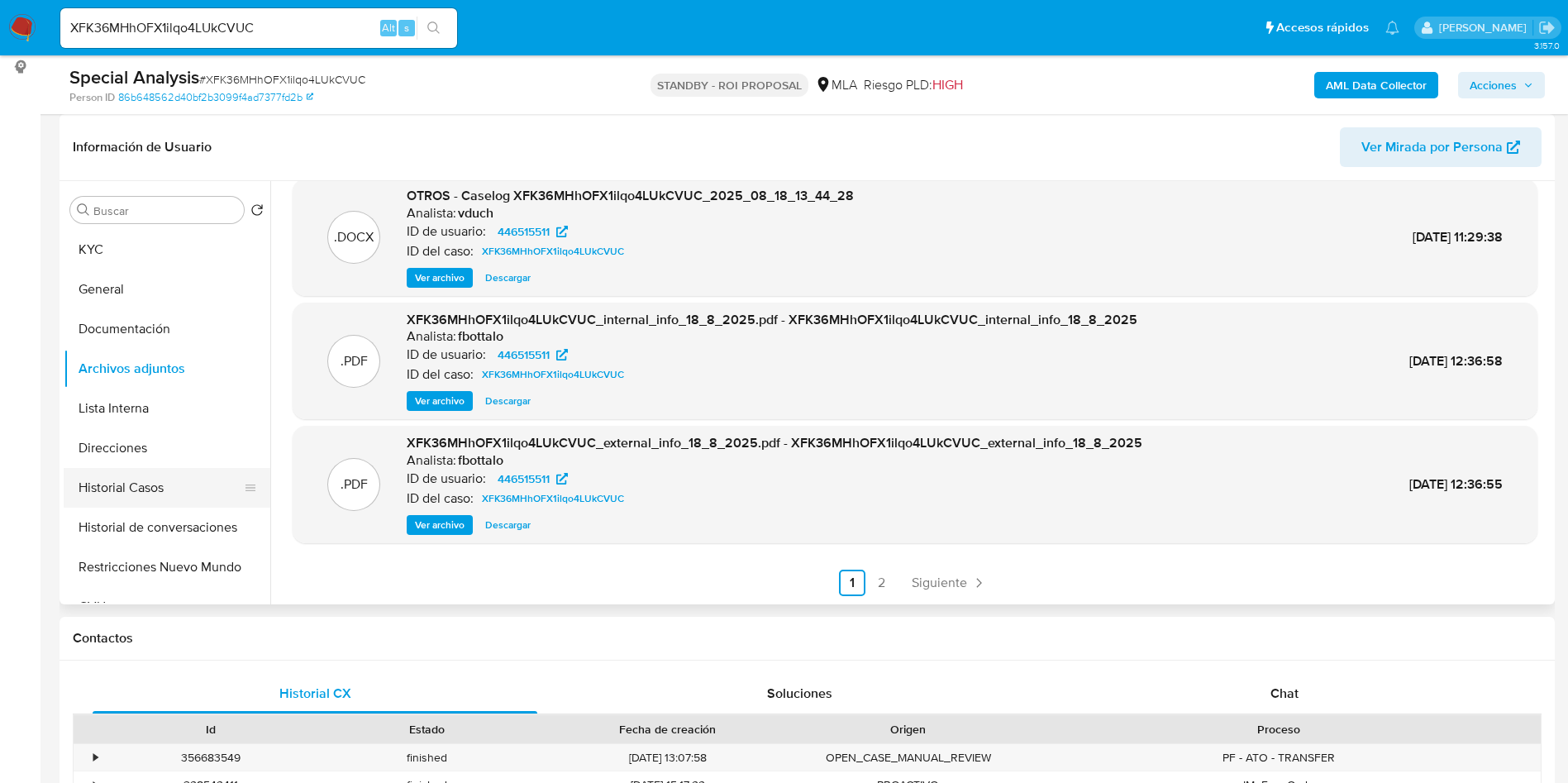
click at [232, 480] on button "Historial Casos" at bounding box center [160, 487] width 194 height 40
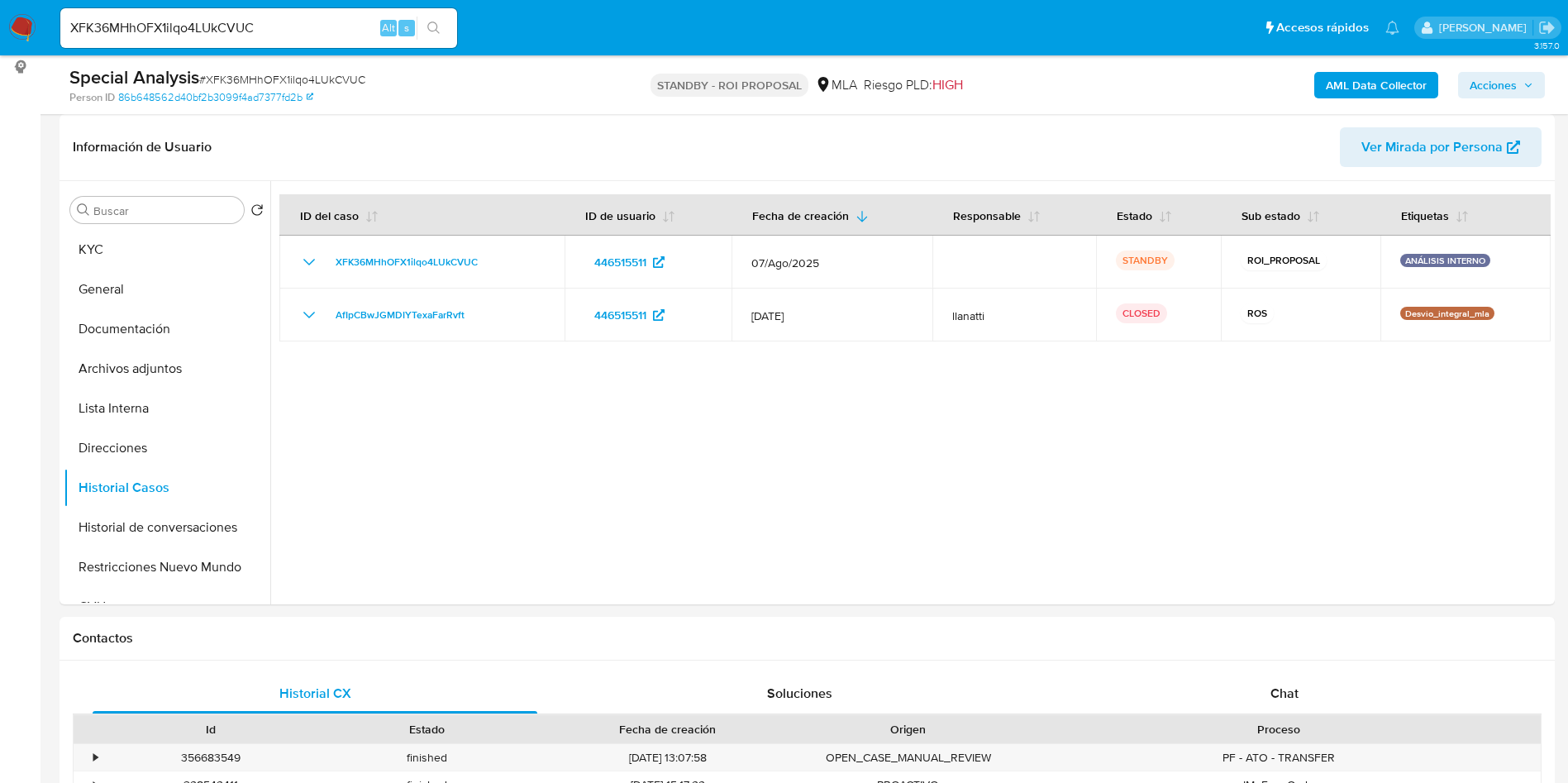
click at [333, 37] on input "XFK36MHhOFX1ilqo4LUkCVUC" at bounding box center [259, 28] width 397 height 21
click at [333, 35] on input "XFK36MHhOFX1ilqo4LUkCVUC" at bounding box center [259, 28] width 397 height 21
paste input "DRpmsfVbAKvWjHMHstNw2la"
type input "XDRpmsfVbAKvWjHMHstNw2la"
click at [432, 38] on button "search-icon" at bounding box center [433, 28] width 34 height 23
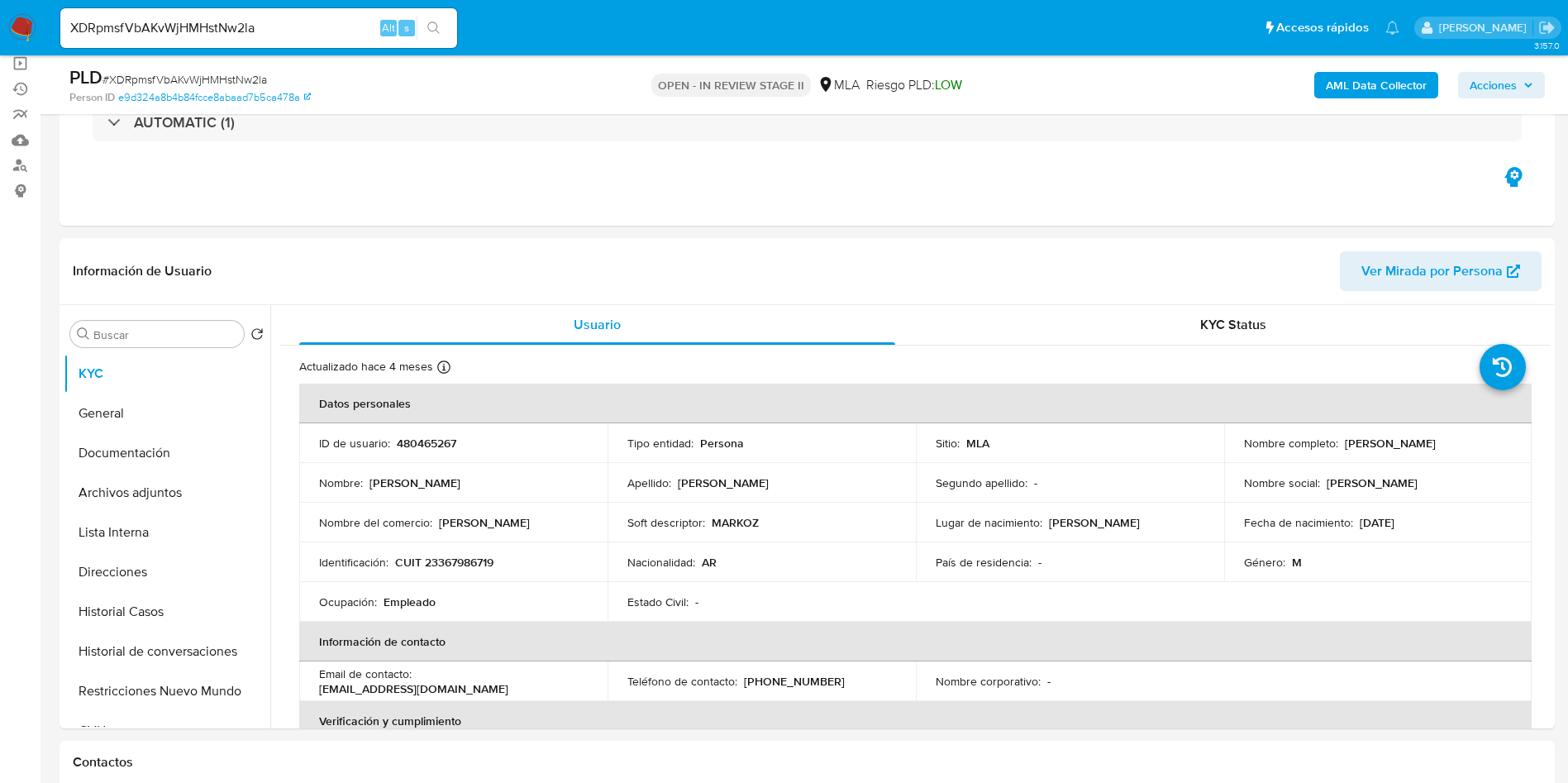
click at [147, 611] on button "Historial Casos" at bounding box center [167, 611] width 206 height 40
select select "10"
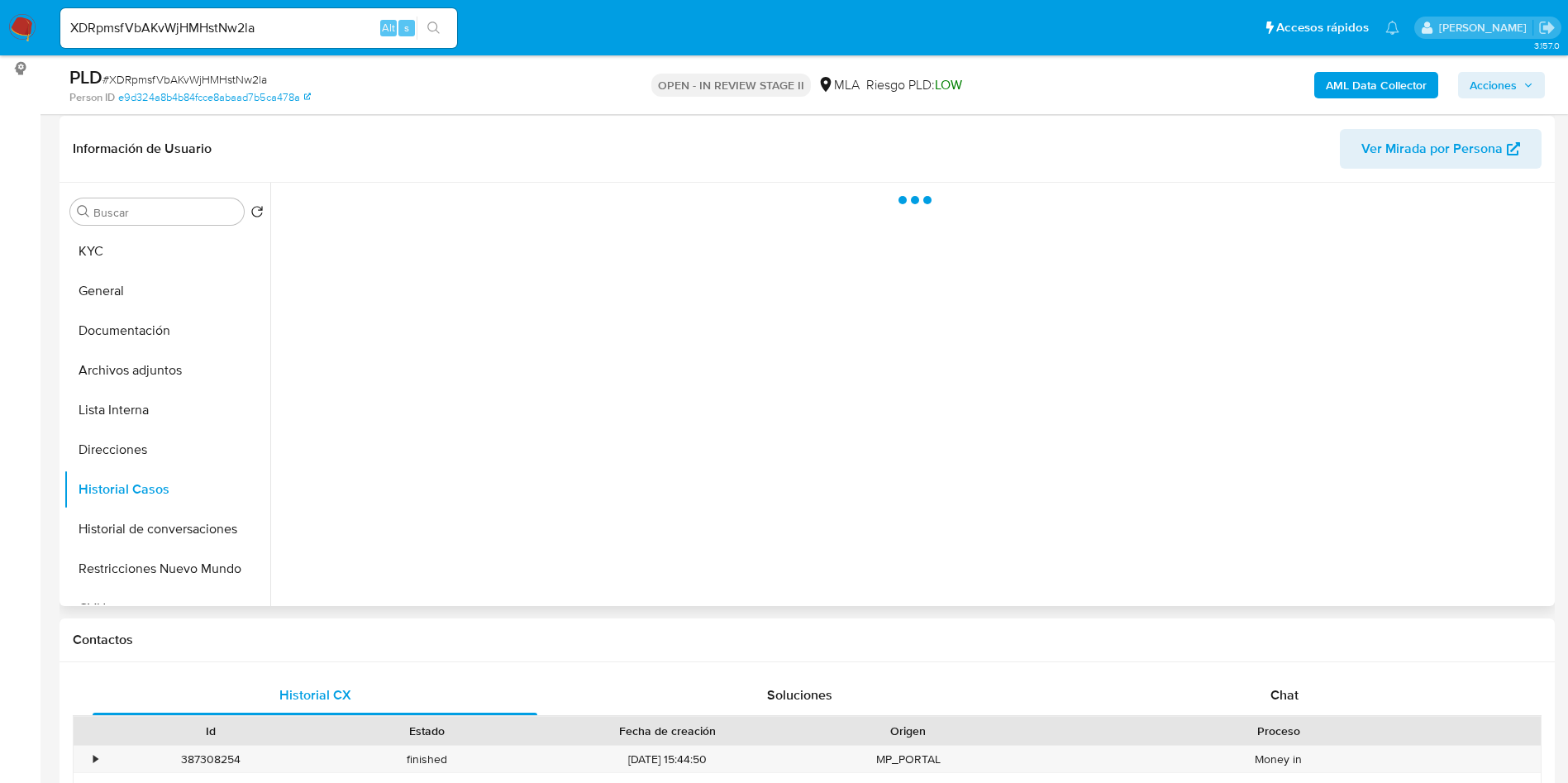
scroll to position [248, 0]
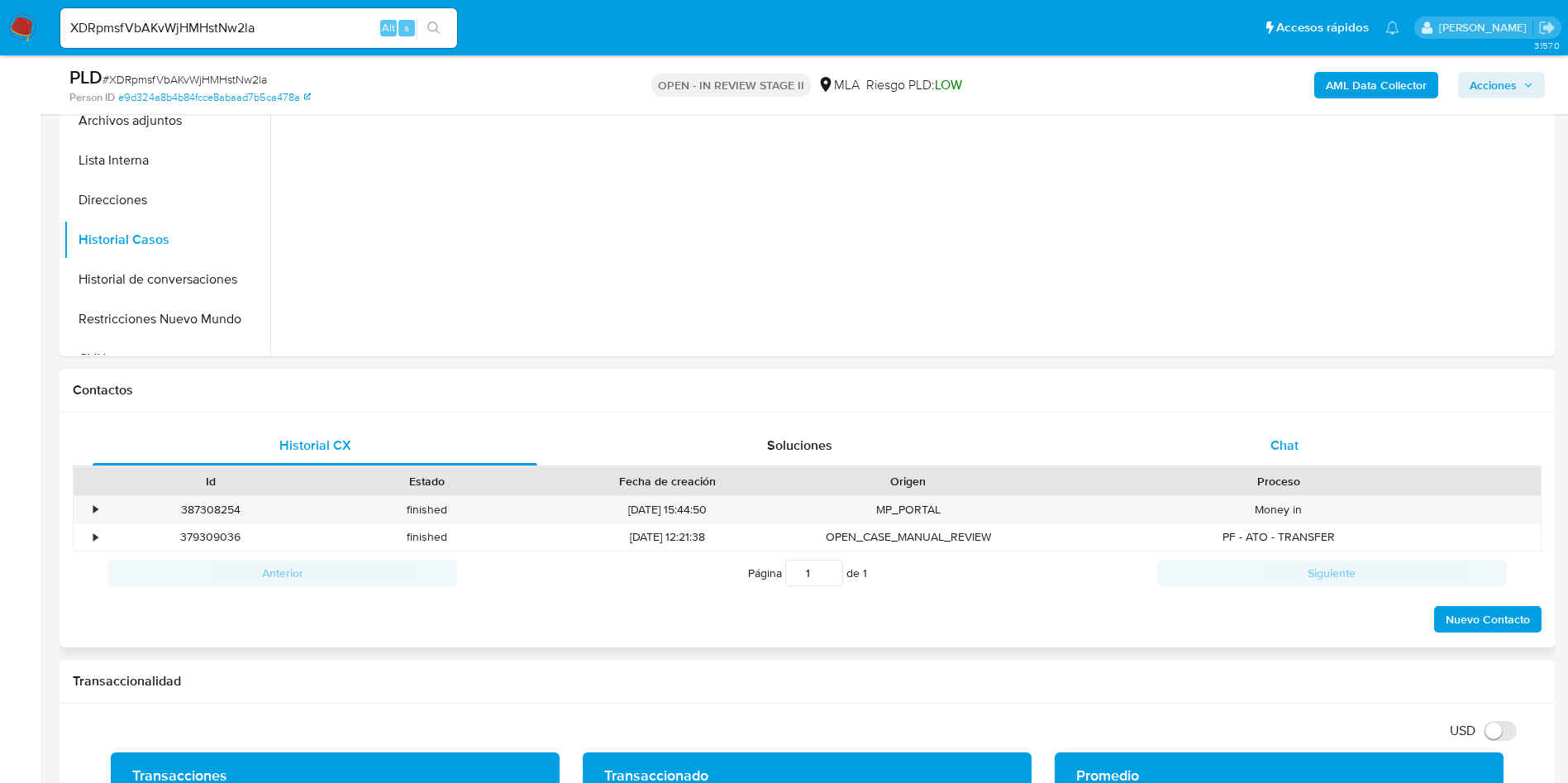
click at [1296, 443] on span "Chat" at bounding box center [1284, 446] width 28 height 19
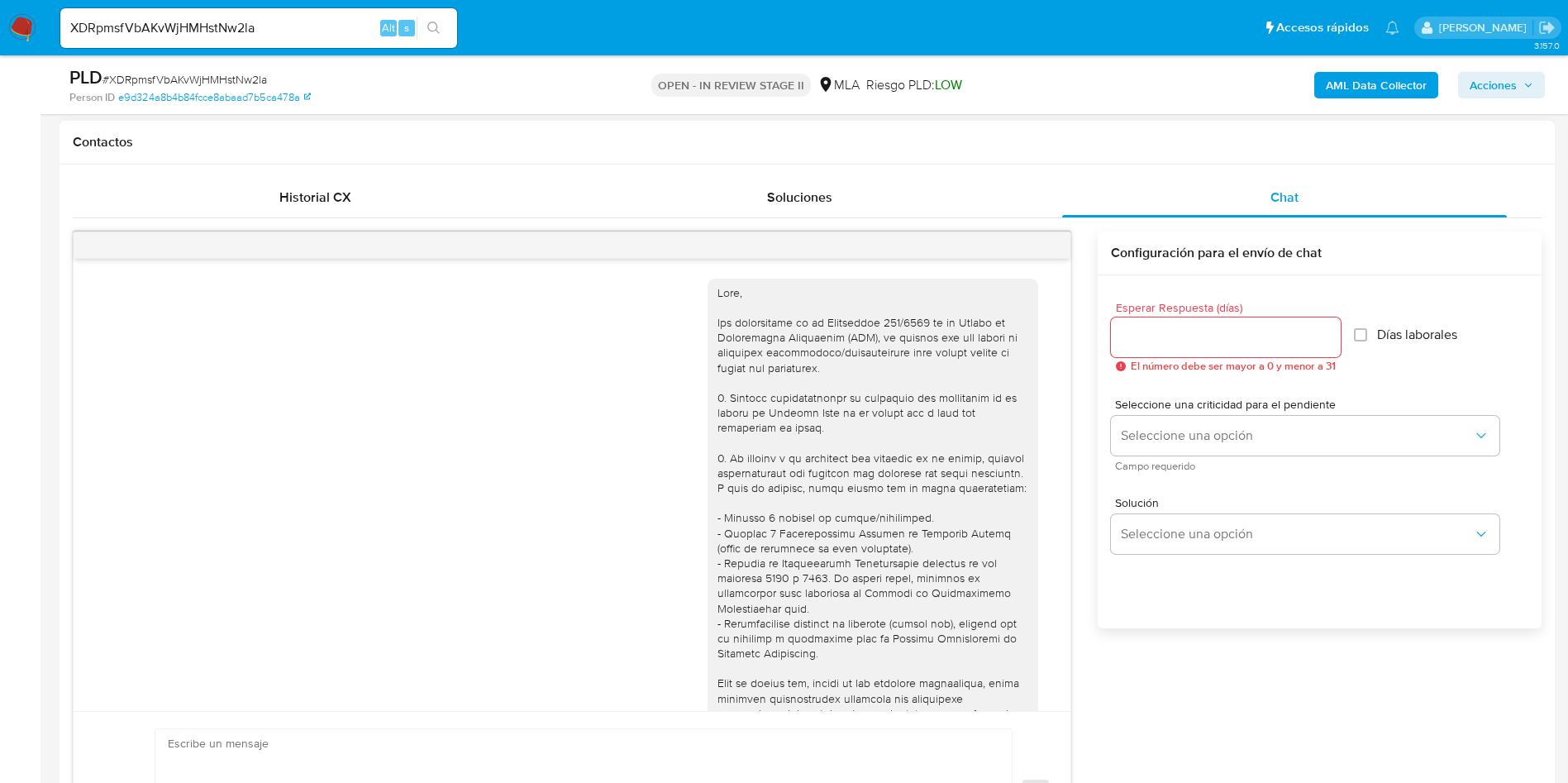
scroll to position [594, 0]
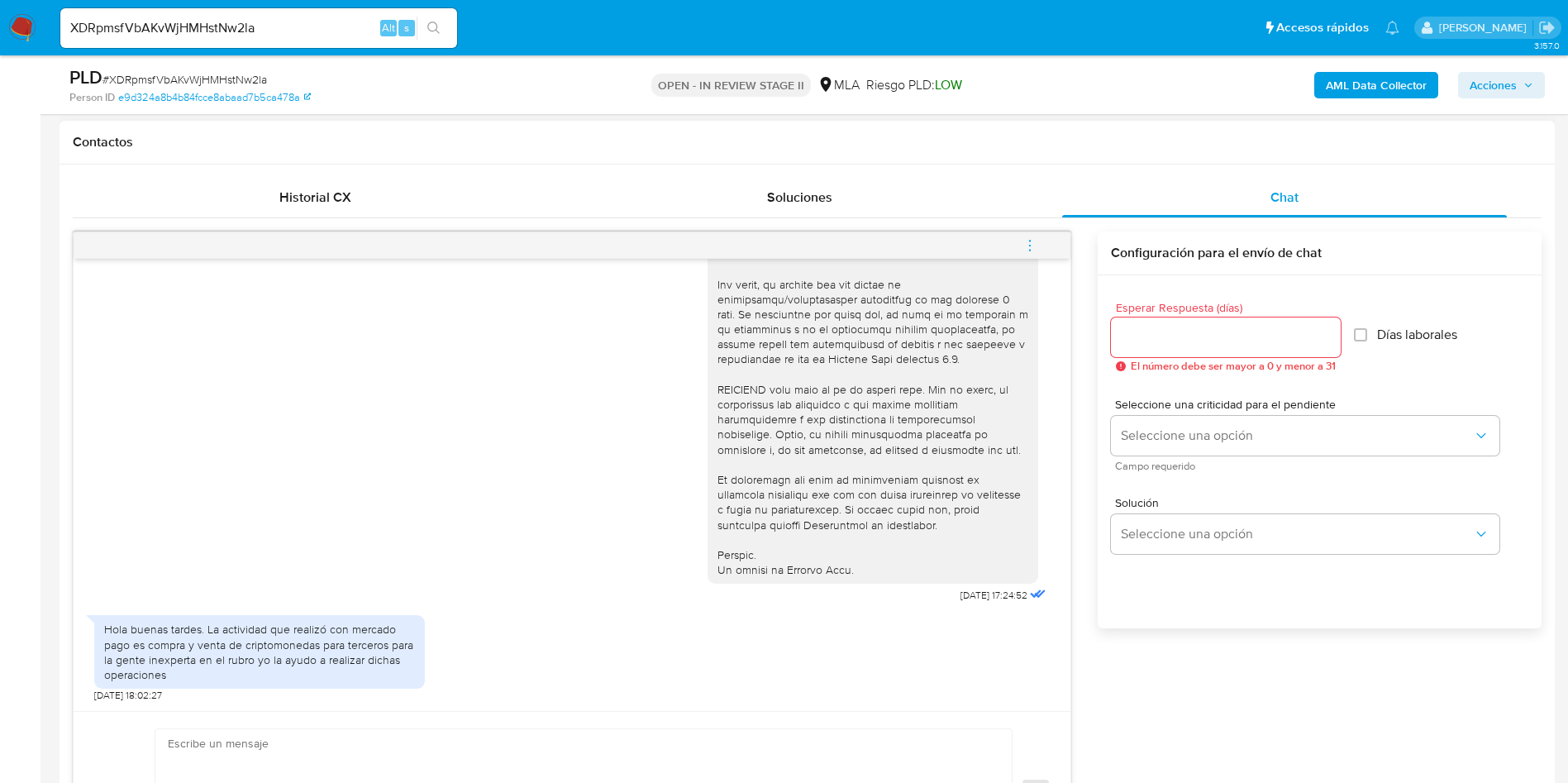
drag, startPoint x: 965, startPoint y: 591, endPoint x: 977, endPoint y: 593, distance: 12.2
click at [964, 591] on span "[DATE] 17:24:52" at bounding box center [993, 595] width 67 height 14
drag, startPoint x: 971, startPoint y: 594, endPoint x: 876, endPoint y: 602, distance: 95.3
click at [876, 602] on div "[DATE] 17:24:52" at bounding box center [879, 154] width 342 height 905
copy div "18/08/2025"
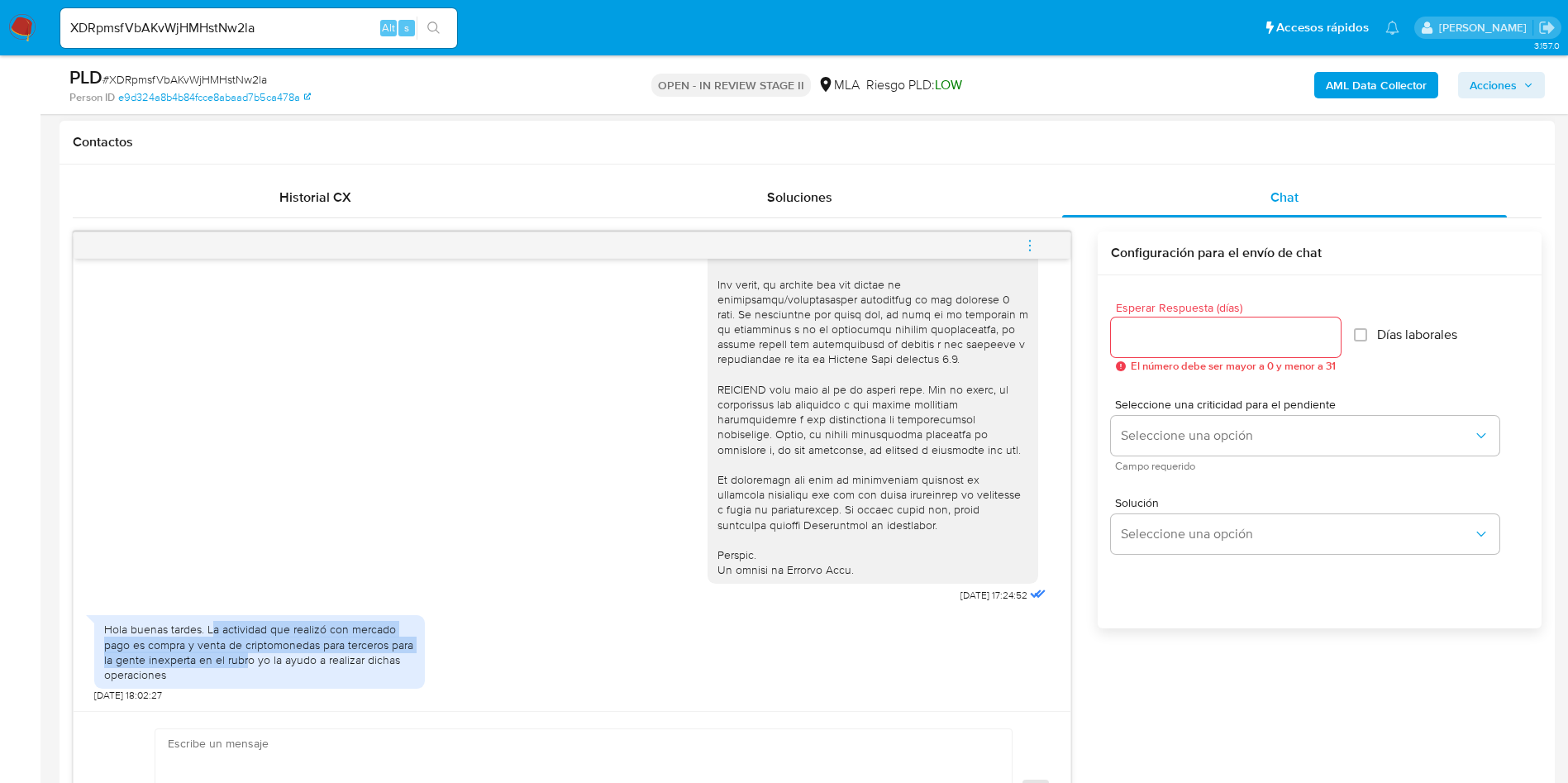
drag, startPoint x: 211, startPoint y: 626, endPoint x: 245, endPoint y: 664, distance: 51.0
click at [245, 664] on div "Hola buenas tardes. La actividad que realizó con mercado pago es compra y venta…" at bounding box center [259, 652] width 311 height 61
click at [212, 643] on div "Hola buenas tardes. La actividad que realizó con mercado pago es compra y venta…" at bounding box center [259, 652] width 311 height 61
drag, startPoint x: 223, startPoint y: 651, endPoint x: 241, endPoint y: 676, distance: 30.8
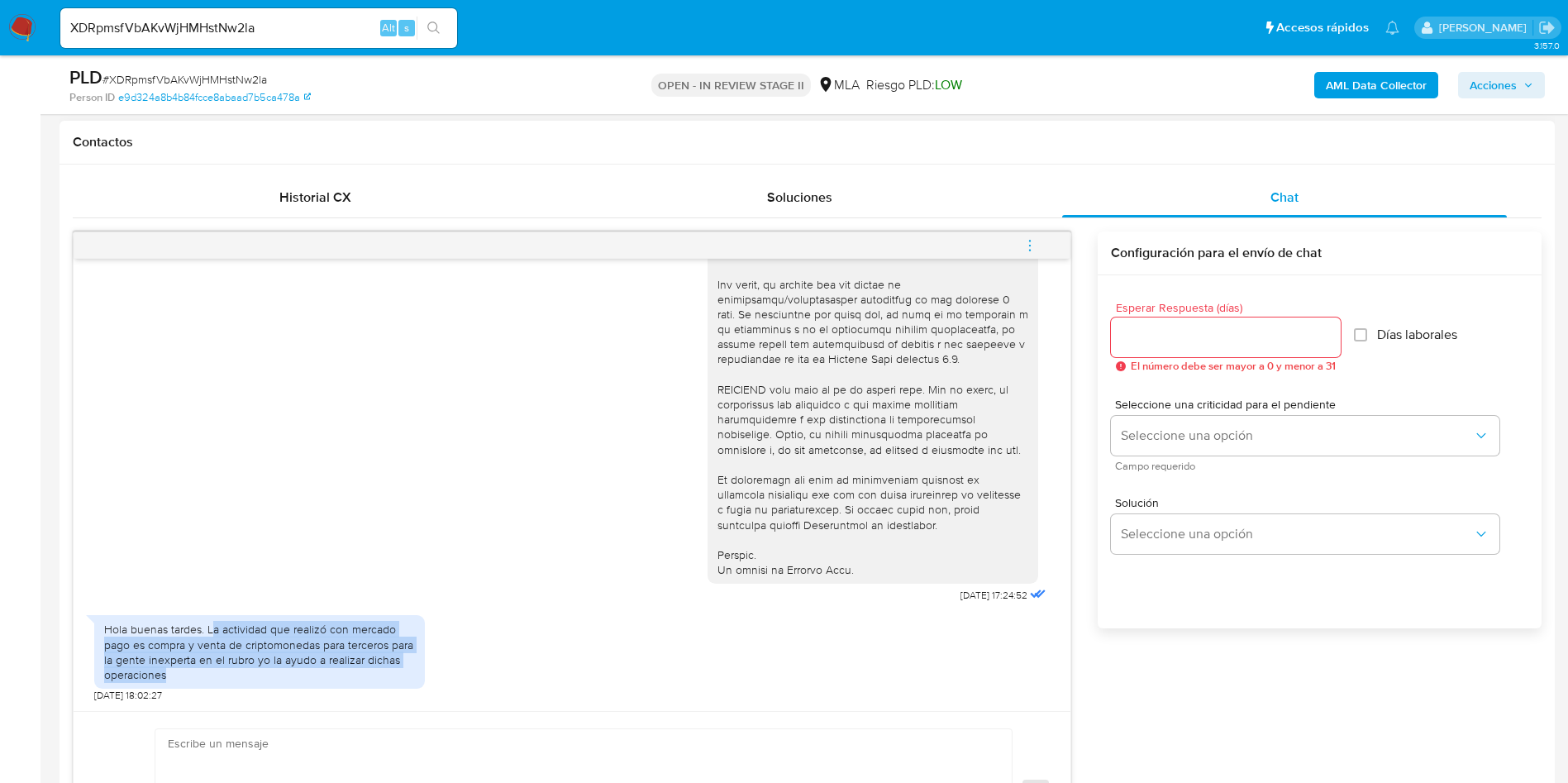
click at [241, 676] on div "Hola buenas tardes. La actividad que realizó con mercado pago es compra y venta…" at bounding box center [259, 652] width 311 height 61
drag, startPoint x: 222, startPoint y: 634, endPoint x: 249, endPoint y: 667, distance: 42.6
click at [249, 667] on div "Hola buenas tardes. La actividad que realizó con mercado pago es compra y venta…" at bounding box center [259, 652] width 311 height 61
click at [229, 655] on div "Hola buenas tardes. La actividad que realizó con mercado pago es compra y venta…" at bounding box center [259, 652] width 311 height 61
click at [225, 610] on div "Hola buenas tardes. La actividad que realizó con mercado pago es compra y venta…" at bounding box center [259, 654] width 331 height 95
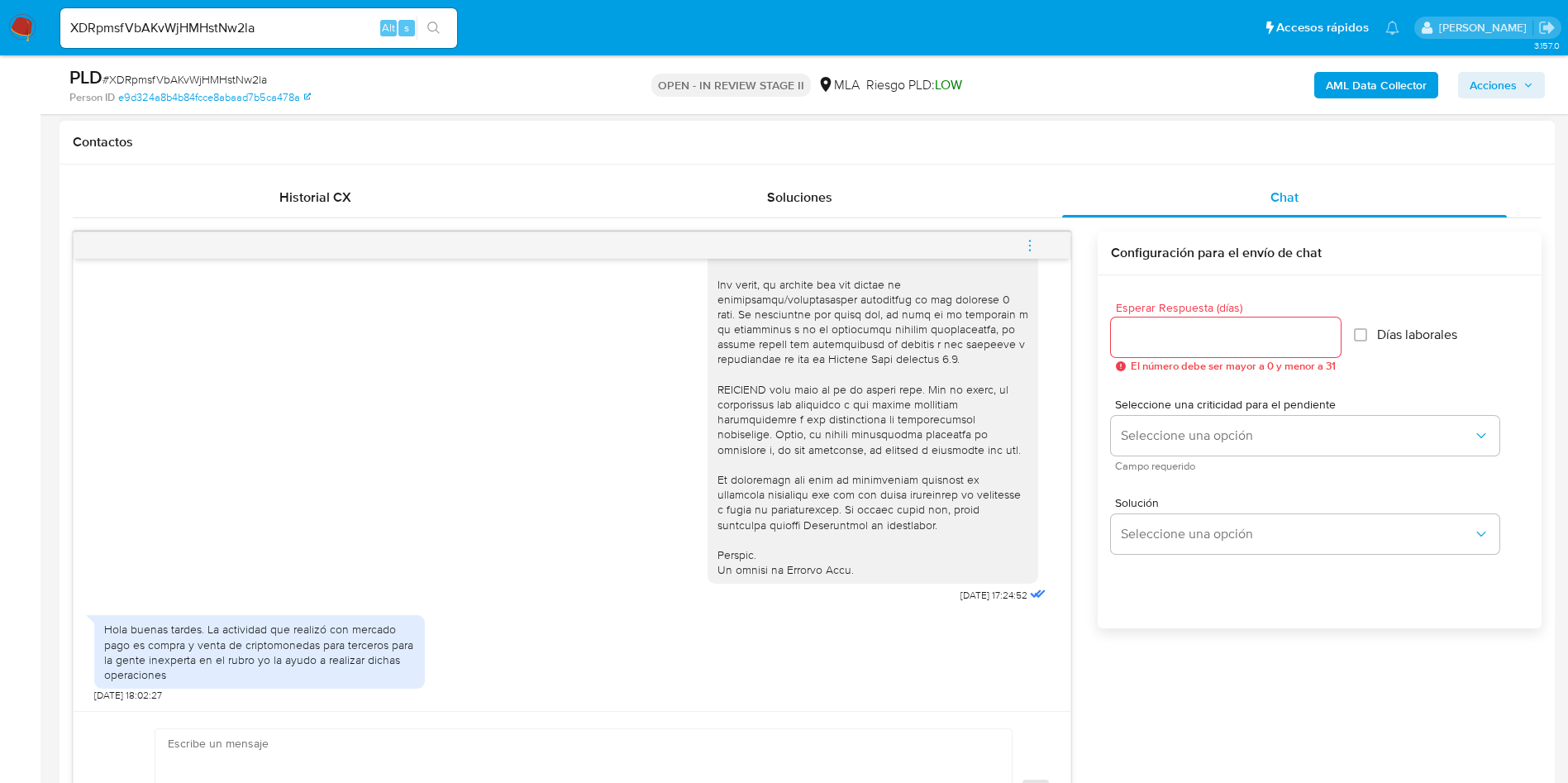
click at [268, 570] on div "[DATE] 17:24:52" at bounding box center [572, 154] width 956 height 905
drag, startPoint x: 264, startPoint y: 662, endPoint x: 285, endPoint y: 678, distance: 26.4
click at [285, 678] on div "Hola buenas tardes. La actividad que realizó con mercado pago es compra y venta…" at bounding box center [259, 652] width 311 height 61
copy div "La actividad que realizó con mercado pago es compra y venta de criptomonedas pa…"
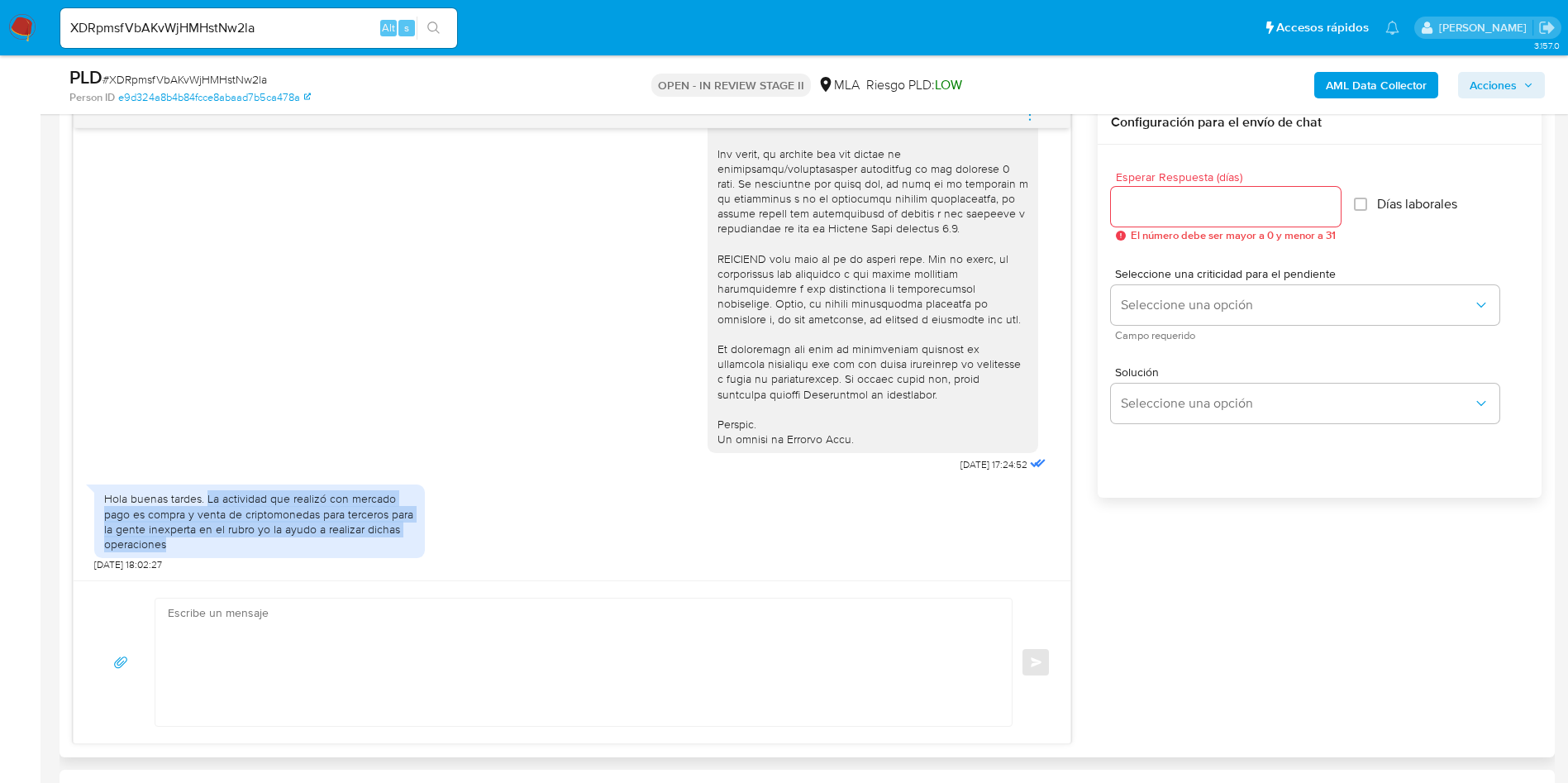
scroll to position [992, 0]
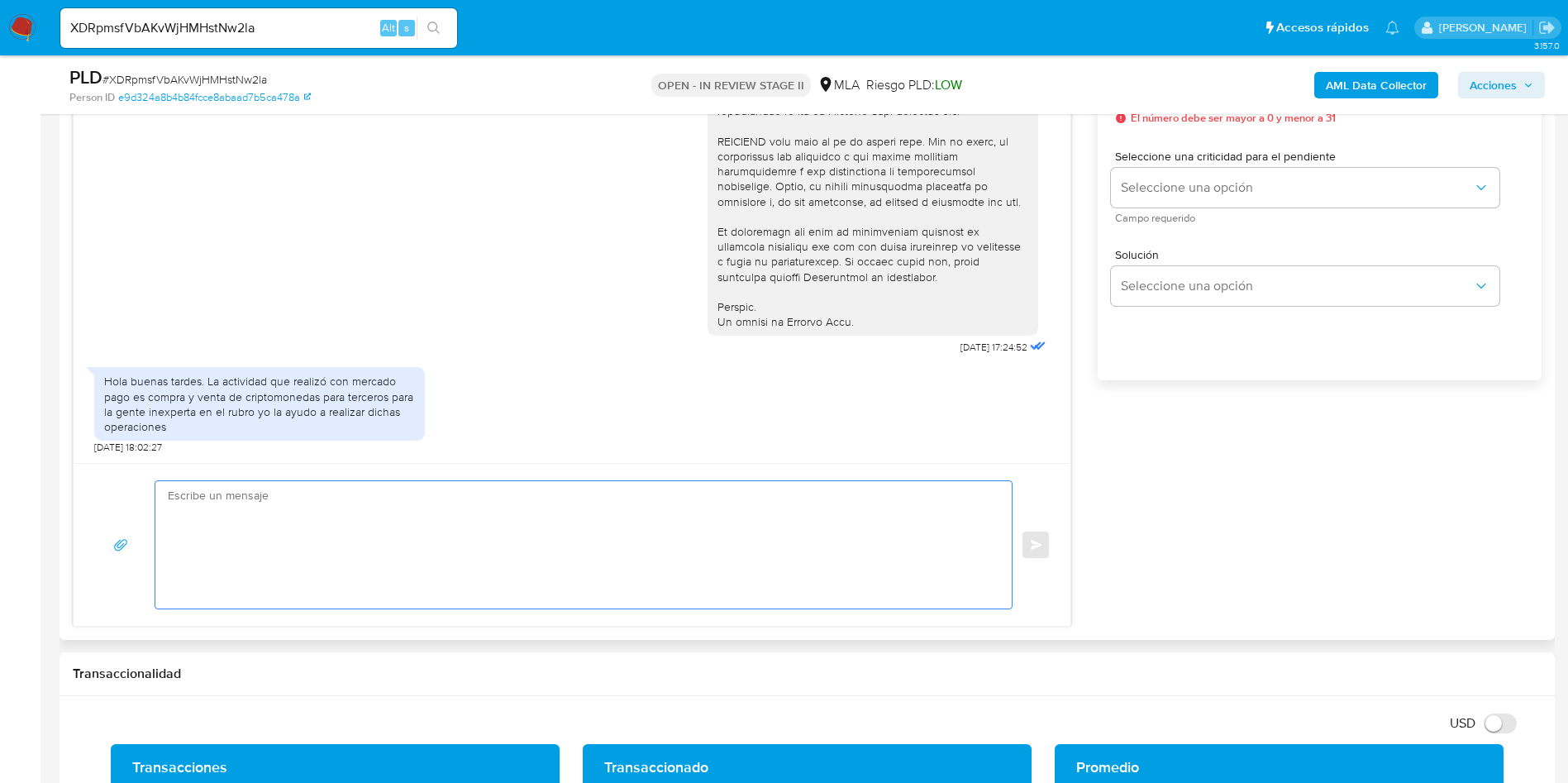
click at [228, 492] on textarea at bounding box center [580, 545] width 824 height 127
paste textarea "Hola XXX, Muchas gracias por tu respuesta. Analizamos tu caso y verificamos que…"
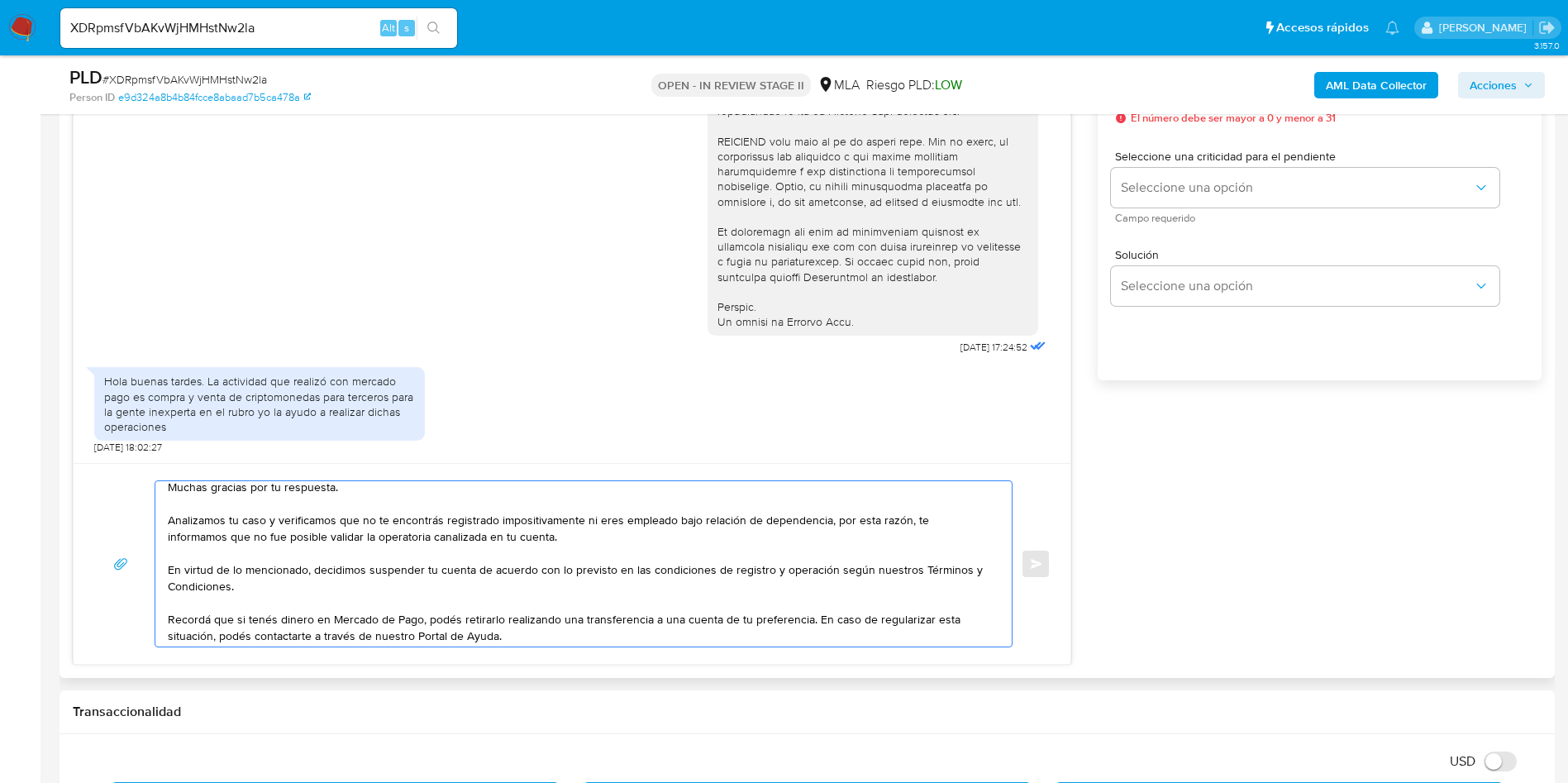
scroll to position [0, 0]
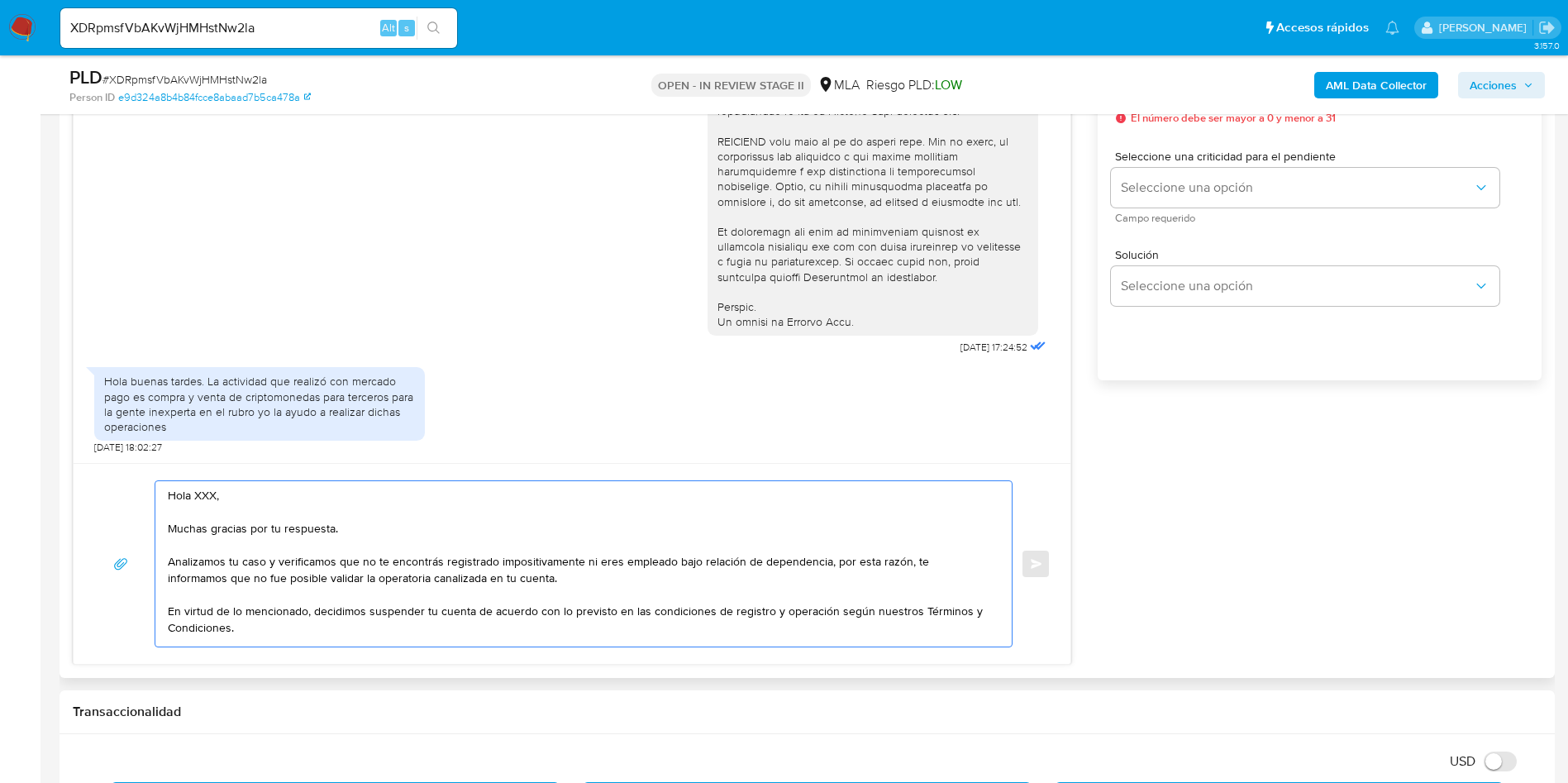
click at [202, 499] on textarea "Hola XXX, Muchas gracias por tu respuesta. Analizamos tu caso y verificamos que…" at bounding box center [580, 563] width 824 height 165
click at [202, 498] on textarea "Hola XXX, Muchas gracias por tu respuesta. Analizamos tu caso y verificamos que…" at bounding box center [580, 563] width 824 height 165
click at [601, 559] on textarea "Hola. Muchas gracias por tu respuesta. Analizamos tu caso y verificamos que no …" at bounding box center [580, 563] width 824 height 165
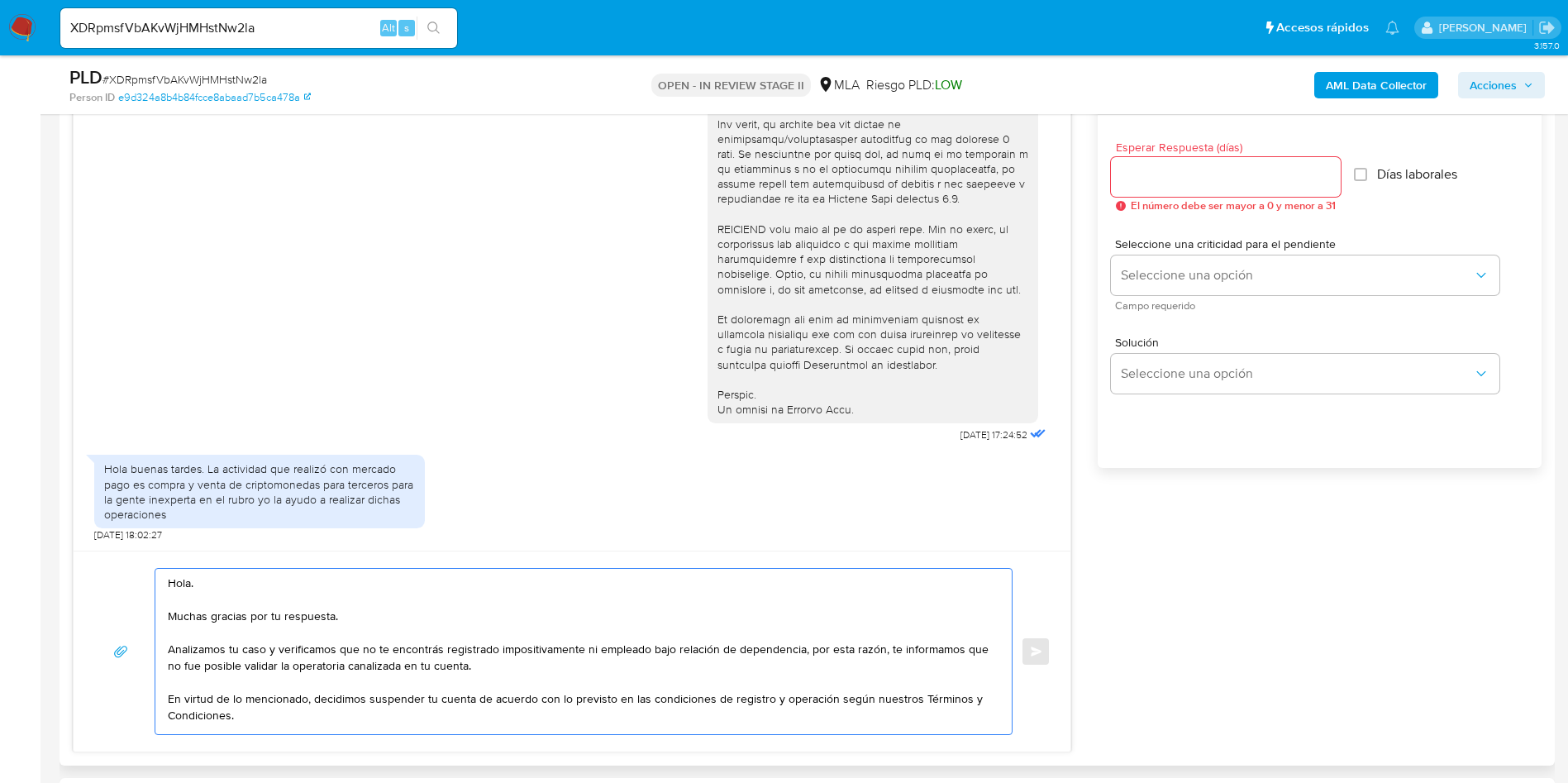
scroll to position [868, 0]
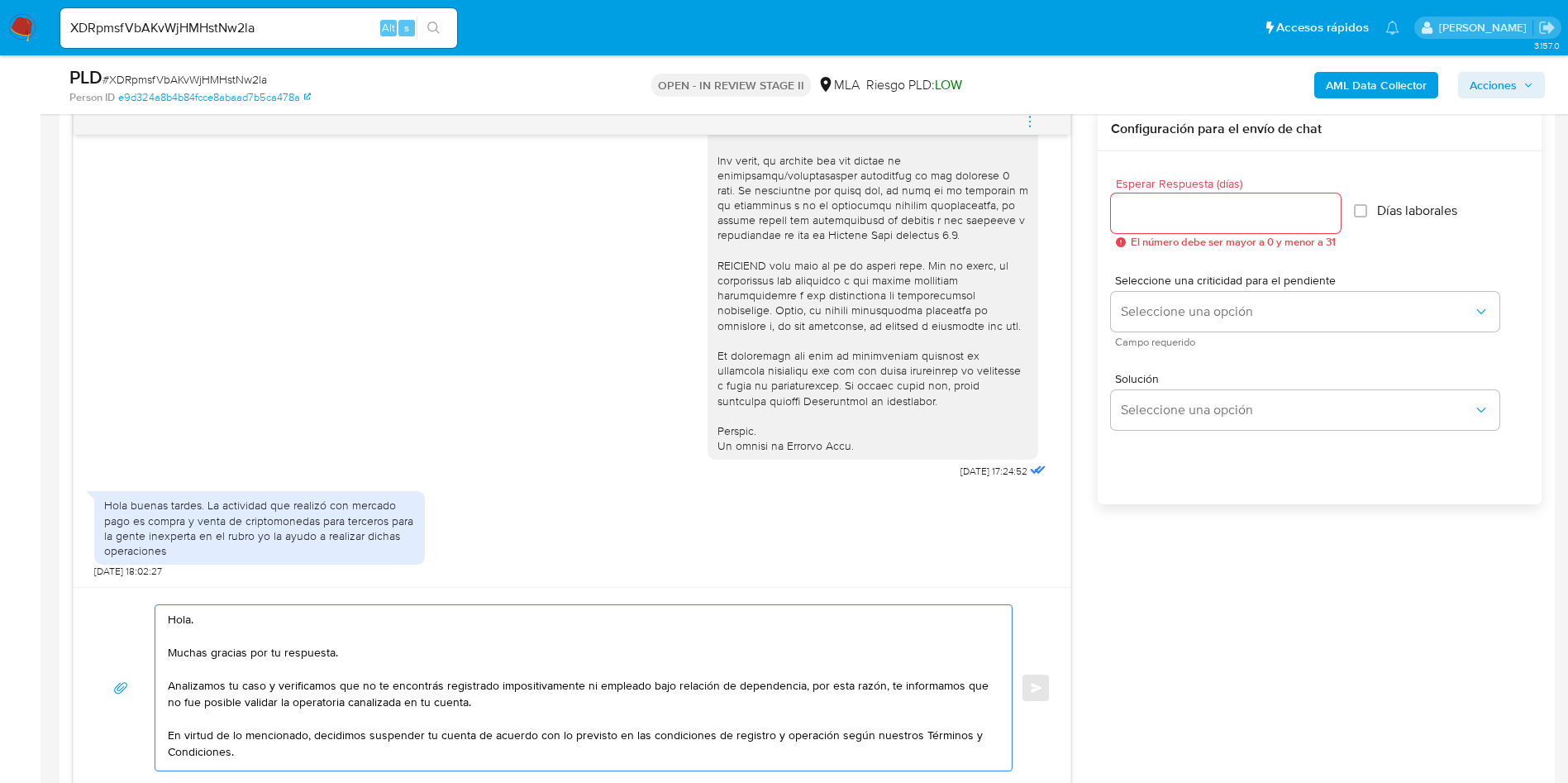
type textarea "Hola. Muchas gracias por tu respuesta. Analizamos tu caso y verificamos que no …"
click at [1186, 212] on input "Esperar Respuesta (días)" at bounding box center [1226, 213] width 230 height 21
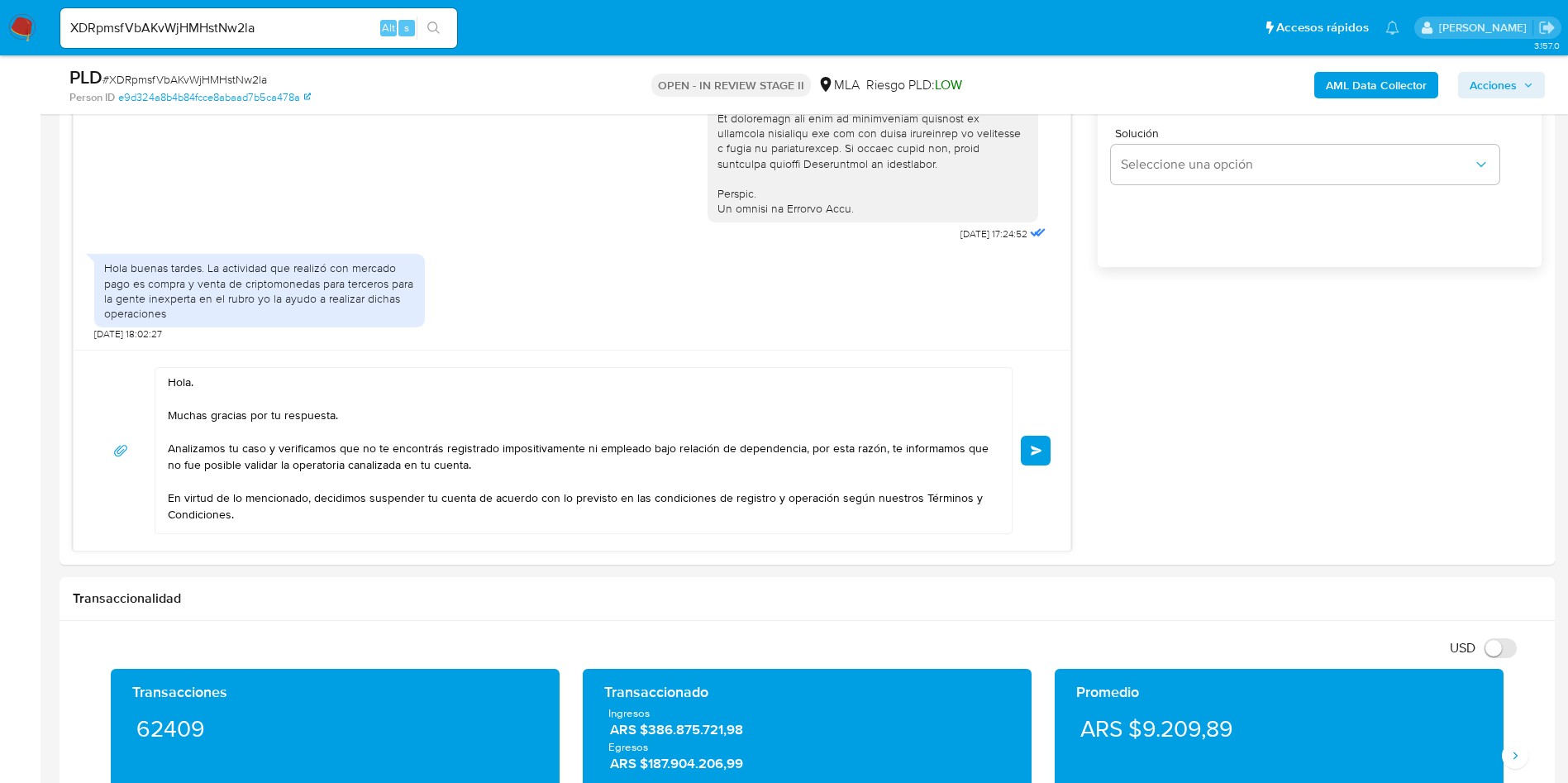
scroll to position [1116, 0]
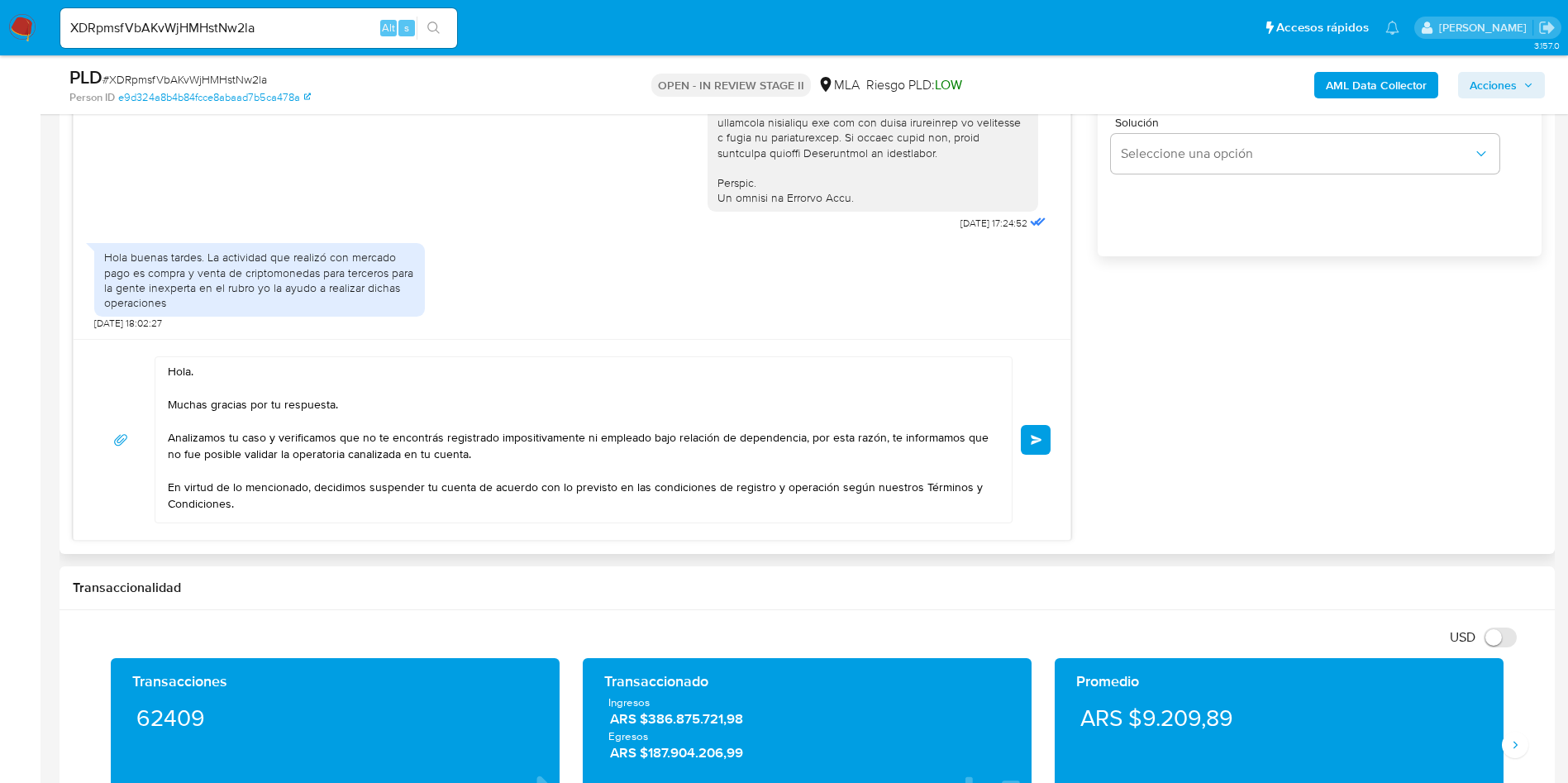
type input "0"
click at [814, 434] on textarea "Hola. Muchas gracias por tu respuesta. Analizamos tu caso y verificamos que no …" at bounding box center [580, 439] width 824 height 165
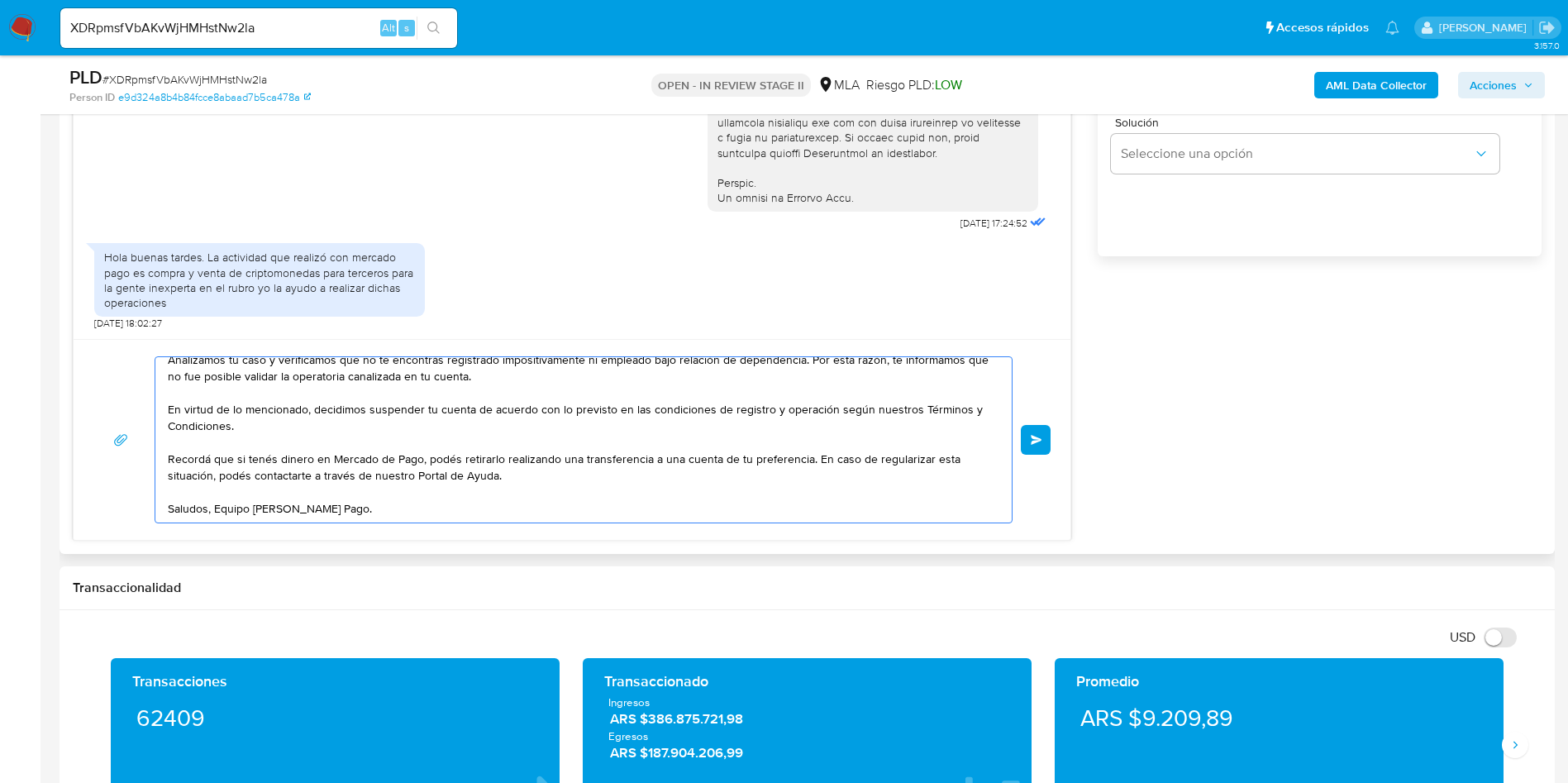
drag, startPoint x: 219, startPoint y: 491, endPoint x: 270, endPoint y: 496, distance: 51.2
click at [221, 491] on textarea "Hola. Muchas gracias por tu respuesta. Analizamos tu caso y verificamos que no …" at bounding box center [580, 439] width 824 height 165
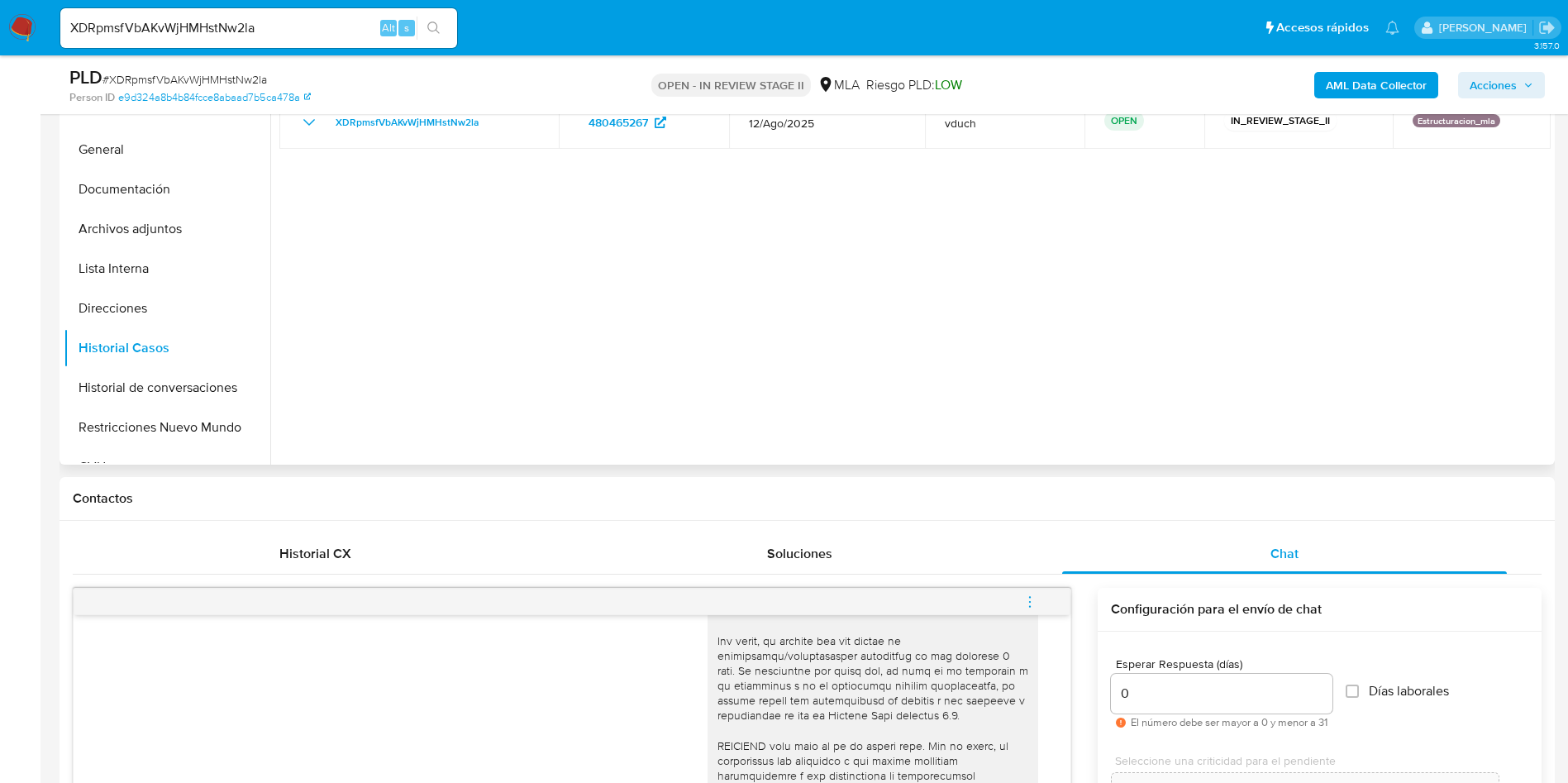
scroll to position [248, 0]
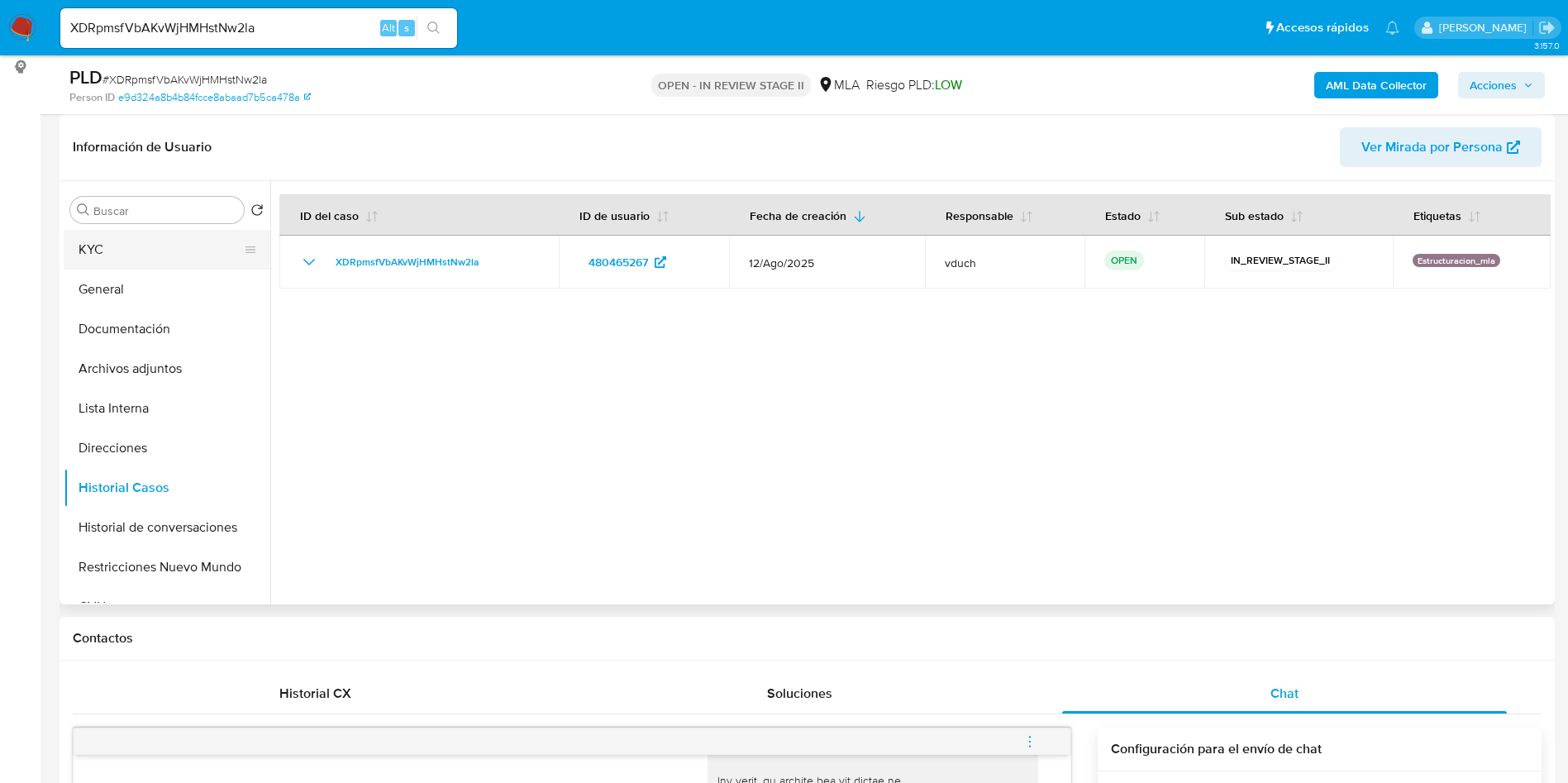
click at [84, 248] on button "KYC" at bounding box center [160, 249] width 194 height 40
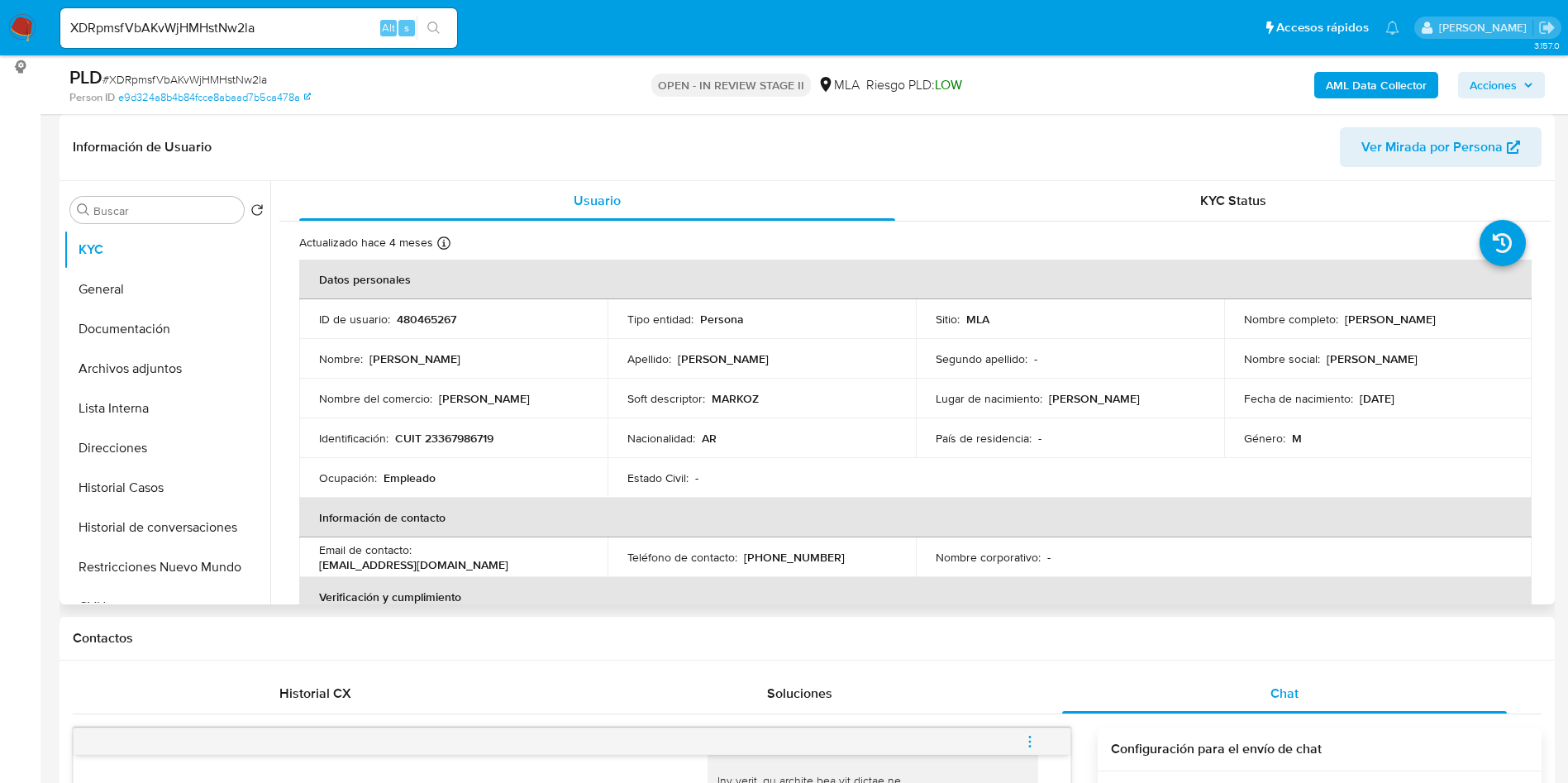
click at [461, 444] on p "CUIT 23367986719" at bounding box center [445, 438] width 98 height 14
copy p "23367986719"
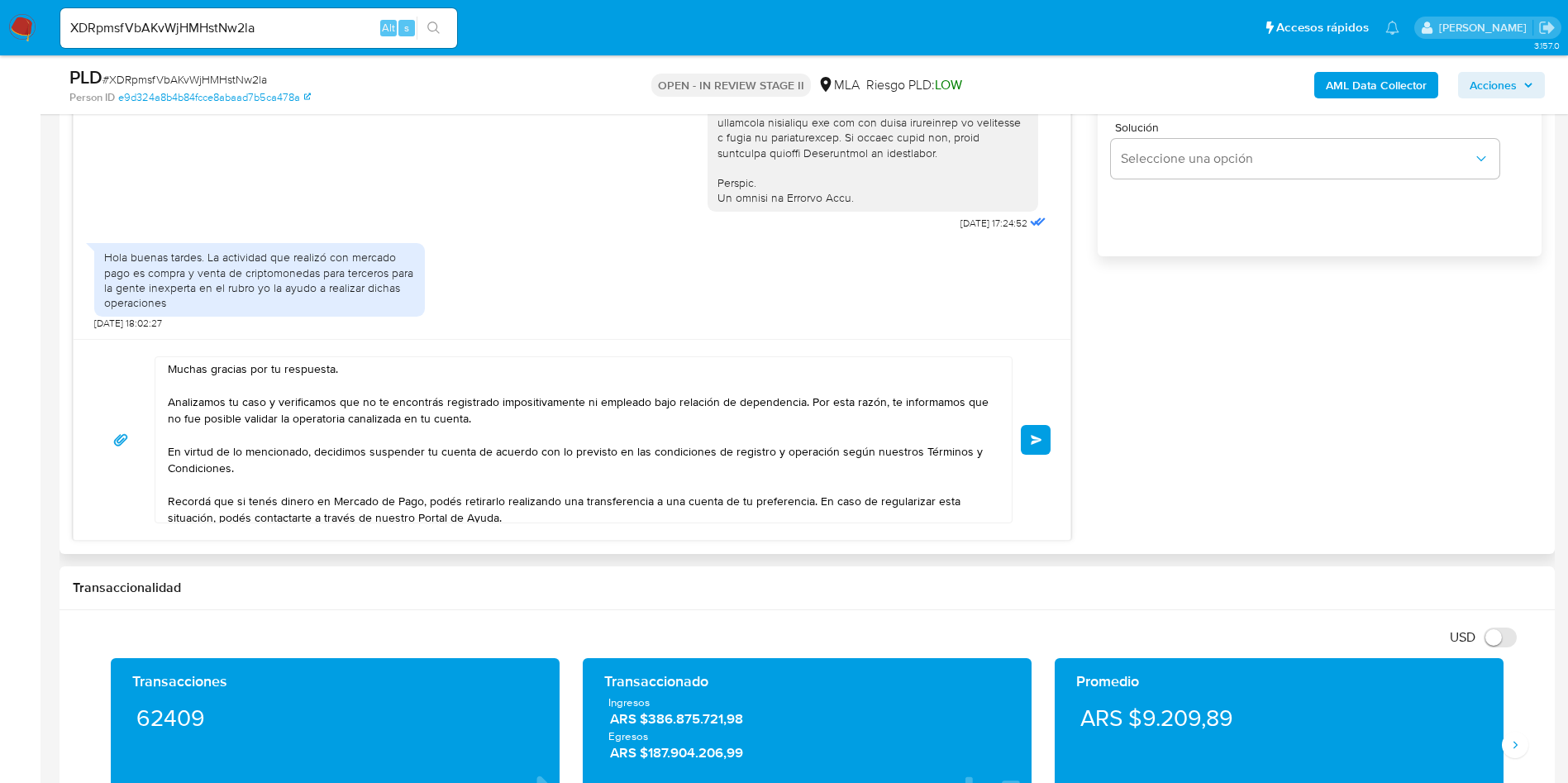
scroll to position [0, 0]
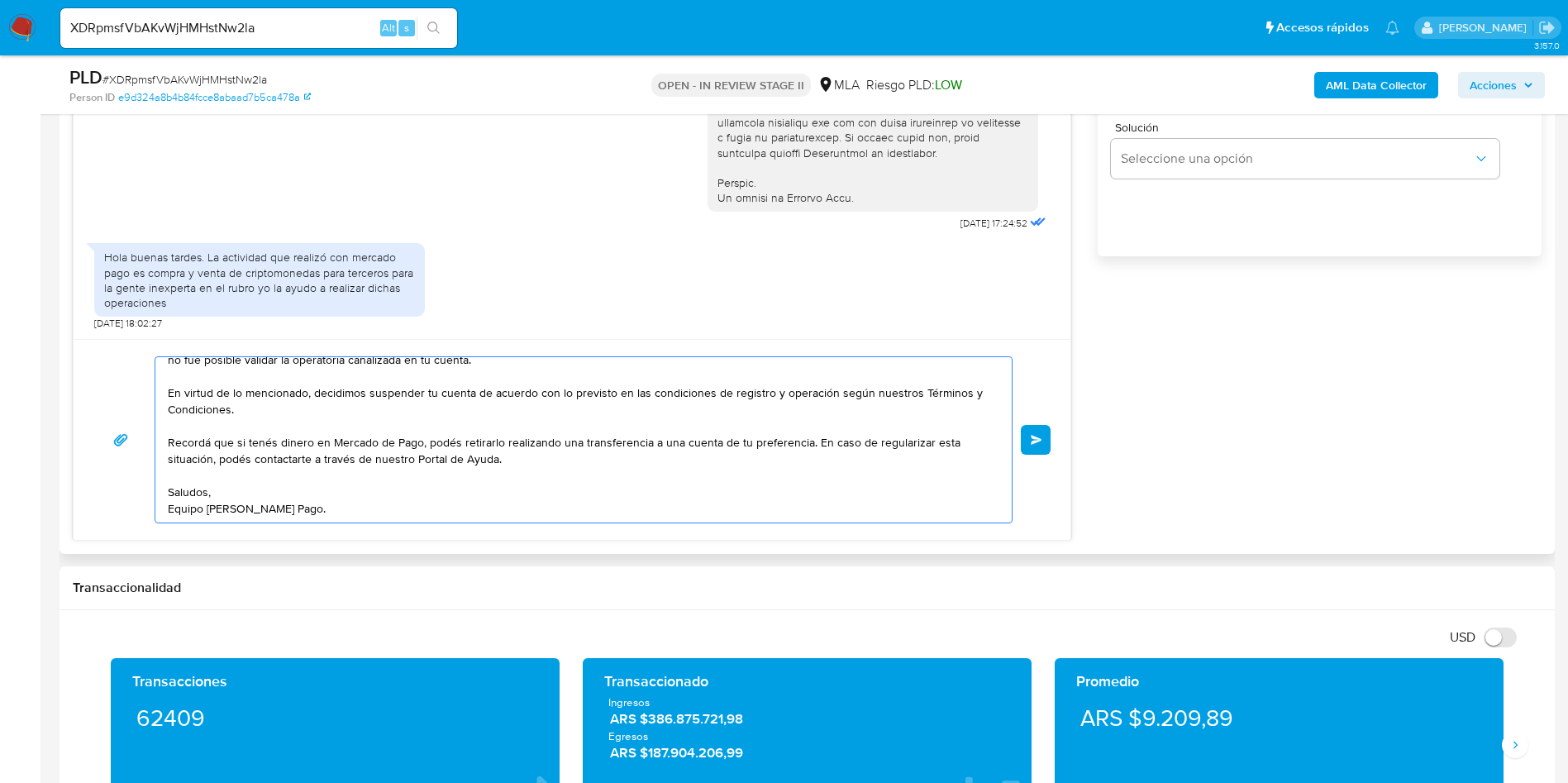
click at [279, 501] on textarea "Hola. Muchas gracias por tu respuesta. Analizamos tu caso y verificamos que no …" at bounding box center [580, 439] width 824 height 165
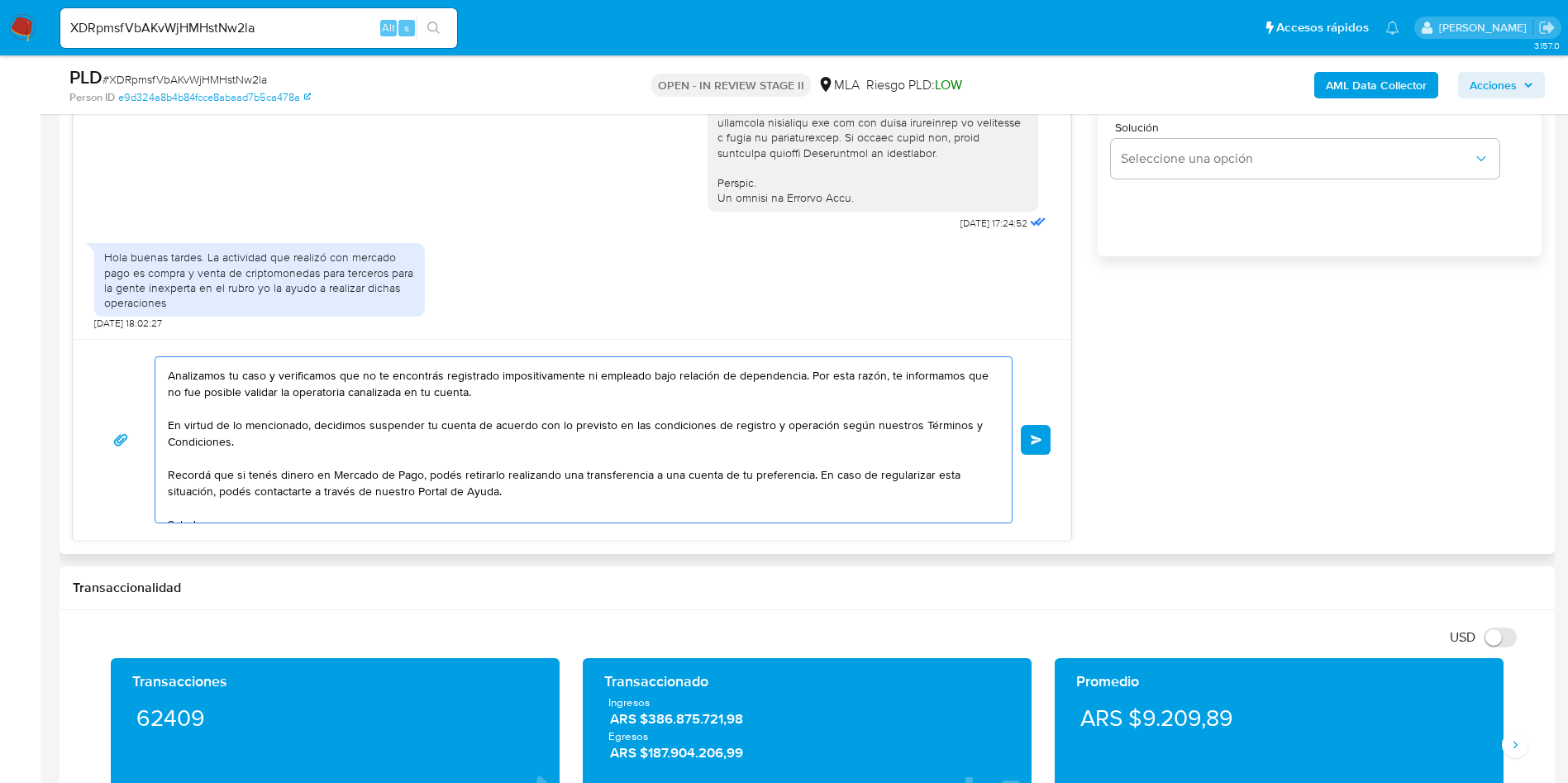
scroll to position [94, 0]
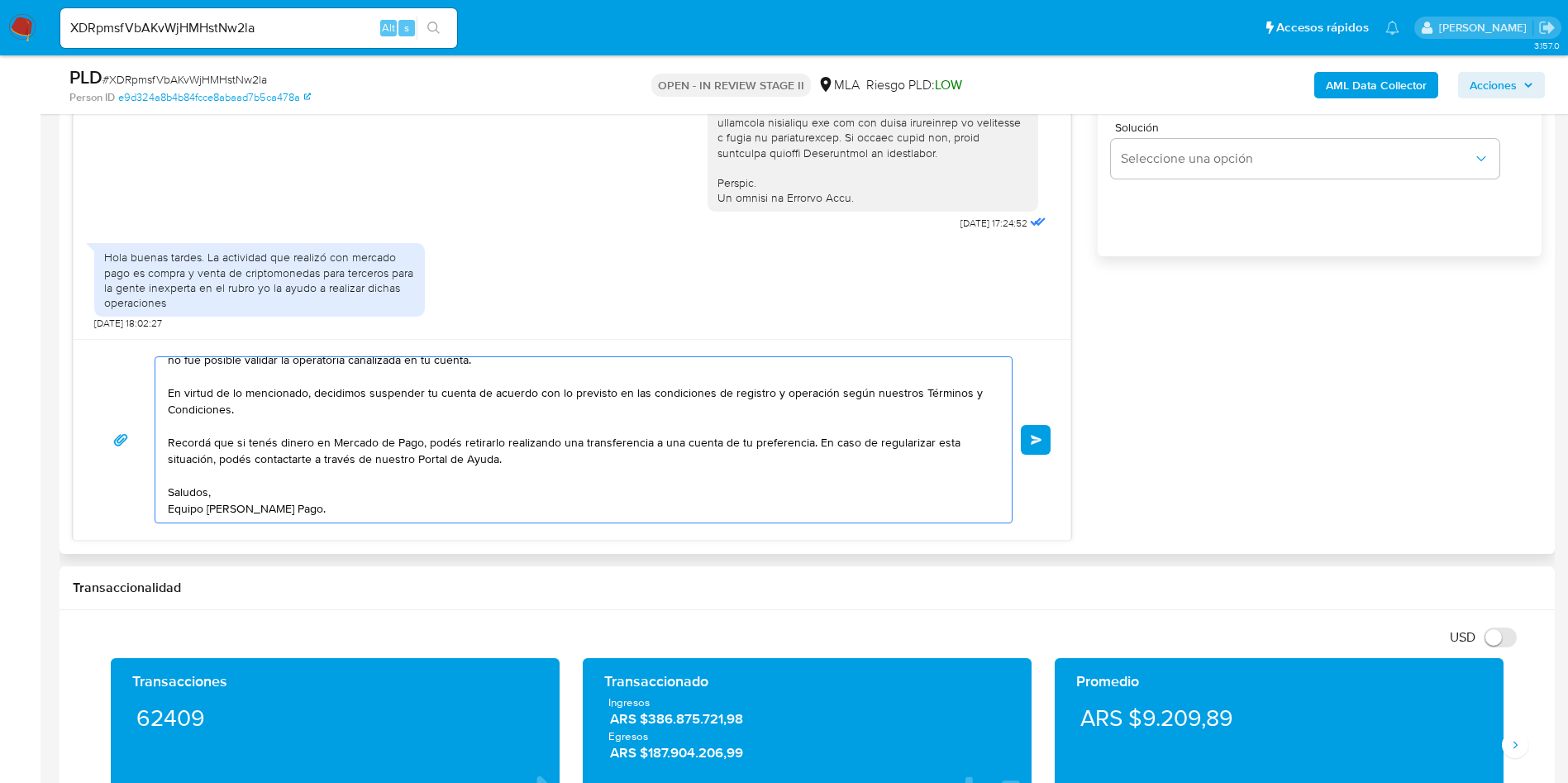
type textarea "Hola. Muchas gracias por tu respuesta. Analizamos tu caso y verificamos que no …"
click at [1057, 444] on div "Hola. Muchas gracias por tu respuesta. Analizamos tu caso y verificamos que no …" at bounding box center [572, 440] width 997 height 201
click at [1049, 445] on button "Enviar" at bounding box center [1036, 440] width 30 height 30
click at [243, 75] on span "# XDRpmsfVbAKvWjHMHstNw2la" at bounding box center [184, 79] width 165 height 16
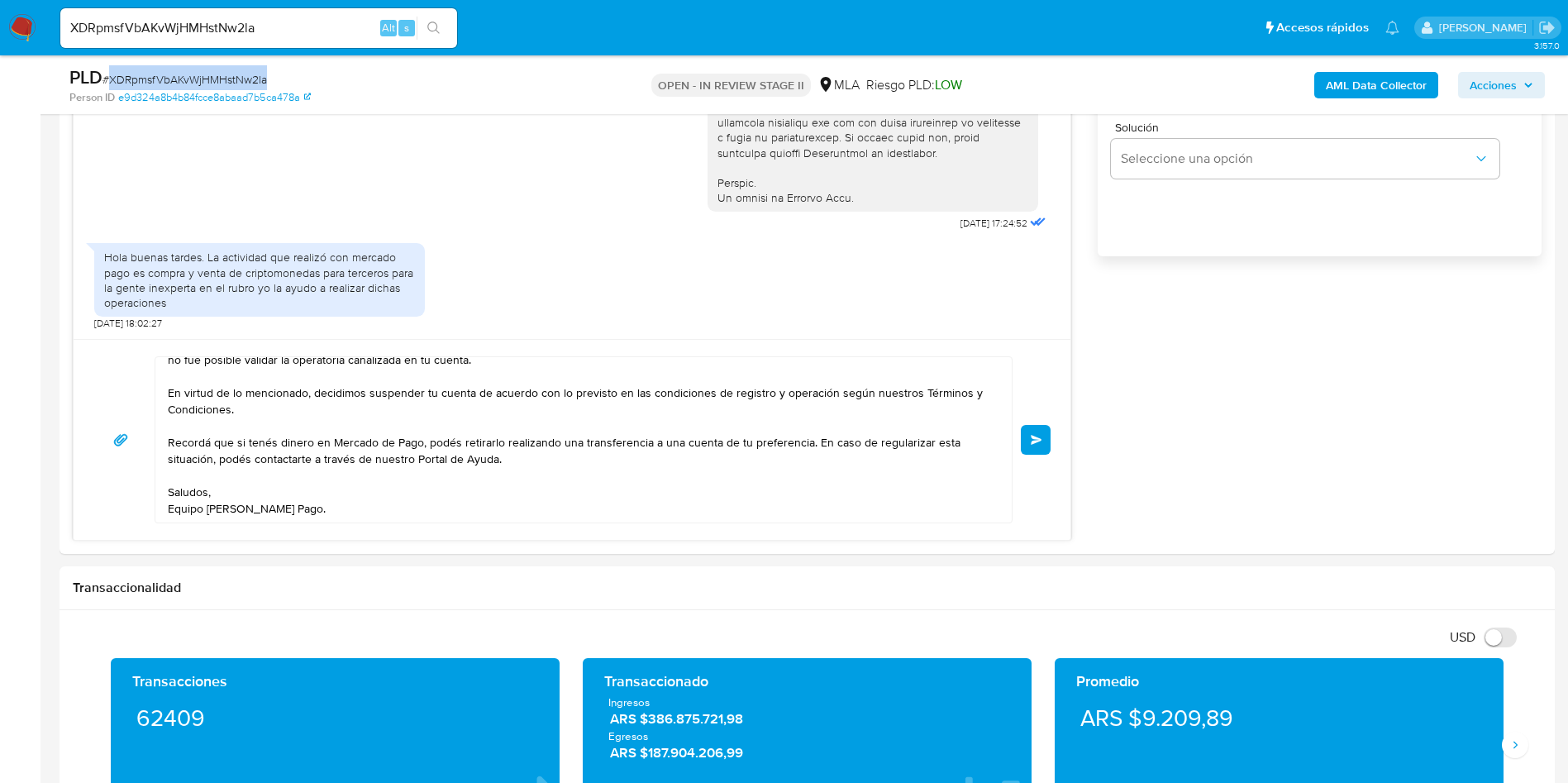
copy span "XDRpmsfVbAKvWjHMHstNw2la"
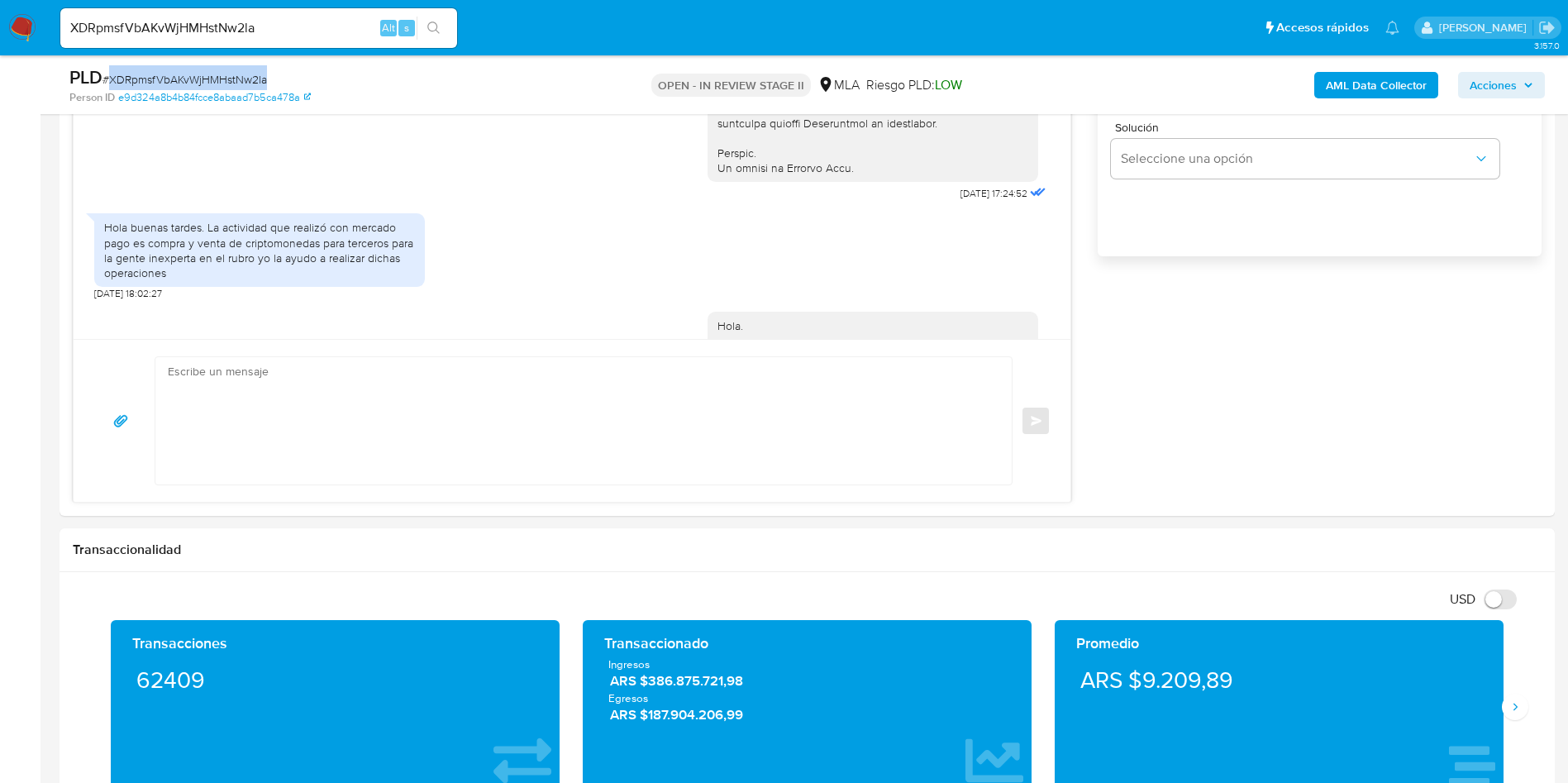
scroll to position [943, 0]
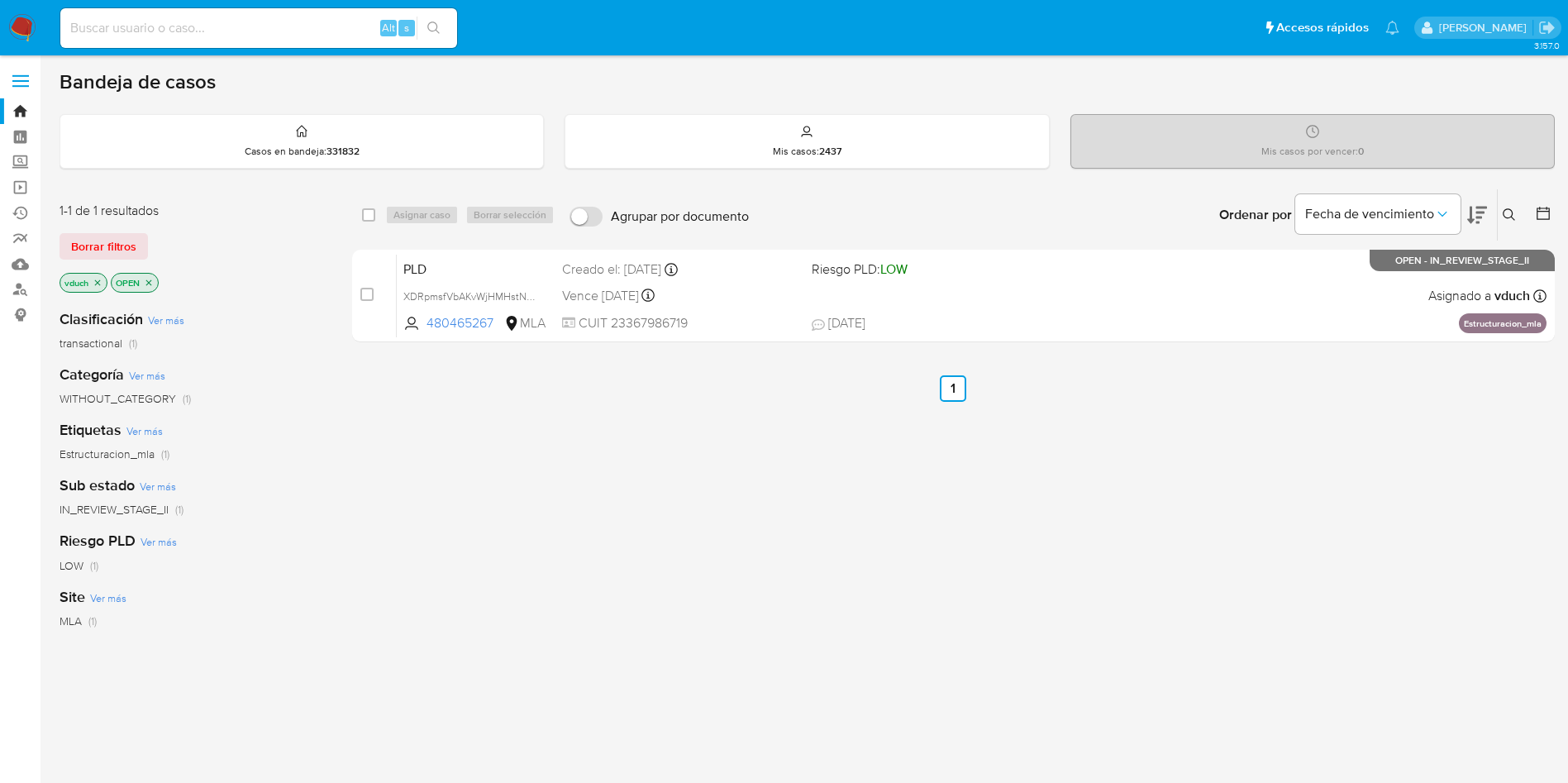
click at [311, 34] on input at bounding box center [259, 28] width 397 height 21
paste input "C3NFXR1gv8FfuZYTHRx2hfks"
type input "C3NFXR1gv8FfuZYTHRx2hfks"
click at [418, 29] on button "search-icon" at bounding box center [433, 28] width 34 height 23
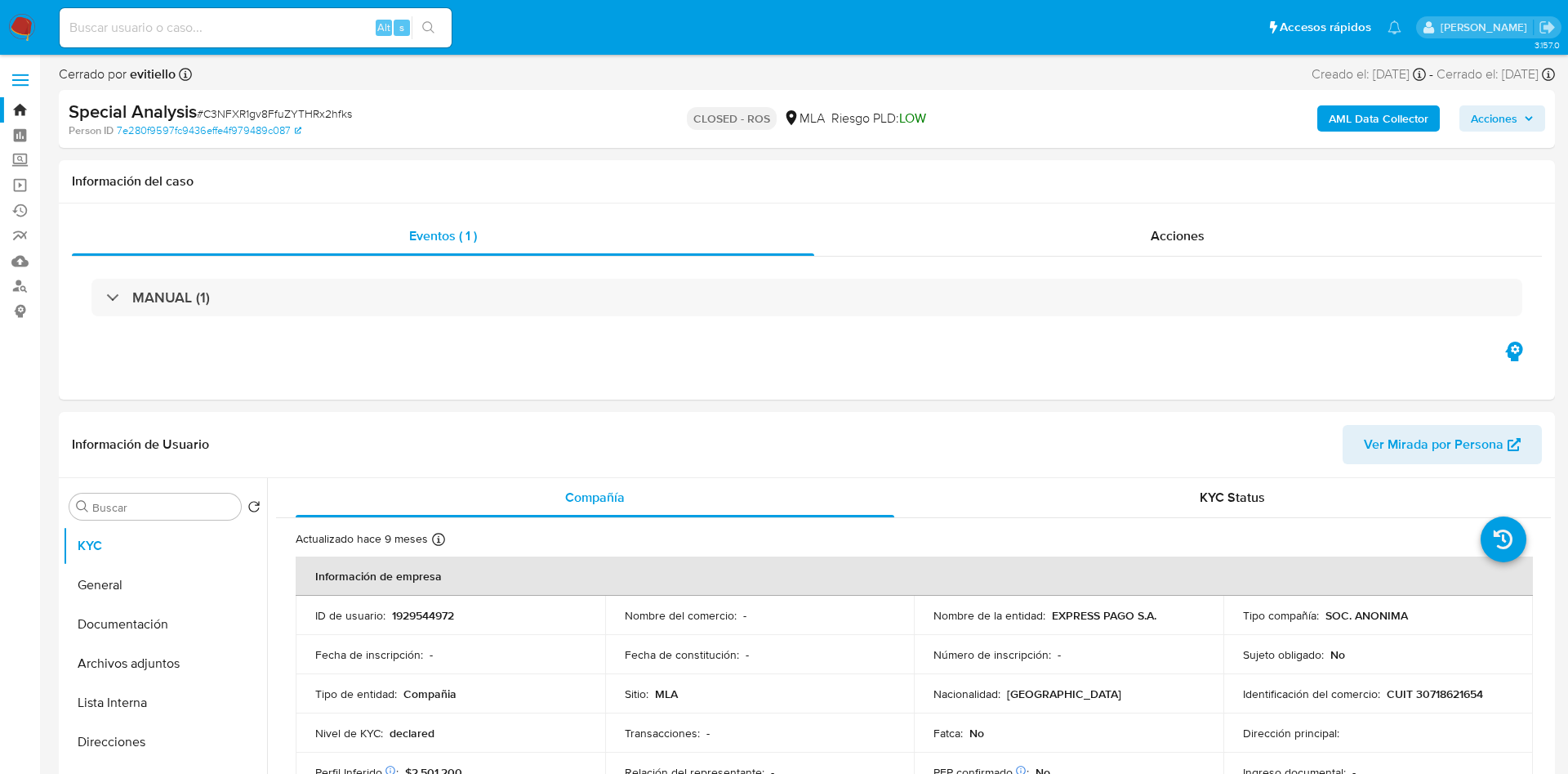
select select "10"
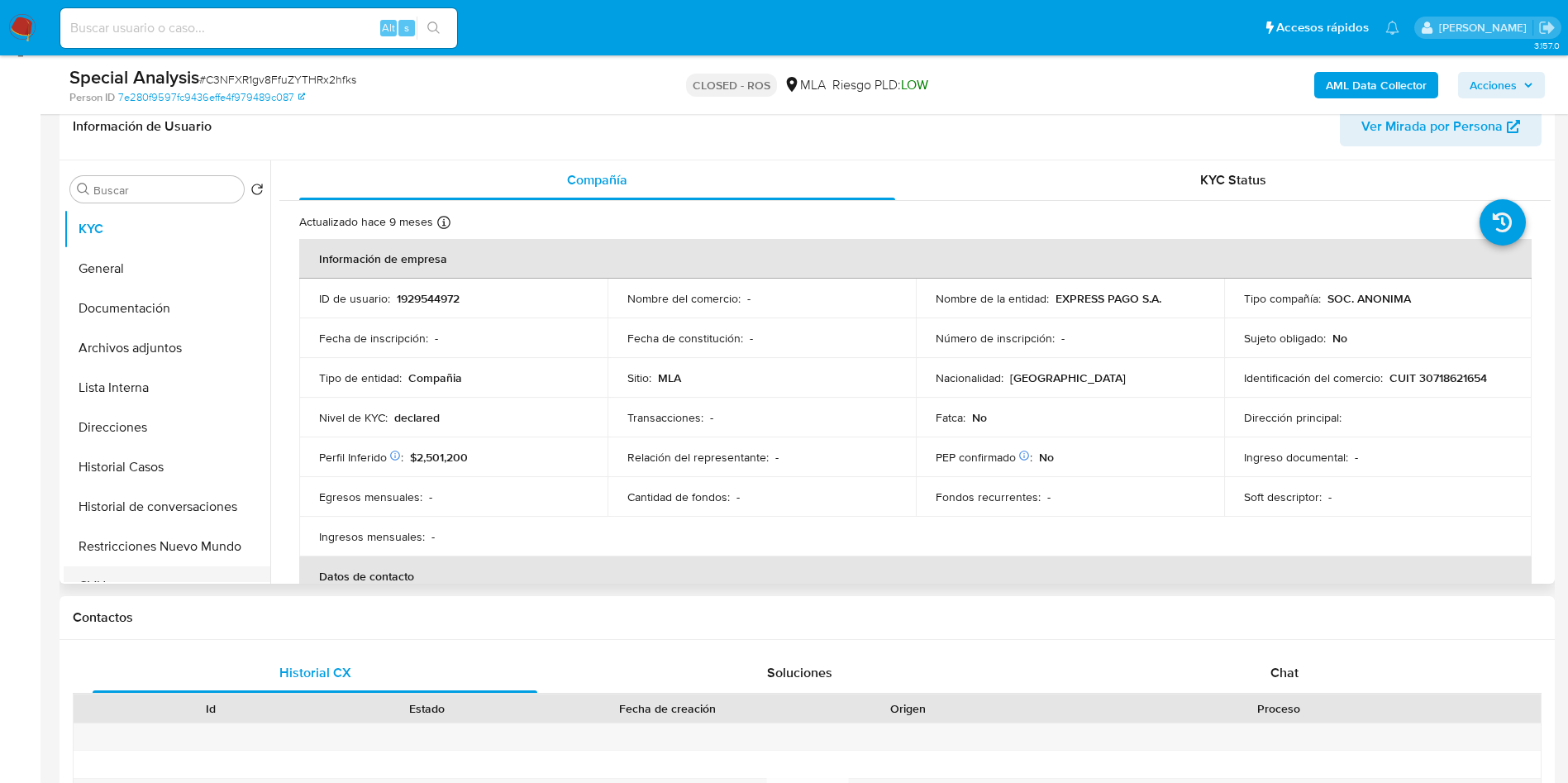
scroll to position [372, 0]
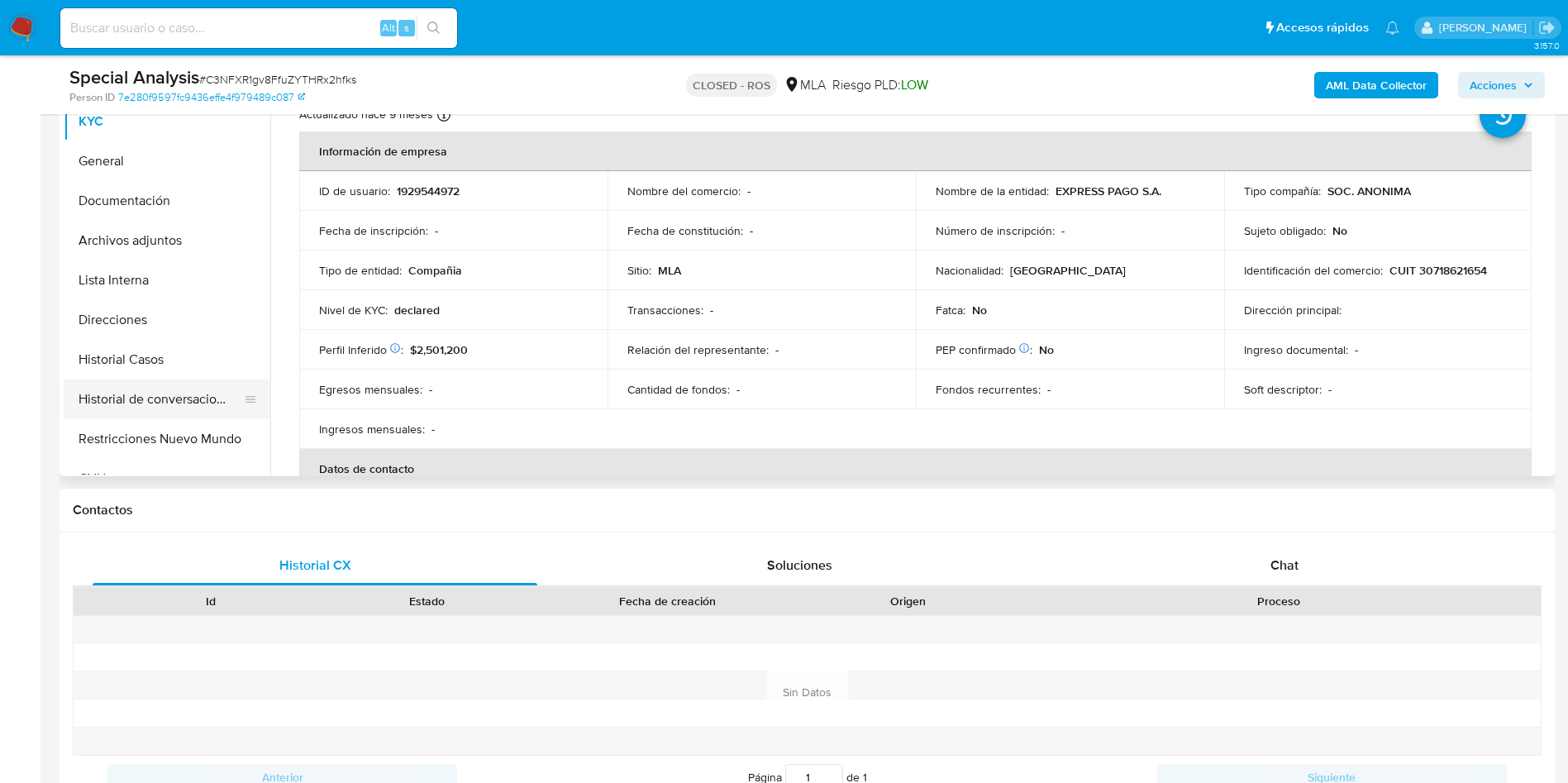
click at [177, 382] on button "Historial de conversaciones" at bounding box center [160, 399] width 194 height 40
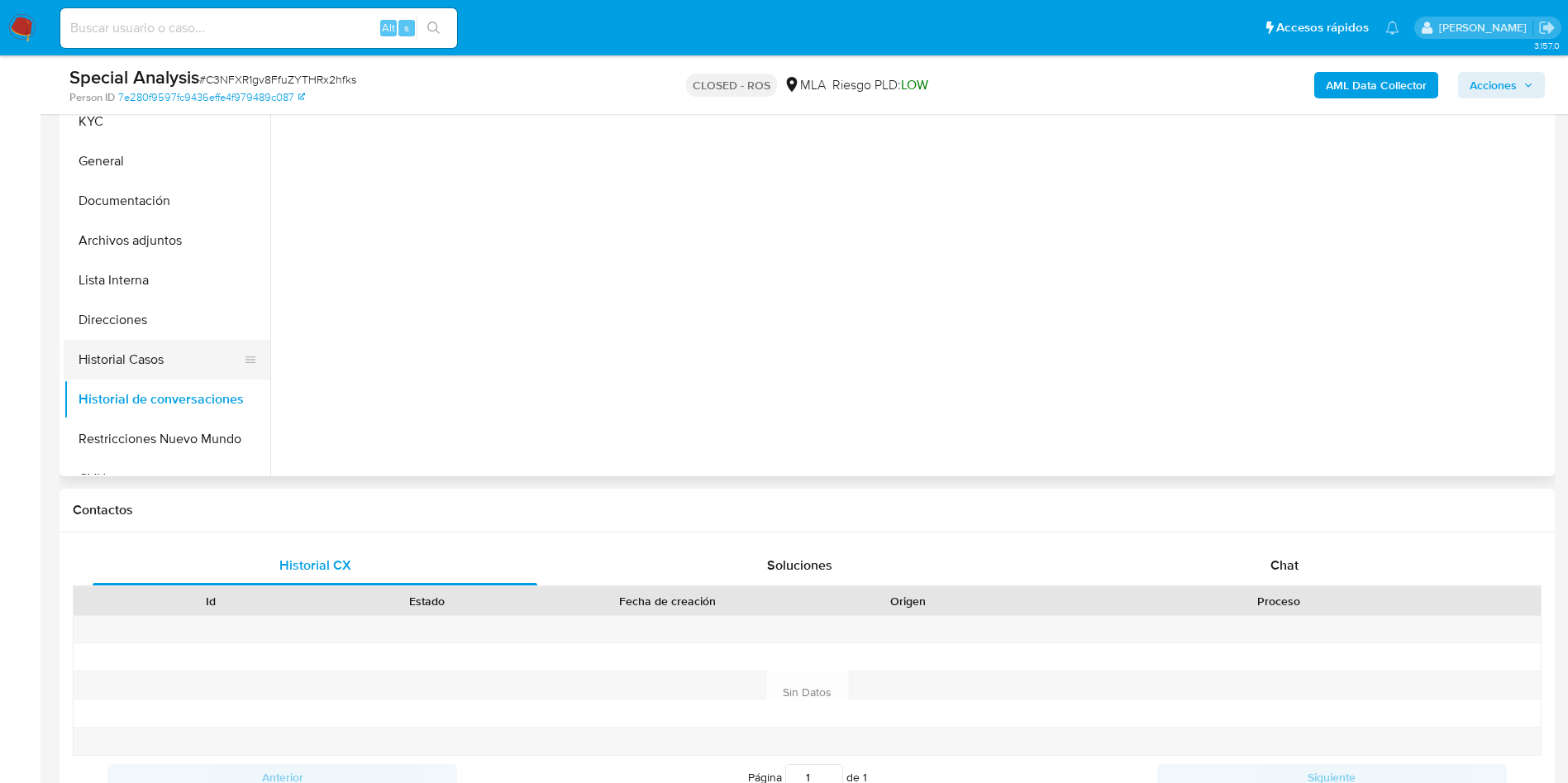
click at [155, 347] on button "Historial Casos" at bounding box center [160, 359] width 194 height 40
click at [146, 304] on button "Direcciones" at bounding box center [160, 319] width 194 height 40
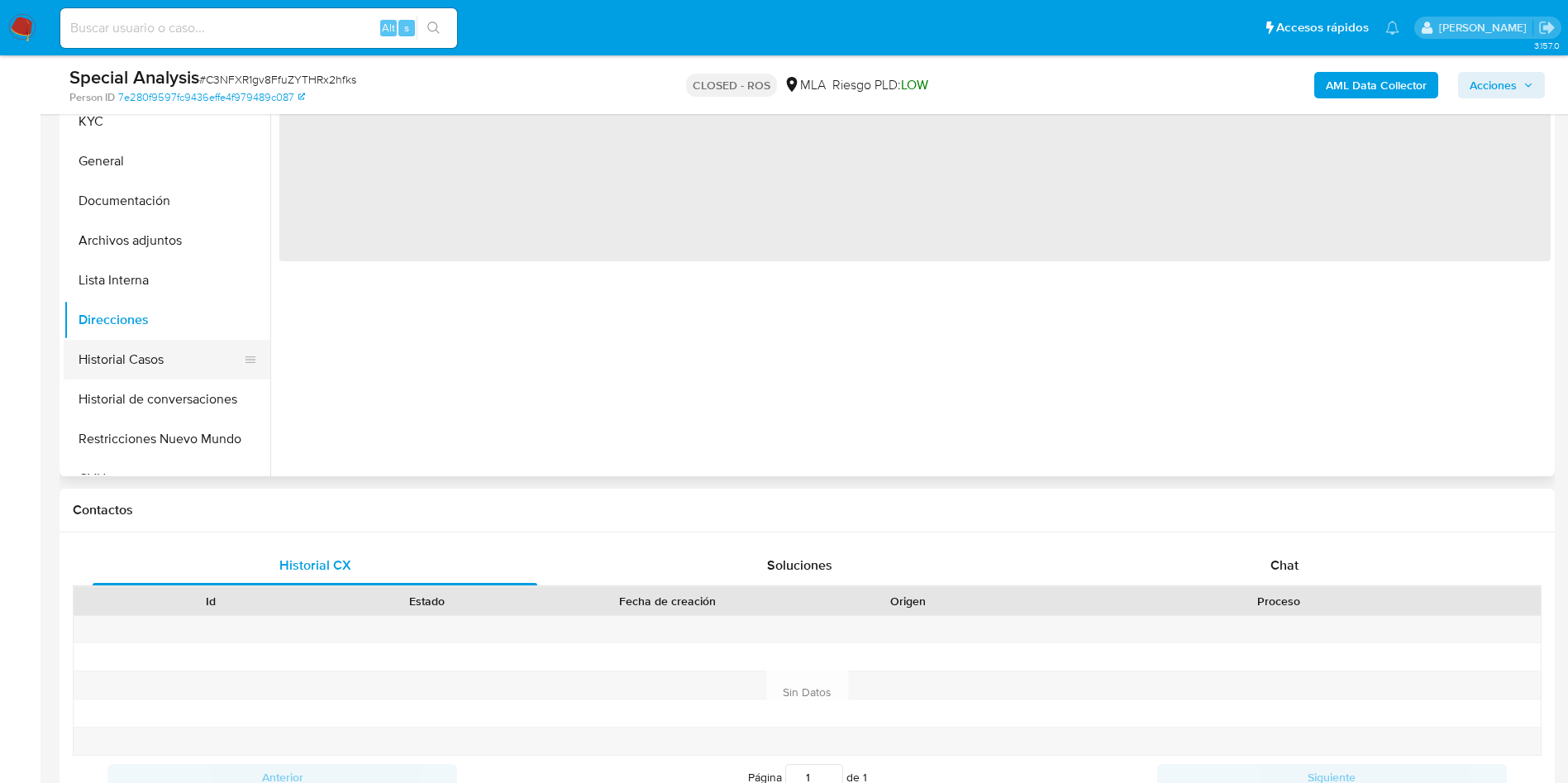
click at [117, 362] on button "Historial Casos" at bounding box center [160, 359] width 194 height 40
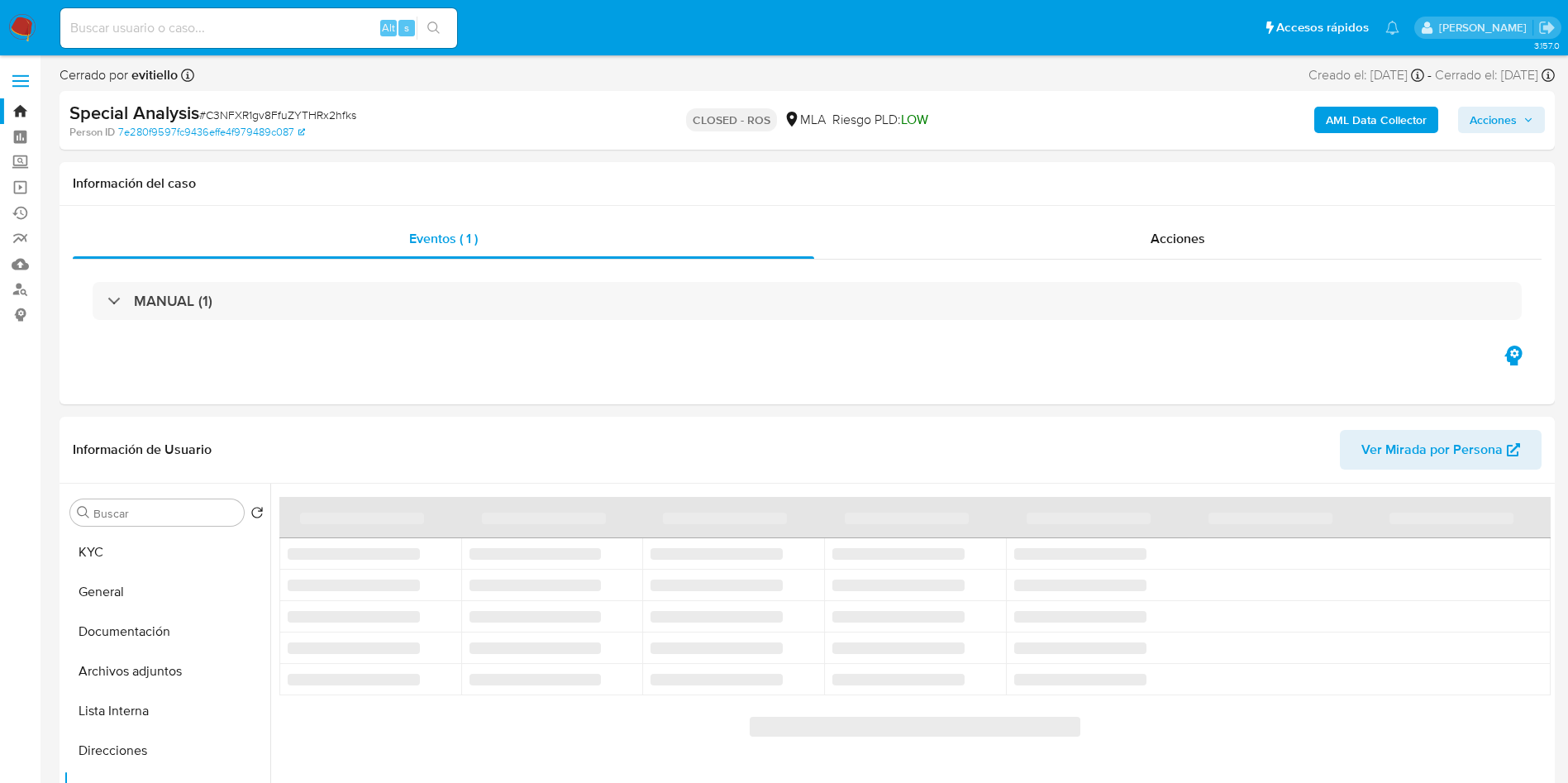
scroll to position [124, 0]
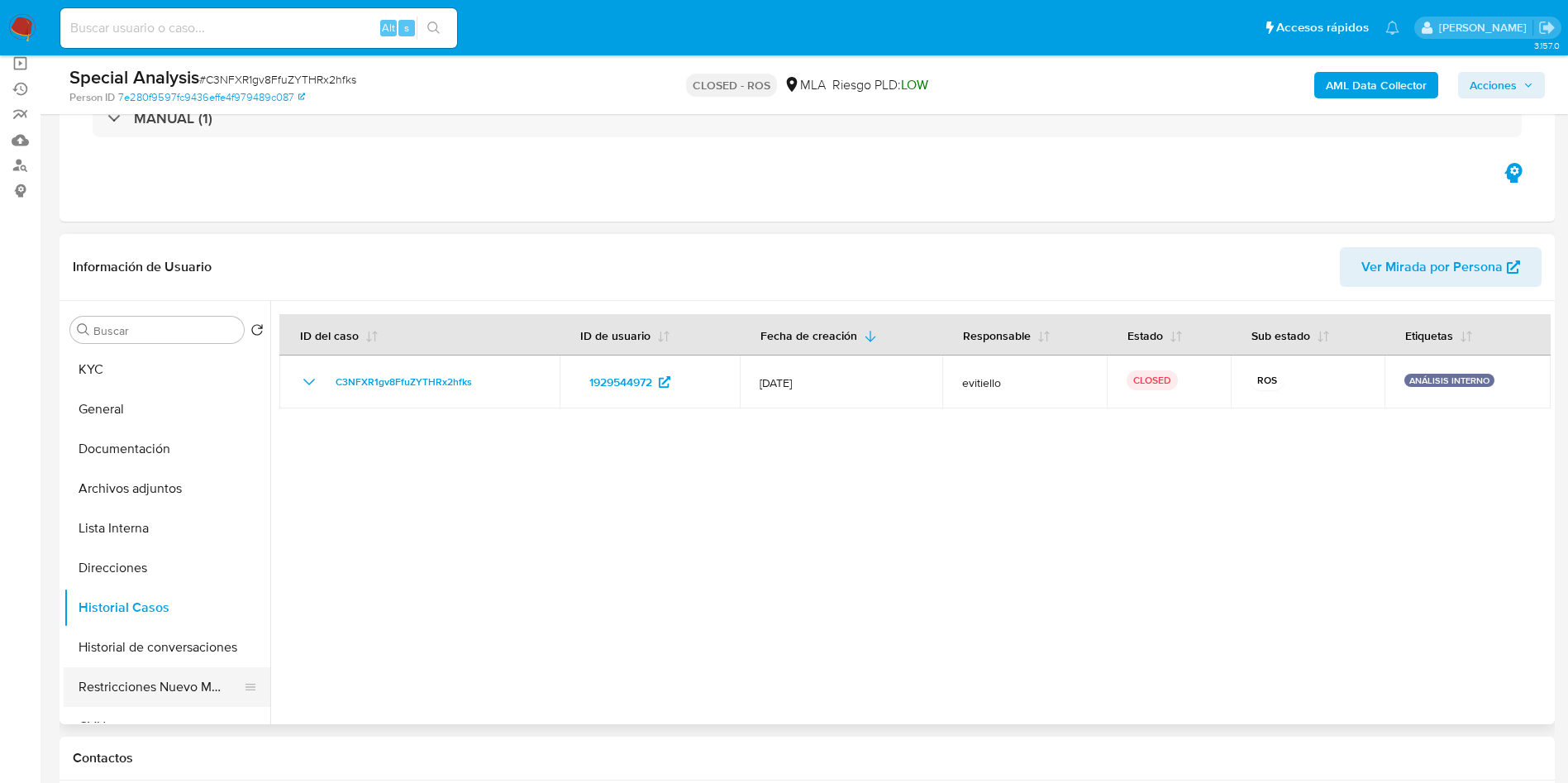
click at [153, 702] on button "Restricciones Nuevo Mundo" at bounding box center [160, 687] width 194 height 40
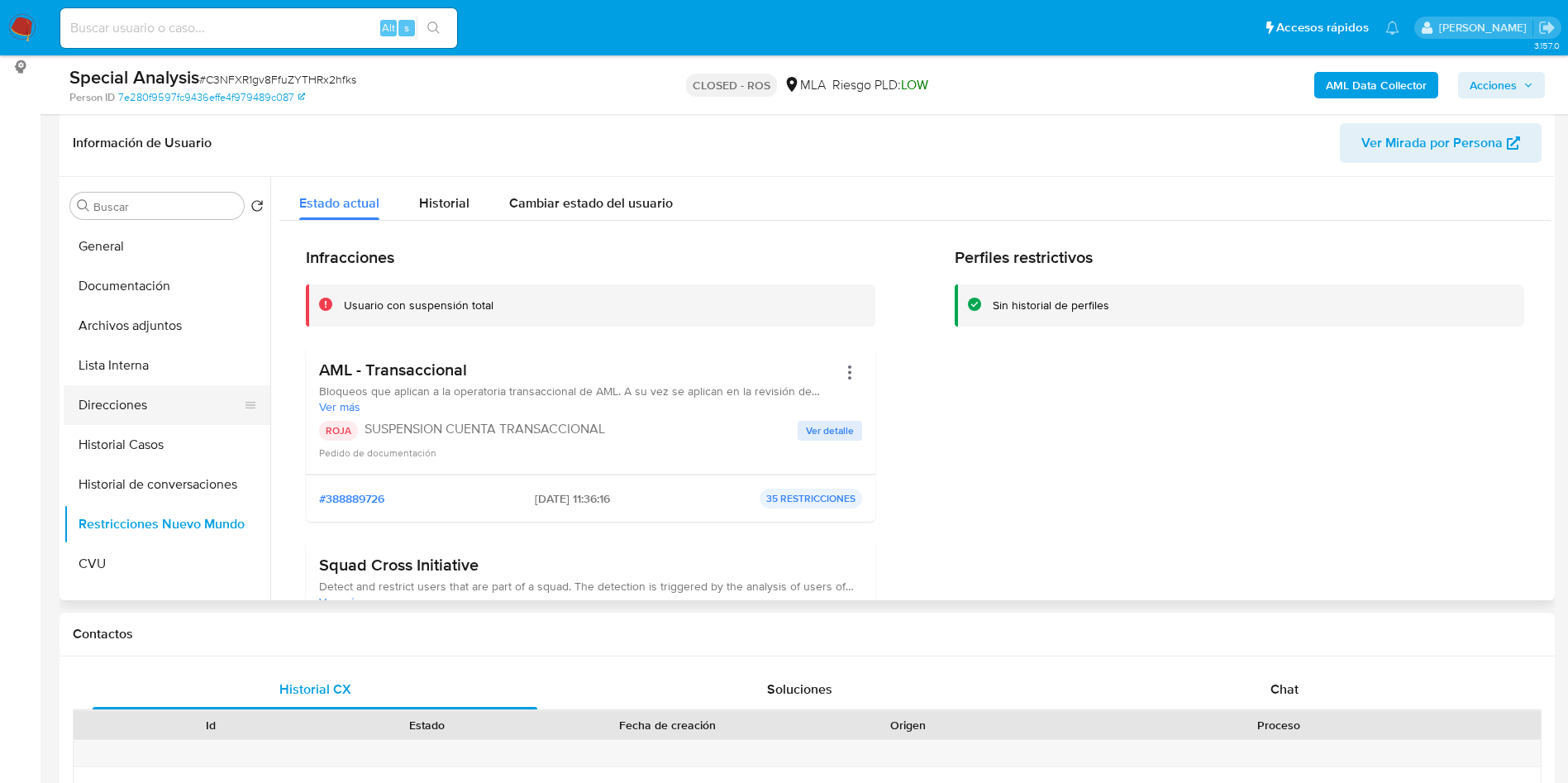
scroll to position [0, 0]
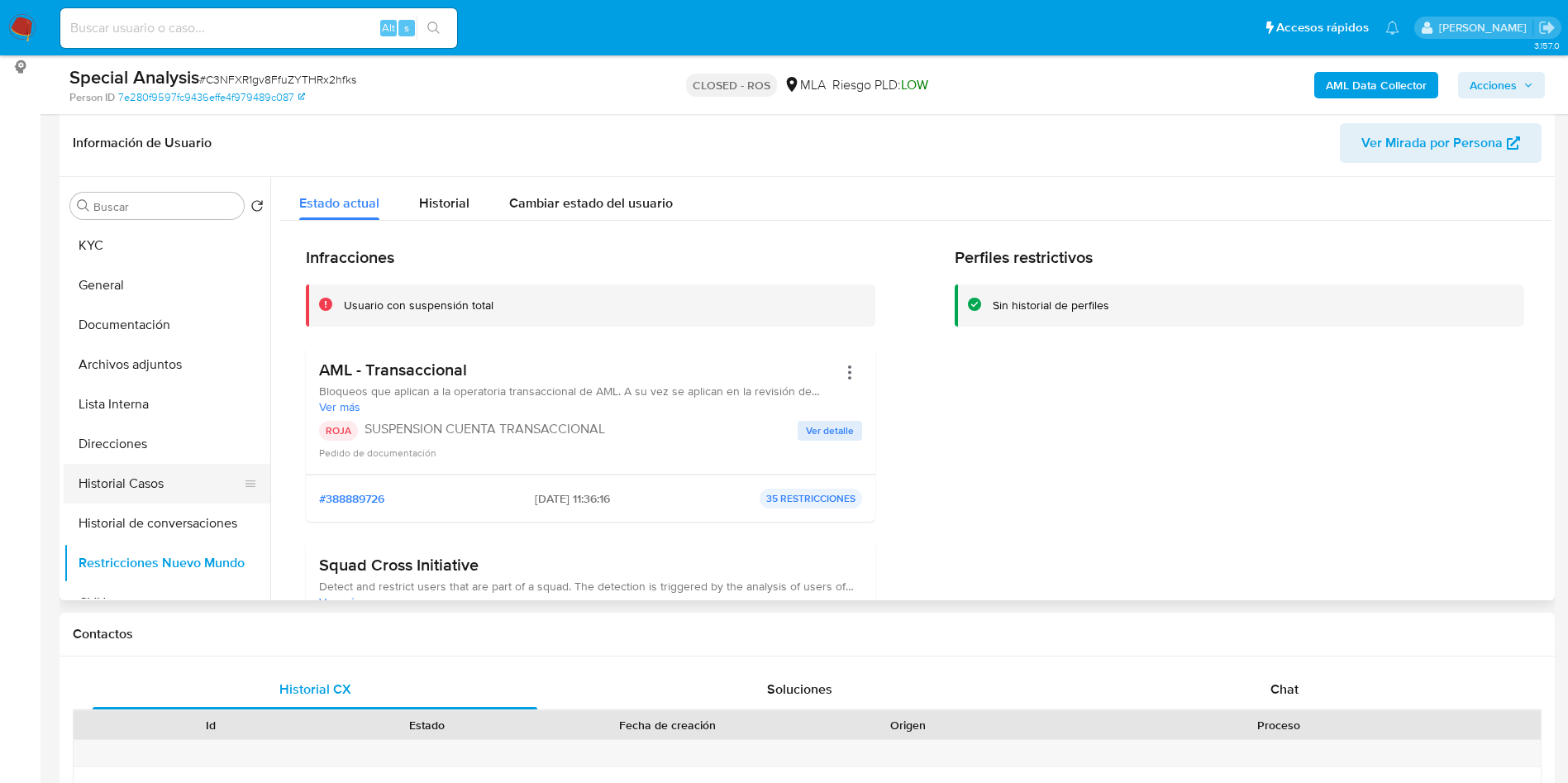
click at [151, 479] on button "Historial Casos" at bounding box center [160, 483] width 194 height 40
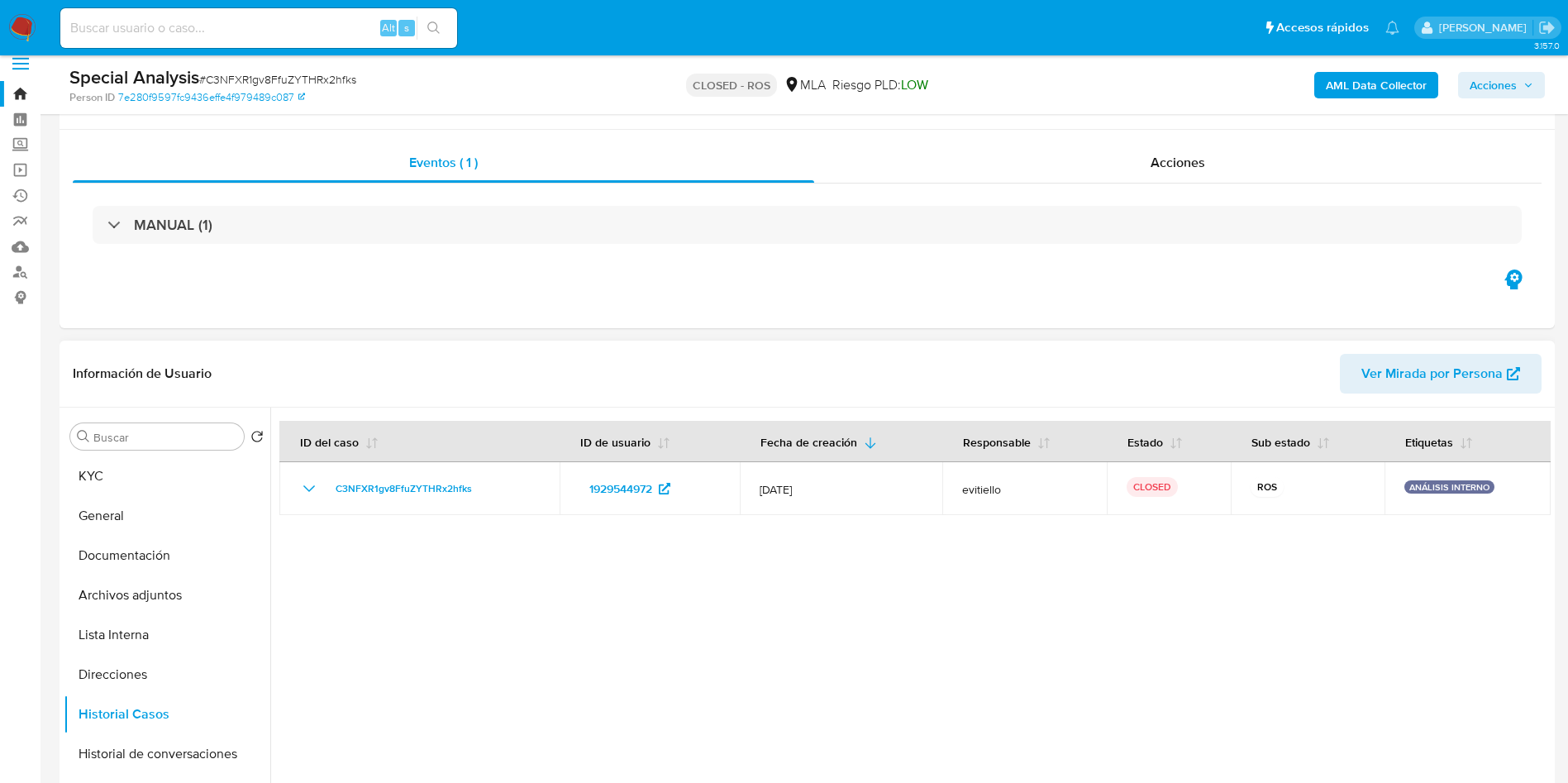
scroll to position [124, 0]
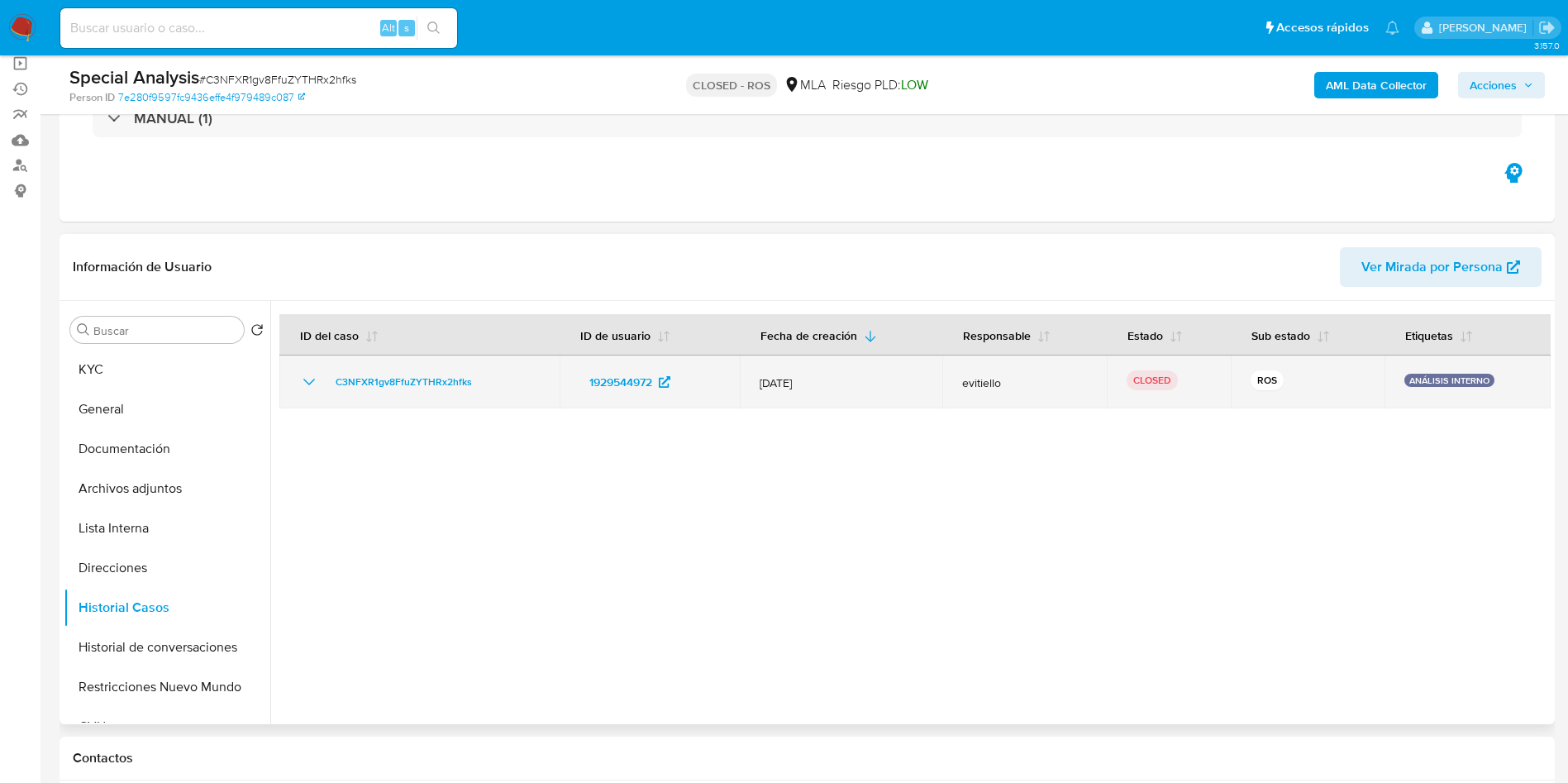
click at [310, 384] on icon "Mostrar/Ocultar" at bounding box center [310, 382] width 12 height 7
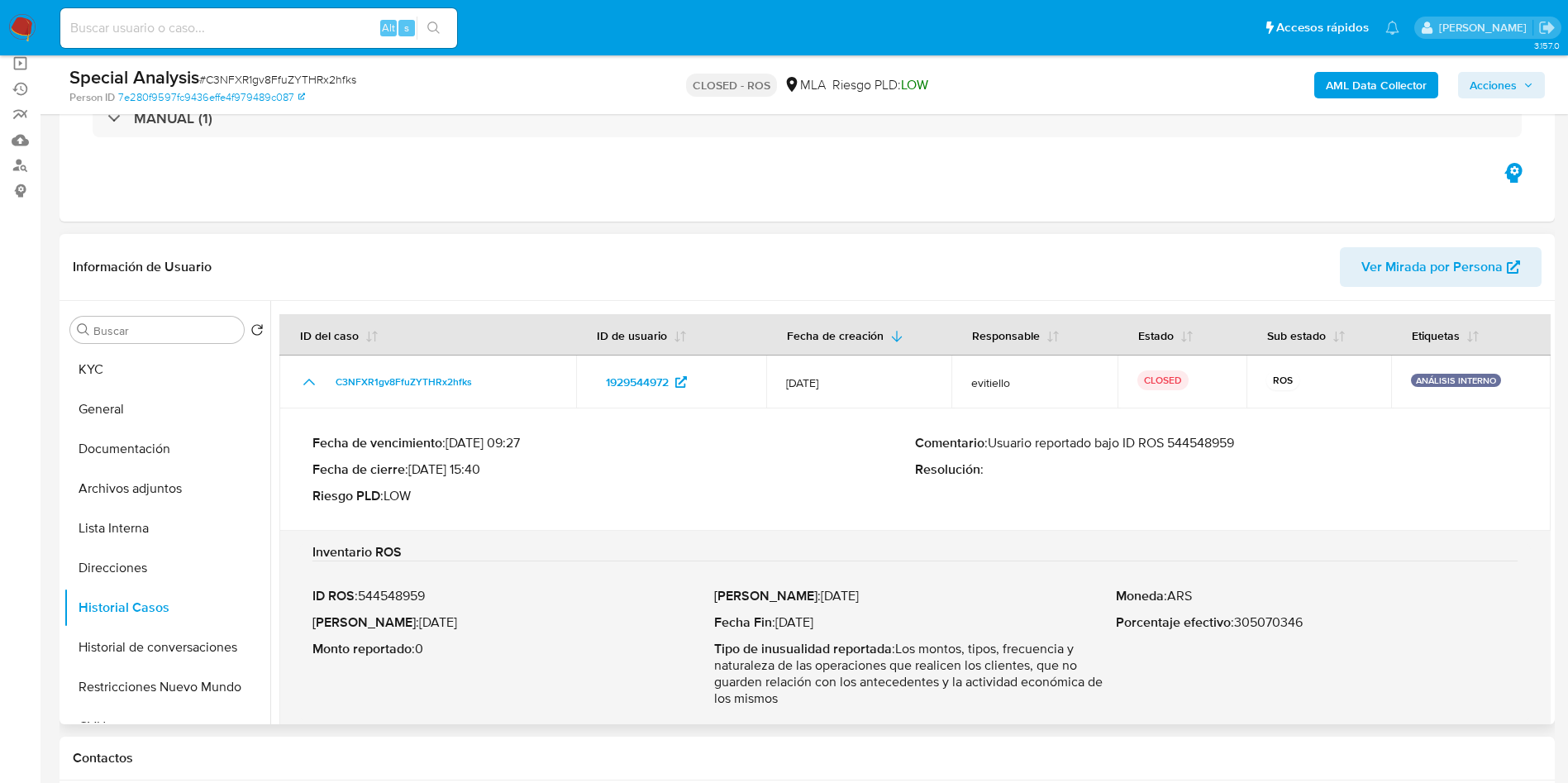
click at [1230, 451] on p "Comentario : Usuario reportado bajo ID ROS 544548959" at bounding box center [1216, 443] width 603 height 16
click at [849, 508] on div "Fecha de vencimiento : 19/01/2025 09:27 Fecha de cierre : 14/11/2024 15:40 Ries…" at bounding box center [915, 469] width 1205 height 95
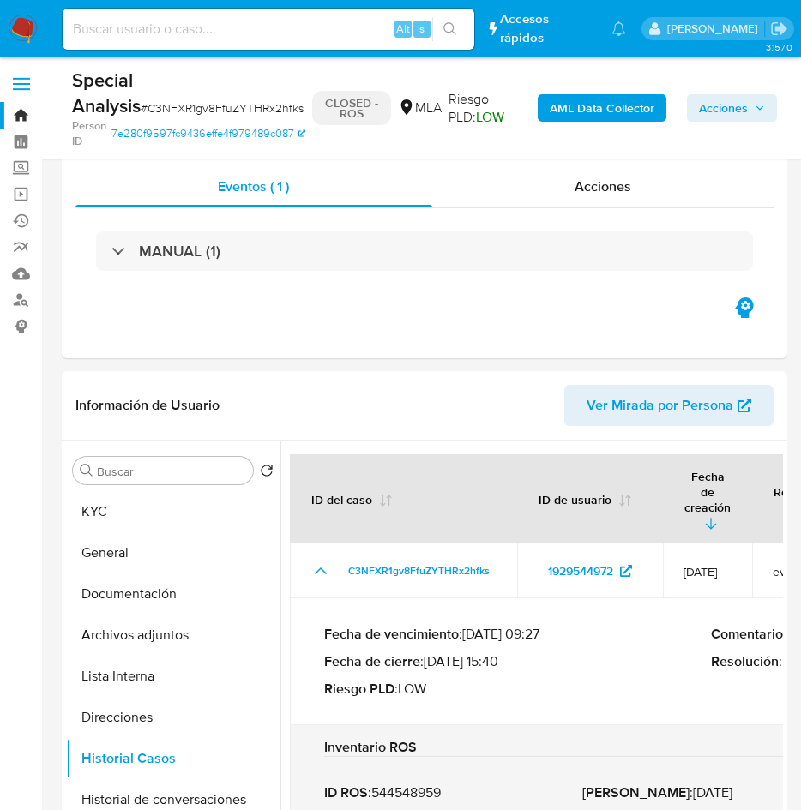
select select "10"
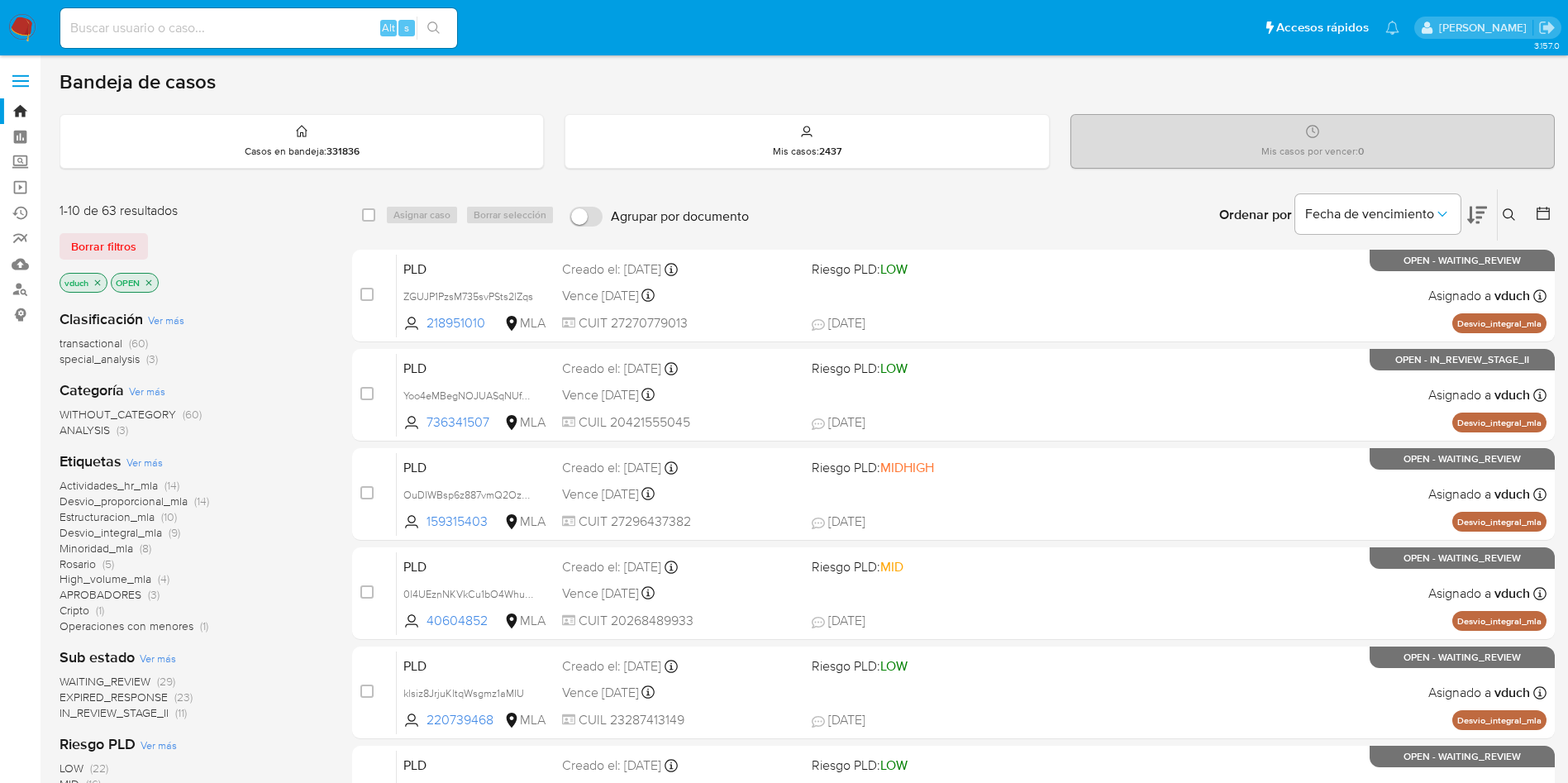
click at [1515, 212] on icon at bounding box center [1510, 215] width 14 height 14
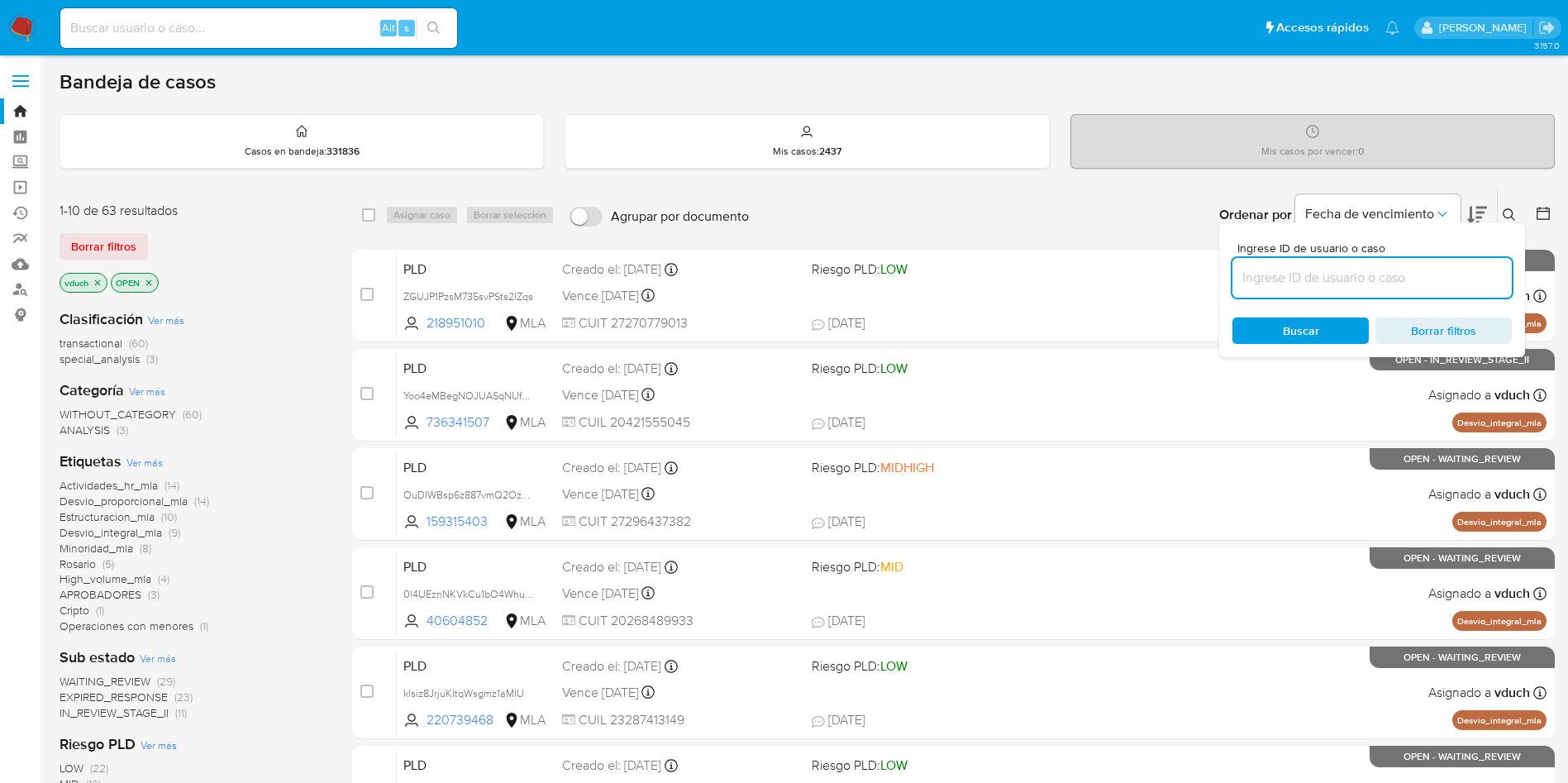
click at [1426, 270] on input at bounding box center [1372, 278] width 280 height 21
type input "XDRpmsfVbAKvWjHMHstNw2la"
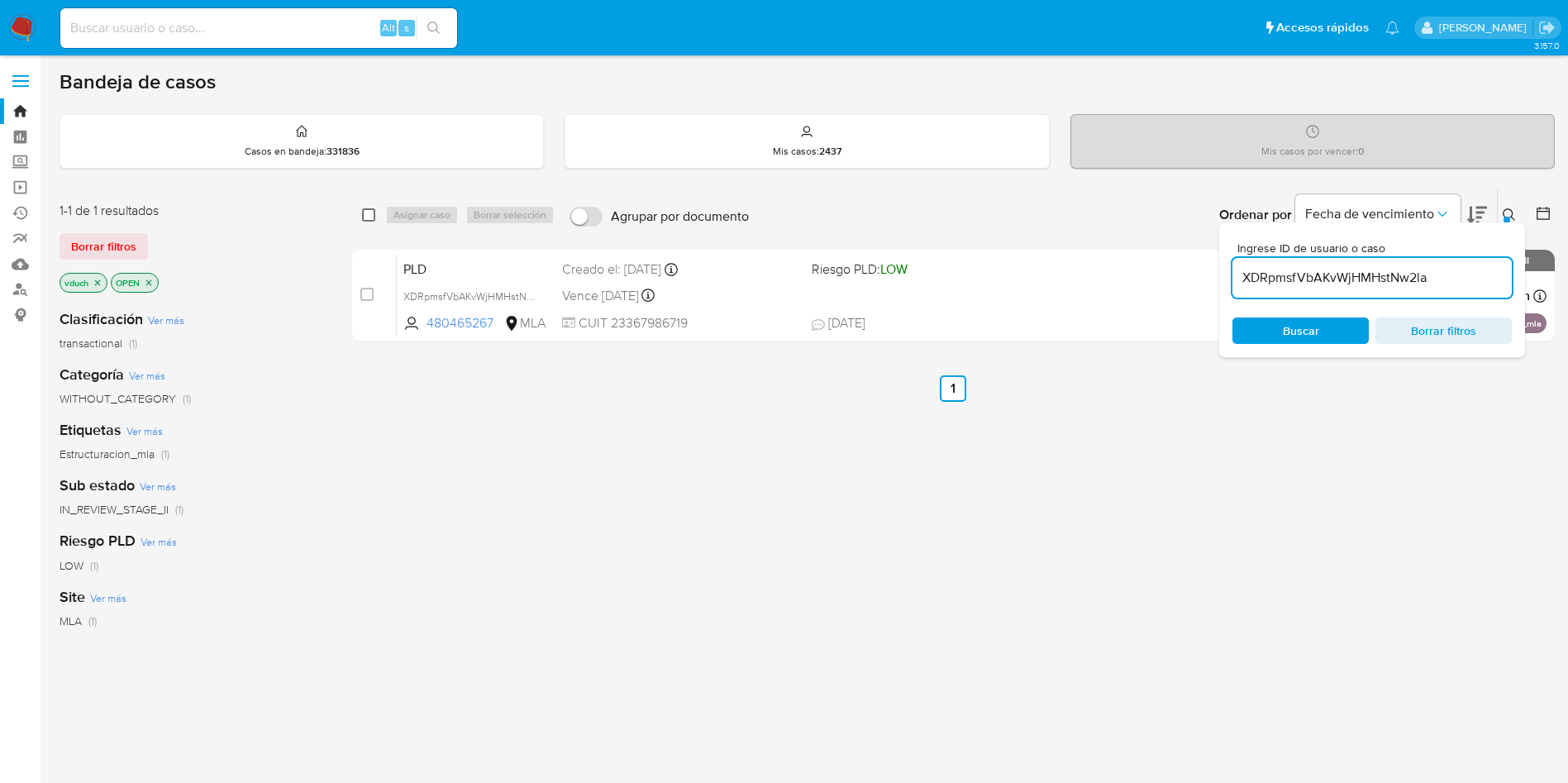
click at [363, 217] on input "checkbox" at bounding box center [369, 215] width 14 height 14
checkbox input "true"
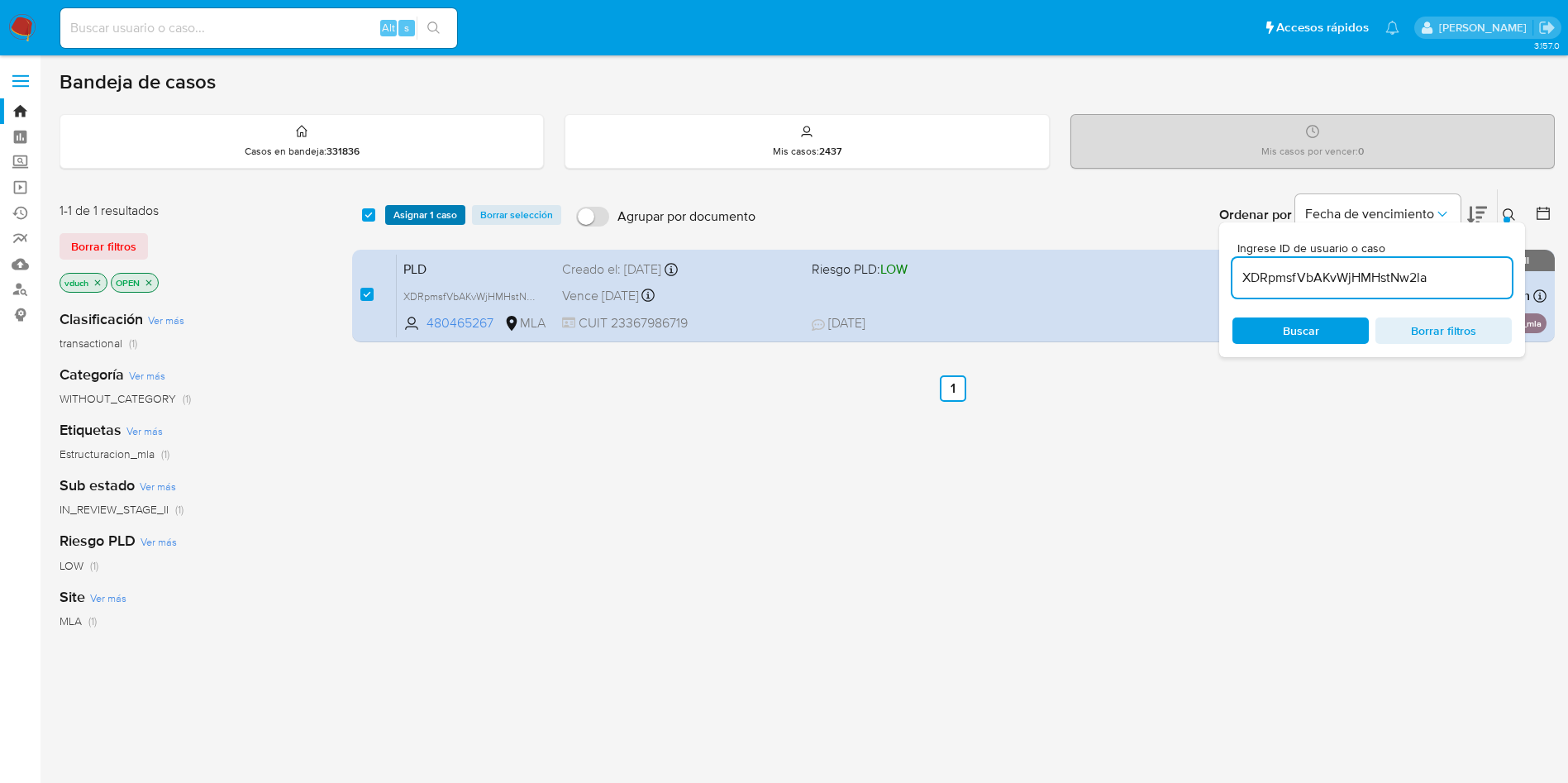
click at [432, 213] on span "Asignar 1 caso" at bounding box center [425, 214] width 64 height 16
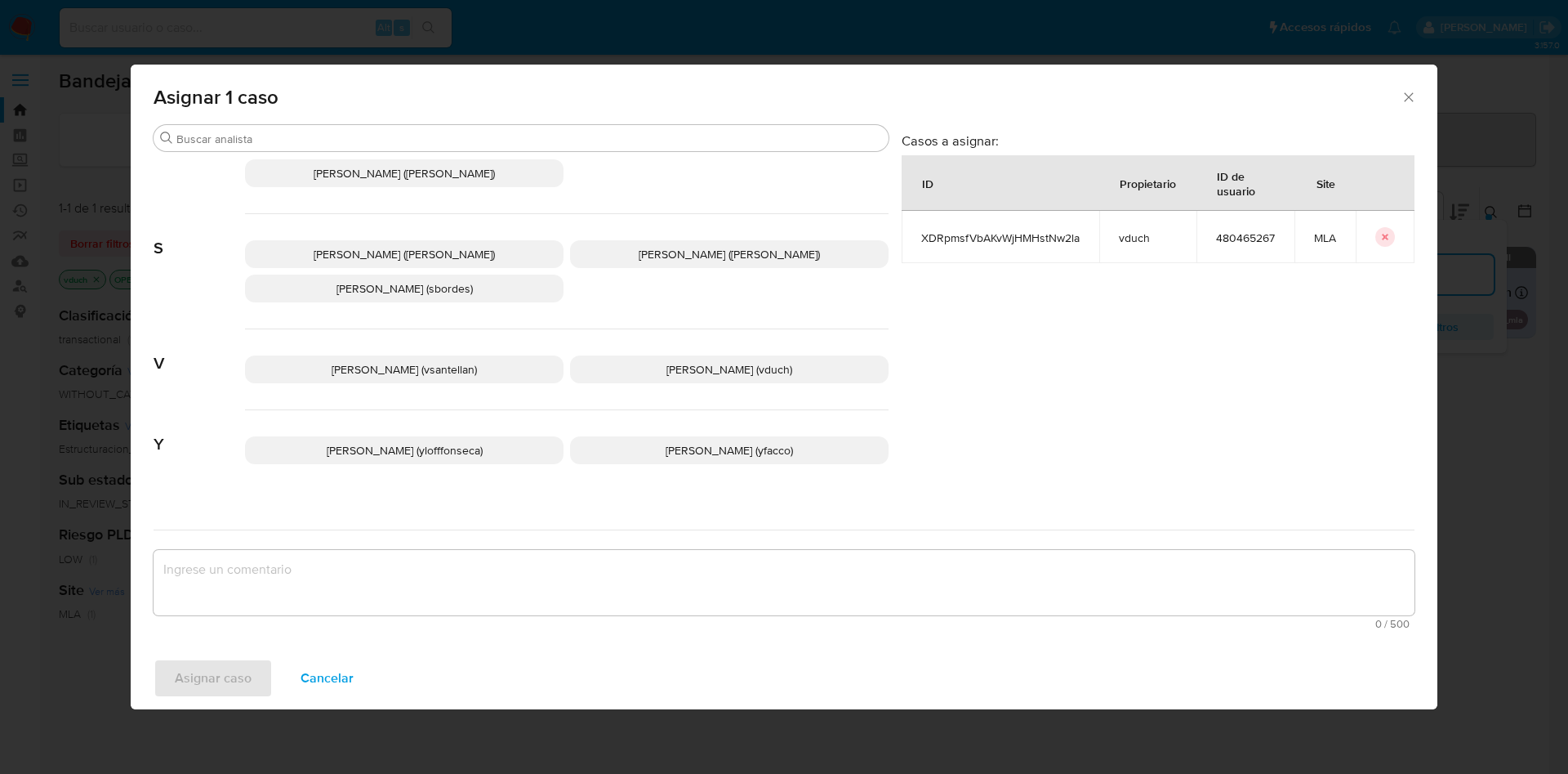
scroll to position [1495, 0]
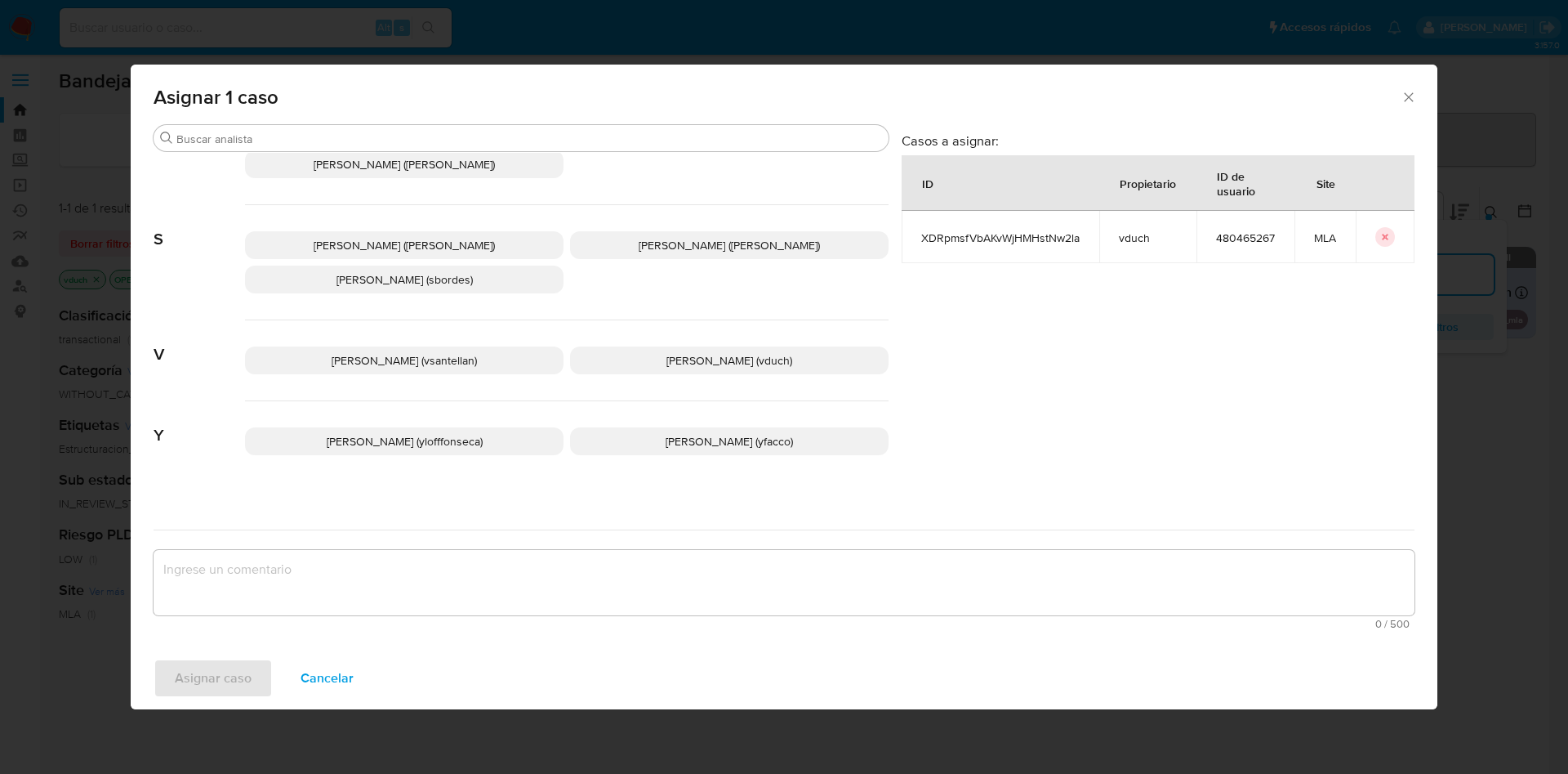
click at [687, 364] on div "Valentina Santellan Barbosa (vsantellan) Valeria Duch (vduch)" at bounding box center [567, 360] width 644 height 81
click at [721, 353] on span "Valeria Duch (vduch)" at bounding box center [730, 360] width 126 height 16
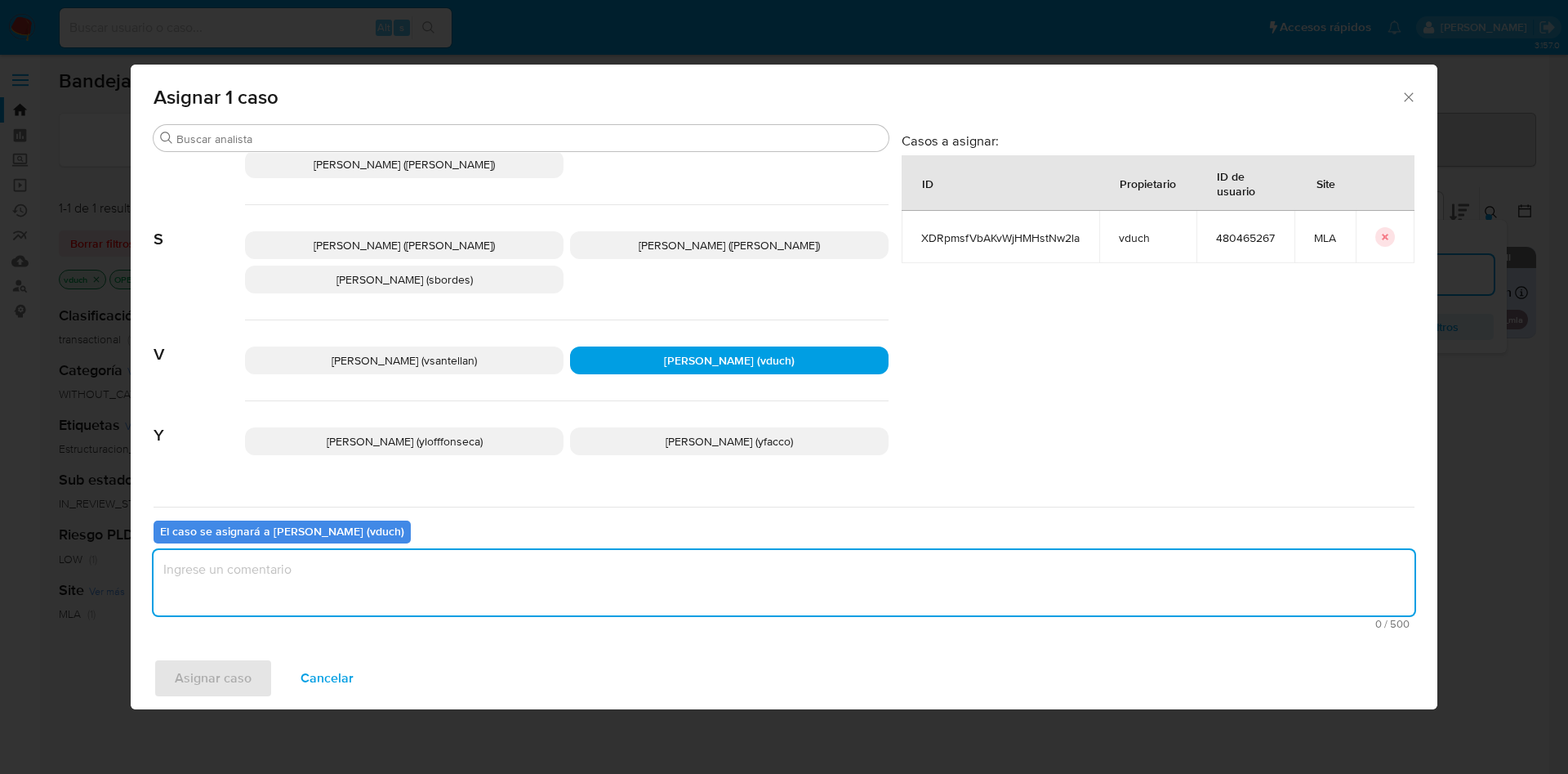
click at [719, 597] on textarea "assign-modal" at bounding box center [784, 582] width 1261 height 66
click at [219, 662] on span "Asignar caso" at bounding box center [212, 679] width 77 height 36
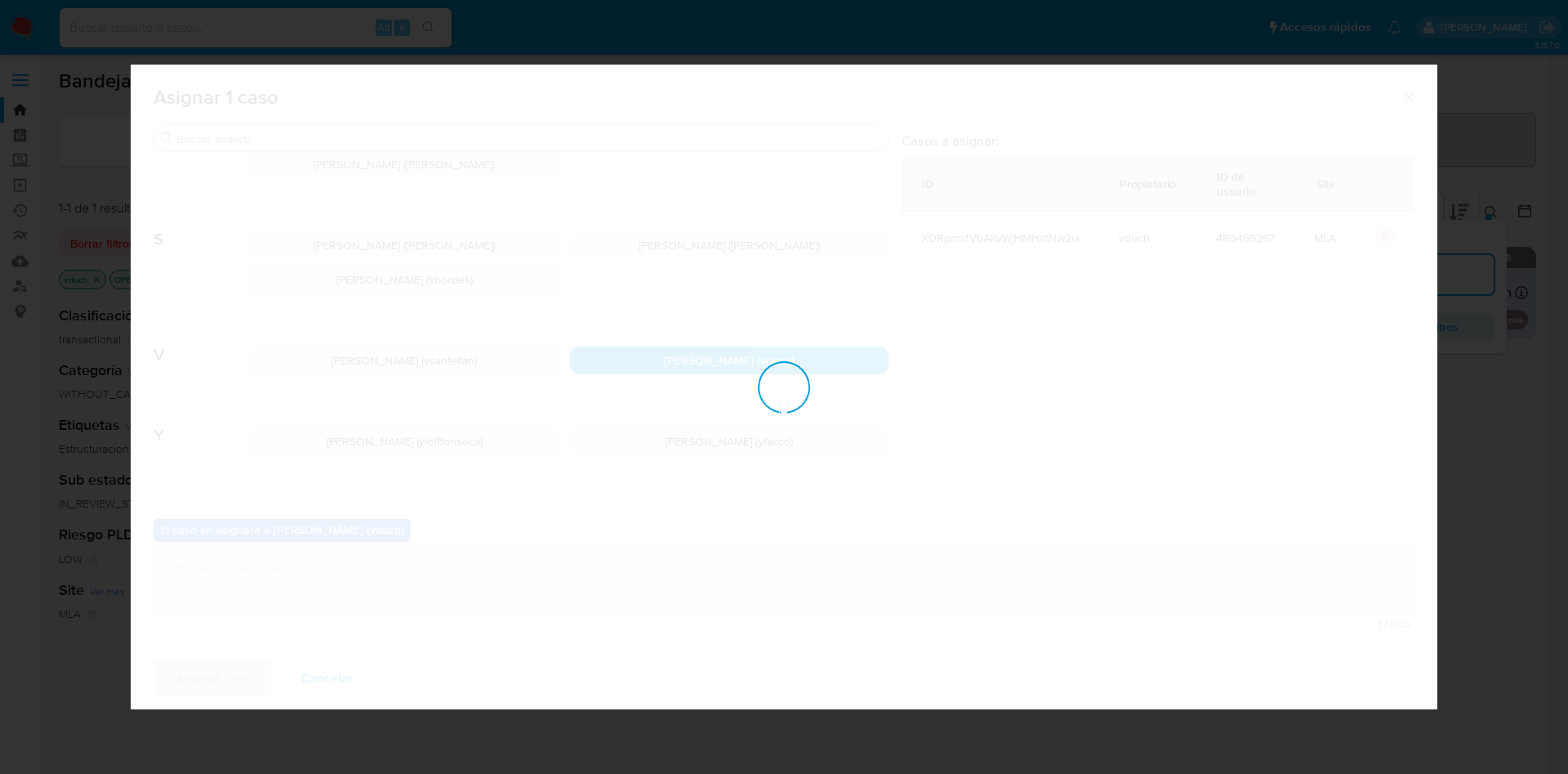
checkbox input "false"
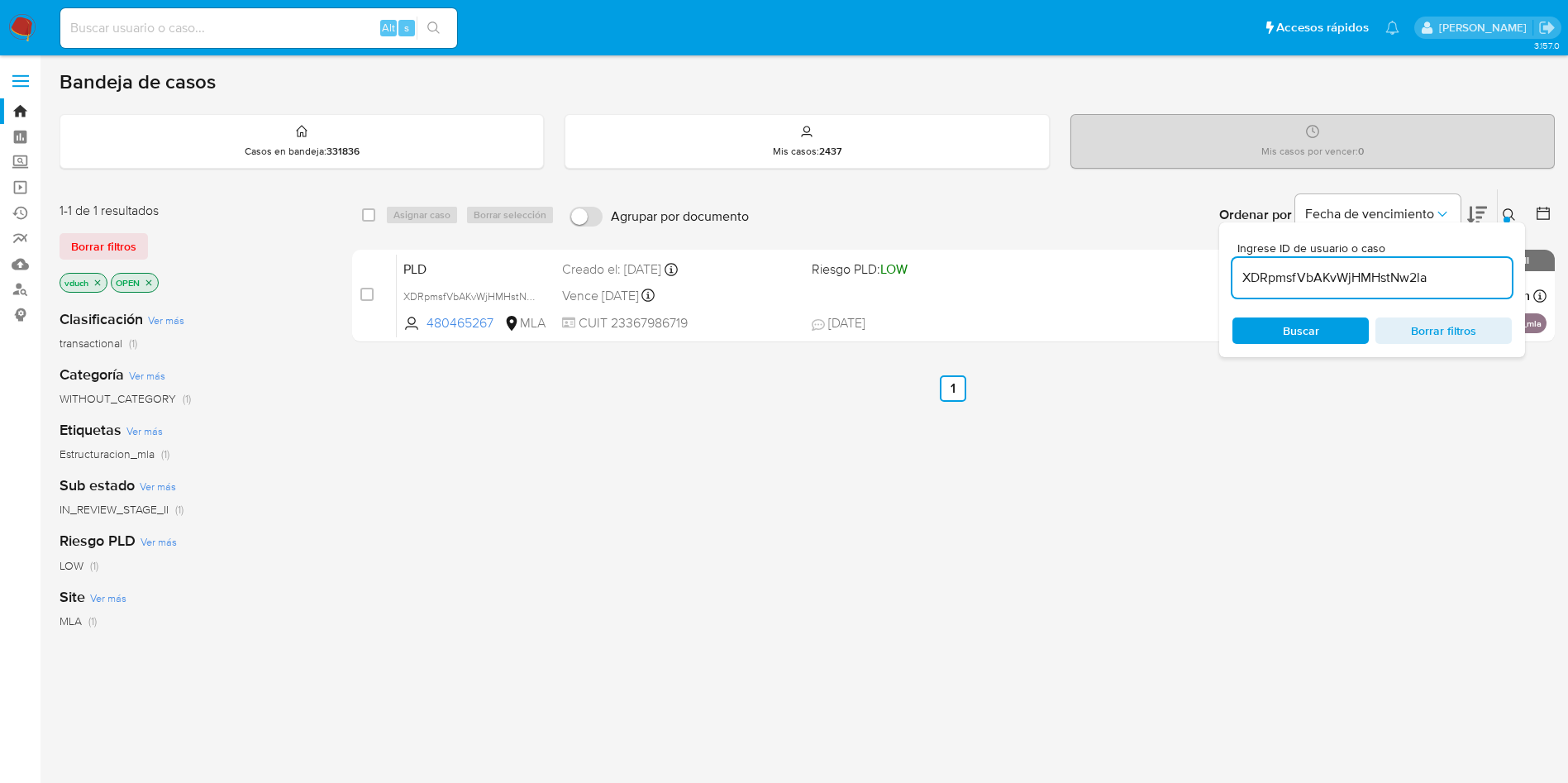
click at [1308, 284] on input "XDRpmsfVbAKvWjHMHstNw2la" at bounding box center [1372, 278] width 280 height 21
paste input "bL0hAwaTCw40ahbFTyfzilJX"
type input "bL0hAwaTCw40ahbFTyfzilJX"
click at [368, 217] on input "checkbox" at bounding box center [369, 215] width 14 height 14
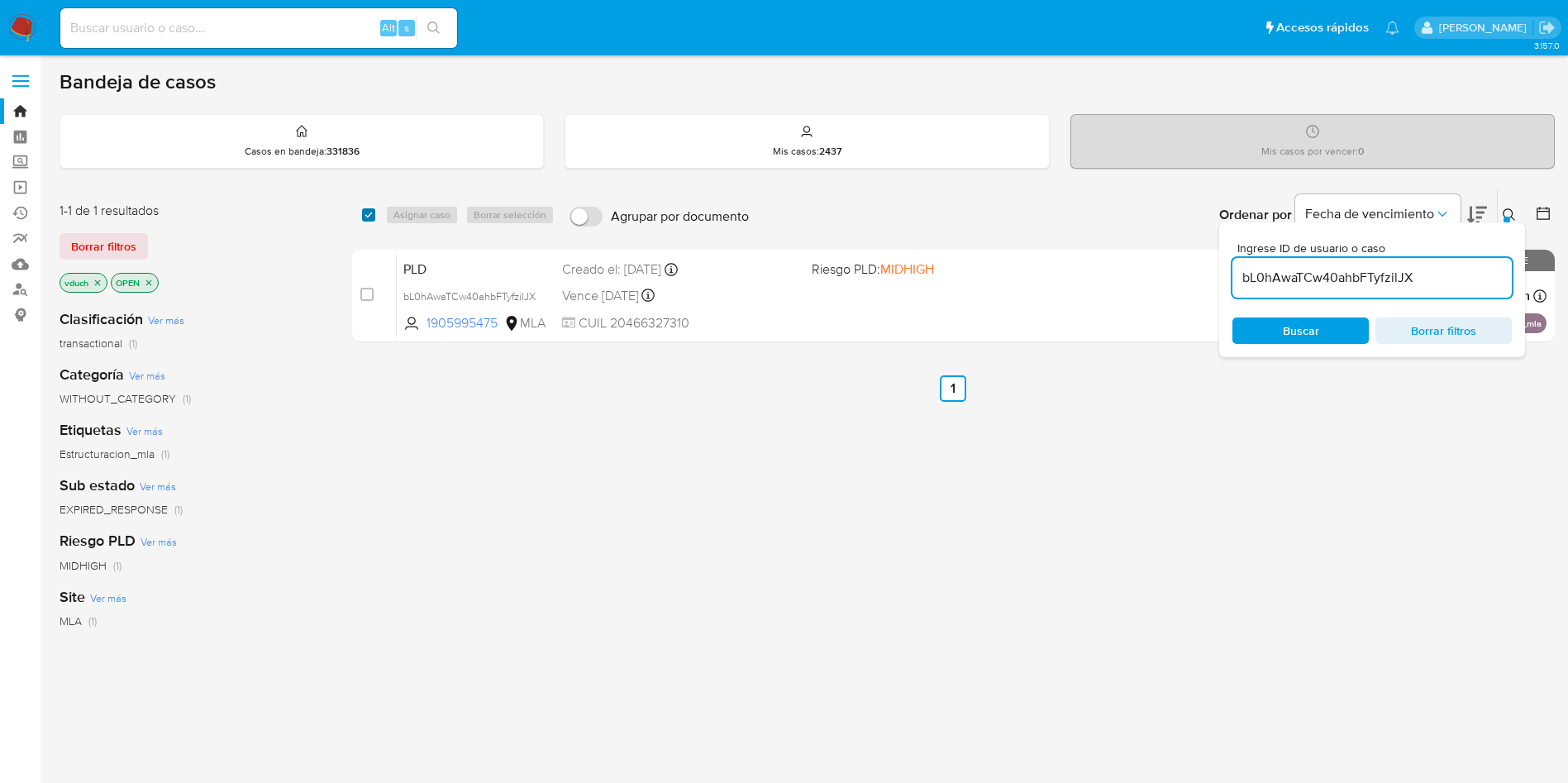
checkbox input "true"
click at [418, 212] on span "Asignar caso" at bounding box center [421, 214] width 57 height 16
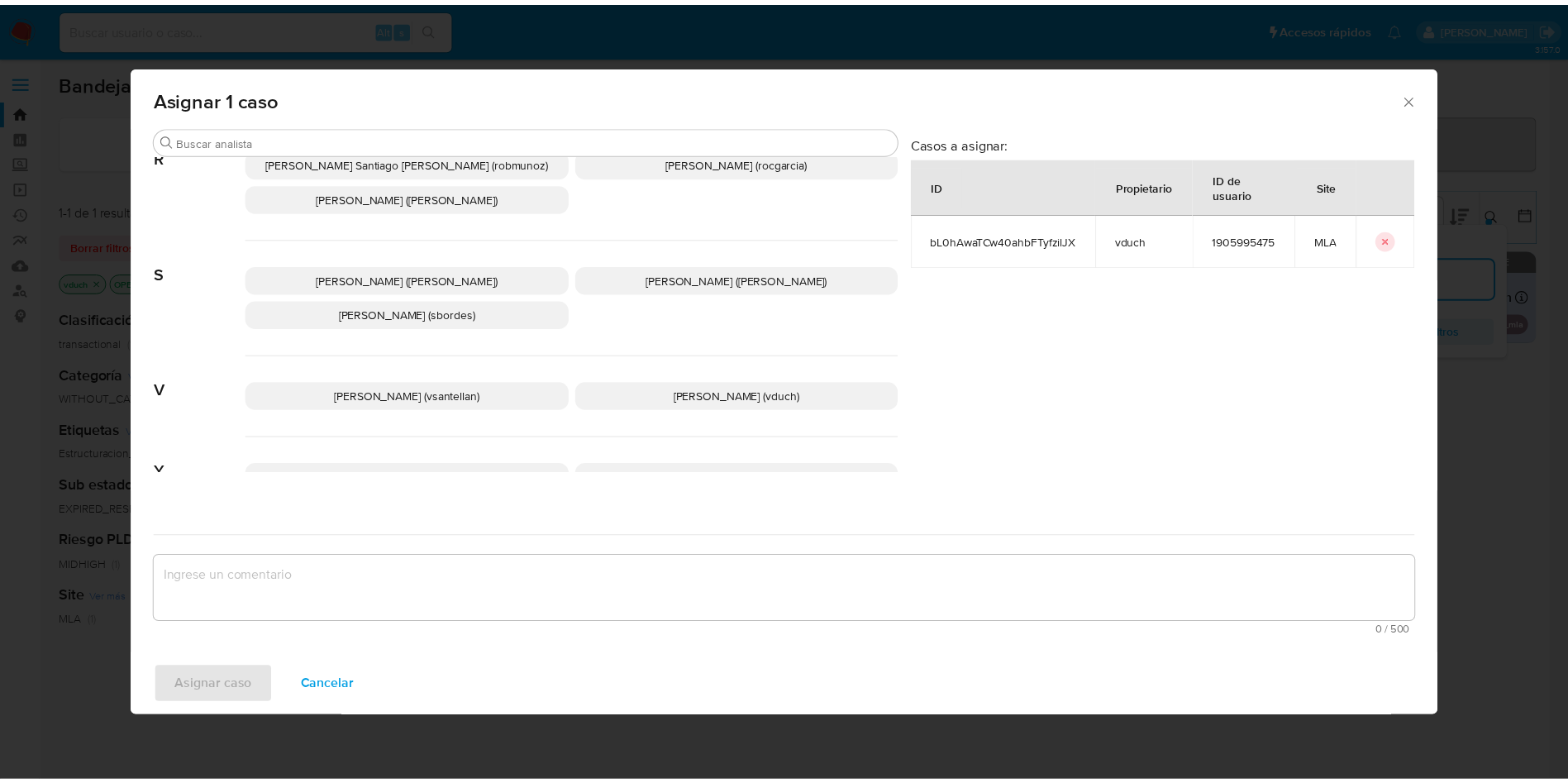
scroll to position [1512, 0]
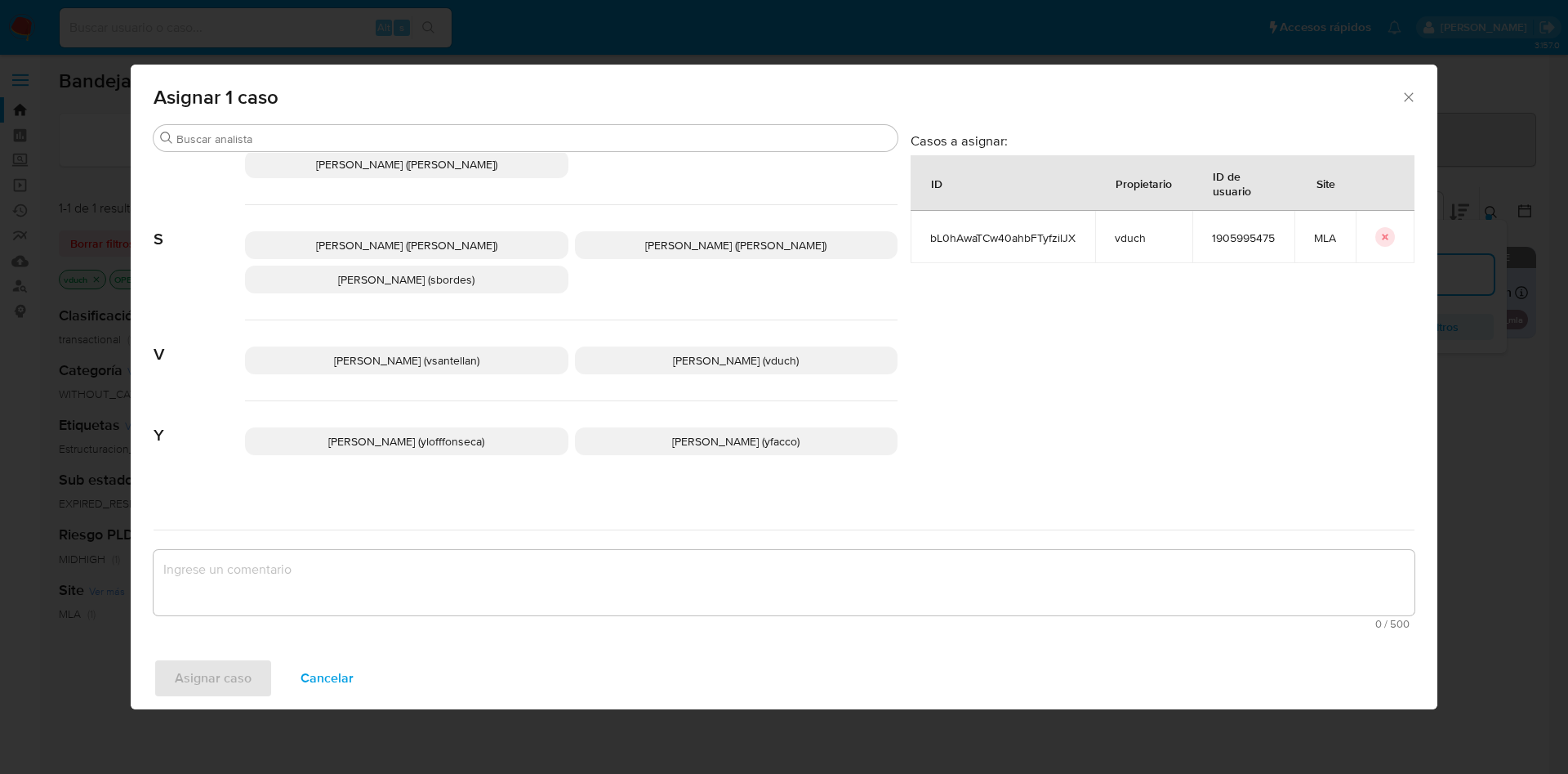
click at [666, 330] on div "Valentina Santellan Barbosa (vsantellan) Valeria Duch (vduch)" at bounding box center [571, 360] width 653 height 81
click at [660, 347] on p "Valeria Duch (vduch)" at bounding box center [737, 360] width 324 height 28
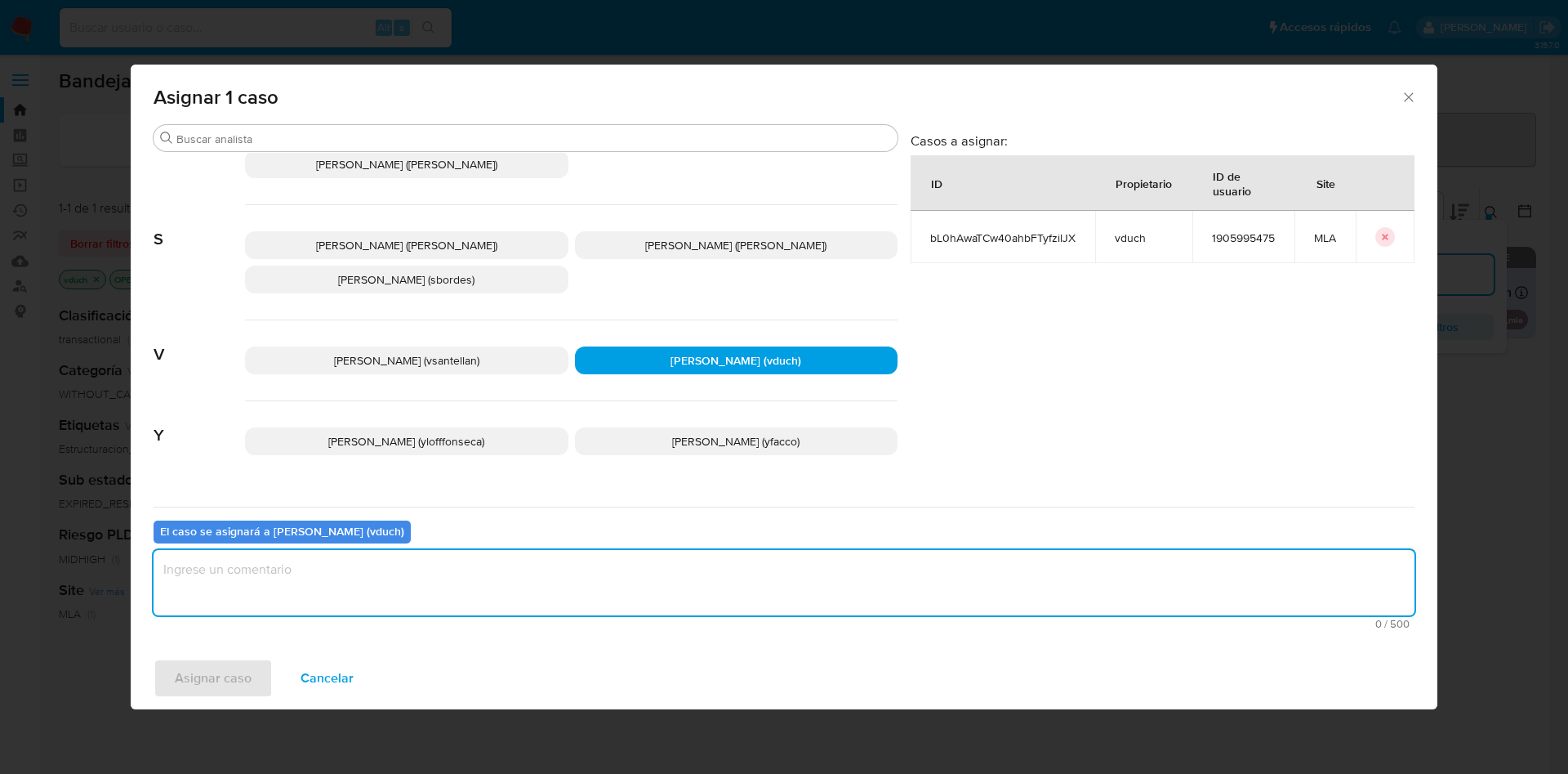
click at [633, 580] on textarea "assign-modal" at bounding box center [784, 582] width 1261 height 66
click at [168, 683] on button "Asignar caso" at bounding box center [212, 678] width 119 height 39
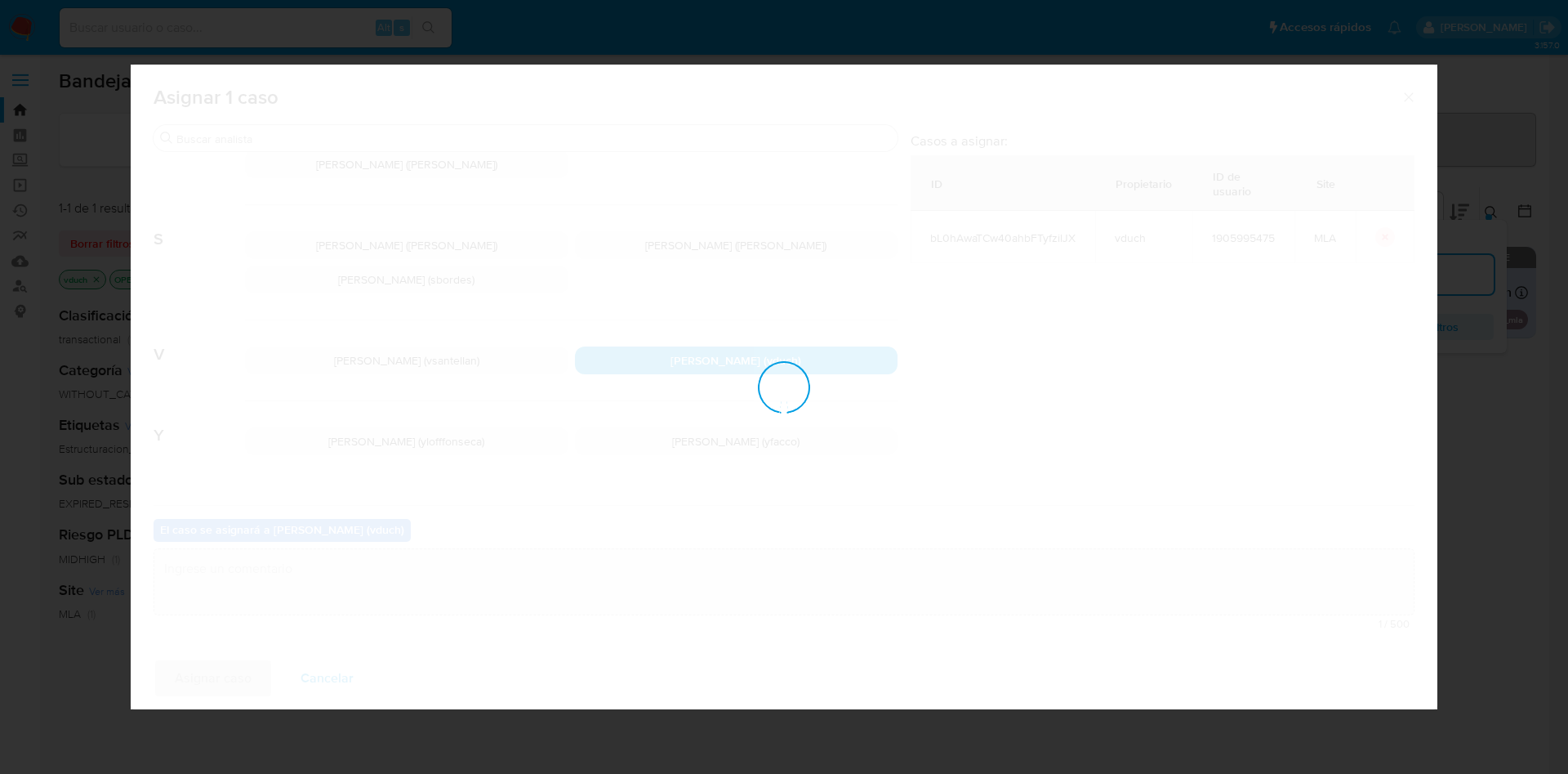
checkbox input "false"
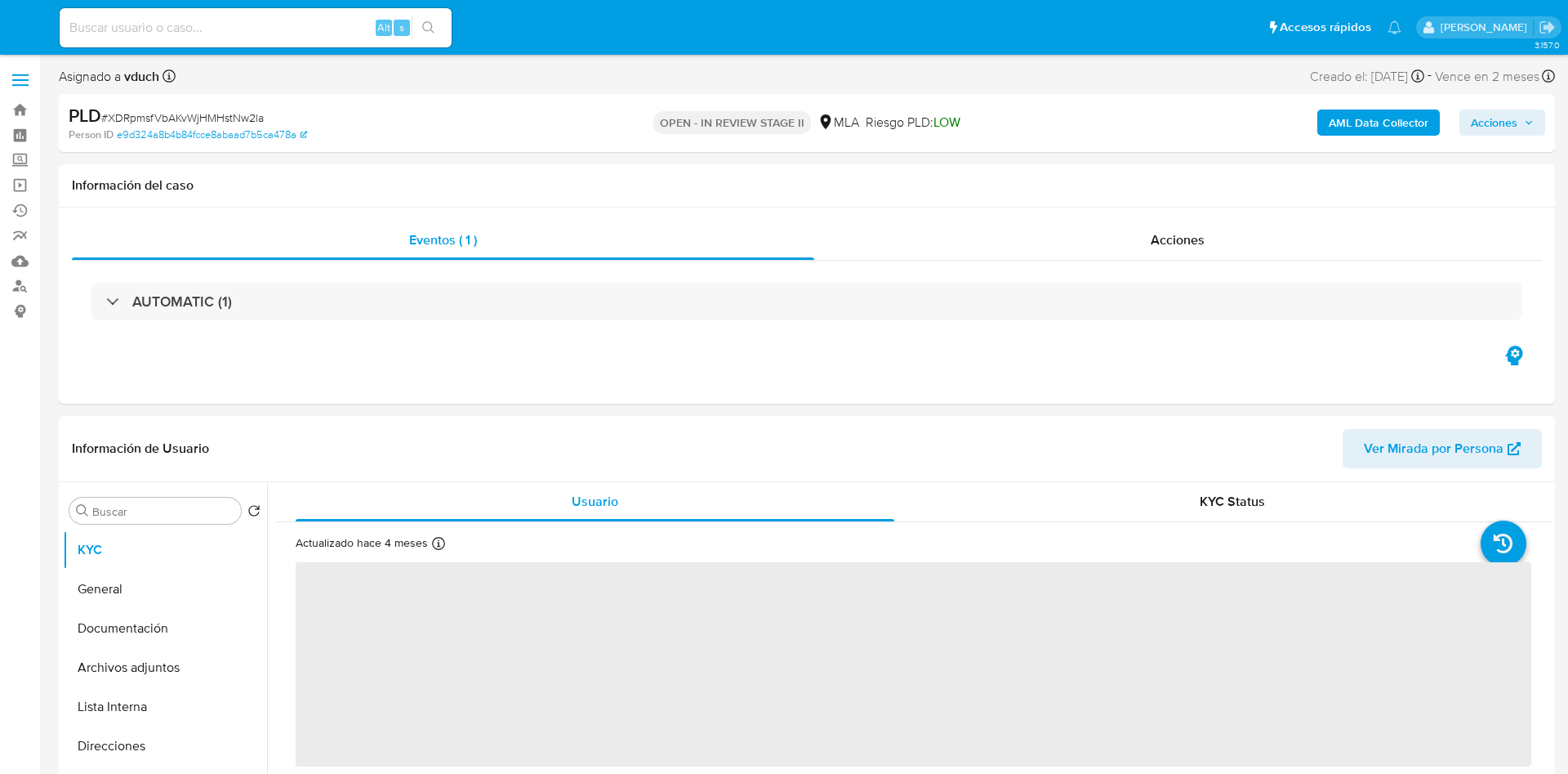
select select "10"
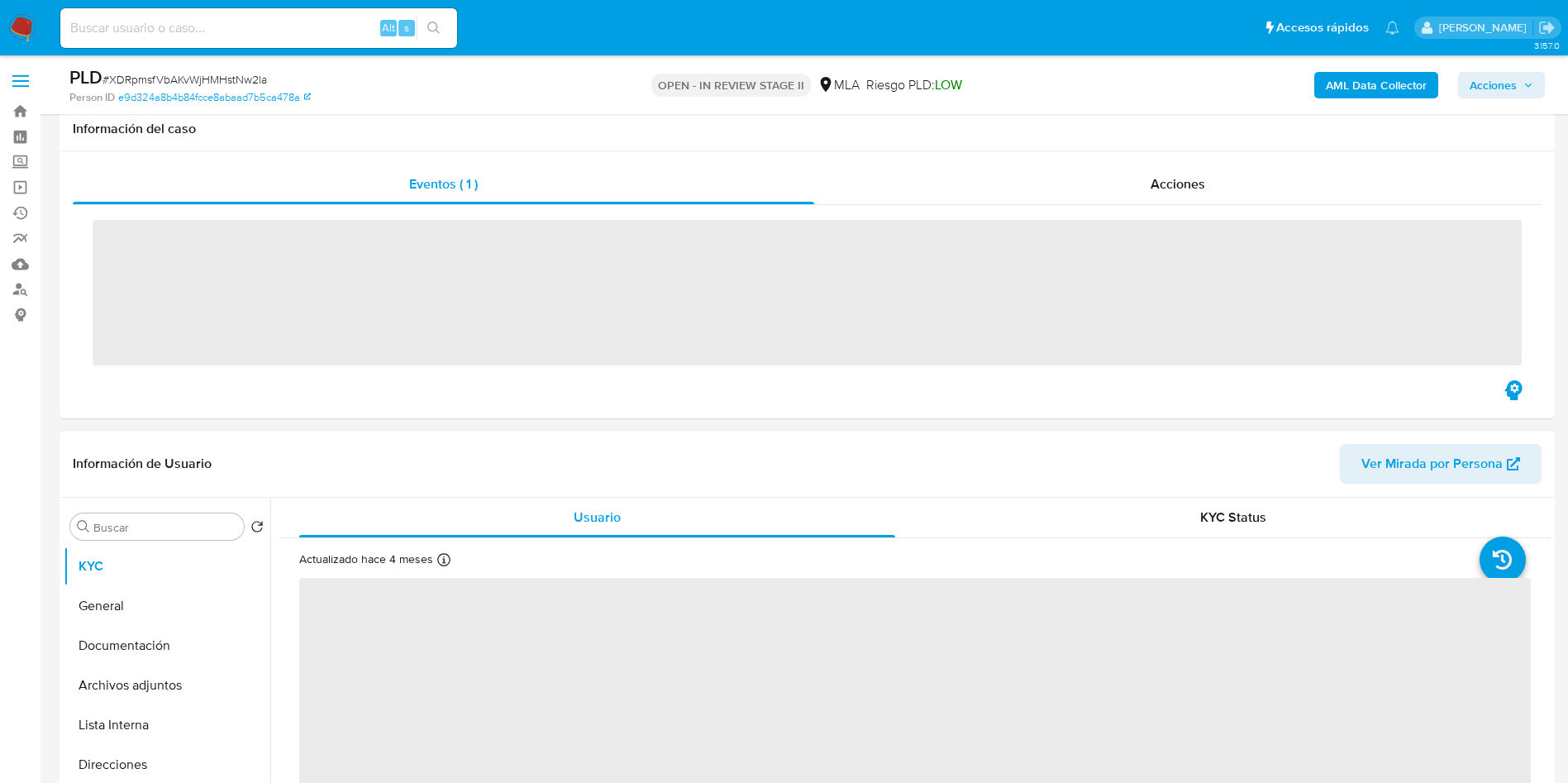
scroll to position [496, 0]
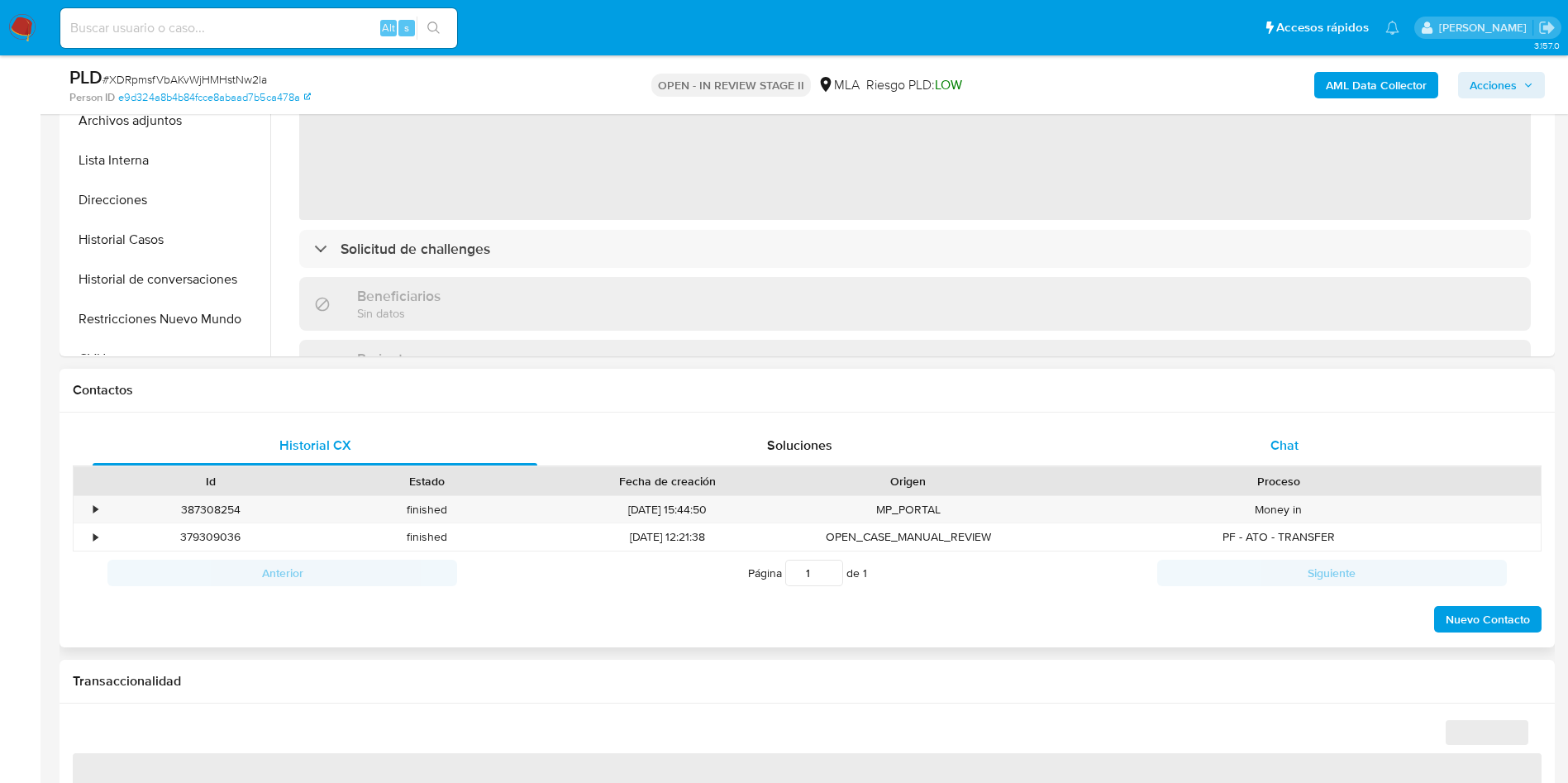
click at [1292, 445] on span "Chat" at bounding box center [1284, 446] width 28 height 19
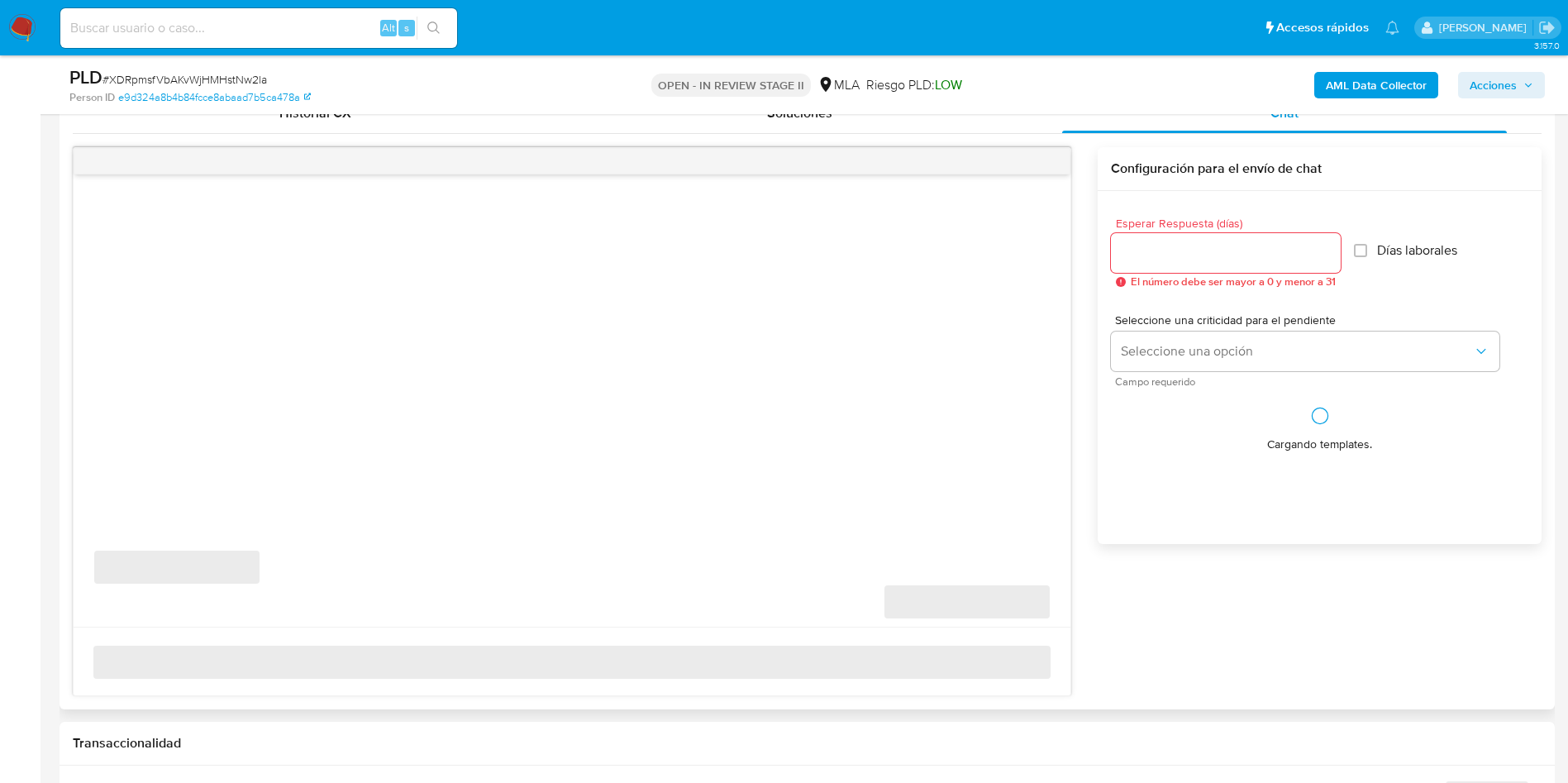
select select "10"
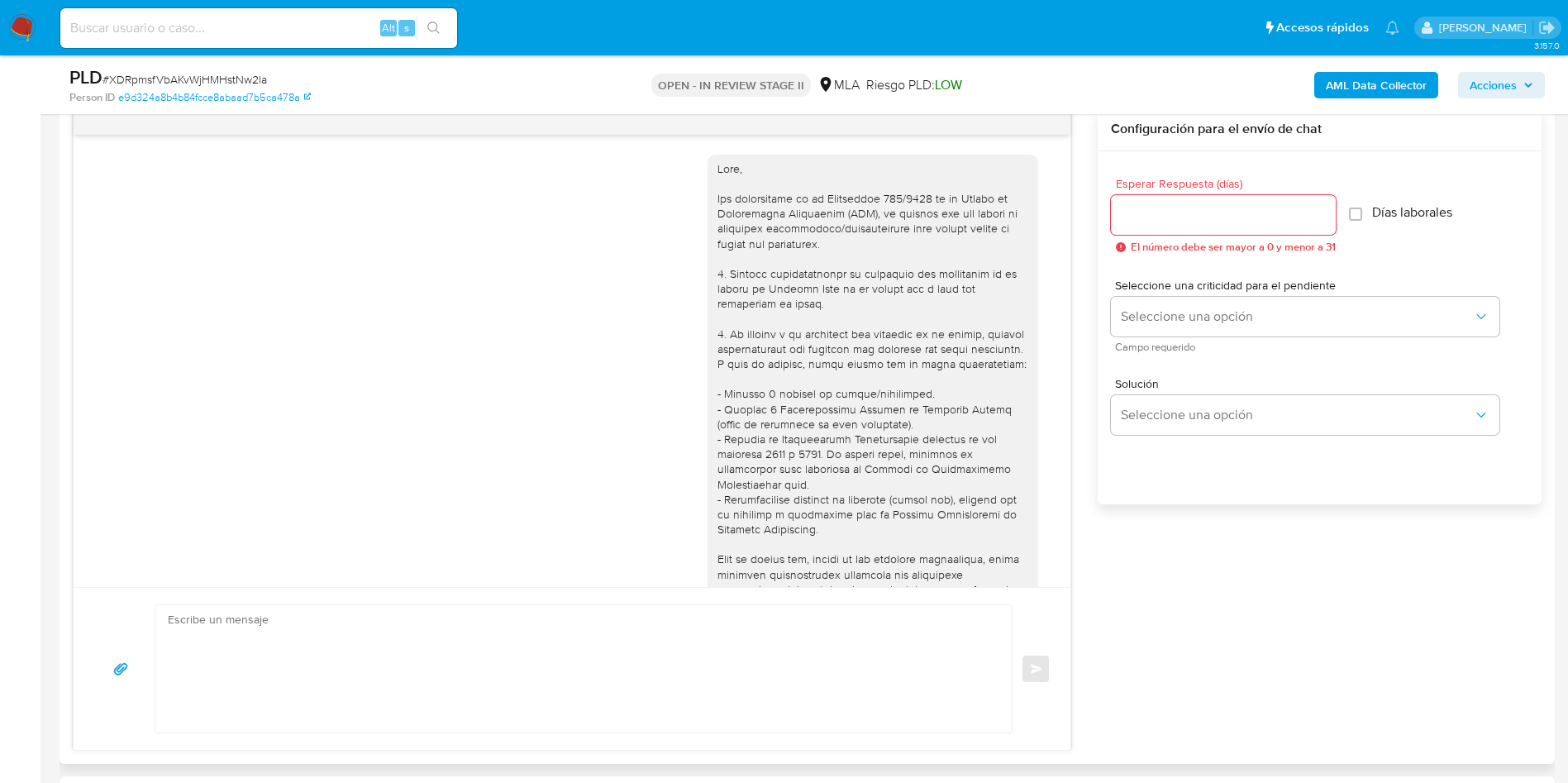
scroll to position [943, 0]
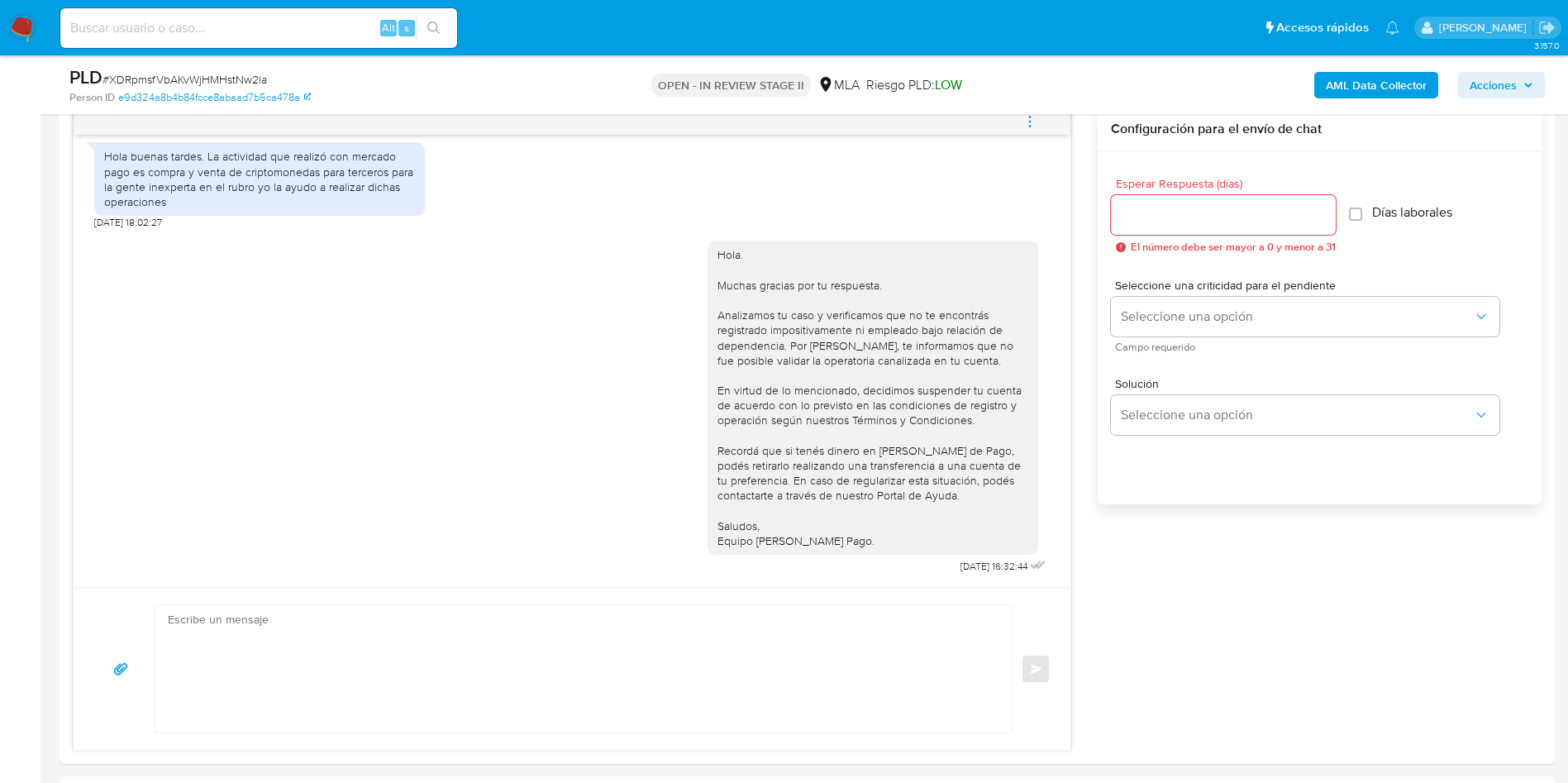
click at [1036, 124] on icon "menu-action" at bounding box center [1030, 121] width 14 height 14
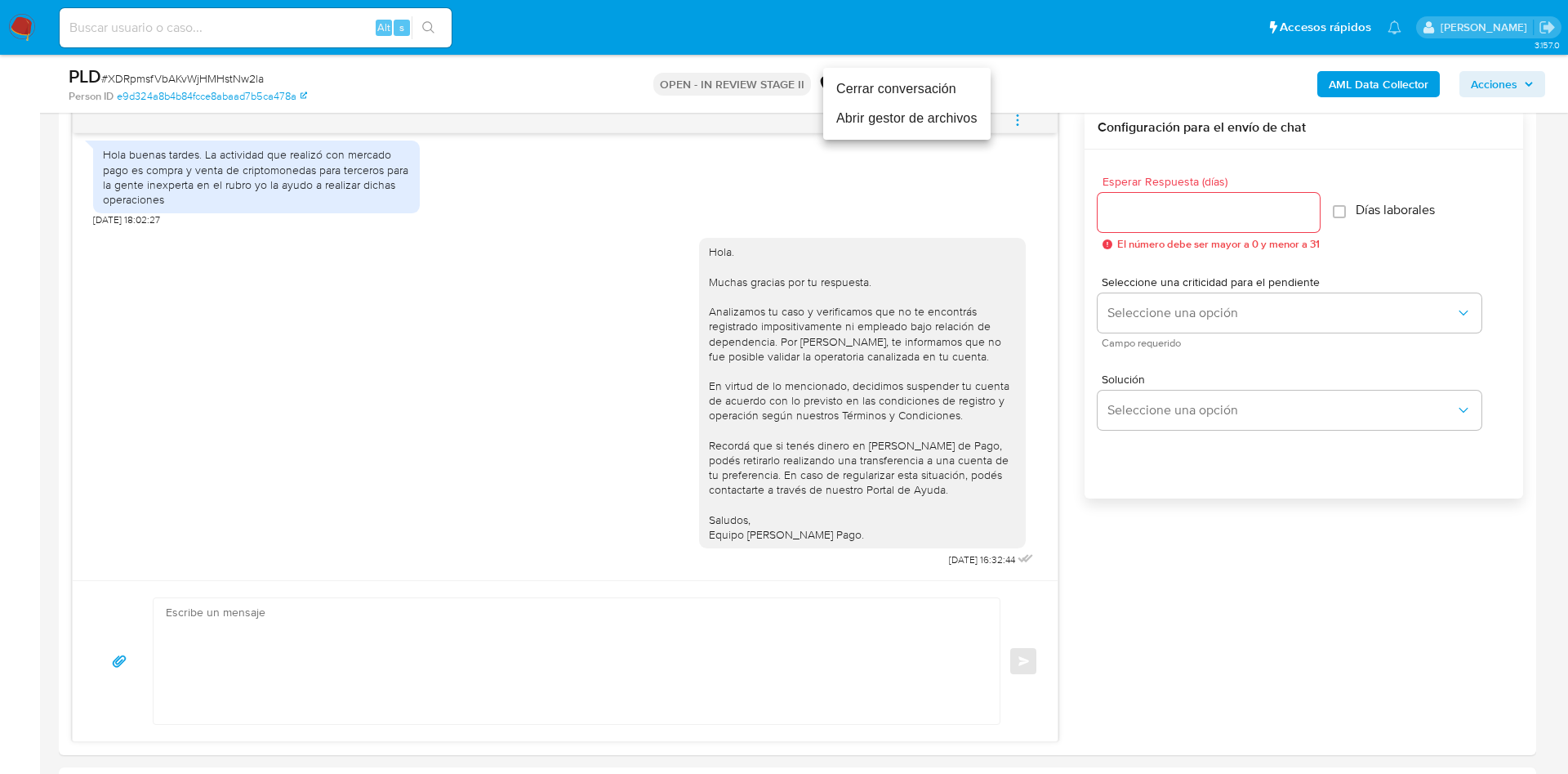
click at [915, 93] on li "Cerrar conversación" at bounding box center [907, 89] width 168 height 30
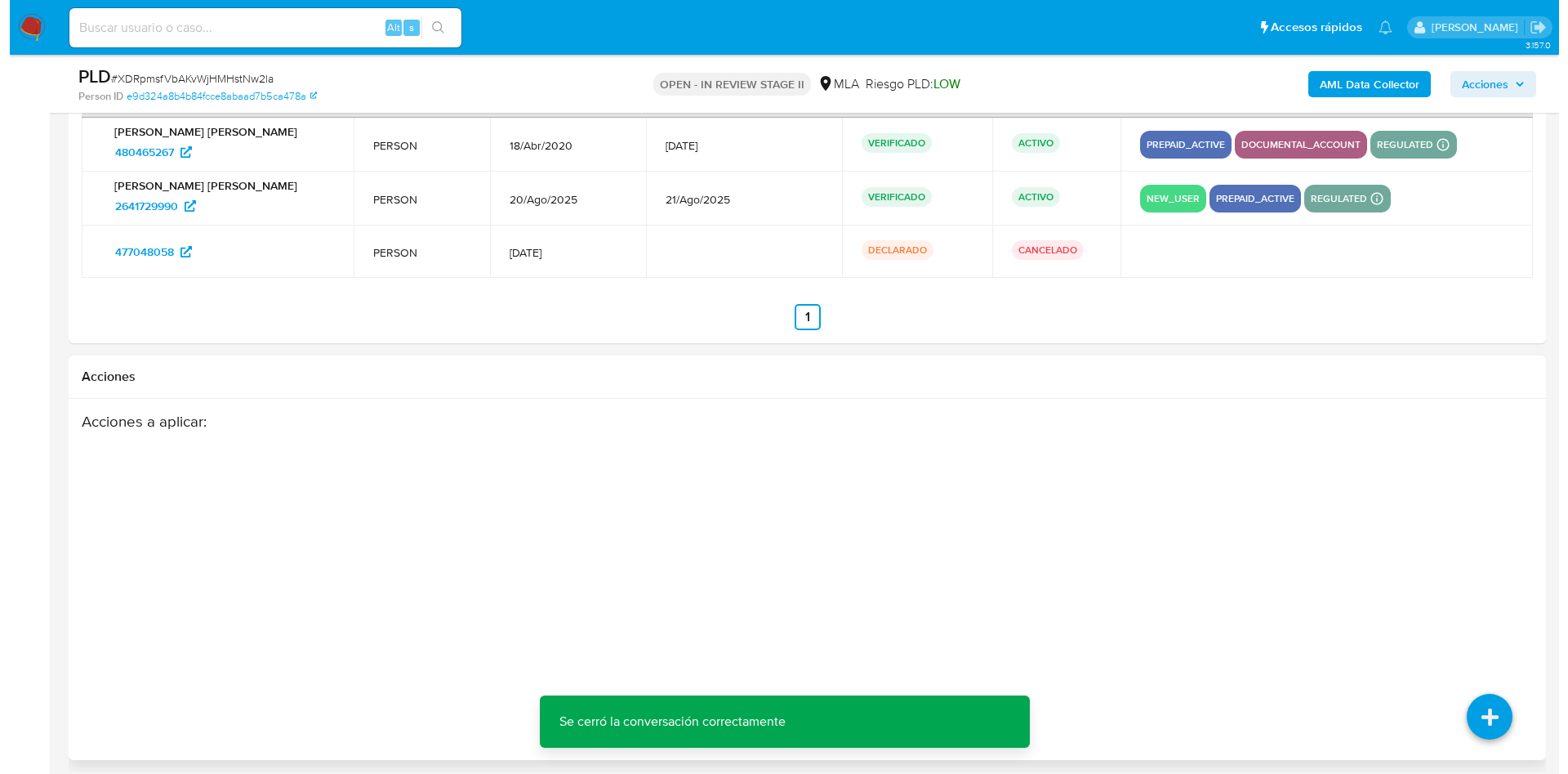
scroll to position [2981, 0]
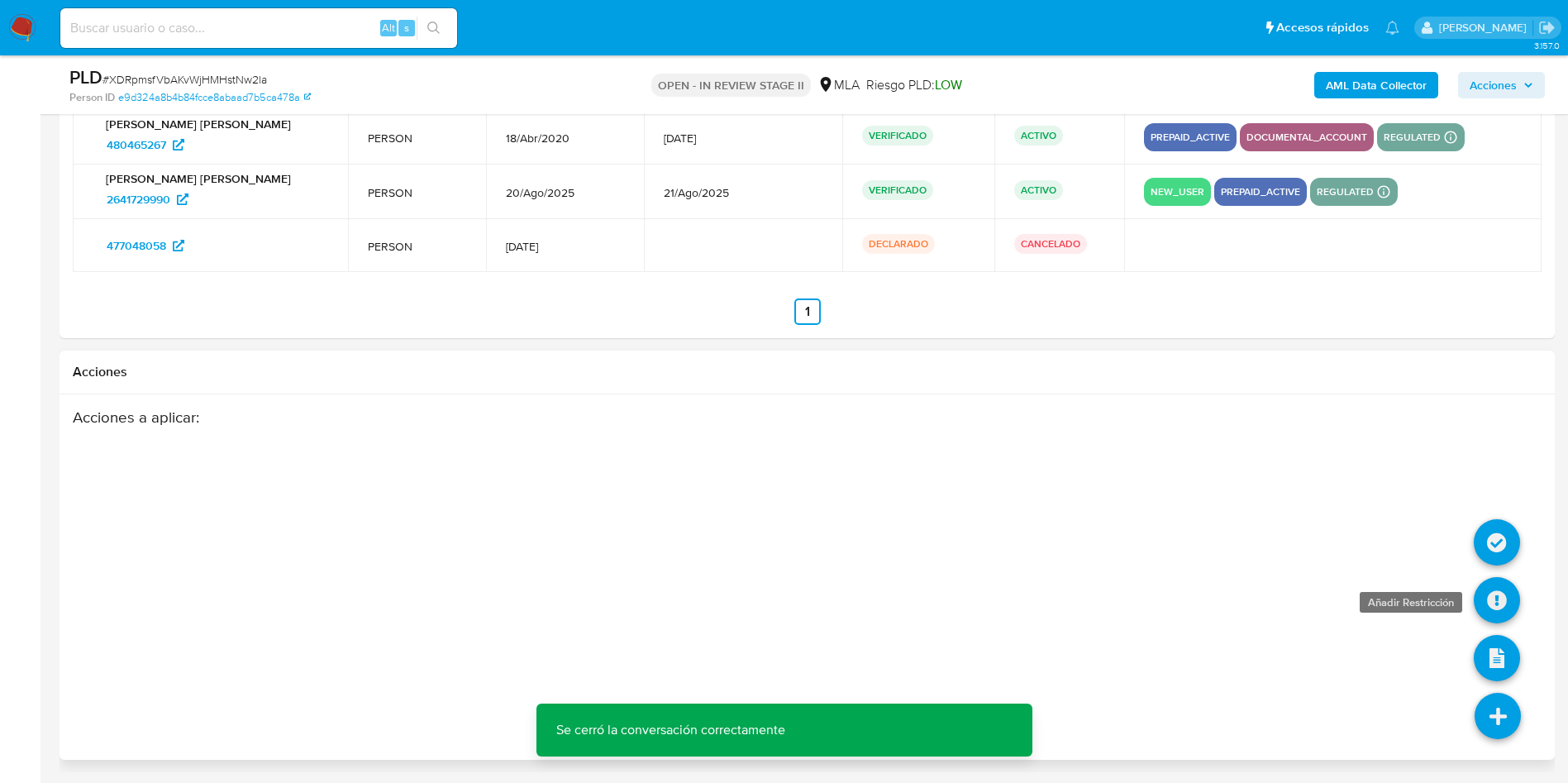
click at [1492, 602] on icon at bounding box center [1498, 600] width 46 height 46
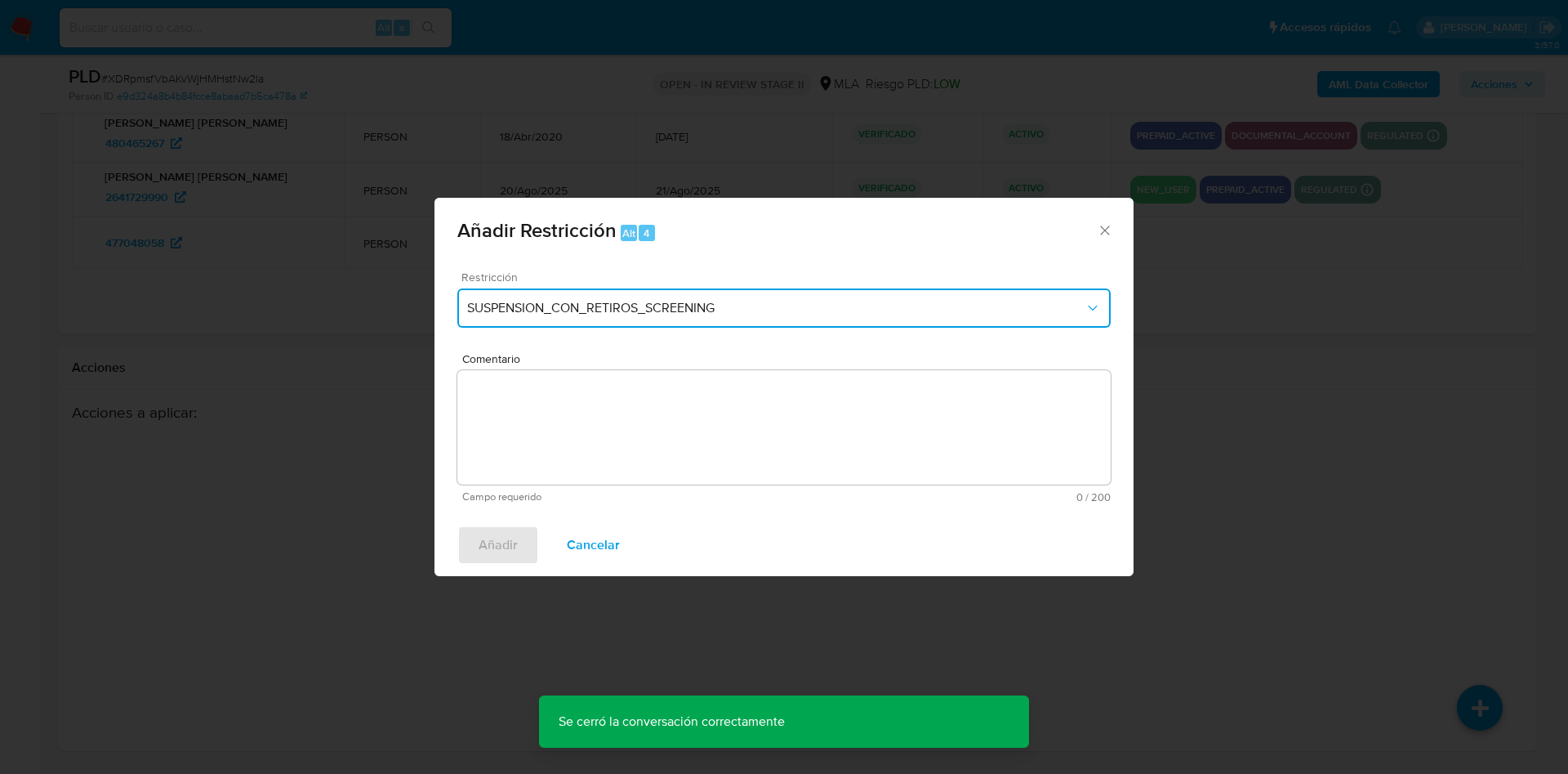
click at [572, 309] on span "SUSPENSION_CON_RETIROS_SCREENING" at bounding box center [775, 308] width 617 height 16
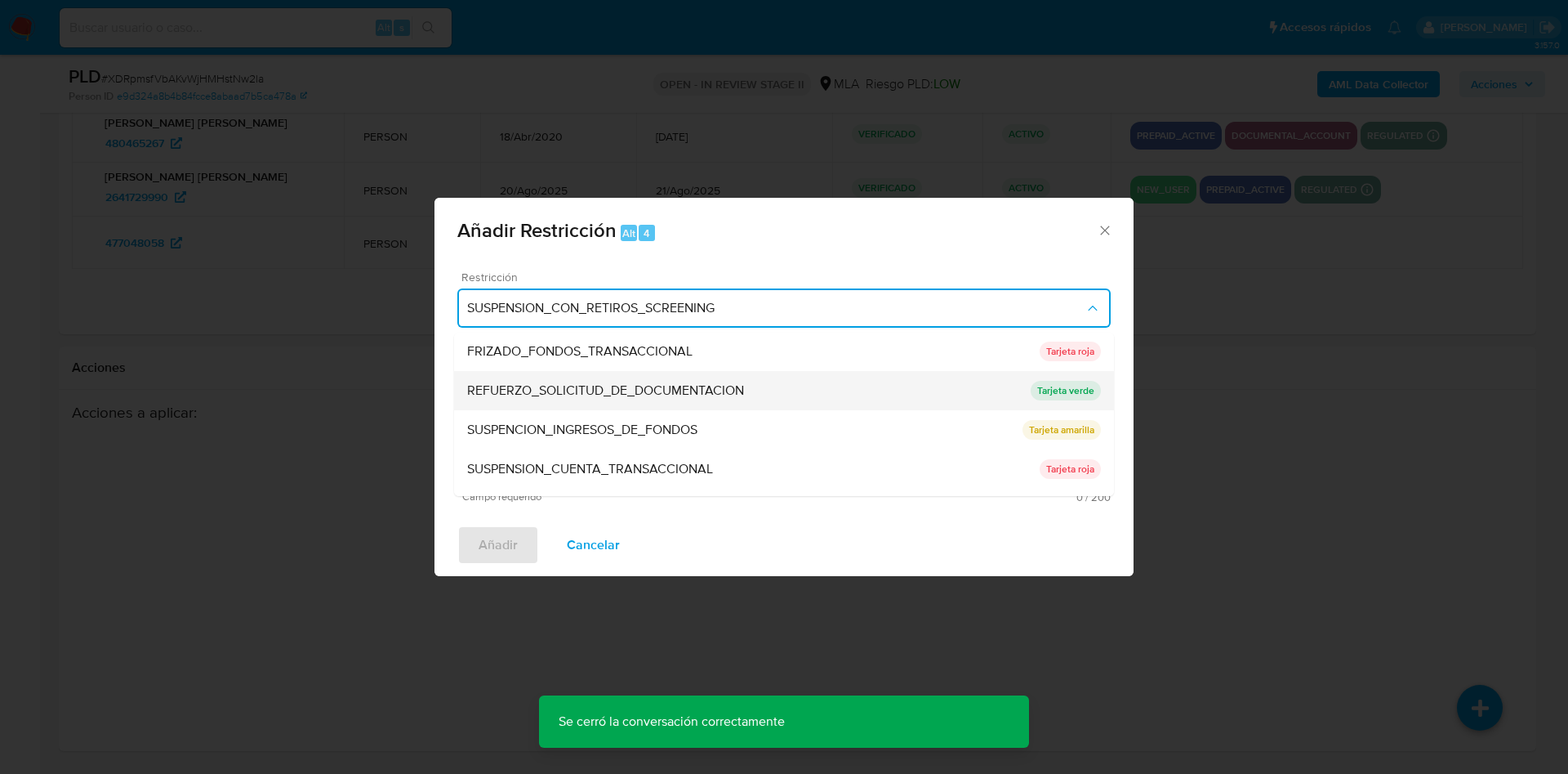
scroll to position [347, 0]
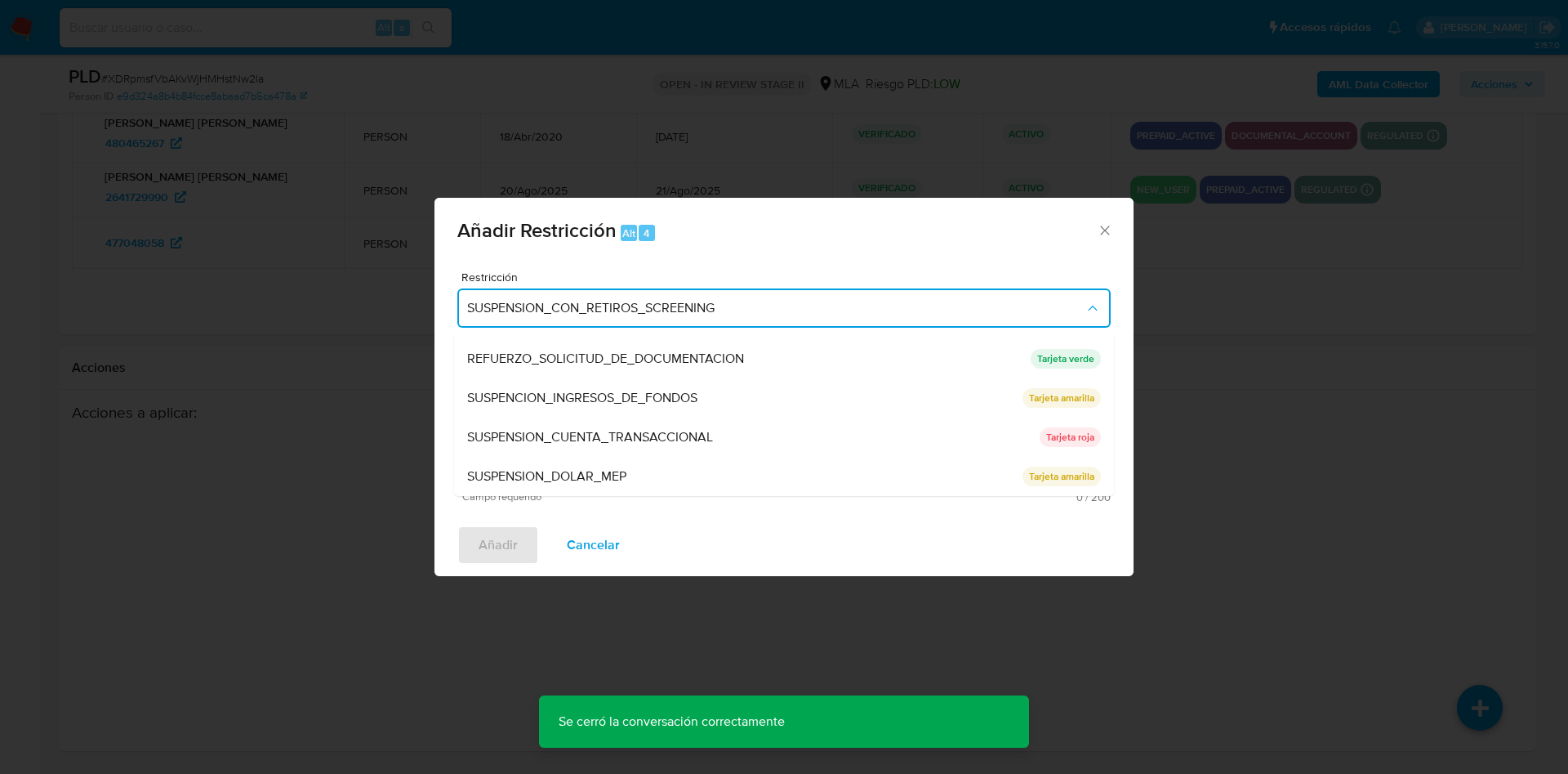
click at [699, 433] on span "SUSPENSION_CUENTA_TRANSACCIONAL" at bounding box center [590, 437] width 246 height 16
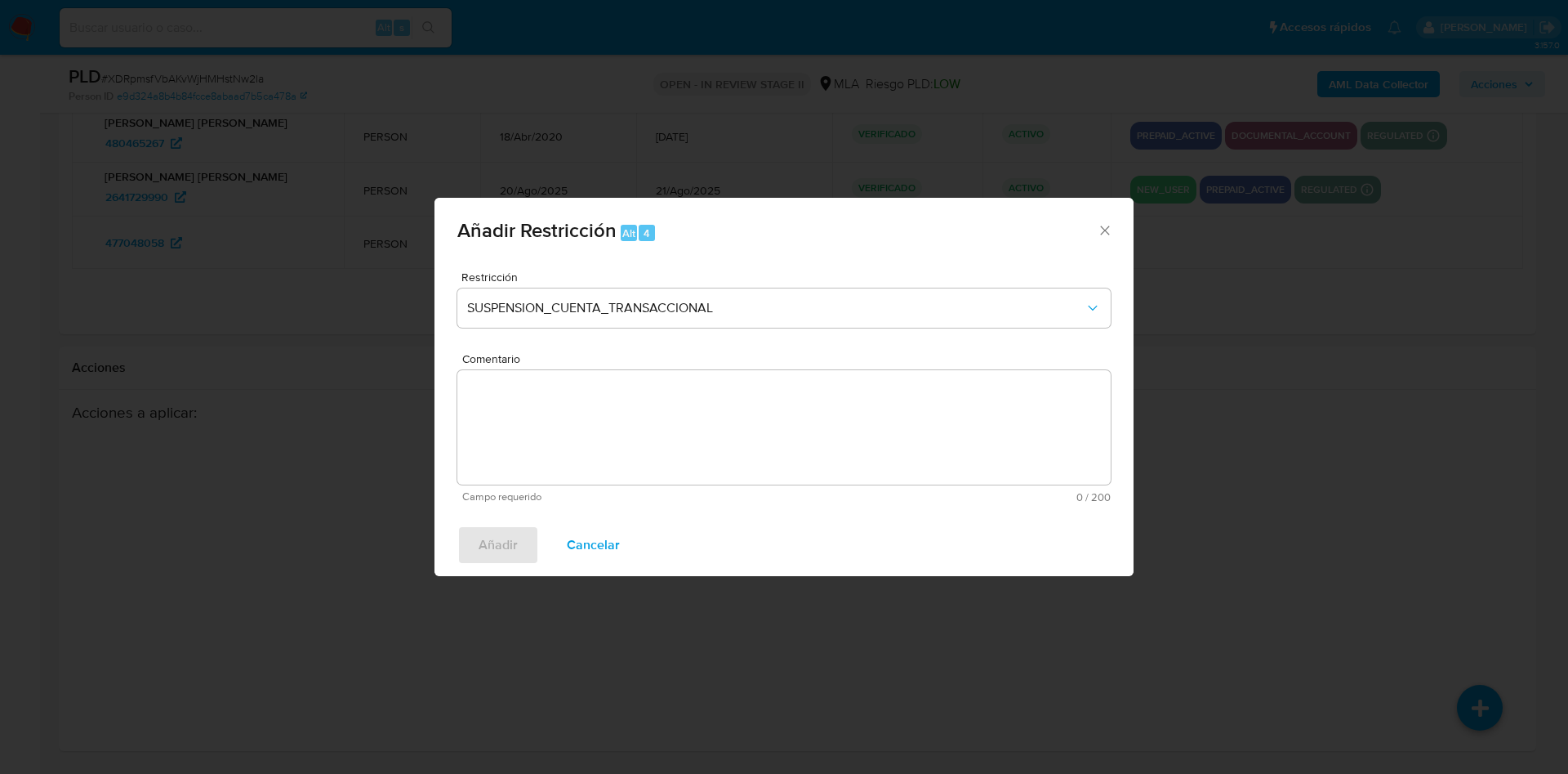
click at [622, 421] on textarea "Comentario" at bounding box center [784, 427] width 653 height 114
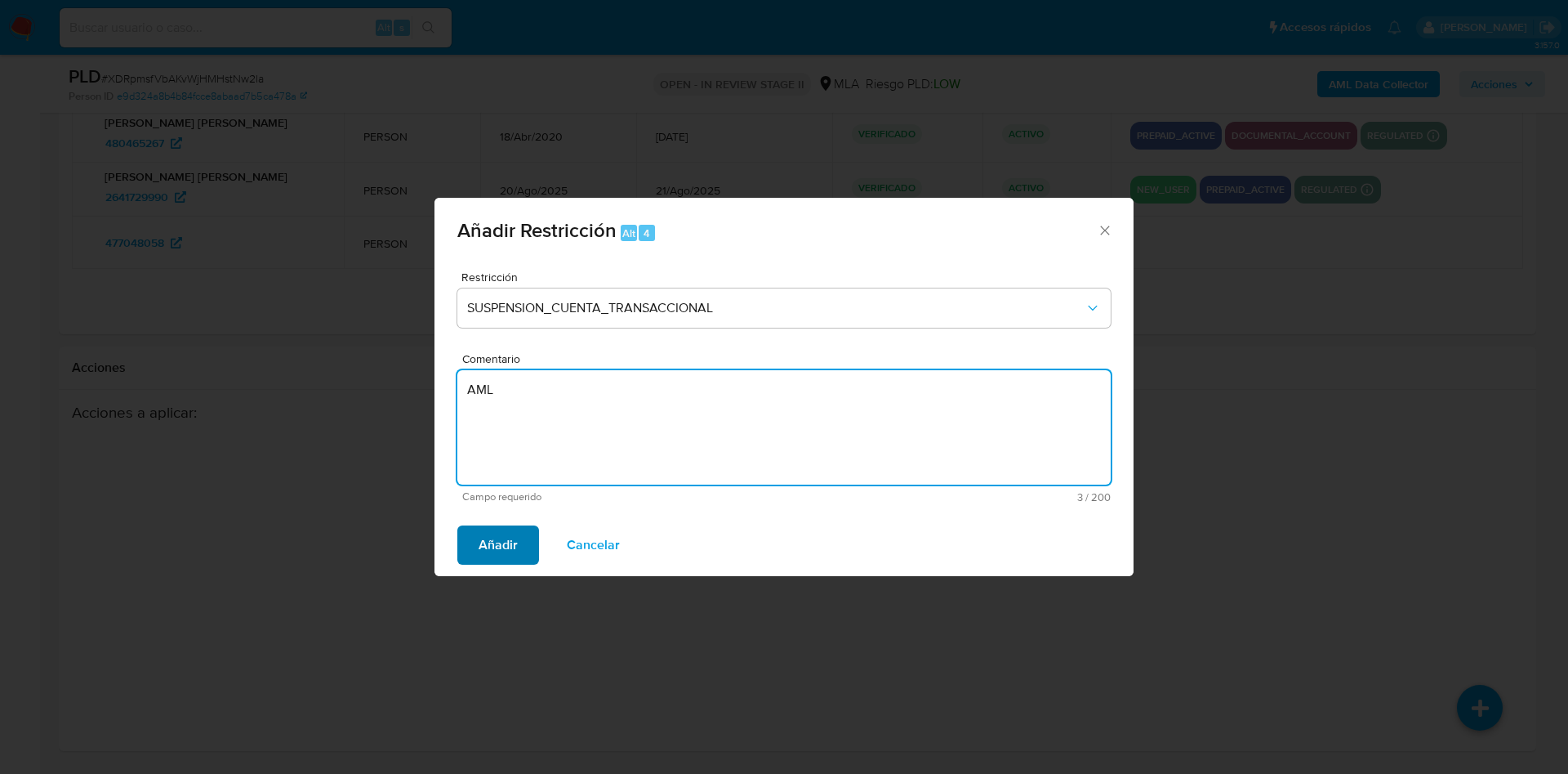
type textarea "AML"
click at [510, 538] on span "Añadir" at bounding box center [497, 545] width 39 height 36
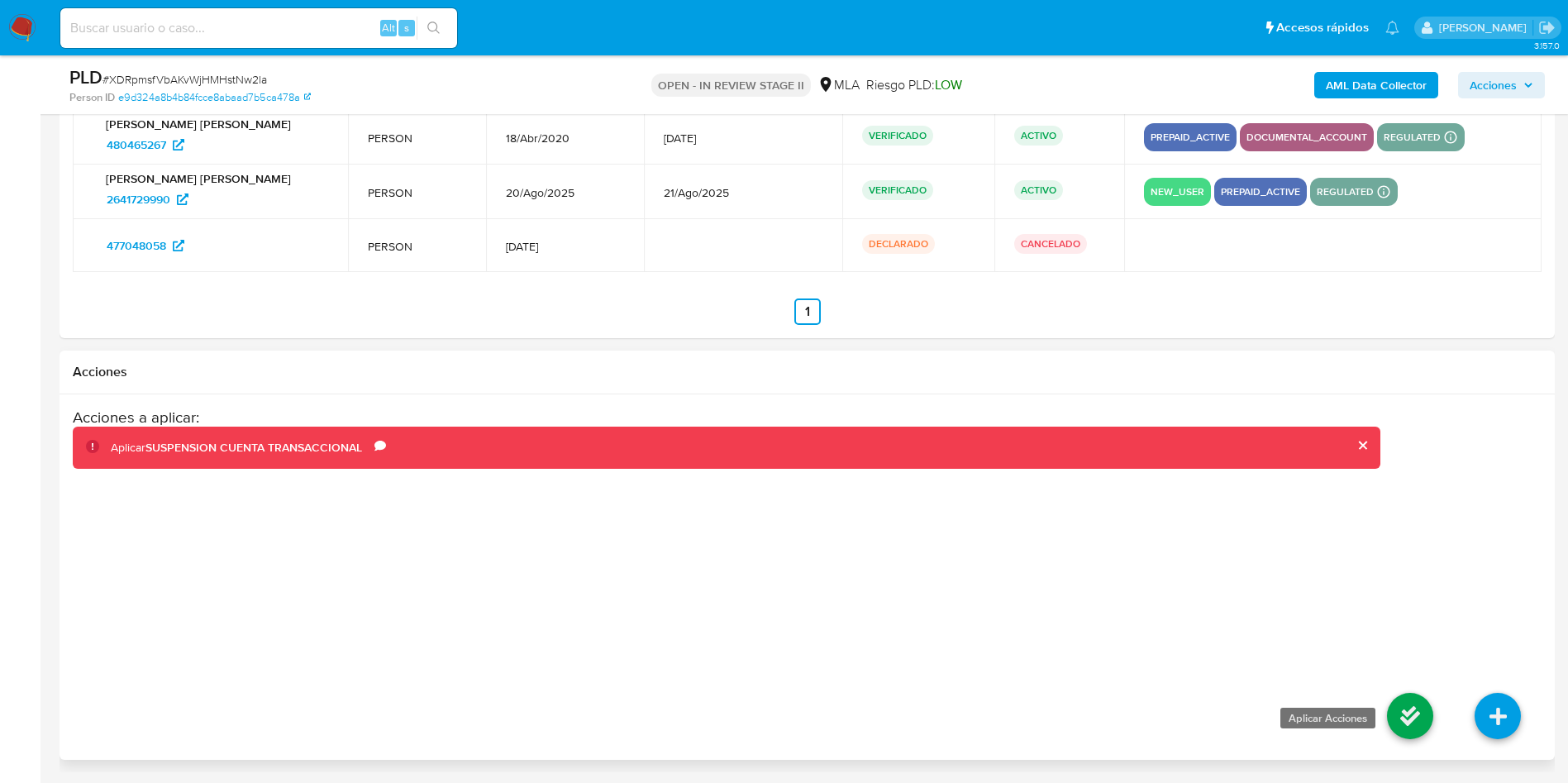
click at [1424, 703] on icon at bounding box center [1411, 716] width 46 height 46
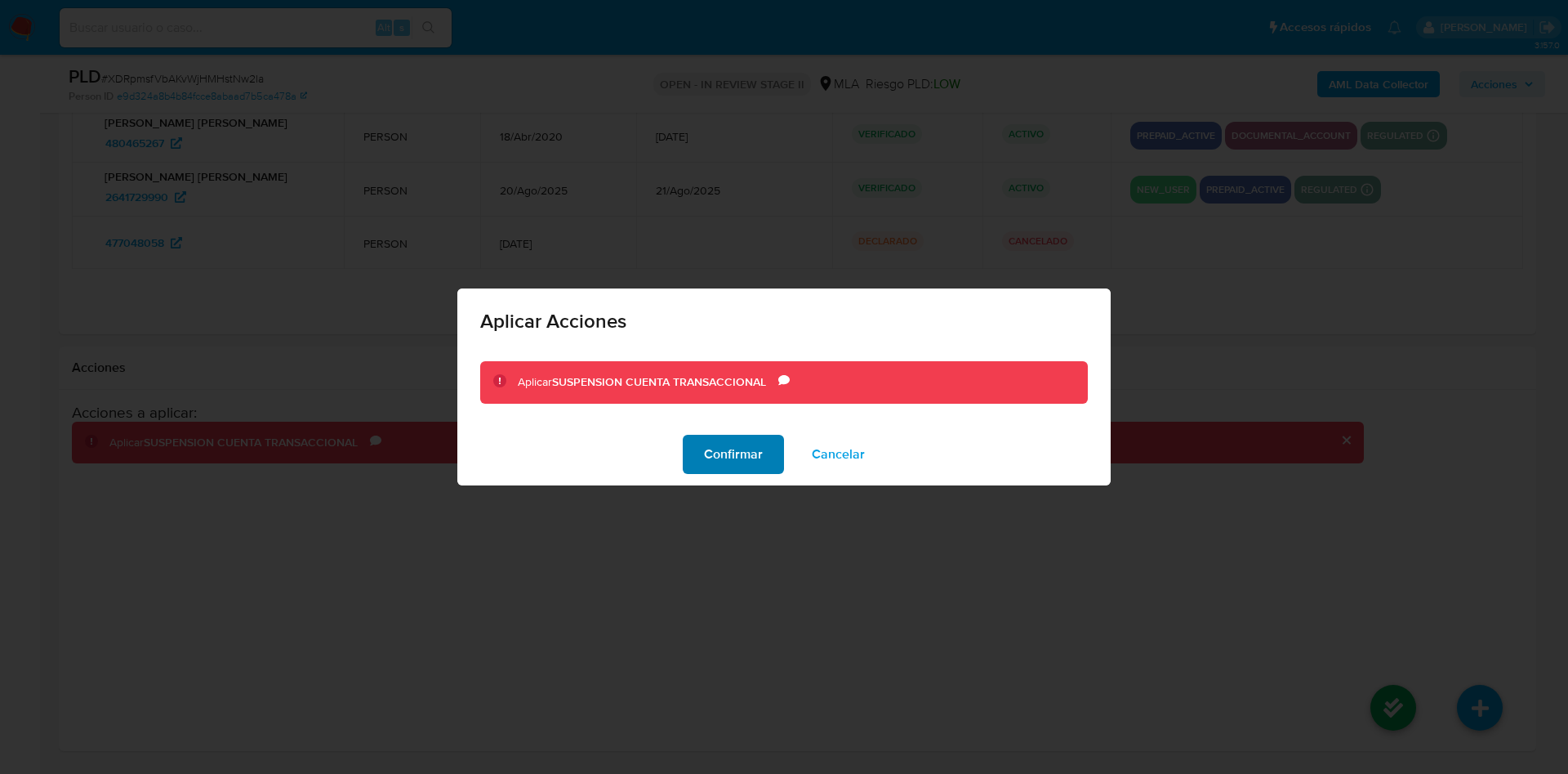
click at [731, 452] on span "Confirmar" at bounding box center [734, 455] width 59 height 36
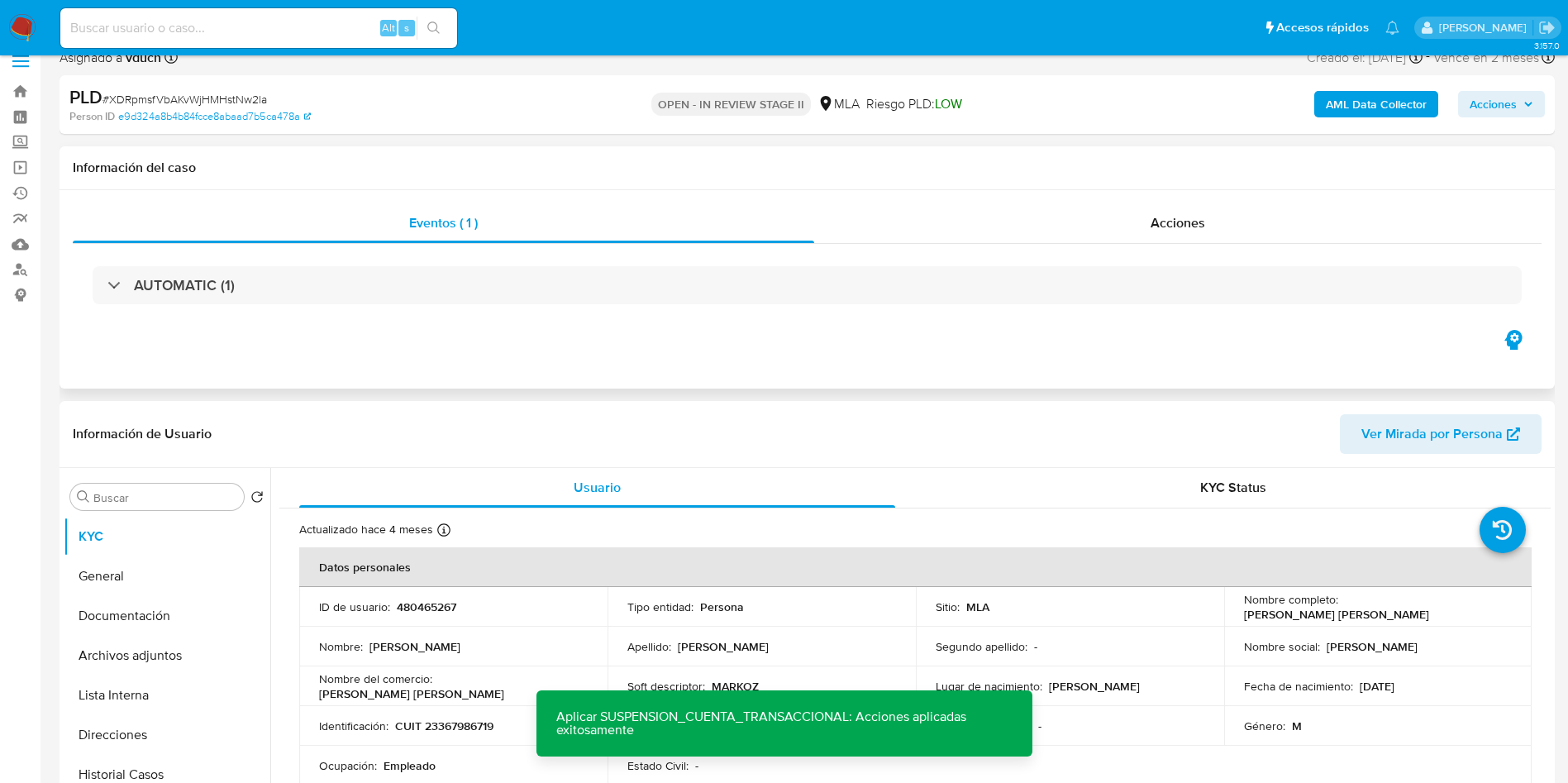
scroll to position [0, 0]
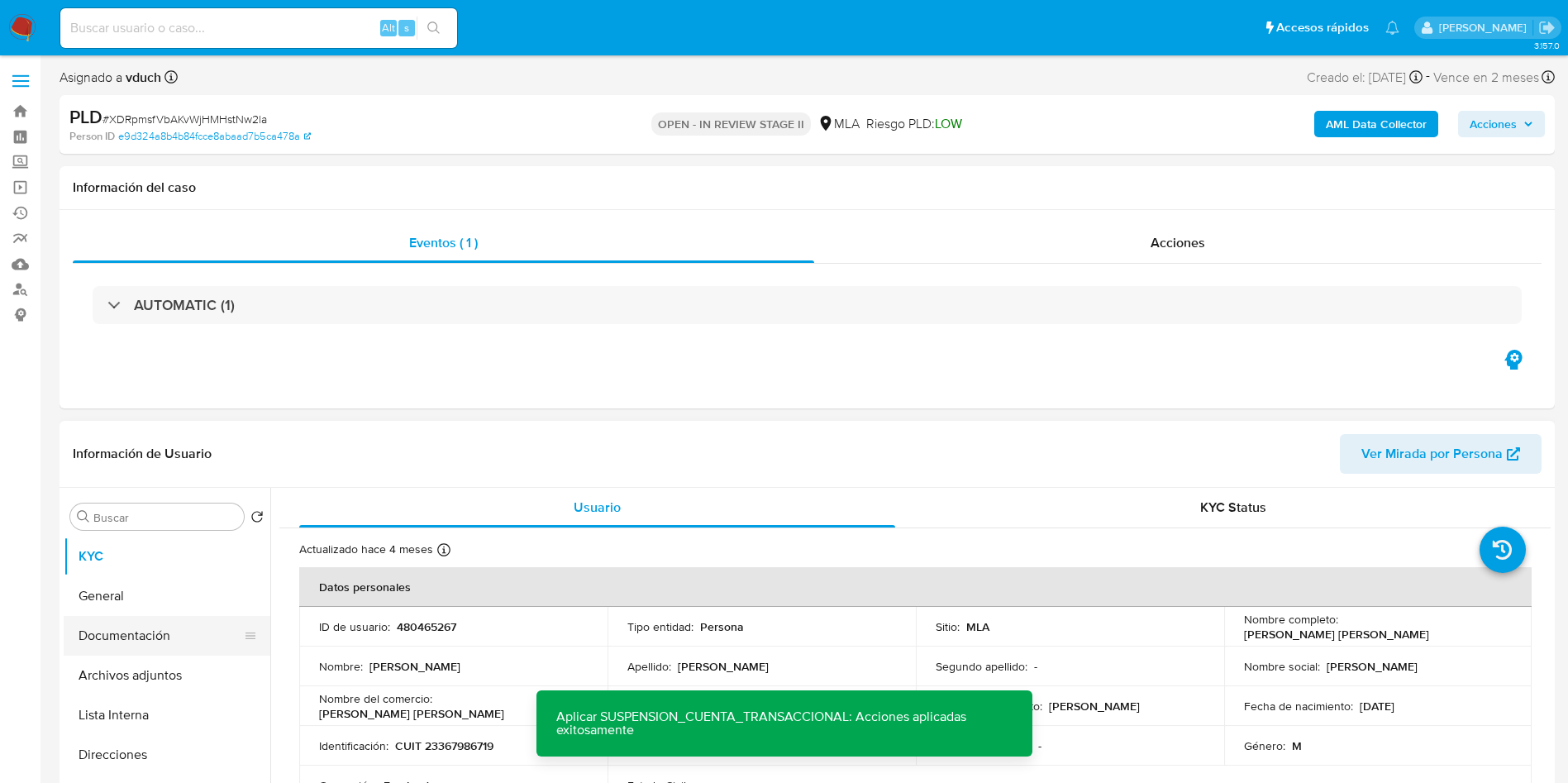
click at [84, 644] on button "Documentación" at bounding box center [160, 635] width 194 height 40
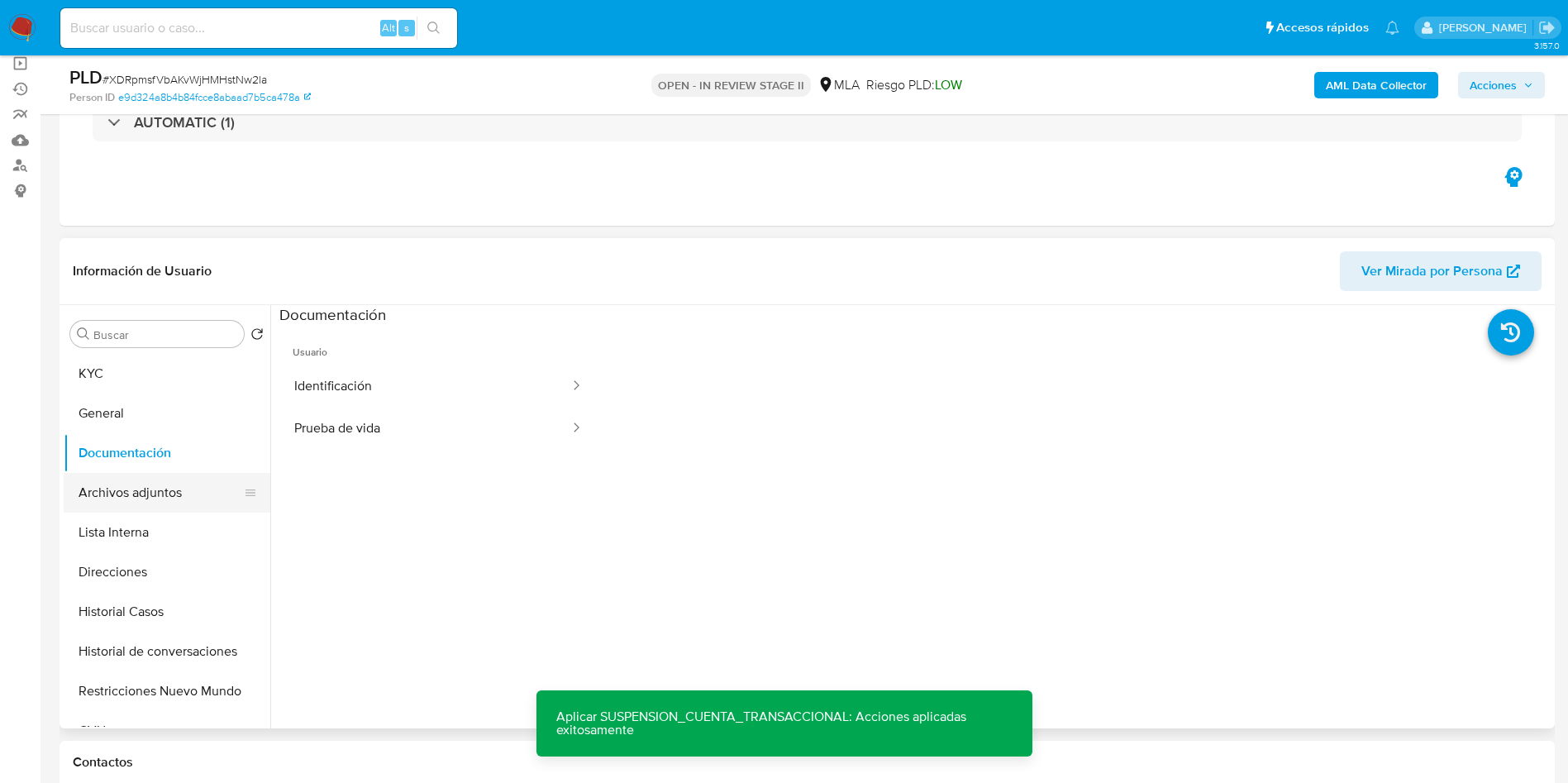
click at [154, 478] on button "Archivos adjuntos" at bounding box center [160, 492] width 194 height 40
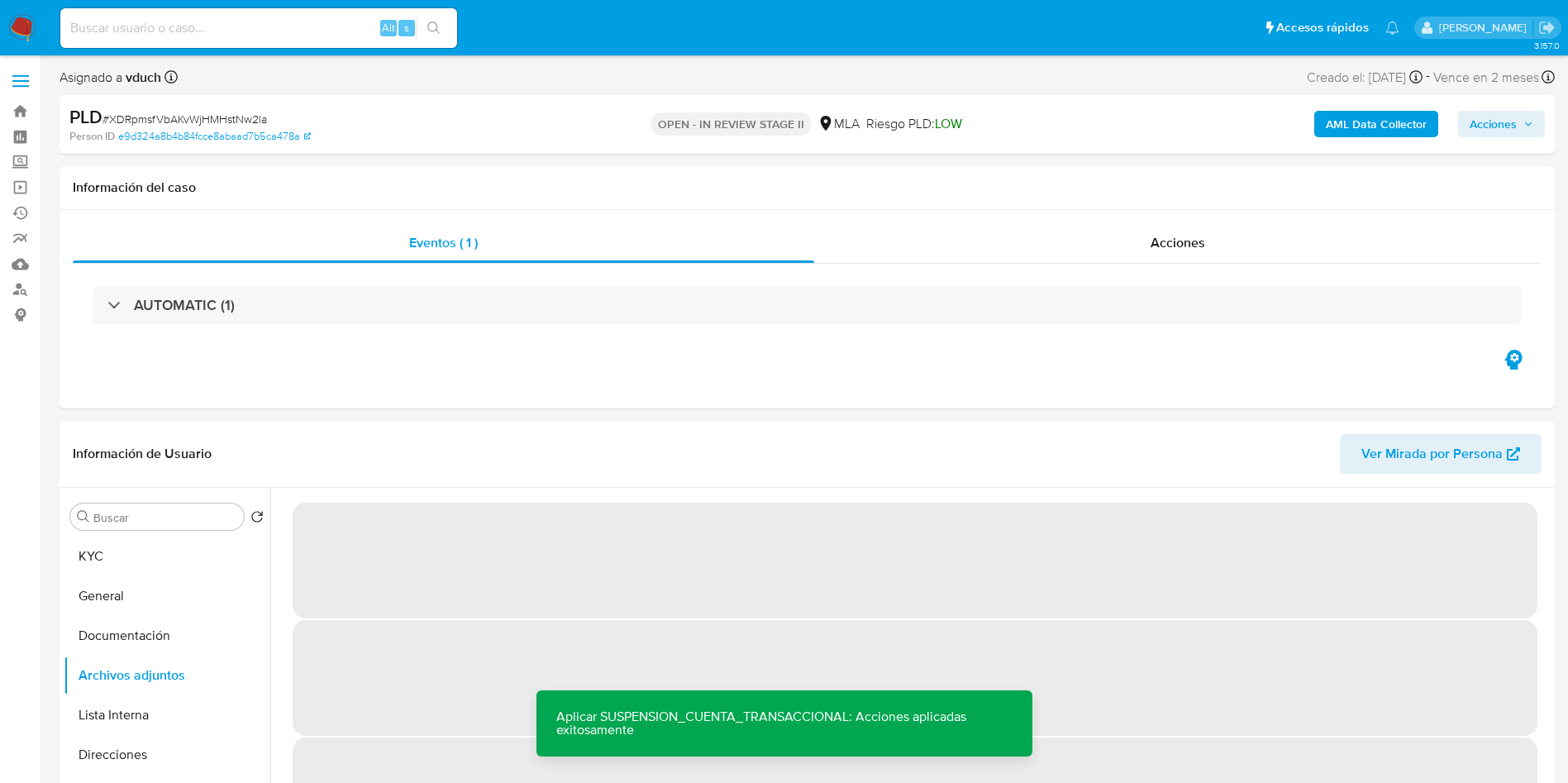
click at [1542, 122] on button "Acciones" at bounding box center [1501, 123] width 87 height 26
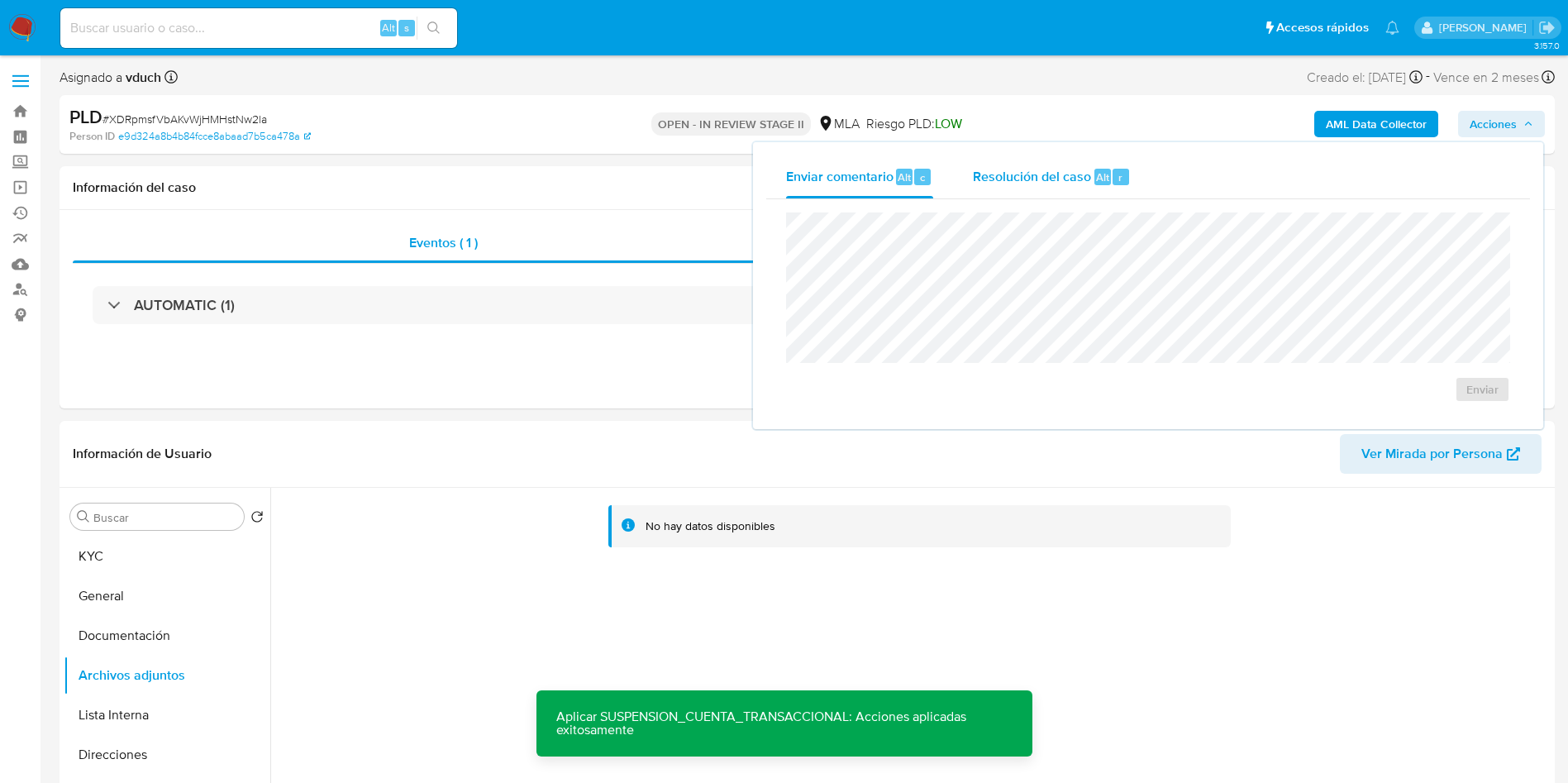
click at [990, 181] on span "Resolución del caso" at bounding box center [1032, 176] width 119 height 19
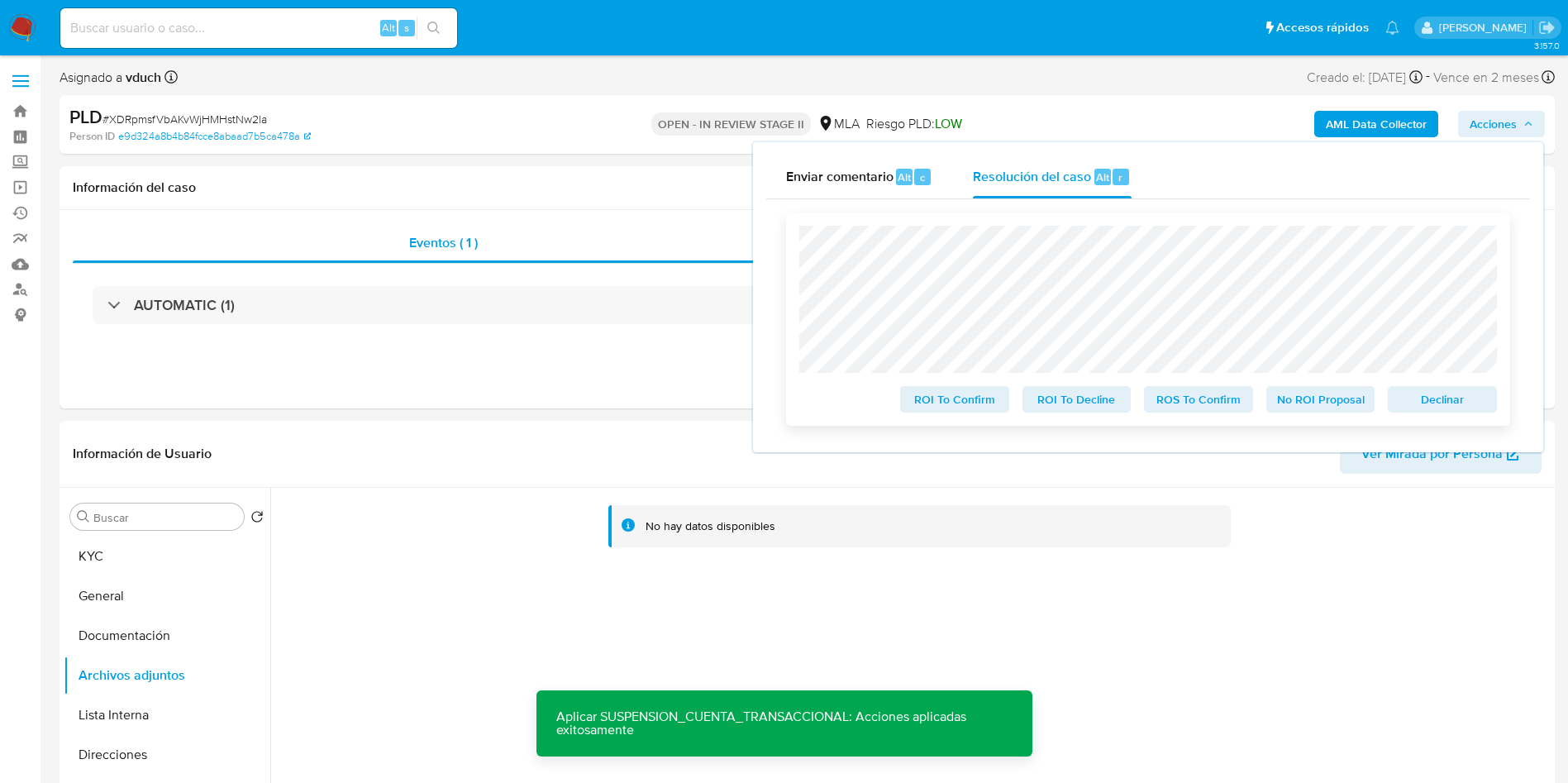
click at [1475, 409] on span "Declinar" at bounding box center [1443, 399] width 86 height 23
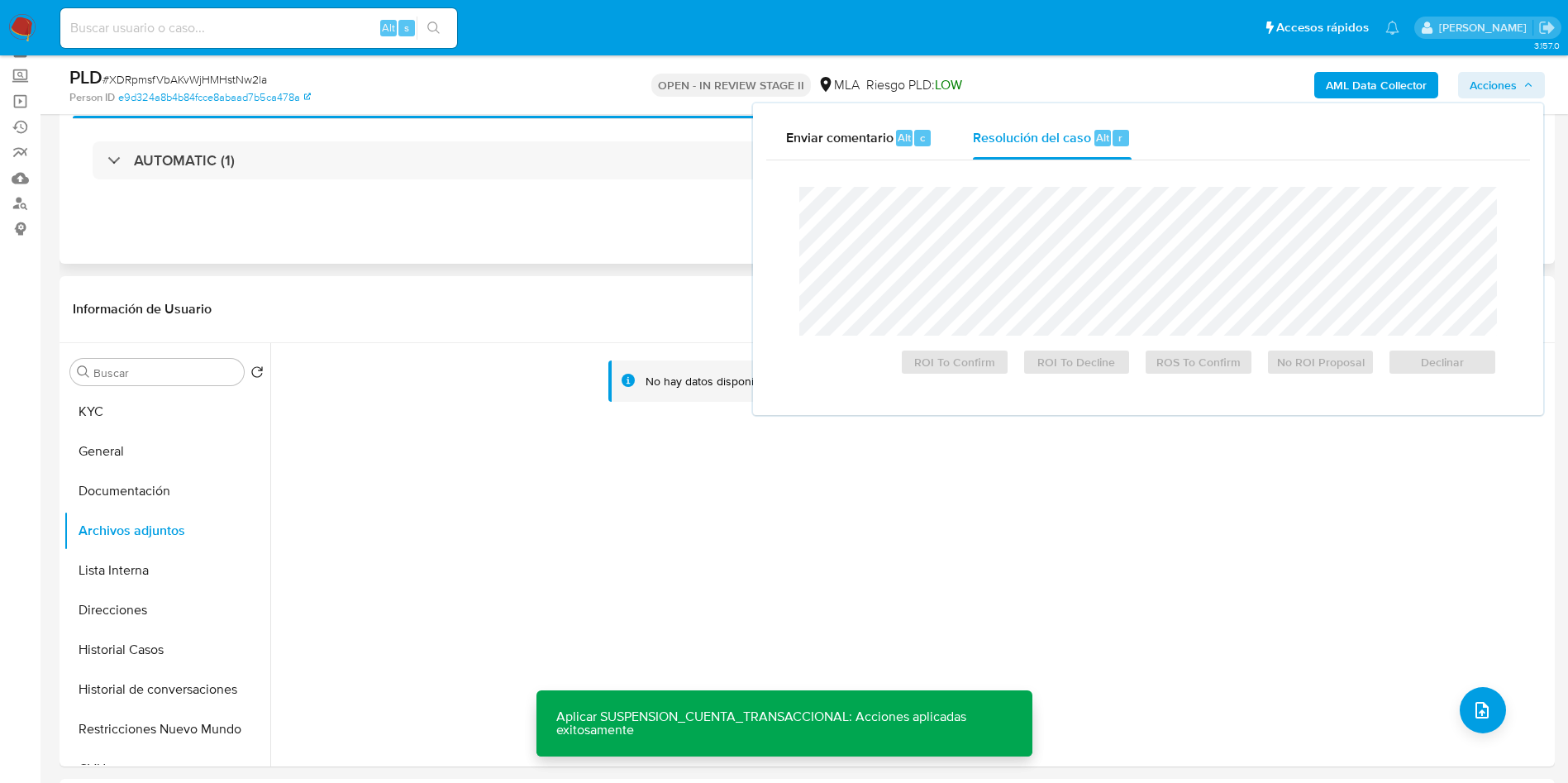
scroll to position [124, 0]
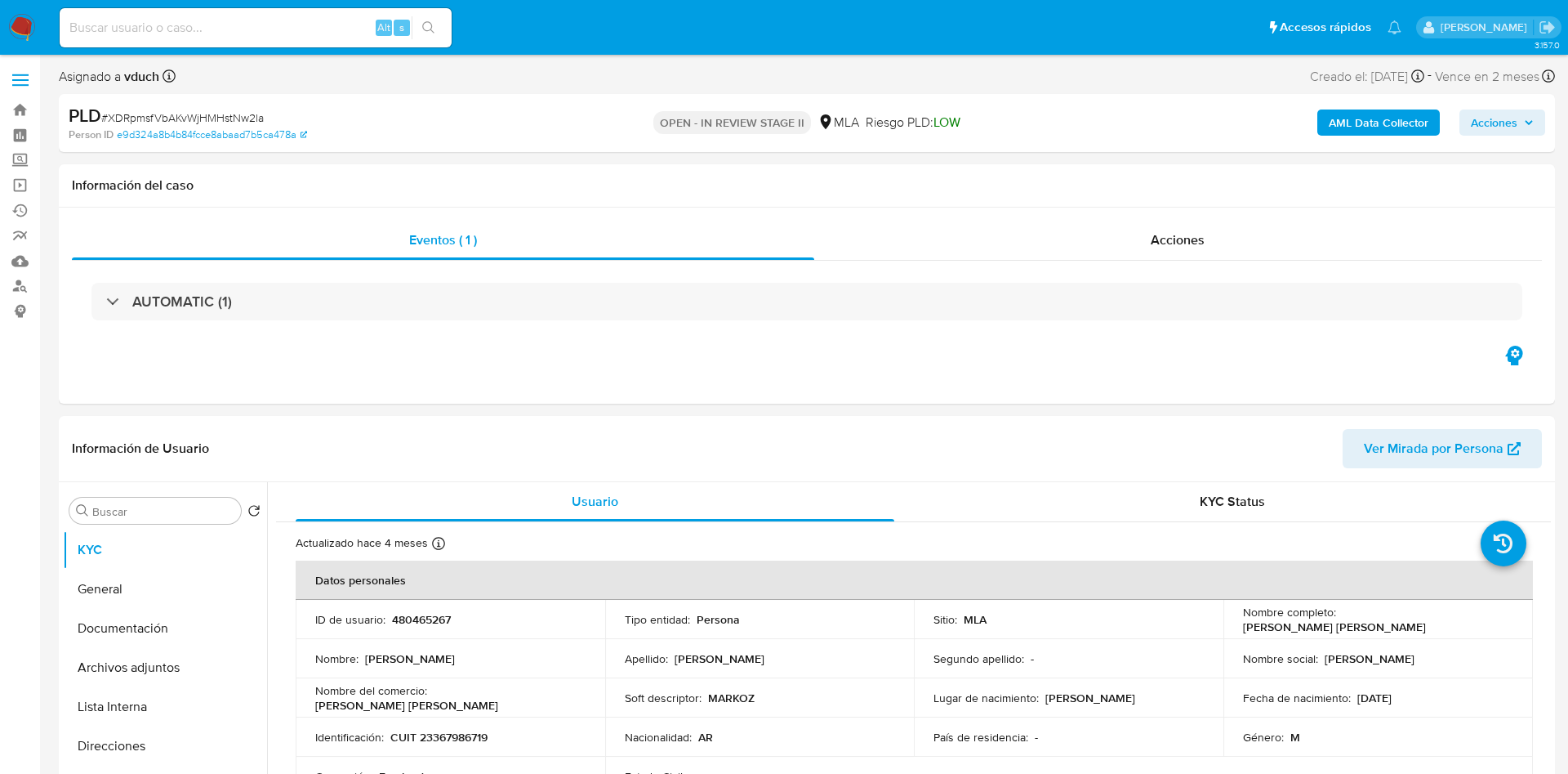
select select "10"
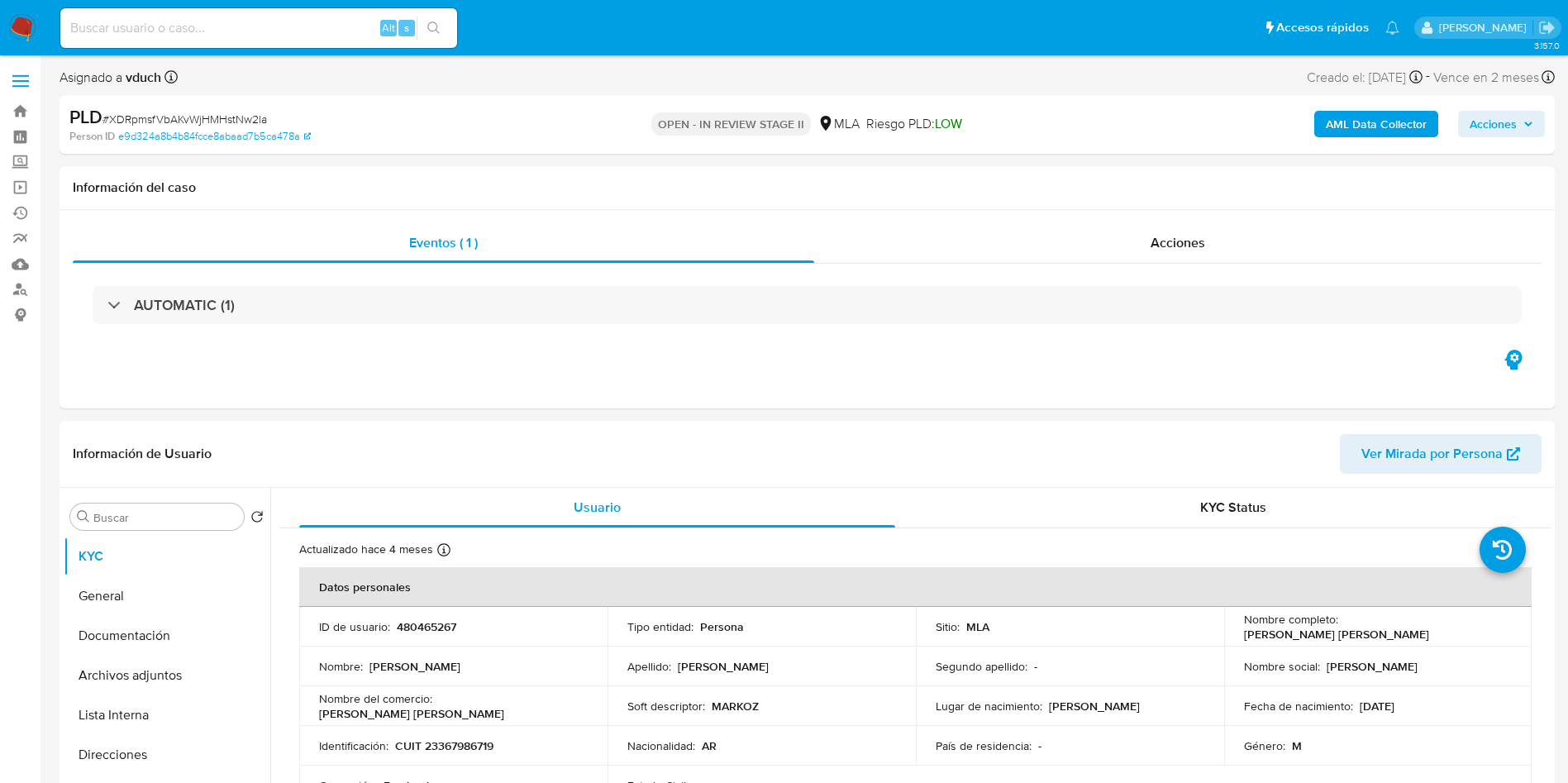
click at [1394, 132] on b "AML Data Collector" at bounding box center [1376, 123] width 101 height 26
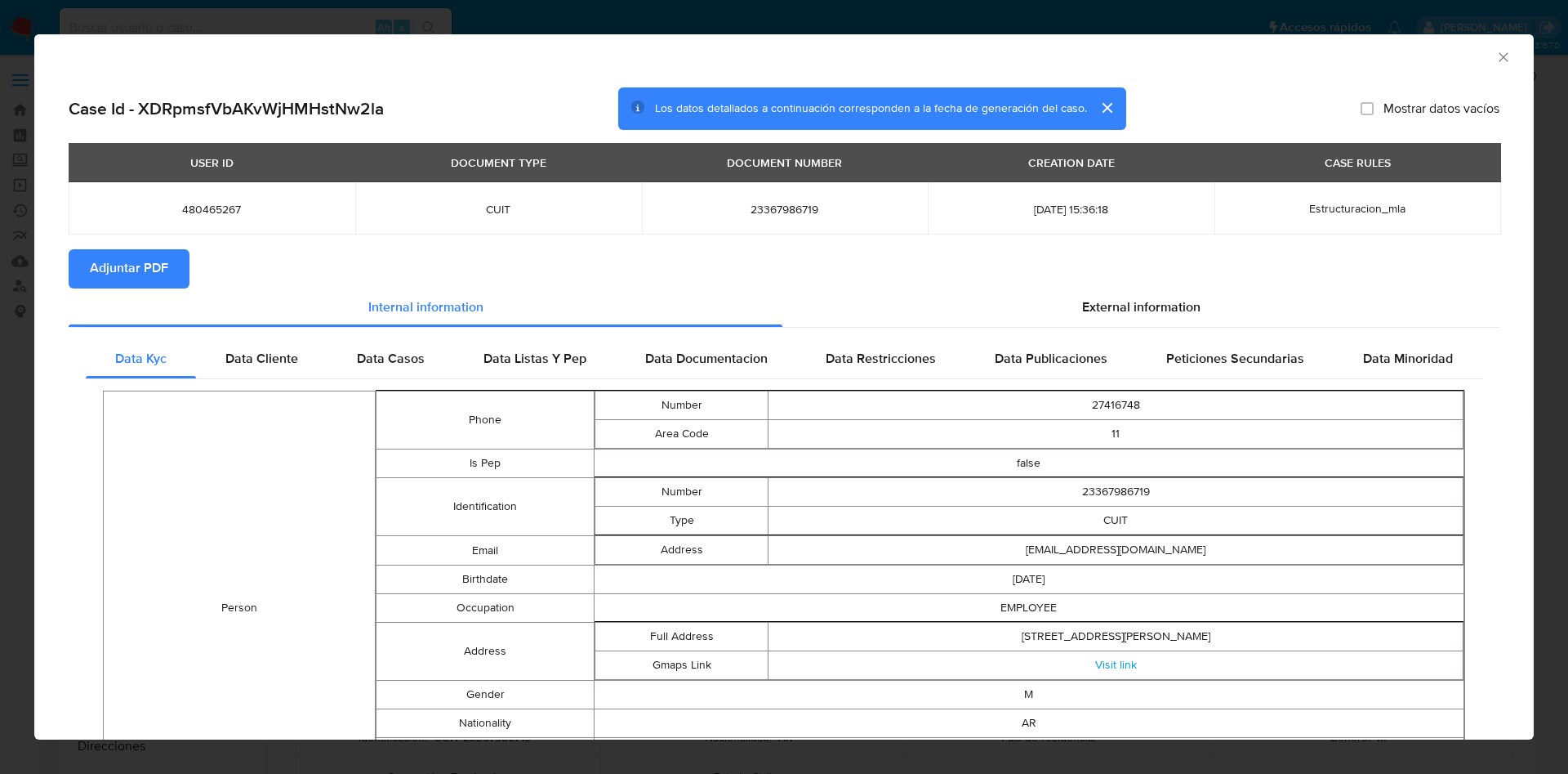
click at [94, 275] on span "Adjuntar PDF" at bounding box center [129, 269] width 78 height 36
click at [1487, 47] on div "AML Data Collector" at bounding box center [784, 54] width 1499 height 41
drag, startPoint x: 1486, startPoint y: 48, endPoint x: 1474, endPoint y: 49, distance: 12.0
click at [1496, 49] on icon "Cerrar ventana" at bounding box center [1503, 56] width 16 height 16
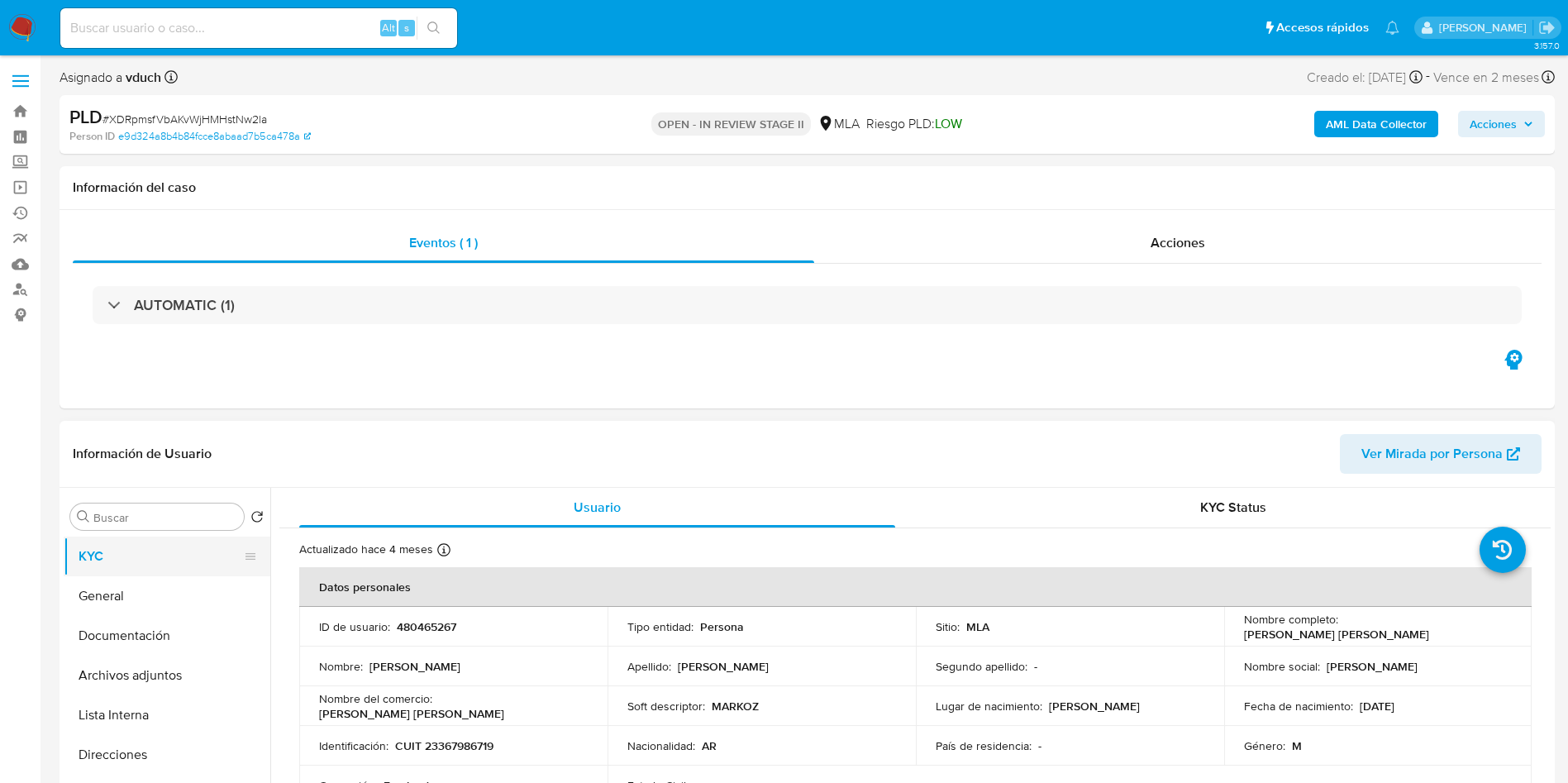
click at [178, 560] on button "KYC" at bounding box center [160, 555] width 194 height 40
click at [189, 634] on button "Documentación" at bounding box center [160, 635] width 194 height 40
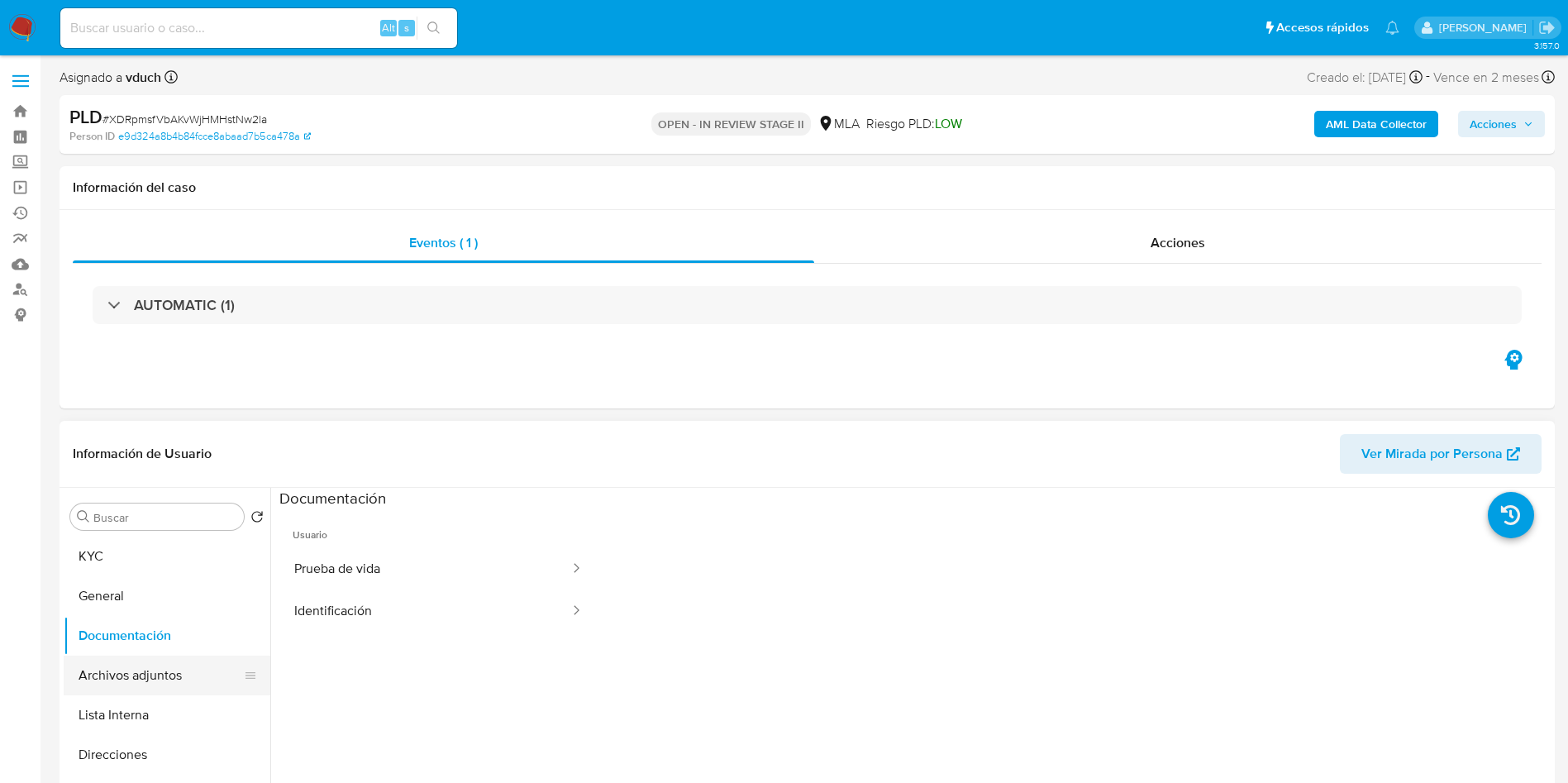
click at [119, 683] on button "Archivos adjuntos" at bounding box center [160, 675] width 194 height 40
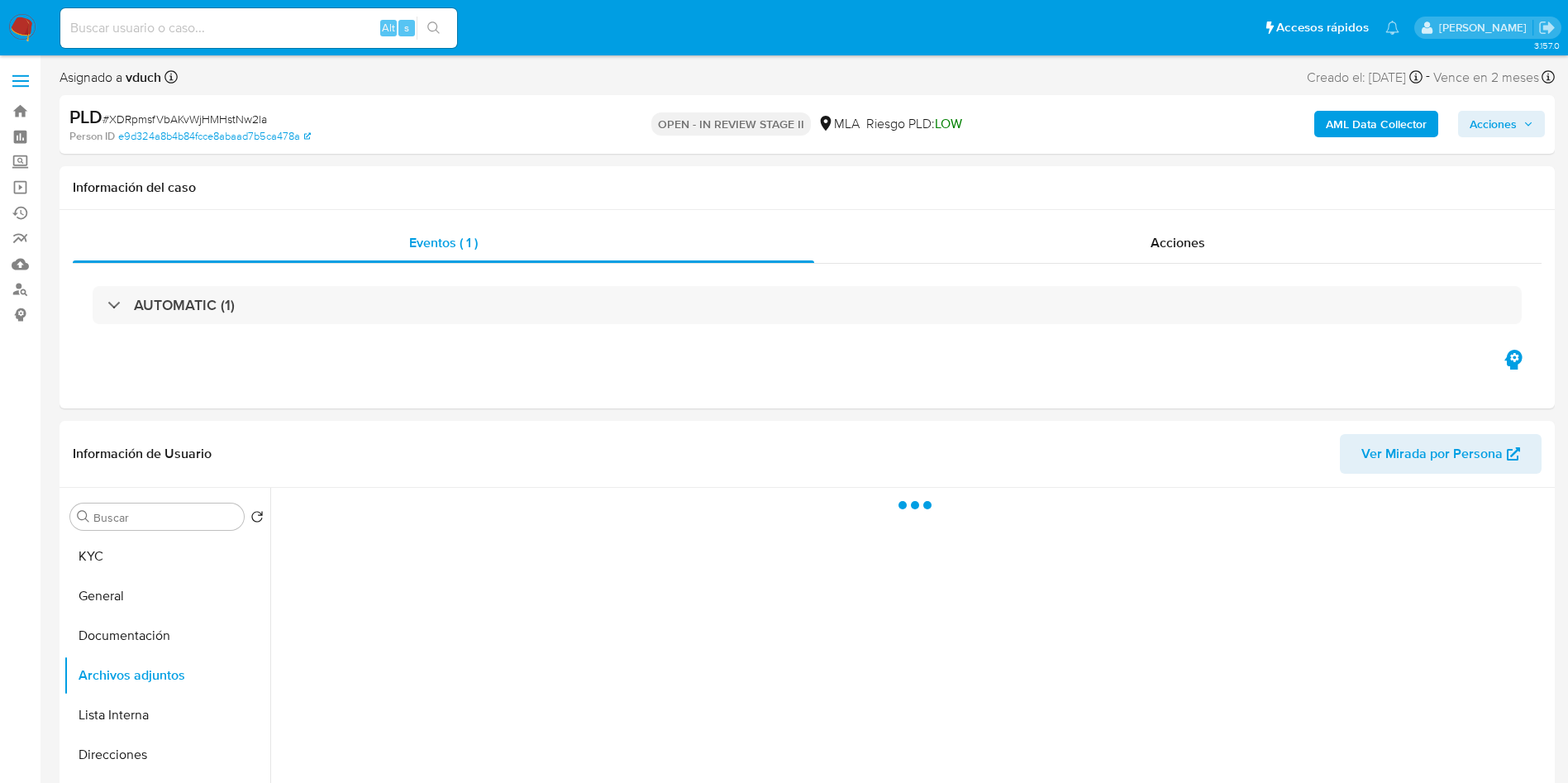
scroll to position [248, 0]
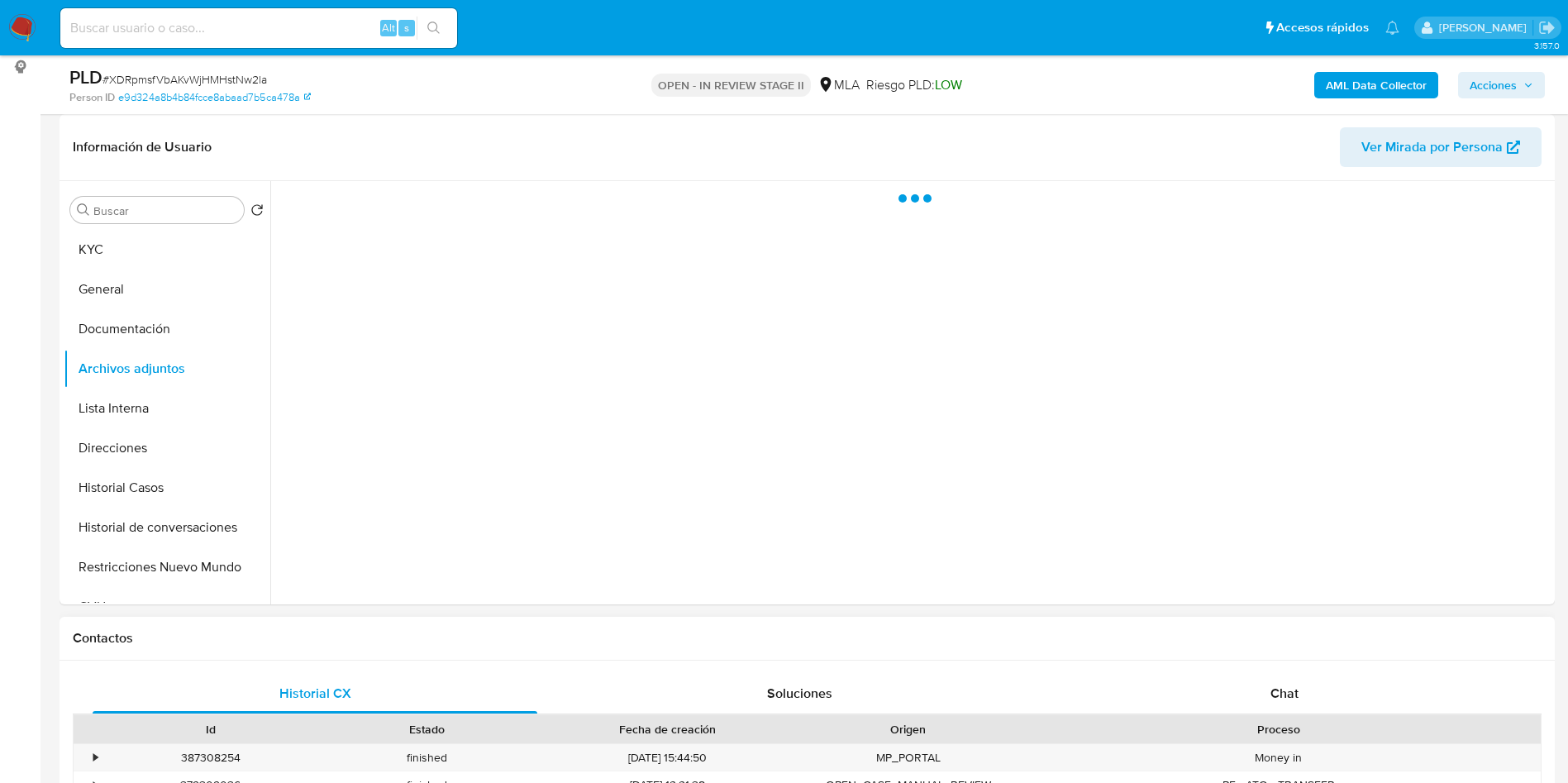
click at [1302, 661] on div "Historial CX Soluciones Chat Id Estado Fecha de creación Origen Proceso • 38730…" at bounding box center [807, 778] width 1496 height 235
click at [1284, 693] on span "Chat" at bounding box center [1284, 693] width 28 height 19
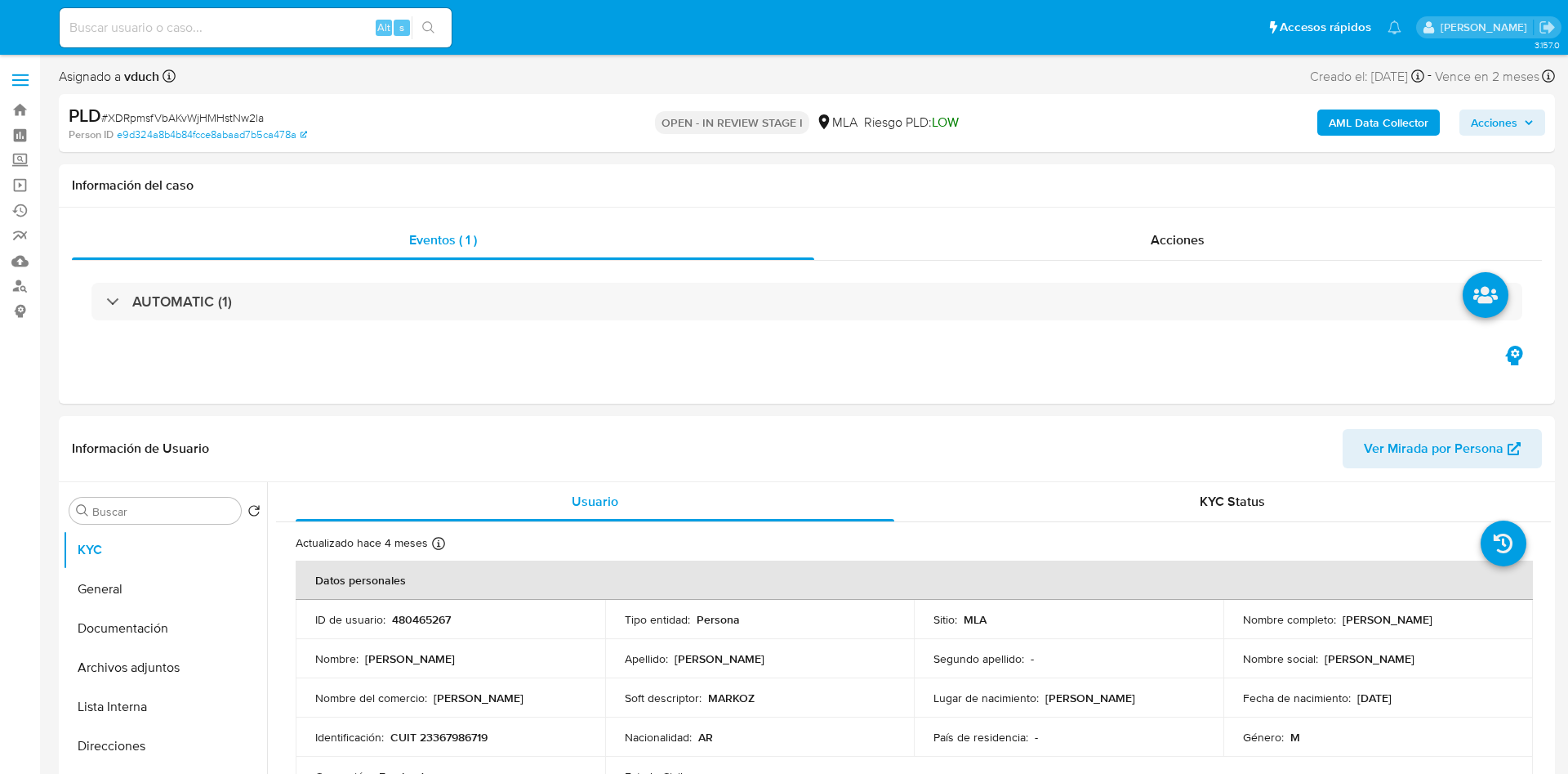
select select "10"
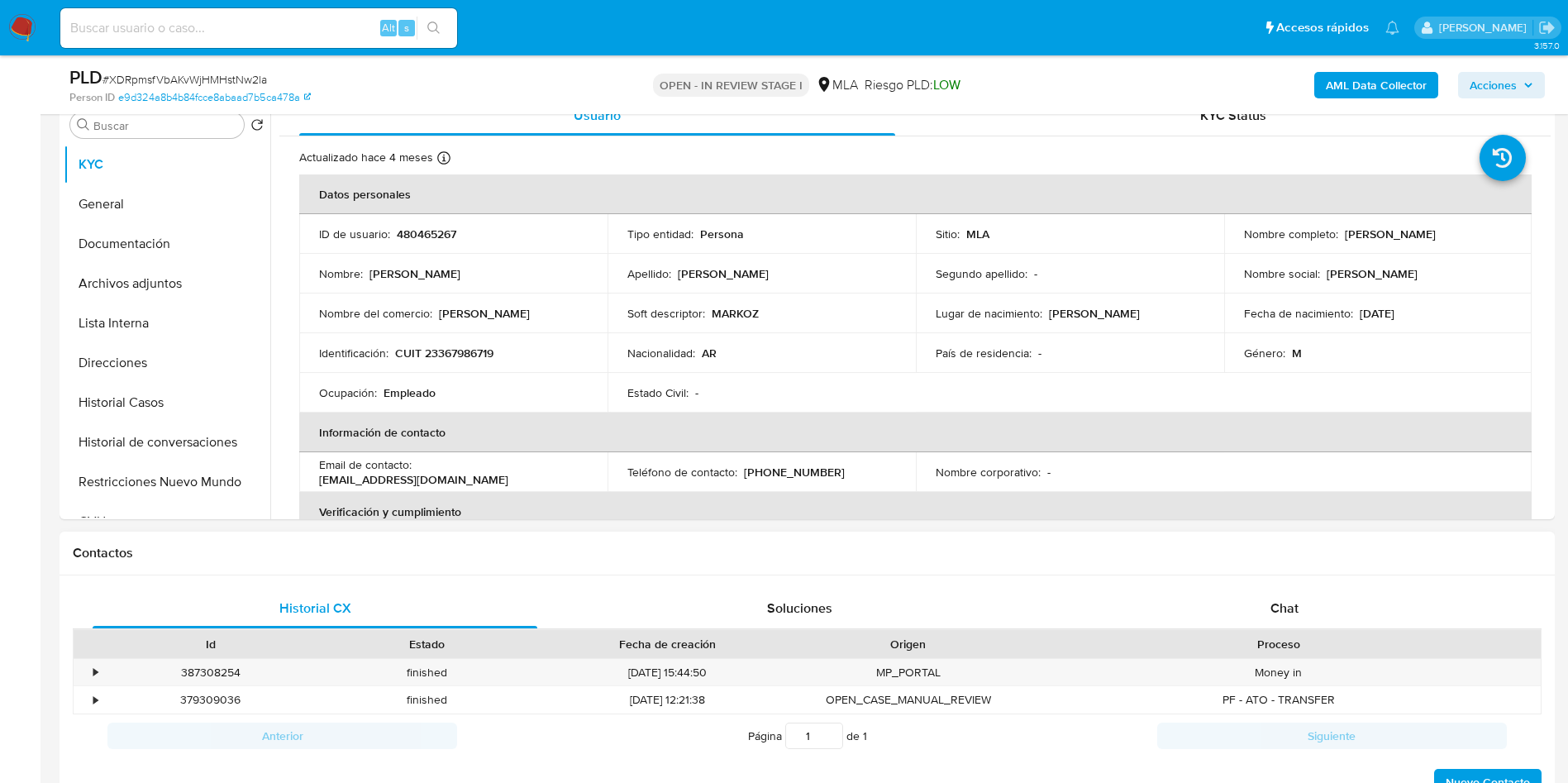
scroll to position [372, 0]
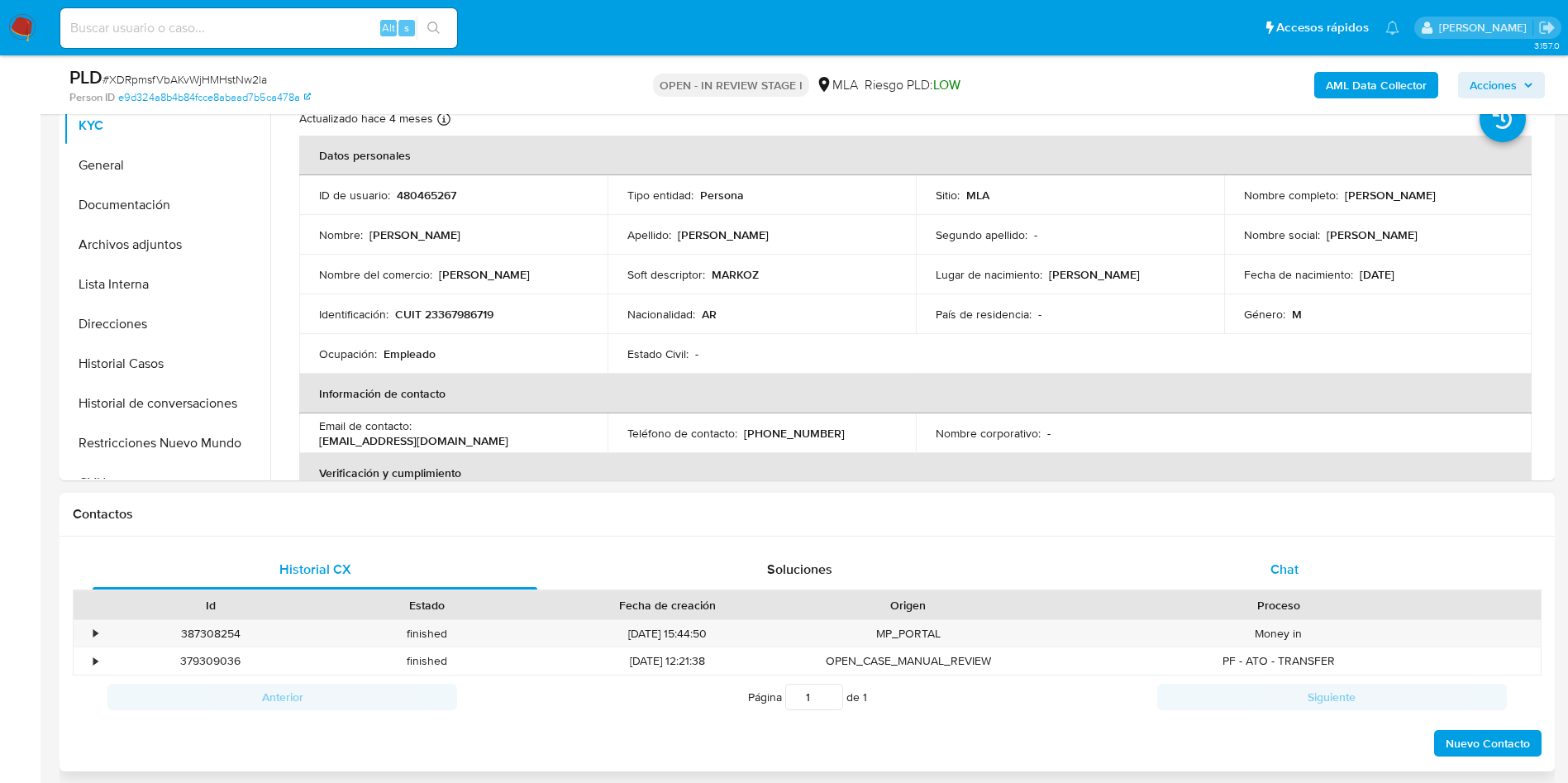
click at [1191, 580] on div "Chat" at bounding box center [1284, 569] width 445 height 40
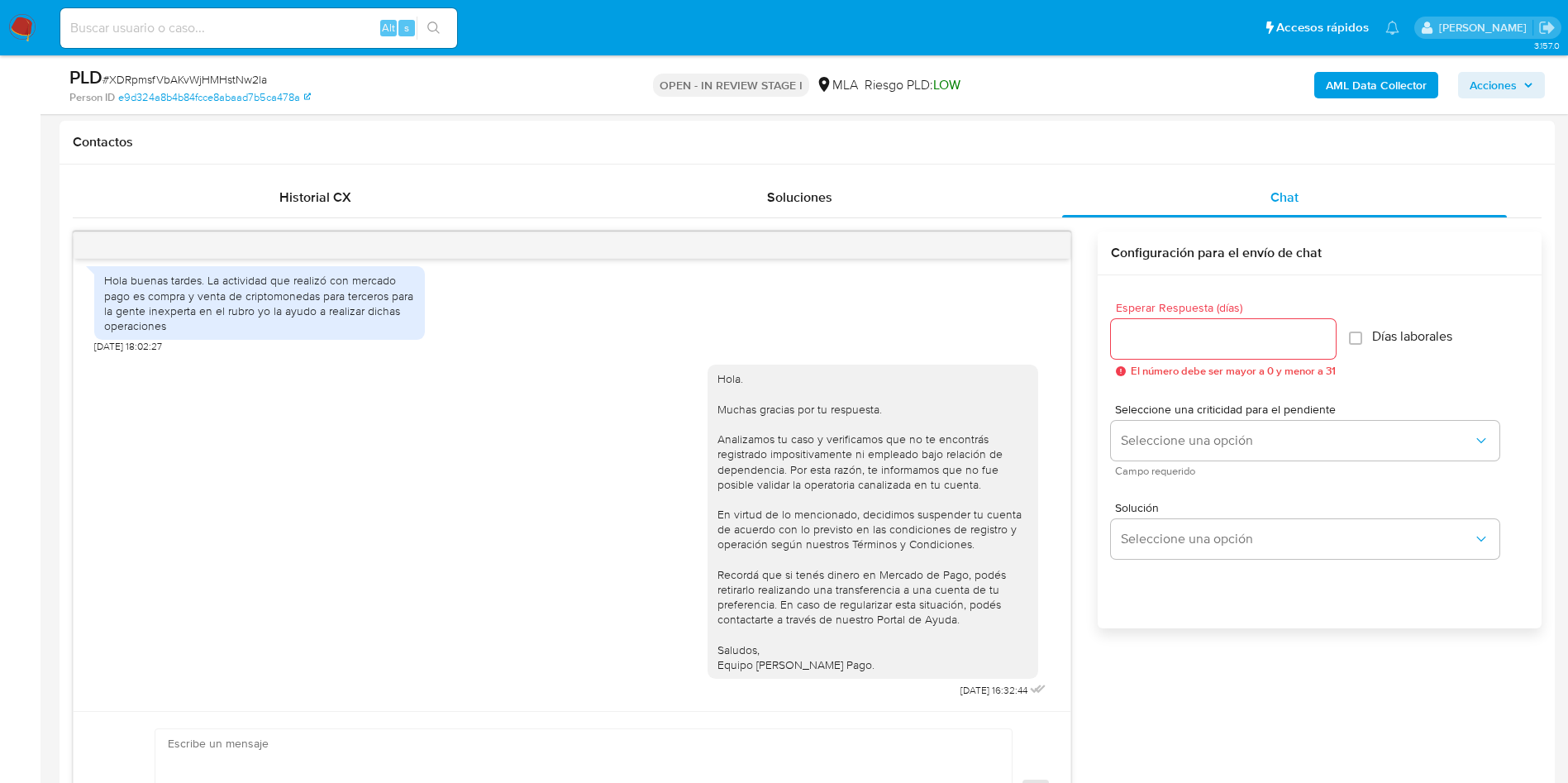
scroll to position [496, 0]
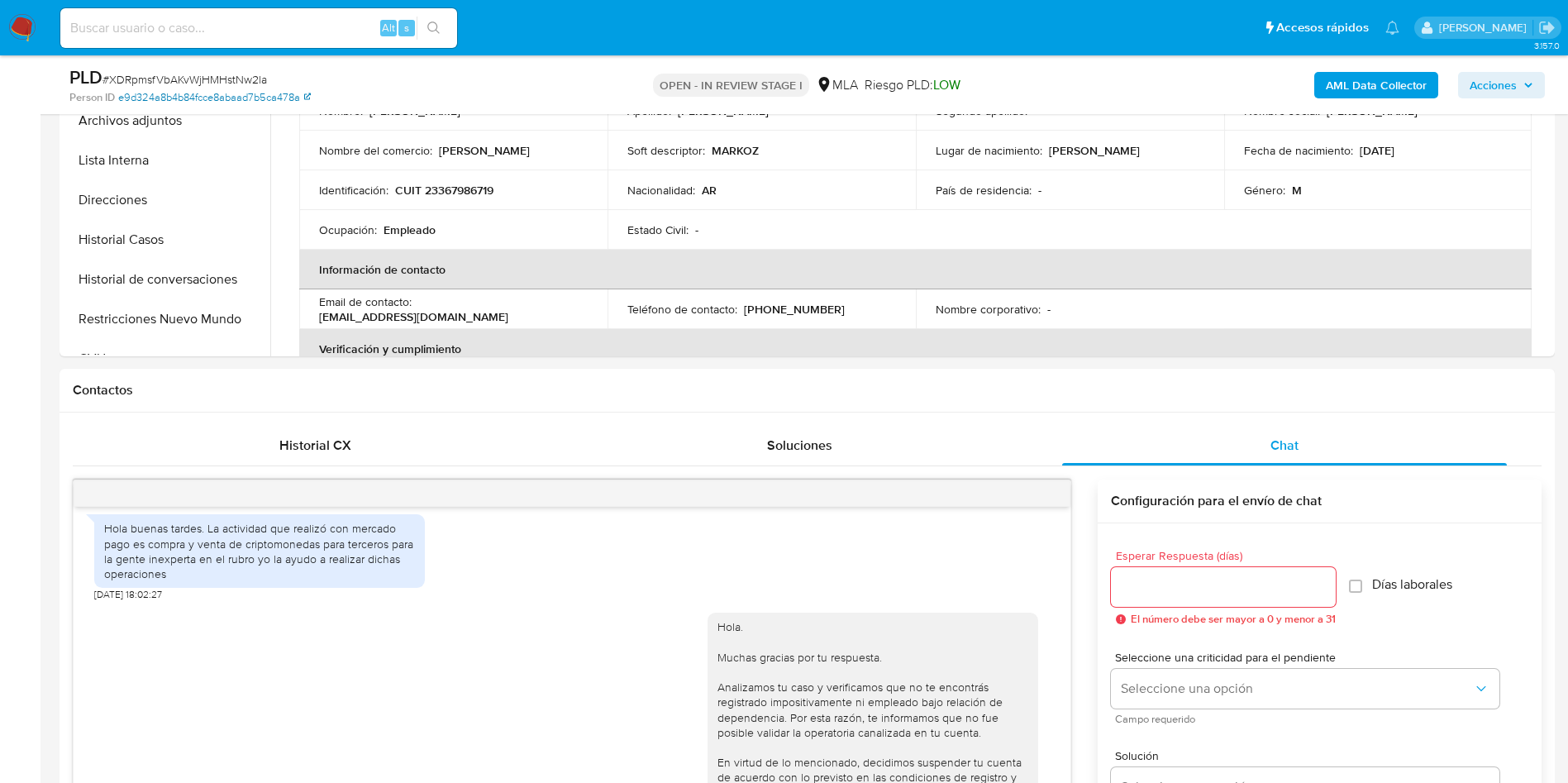
click at [169, 102] on link "e9d324a8b4b84fcce8abaad7b5ca478a" at bounding box center [215, 96] width 193 height 14
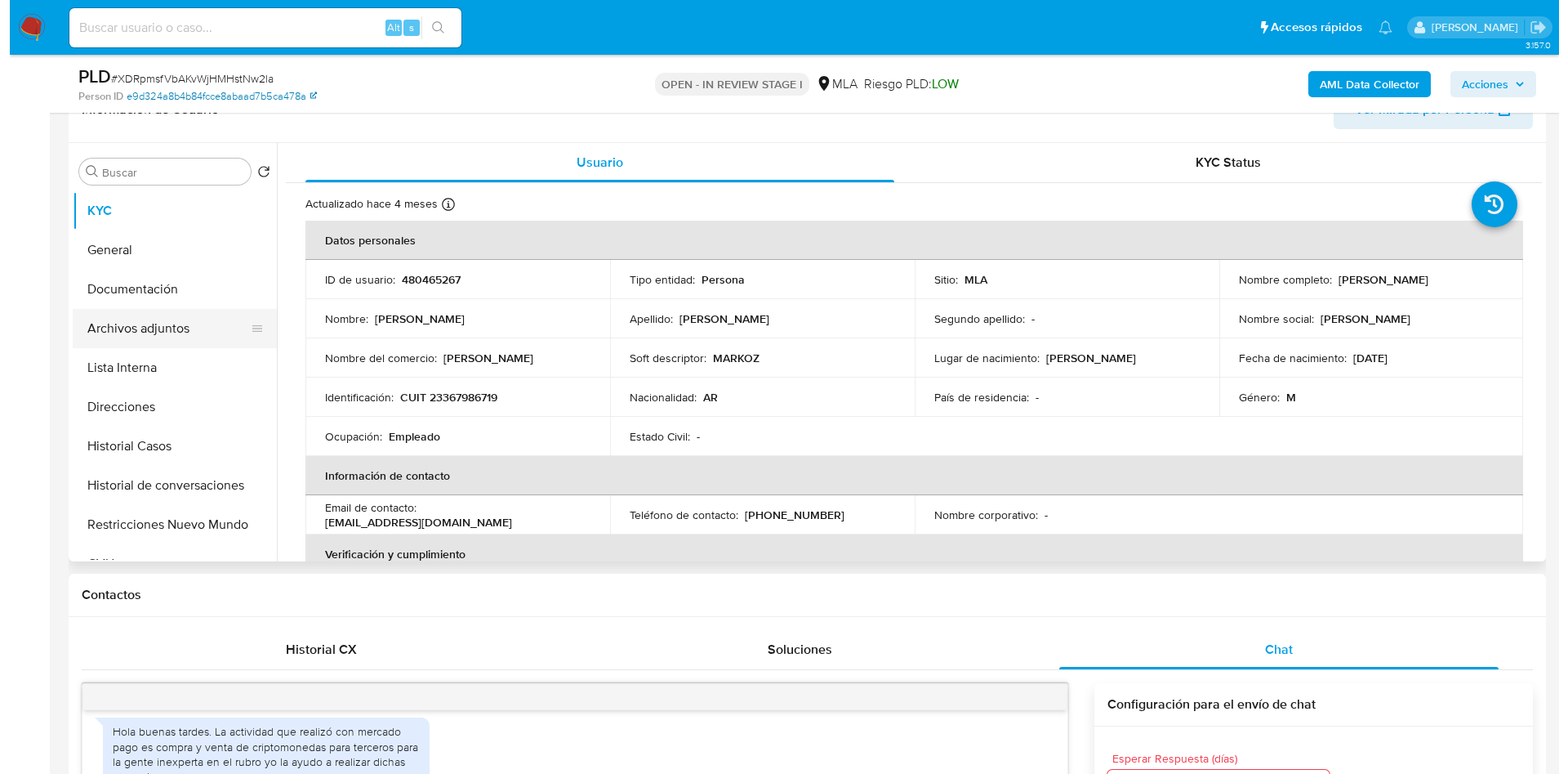
scroll to position [245, 0]
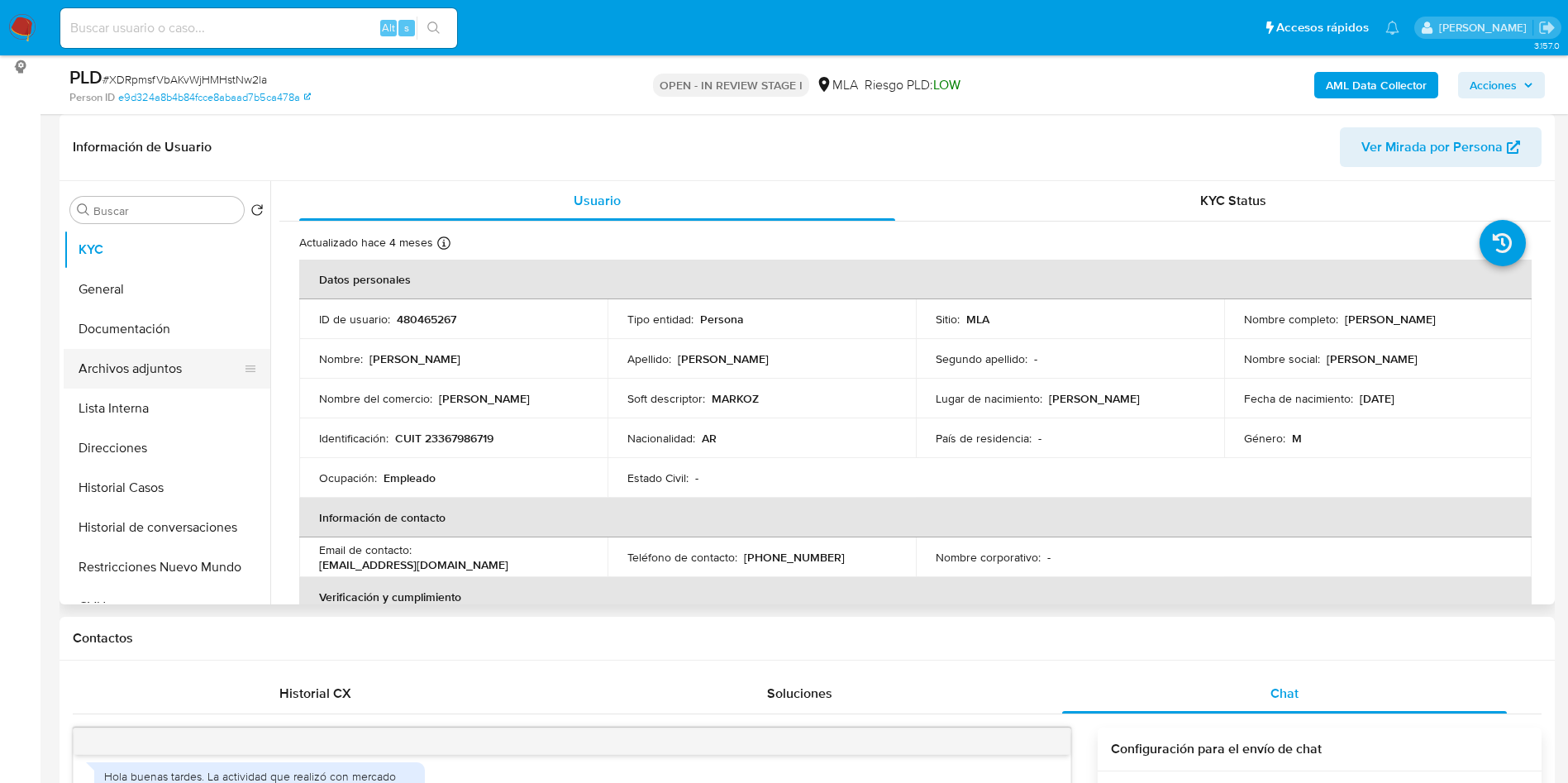
click at [214, 376] on button "Archivos adjuntos" at bounding box center [160, 368] width 194 height 40
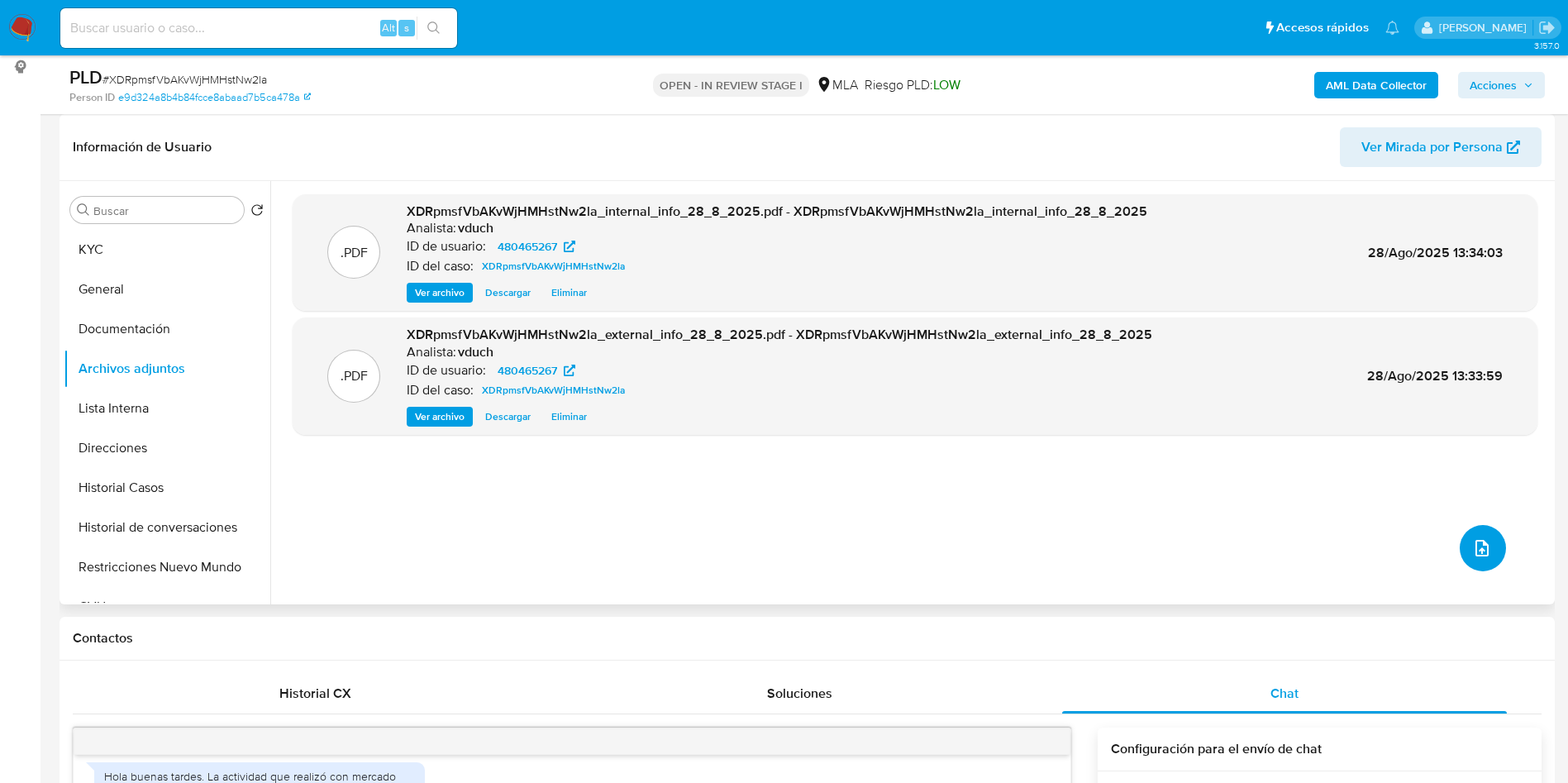
click at [1495, 554] on button "upload-file" at bounding box center [1483, 548] width 46 height 46
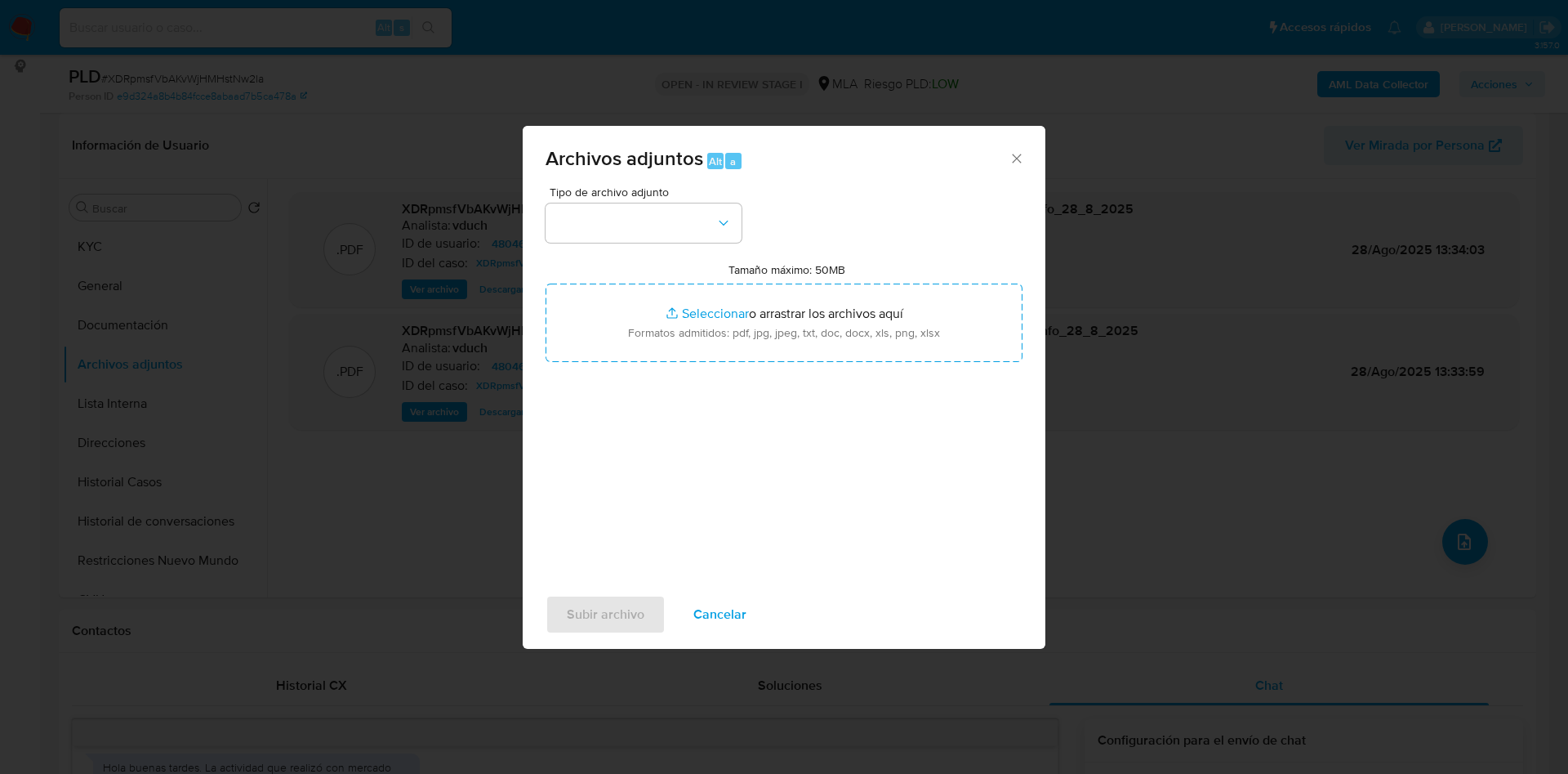
click at [635, 194] on span "Tipo de archivo adjunto" at bounding box center [648, 192] width 196 height 11
click at [632, 234] on button "button" at bounding box center [644, 222] width 196 height 39
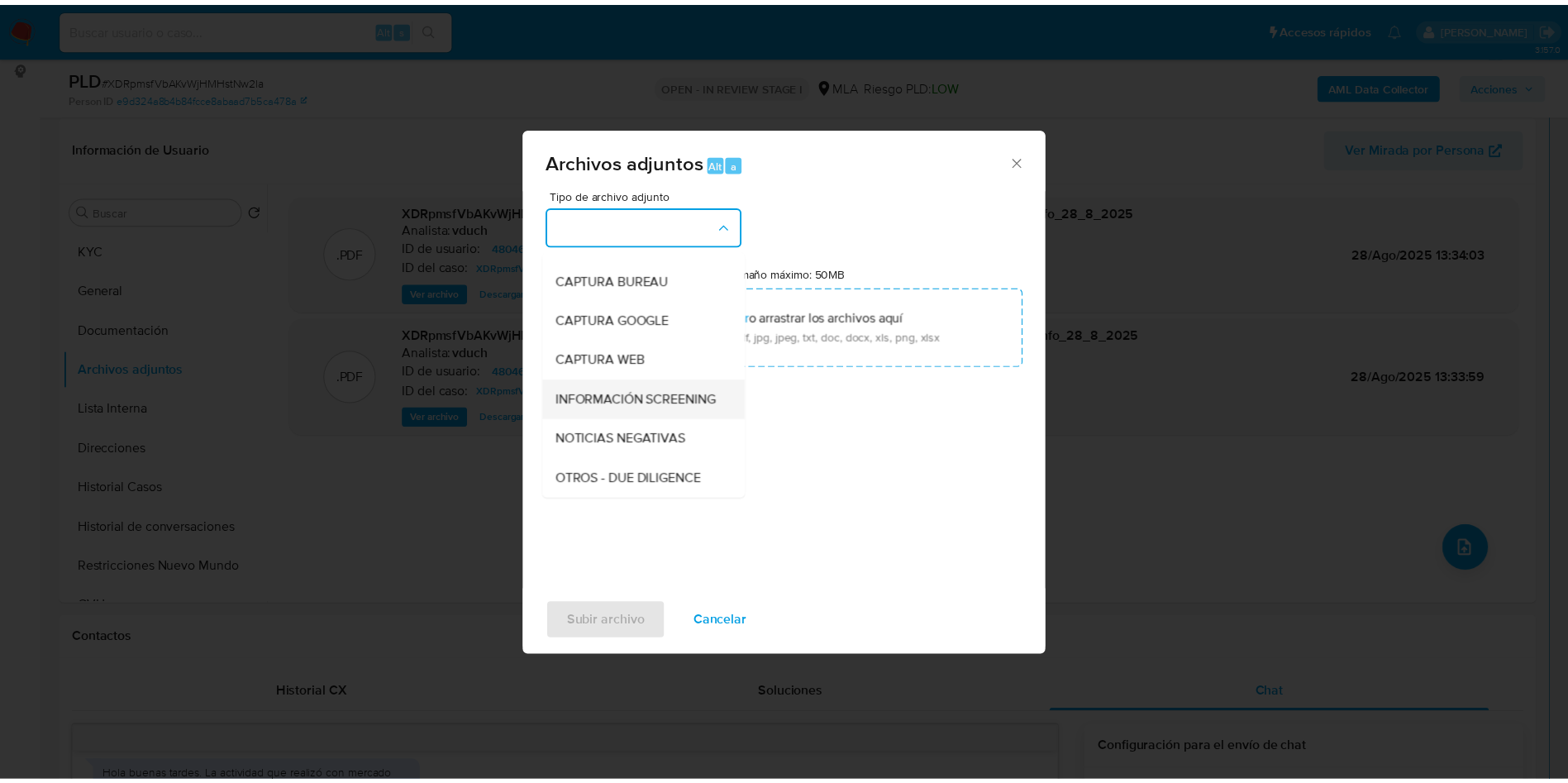
scroll to position [124, 0]
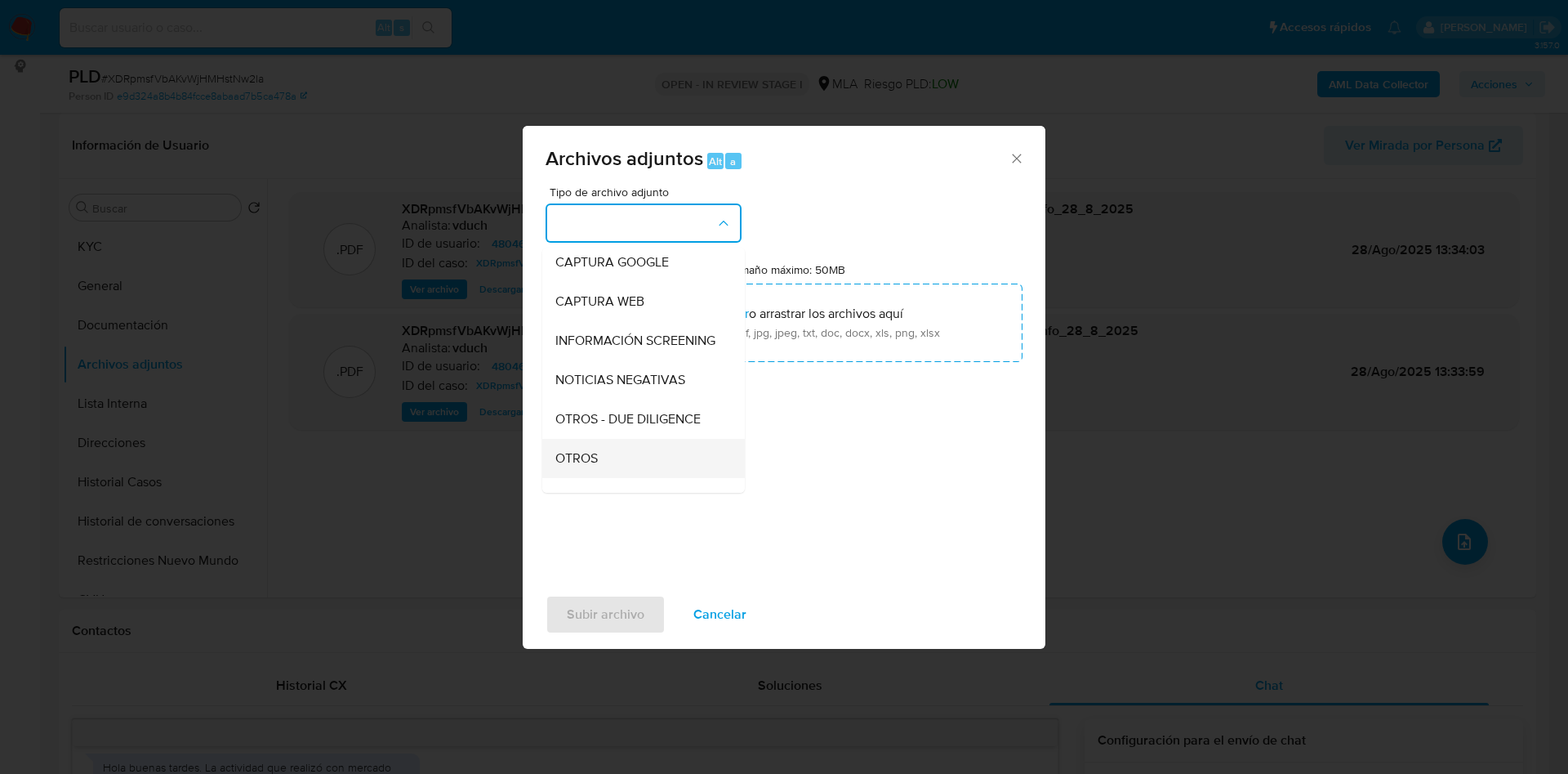
click at [615, 458] on div "OTROS" at bounding box center [638, 458] width 167 height 39
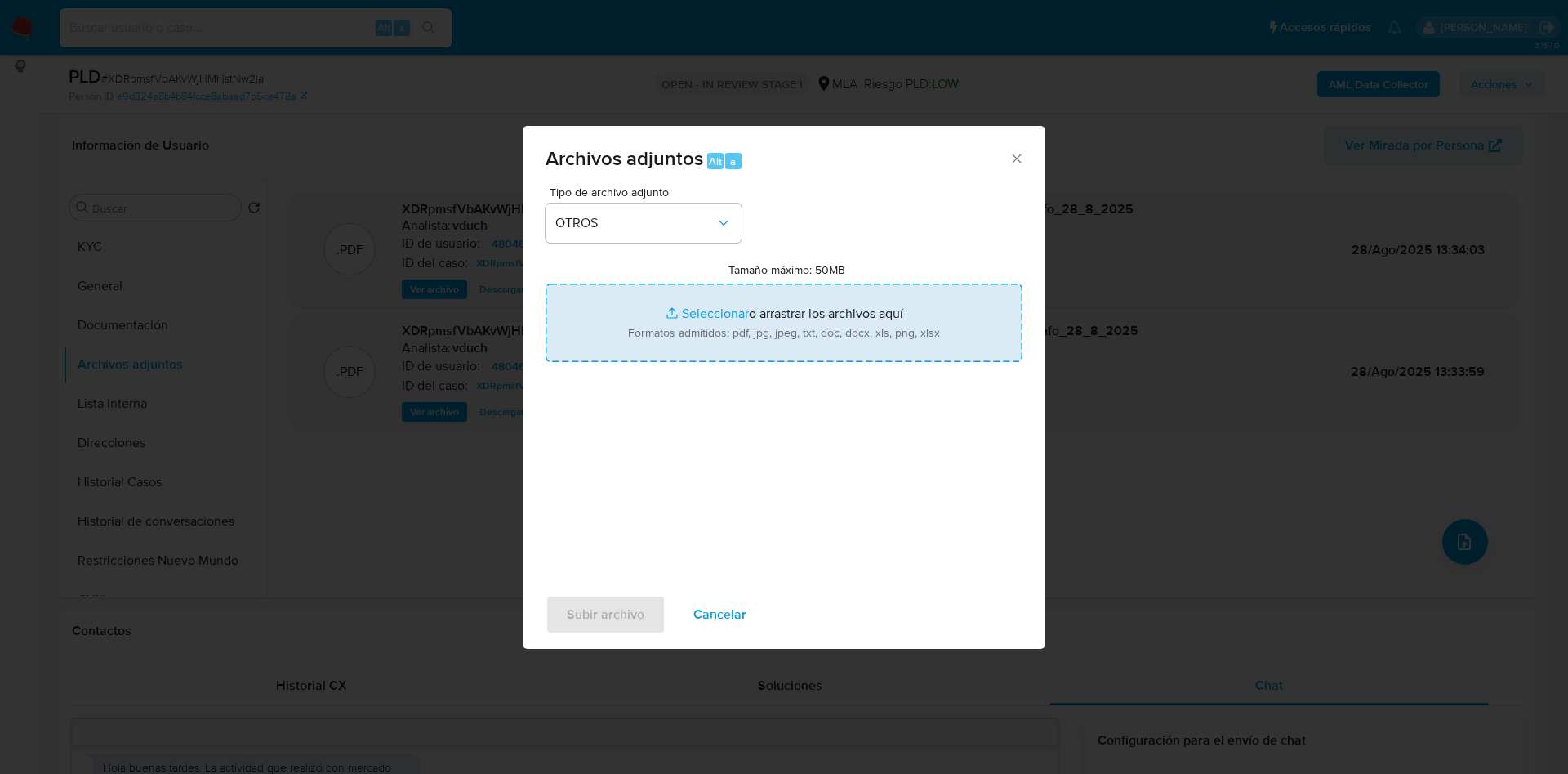
type input "C:\fakepath\Caselog XDRpmsfVbAKvWjHMHstNw2la_2025_08_18_20_49_56.docx"
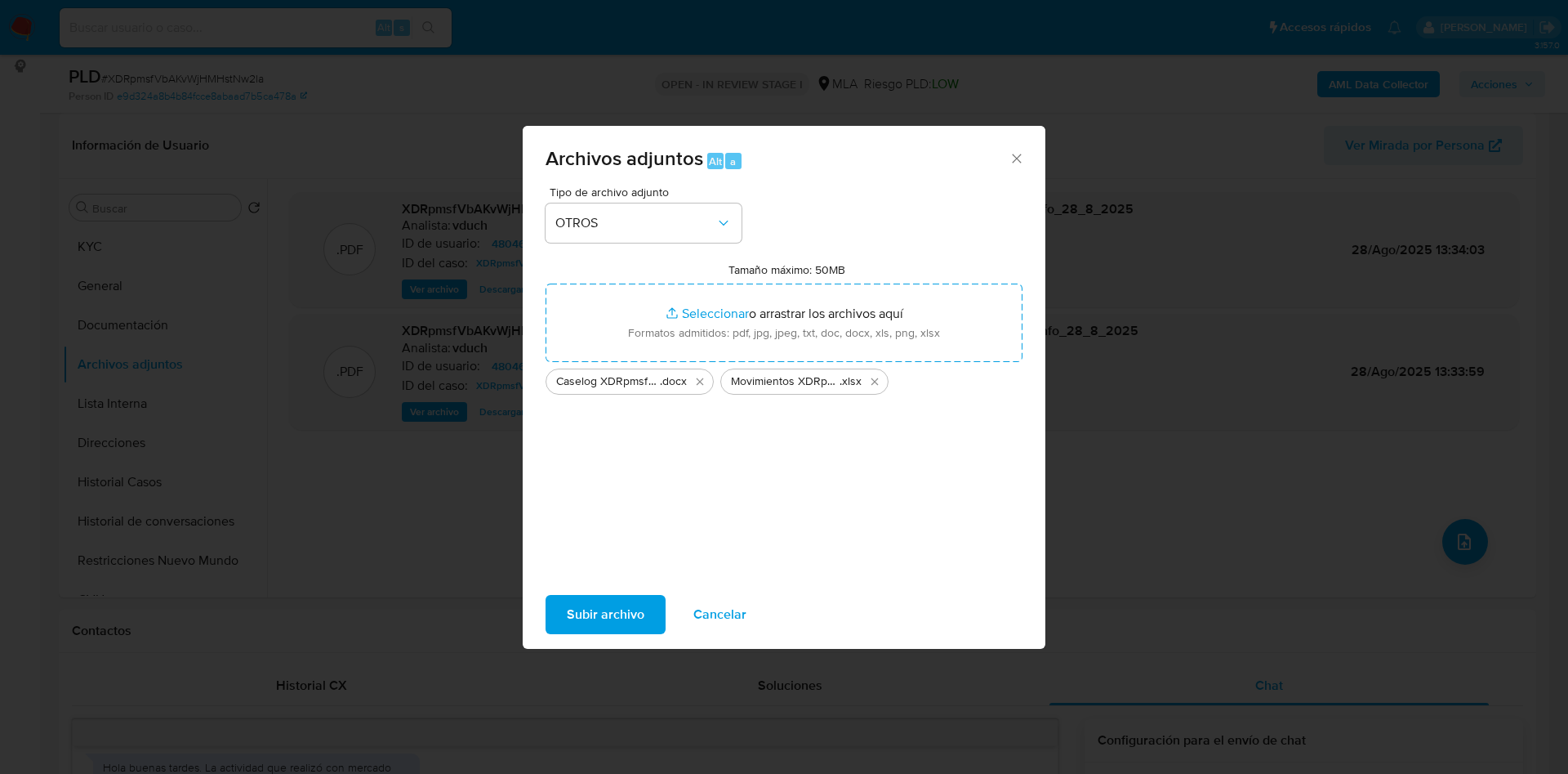
click at [637, 618] on span "Subir archivo" at bounding box center [605, 615] width 77 height 36
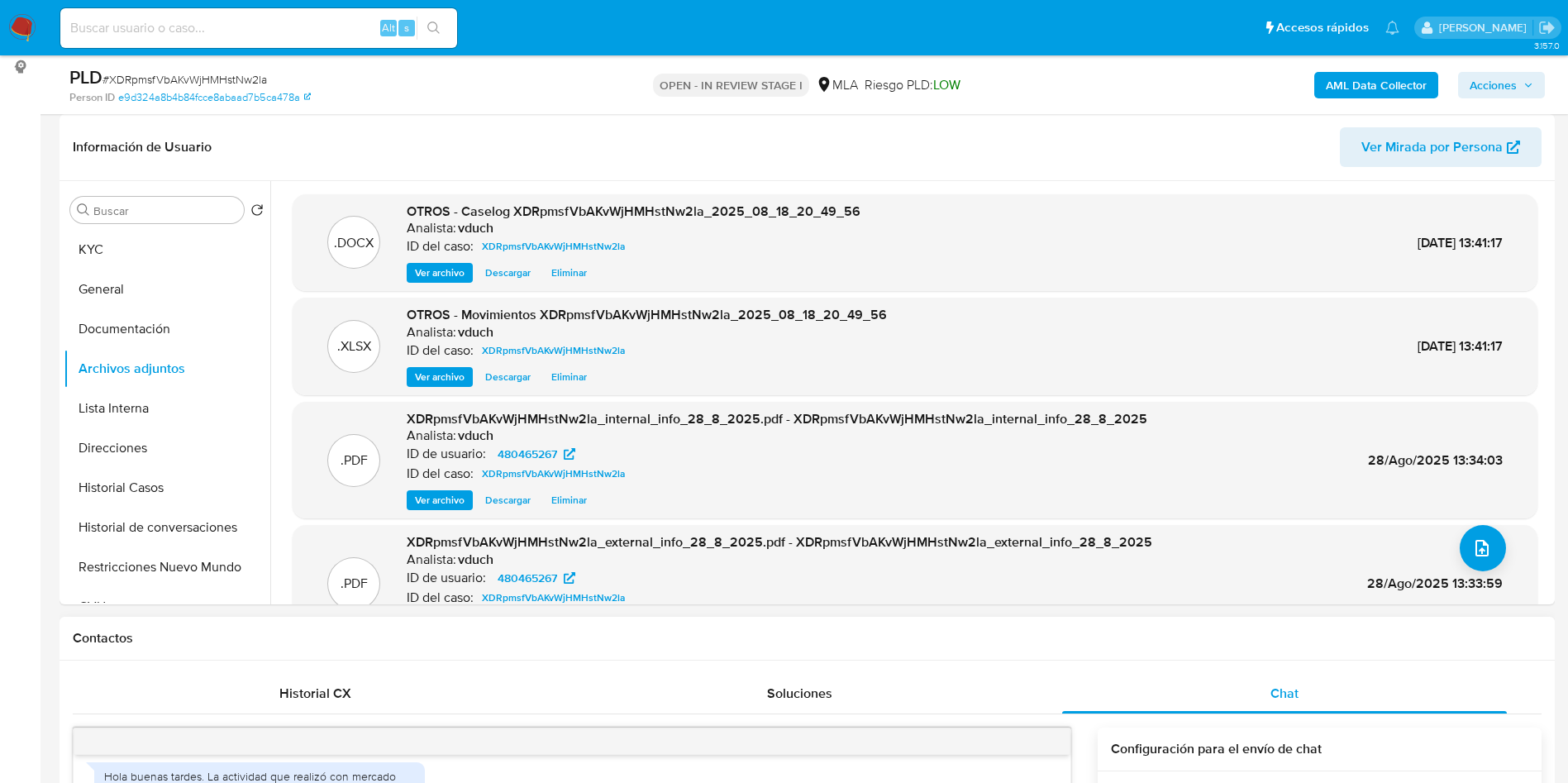
click at [931, 646] on h1 "Contactos" at bounding box center [807, 637] width 1470 height 16
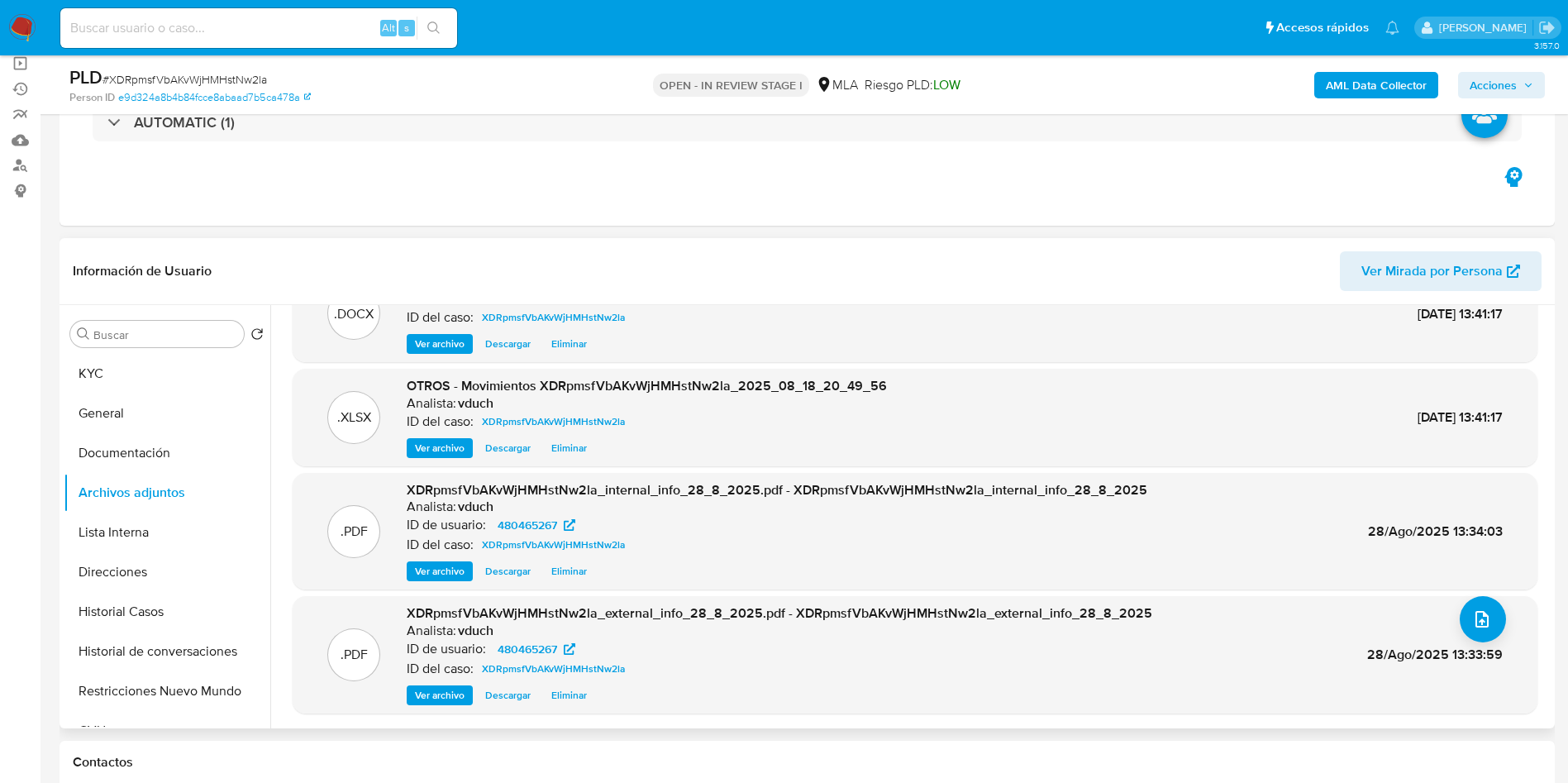
scroll to position [0, 0]
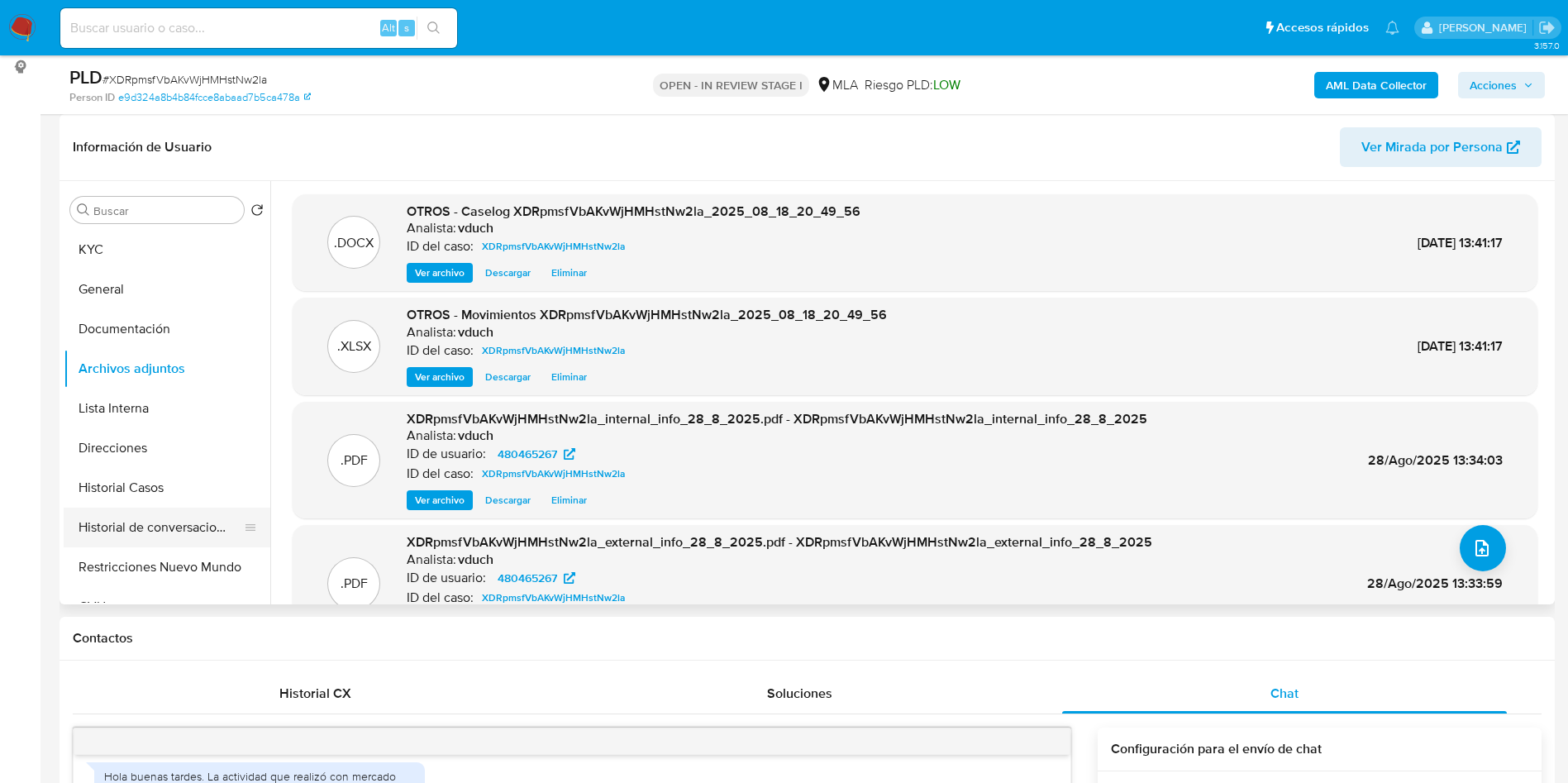
click at [122, 523] on button "Historial de conversaciones" at bounding box center [160, 526] width 194 height 40
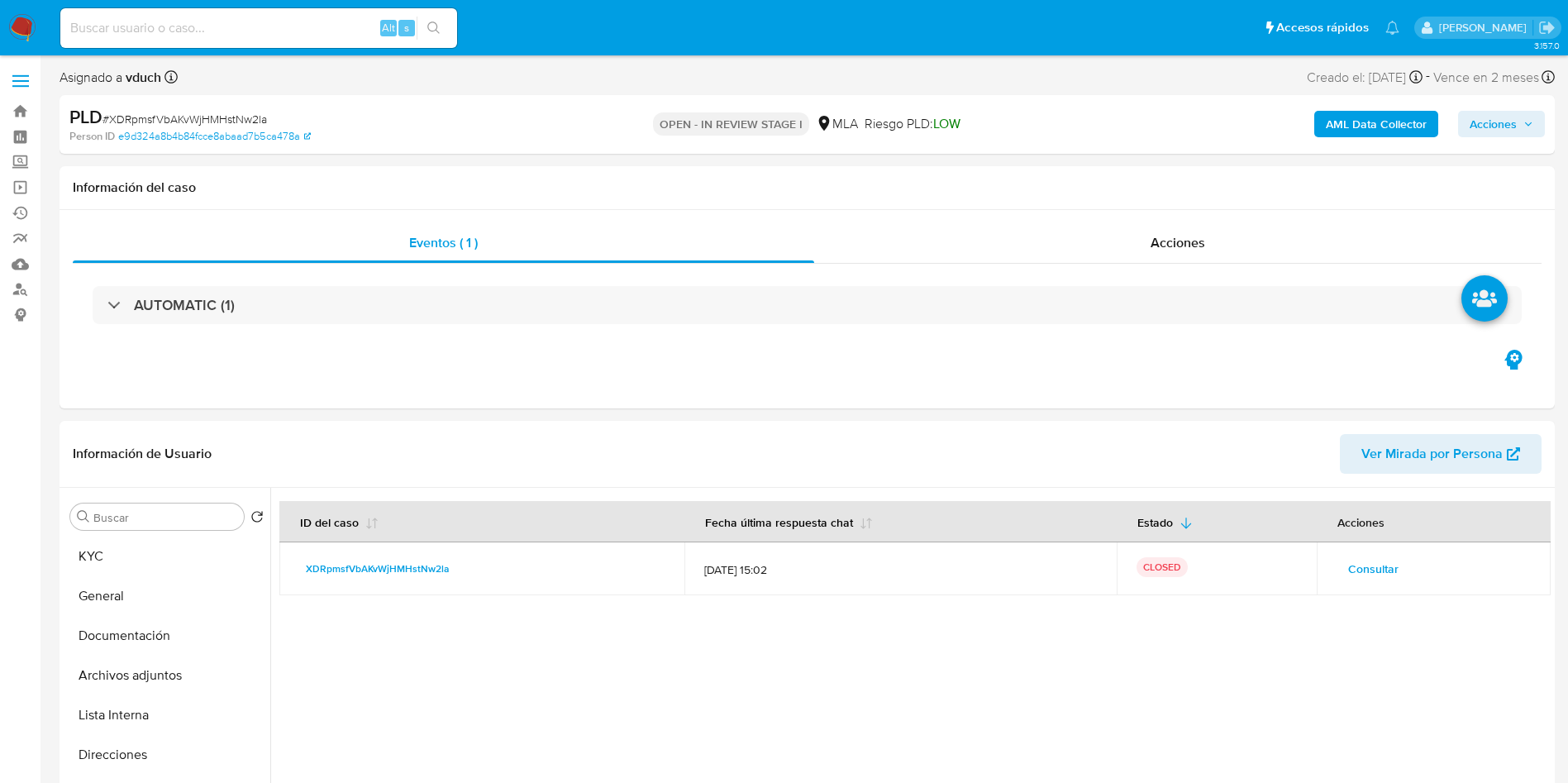
click at [1521, 122] on span "Acciones" at bounding box center [1501, 124] width 64 height 23
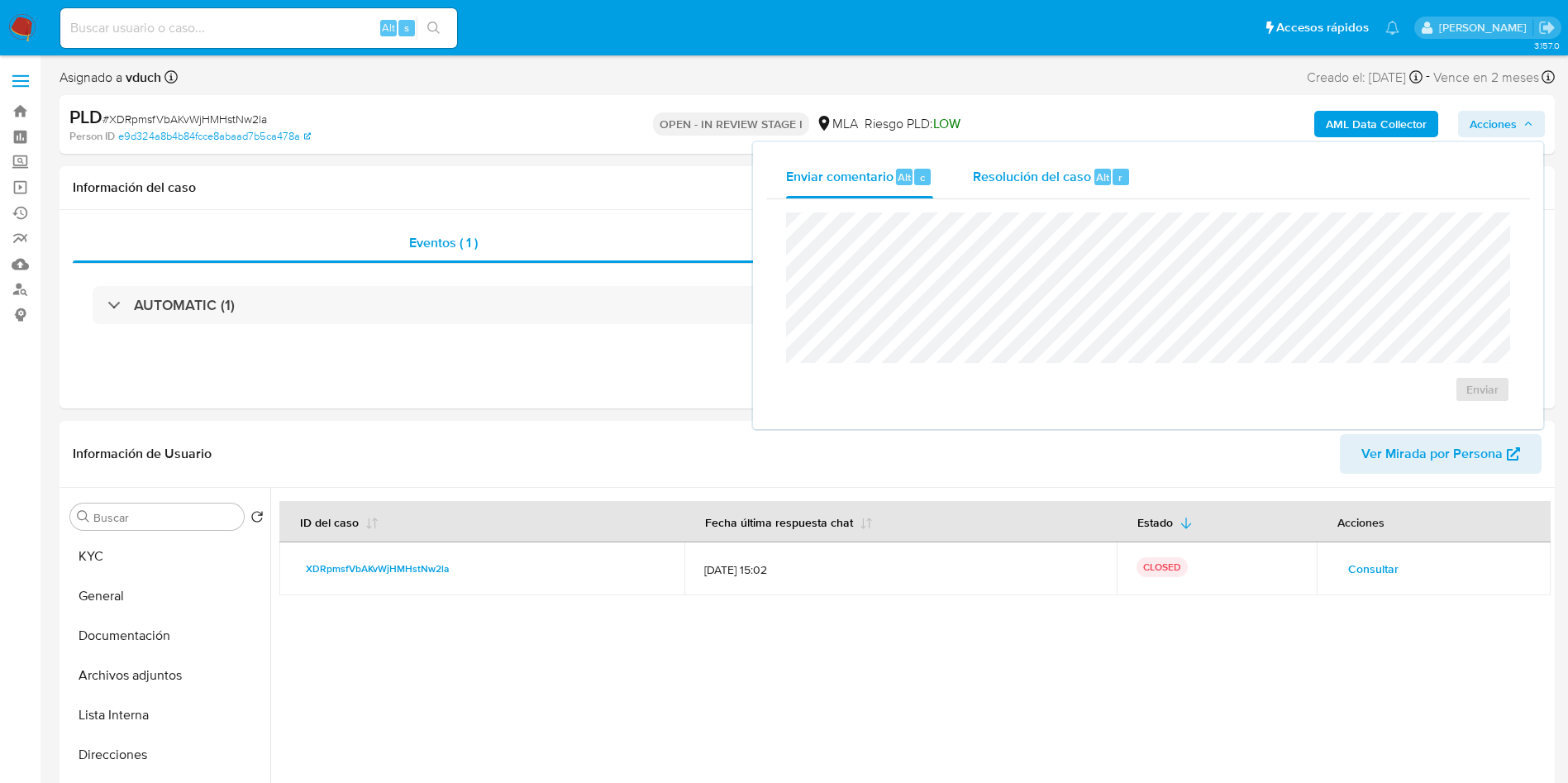
click at [1001, 167] on span "Resolución del caso" at bounding box center [1032, 176] width 119 height 19
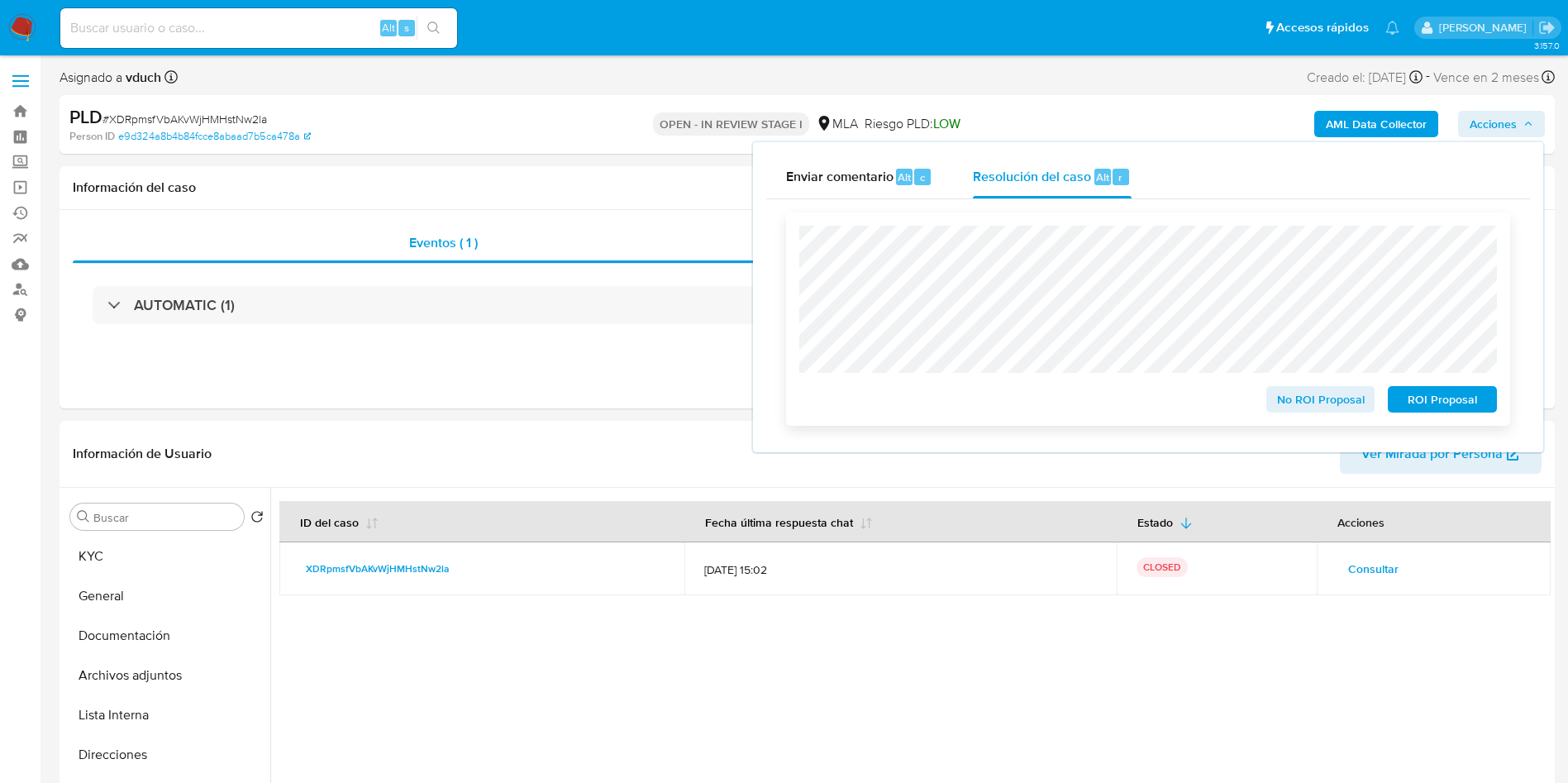
click at [1484, 418] on div "No ROI Proposal ROI Proposal" at bounding box center [1148, 318] width 724 height 213
click at [1458, 397] on span "ROI Proposal" at bounding box center [1443, 399] width 86 height 23
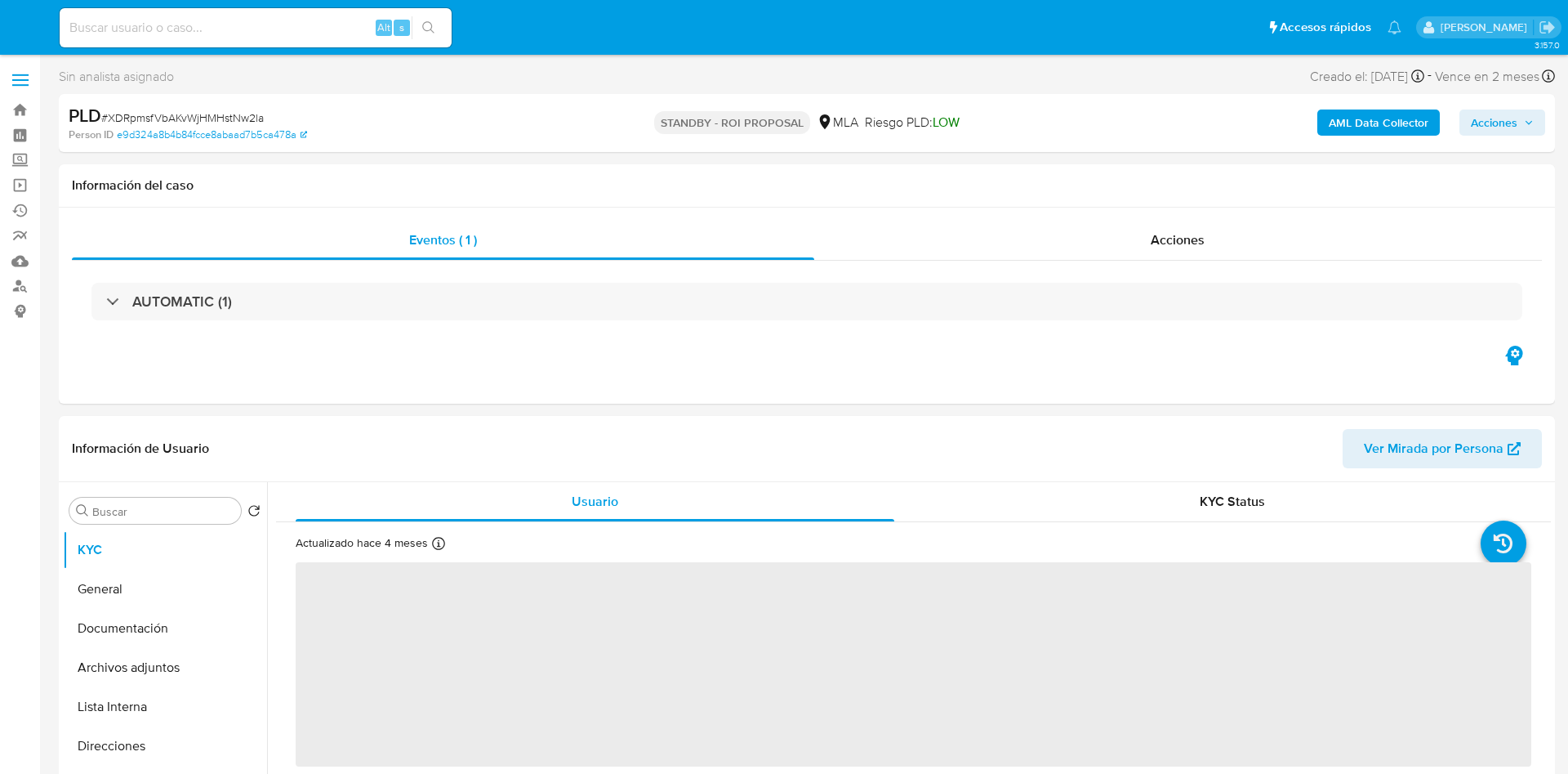
select select "10"
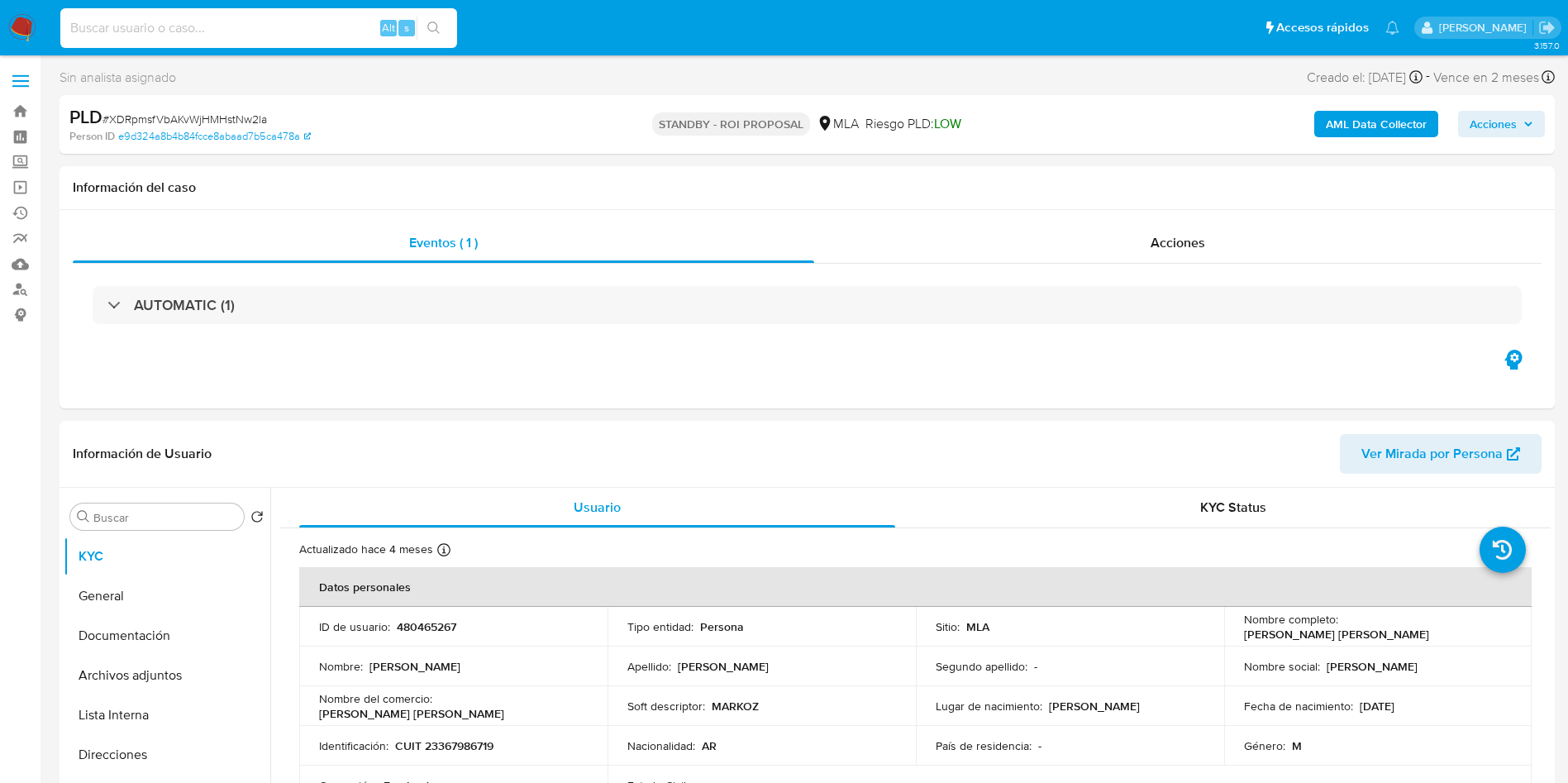
click at [345, 18] on input at bounding box center [259, 28] width 397 height 21
paste input "jSaBnIomQ5zfBfOPxxlWncon"
type input "jSaBnIomQ5zfBfOPxxlWncon"
click at [434, 20] on button "search-icon" at bounding box center [433, 28] width 34 height 23
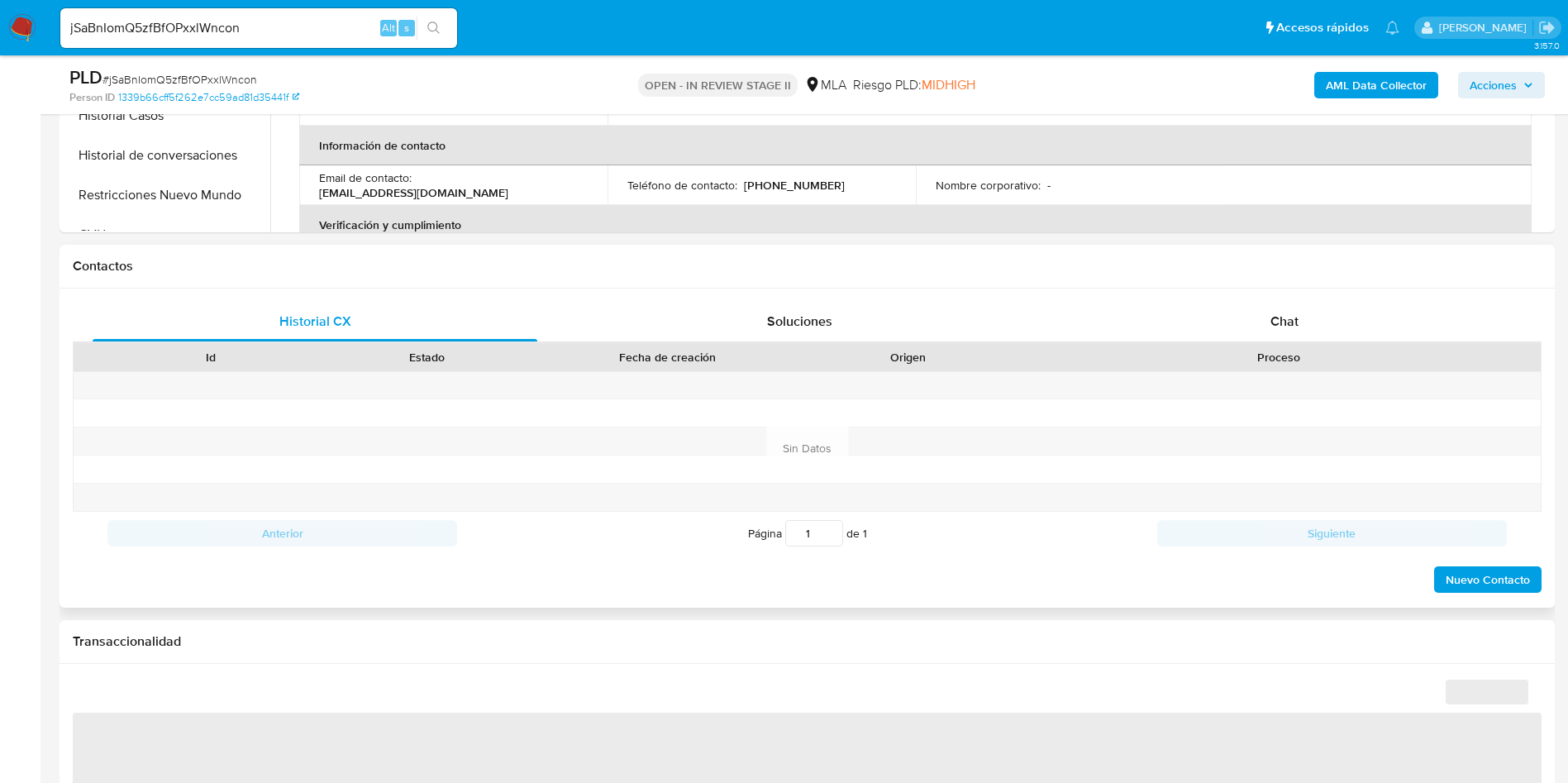
select select "10"
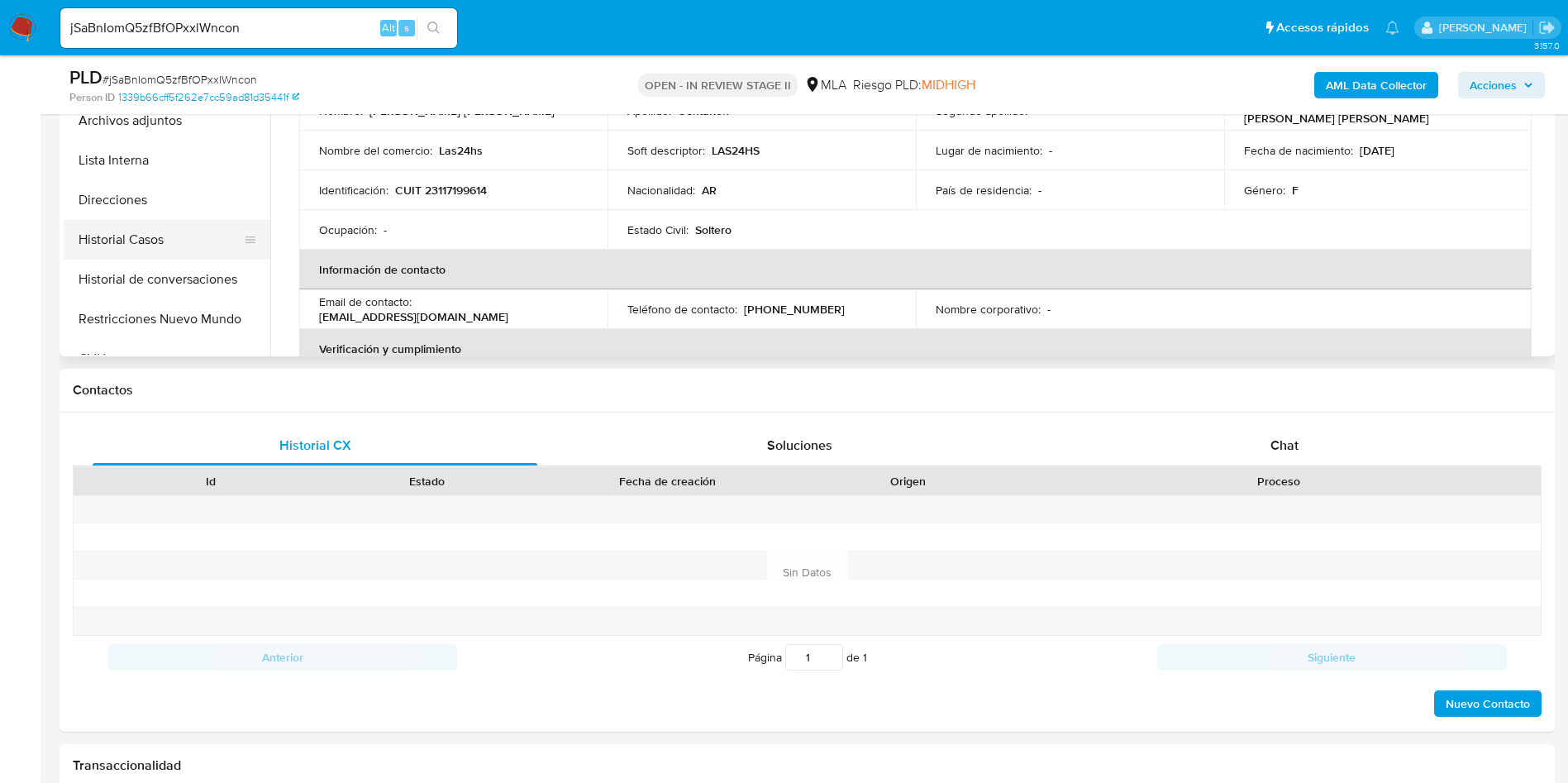
drag, startPoint x: 181, startPoint y: 228, endPoint x: 71, endPoint y: 235, distance: 110.2
click at [182, 227] on button "Historial Casos" at bounding box center [160, 239] width 194 height 40
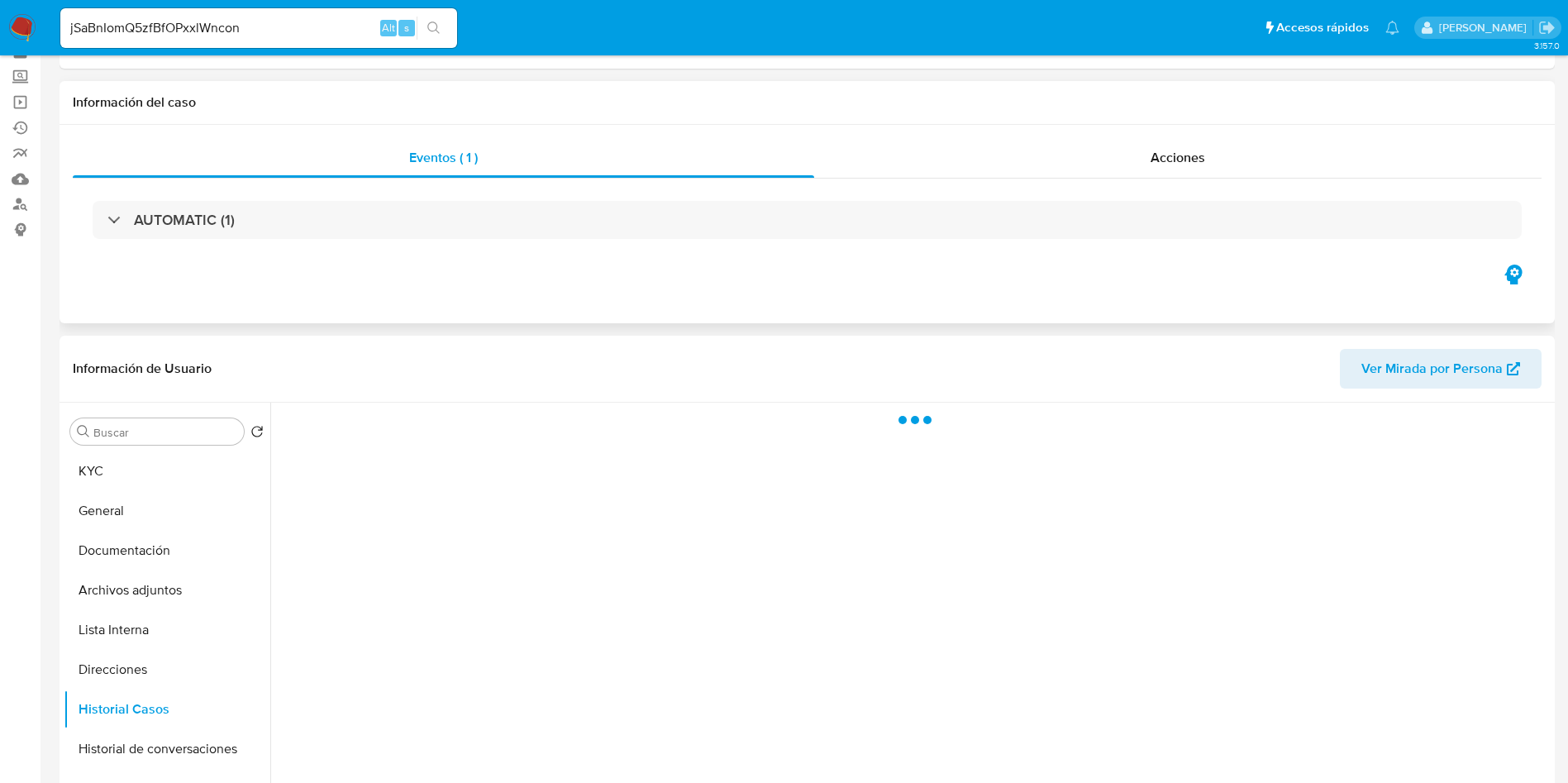
scroll to position [124, 0]
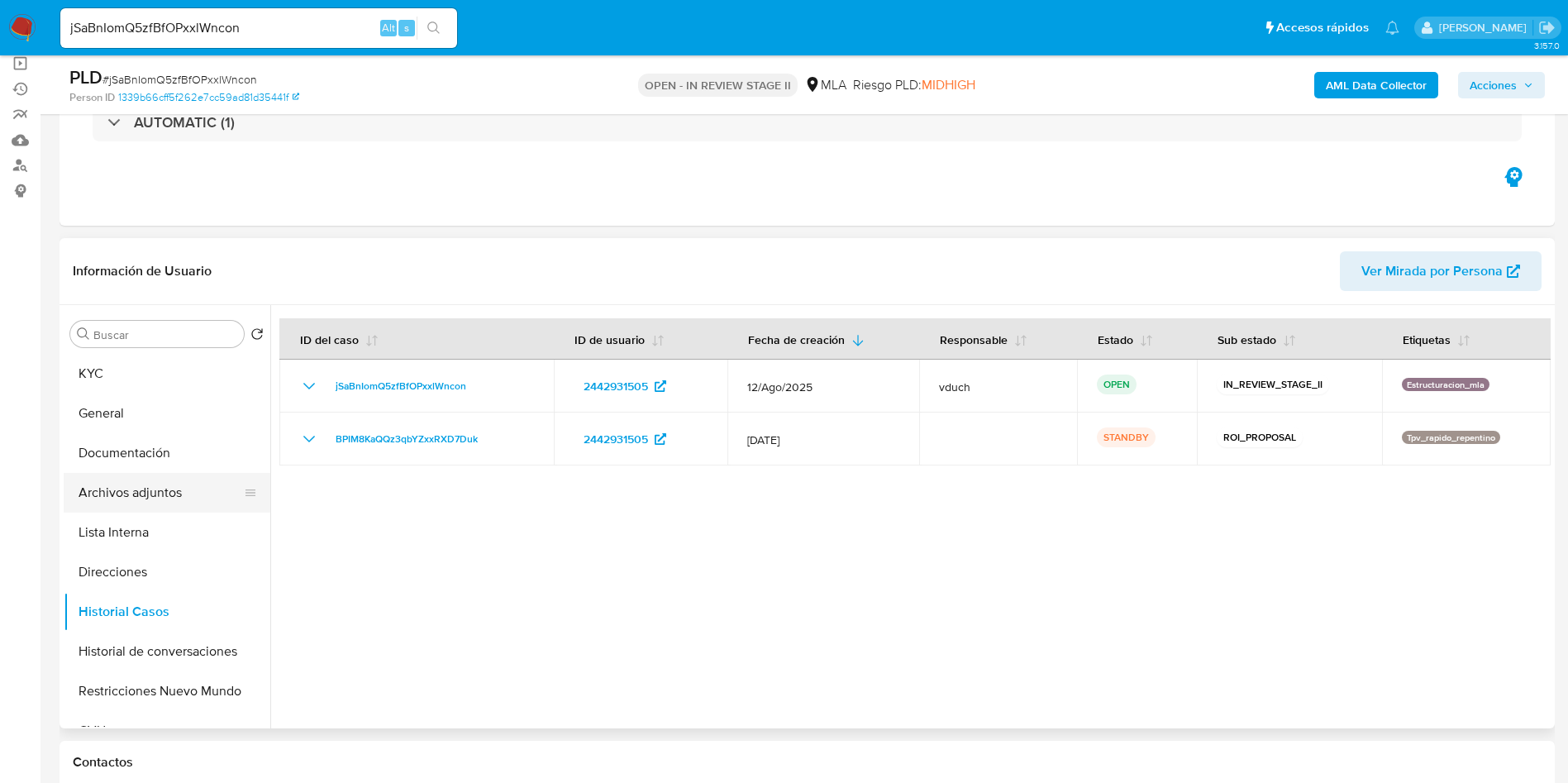
click at [182, 499] on button "Archivos adjuntos" at bounding box center [160, 492] width 194 height 40
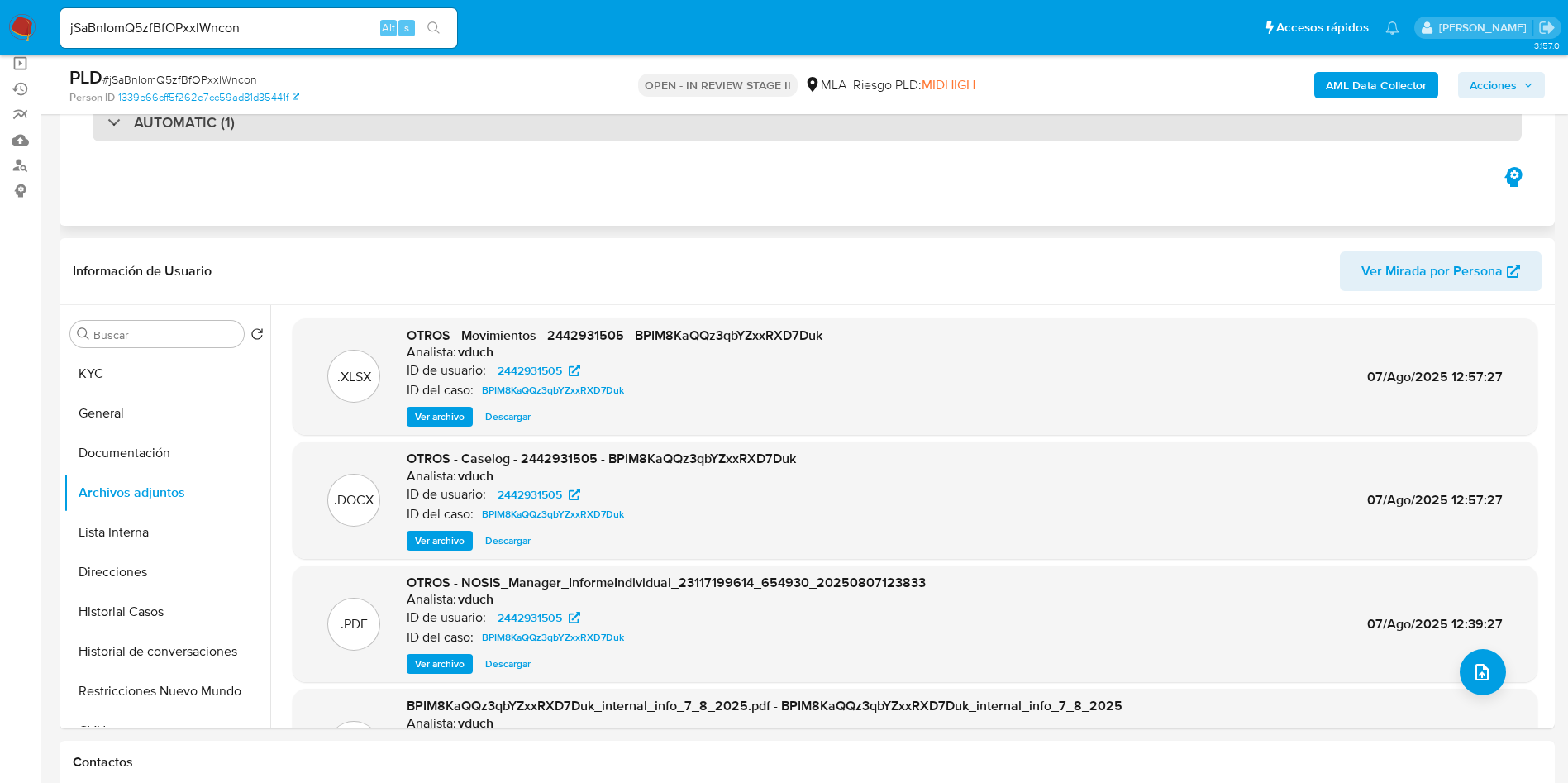
scroll to position [248, 0]
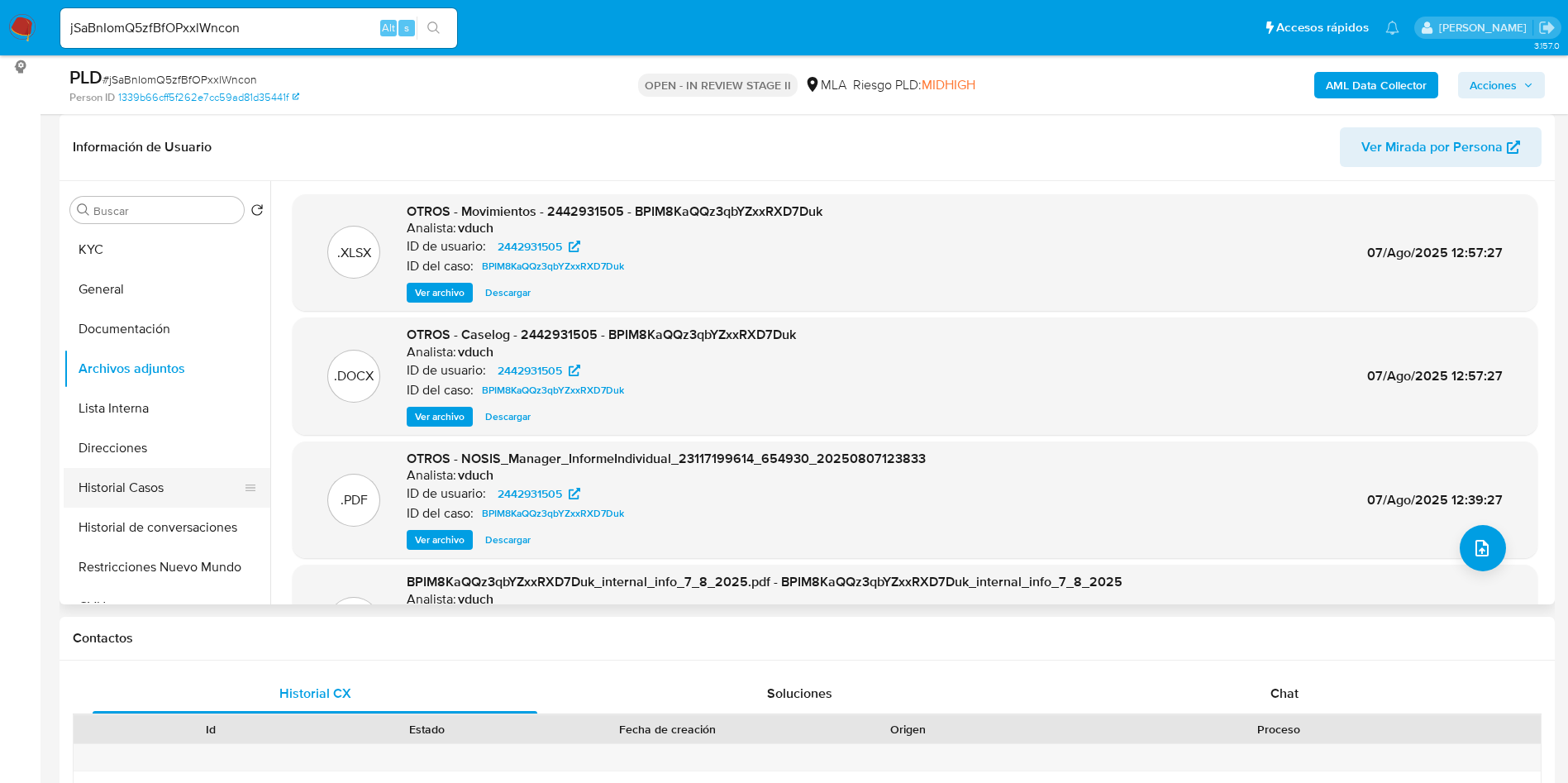
click at [144, 475] on button "Historial Casos" at bounding box center [160, 487] width 194 height 40
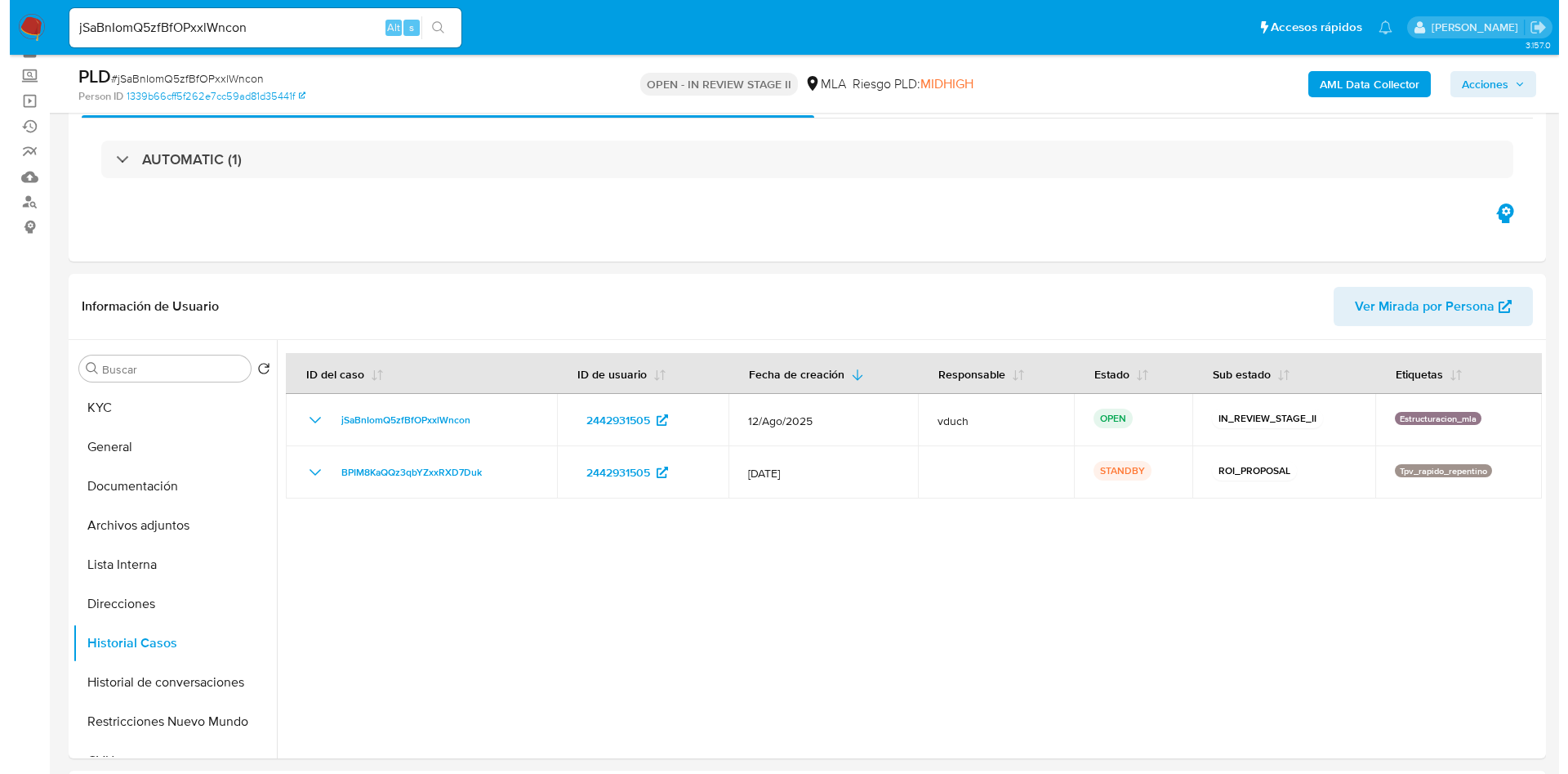
scroll to position [123, 0]
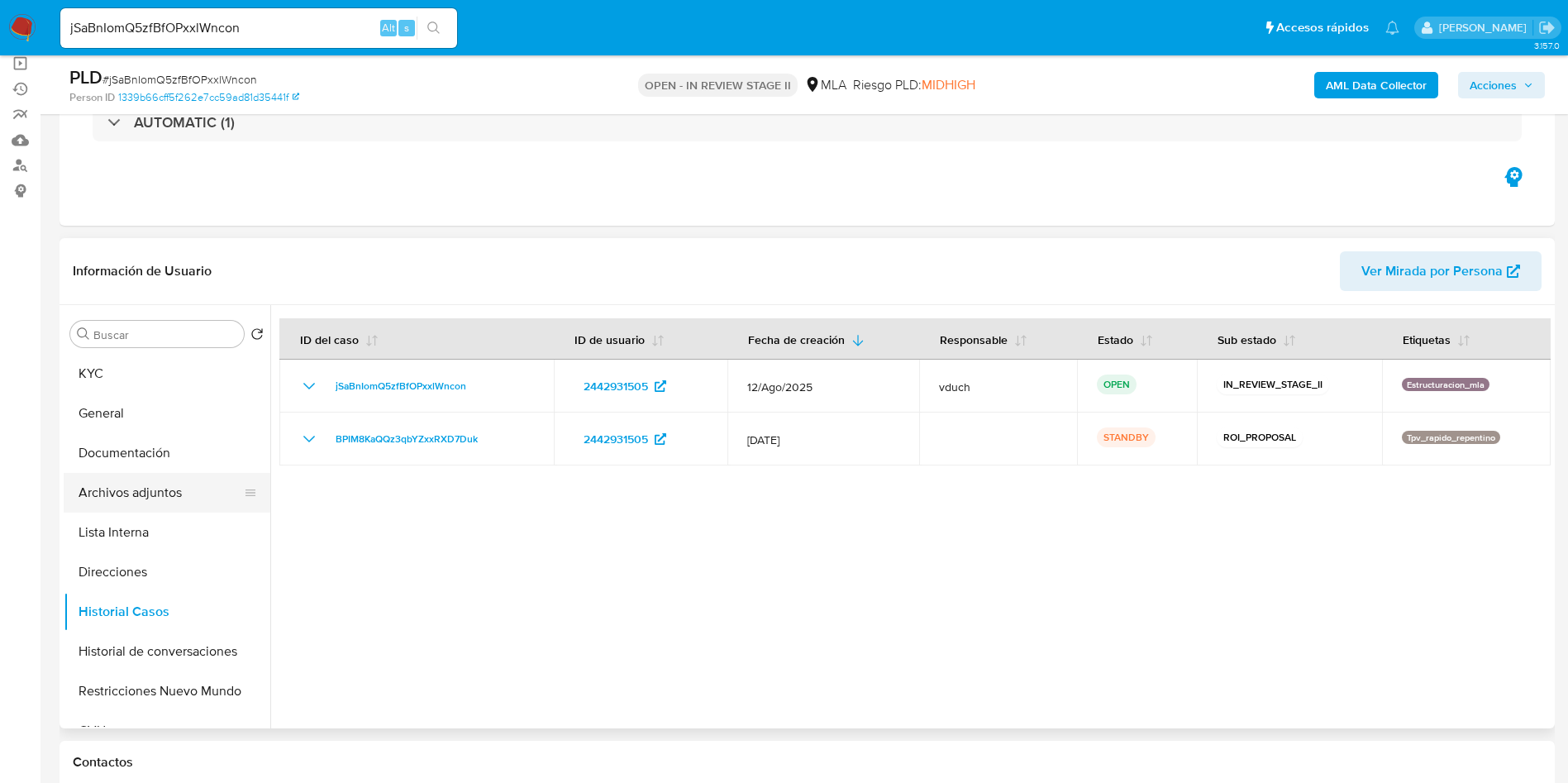
click at [188, 484] on button "Archivos adjuntos" at bounding box center [160, 492] width 194 height 40
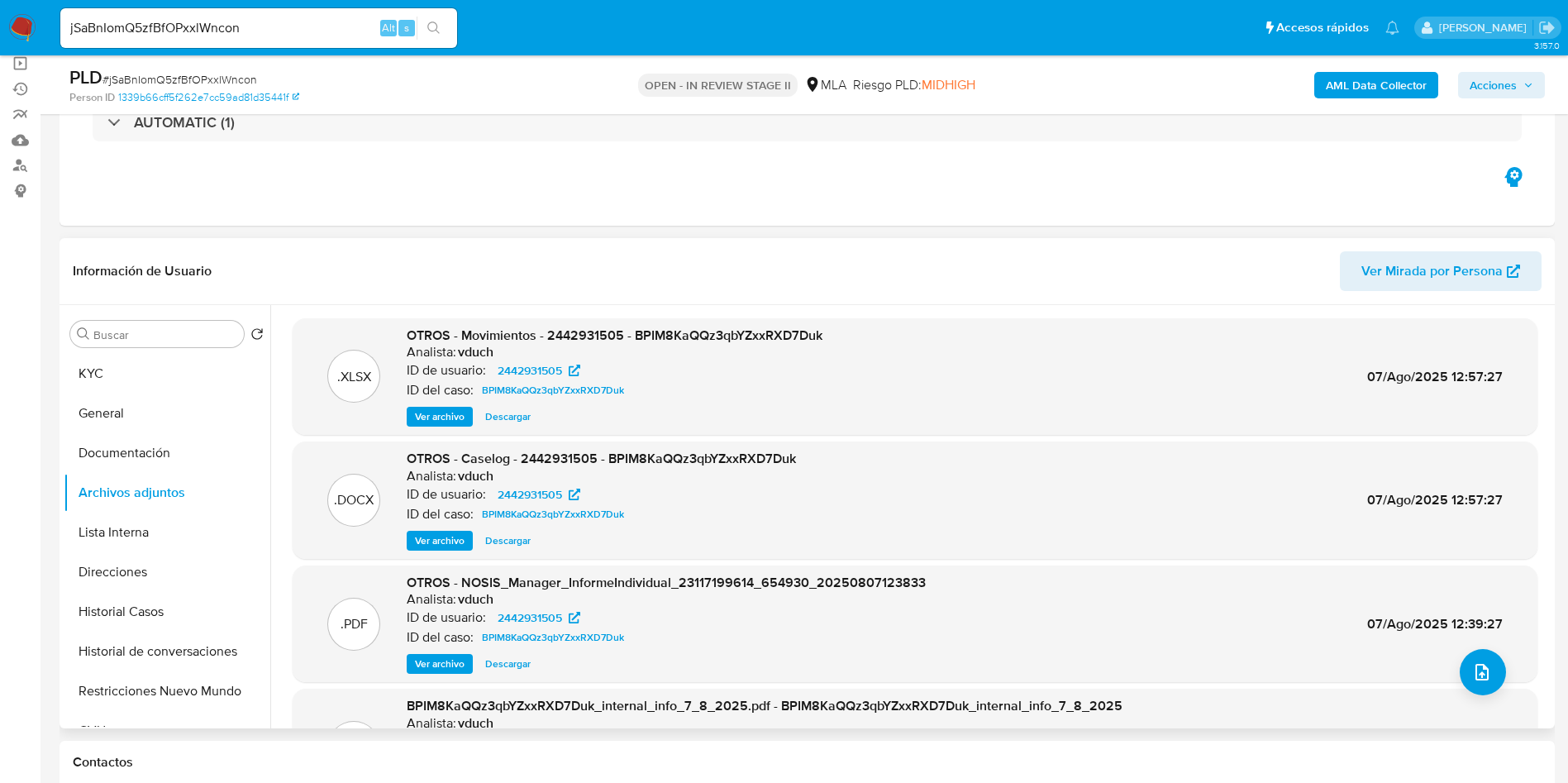
click at [438, 538] on span "Ver archivo" at bounding box center [439, 540] width 49 height 16
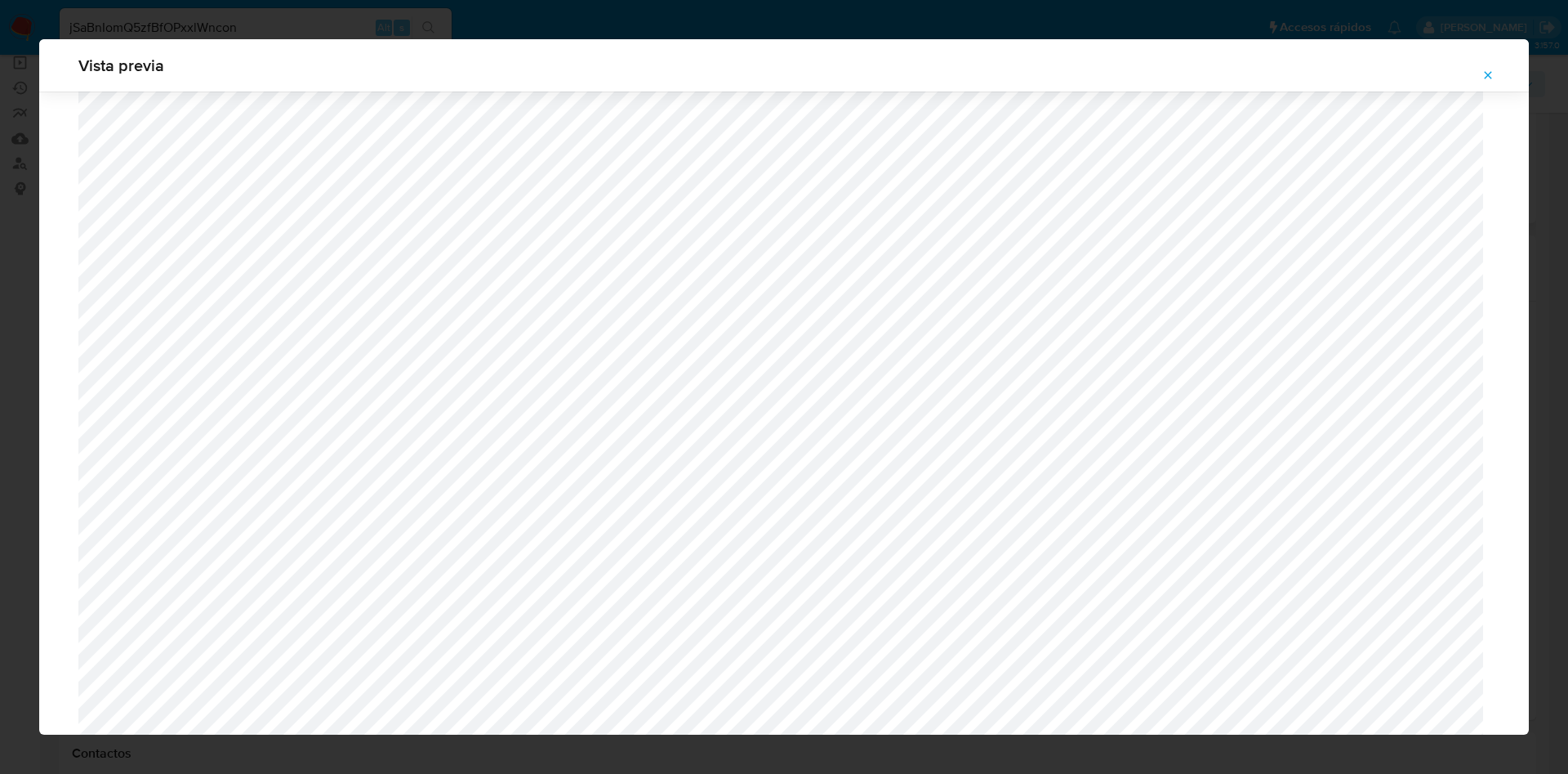
scroll to position [580, 0]
click at [1487, 67] on span "Attachment preview" at bounding box center [1488, 75] width 13 height 23
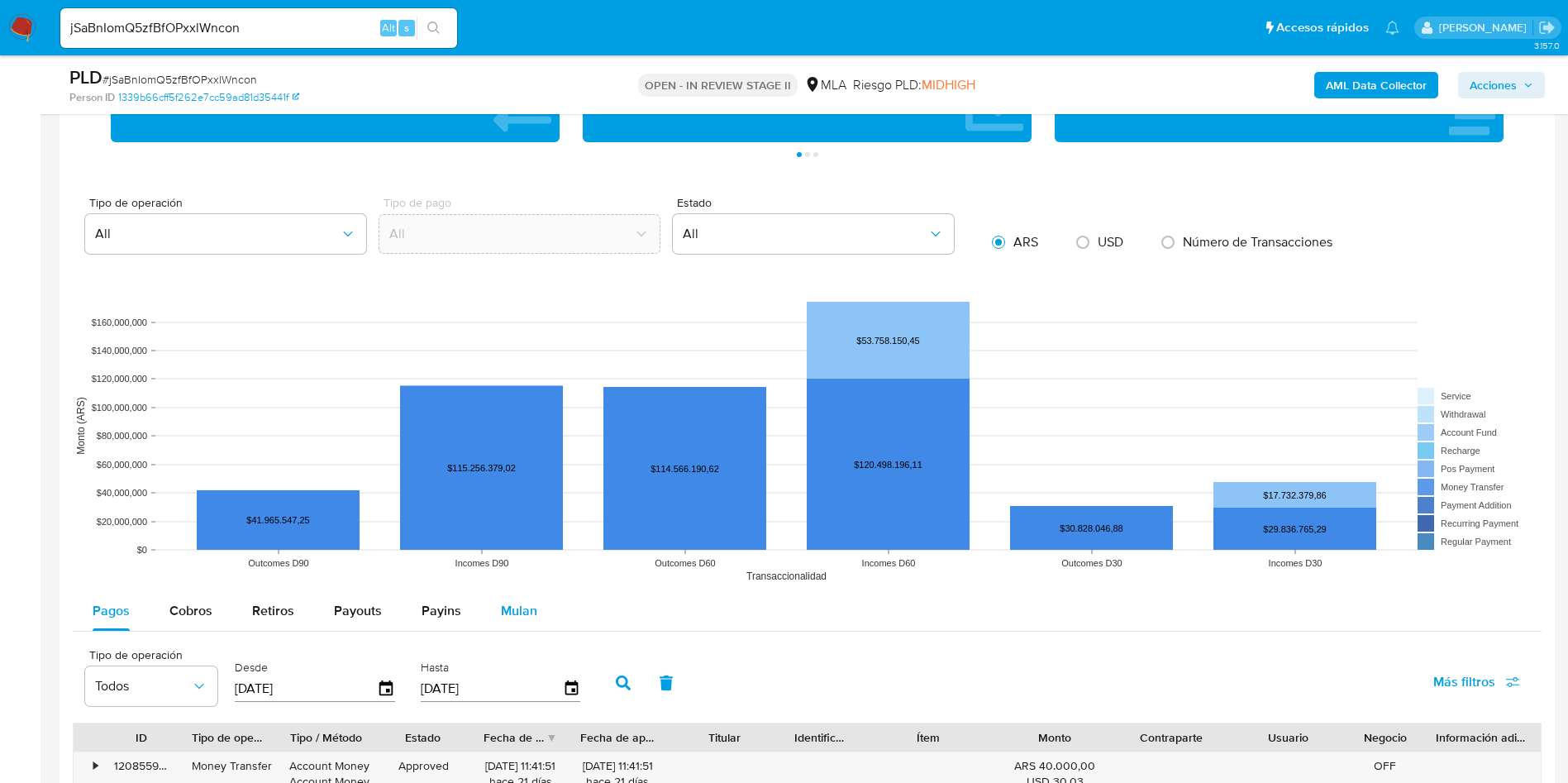
click at [550, 597] on button "Mulan" at bounding box center [519, 610] width 76 height 40
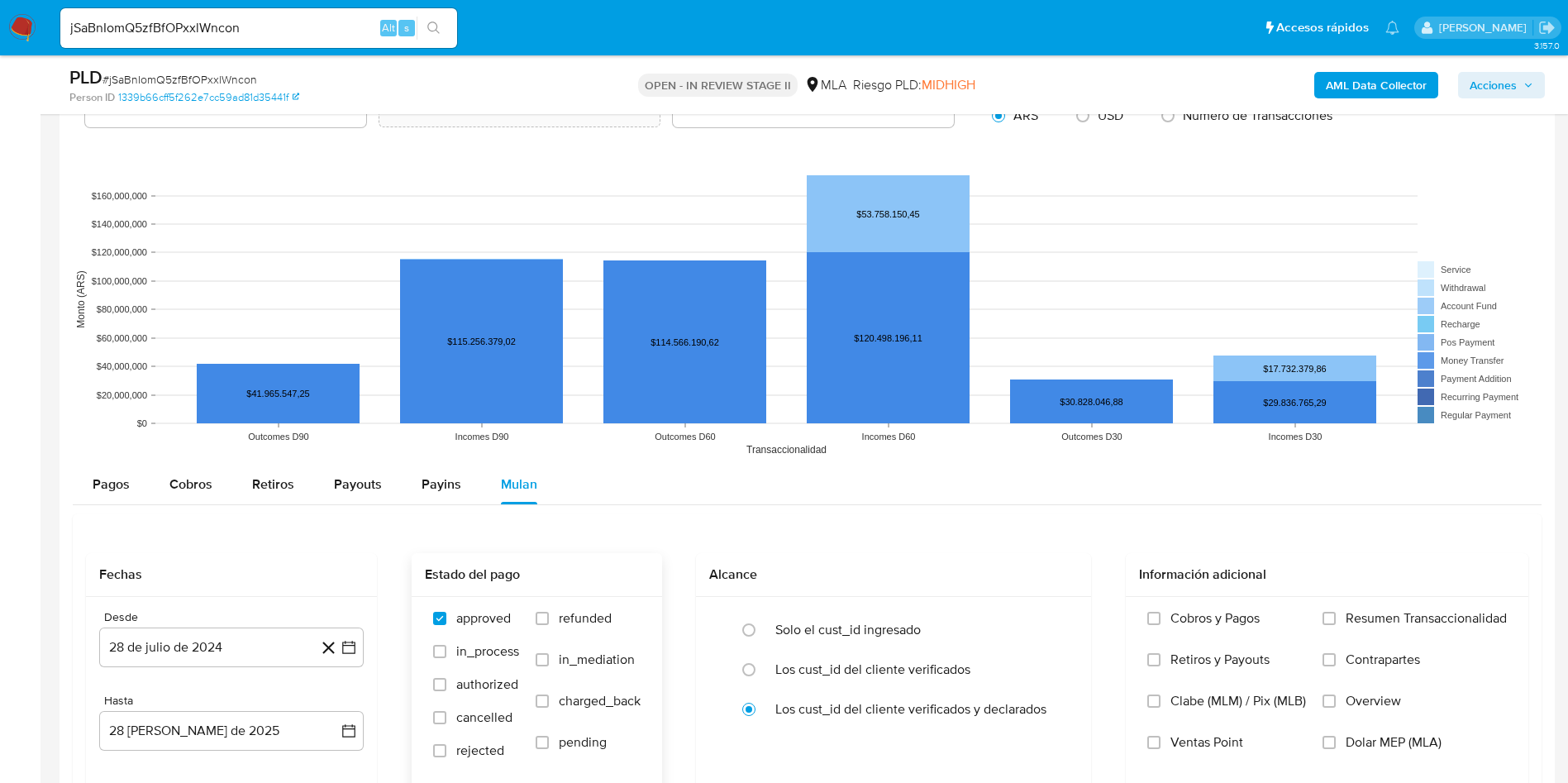
scroll to position [1612, 0]
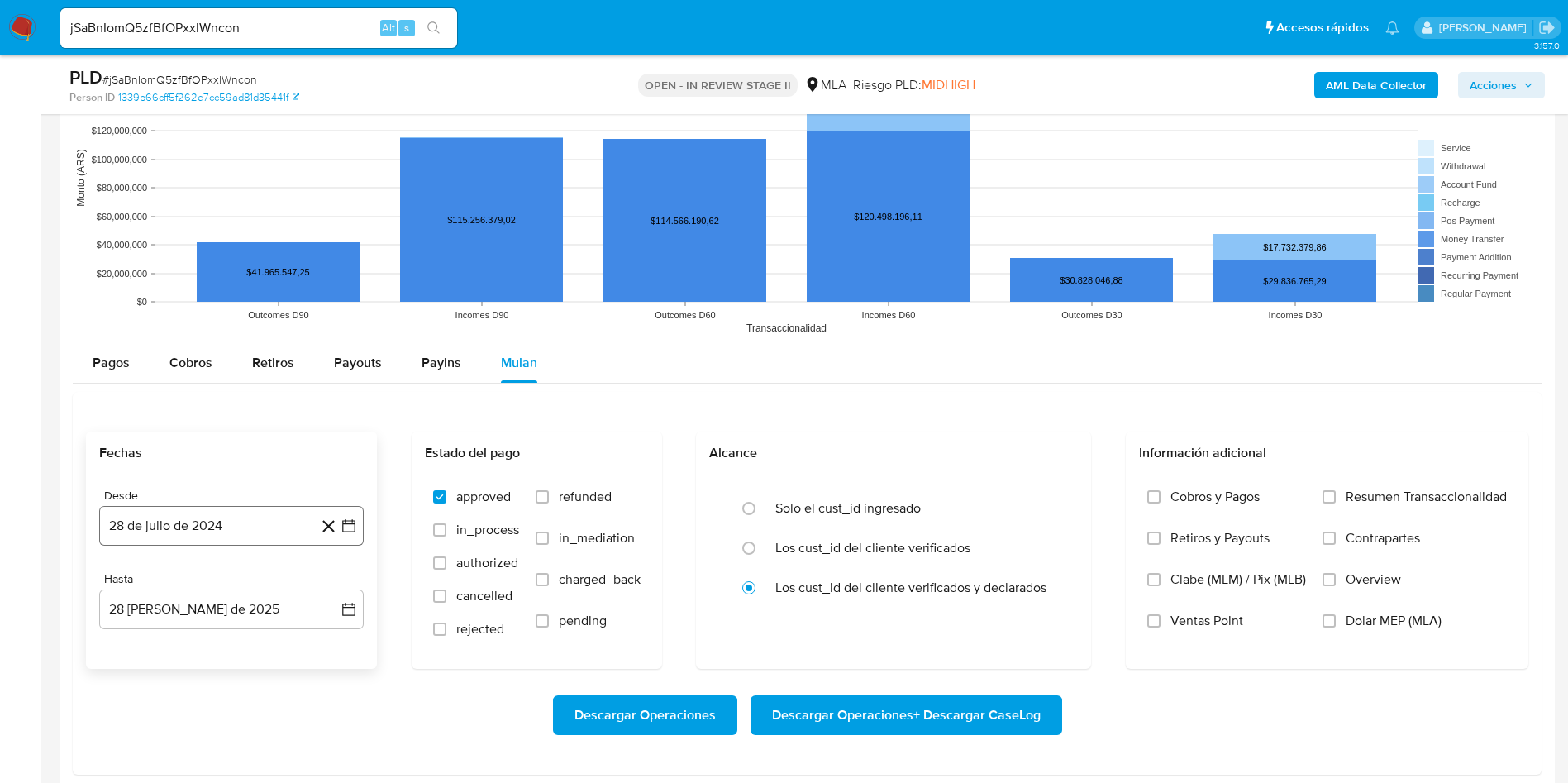
click at [358, 531] on button "28 de julio de 2024" at bounding box center [231, 526] width 264 height 40
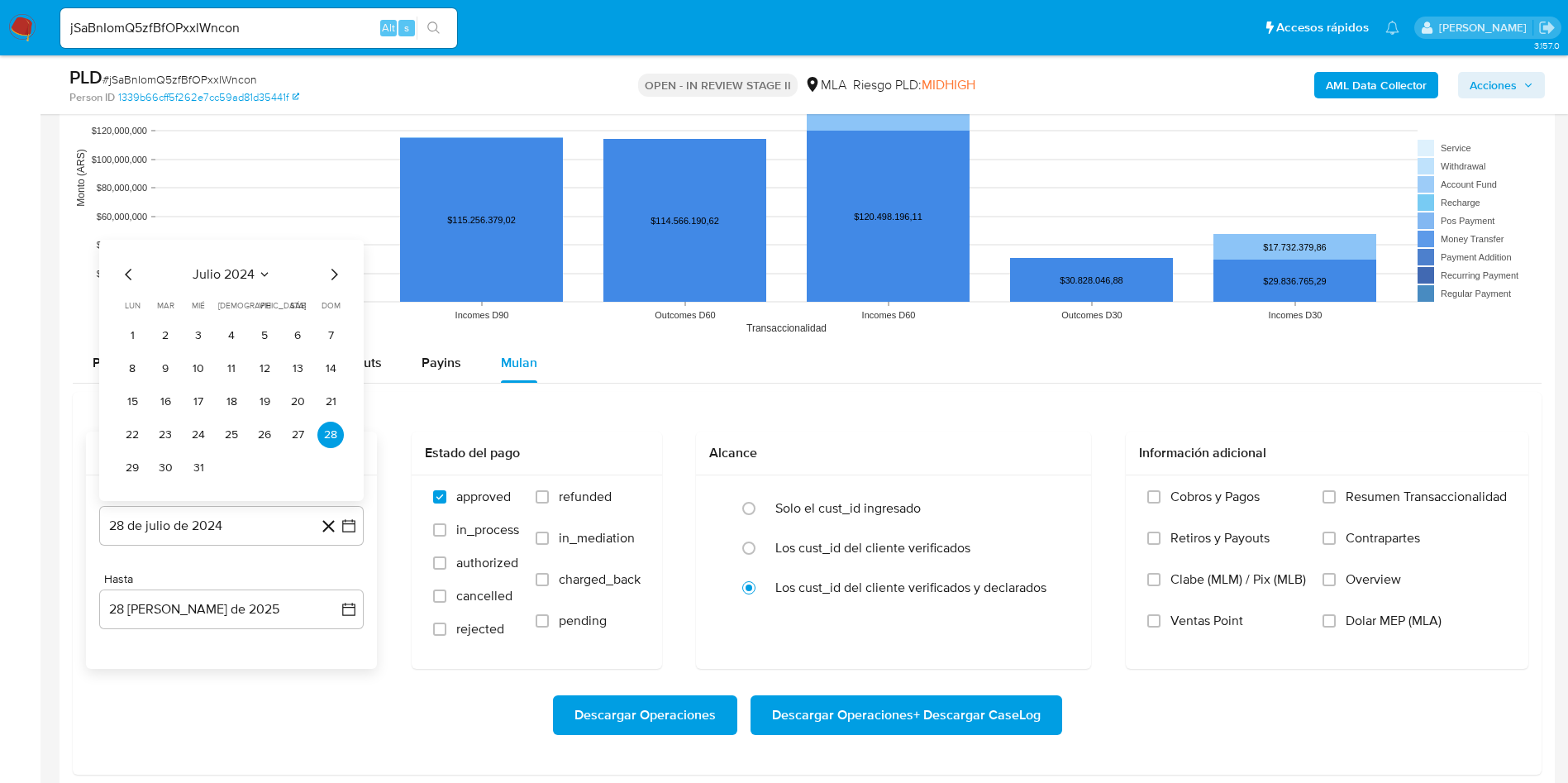
click at [237, 273] on span "julio 2024" at bounding box center [224, 274] width 62 height 16
click at [328, 258] on icon "Año siguiente" at bounding box center [331, 256] width 20 height 20
click at [173, 410] on button "[DATE]" at bounding box center [159, 408] width 46 height 26
click at [174, 331] on button "1" at bounding box center [165, 335] width 26 height 26
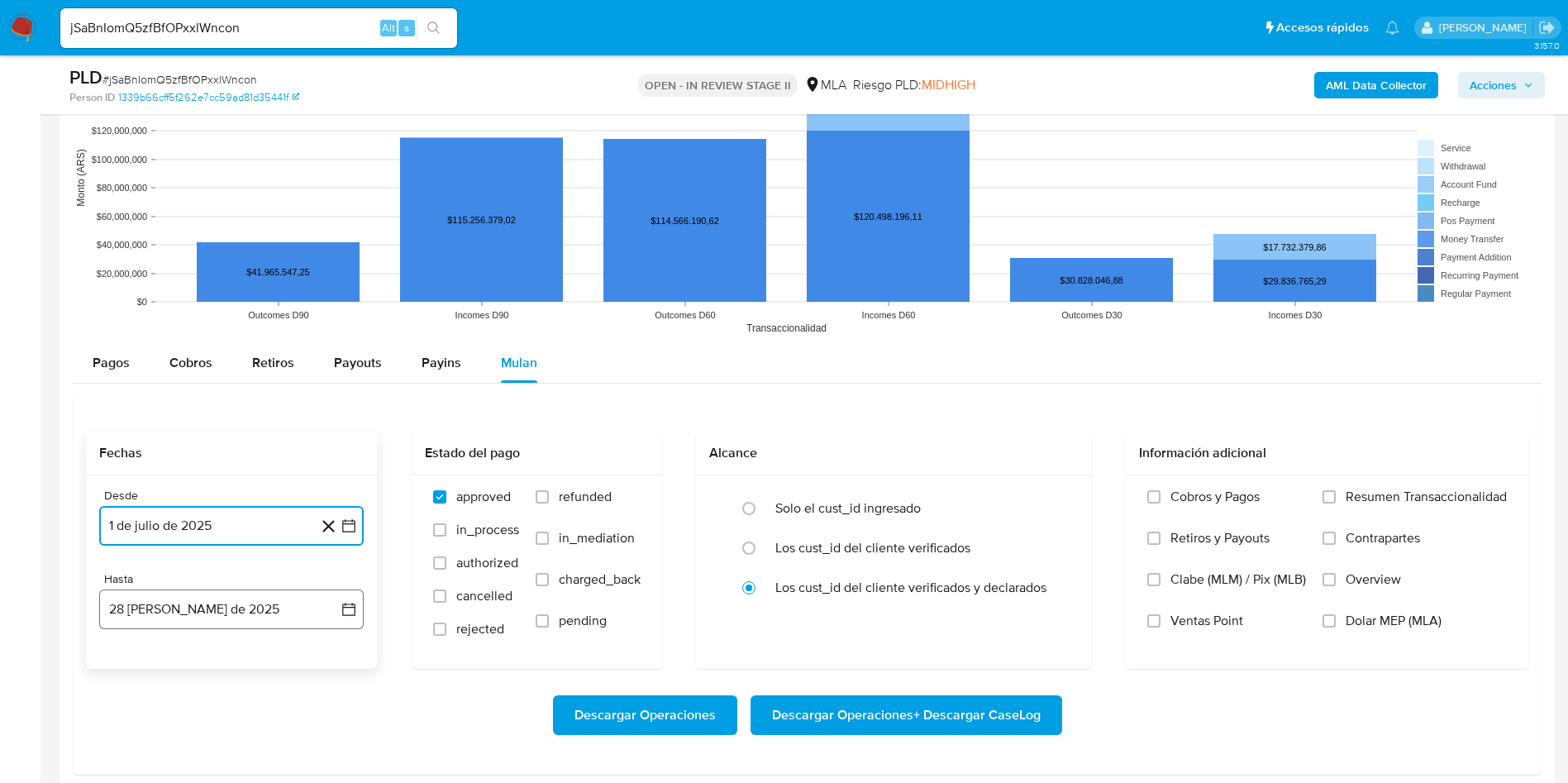
click at [351, 617] on button "28 [PERSON_NAME] de 2025" at bounding box center [231, 608] width 264 height 40
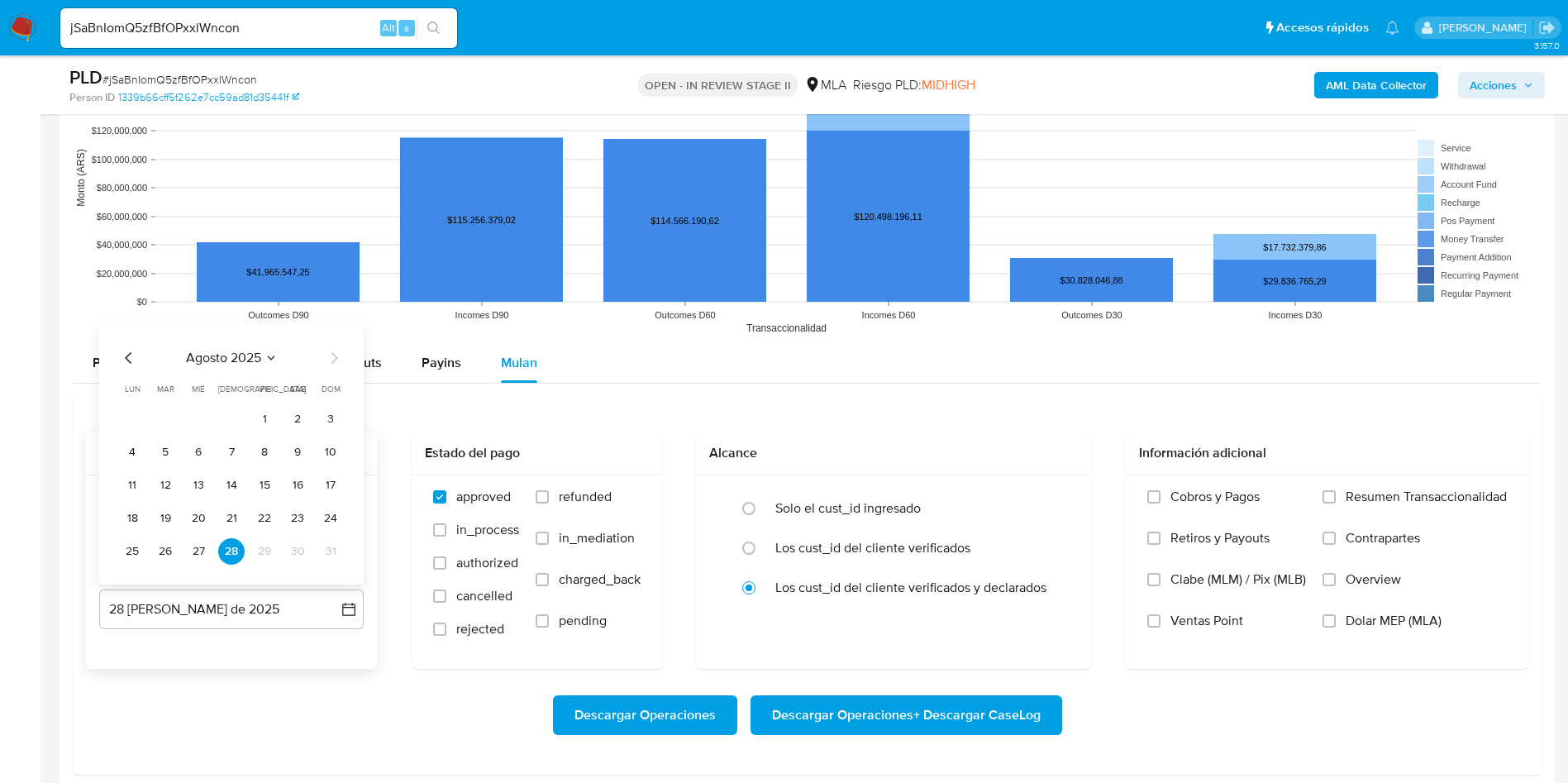
click at [135, 358] on icon "Mes anterior" at bounding box center [128, 358] width 20 height 20
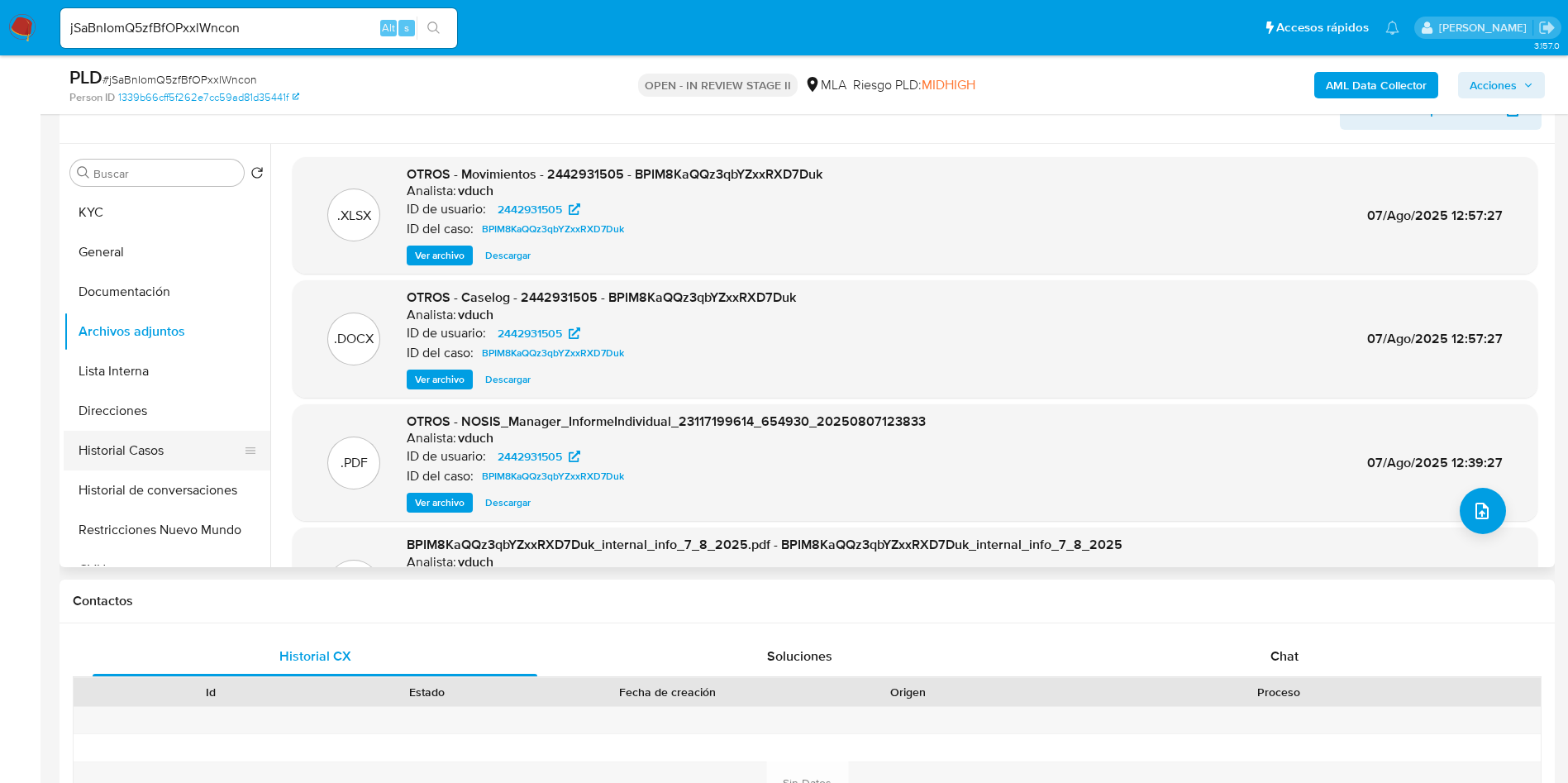
scroll to position [248, 0]
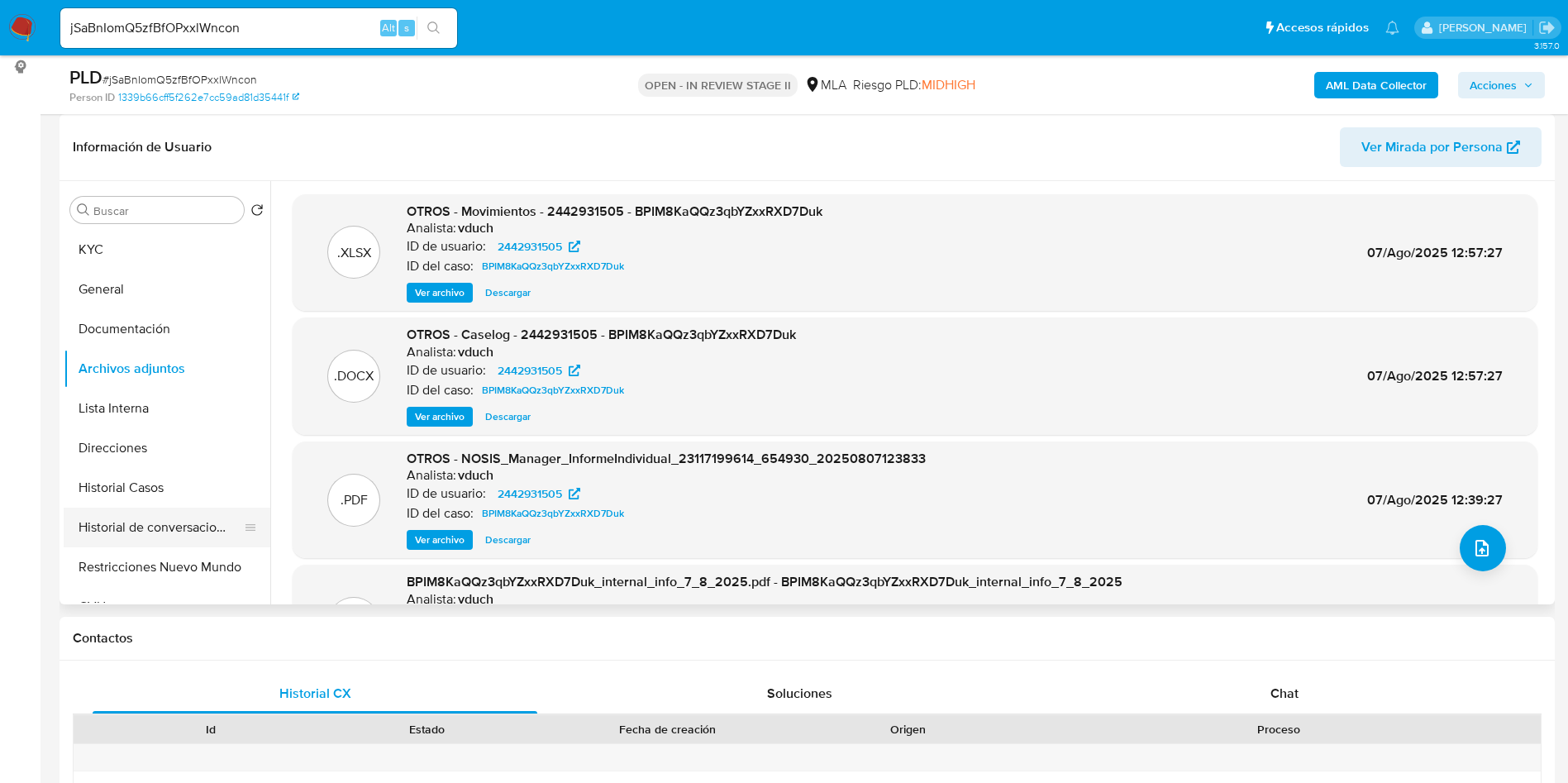
click at [151, 513] on button "Historial de conversaciones" at bounding box center [160, 526] width 194 height 40
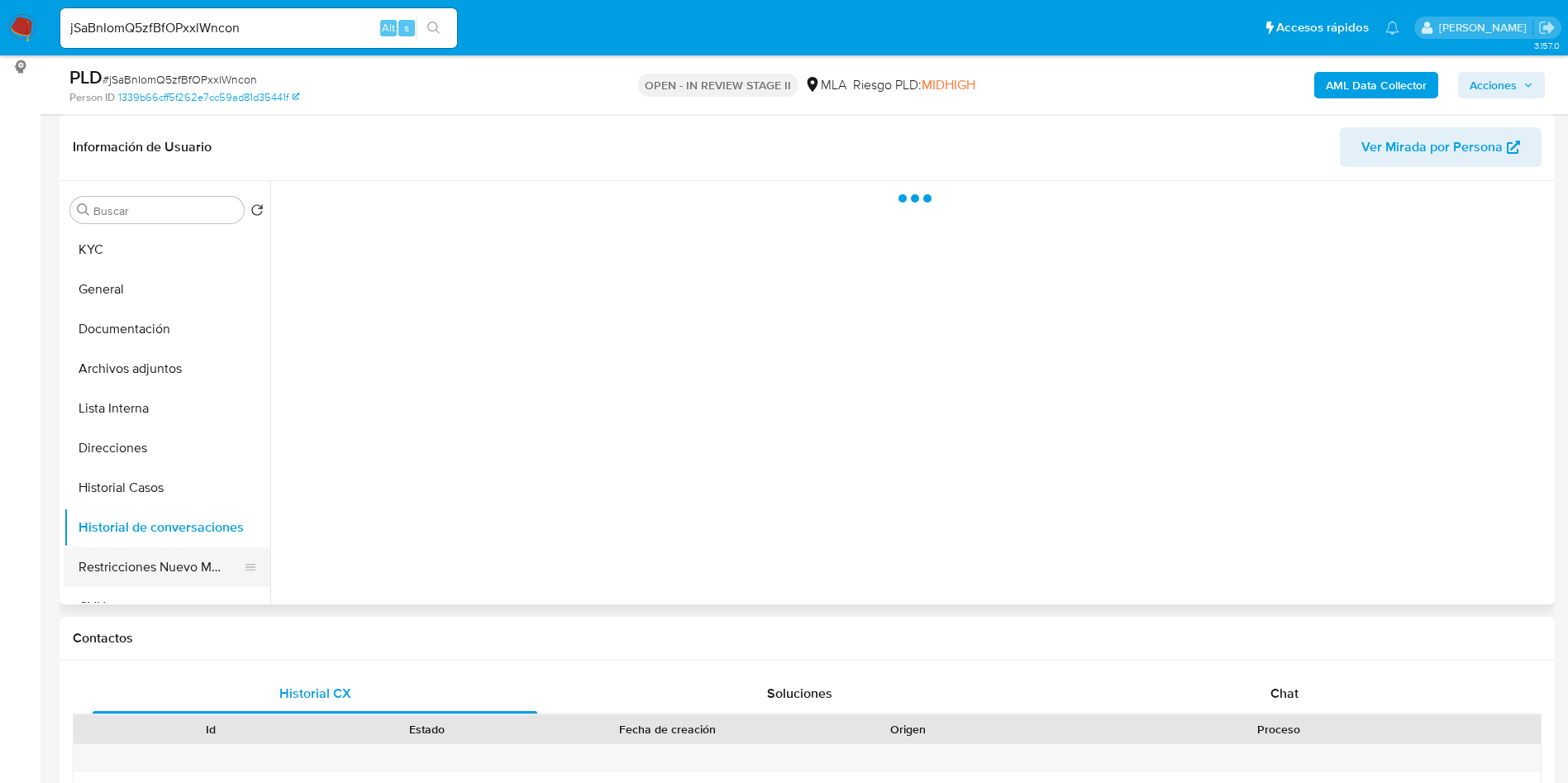
click at [141, 554] on button "Restricciones Nuevo Mundo" at bounding box center [160, 567] width 194 height 40
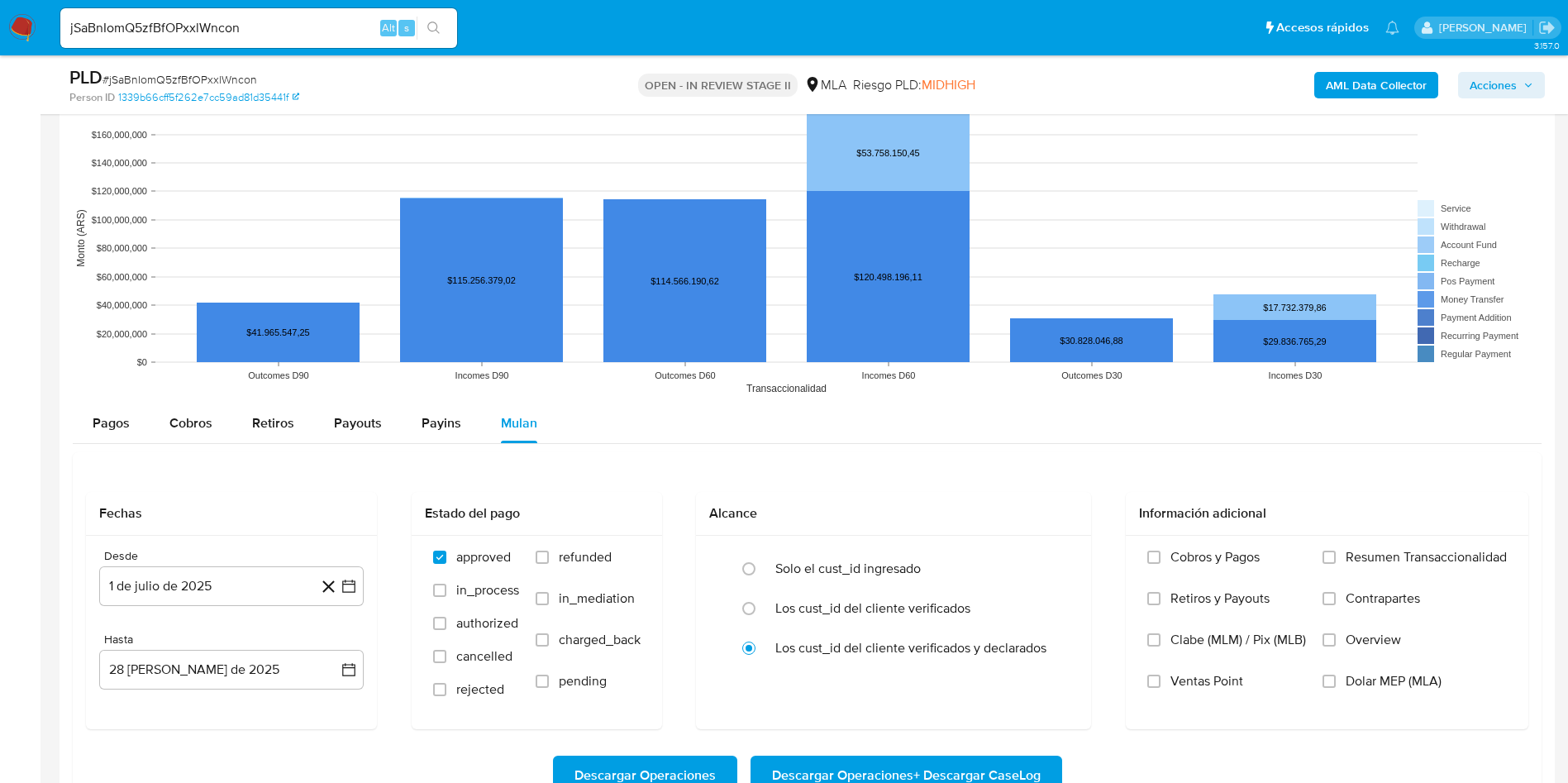
scroll to position [1549, 0]
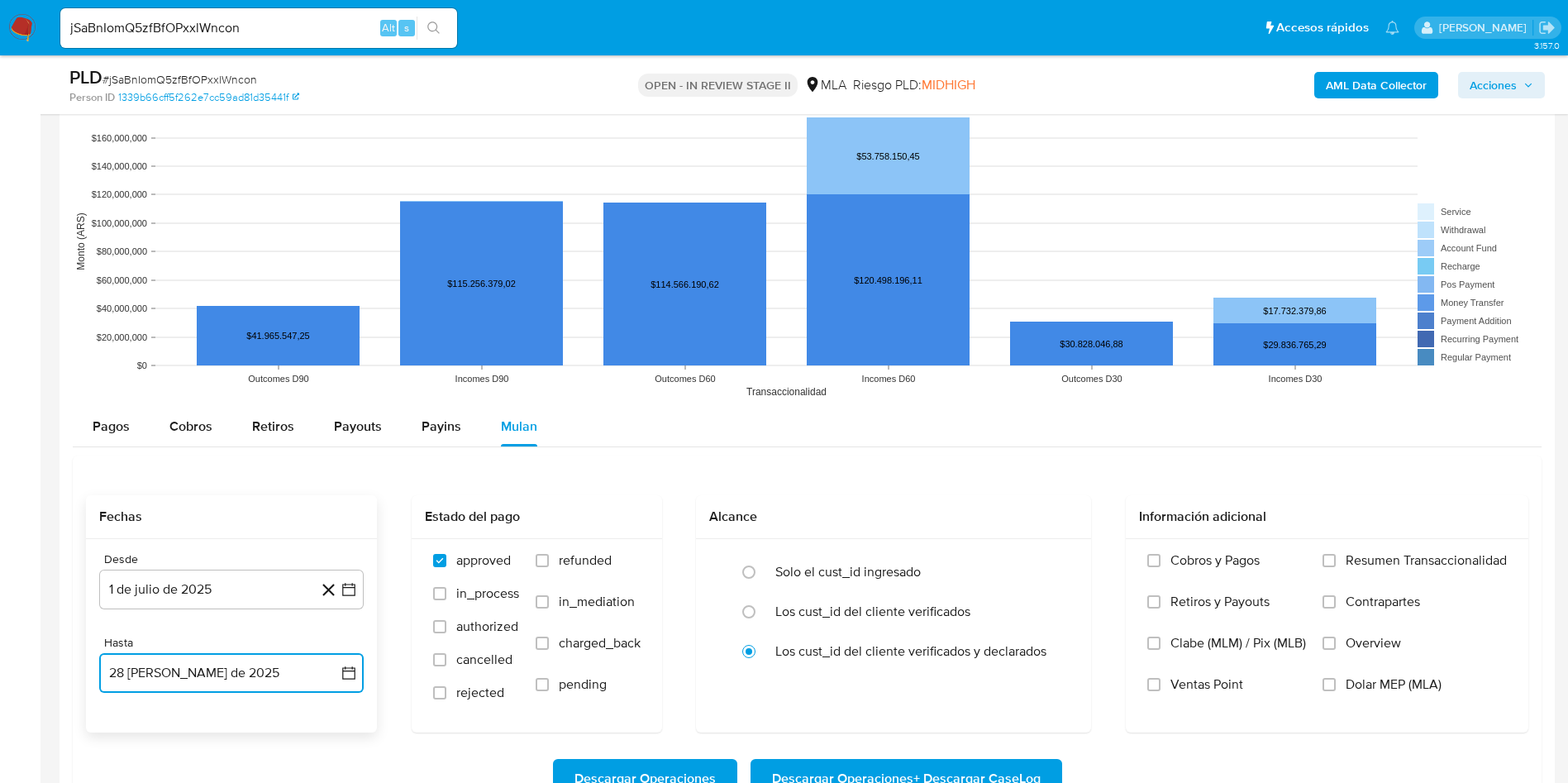
click at [345, 667] on icon "button" at bounding box center [349, 673] width 14 height 14
click at [235, 522] on button "7" at bounding box center [230, 515] width 26 height 26
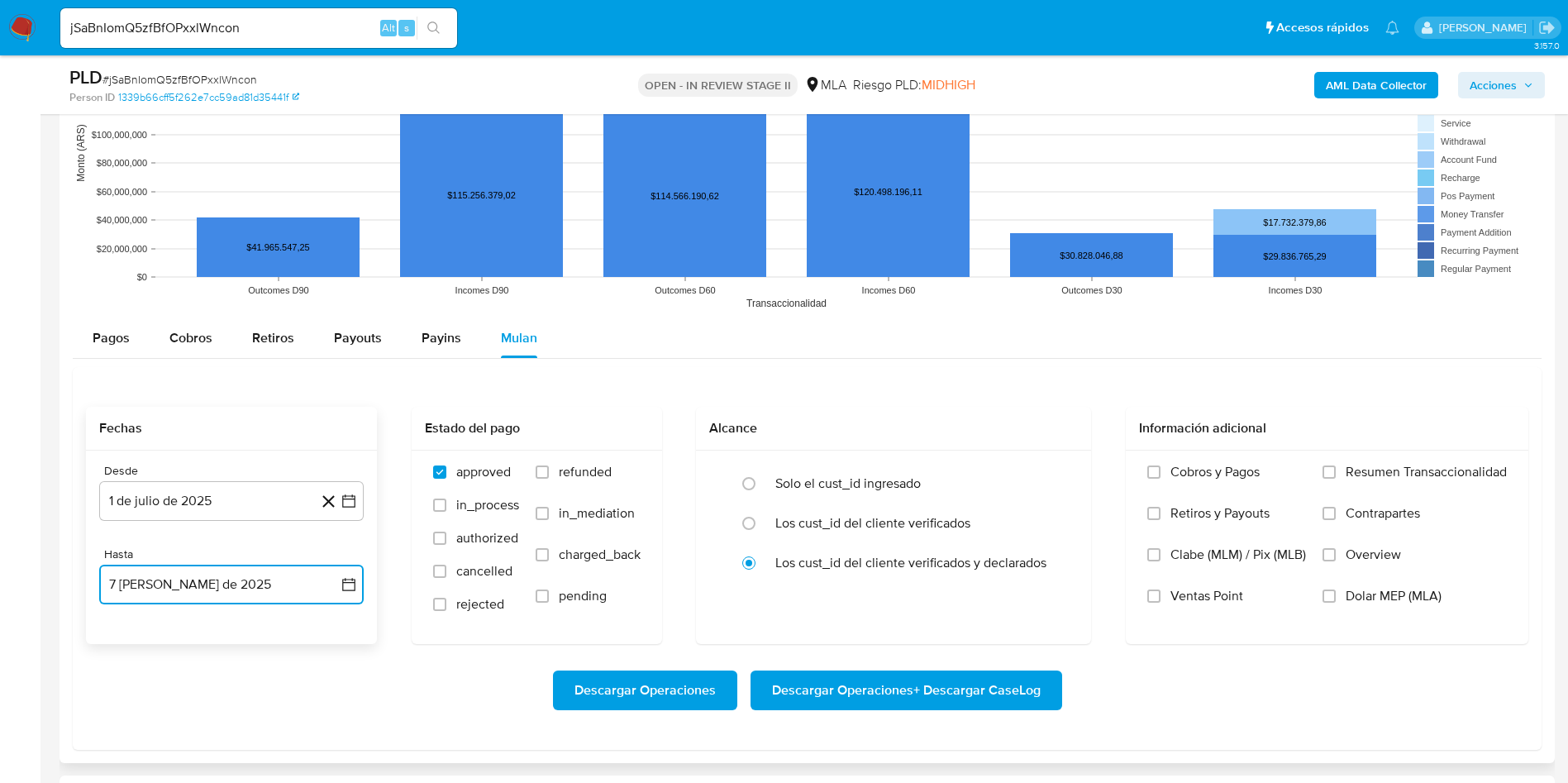
scroll to position [1673, 0]
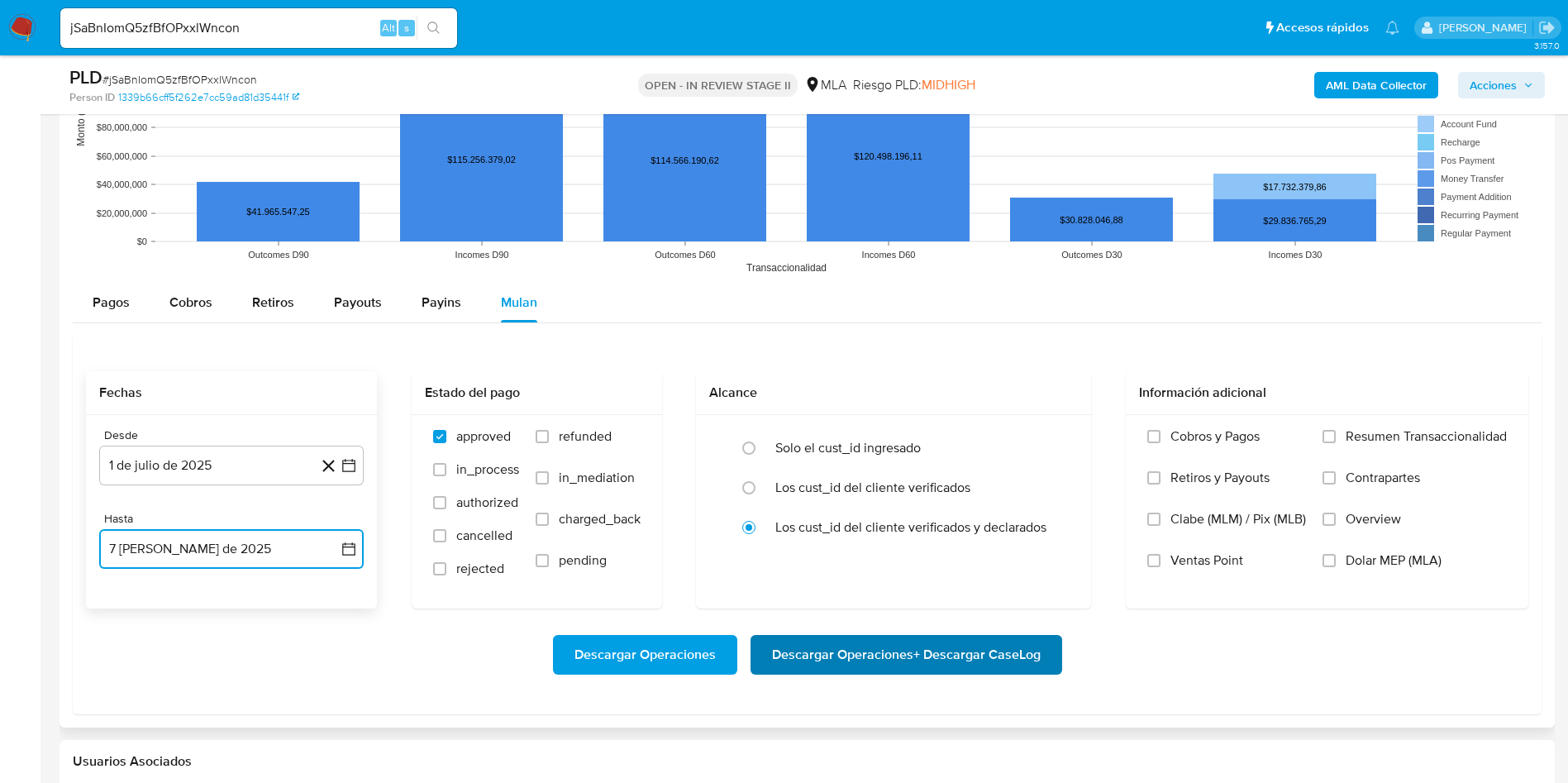
click at [943, 663] on span "Descargar Operaciones + Descargar CaseLog" at bounding box center [906, 655] width 269 height 37
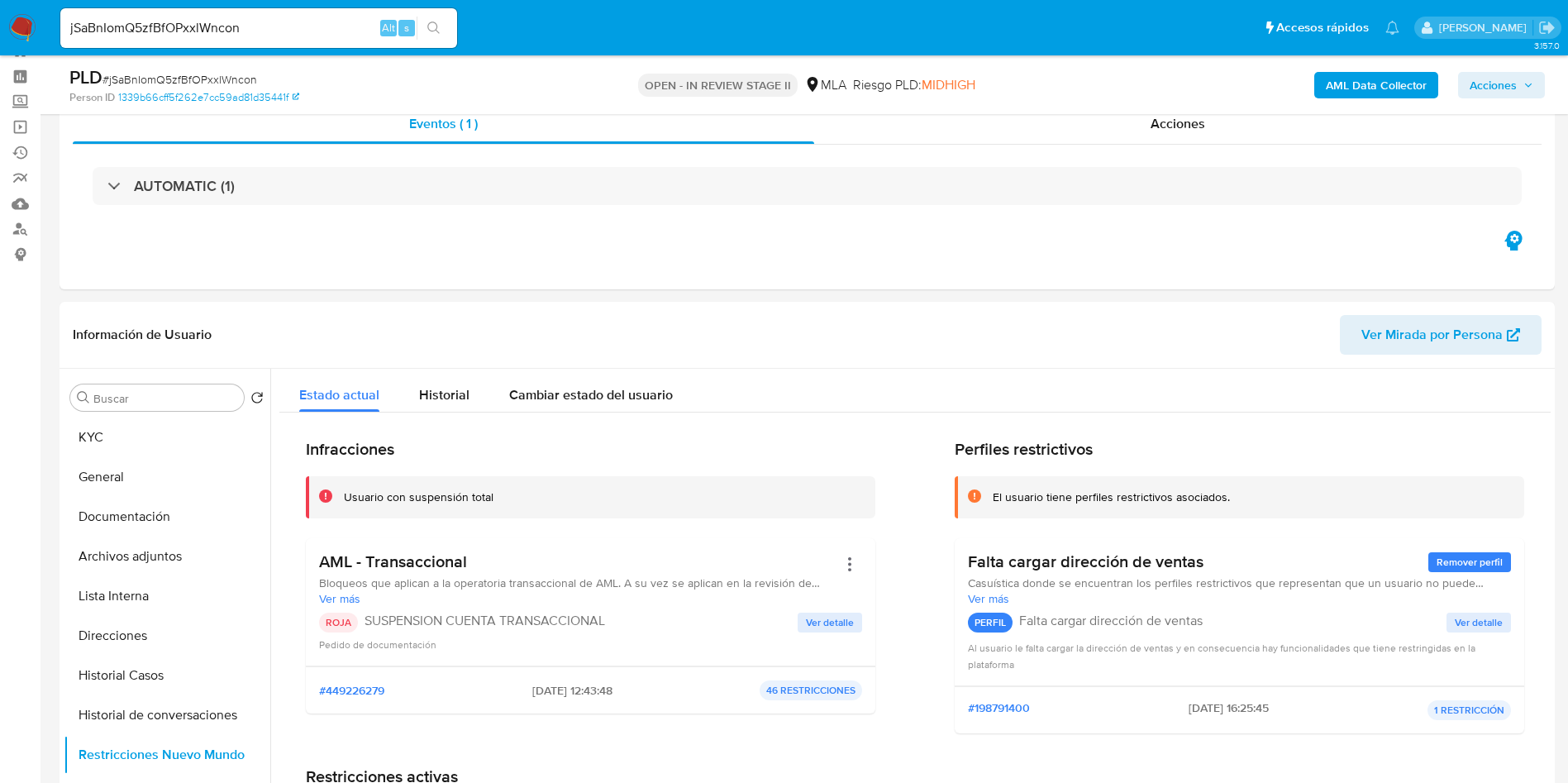
scroll to position [0, 0]
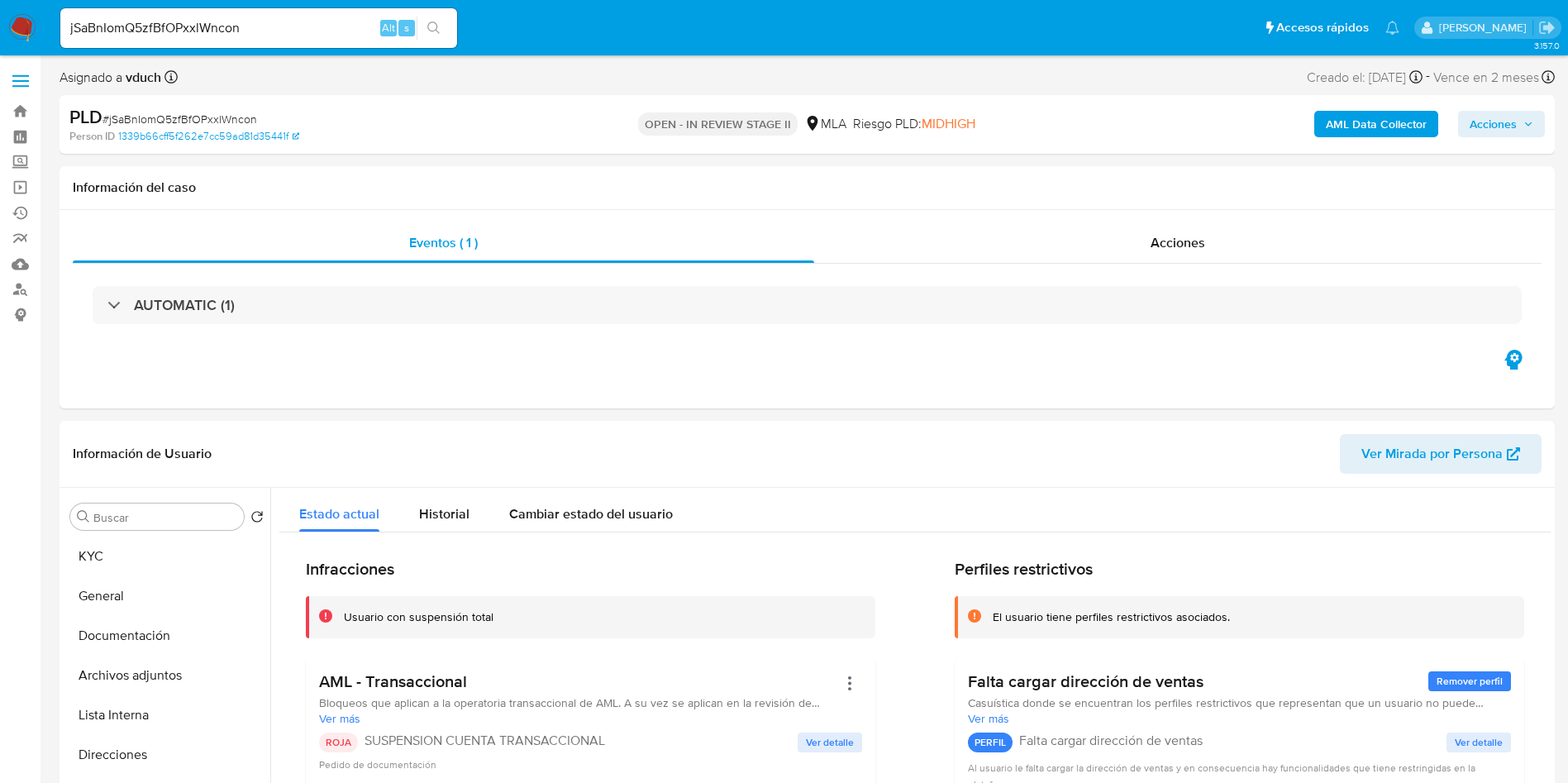
click at [294, 26] on input "jSaBnIomQ5zfBfOPxxlWncon" at bounding box center [259, 28] width 397 height 21
paste input "bL0hAwaTCw40ahbFTyfzilJX"
type input "bL0hAwaTCw40ahbFTyfzilJX"
click at [435, 27] on icon "search-icon" at bounding box center [434, 28] width 14 height 14
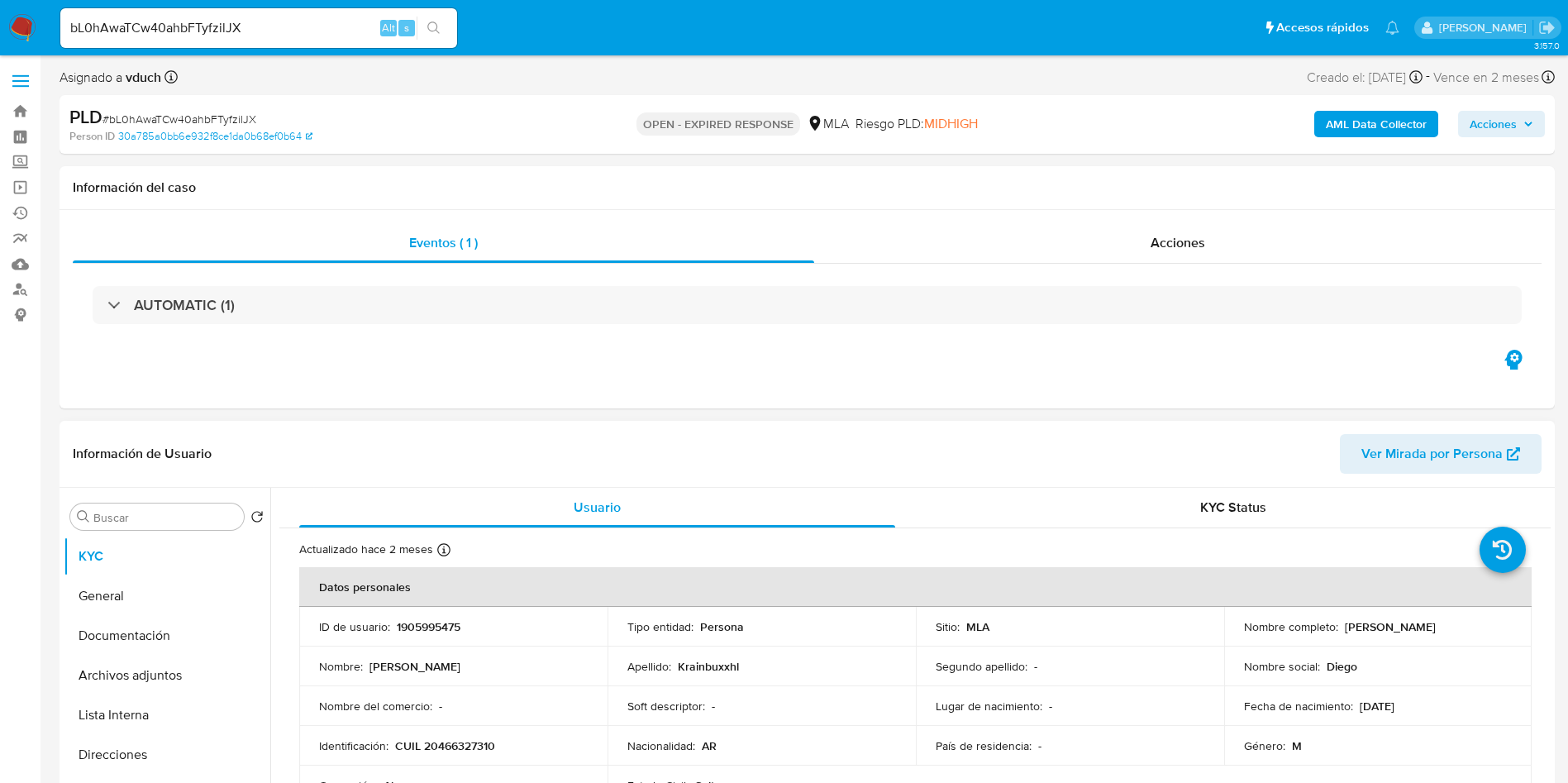
select select "10"
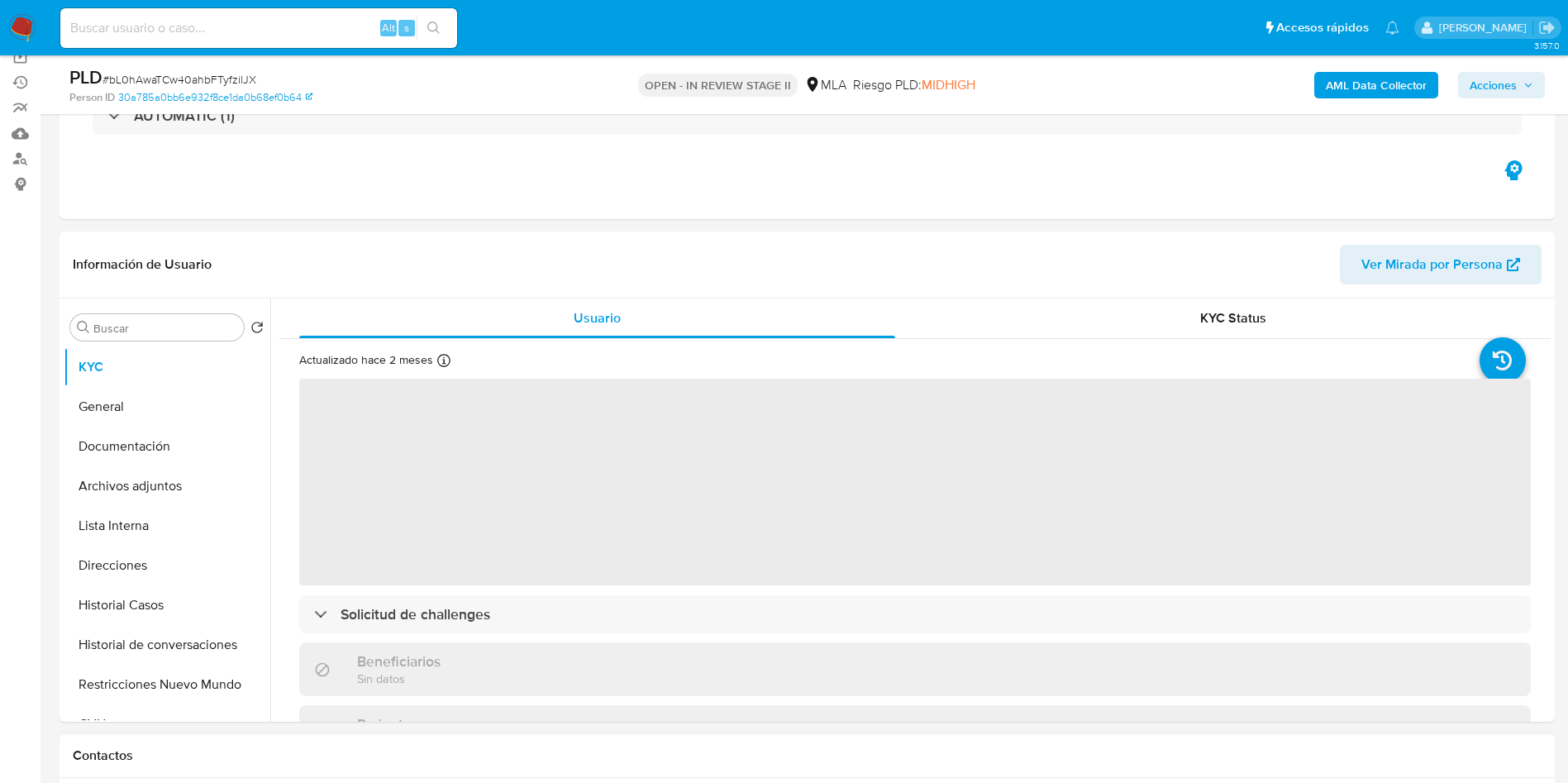
scroll to position [372, 0]
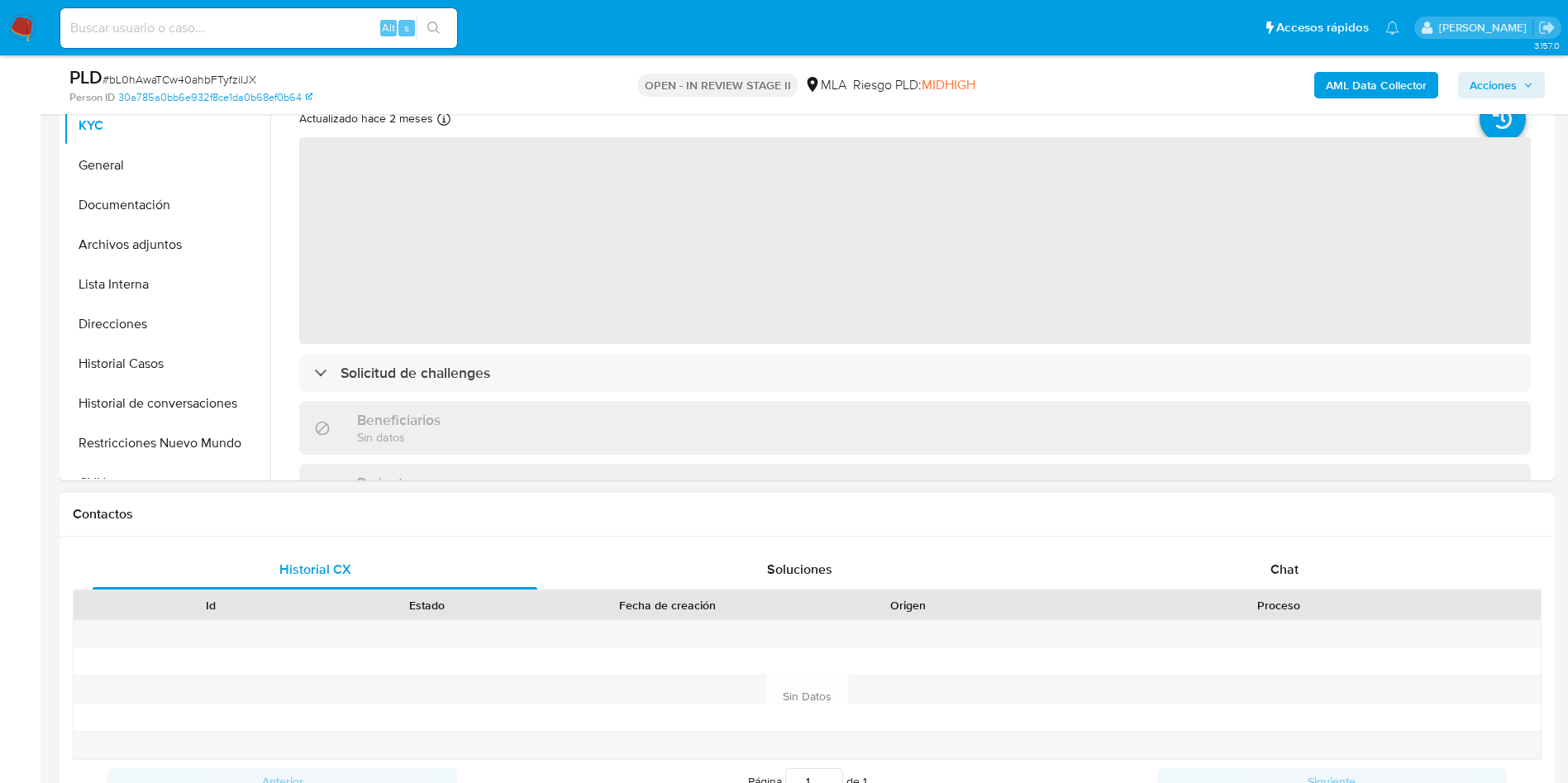
click at [1271, 597] on div "Proceso" at bounding box center [1280, 605] width 501 height 16
click at [1272, 597] on div "Proceso" at bounding box center [1280, 605] width 501 height 16
click at [1274, 571] on span "Chat" at bounding box center [1284, 569] width 28 height 19
select select "10"
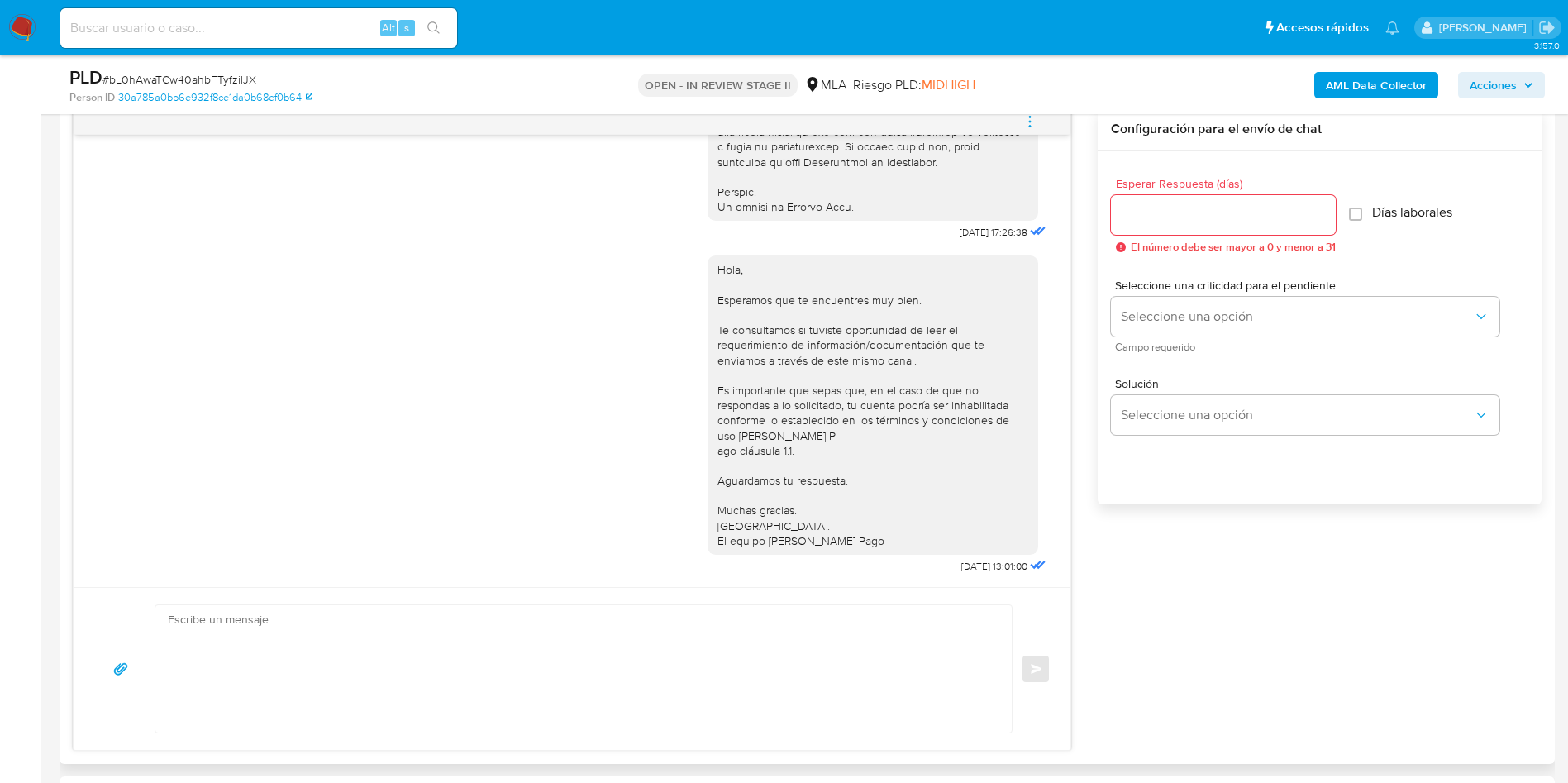
scroll to position [620, 0]
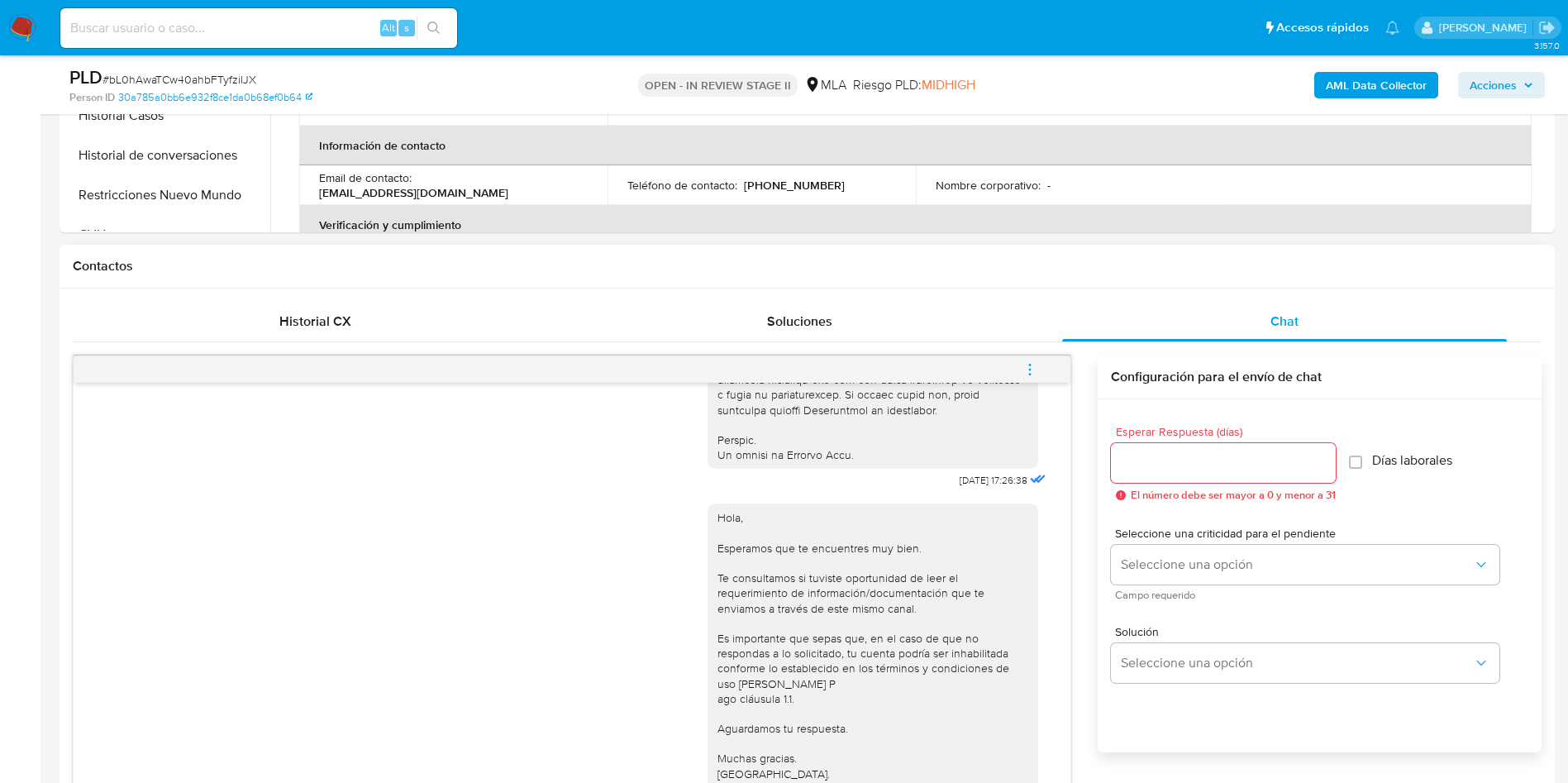
click at [1022, 363] on button "menu-action" at bounding box center [1030, 369] width 55 height 40
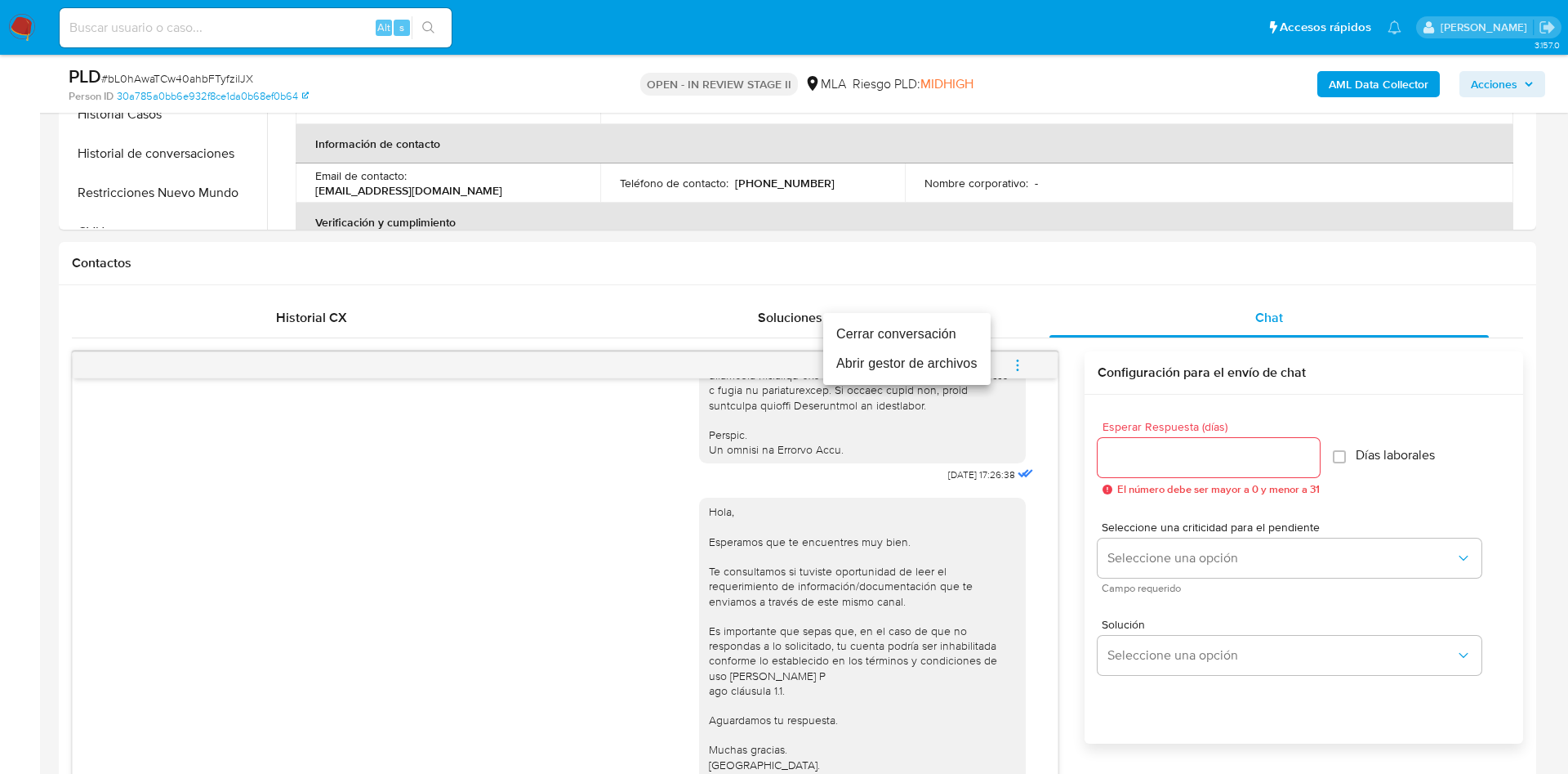
click at [955, 330] on li "Cerrar conversación" at bounding box center [907, 334] width 168 height 30
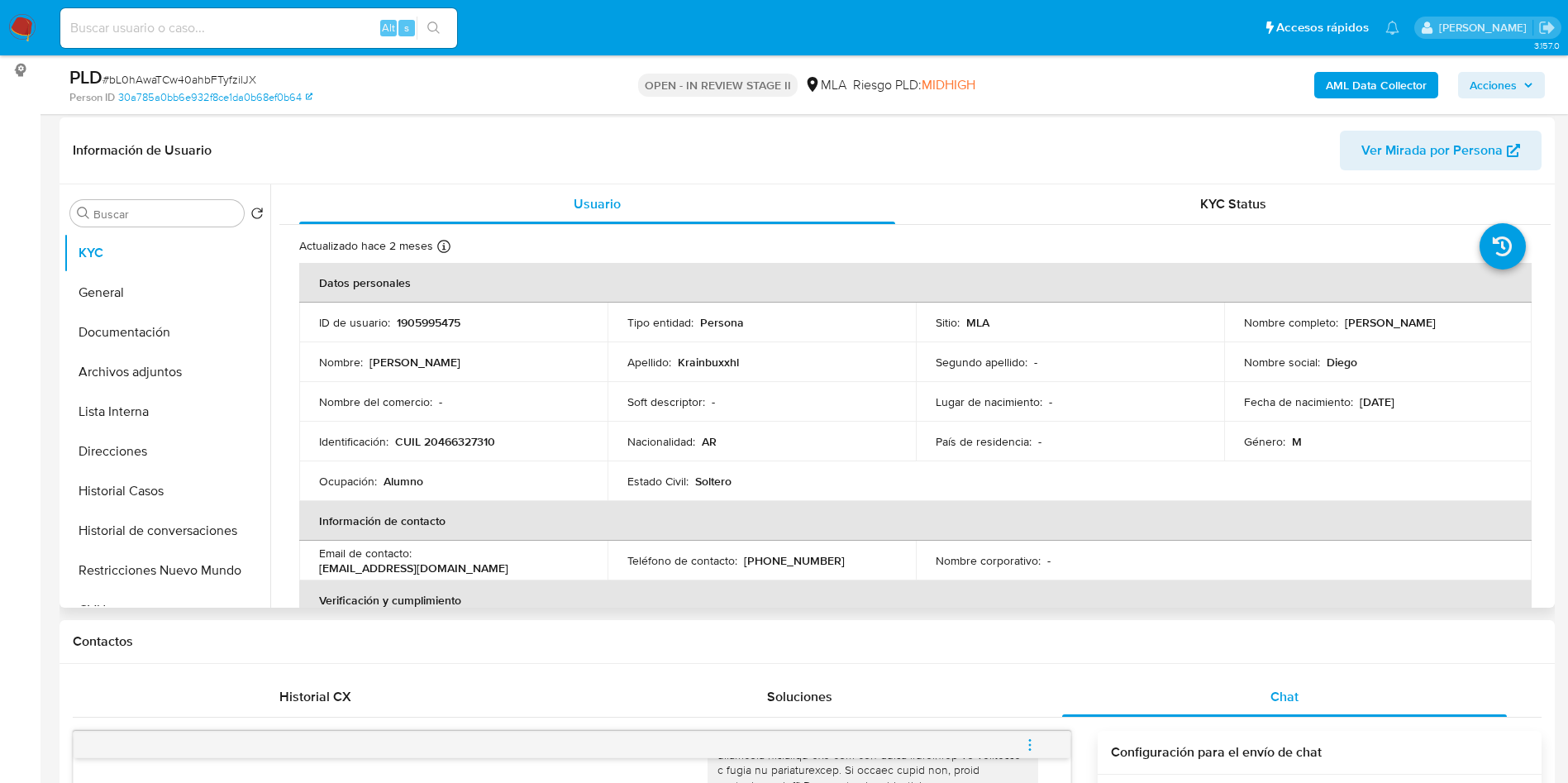
scroll to position [124, 0]
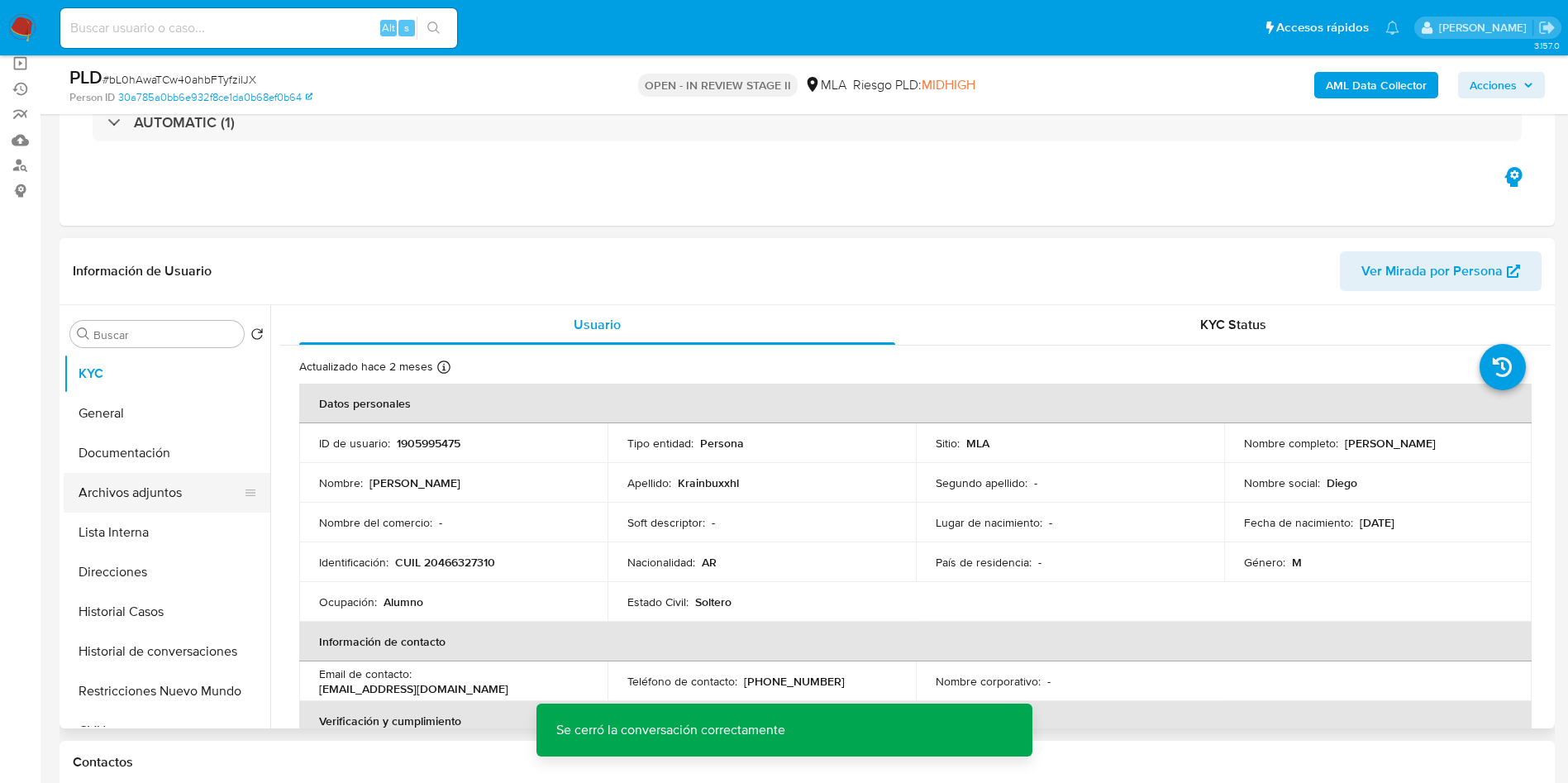
click at [178, 505] on button "Archivos adjuntos" at bounding box center [160, 492] width 194 height 40
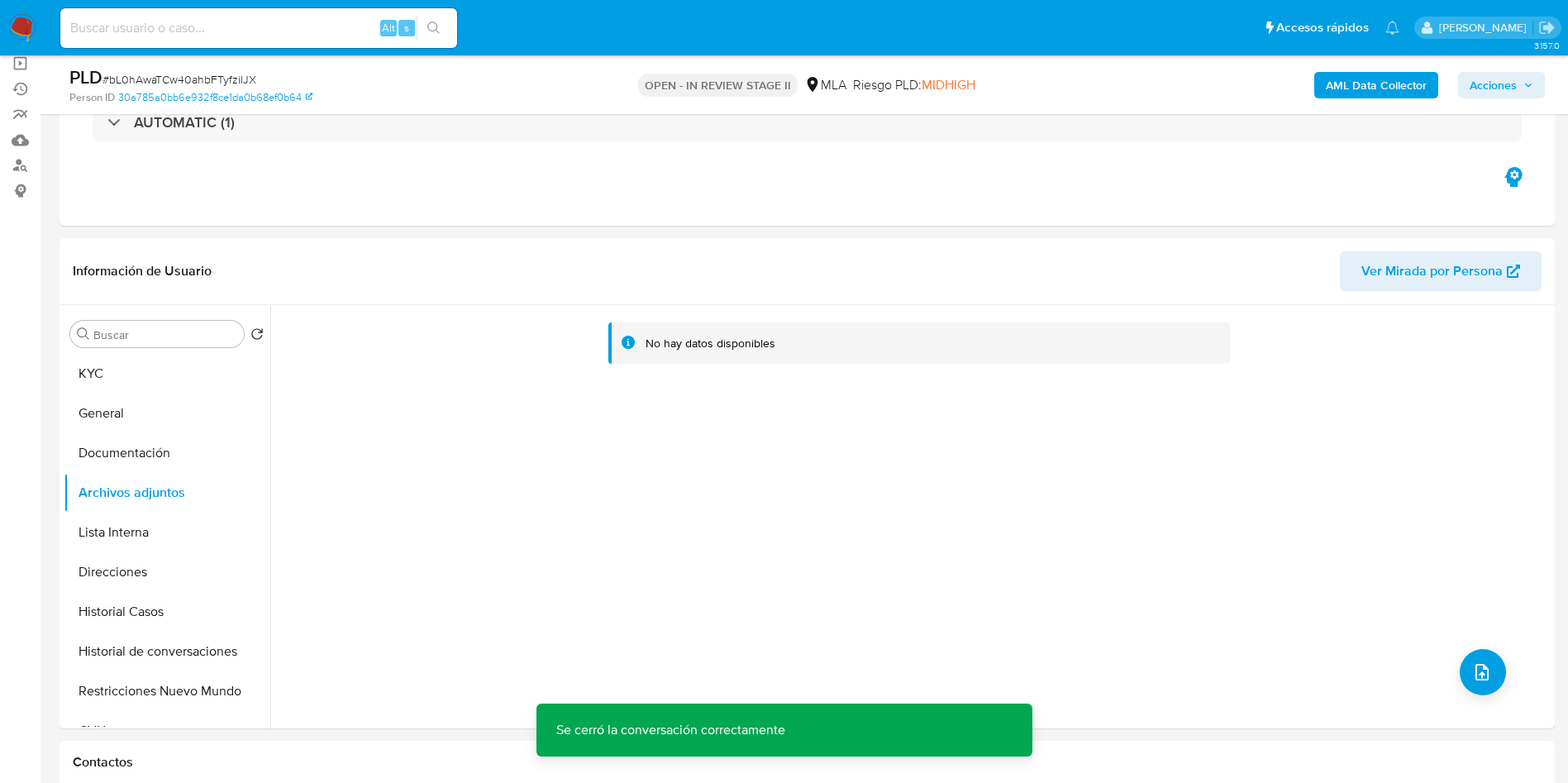
click at [1377, 78] on b "AML Data Collector" at bounding box center [1376, 85] width 101 height 26
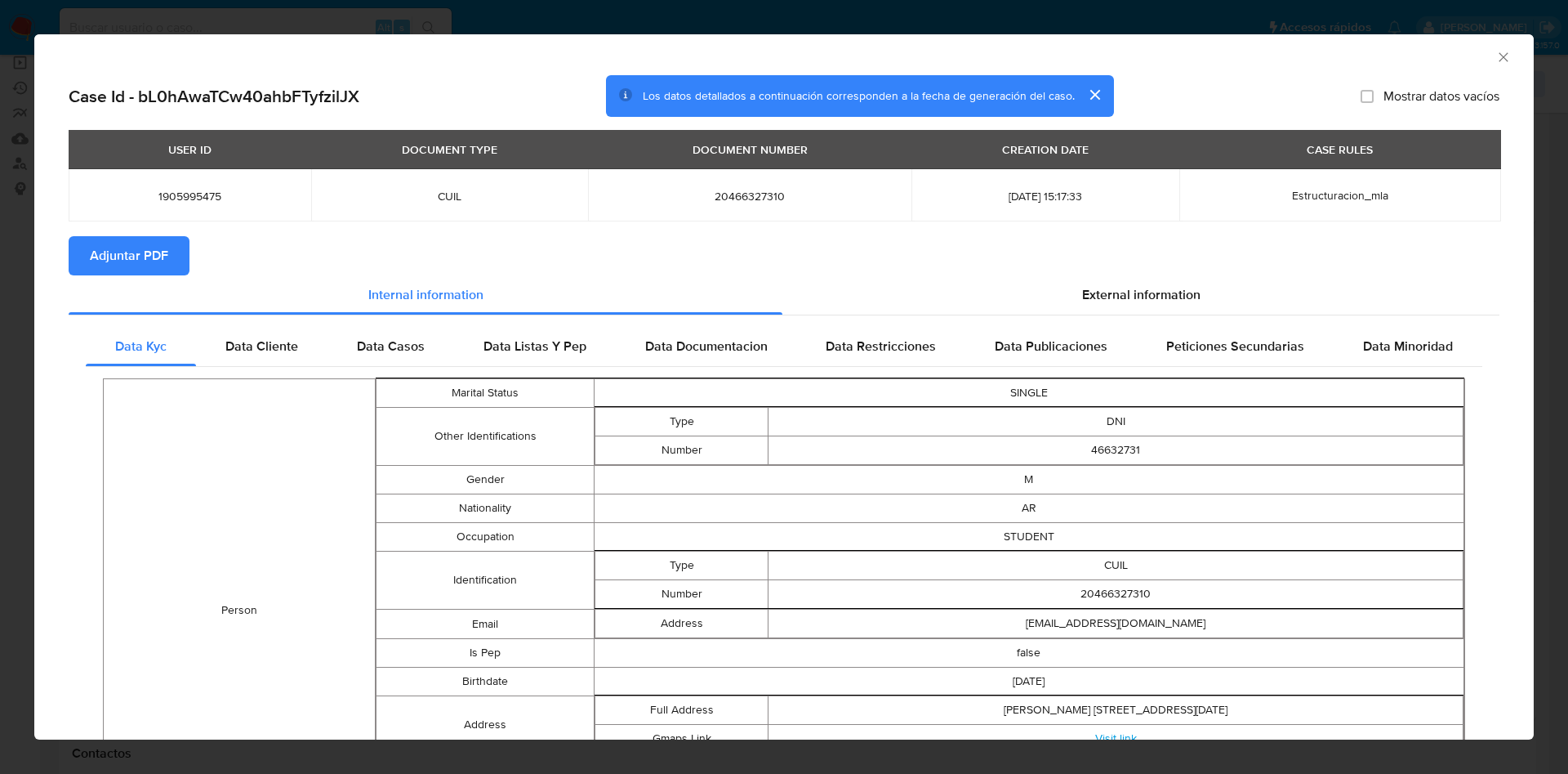
click at [107, 248] on span "Adjuntar PDF" at bounding box center [129, 256] width 78 height 36
click at [1485, 43] on div "AML Data Collector" at bounding box center [784, 54] width 1499 height 41
click at [1496, 60] on icon "Cerrar ventana" at bounding box center [1503, 56] width 16 height 16
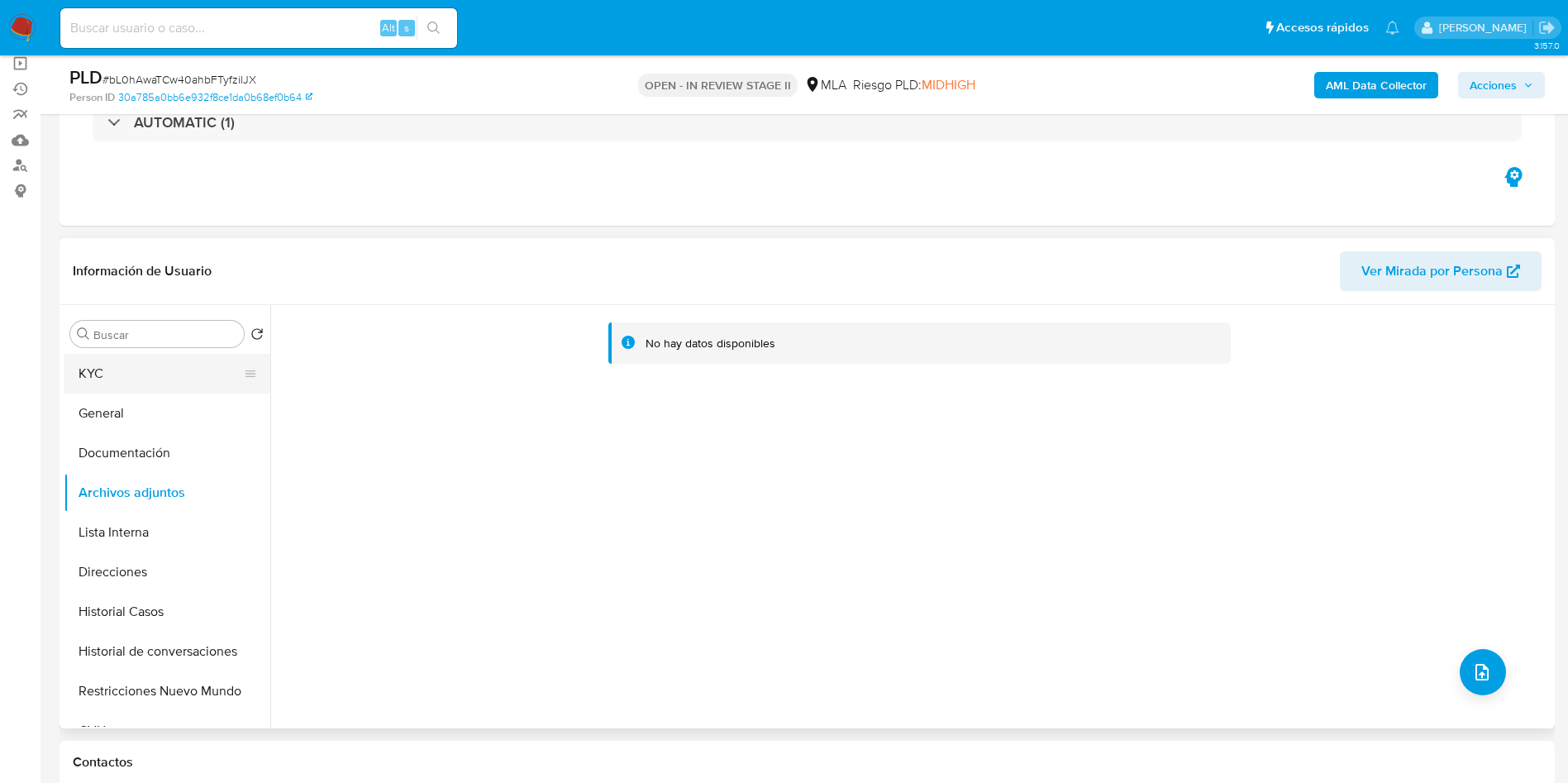
click at [187, 385] on button "KYC" at bounding box center [160, 373] width 194 height 40
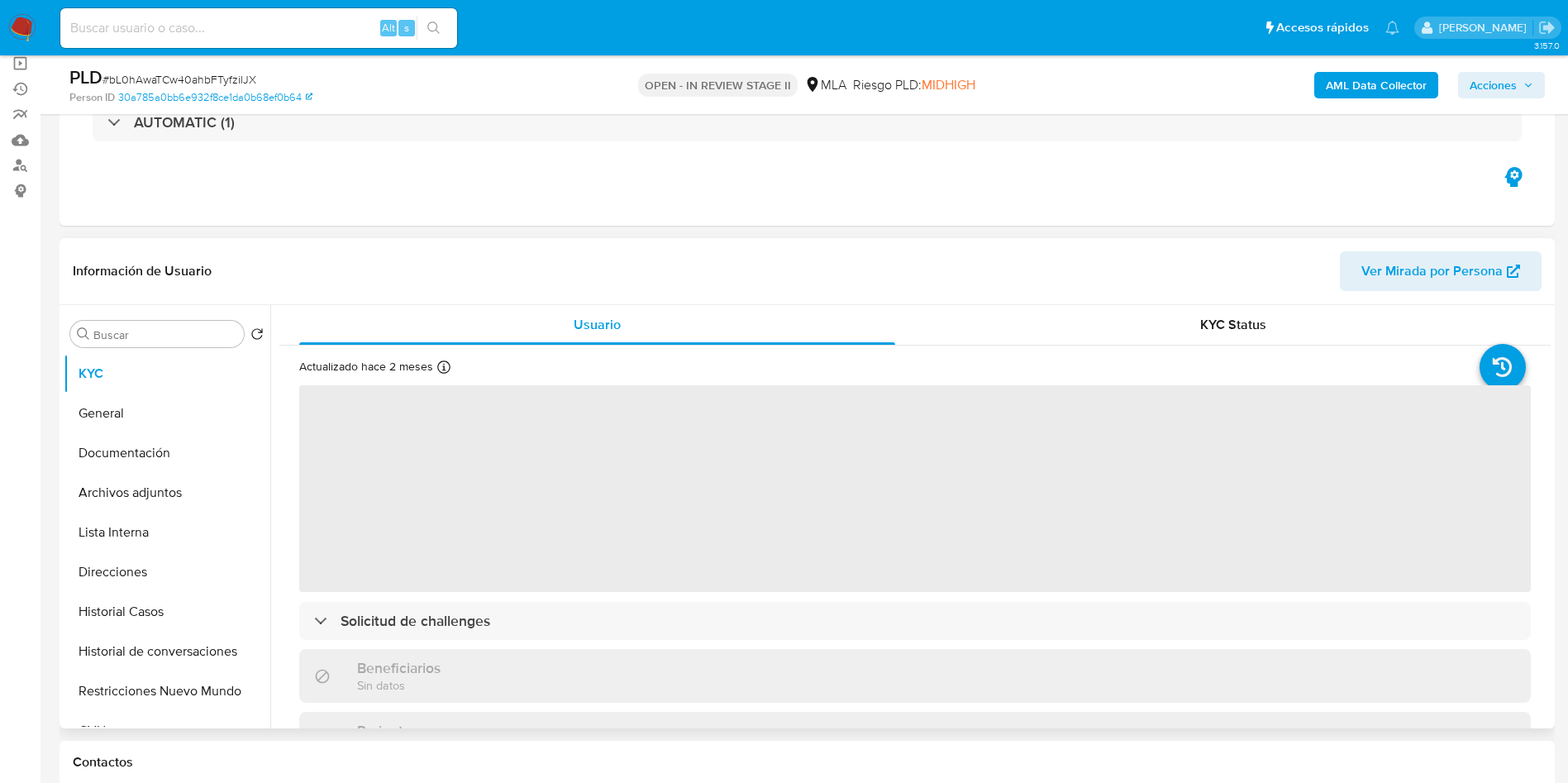
click at [354, 415] on span "‌" at bounding box center [915, 489] width 1232 height 206
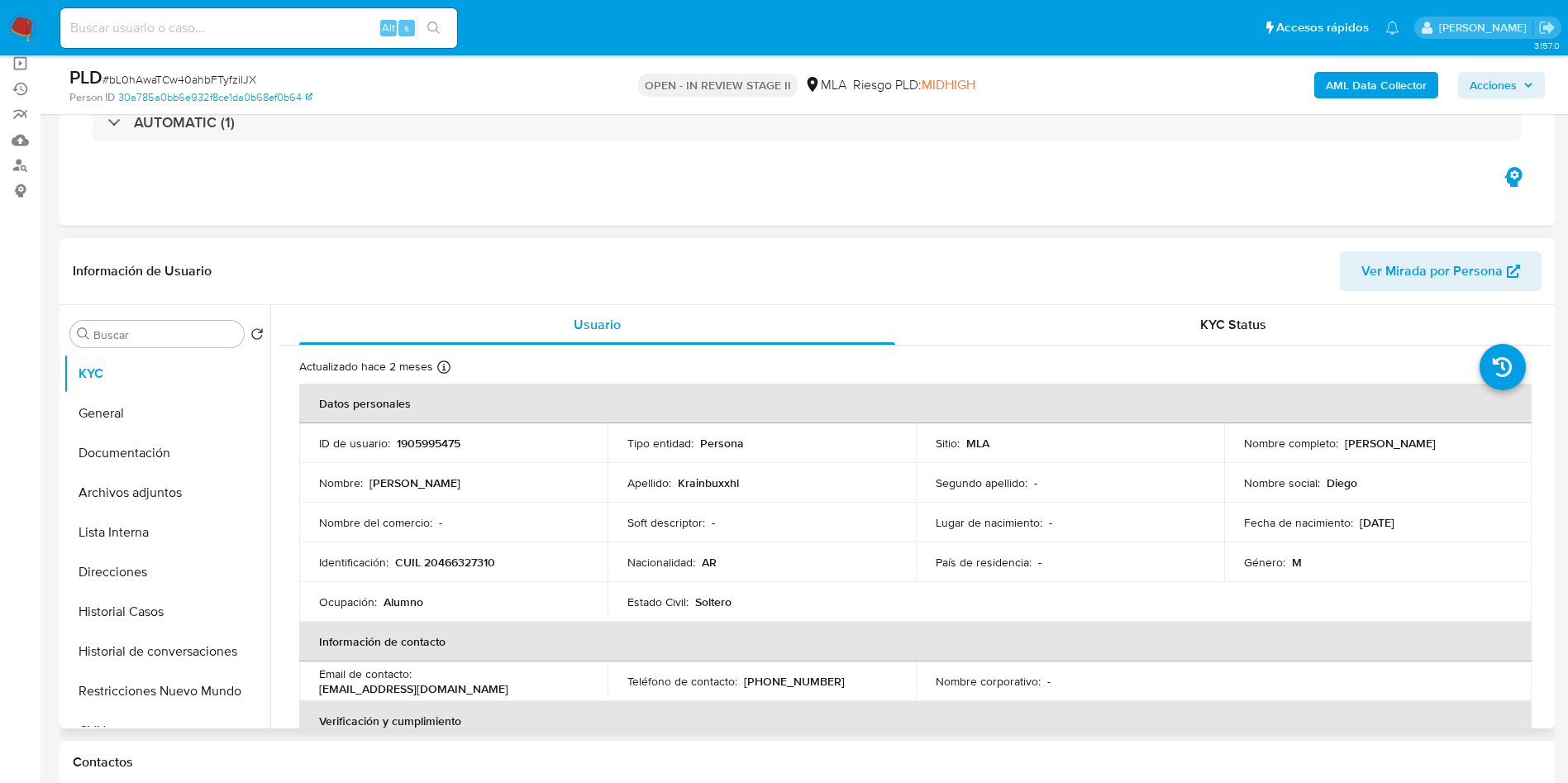
click at [413, 438] on p "1905995475" at bounding box center [429, 443] width 64 height 14
copy p "1905995475"
